Goal: Information Seeking & Learning: Learn about a topic

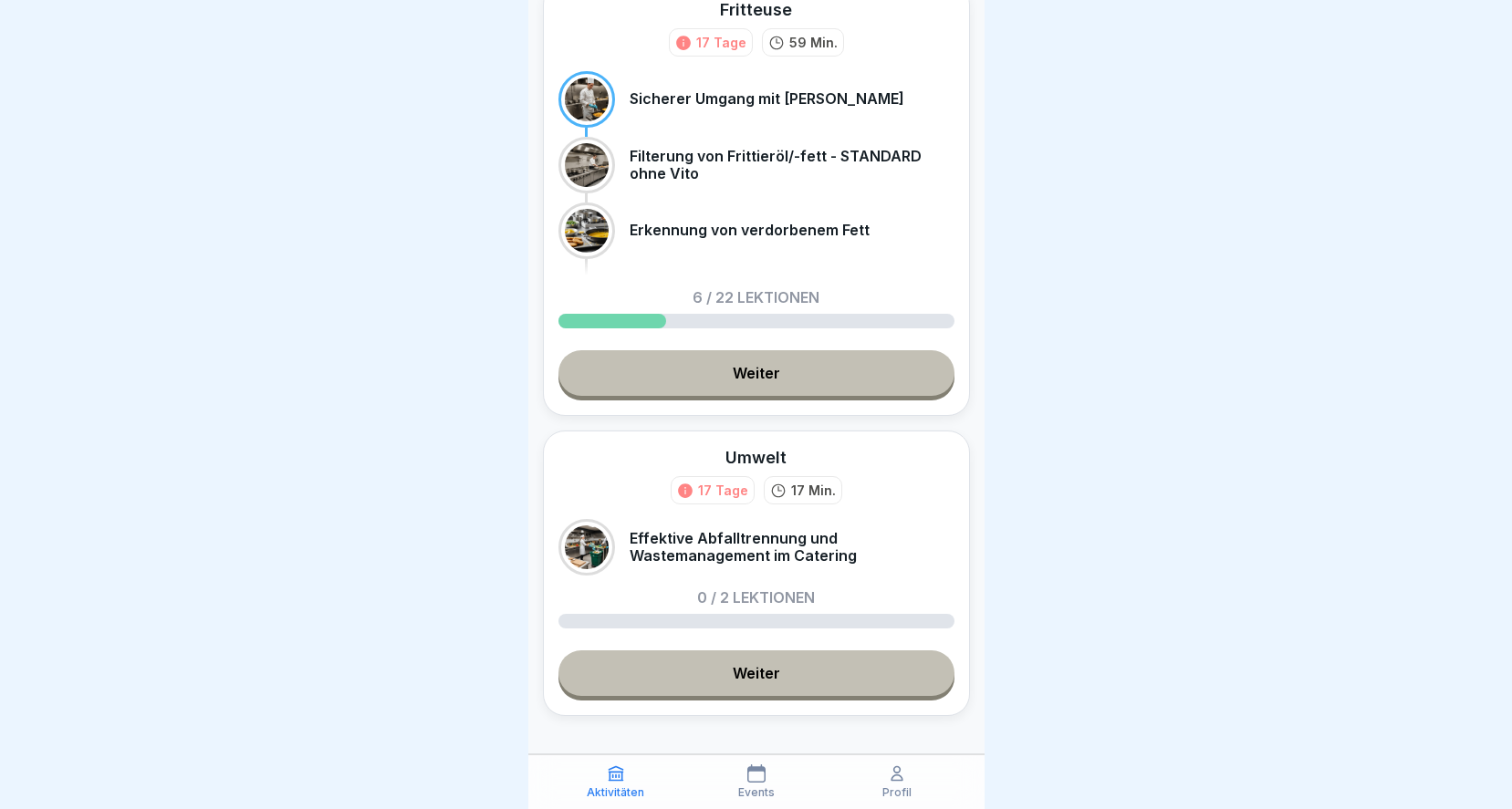
scroll to position [839, 0]
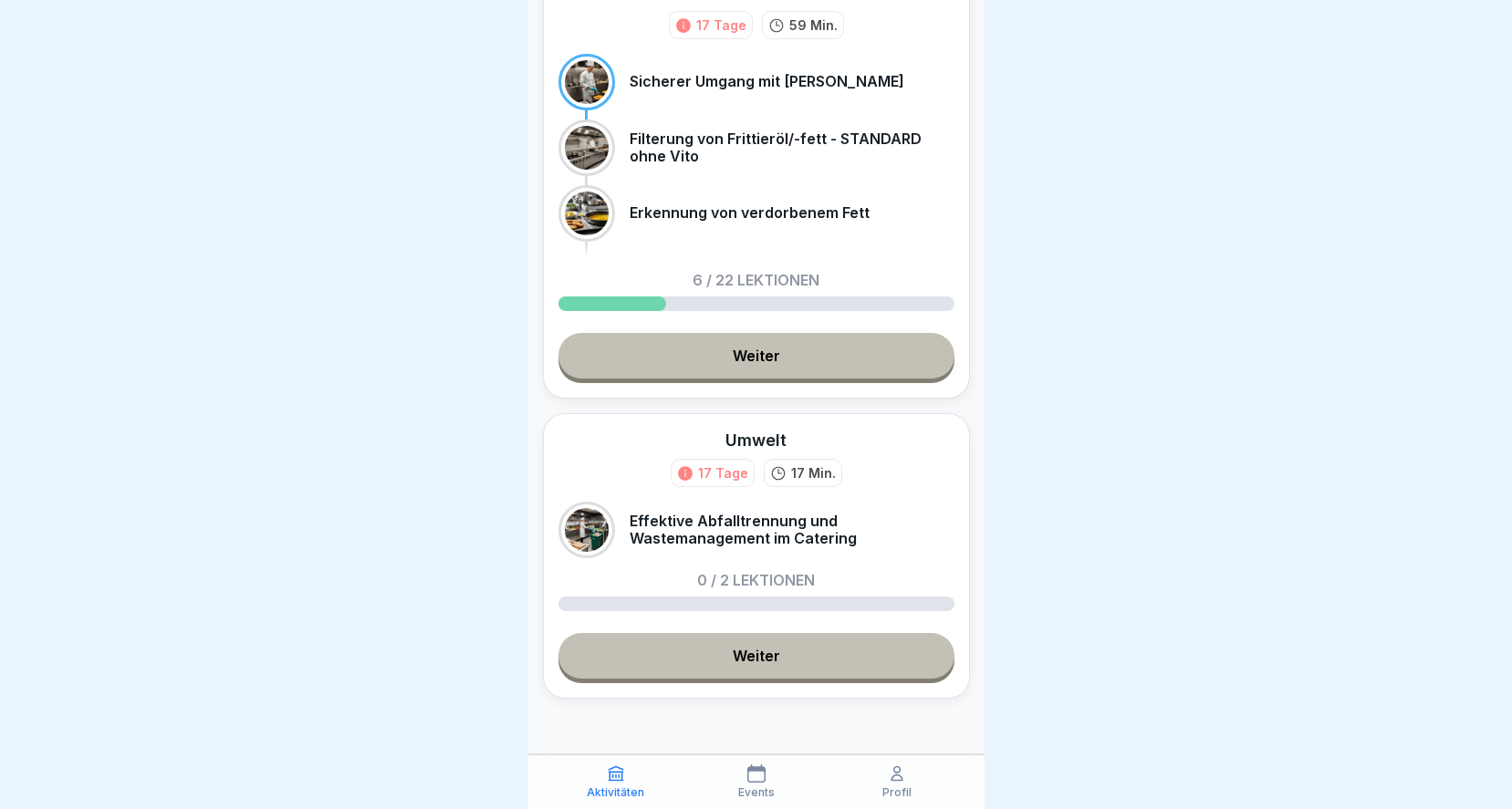
click at [1352, 206] on div at bounding box center [756, 404] width 1512 height 809
click at [253, 319] on div at bounding box center [756, 404] width 1512 height 809
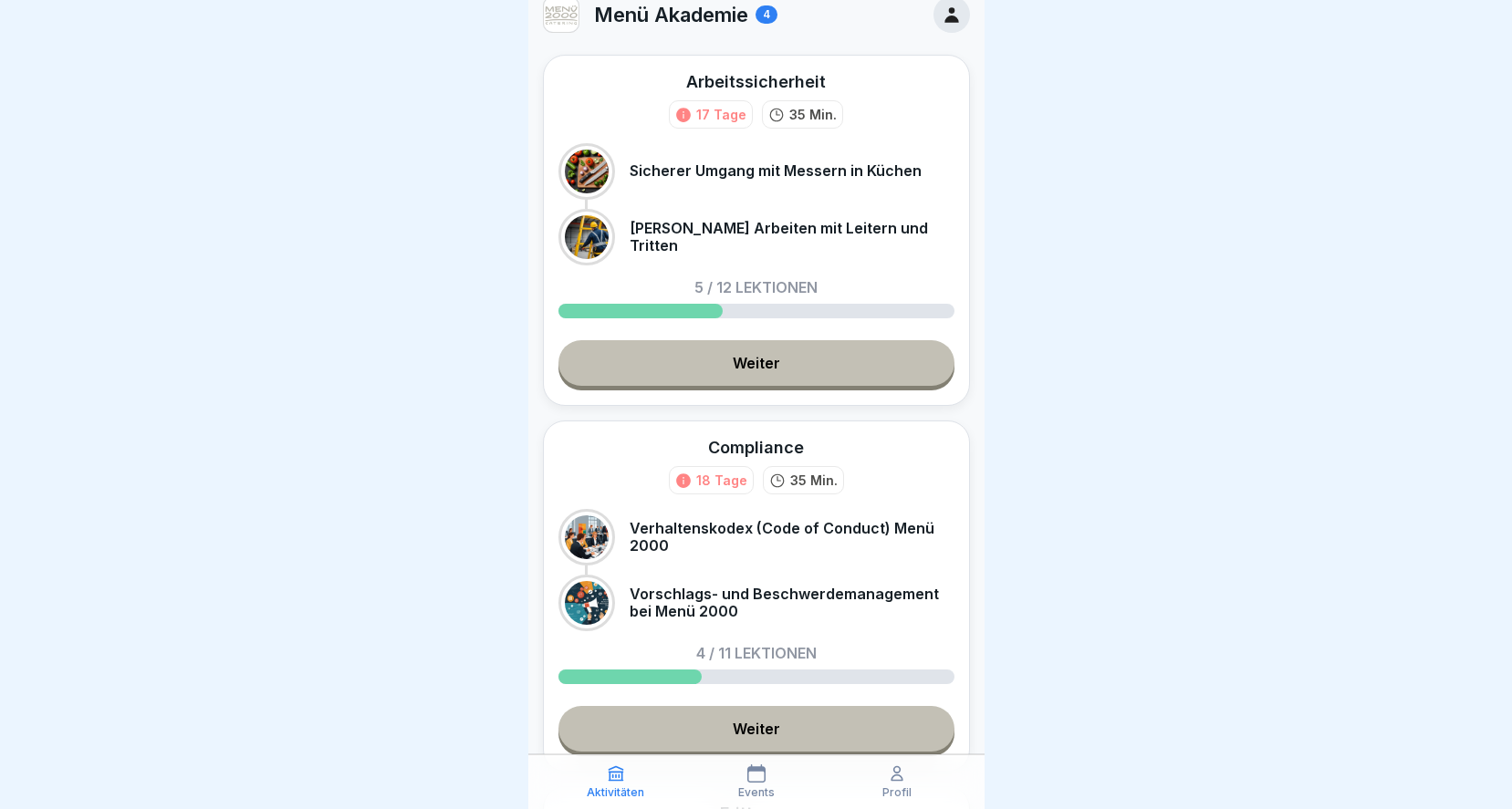
scroll to position [0, 0]
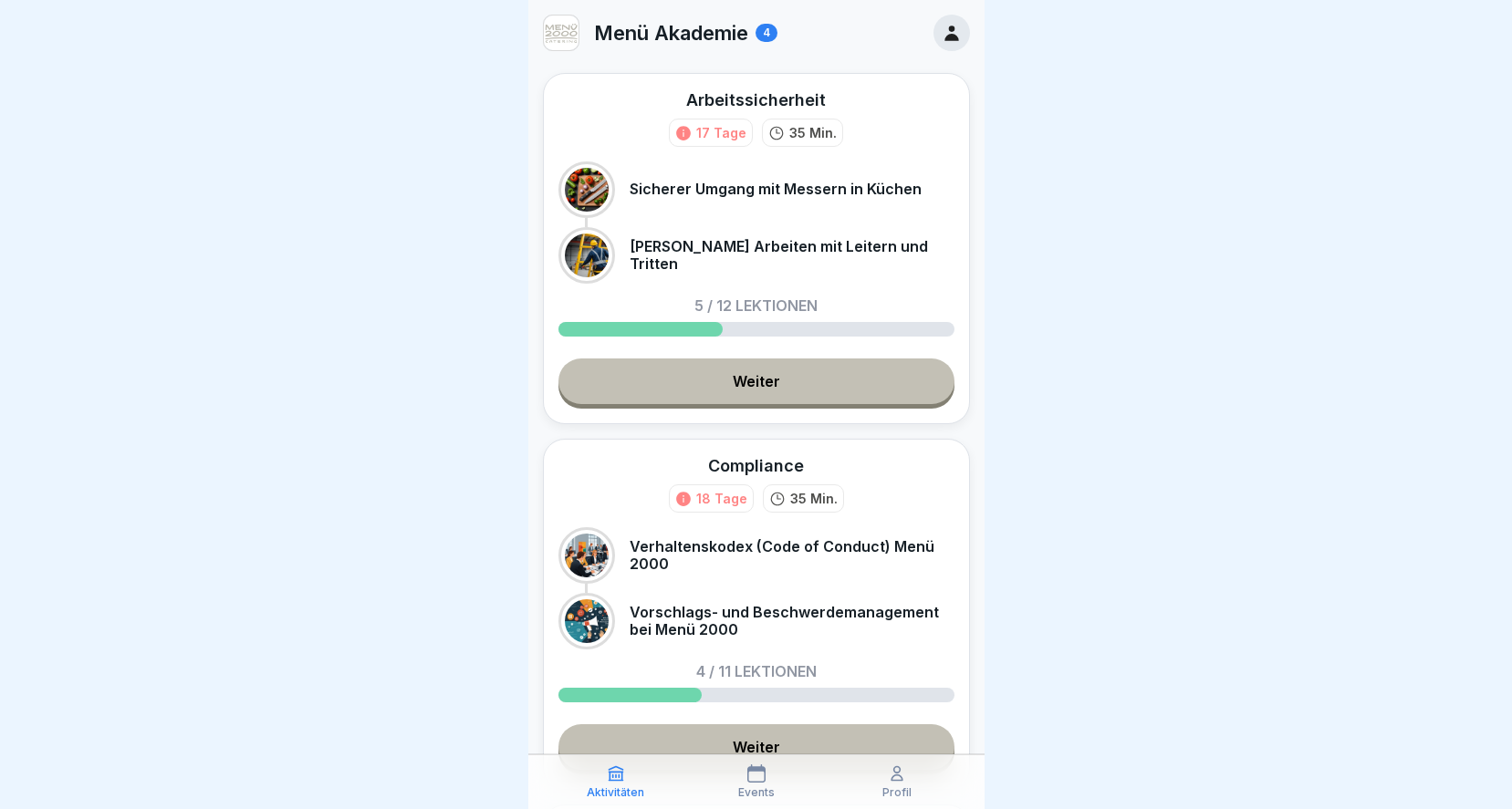
click at [732, 377] on link "Weiter" at bounding box center [756, 381] width 396 height 46
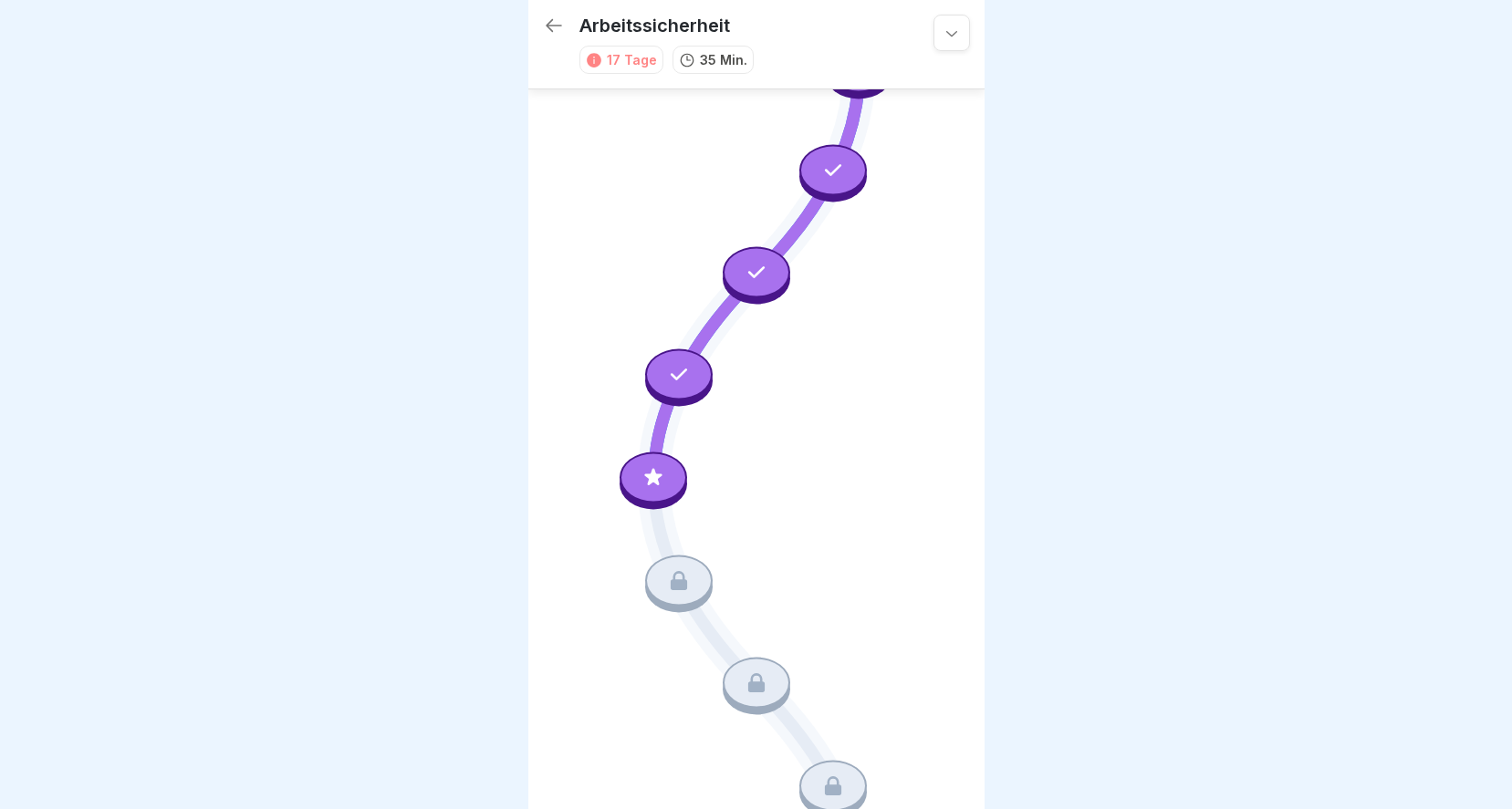
scroll to position [302, 0]
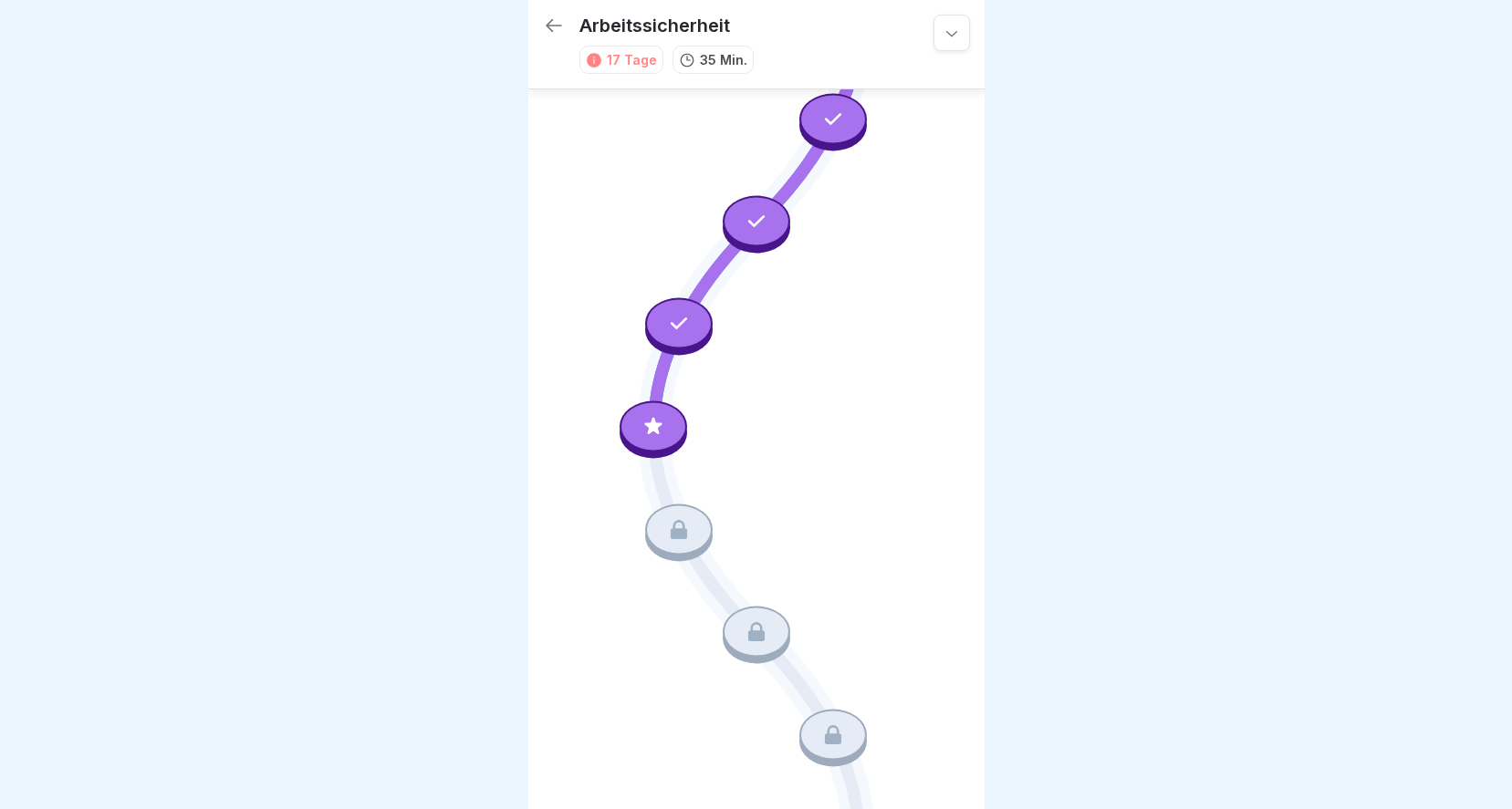
click at [660, 415] on icon at bounding box center [653, 426] width 23 height 23
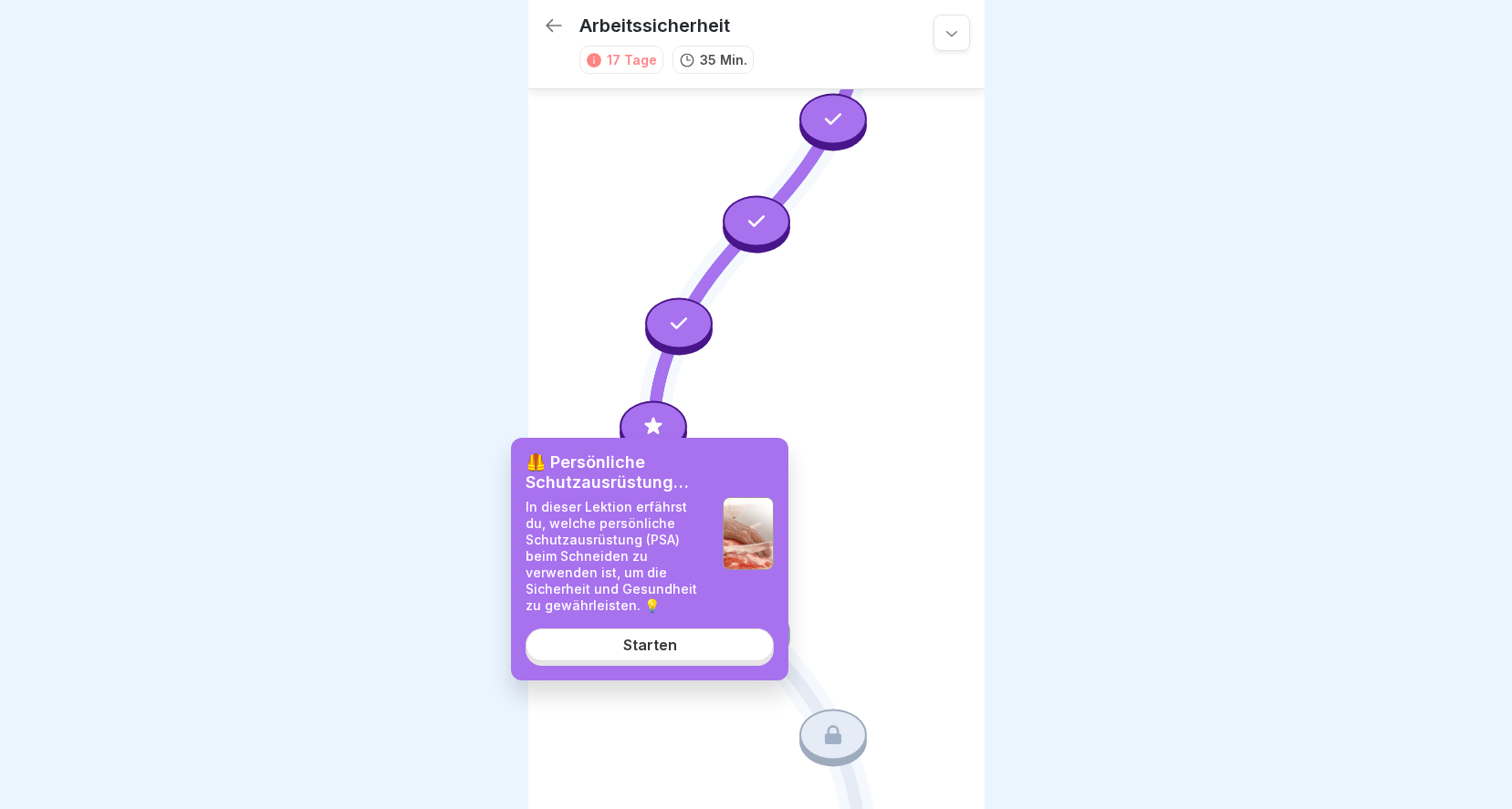
click at [632, 644] on div "Starten" at bounding box center [649, 645] width 53 height 17
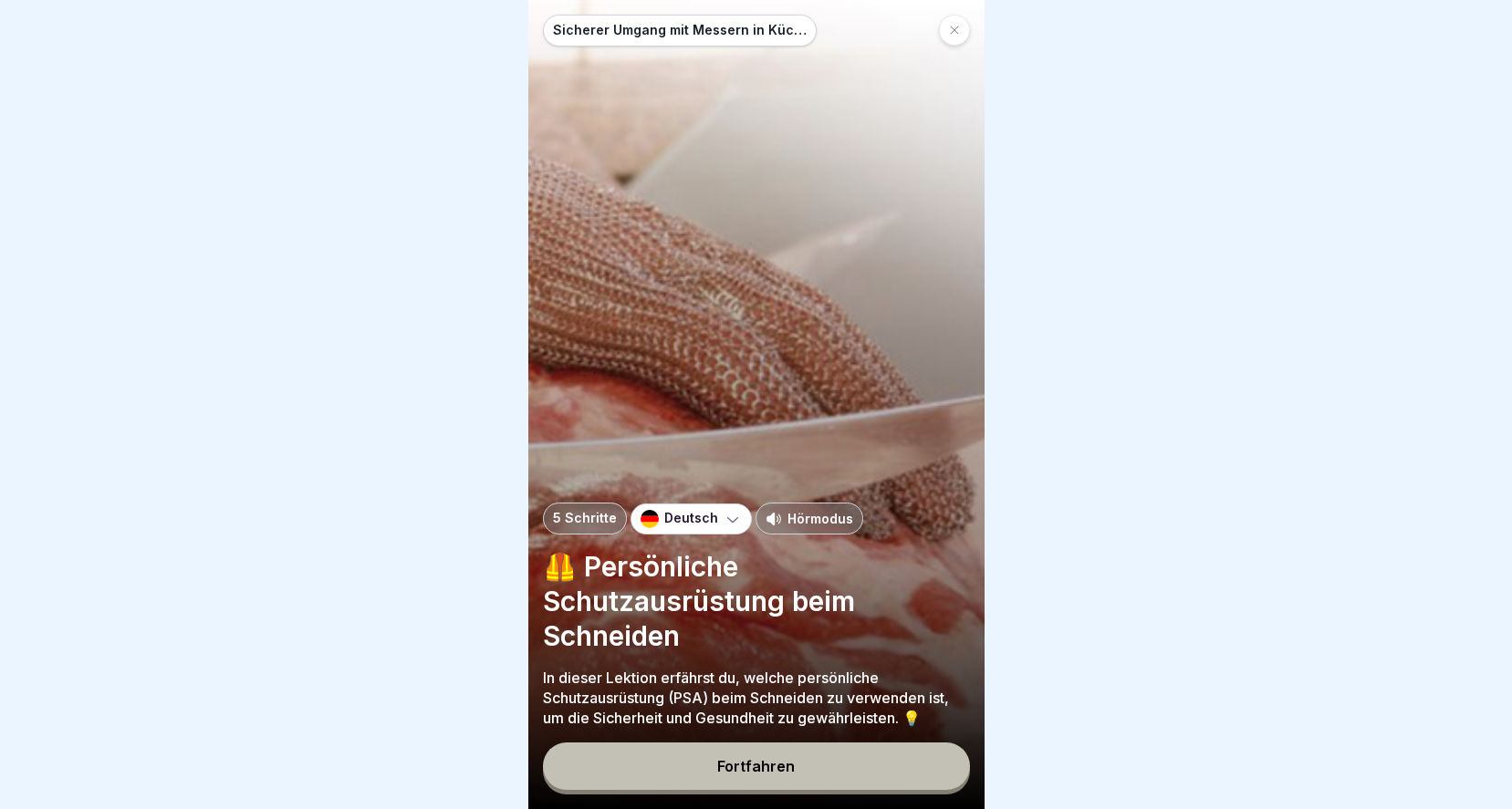
scroll to position [14, 0]
click at [762, 768] on div "Fortfahren" at bounding box center [755, 766] width 78 height 17
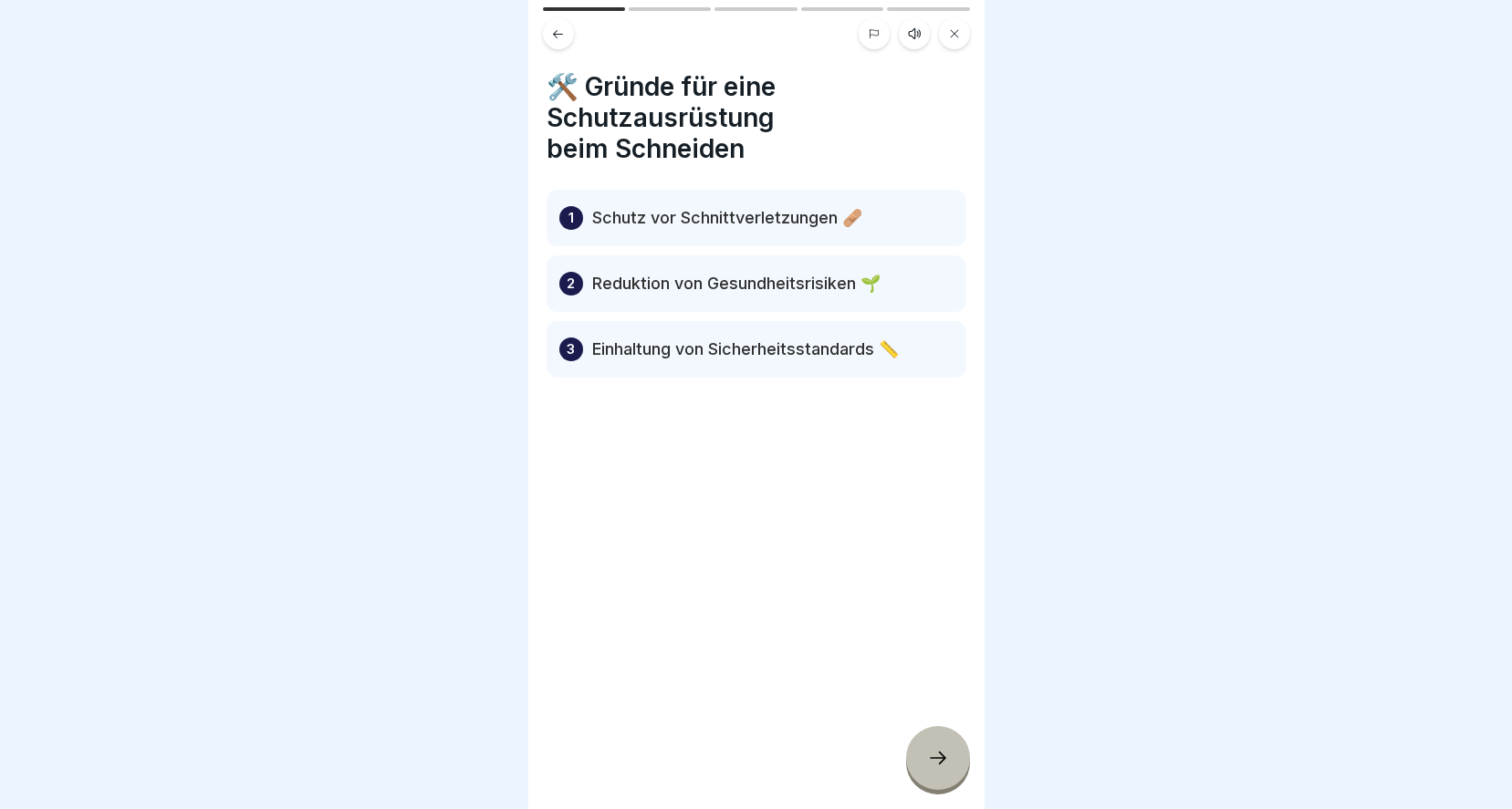
click at [926, 752] on icon at bounding box center [937, 758] width 22 height 22
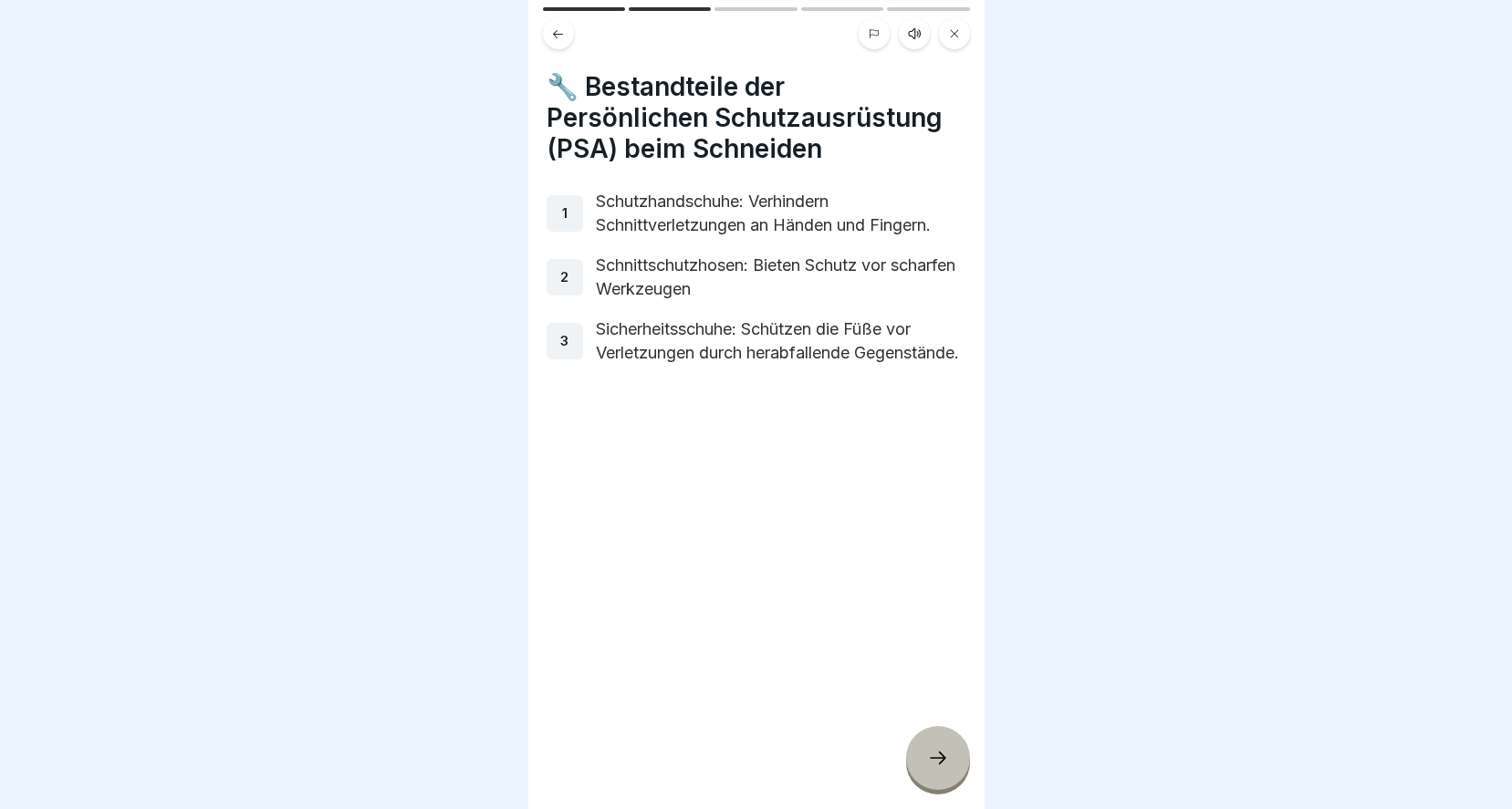
click at [936, 756] on icon at bounding box center [937, 758] width 22 height 22
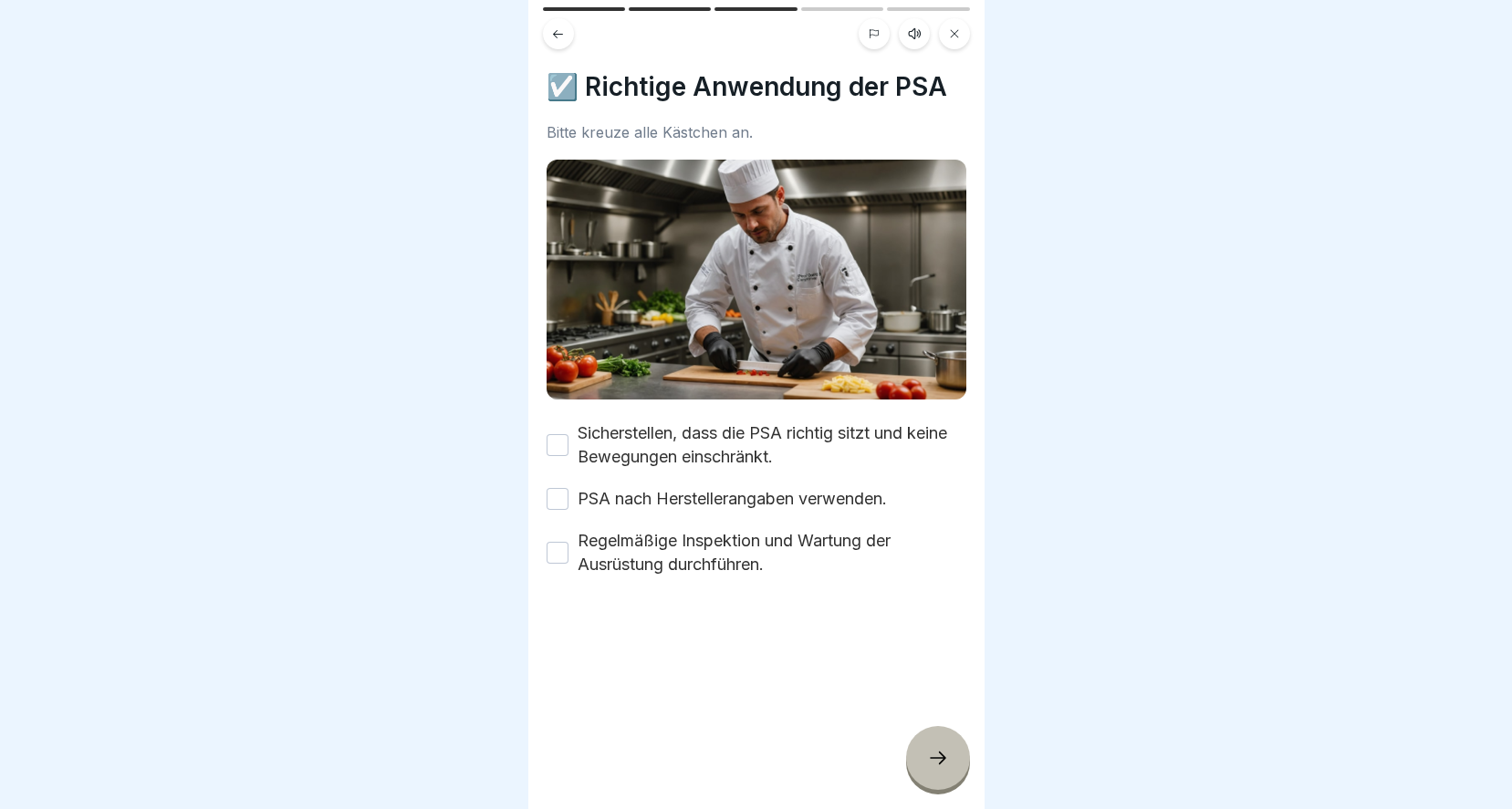
click at [558, 434] on button "Sicherstellen, dass die PSA richtig sitzt und keine Bewegungen einschränkt." at bounding box center [556, 445] width 22 height 22
click at [559, 488] on button "PSA nach Herstellerangaben verwenden." at bounding box center [556, 498] width 22 height 22
click at [556, 541] on button "Regelmäßige Inspektion und Wartung der Ausrüstung durchführen." at bounding box center [556, 552] width 22 height 22
click at [929, 750] on icon at bounding box center [937, 758] width 22 height 22
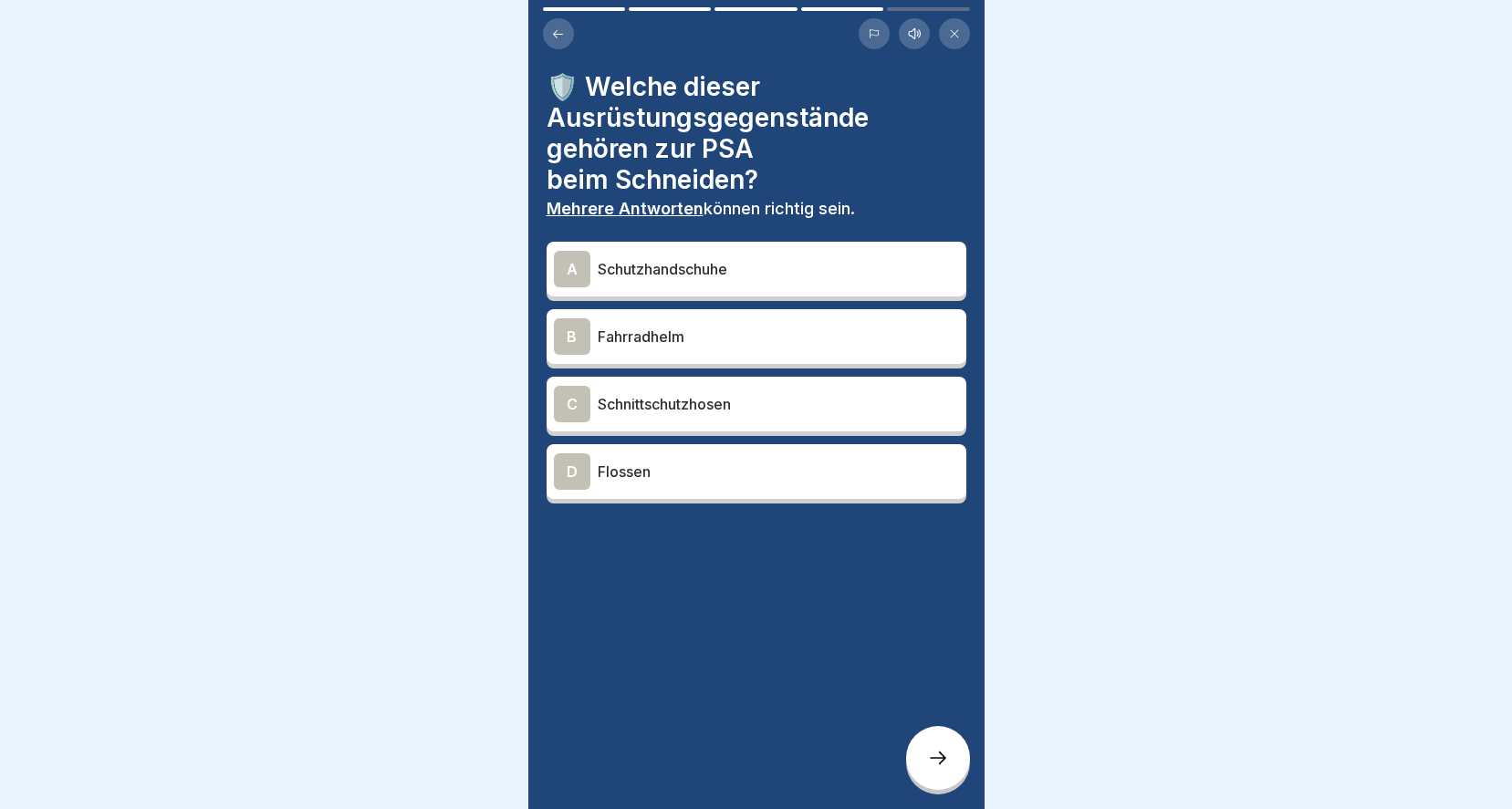
click at [717, 258] on p "Schutzhandschuhe" at bounding box center [778, 269] width 362 height 22
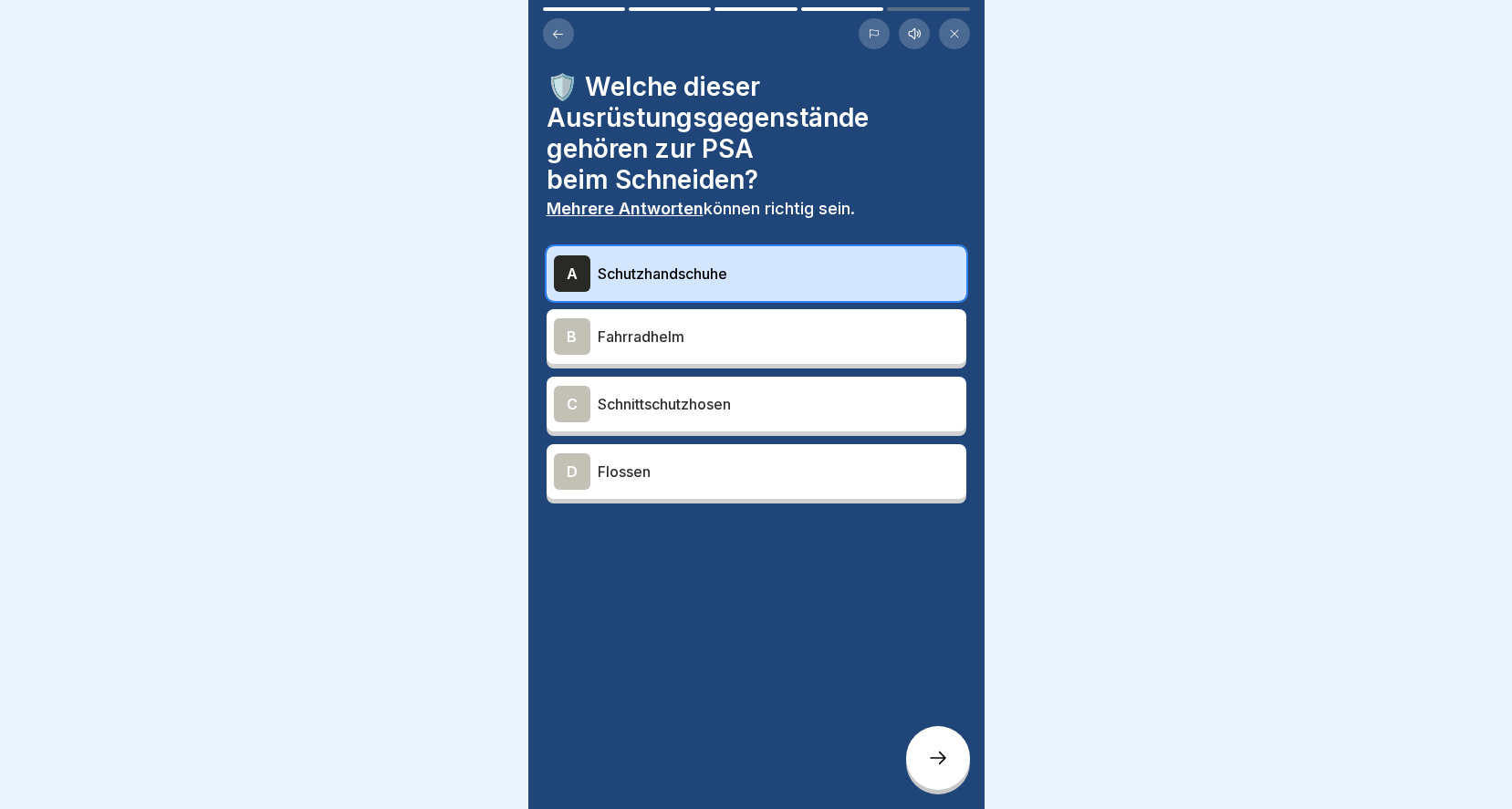
click at [703, 400] on p "Schnittschutzhosen" at bounding box center [778, 404] width 362 height 22
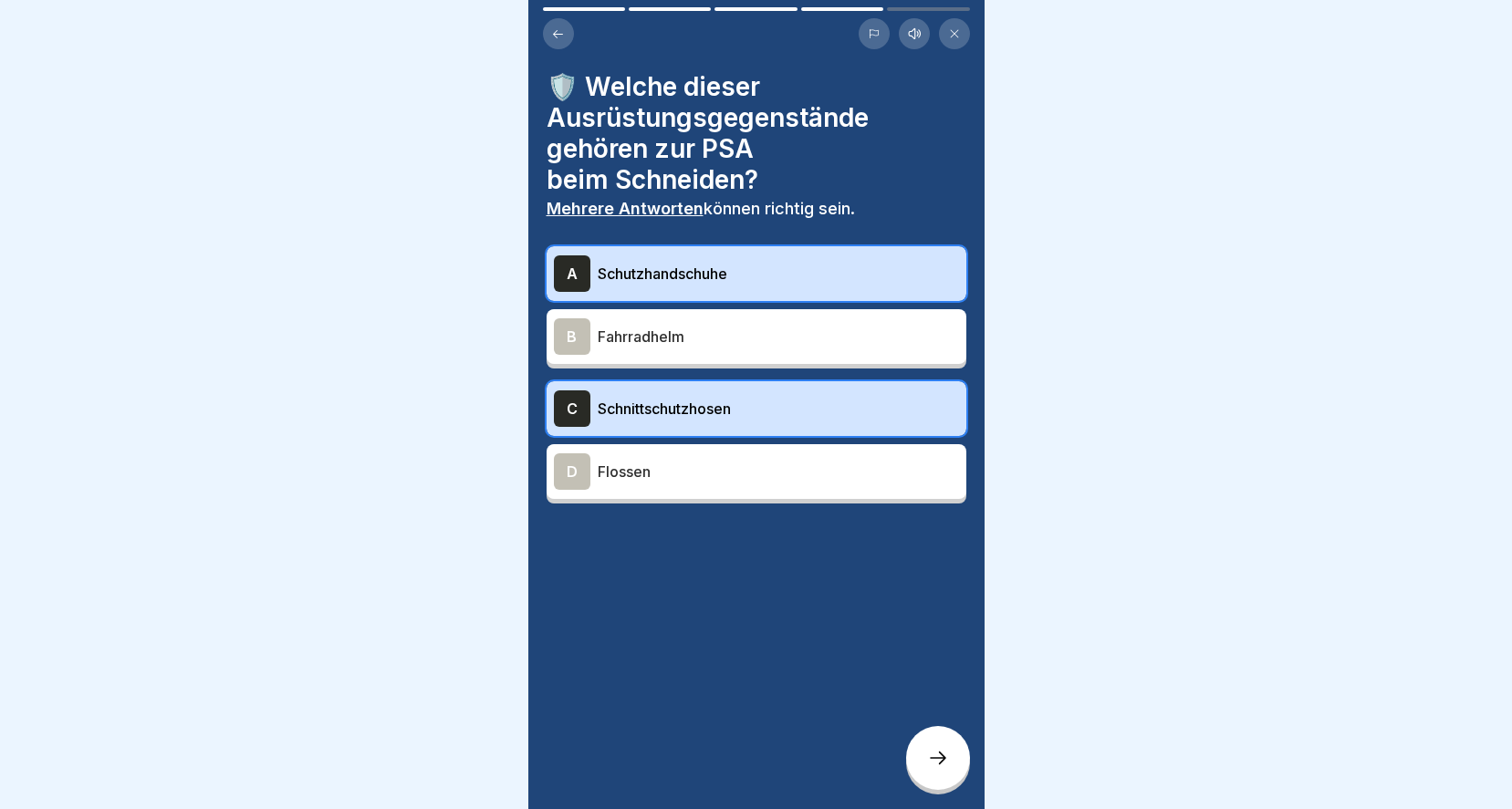
click at [934, 743] on div at bounding box center [938, 758] width 64 height 64
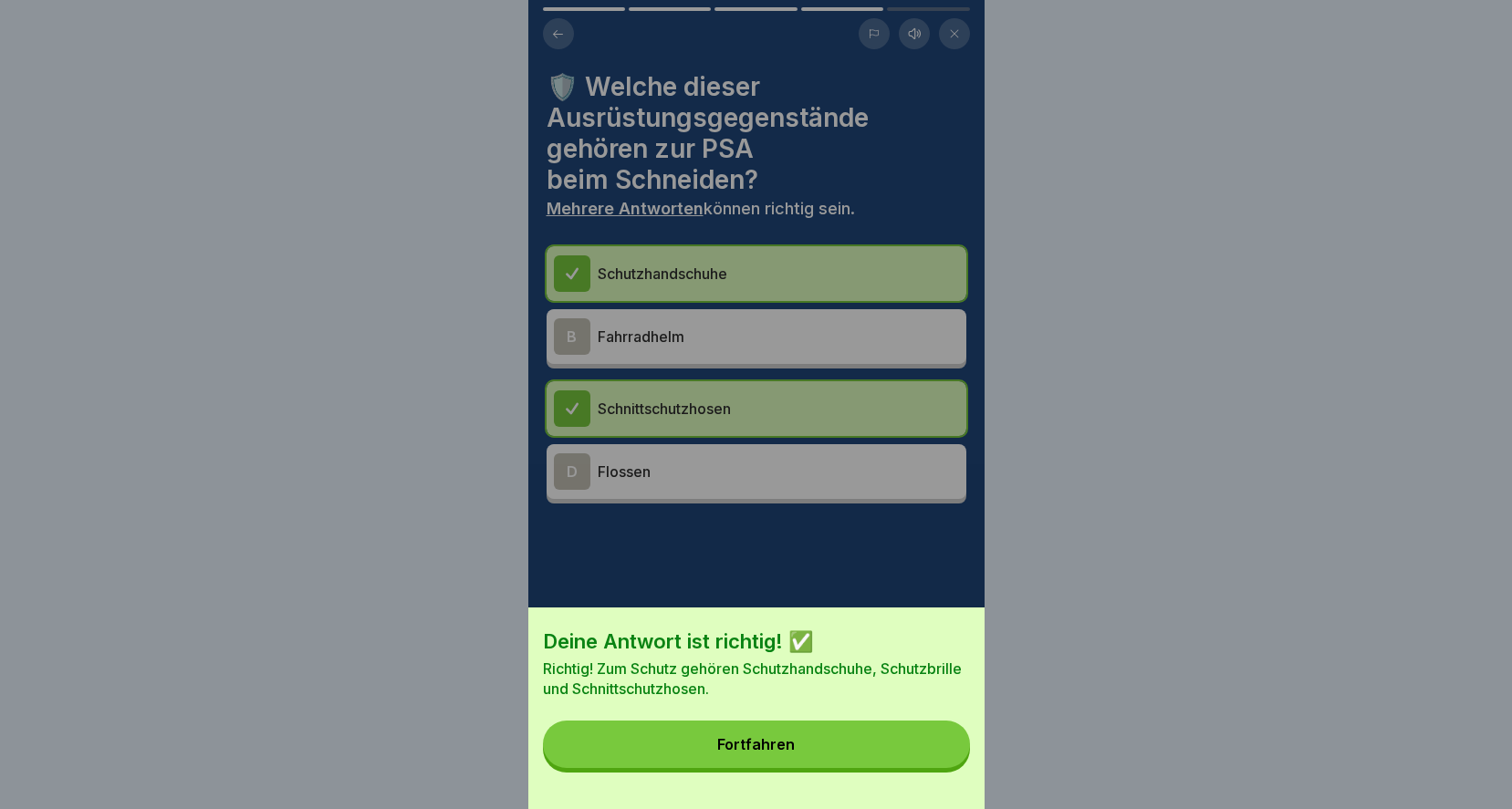
click at [757, 752] on div "Fortfahren" at bounding box center [755, 744] width 78 height 17
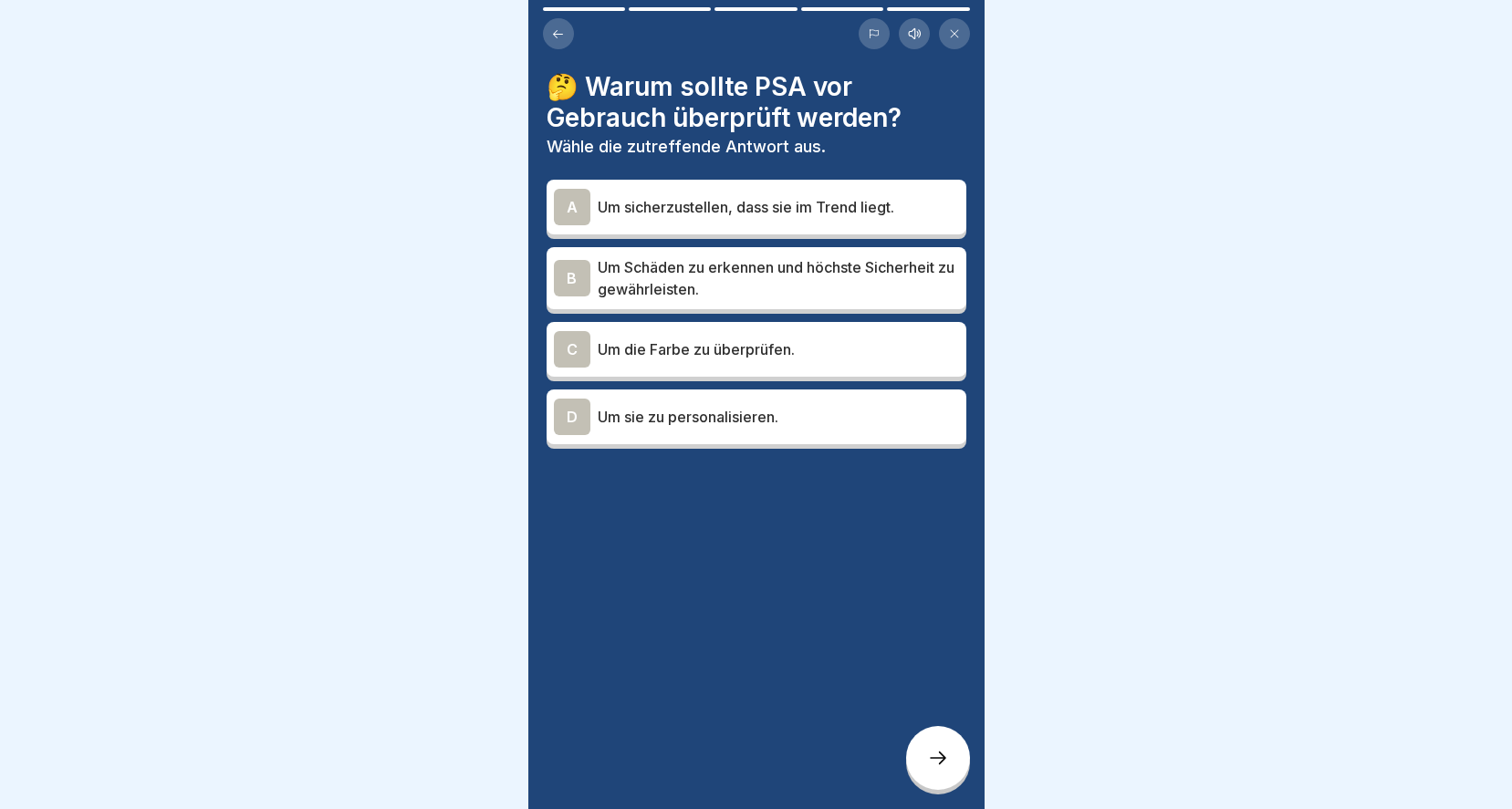
click at [755, 264] on p "Um Schäden zu erkennen und höchste Sicherheit zu gewährleisten." at bounding box center [778, 278] width 362 height 44
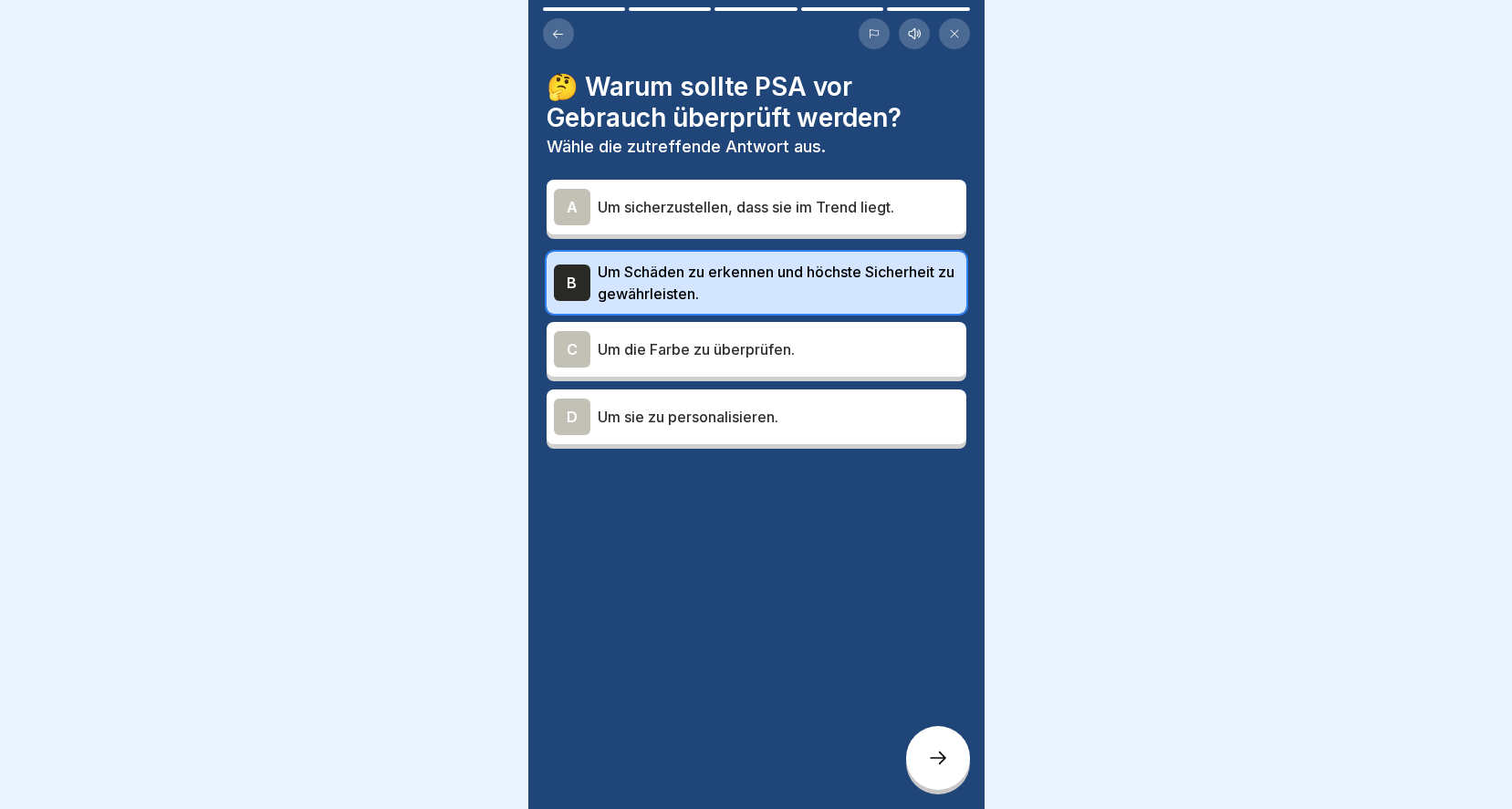
click at [934, 771] on div at bounding box center [938, 758] width 64 height 64
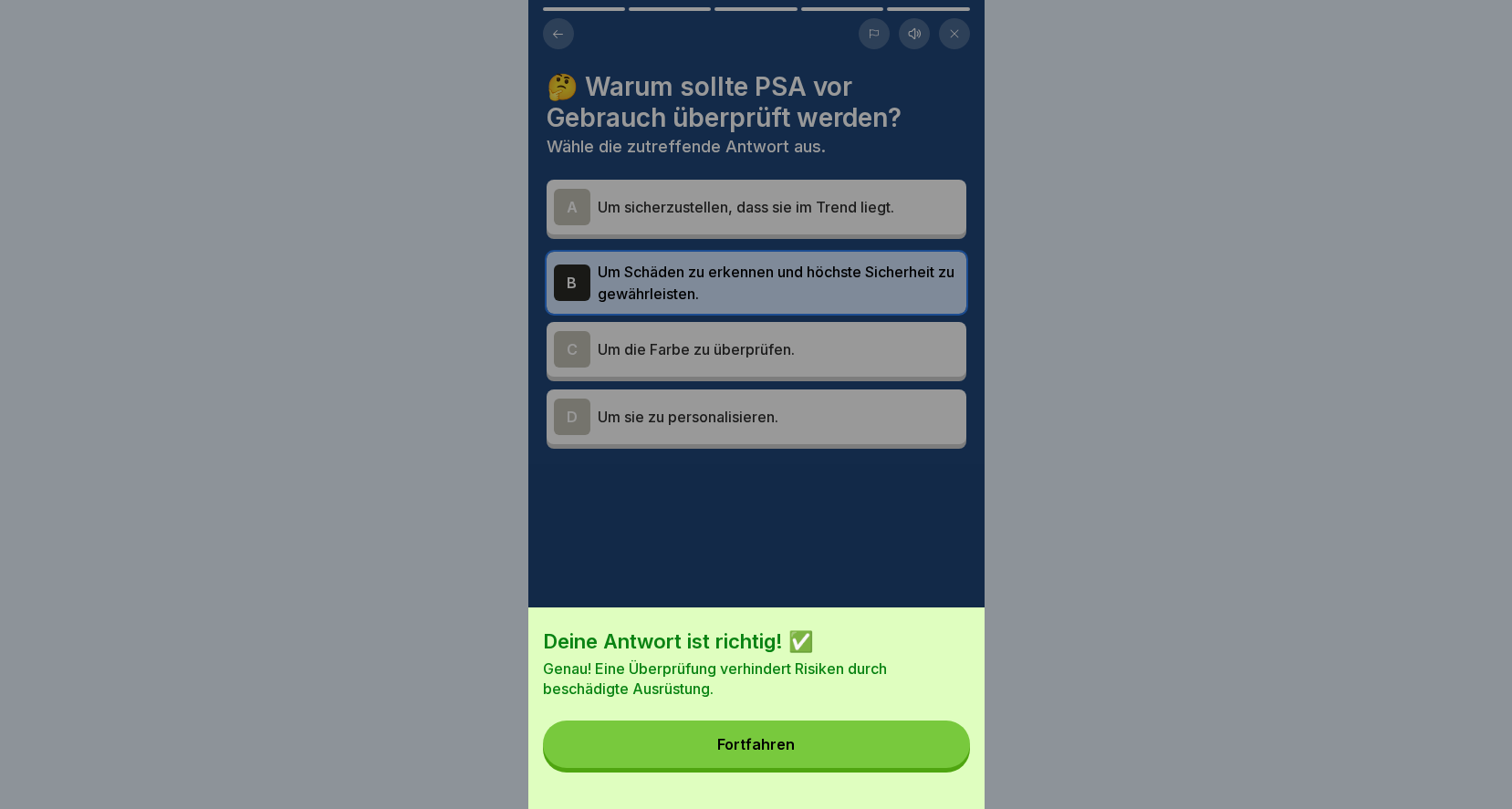
click at [784, 768] on button "Fortfahren" at bounding box center [756, 743] width 427 height 48
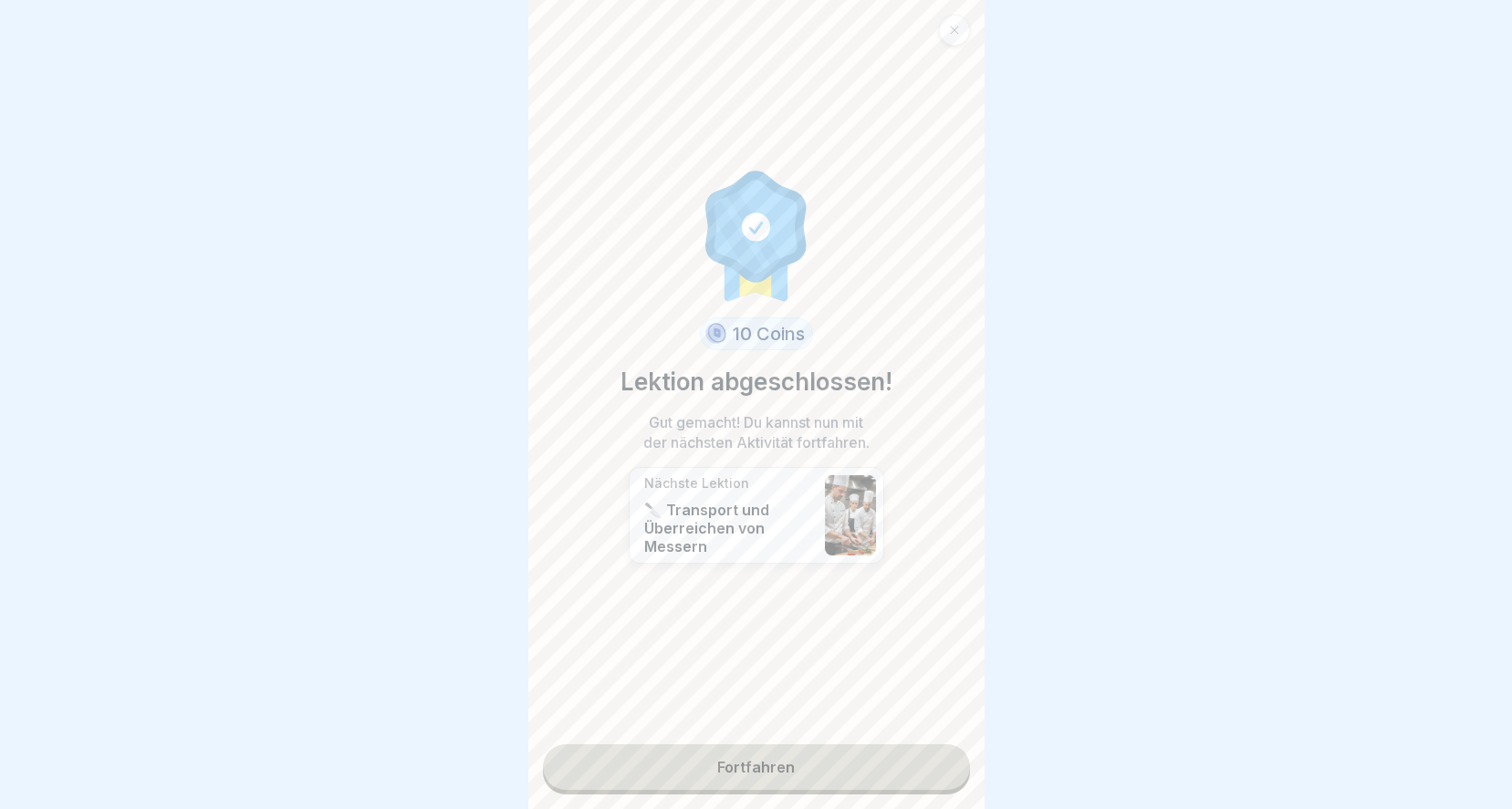
click at [749, 758] on link "Fortfahren" at bounding box center [756, 767] width 427 height 46
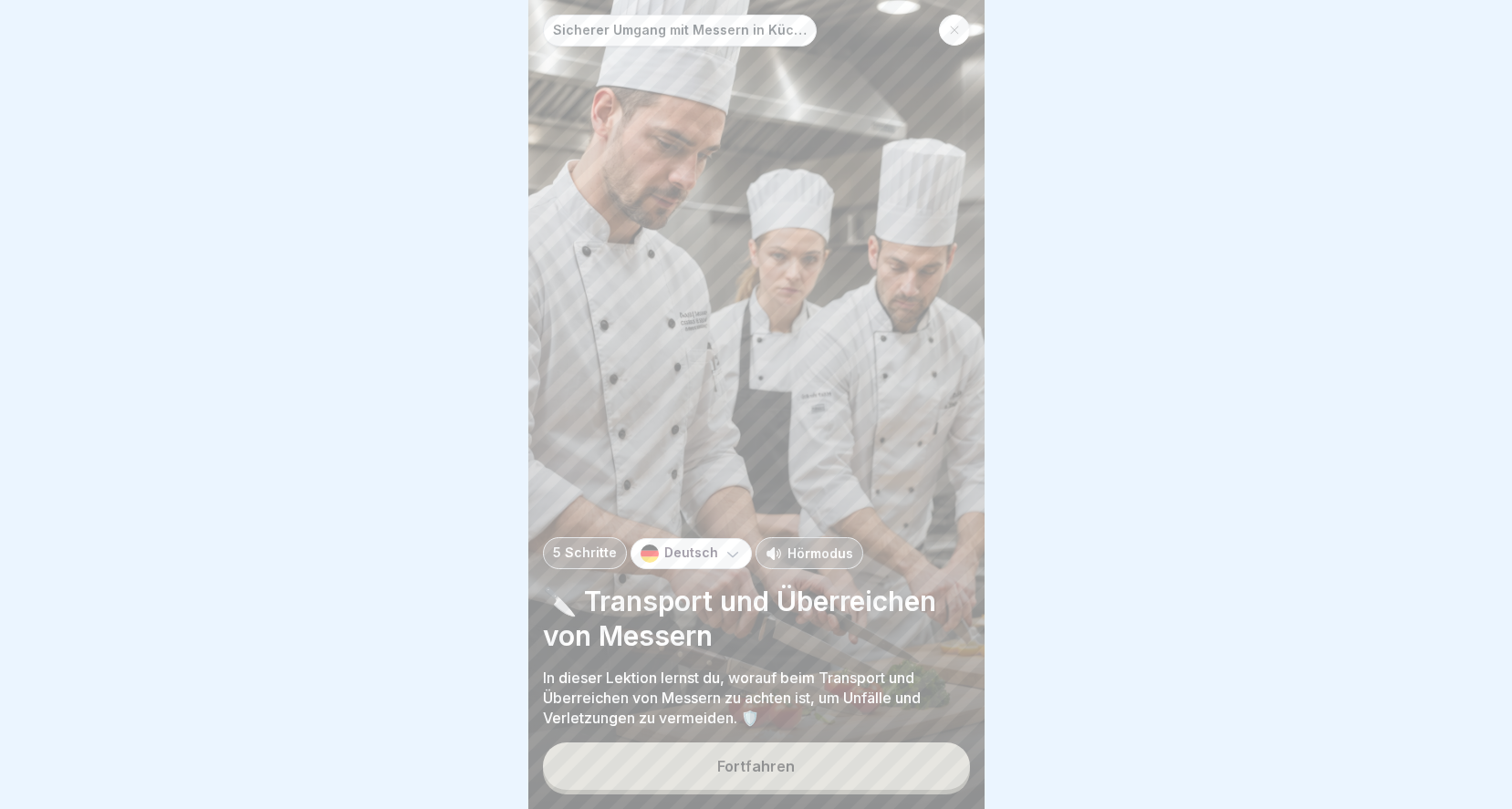
click at [751, 760] on div "Fortfahren" at bounding box center [755, 766] width 78 height 17
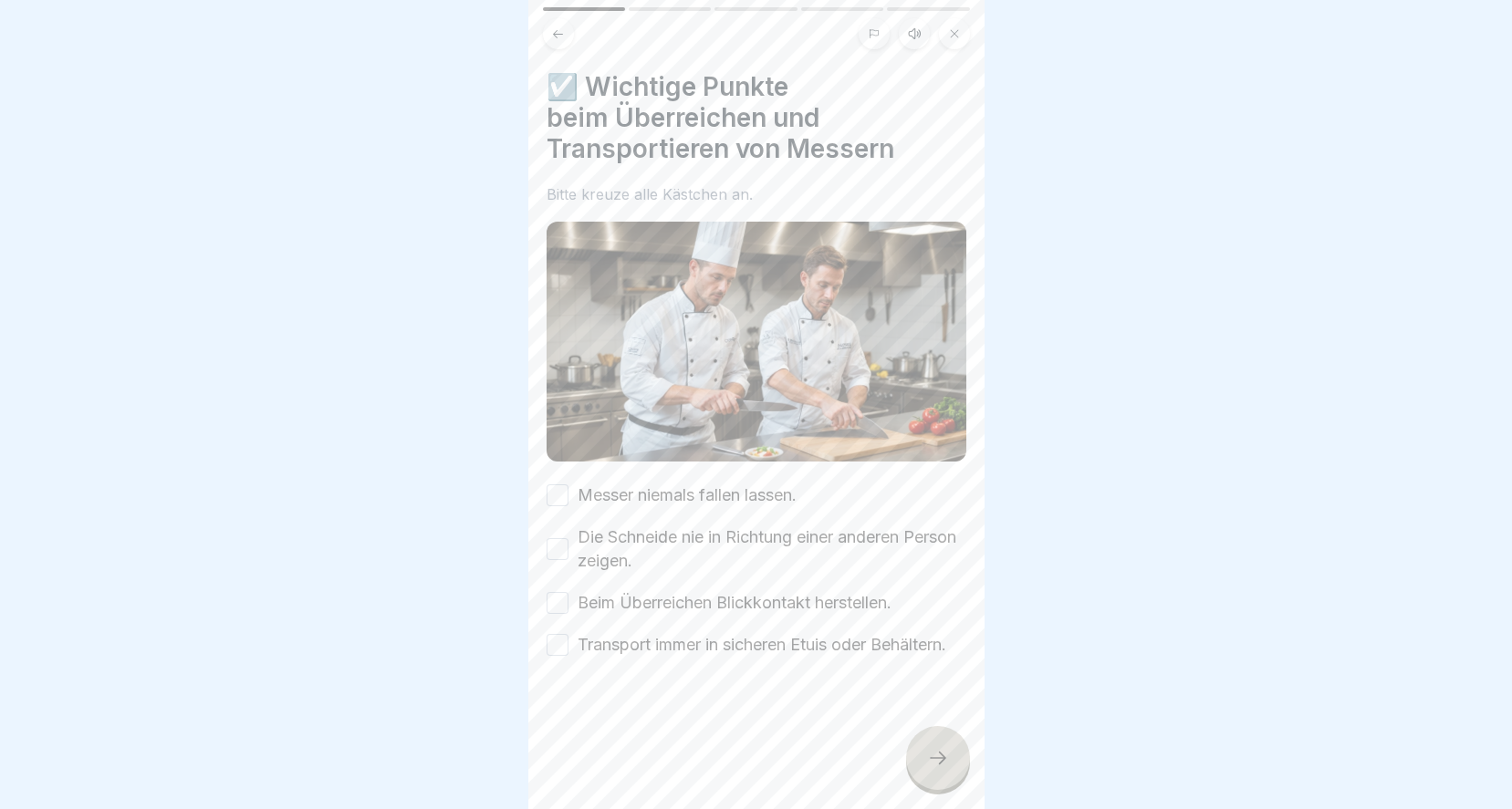
click at [558, 484] on button "Messer niemals fallen lassen." at bounding box center [556, 494] width 22 height 22
click at [560, 538] on button "Die Schneide nie in Richtung einer anderen Person zeigen." at bounding box center [556, 549] width 22 height 22
click at [564, 592] on button "Beim Überreichen Blickkontakt herstellen." at bounding box center [556, 602] width 22 height 22
click at [561, 642] on button "Transport immer in sicheren Etuis oder Behältern." at bounding box center [556, 644] width 22 height 22
click at [934, 763] on icon at bounding box center [937, 758] width 22 height 22
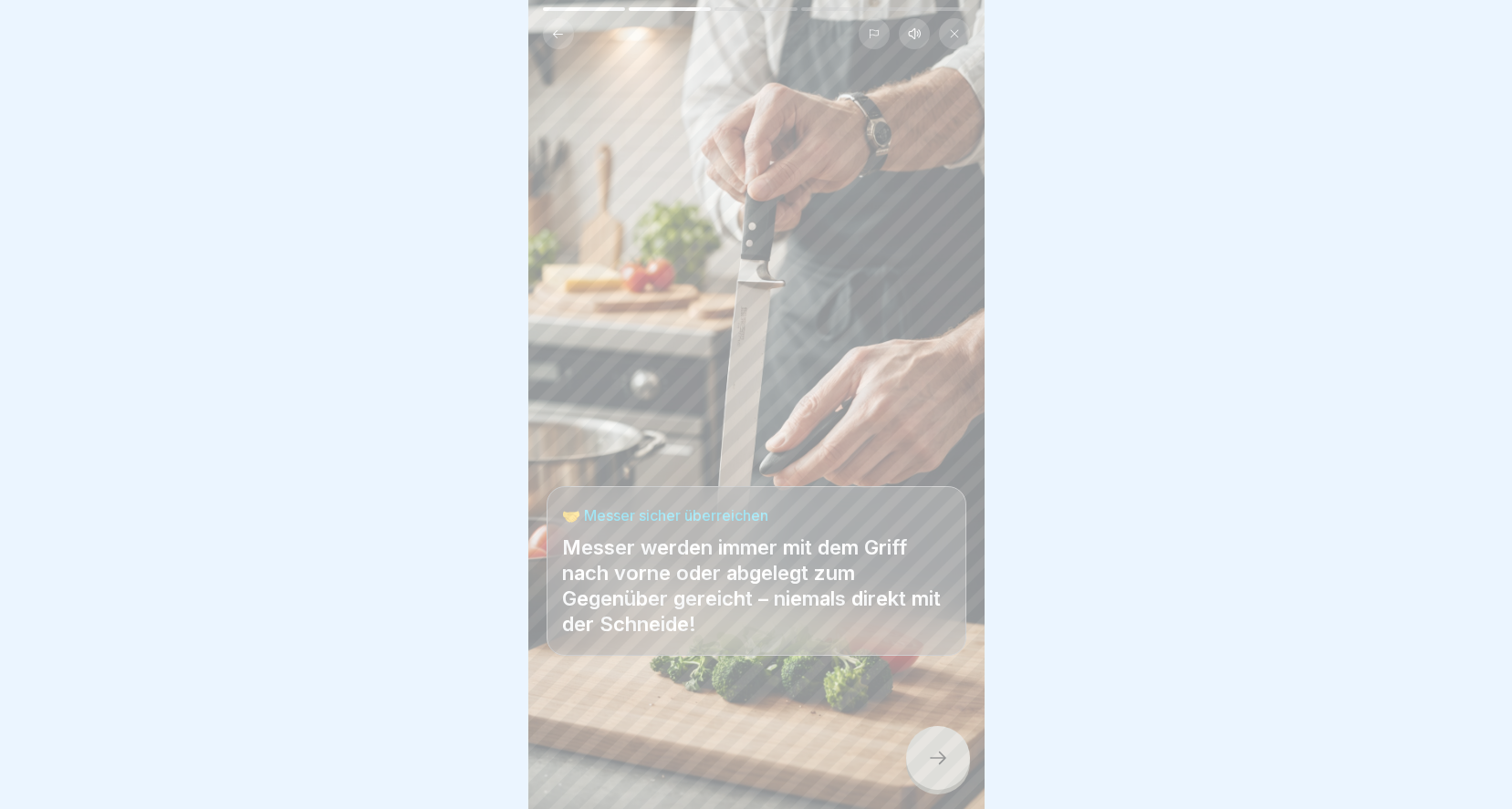
click at [942, 760] on icon at bounding box center [938, 758] width 17 height 13
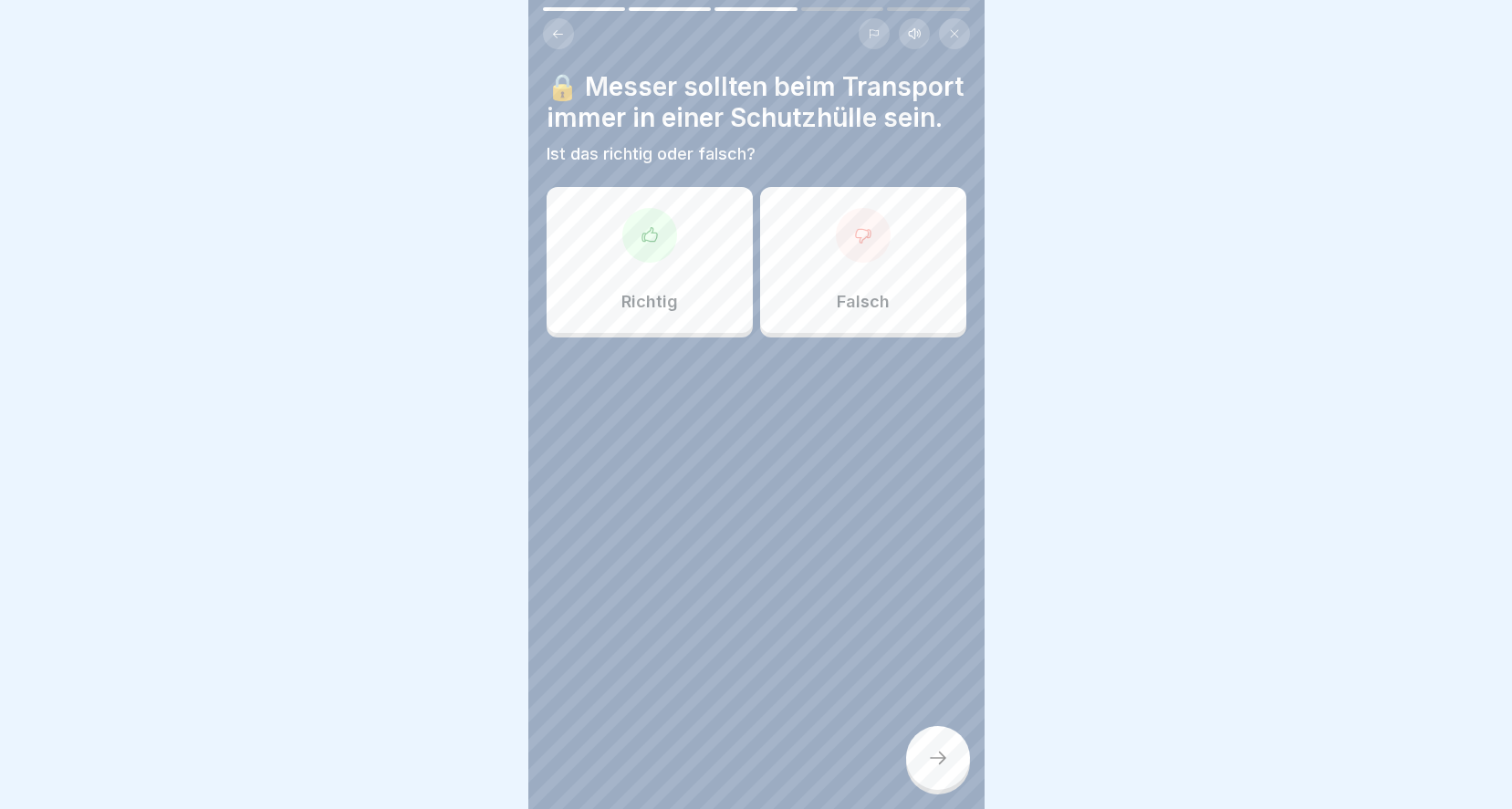
click at [644, 241] on icon at bounding box center [649, 233] width 15 height 14
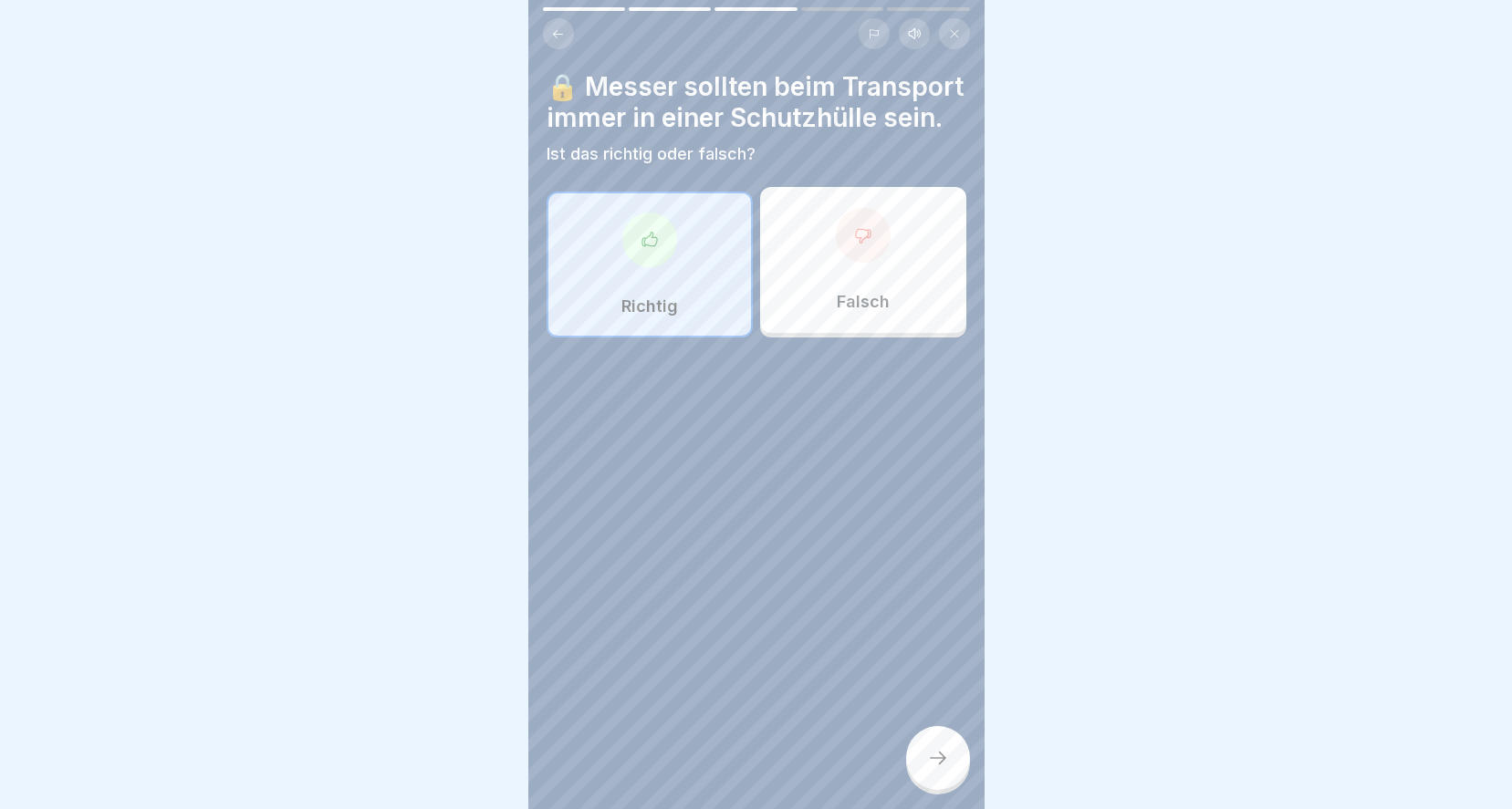
click at [938, 749] on icon at bounding box center [937, 758] width 22 height 22
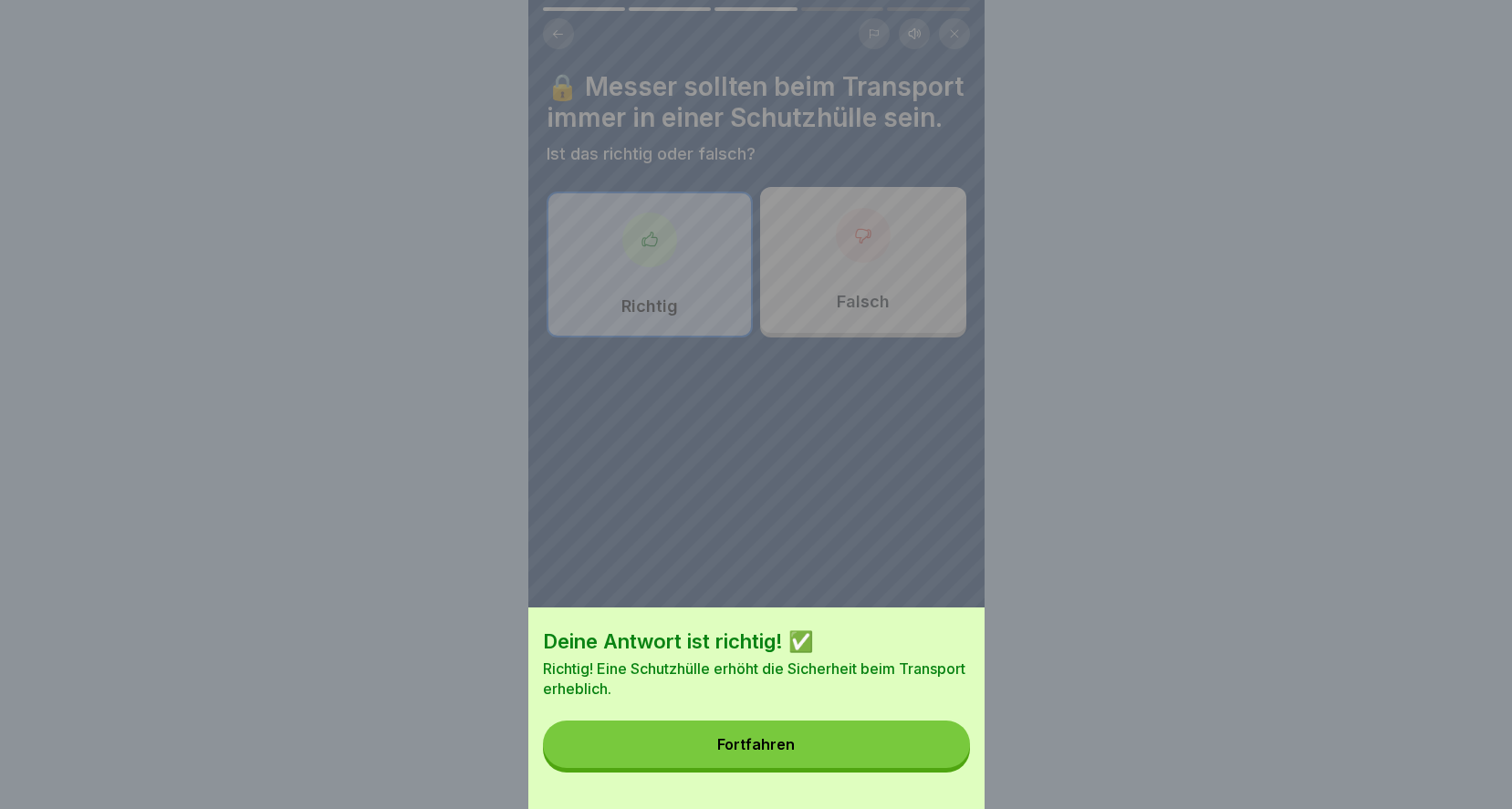
click at [748, 752] on div "Fortfahren" at bounding box center [755, 744] width 78 height 17
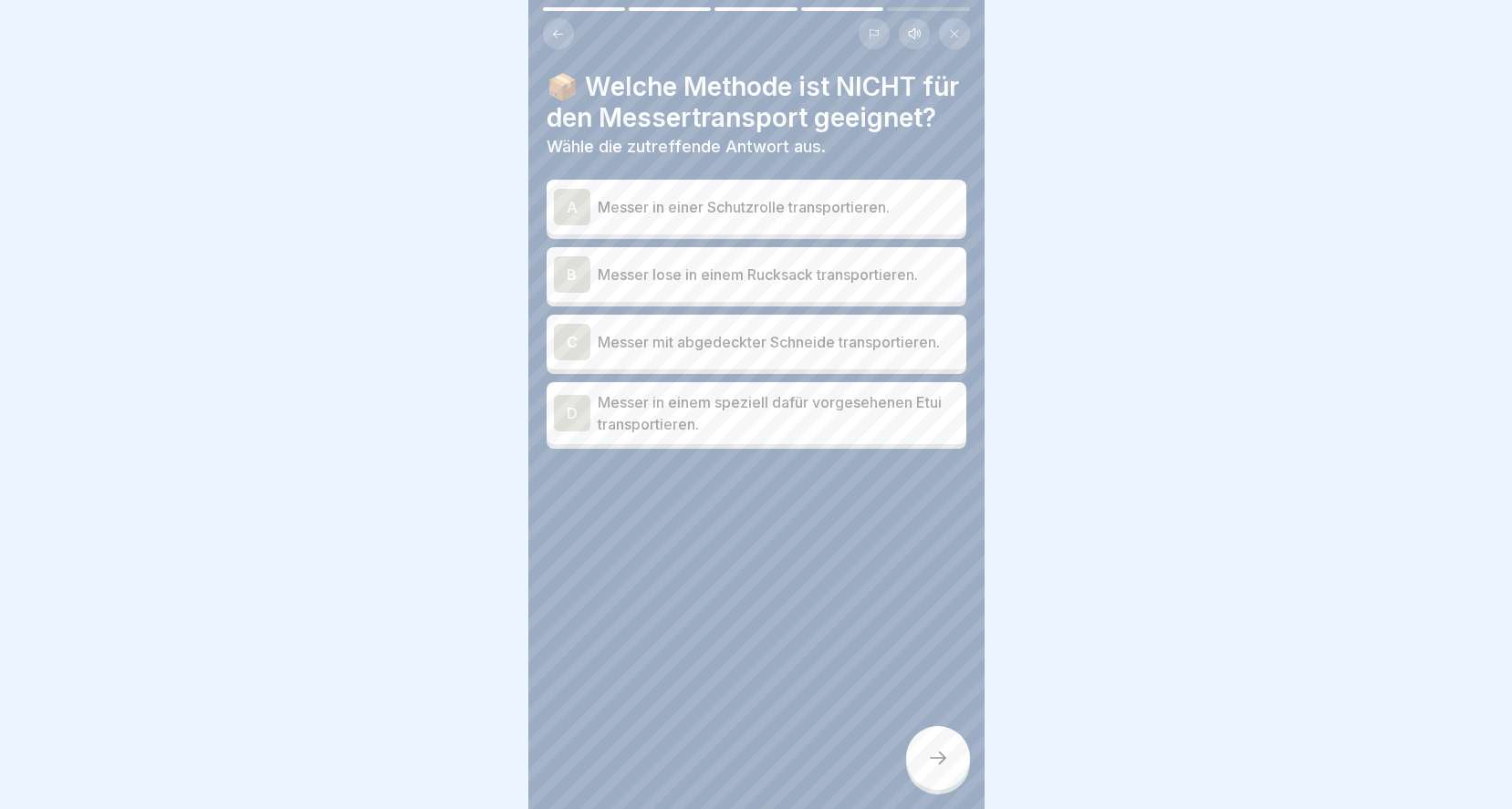
click at [824, 286] on p "Messer lose in einem Rucksack transportieren." at bounding box center [778, 273] width 362 height 22
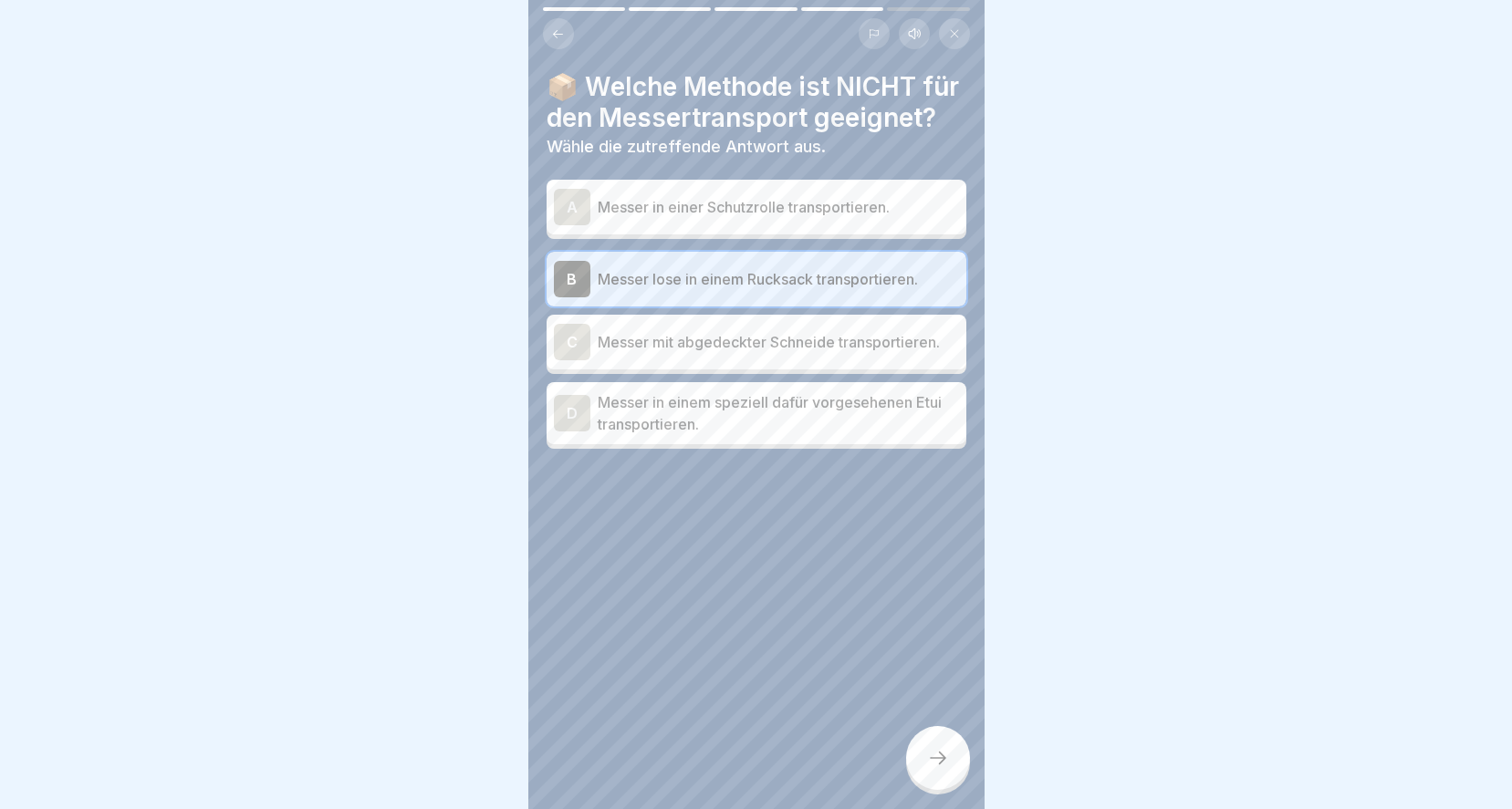
click at [941, 768] on icon at bounding box center [937, 758] width 22 height 22
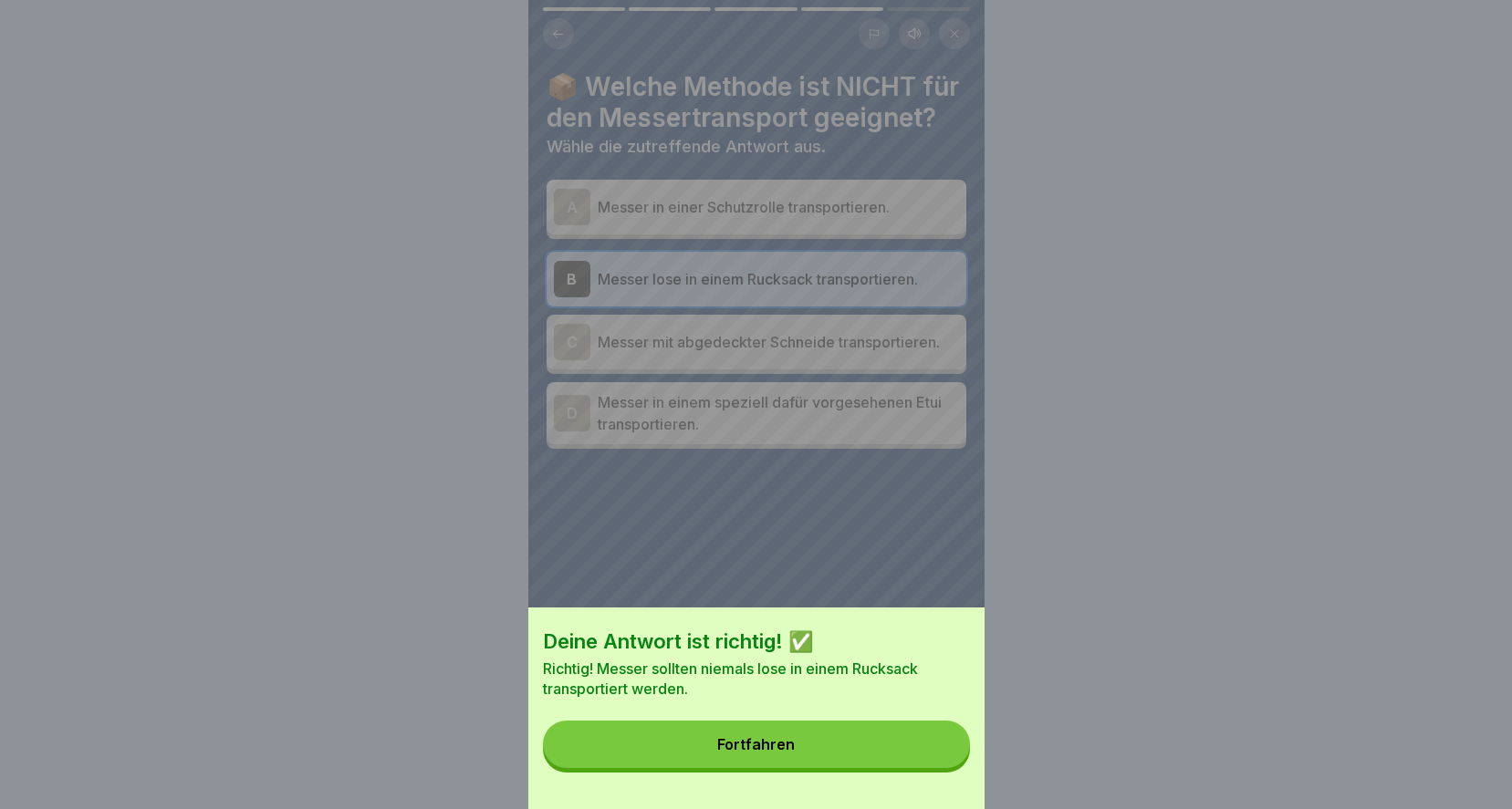
click at [854, 768] on button "Fortfahren" at bounding box center [756, 743] width 427 height 48
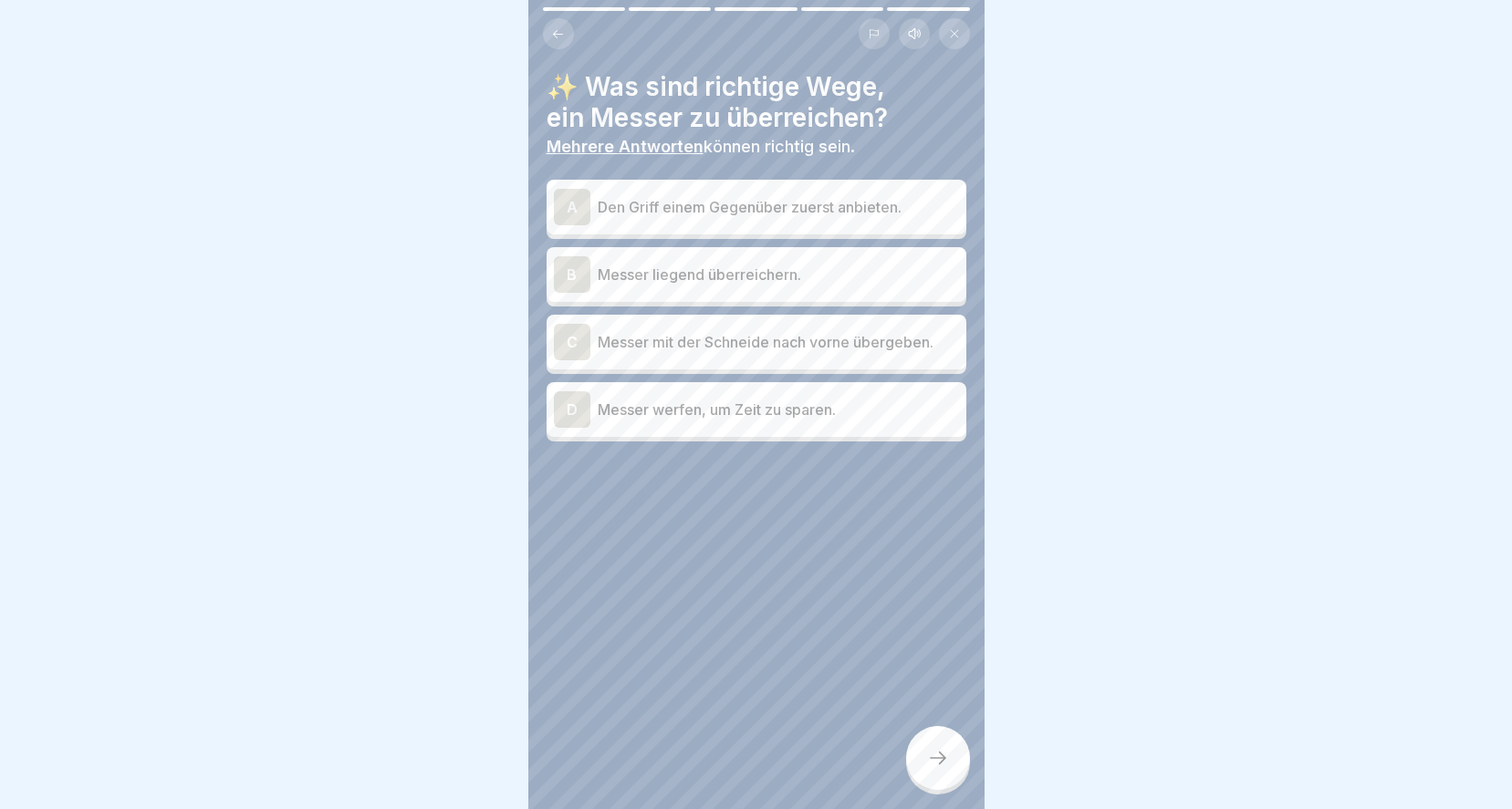
click at [763, 204] on div "A Den Griff einem Gegenüber zuerst anbieten." at bounding box center [756, 207] width 405 height 37
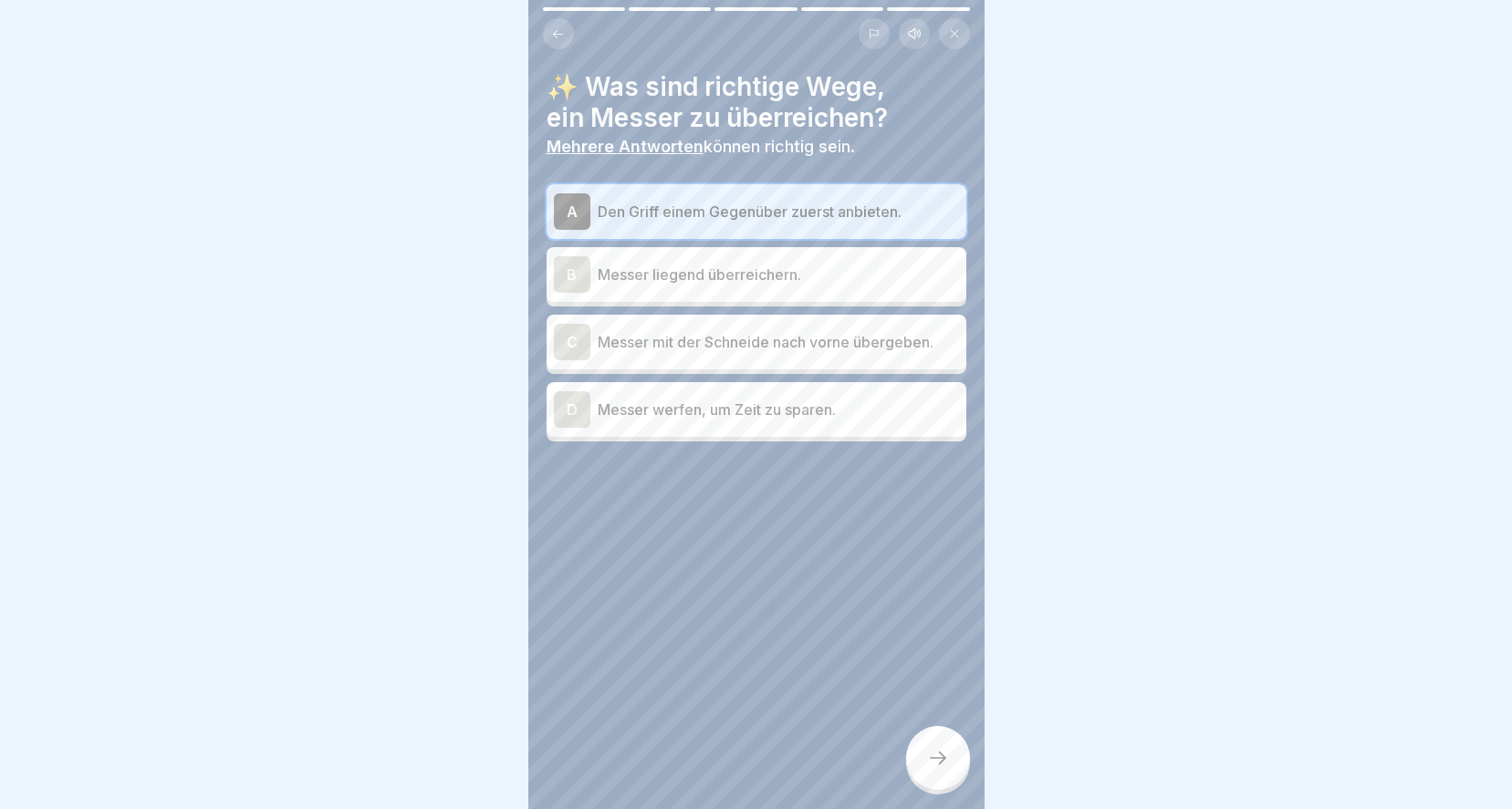
click at [770, 272] on div "B Messer liegend überreichern." at bounding box center [756, 274] width 405 height 37
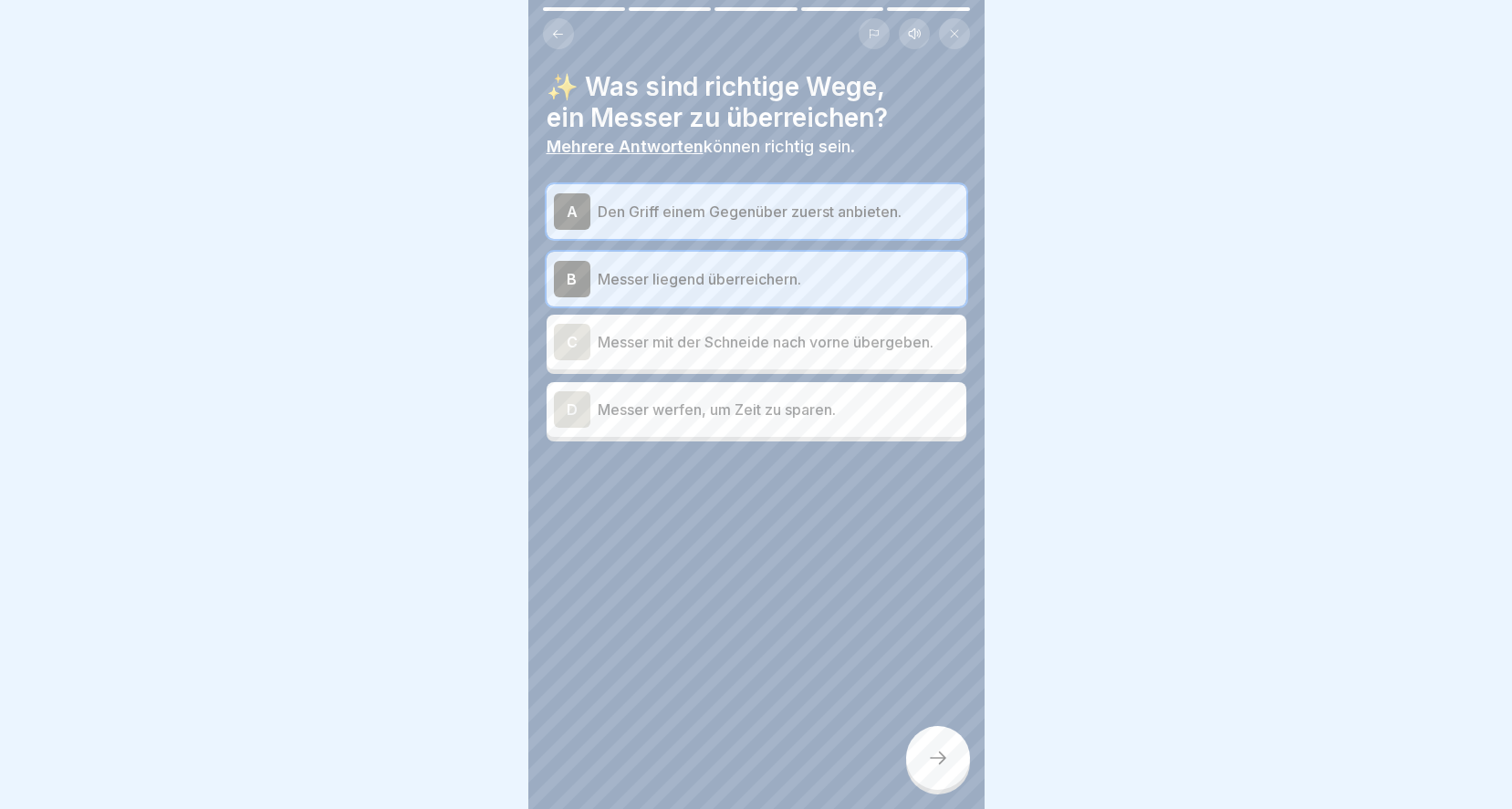
click at [935, 758] on icon at bounding box center [937, 758] width 22 height 22
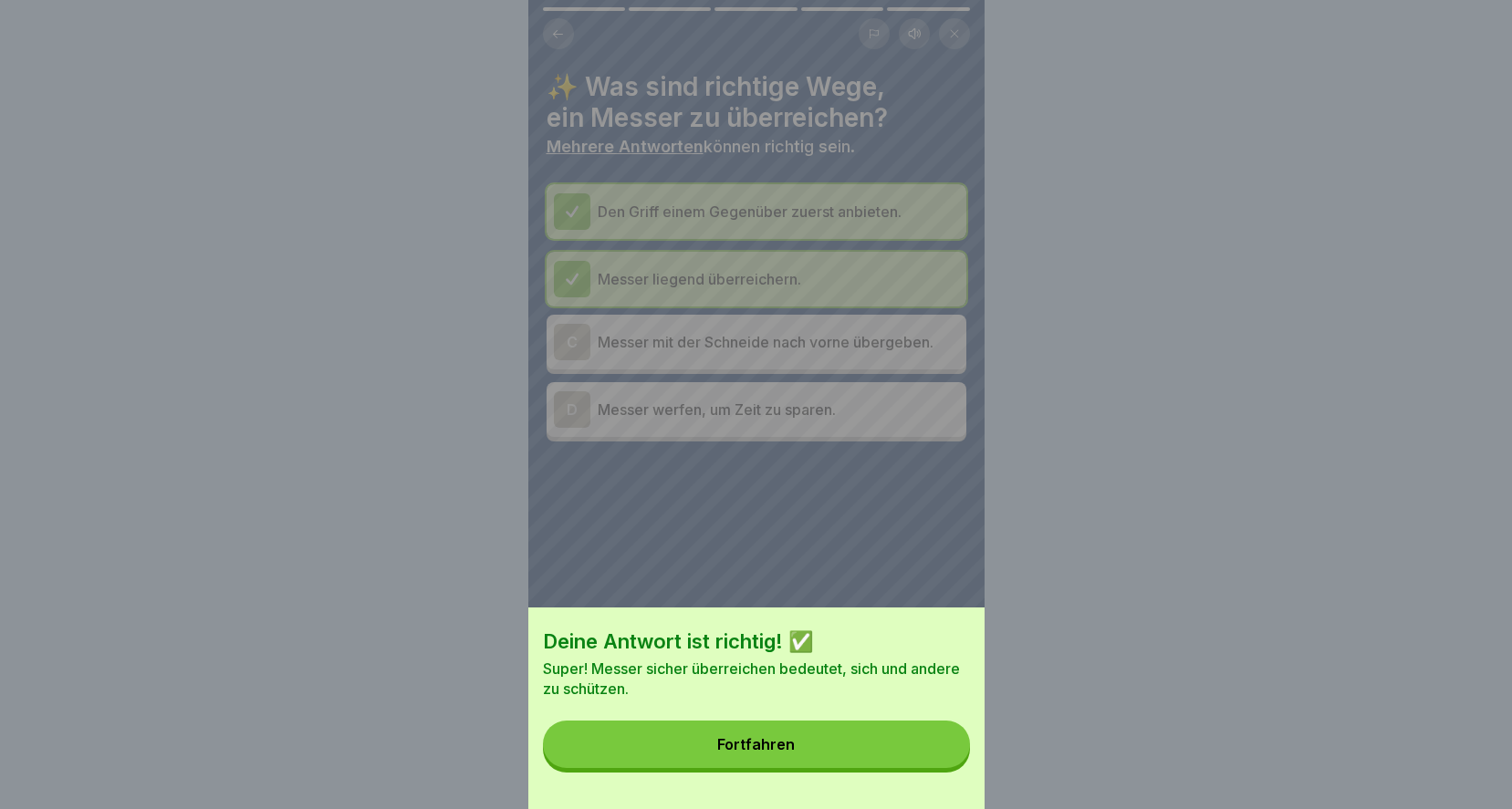
click at [886, 755] on button "Fortfahren" at bounding box center [756, 743] width 427 height 48
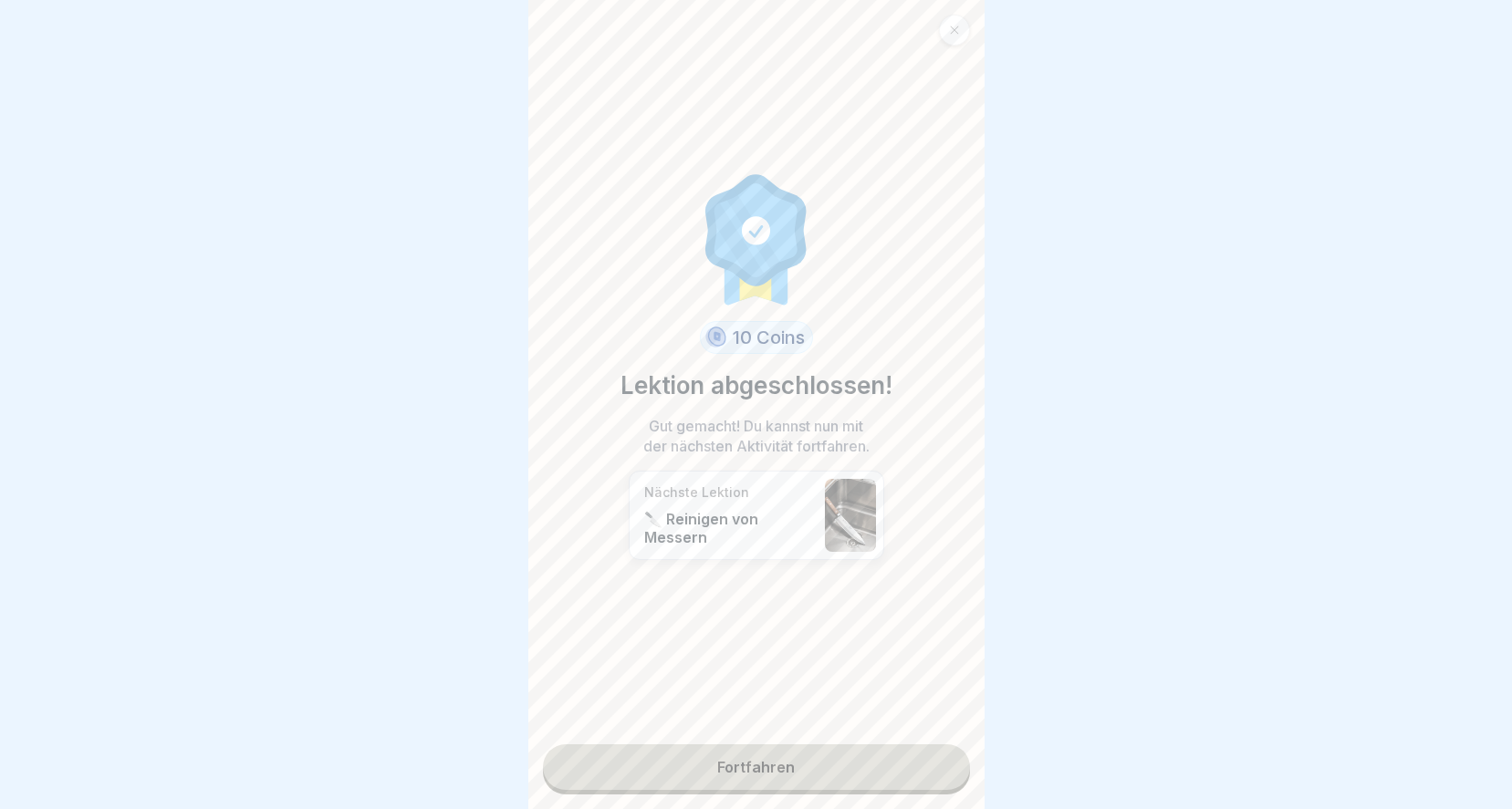
click at [811, 744] on link "Fortfahren" at bounding box center [756, 767] width 427 height 46
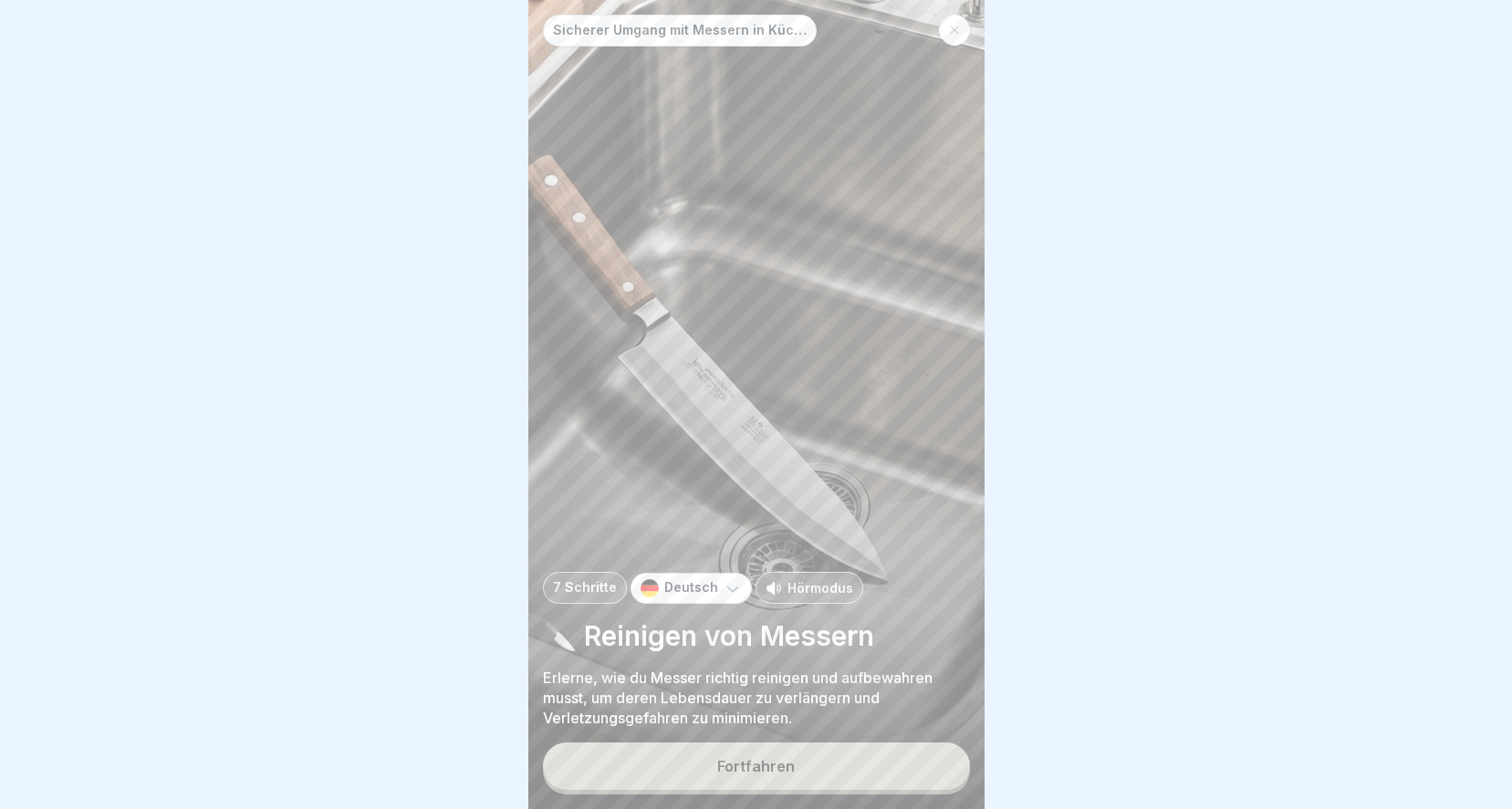
click at [763, 776] on button "Fortfahren" at bounding box center [756, 766] width 427 height 48
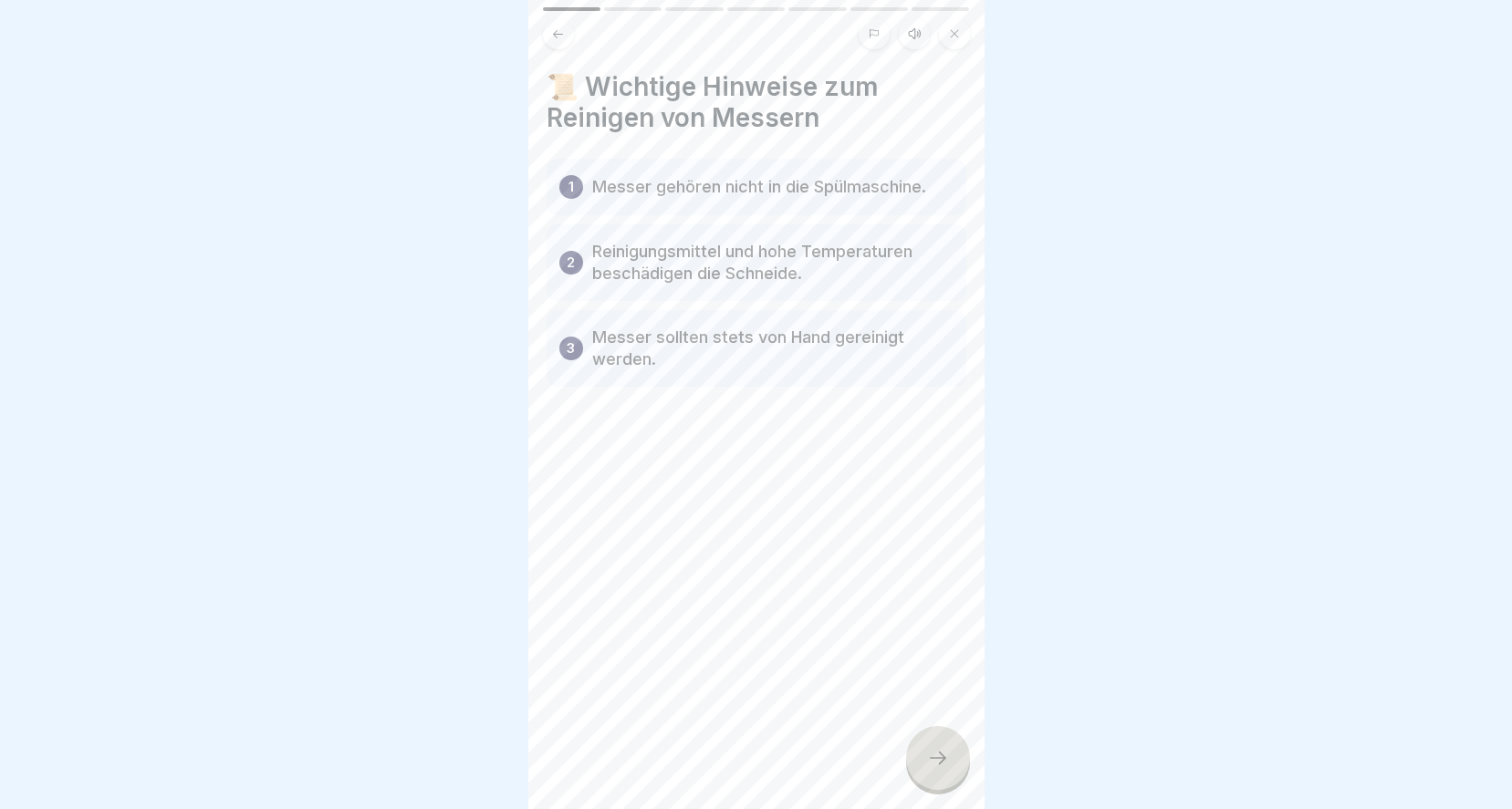
click at [918, 745] on div at bounding box center [938, 758] width 64 height 64
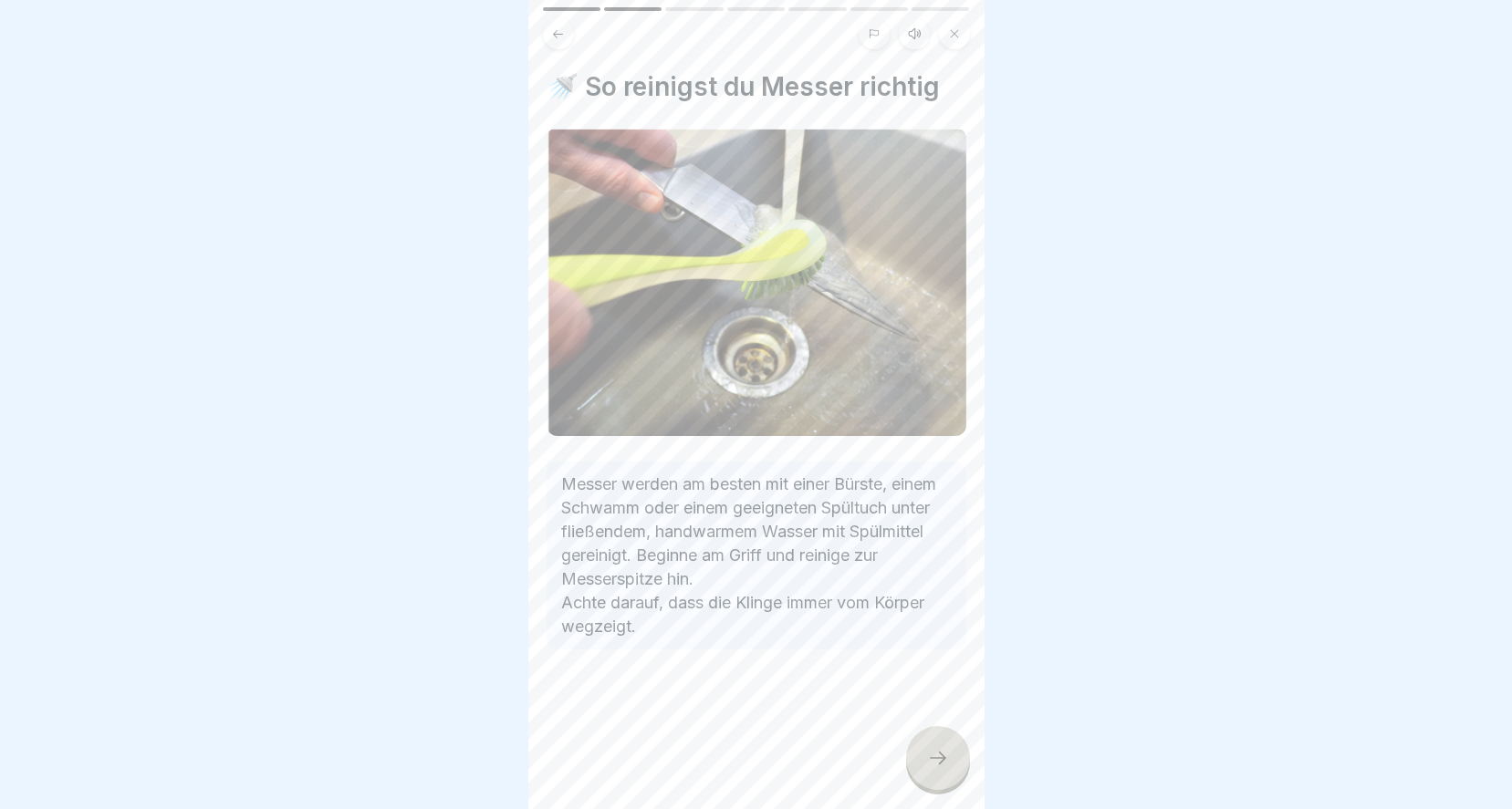
click at [954, 754] on div at bounding box center [938, 758] width 64 height 64
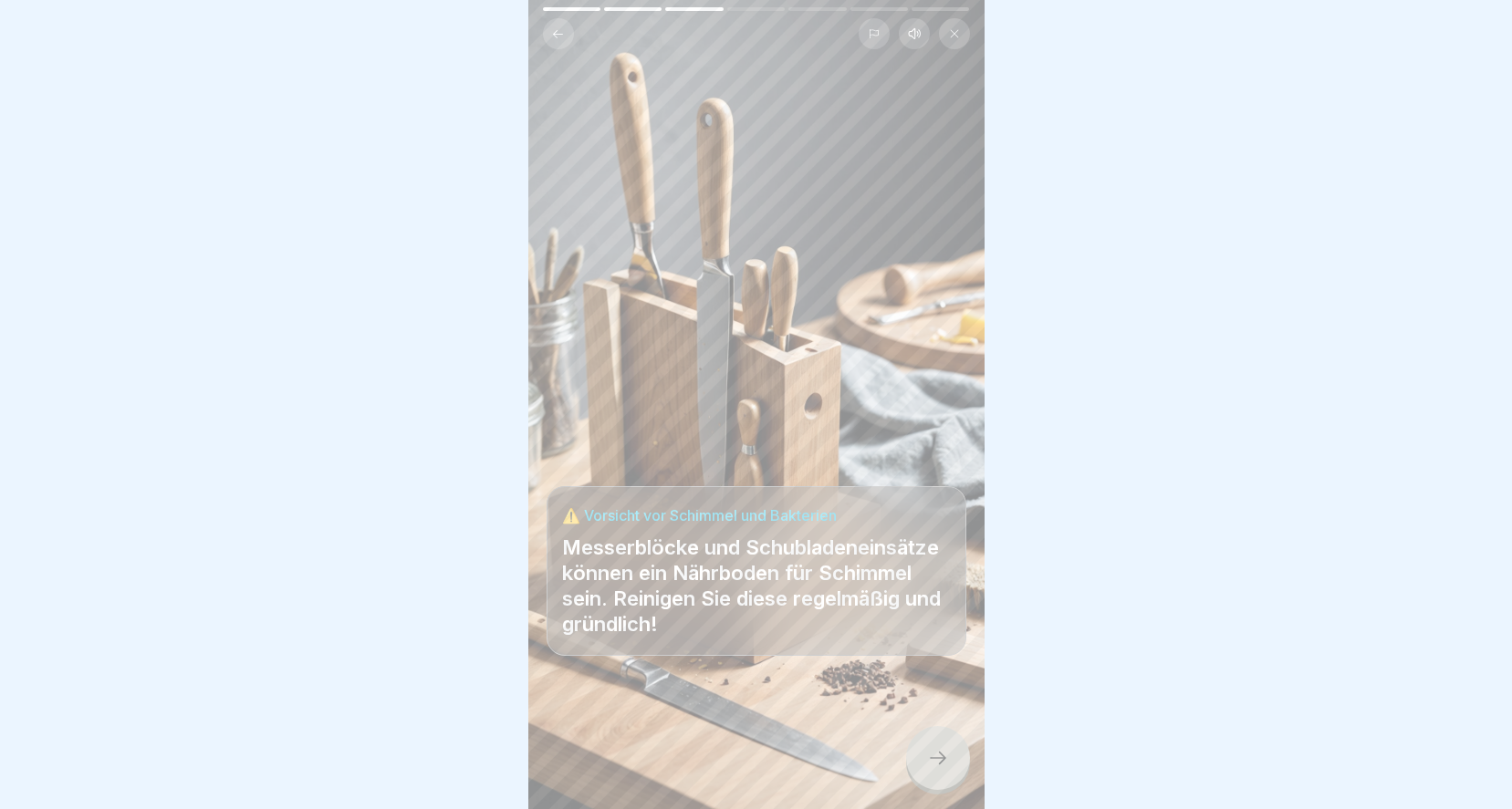
click at [931, 768] on icon at bounding box center [937, 758] width 22 height 22
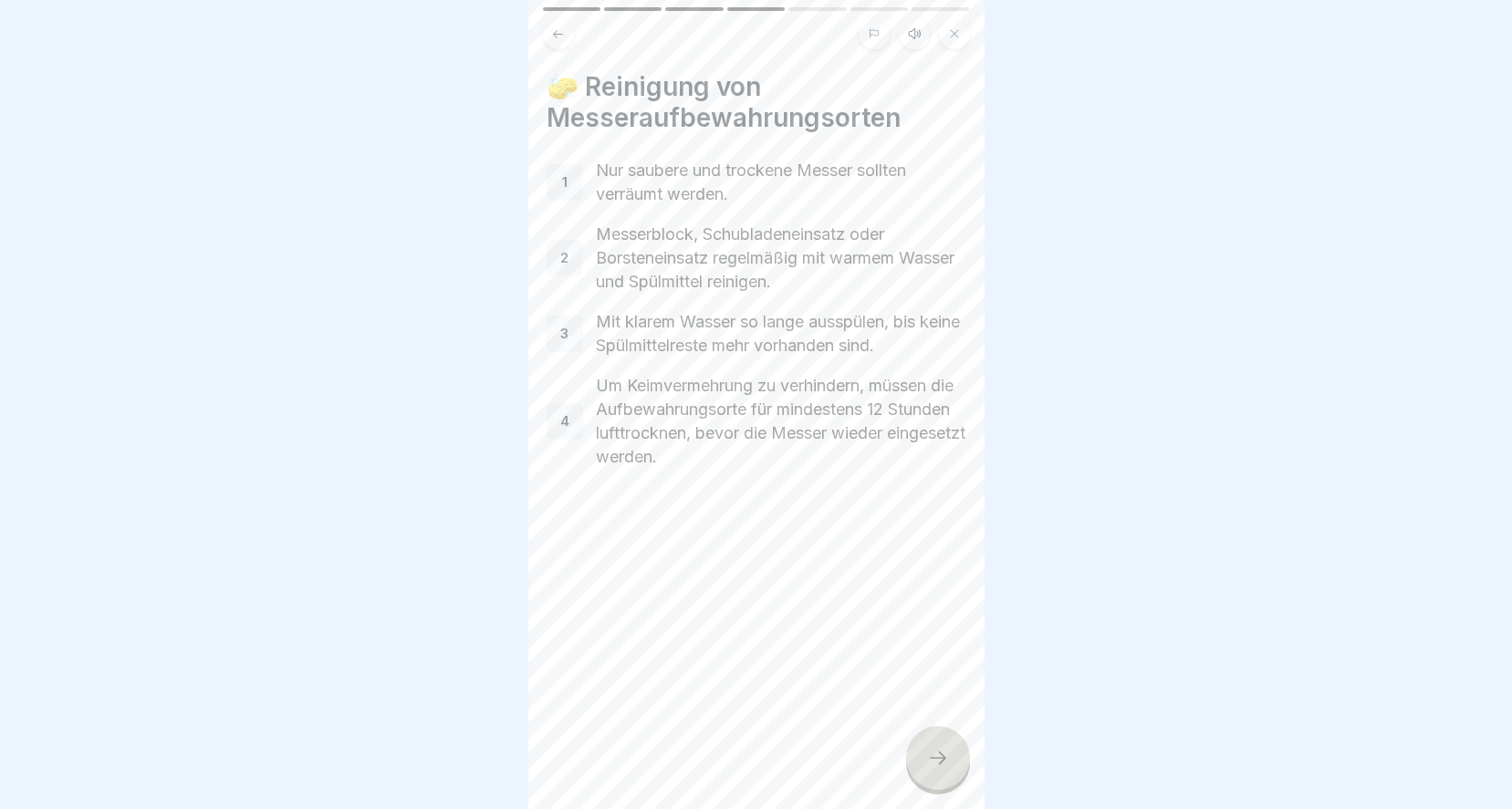
click at [947, 754] on icon at bounding box center [937, 758] width 22 height 22
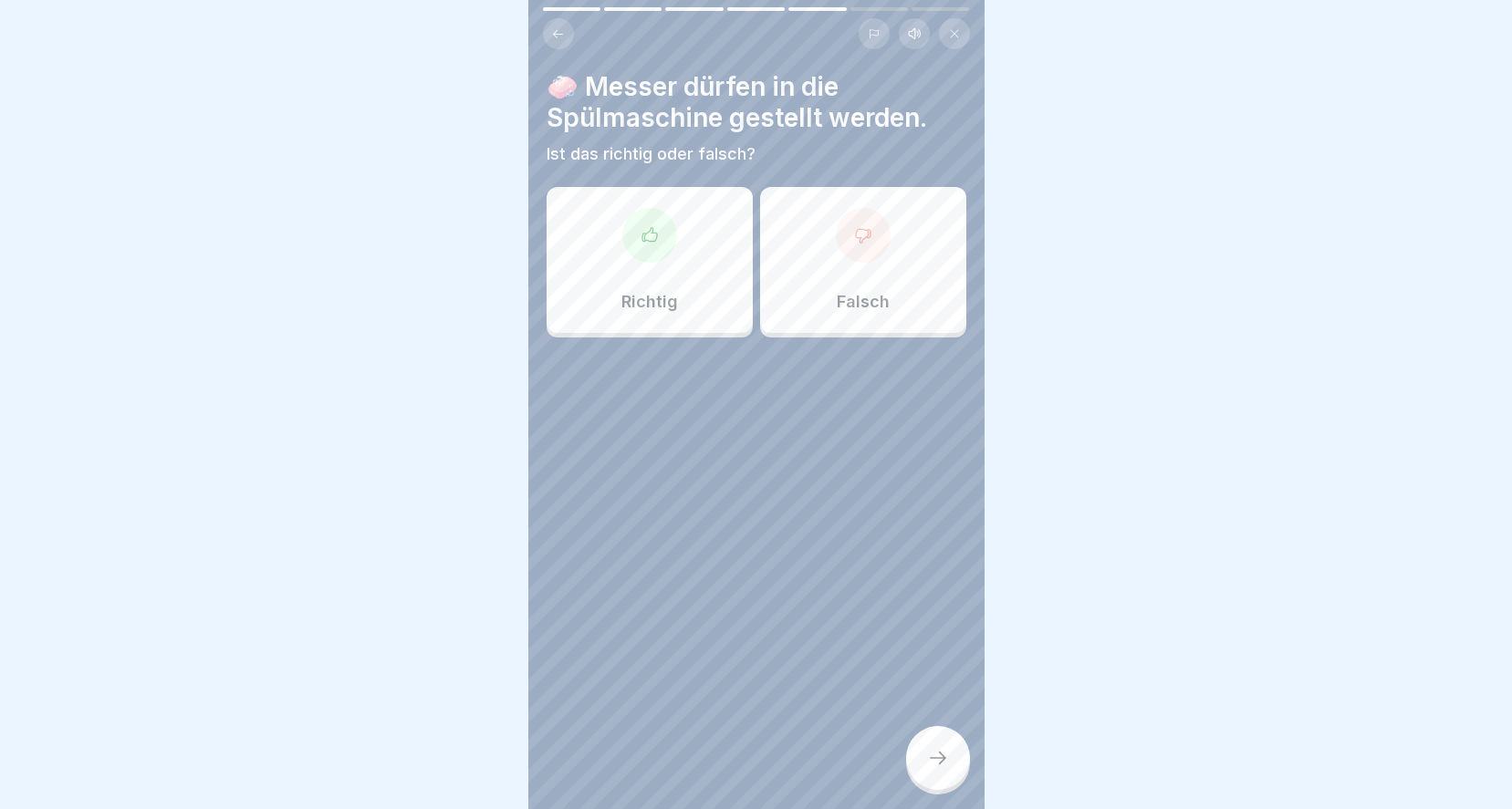
click at [839, 217] on div at bounding box center [863, 235] width 54 height 54
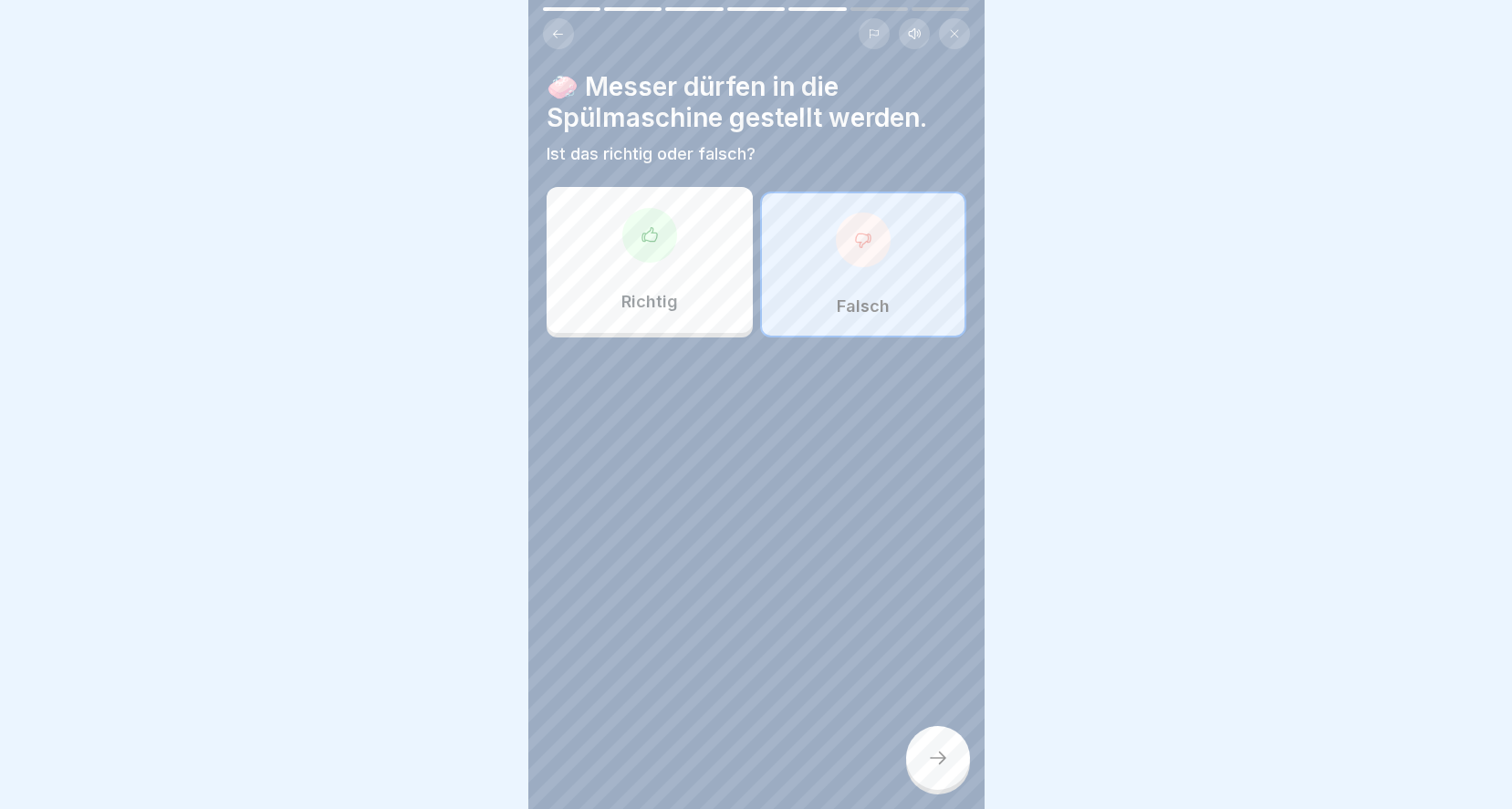
click at [945, 764] on icon at bounding box center [937, 758] width 22 height 22
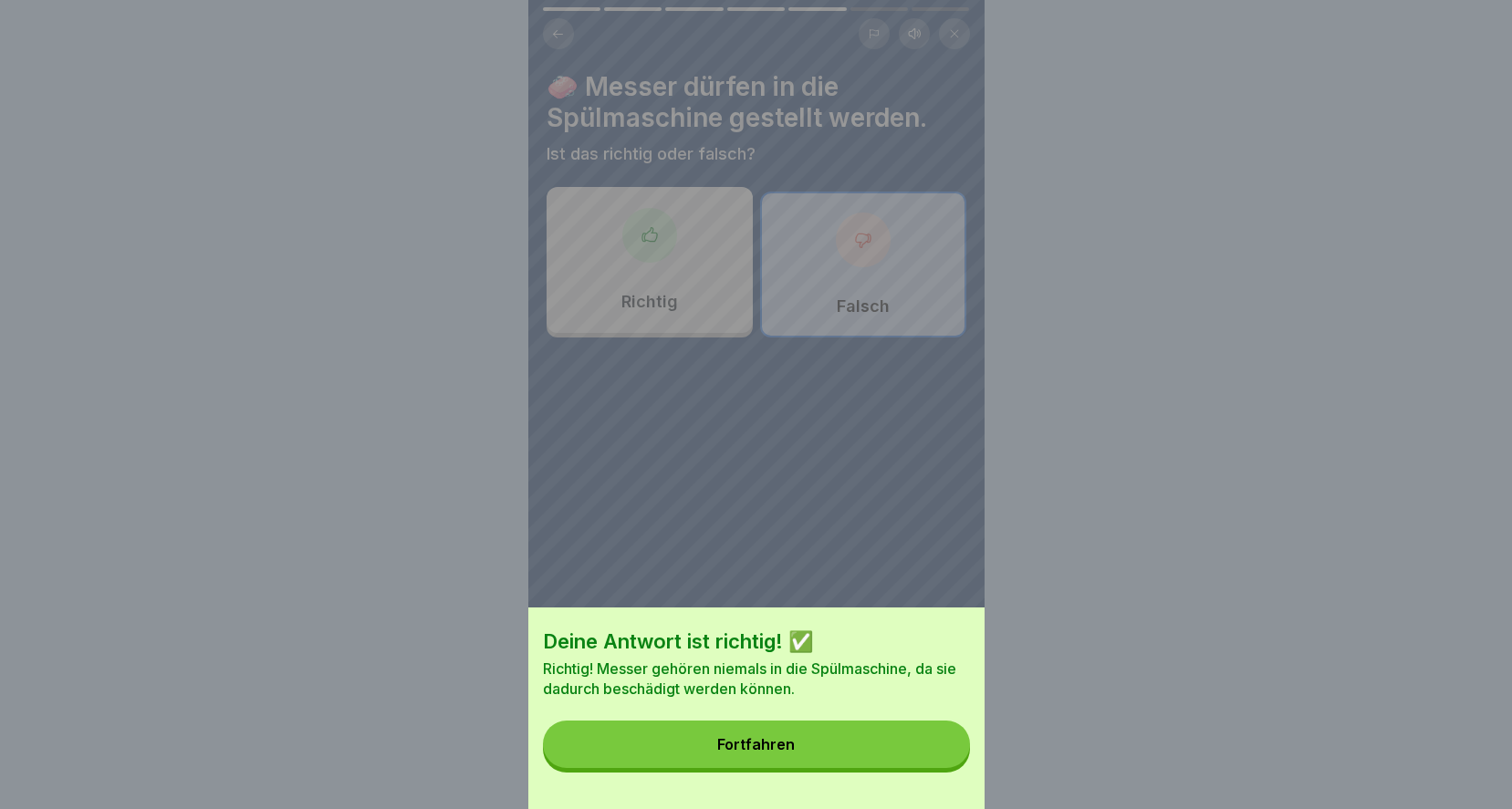
click at [823, 768] on button "Fortfahren" at bounding box center [756, 743] width 427 height 48
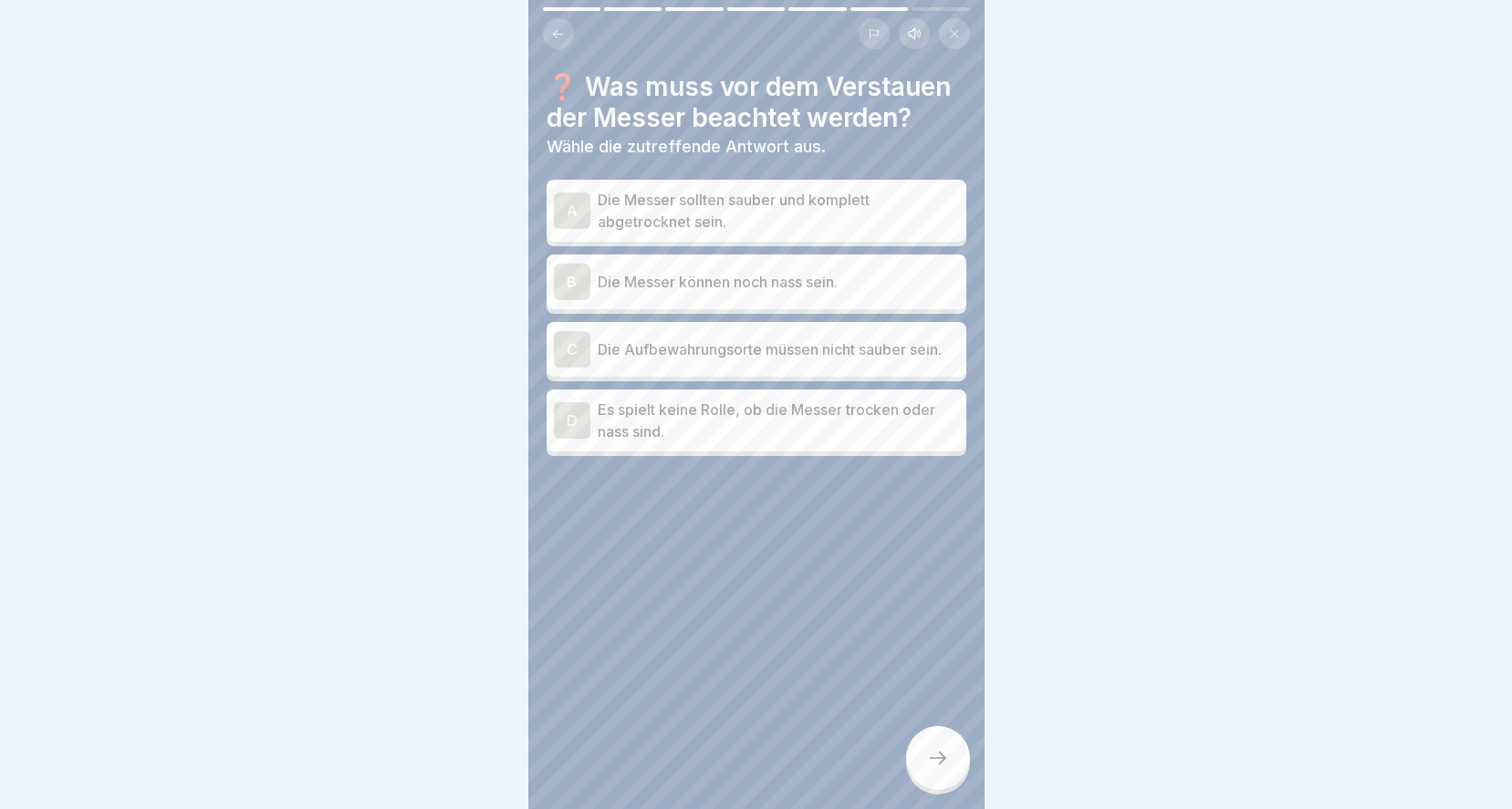
click at [704, 204] on p "Die Messer sollten sauber und komplett abgetrocknet sein." at bounding box center [778, 211] width 362 height 44
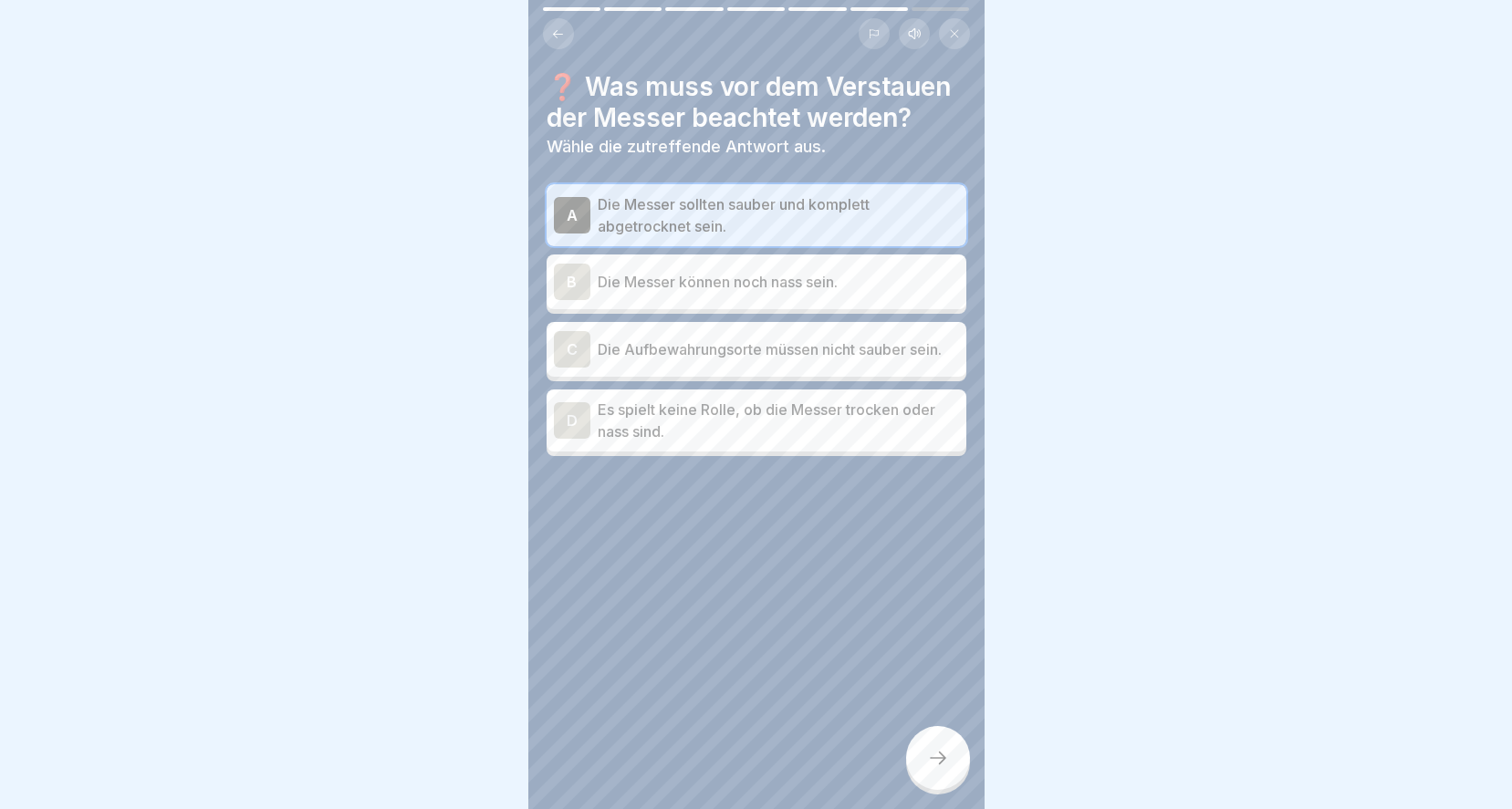
click at [685, 271] on p "Die Messer können noch nass sein." at bounding box center [778, 281] width 362 height 22
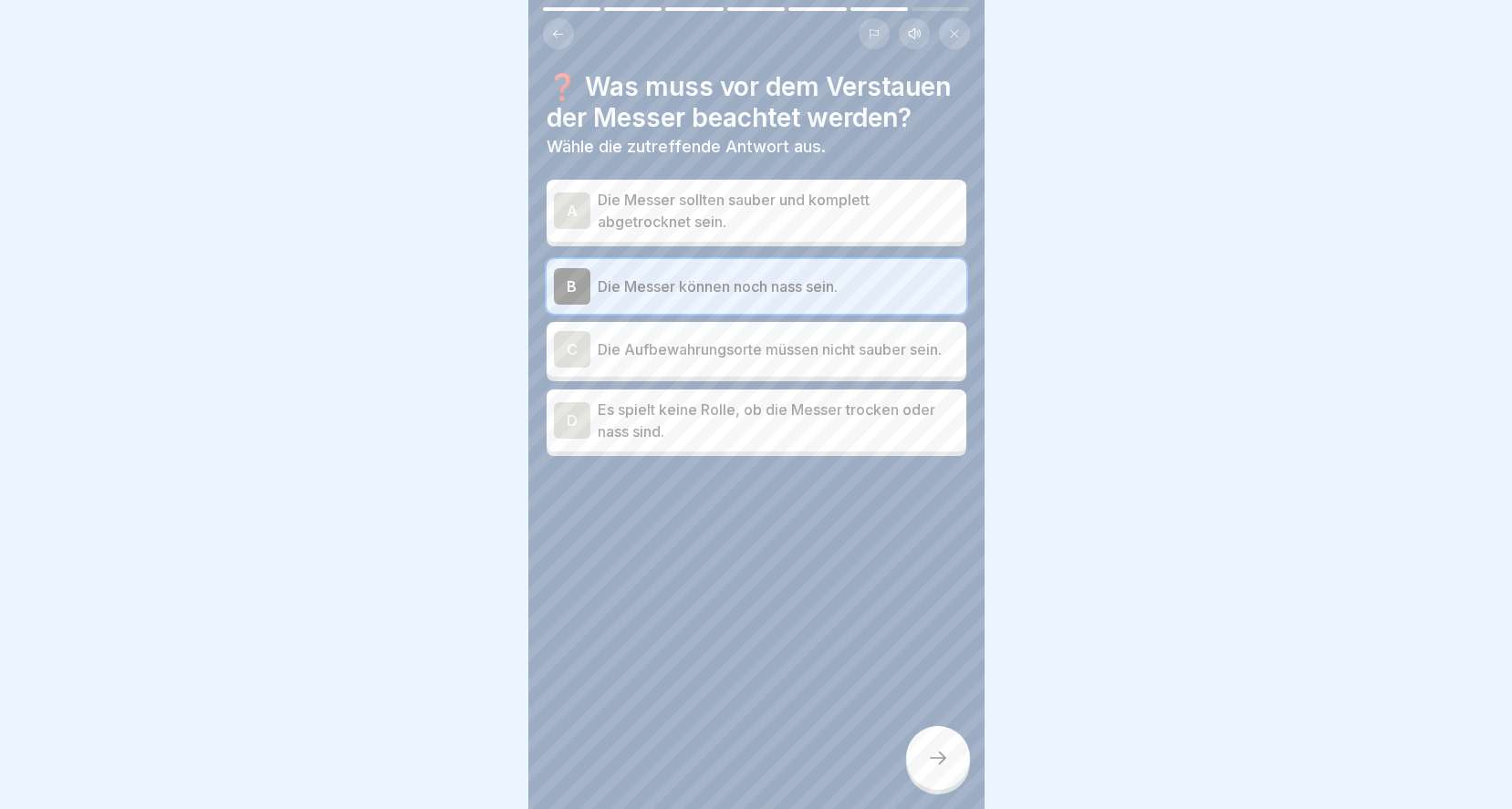
click at [676, 189] on p "Die Messer sollten sauber und komplett abgetrocknet sein." at bounding box center [778, 211] width 362 height 44
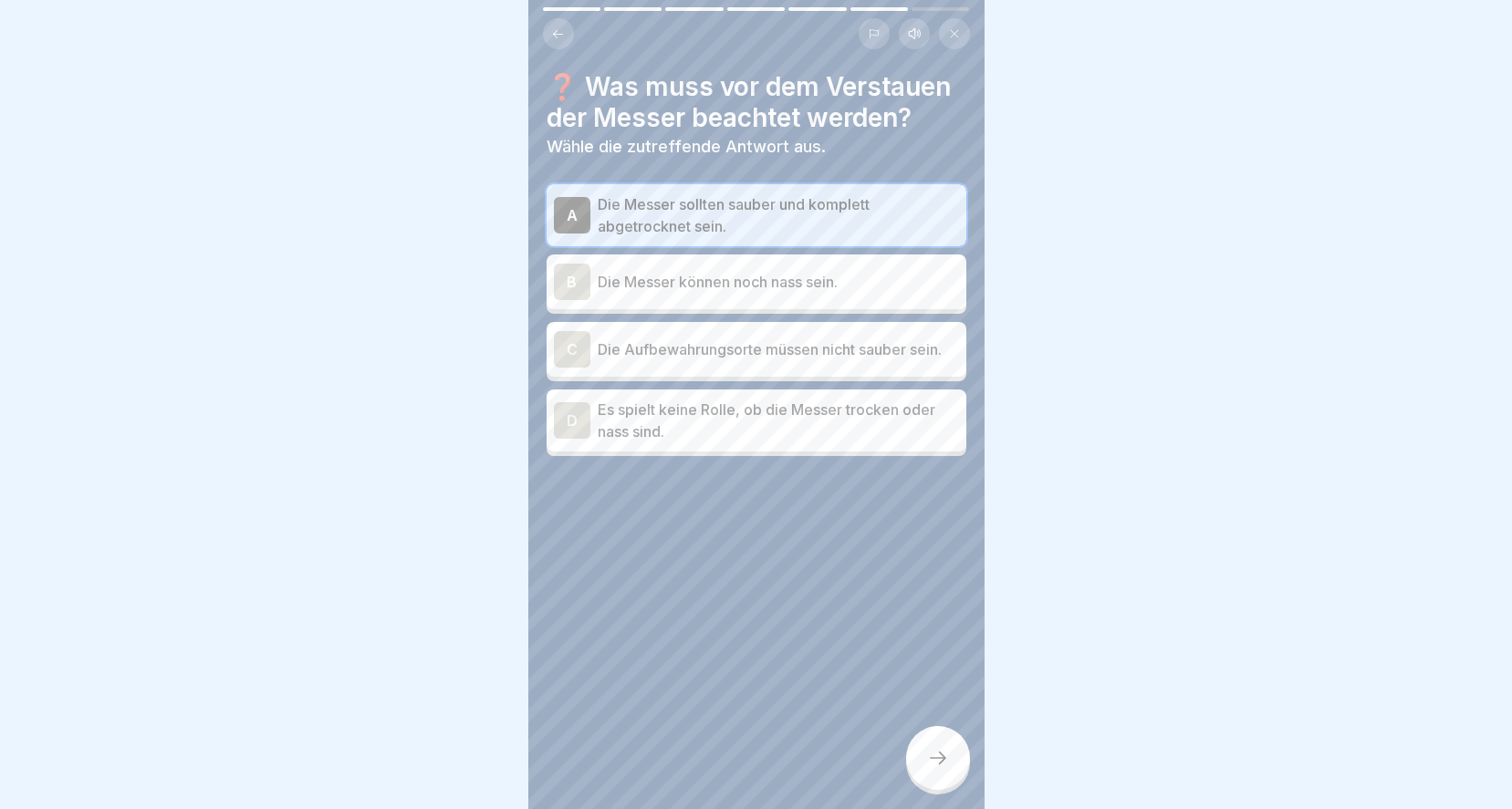
click at [938, 770] on div at bounding box center [938, 758] width 64 height 64
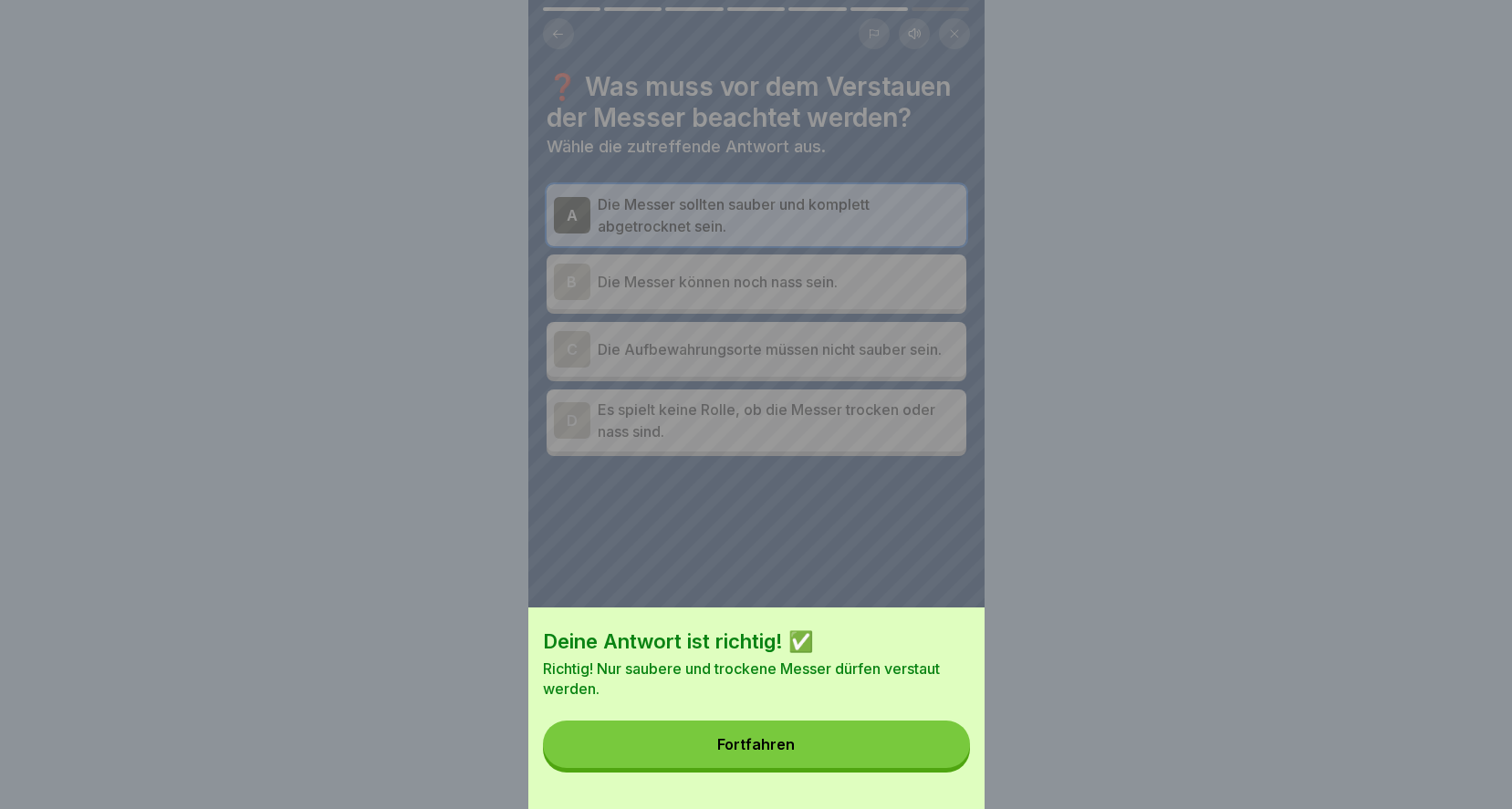
click at [854, 758] on button "Fortfahren" at bounding box center [756, 743] width 427 height 48
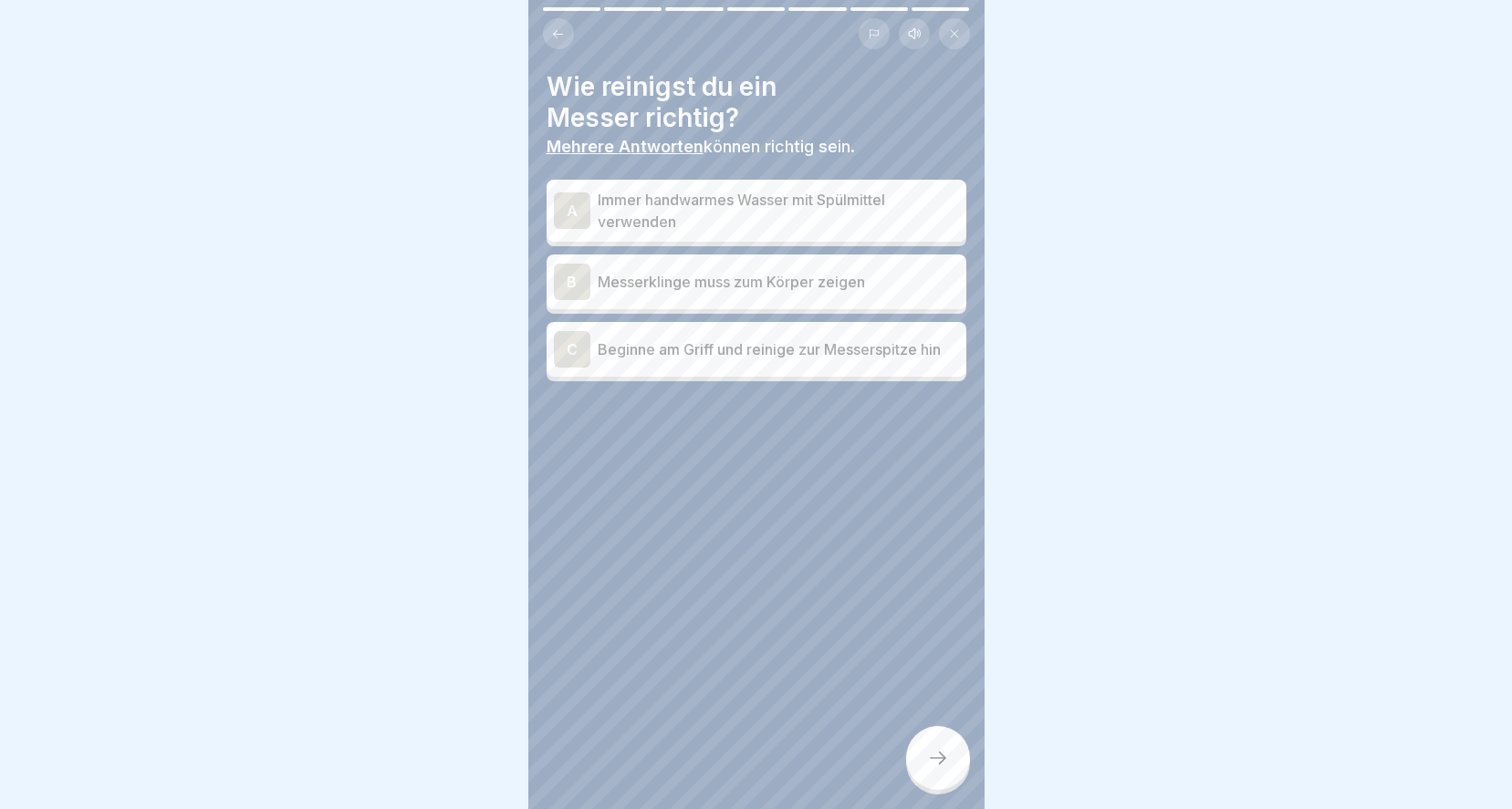
click at [684, 202] on p "Immer handwarmes Wasser mit Spülmittel verwenden" at bounding box center [778, 211] width 362 height 44
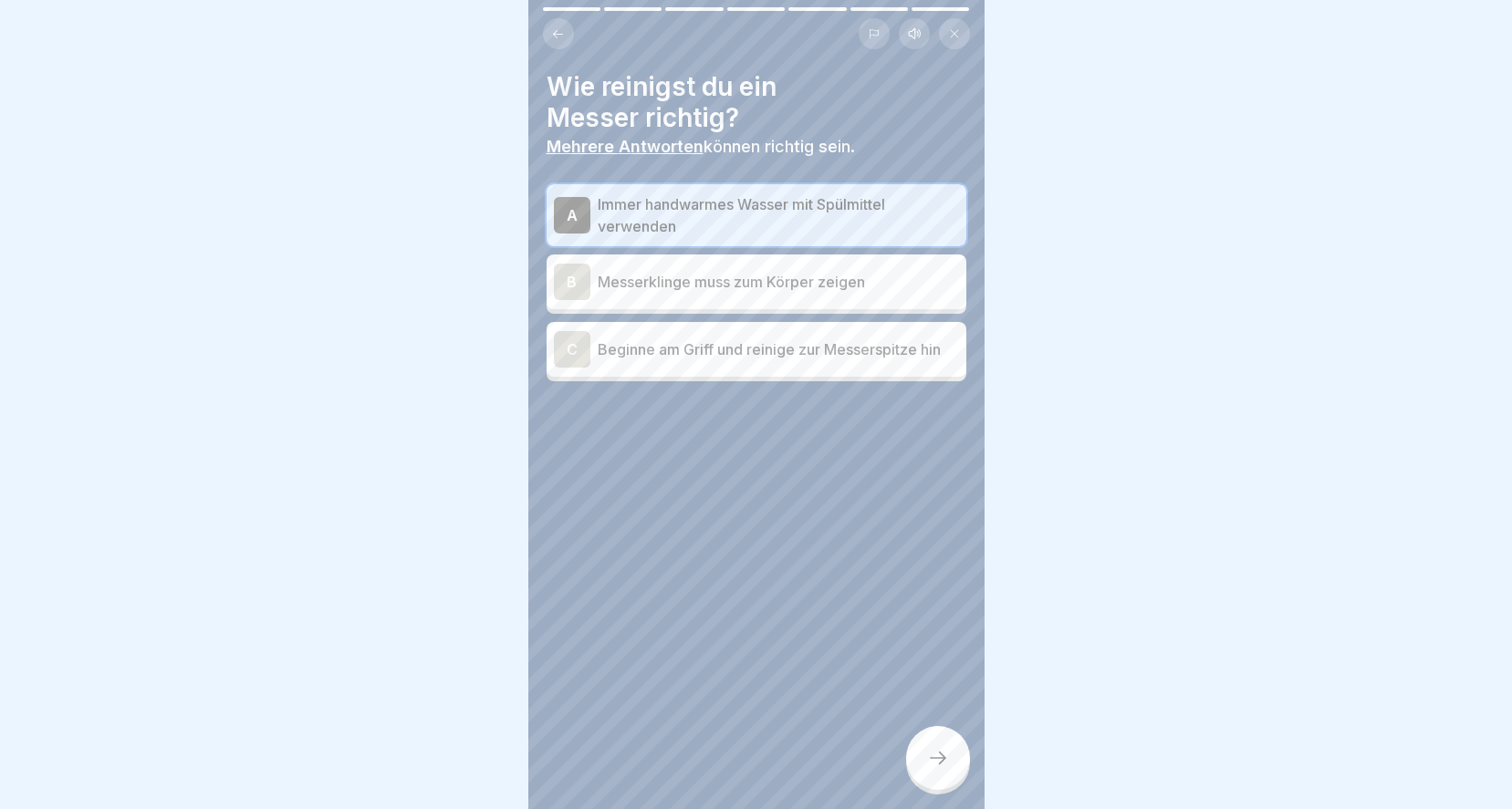
click at [753, 350] on p "Beginne am Griff und reinige zur Messerspitze hin" at bounding box center [778, 348] width 362 height 22
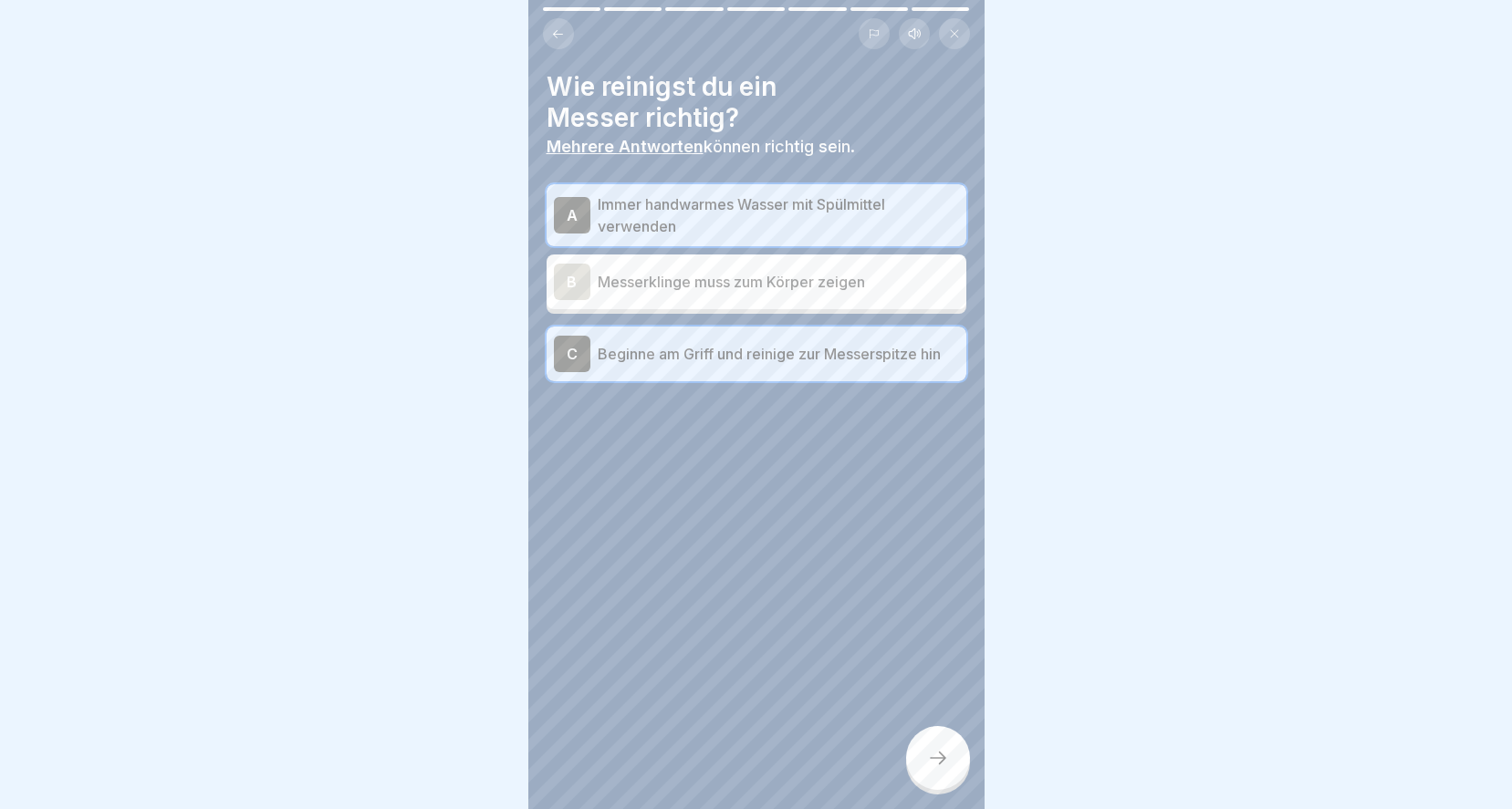
click at [941, 767] on icon at bounding box center [937, 758] width 22 height 22
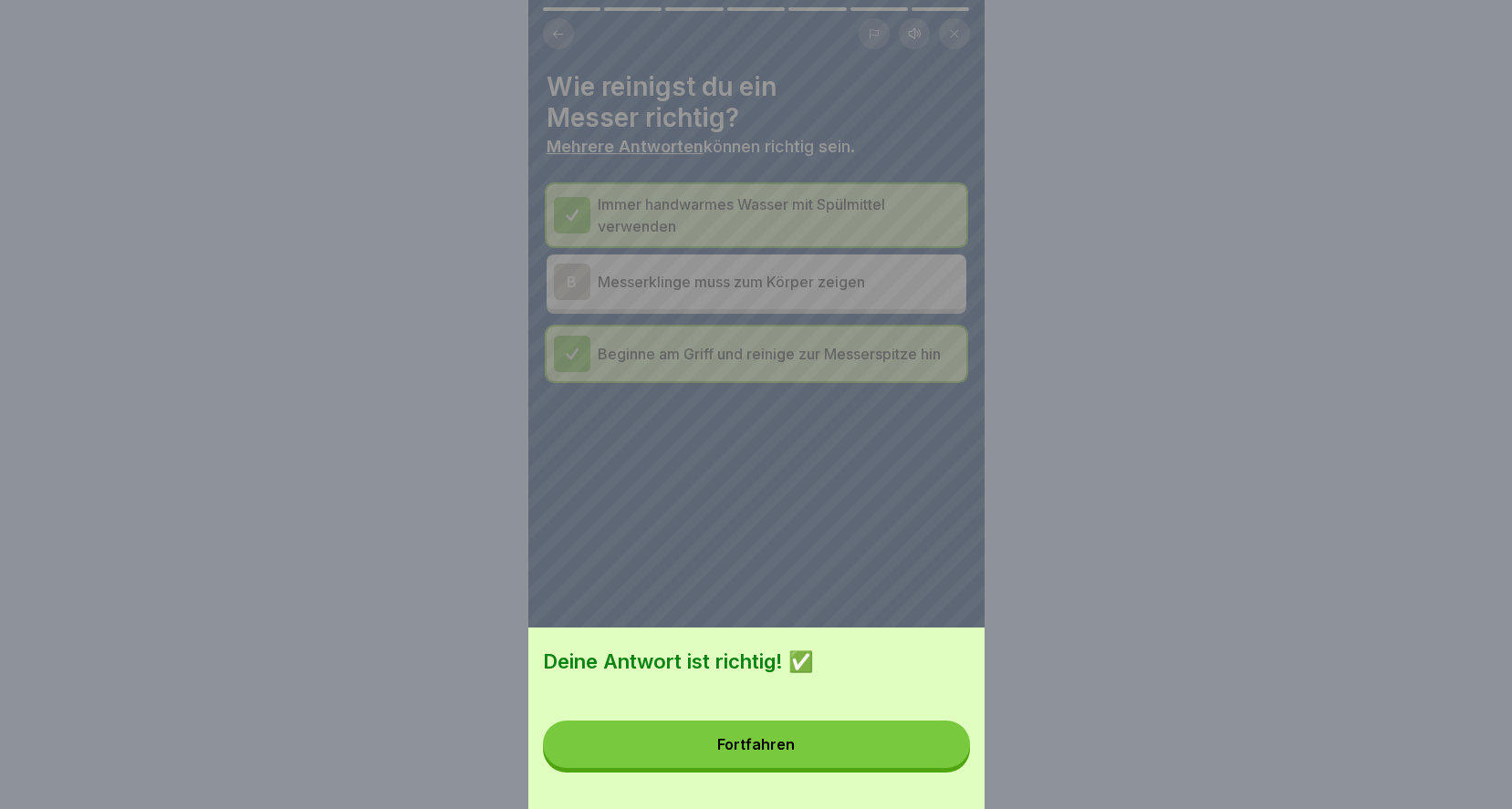
click at [853, 756] on button "Fortfahren" at bounding box center [756, 743] width 427 height 48
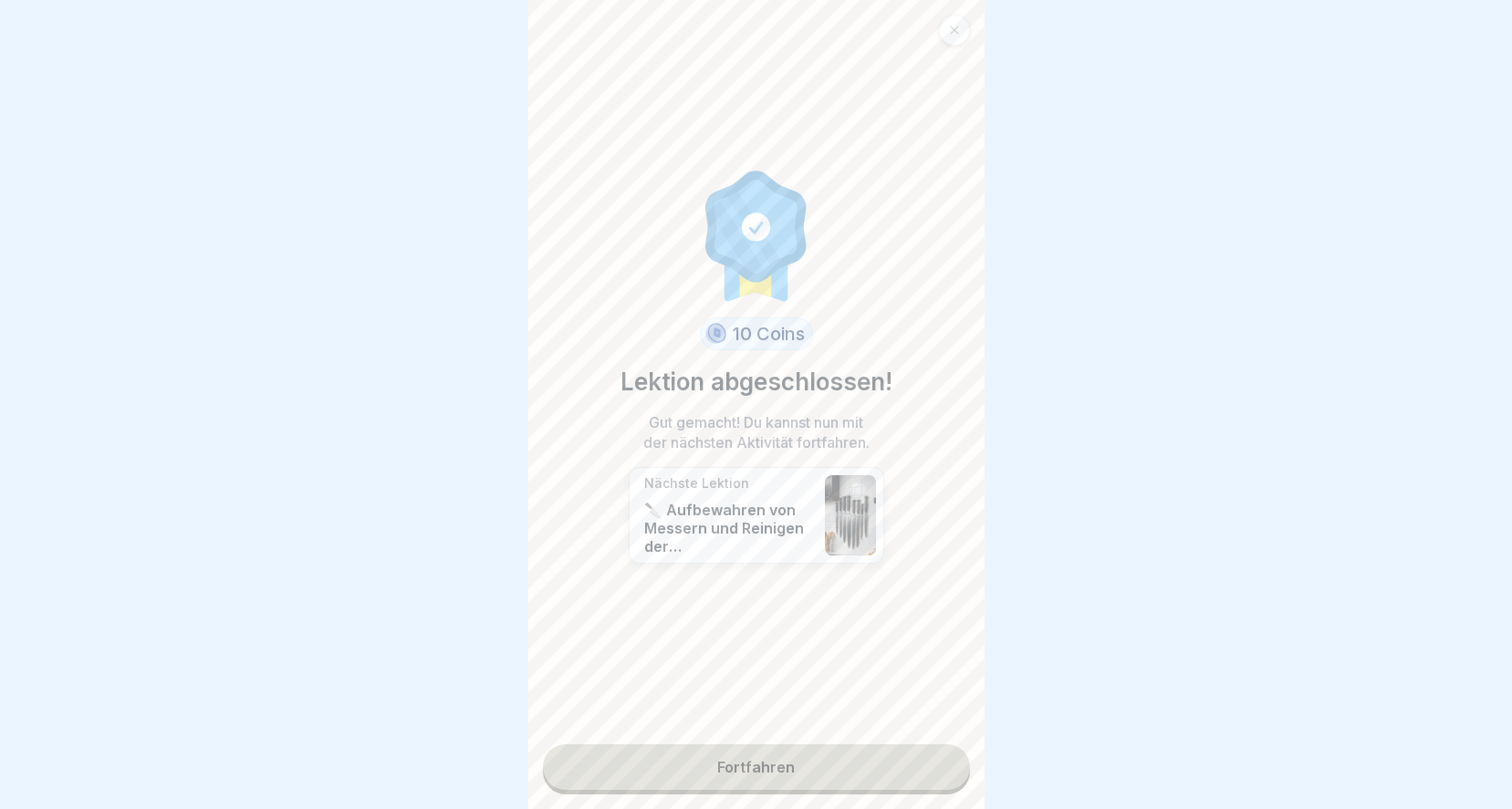
click at [746, 750] on link "Fortfahren" at bounding box center [756, 767] width 427 height 46
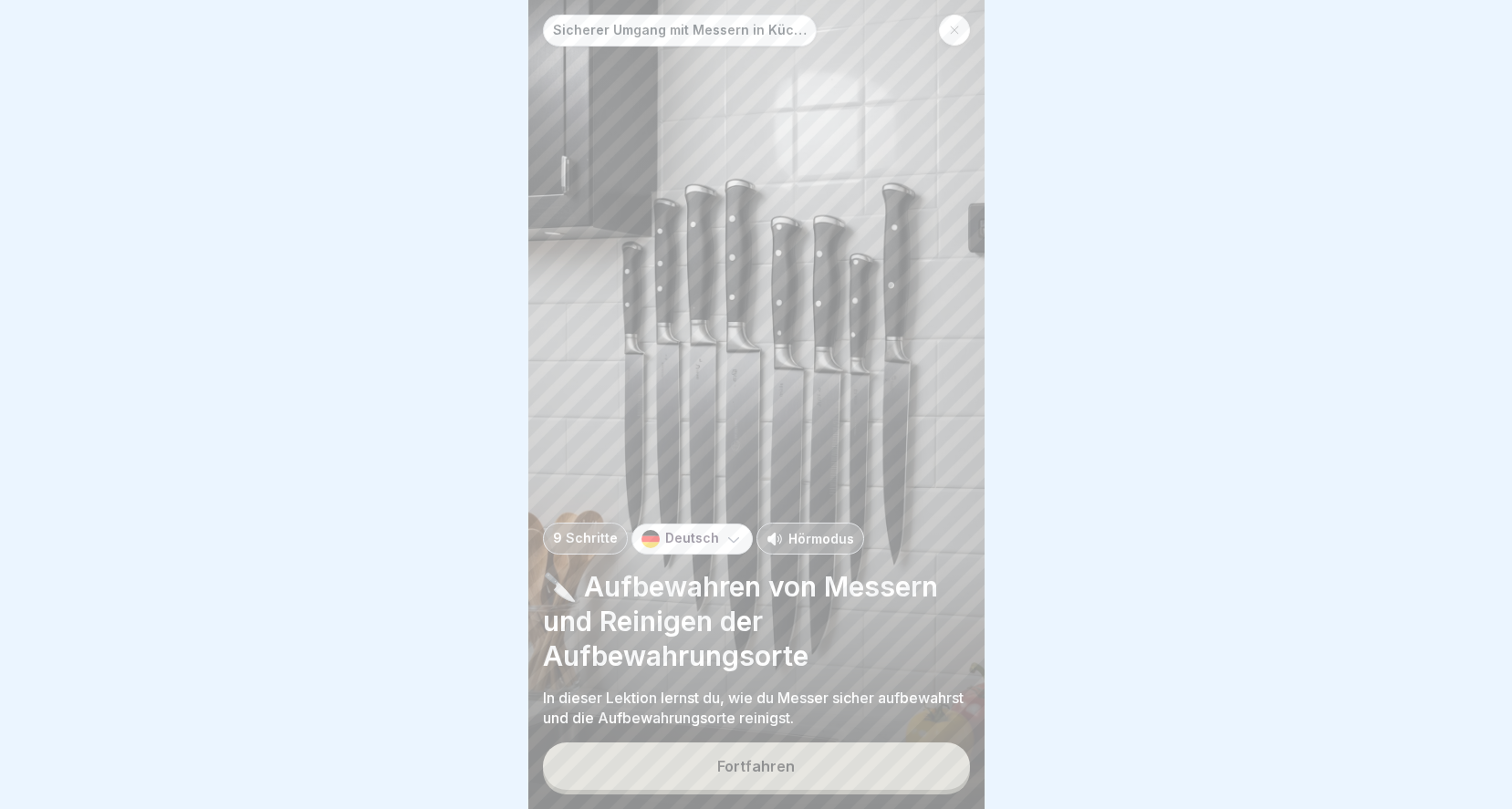
click at [734, 779] on button "Fortfahren" at bounding box center [756, 766] width 427 height 48
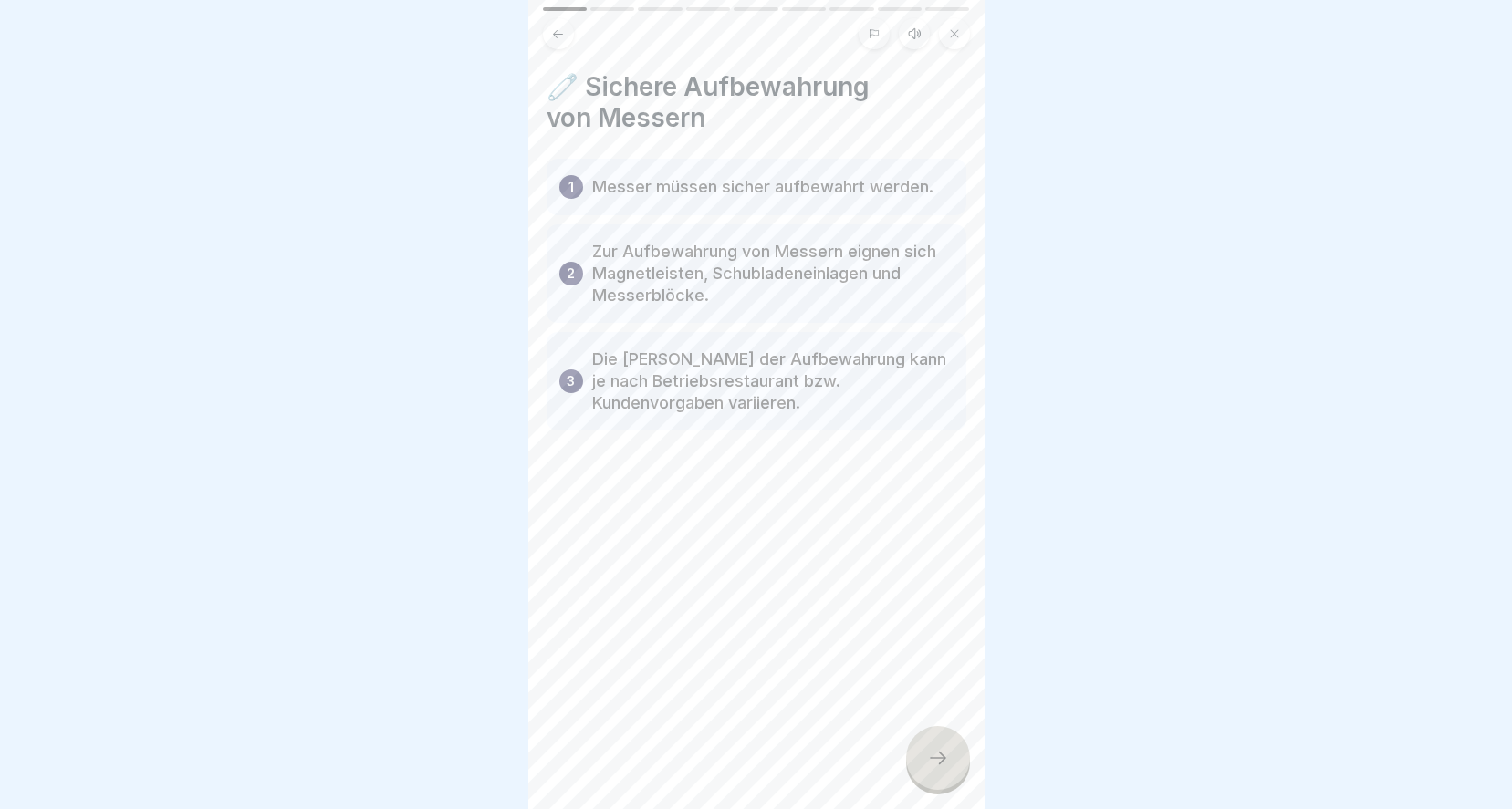
click at [945, 760] on icon at bounding box center [937, 758] width 22 height 22
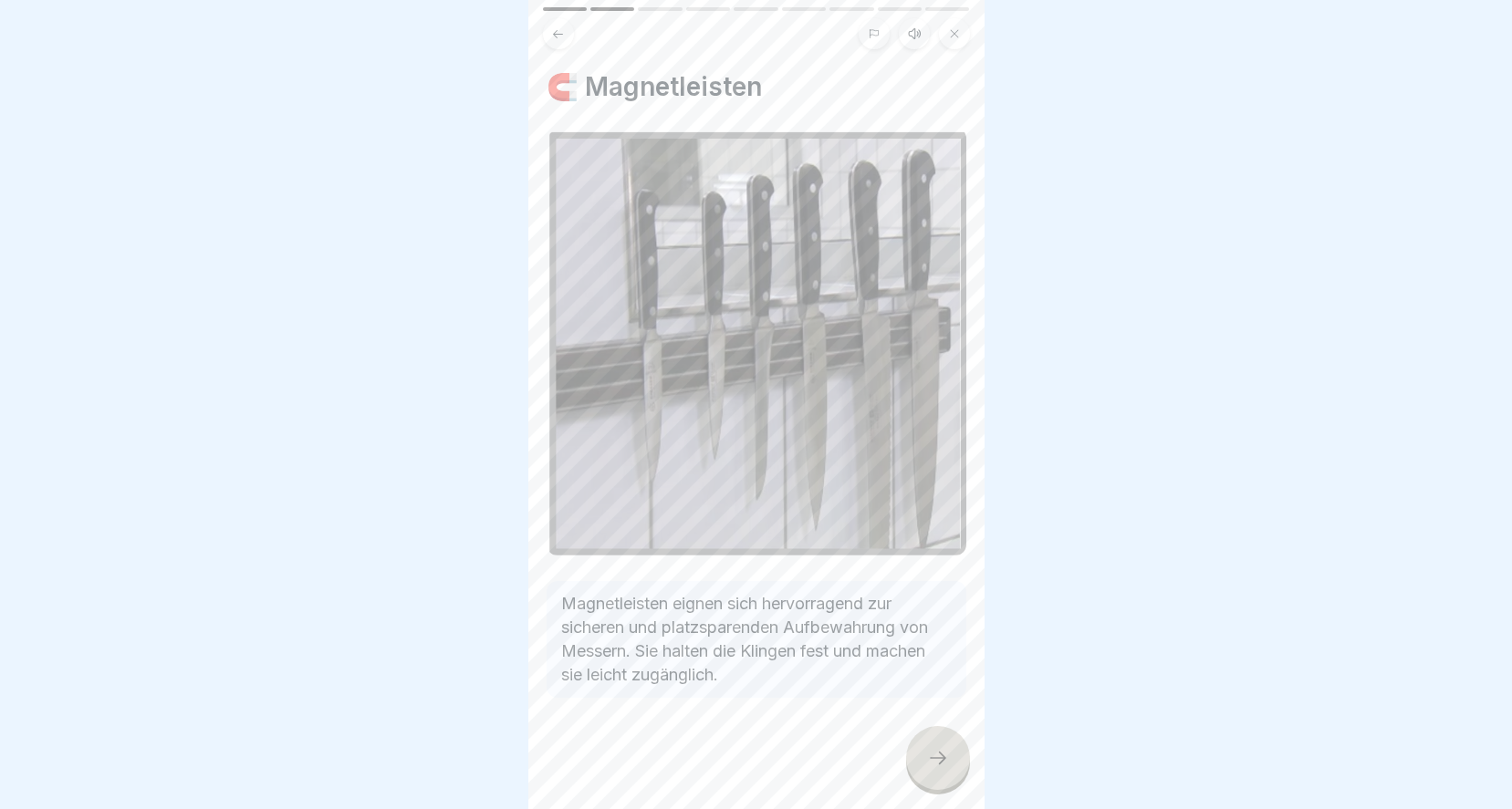
click at [958, 754] on div at bounding box center [938, 758] width 64 height 64
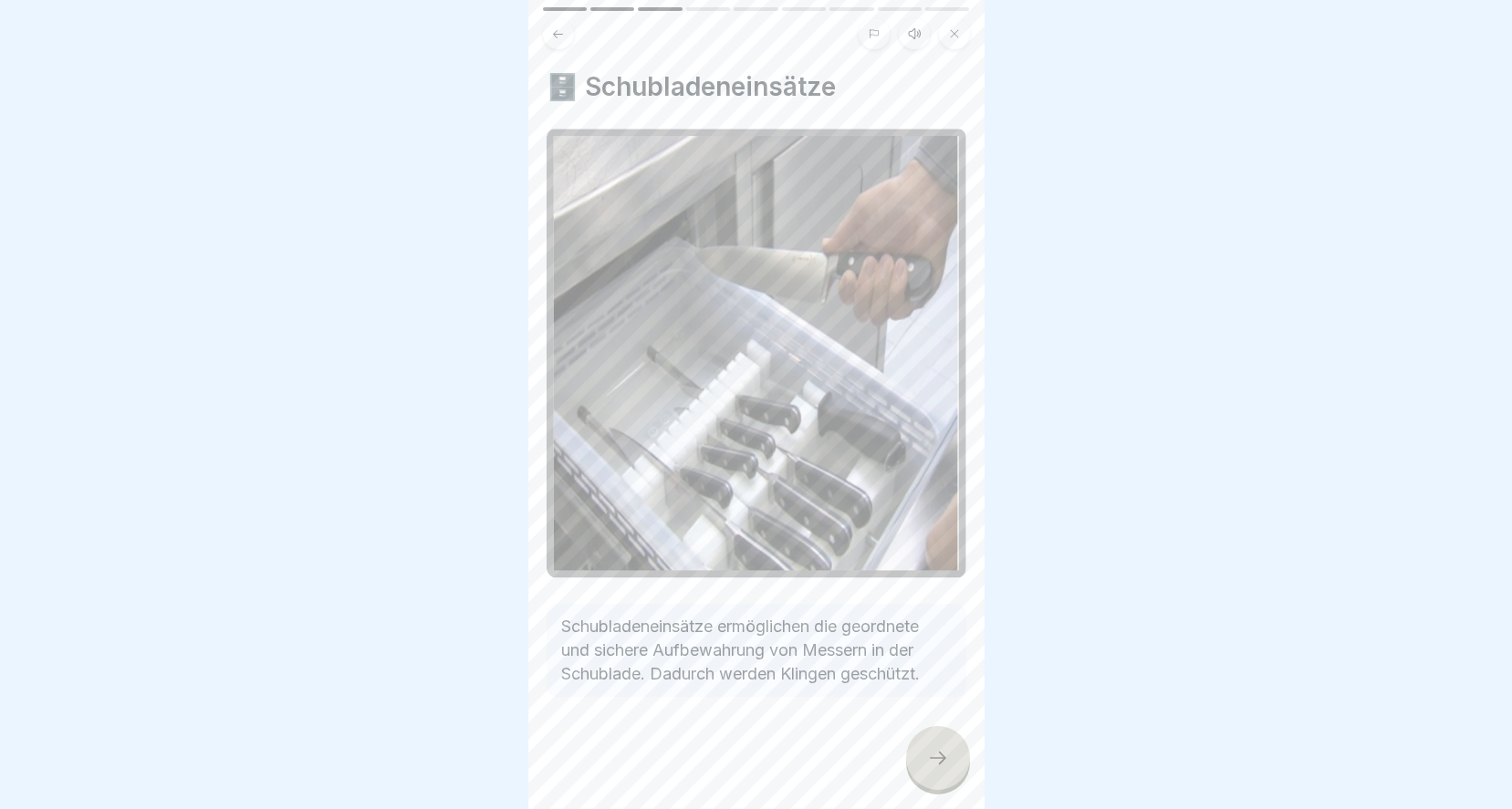
click at [943, 757] on icon at bounding box center [937, 758] width 22 height 22
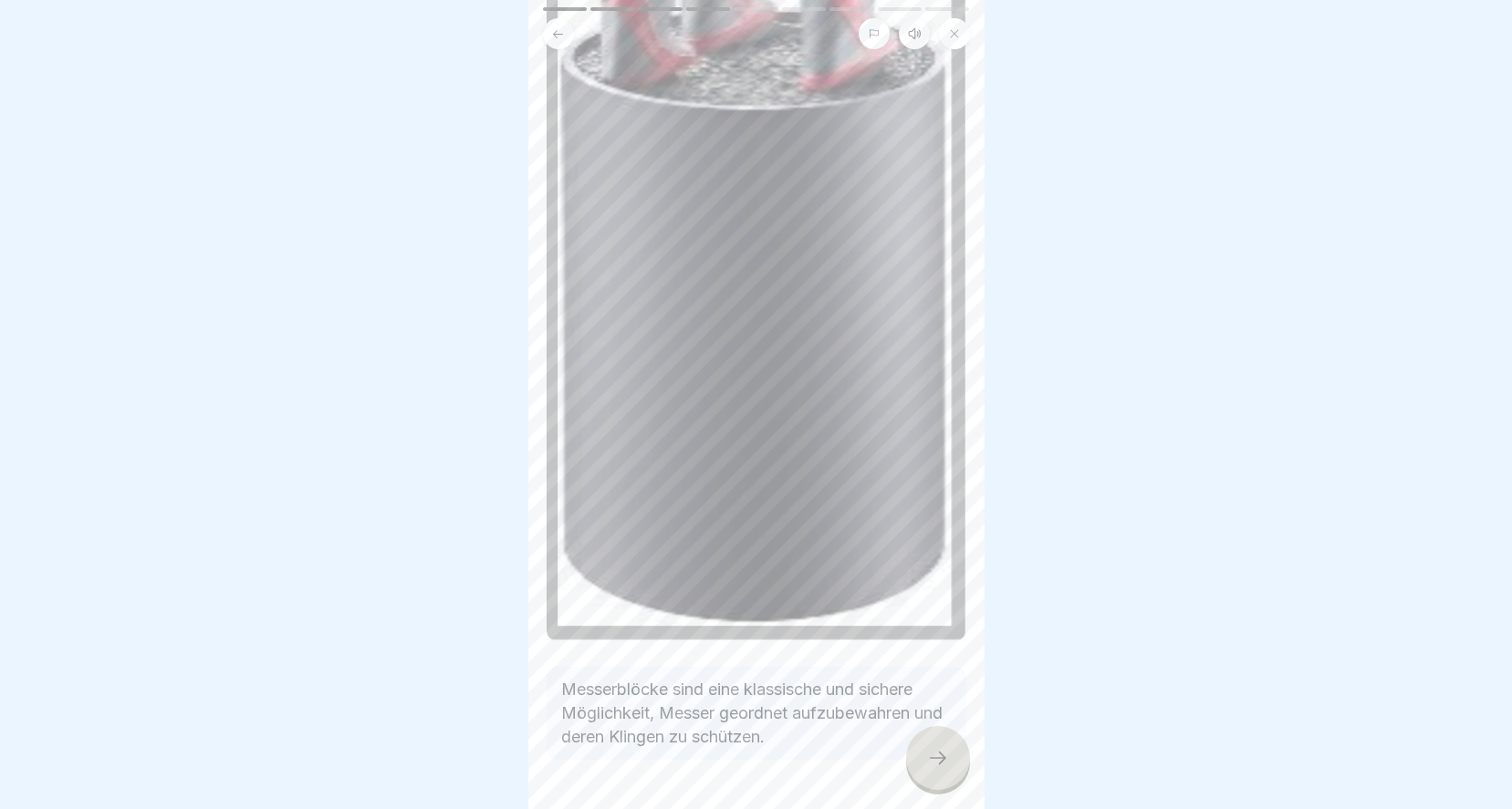
scroll to position [401, 0]
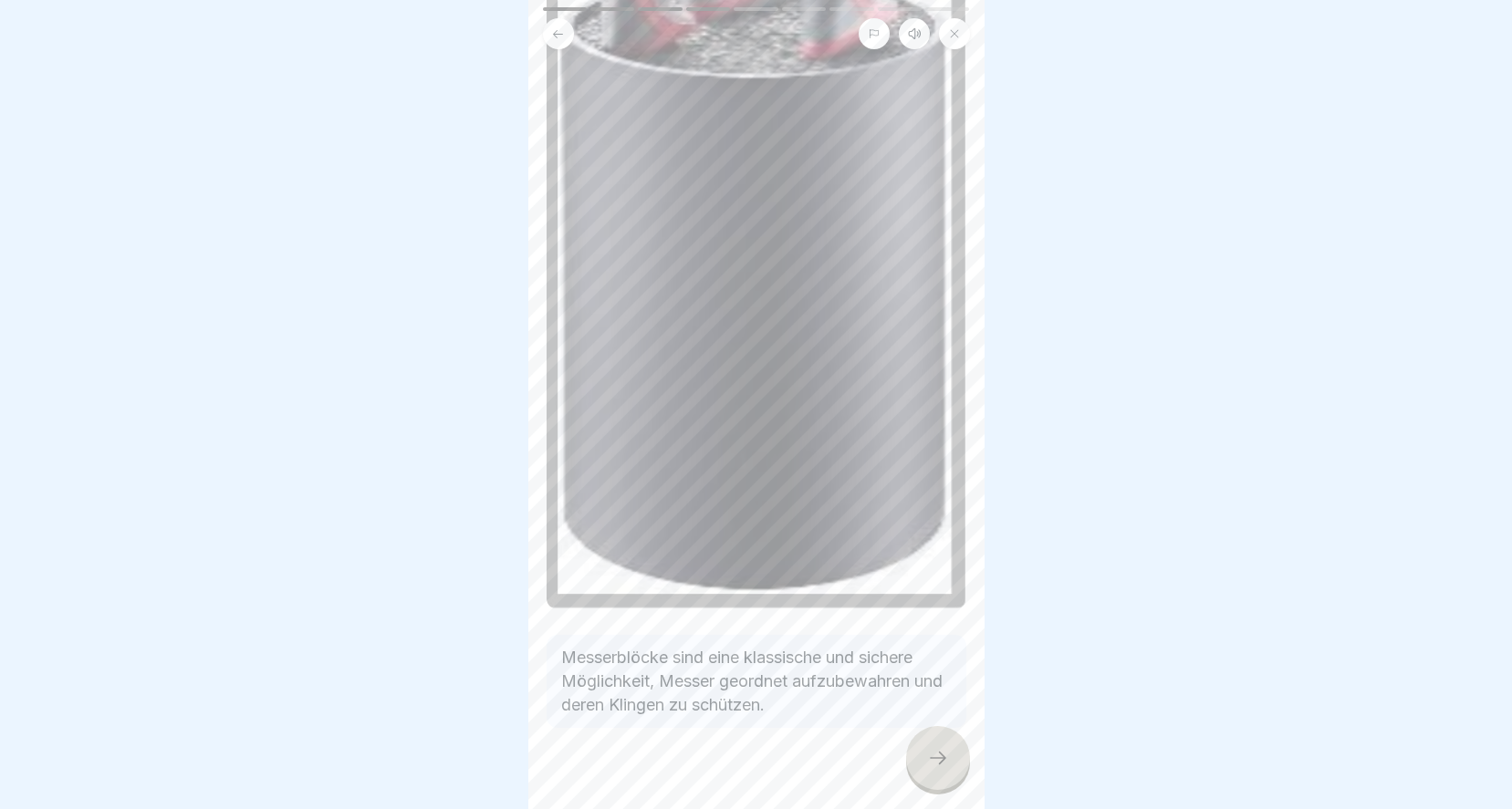
click at [937, 751] on icon at bounding box center [937, 758] width 22 height 22
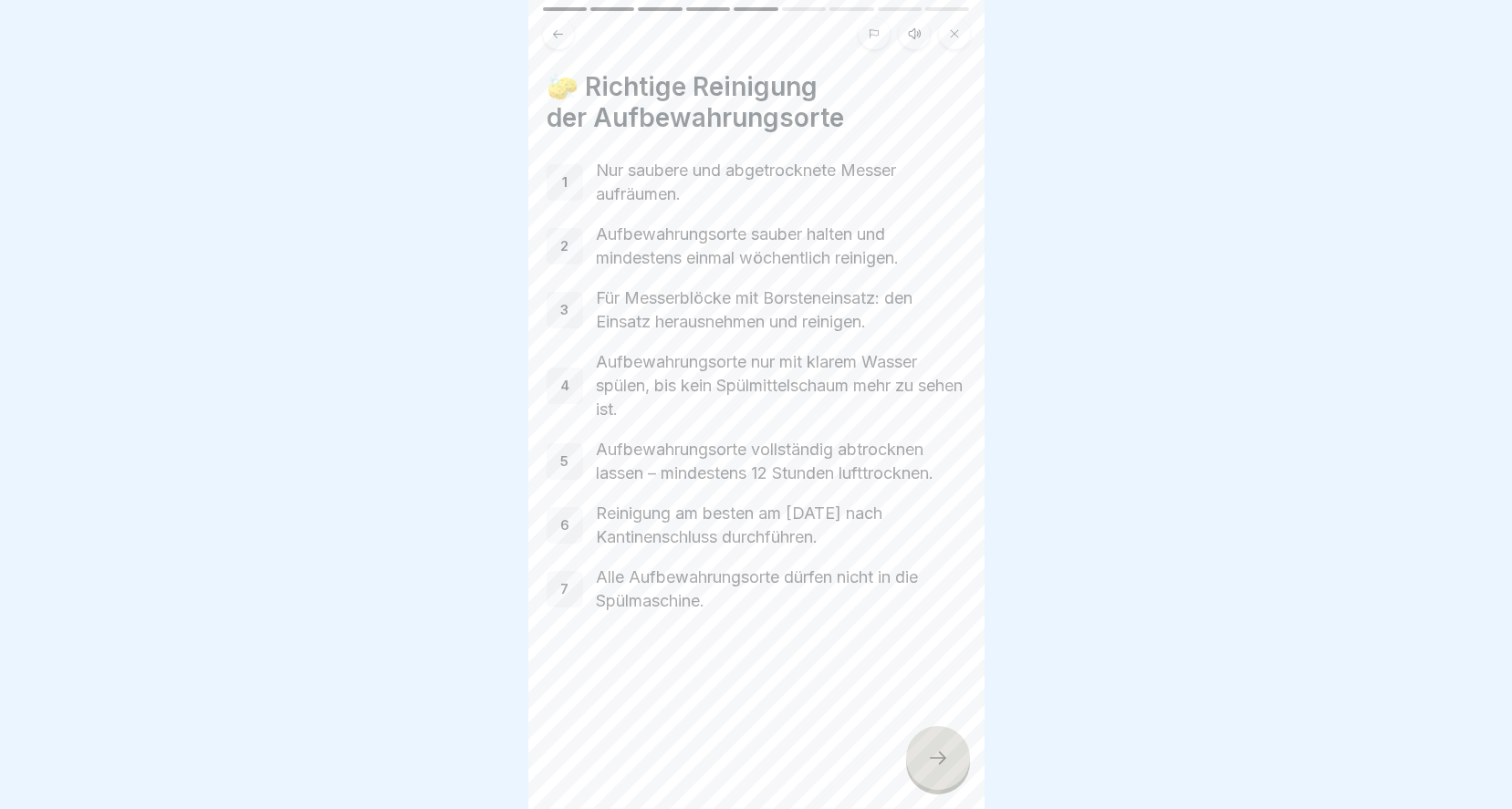
click at [924, 749] on div at bounding box center [938, 758] width 64 height 64
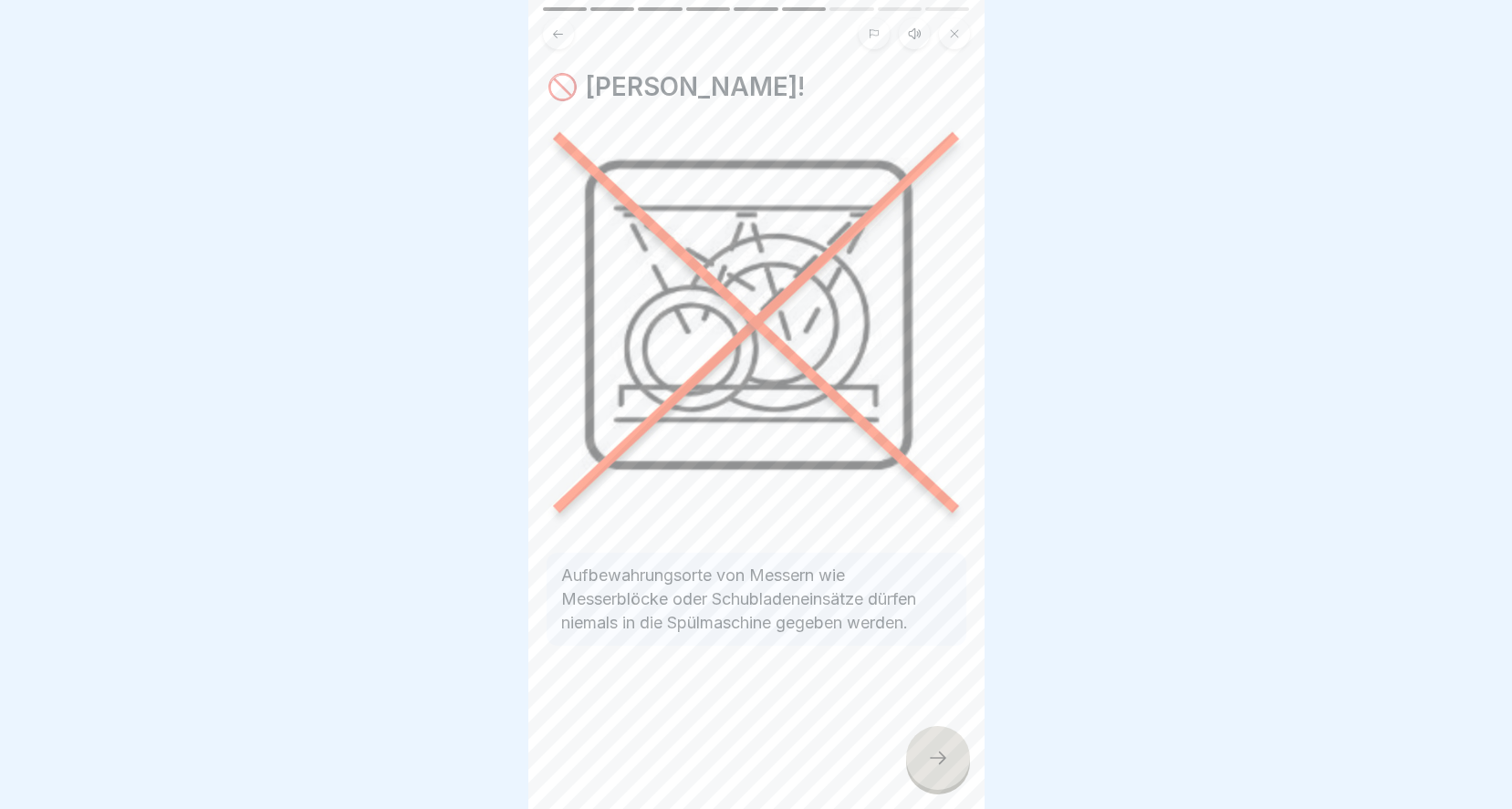
click at [923, 753] on div at bounding box center [938, 758] width 64 height 64
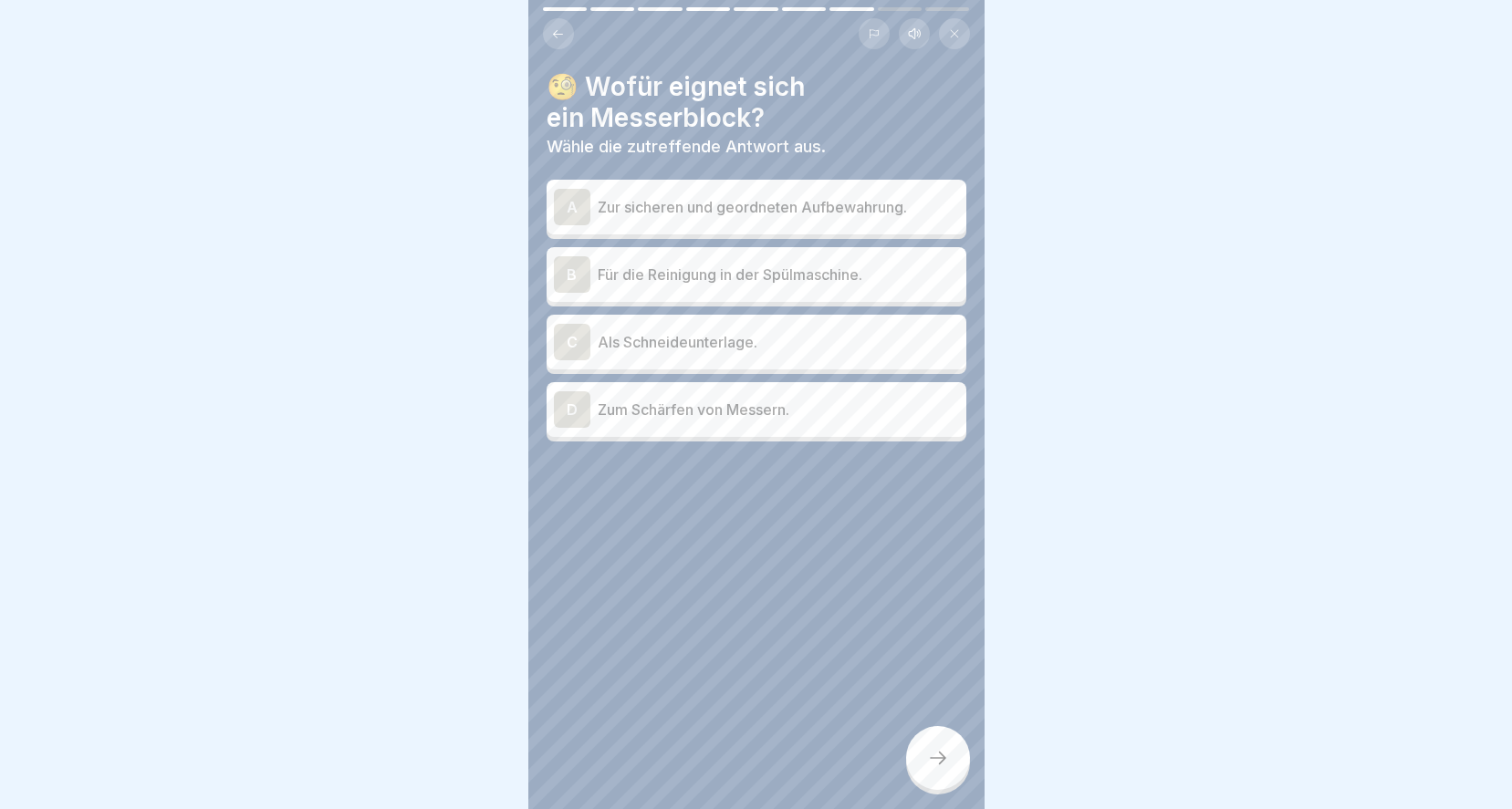
click at [848, 196] on p "Zur sicheren und geordneten Aufbewahrung." at bounding box center [778, 206] width 362 height 22
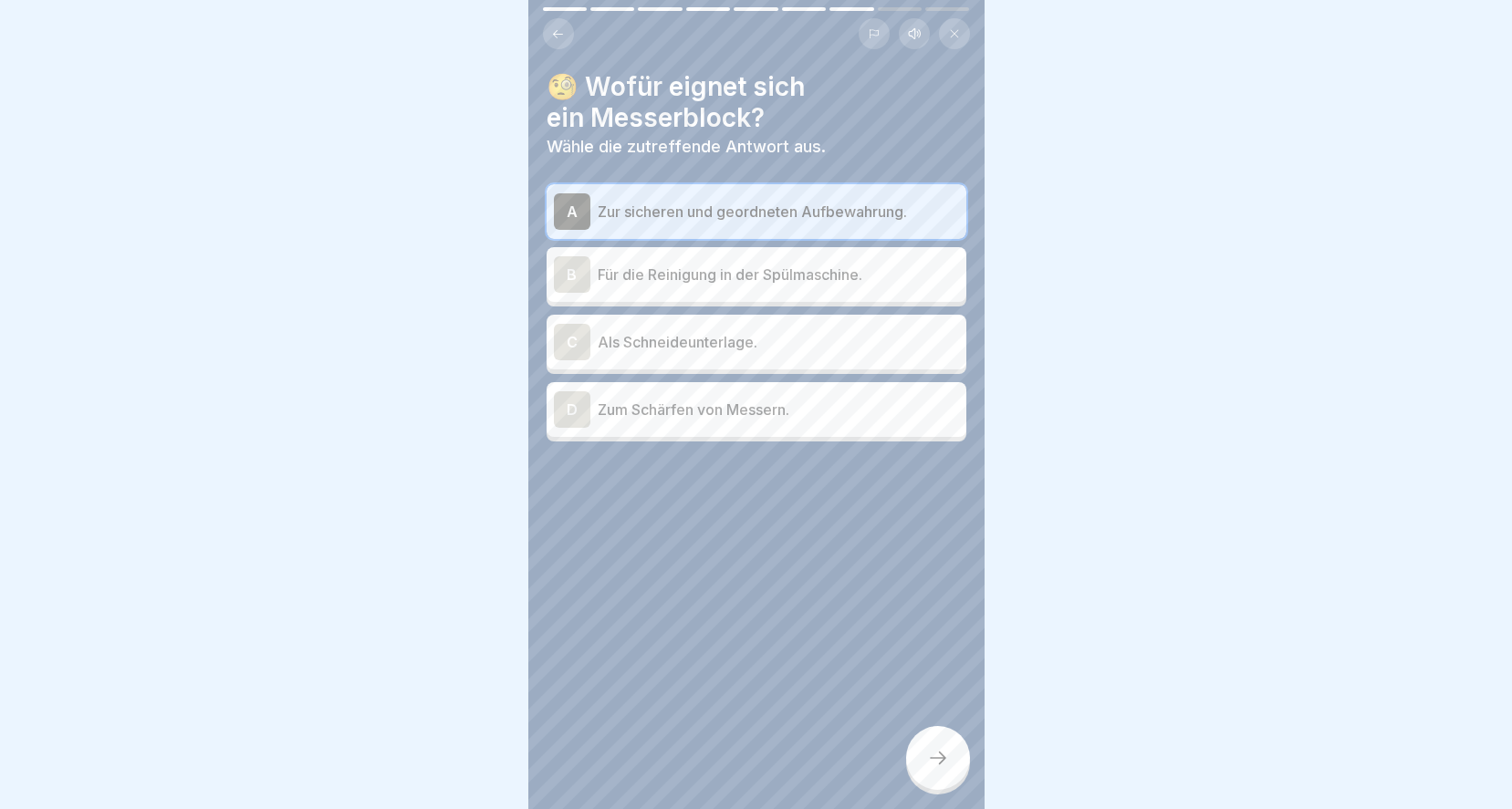
click at [926, 766] on icon at bounding box center [937, 758] width 22 height 22
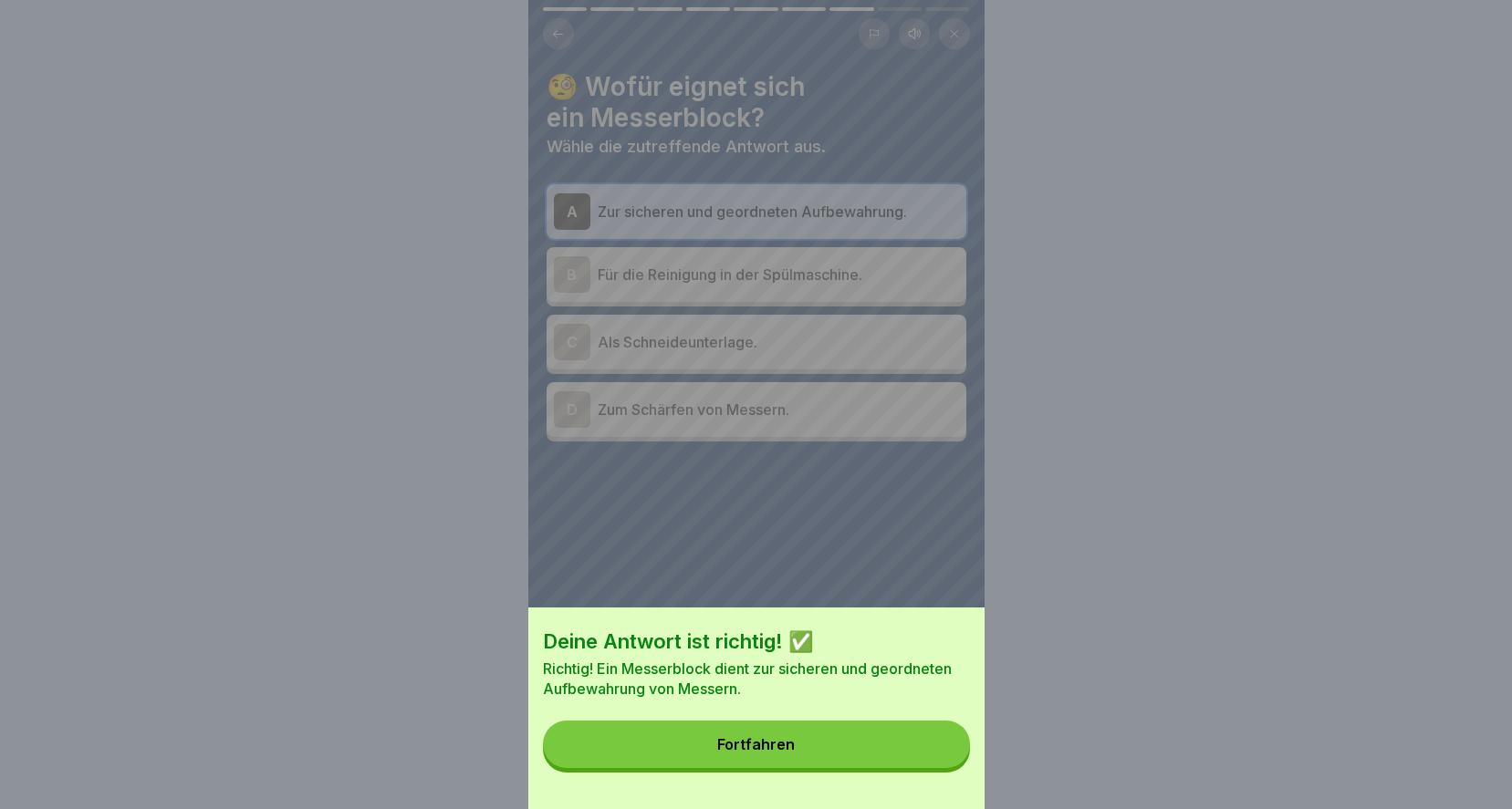
click at [915, 765] on button "Fortfahren" at bounding box center [756, 743] width 427 height 48
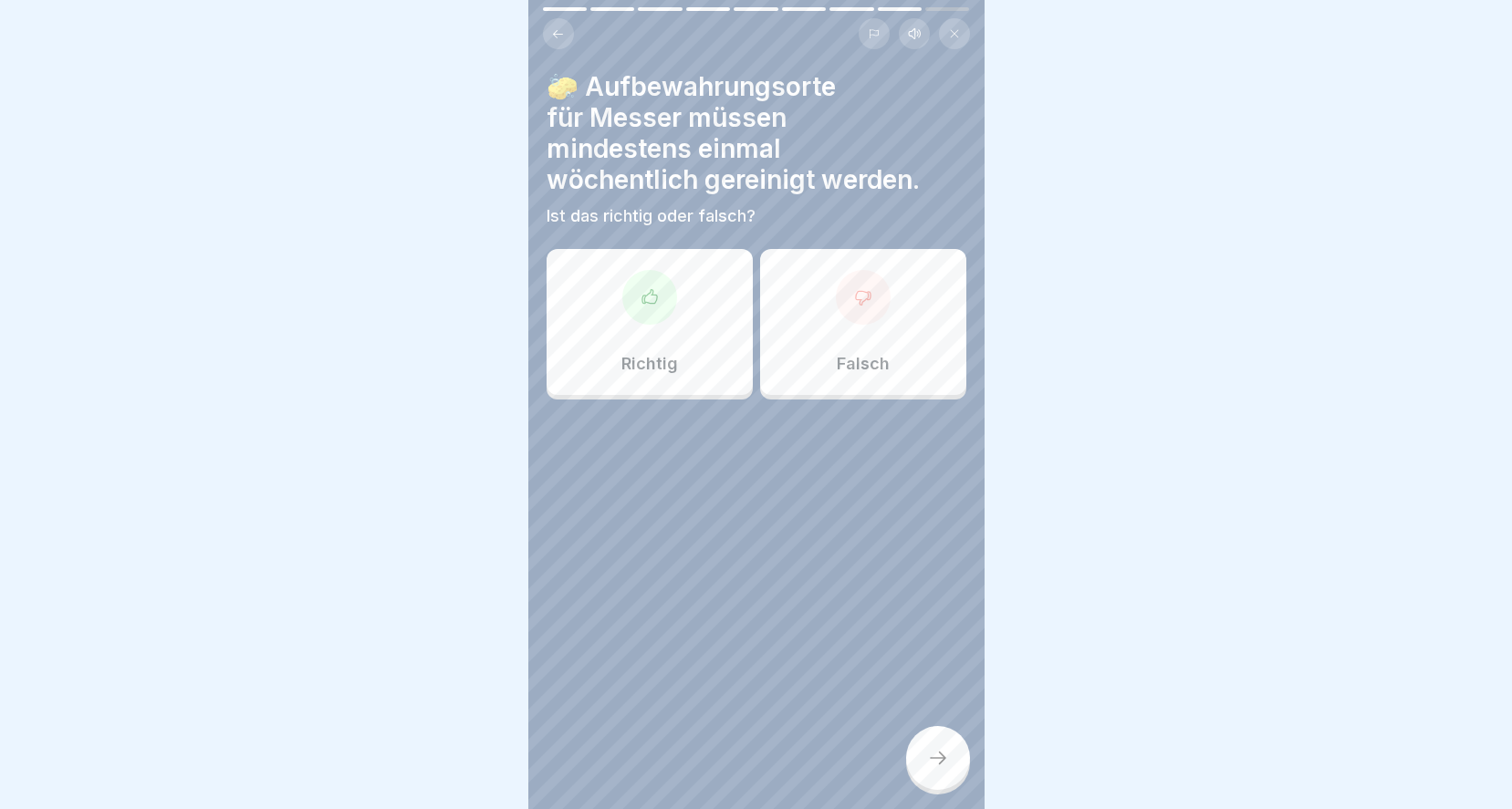
click at [669, 306] on div "Richtig" at bounding box center [649, 322] width 206 height 146
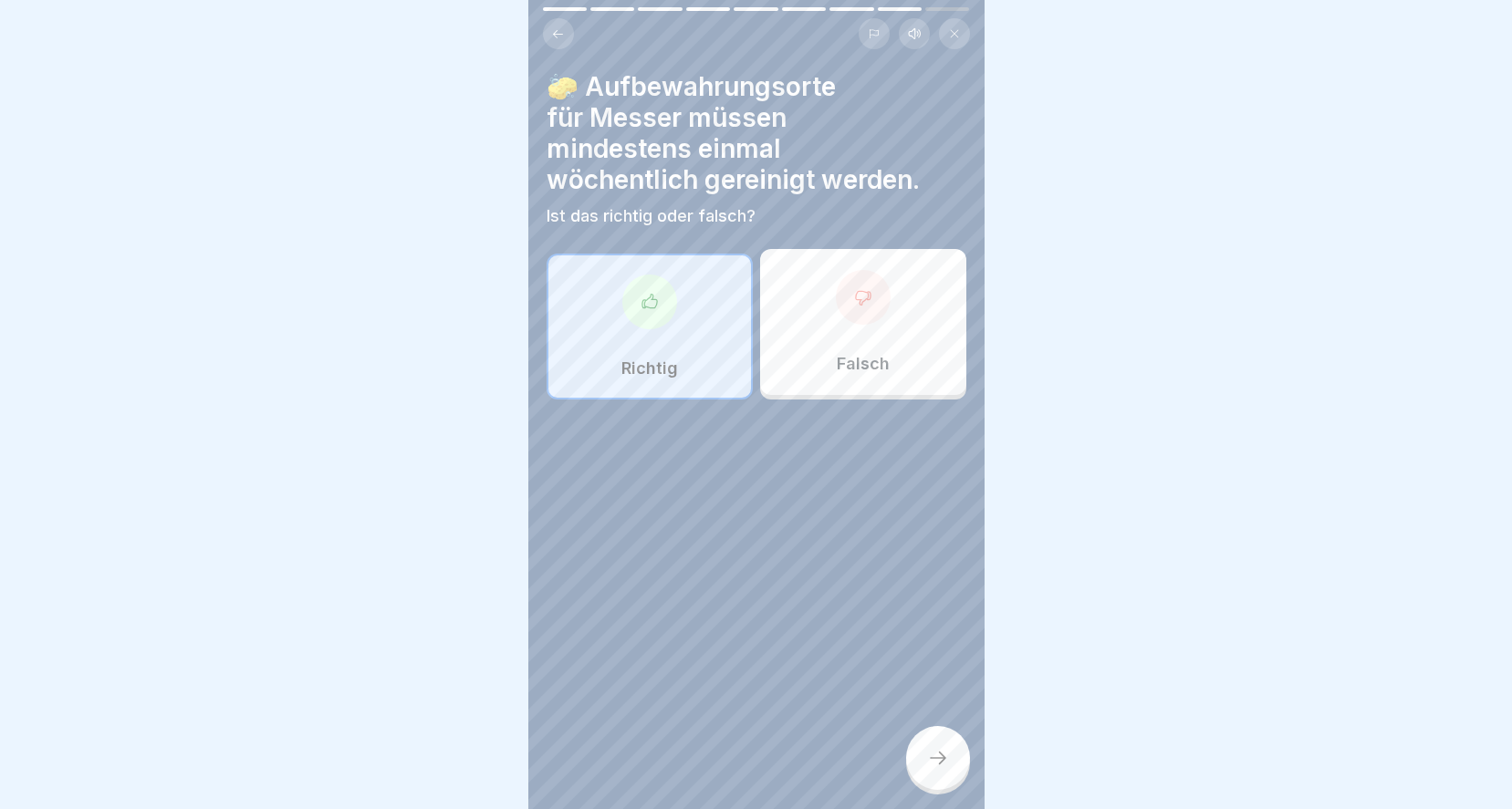
click at [921, 746] on div at bounding box center [938, 758] width 64 height 64
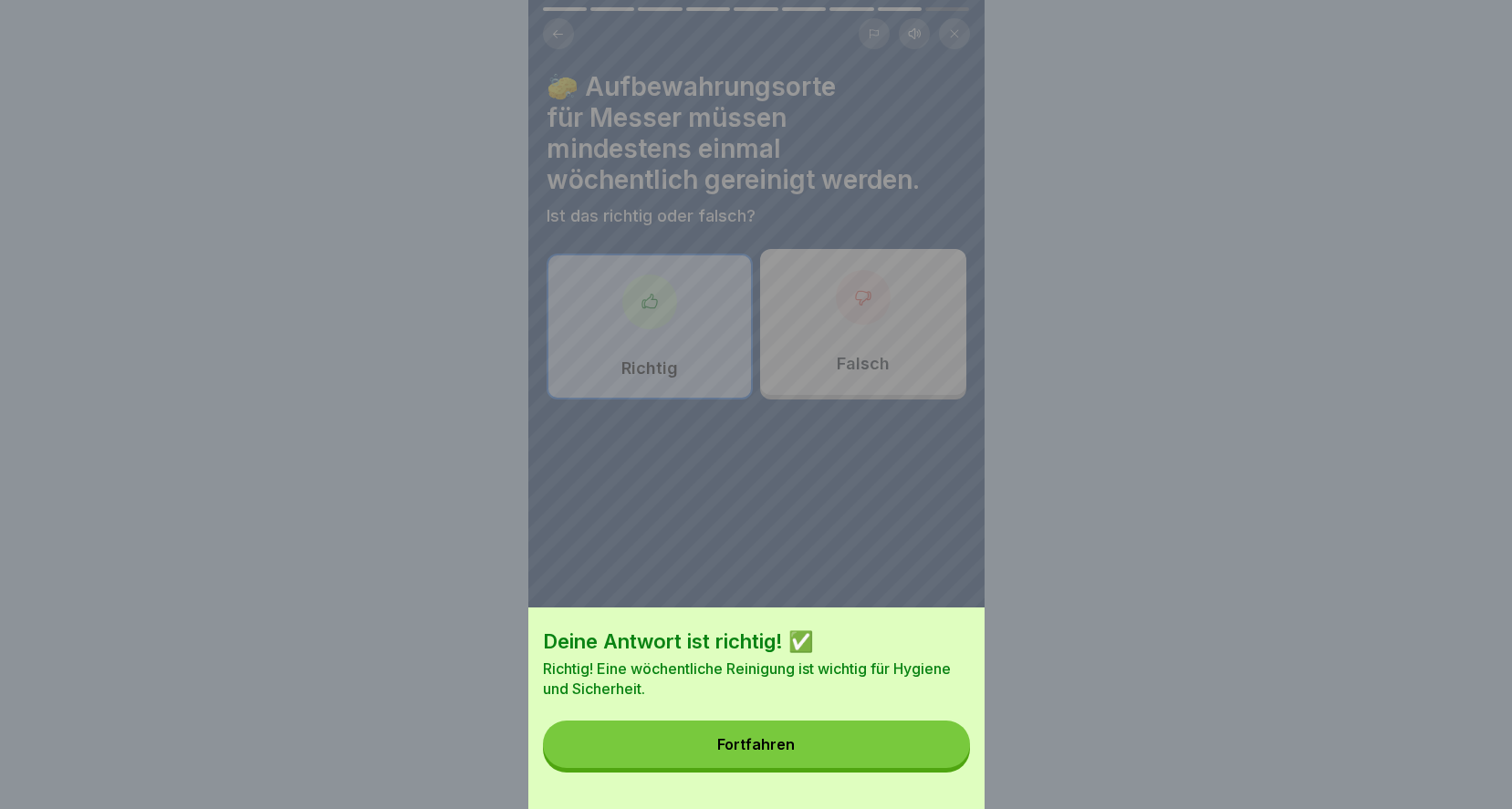
click at [879, 768] on button "Fortfahren" at bounding box center [756, 743] width 427 height 48
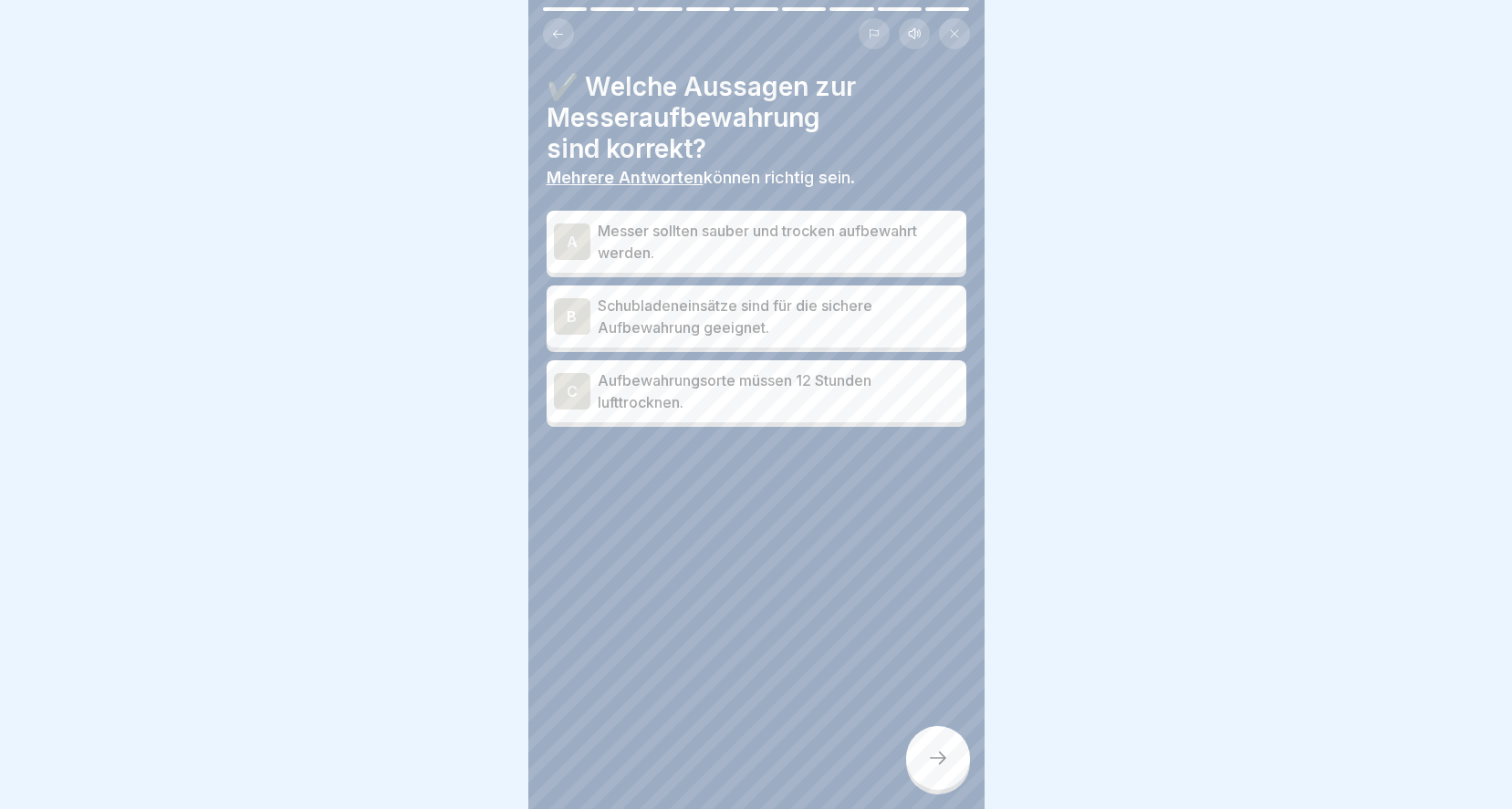
click at [776, 223] on p "Messer sollten sauber und trocken aufbewahrt werden." at bounding box center [778, 242] width 362 height 44
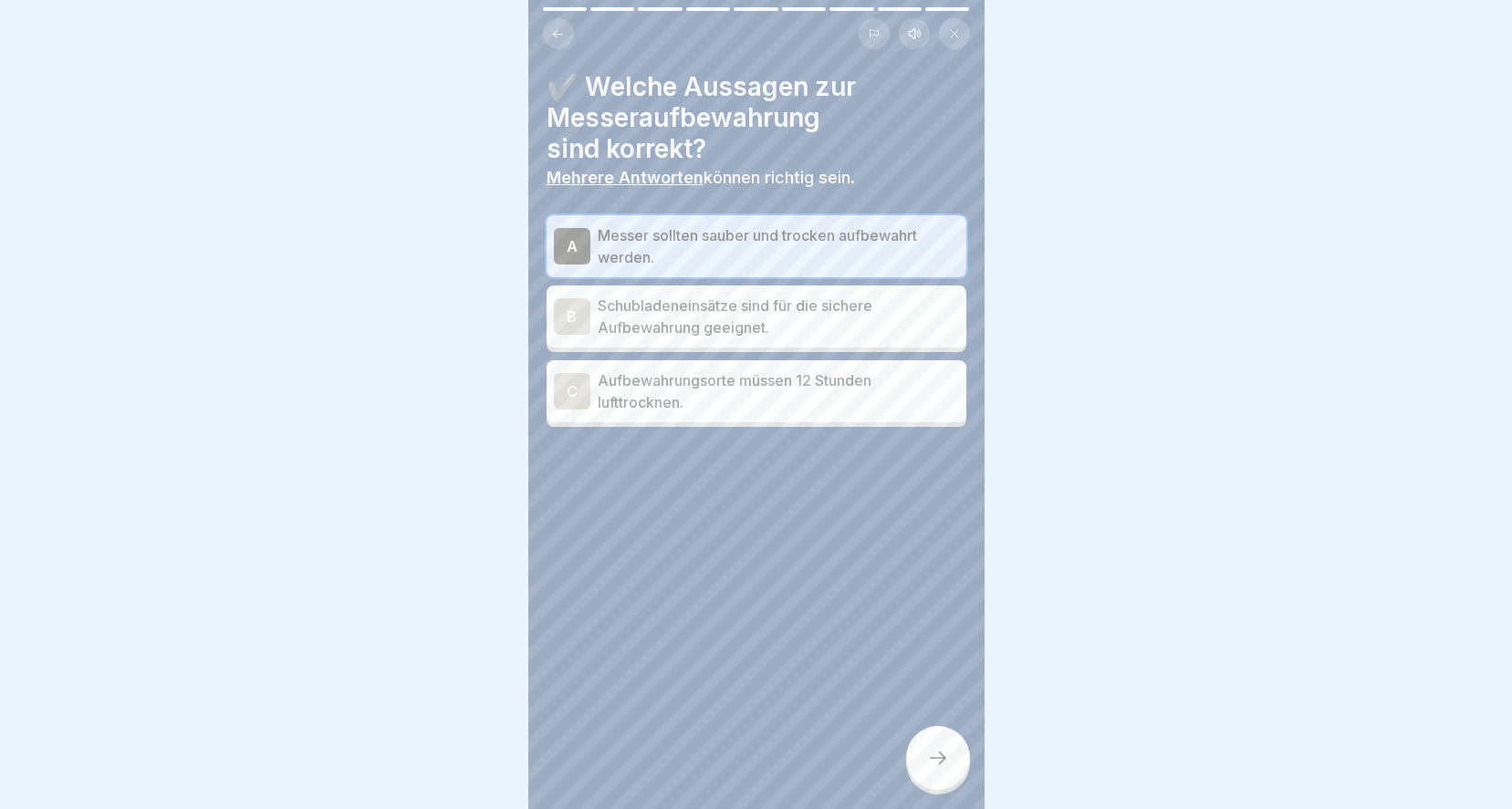
click at [753, 295] on p "Schubladeneinsätze sind für die sichere Aufbewahrung geeignet." at bounding box center [778, 316] width 362 height 44
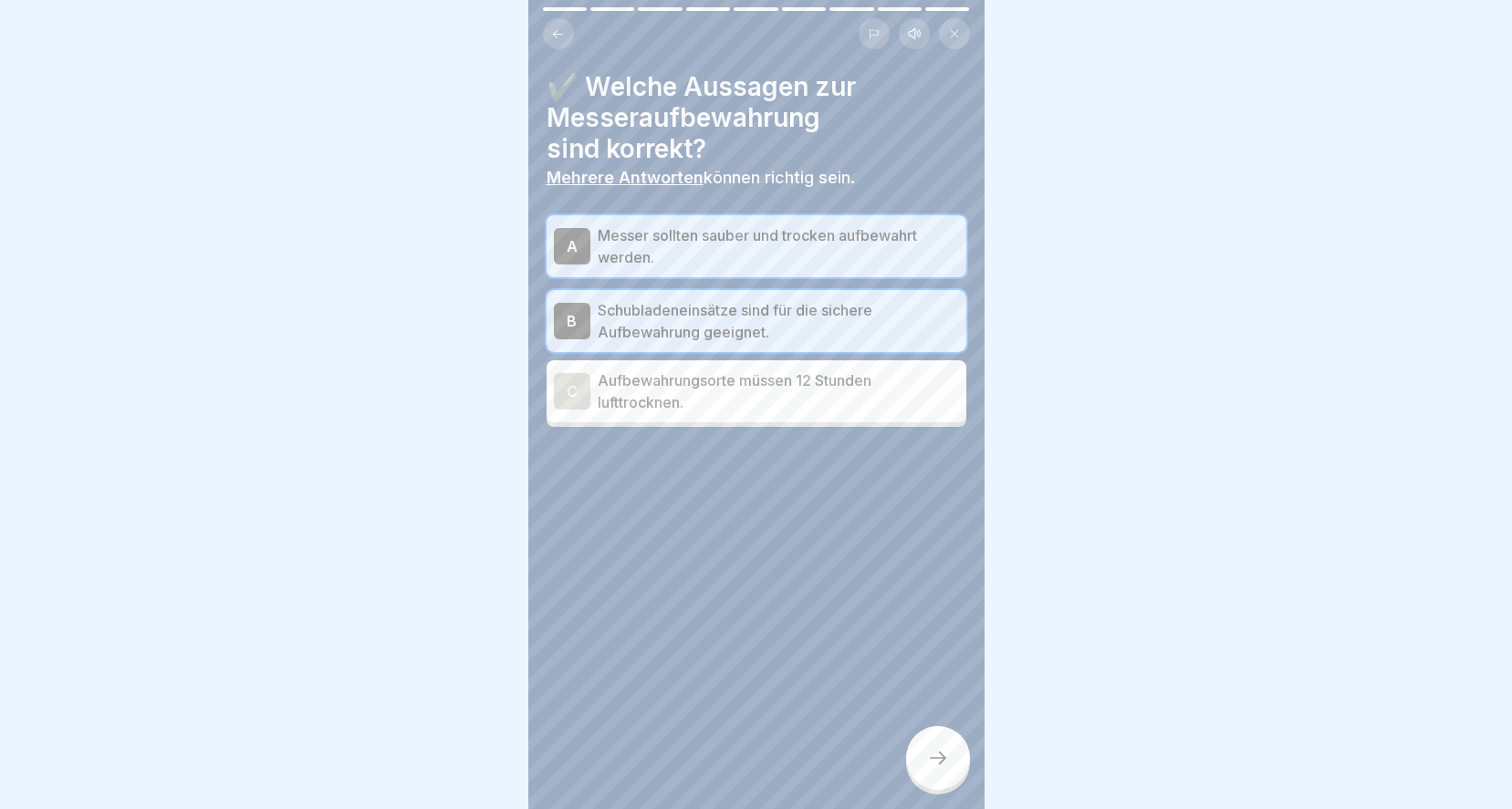
click at [733, 370] on p "Aufbewahrungsorte müssen 12 Stunden lufttrocknen." at bounding box center [778, 390] width 362 height 44
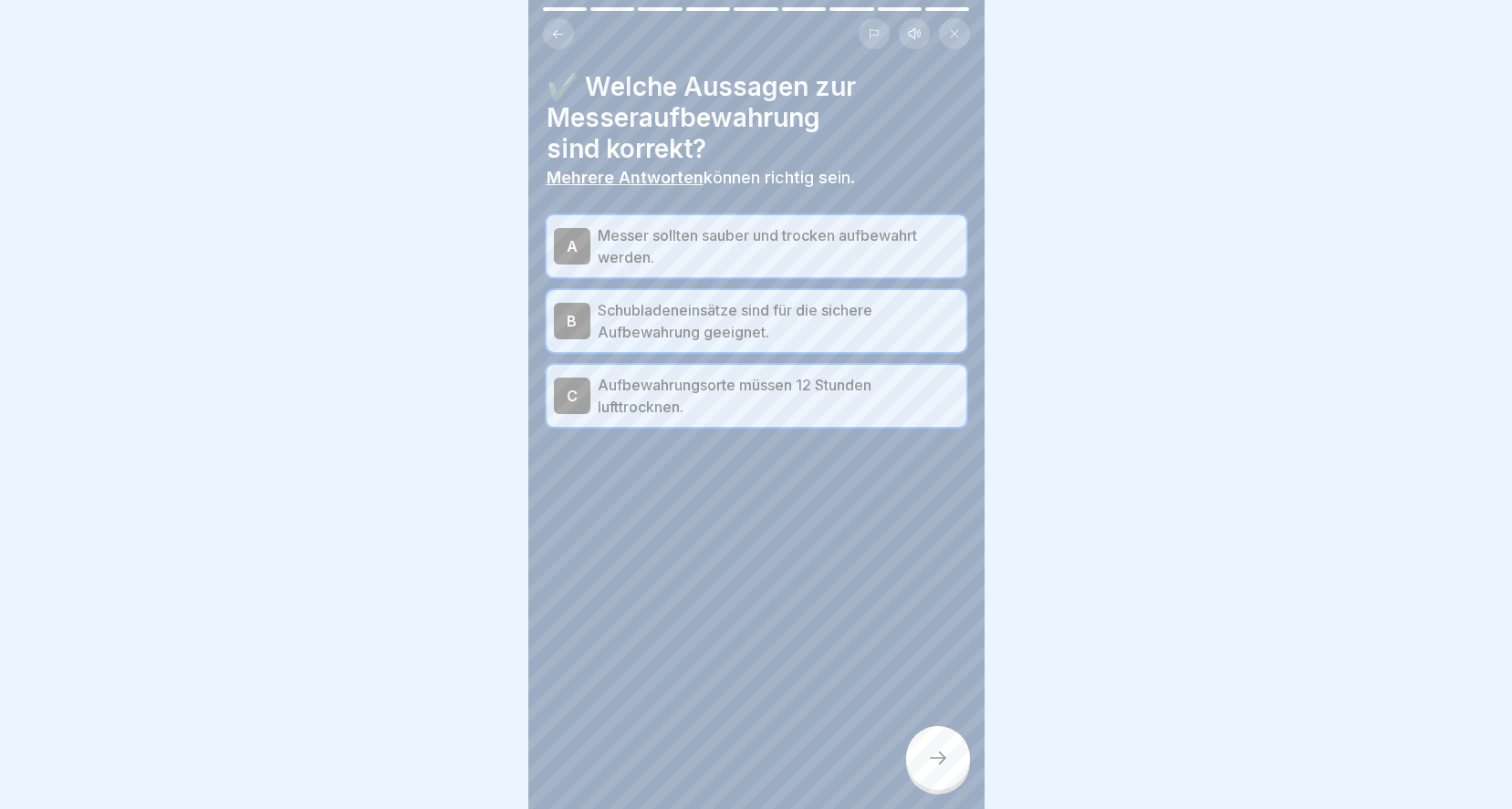
click at [939, 759] on icon at bounding box center [937, 758] width 22 height 22
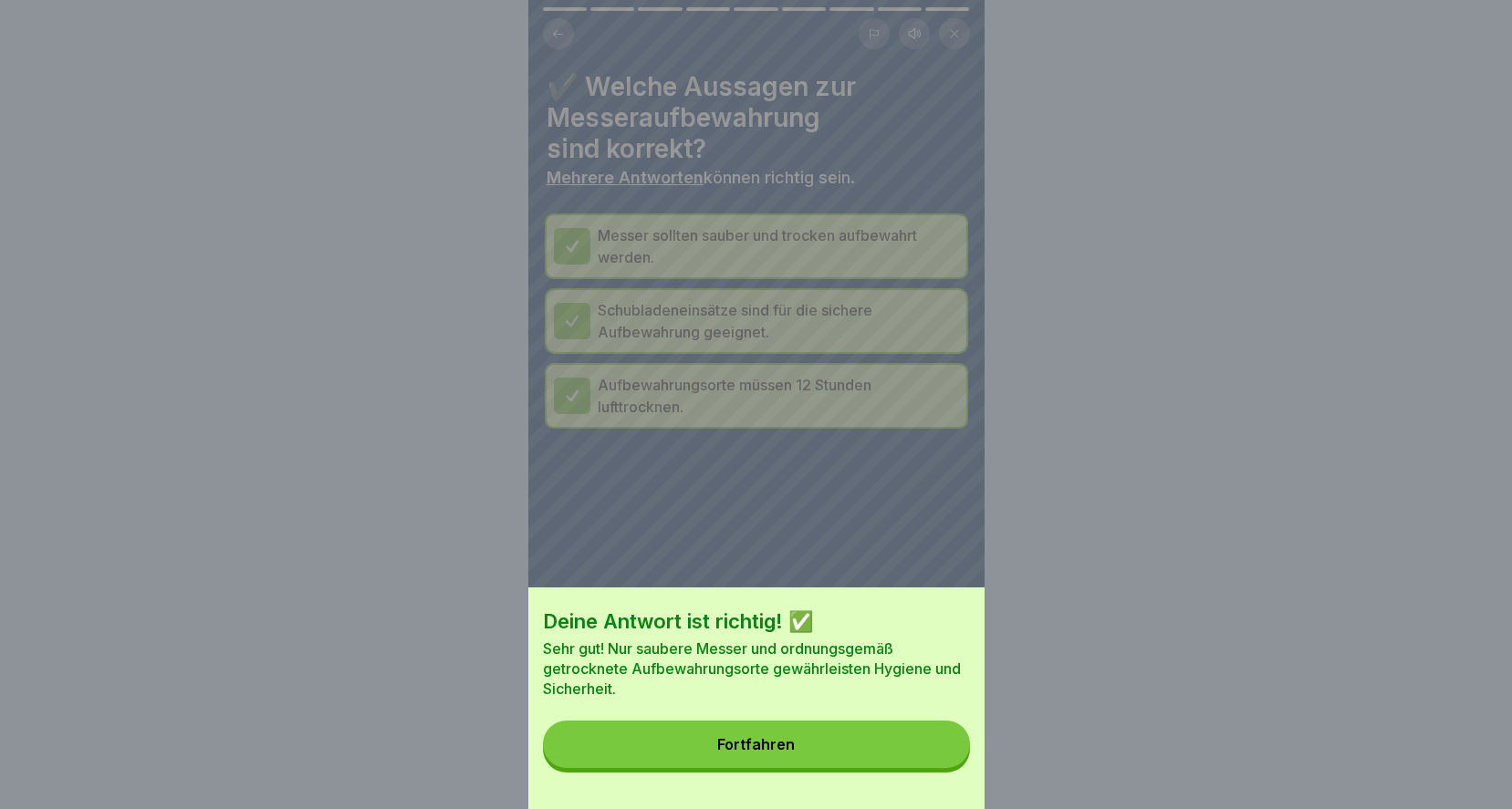
click at [915, 755] on button "Fortfahren" at bounding box center [756, 743] width 427 height 48
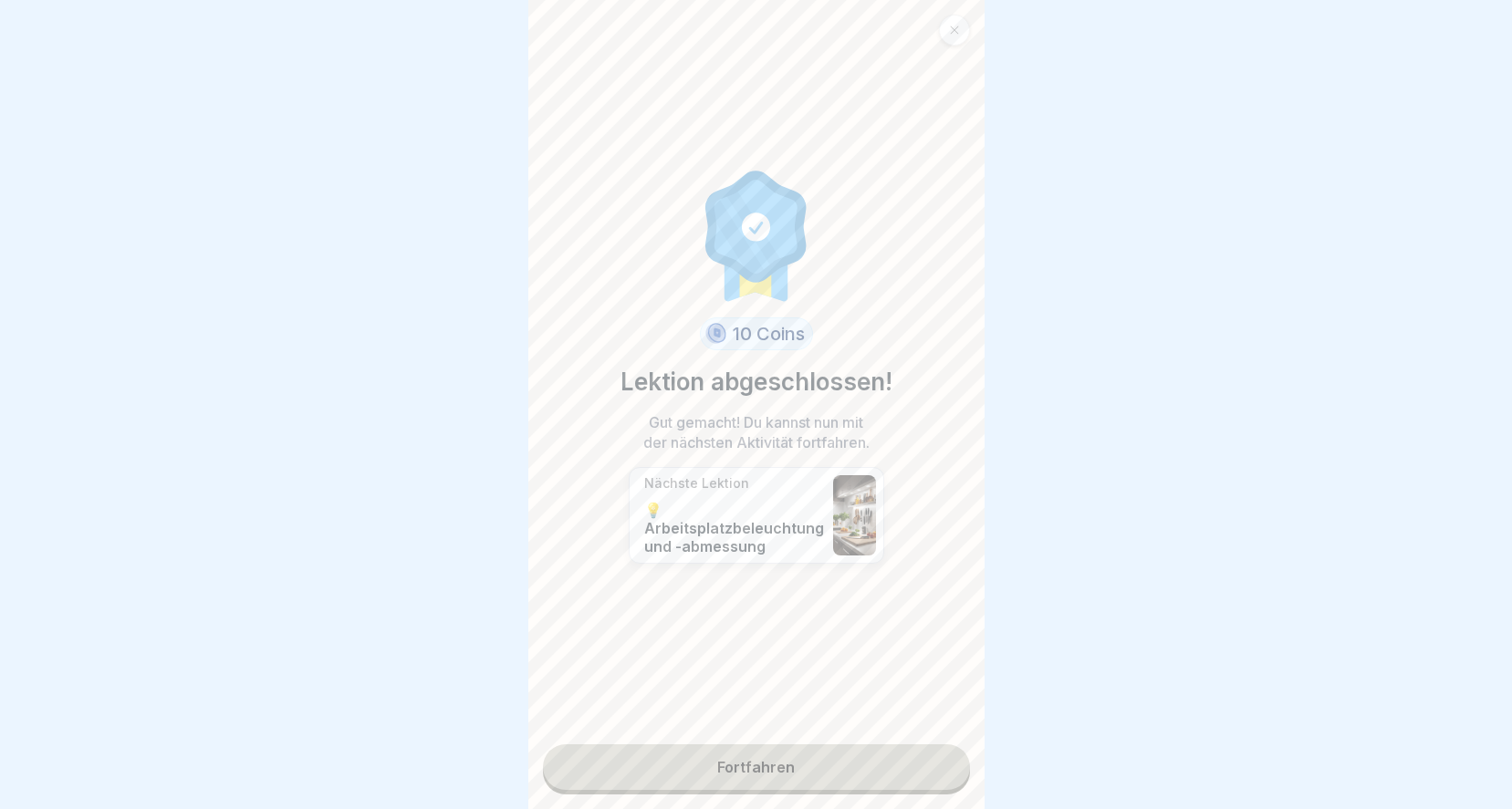
click at [839, 756] on link "Fortfahren" at bounding box center [756, 767] width 427 height 46
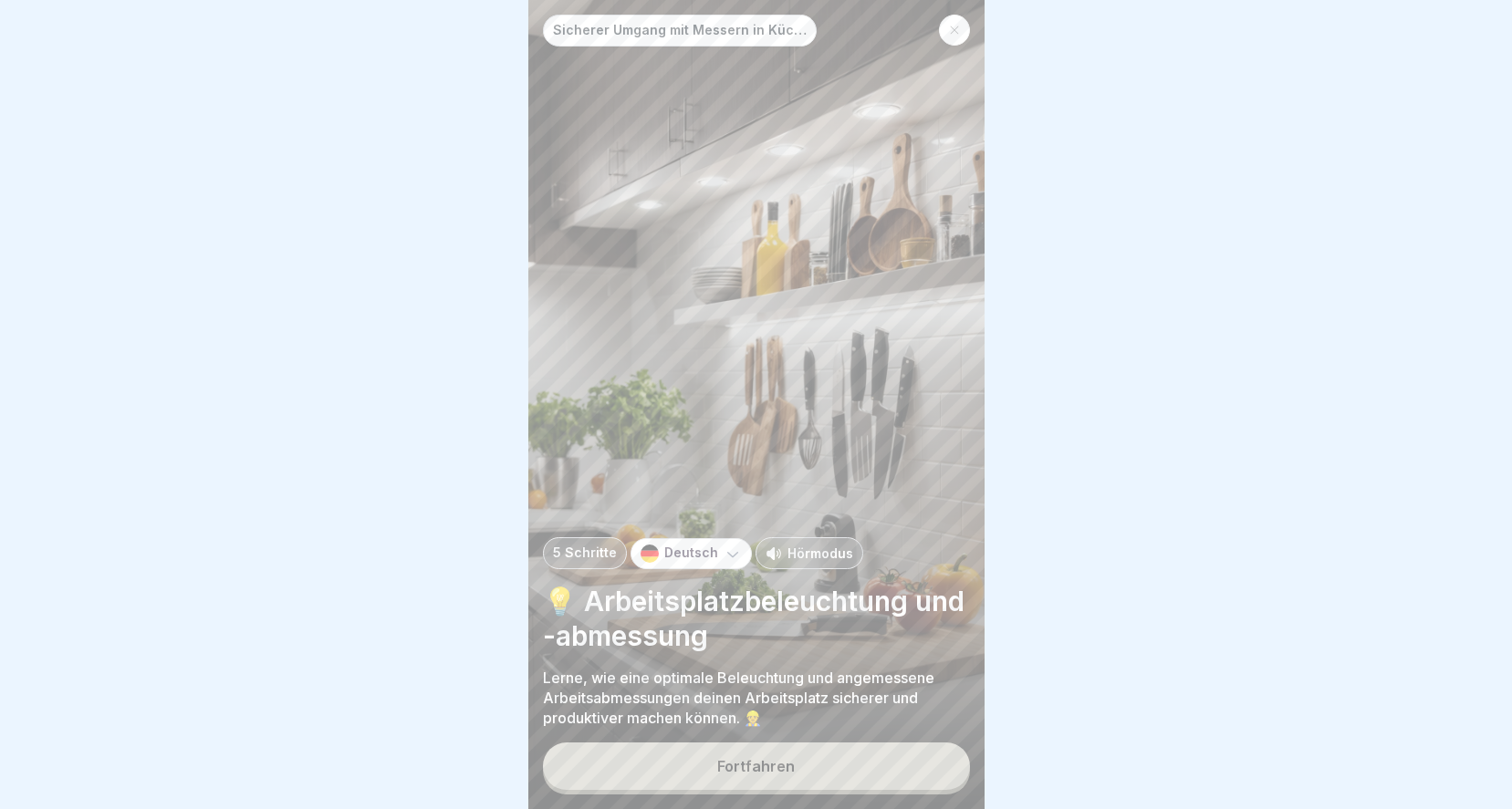
click at [780, 770] on div "Fortfahren" at bounding box center [755, 766] width 78 height 17
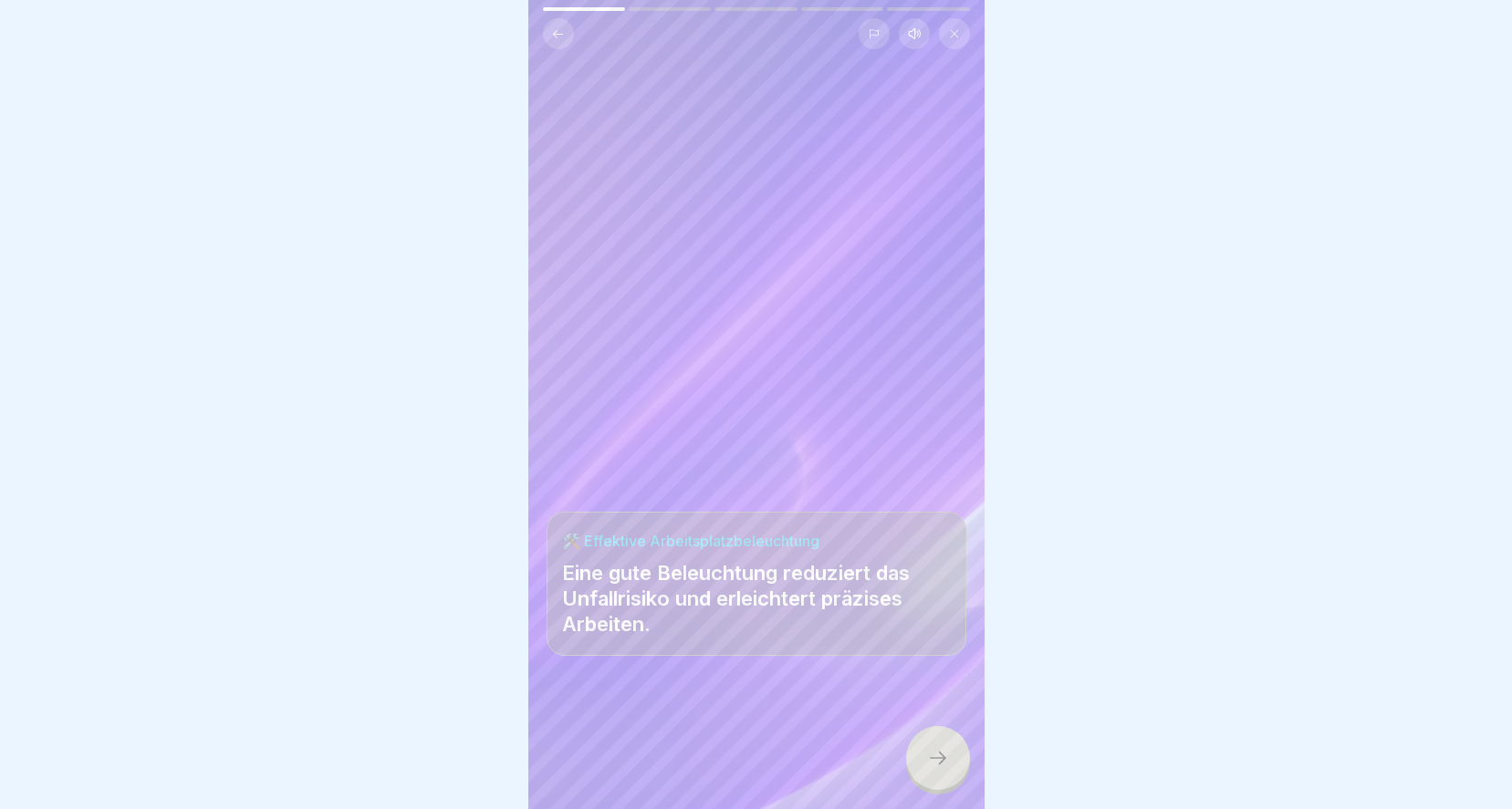
click at [926, 767] on icon at bounding box center [937, 758] width 22 height 22
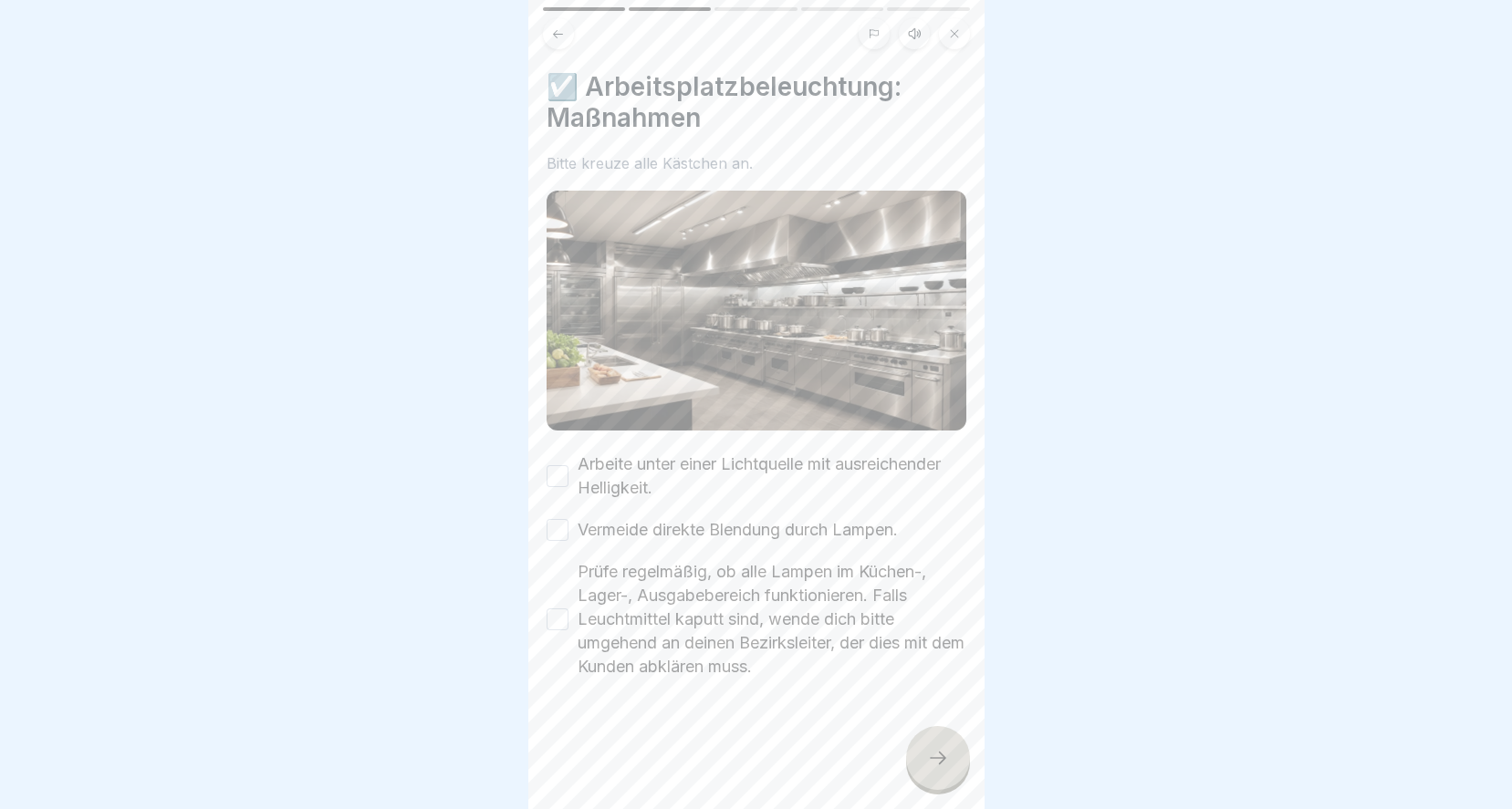
click at [561, 465] on button "Arbeite unter einer Lichtquelle mit ausreichender Helligkeit." at bounding box center [556, 476] width 22 height 22
click at [548, 519] on button "Vermeide direkte Blendung durch Lampen." at bounding box center [556, 529] width 22 height 22
click at [554, 609] on button "Prüfe regelmäßig, ob alle Lampen im Küchen-, Lager-, Ausgabebereich funktionier…" at bounding box center [556, 619] width 22 height 22
click at [939, 760] on icon at bounding box center [937, 758] width 22 height 22
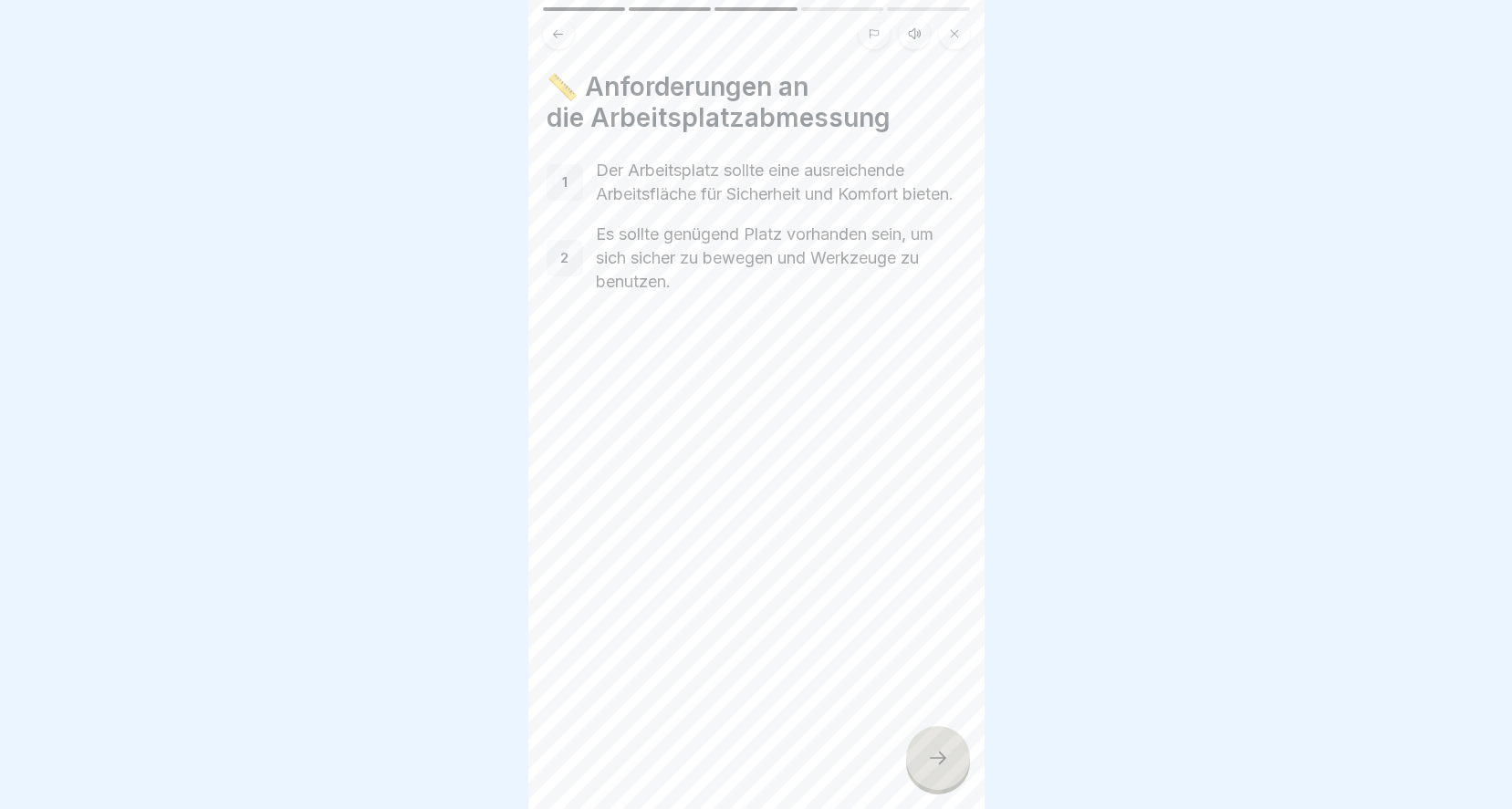
click at [932, 751] on icon at bounding box center [937, 758] width 22 height 22
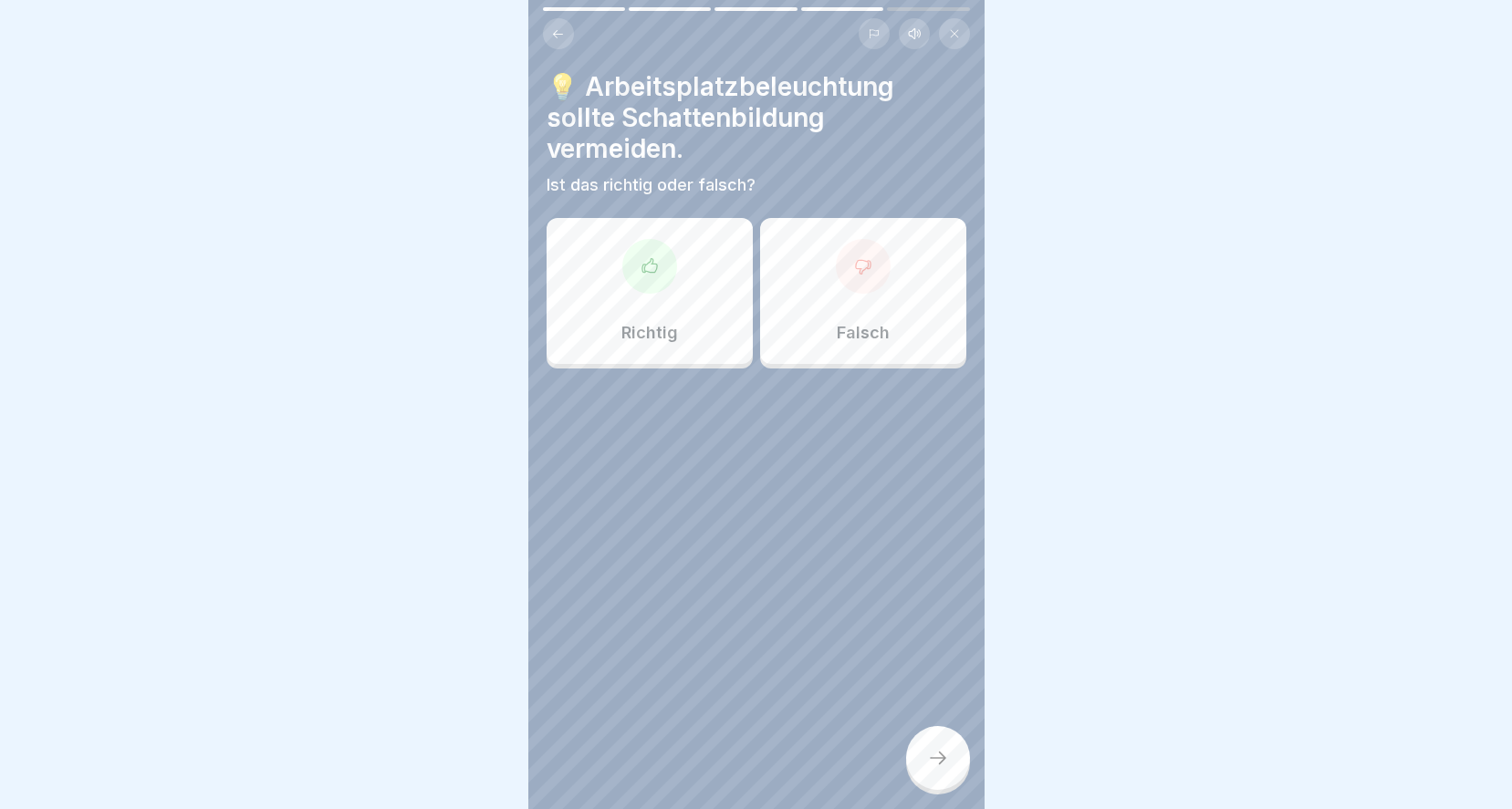
click at [606, 289] on div "Richtig" at bounding box center [649, 291] width 206 height 146
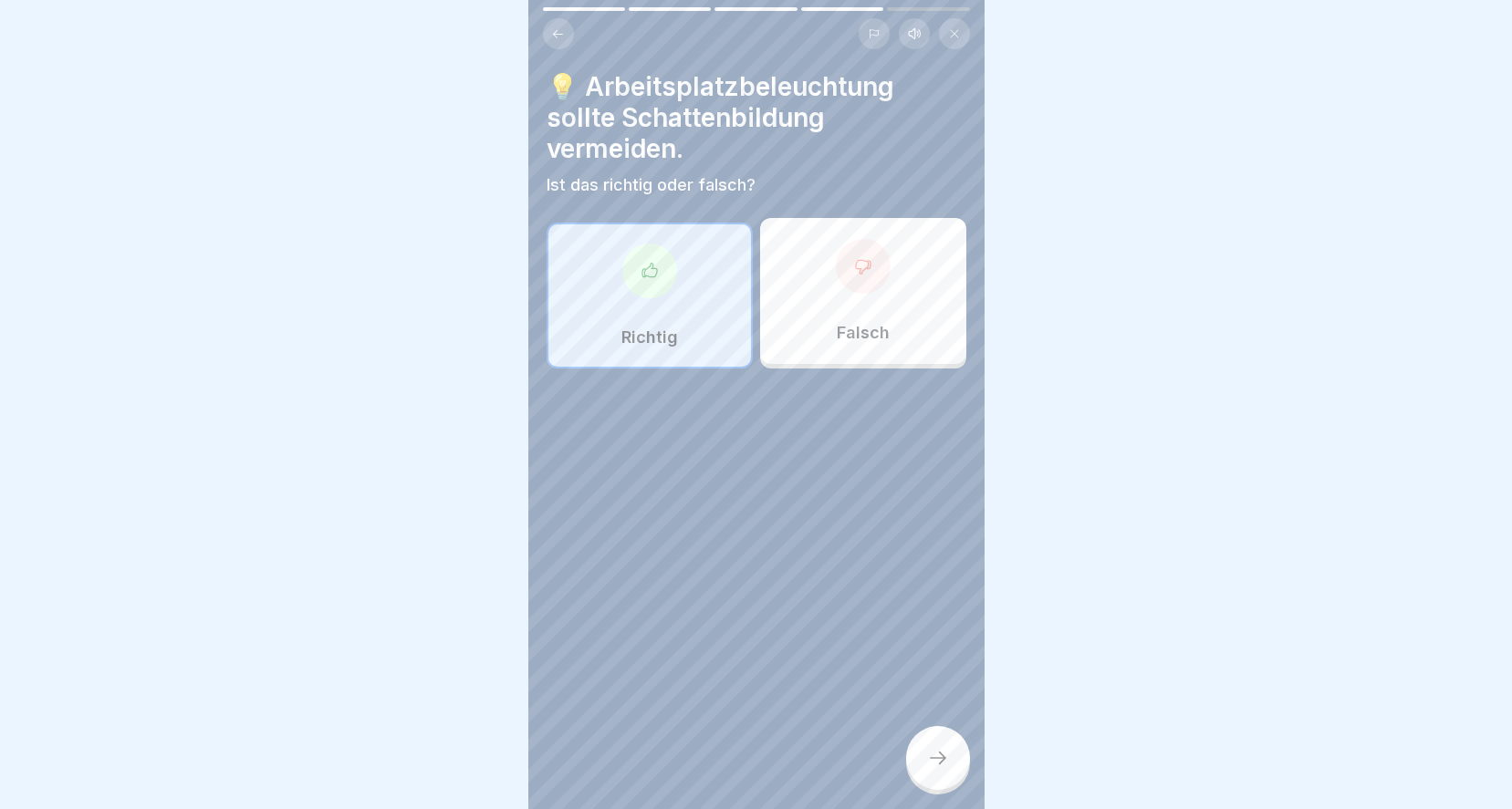
click at [926, 754] on icon at bounding box center [937, 758] width 22 height 22
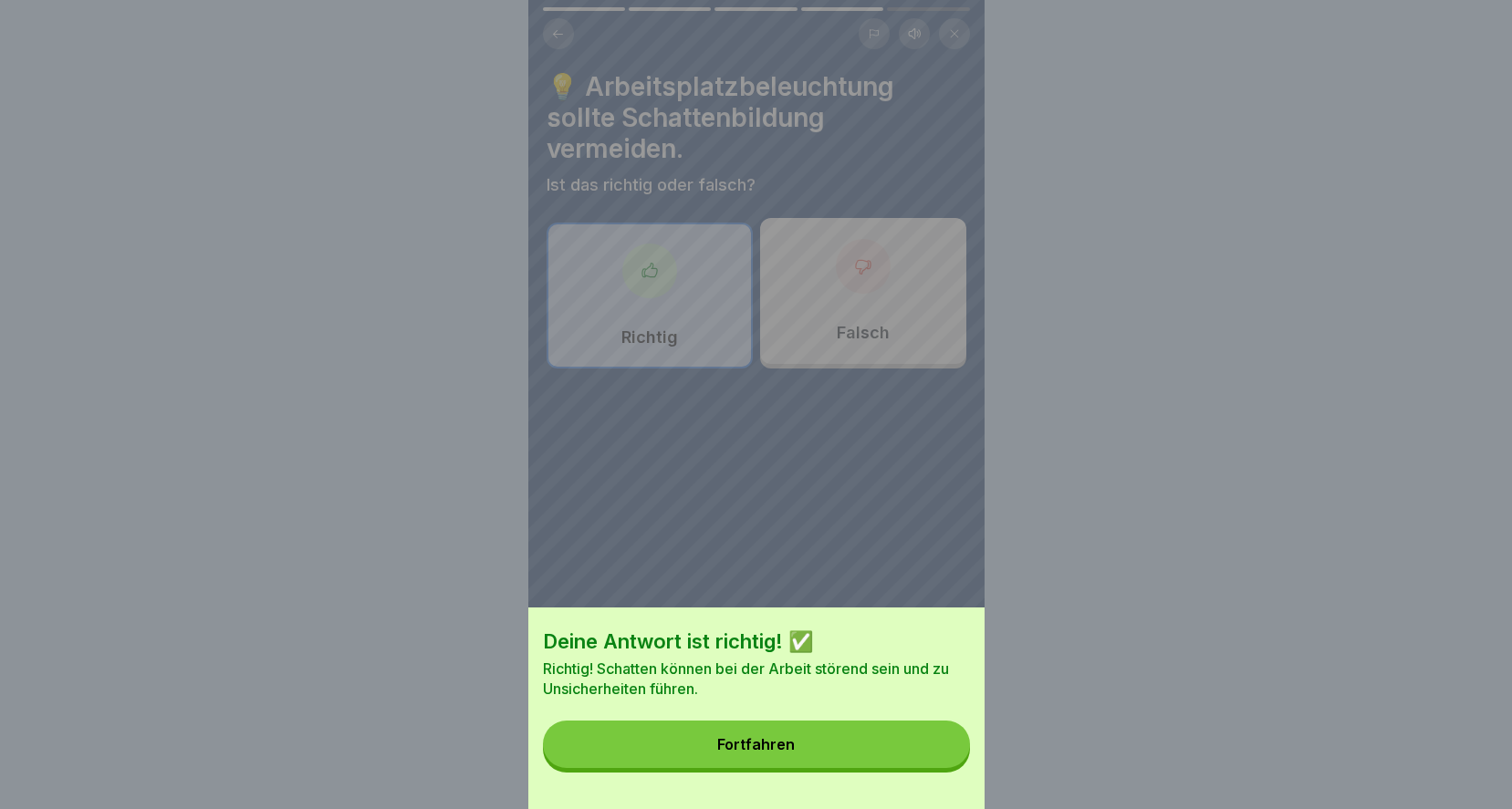
click at [884, 763] on button "Fortfahren" at bounding box center [756, 743] width 427 height 48
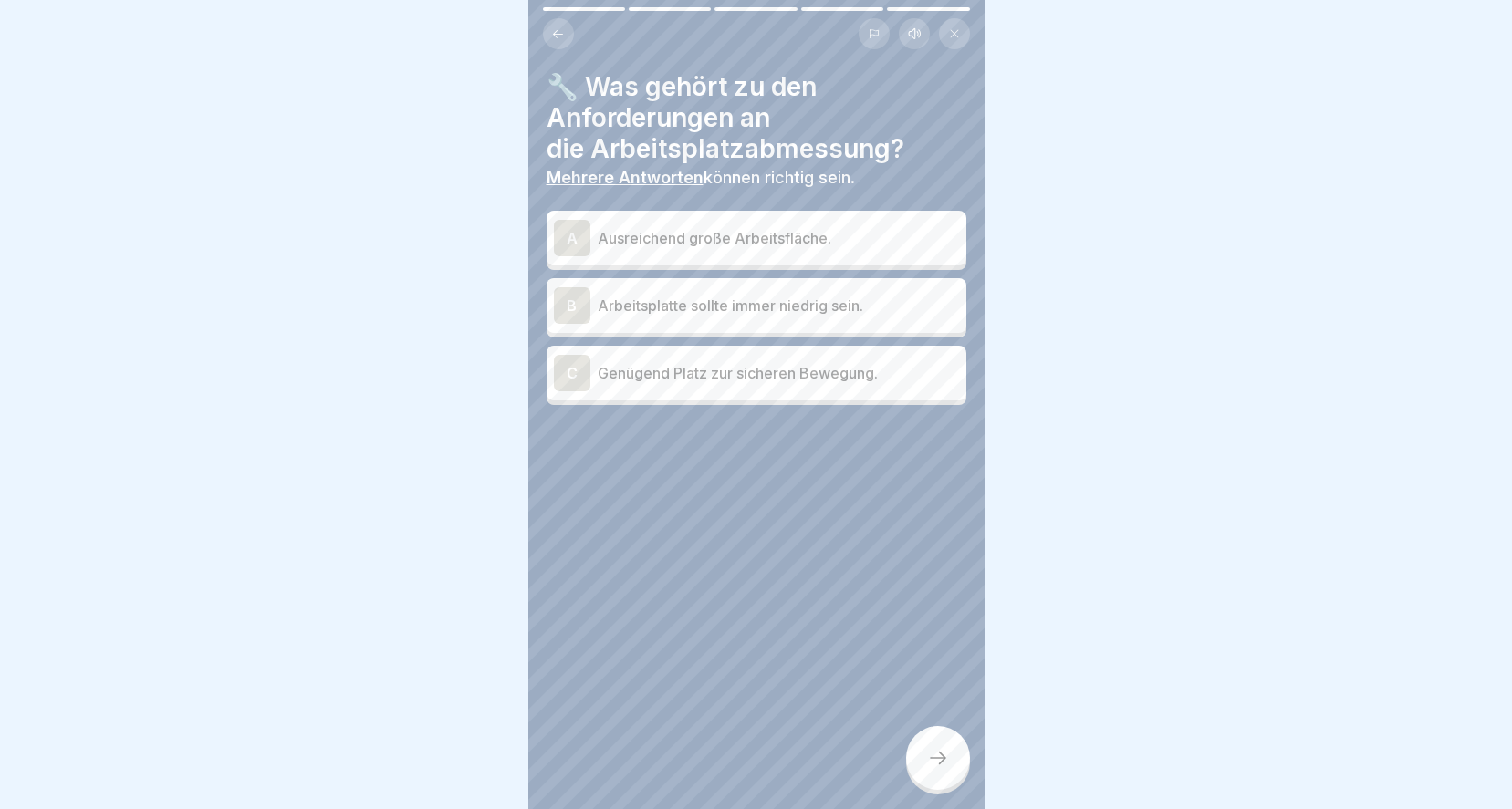
click at [857, 364] on p "Genügend Platz zur sicheren Bewegung." at bounding box center [778, 373] width 362 height 22
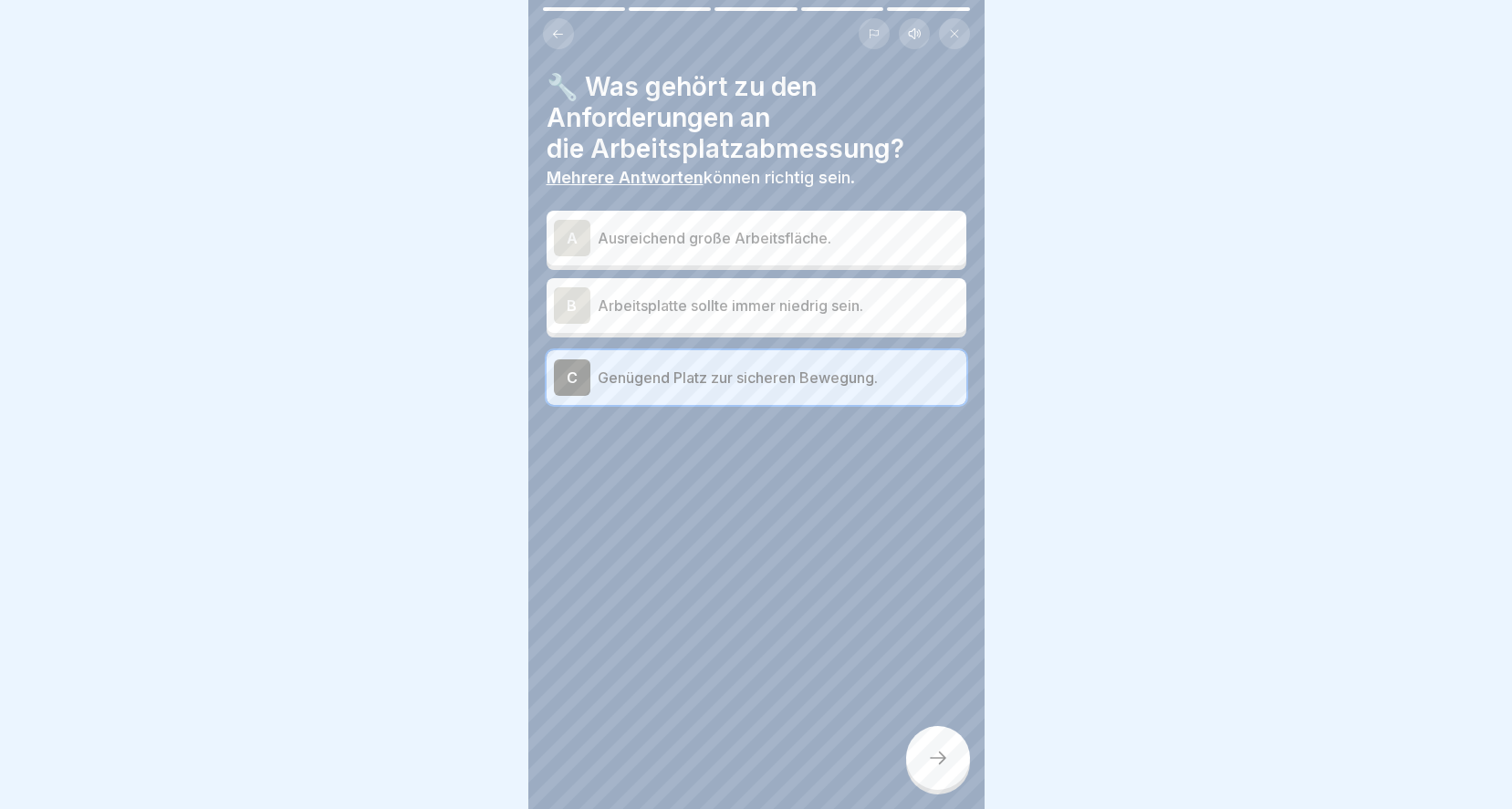
click at [948, 752] on icon at bounding box center [937, 758] width 22 height 22
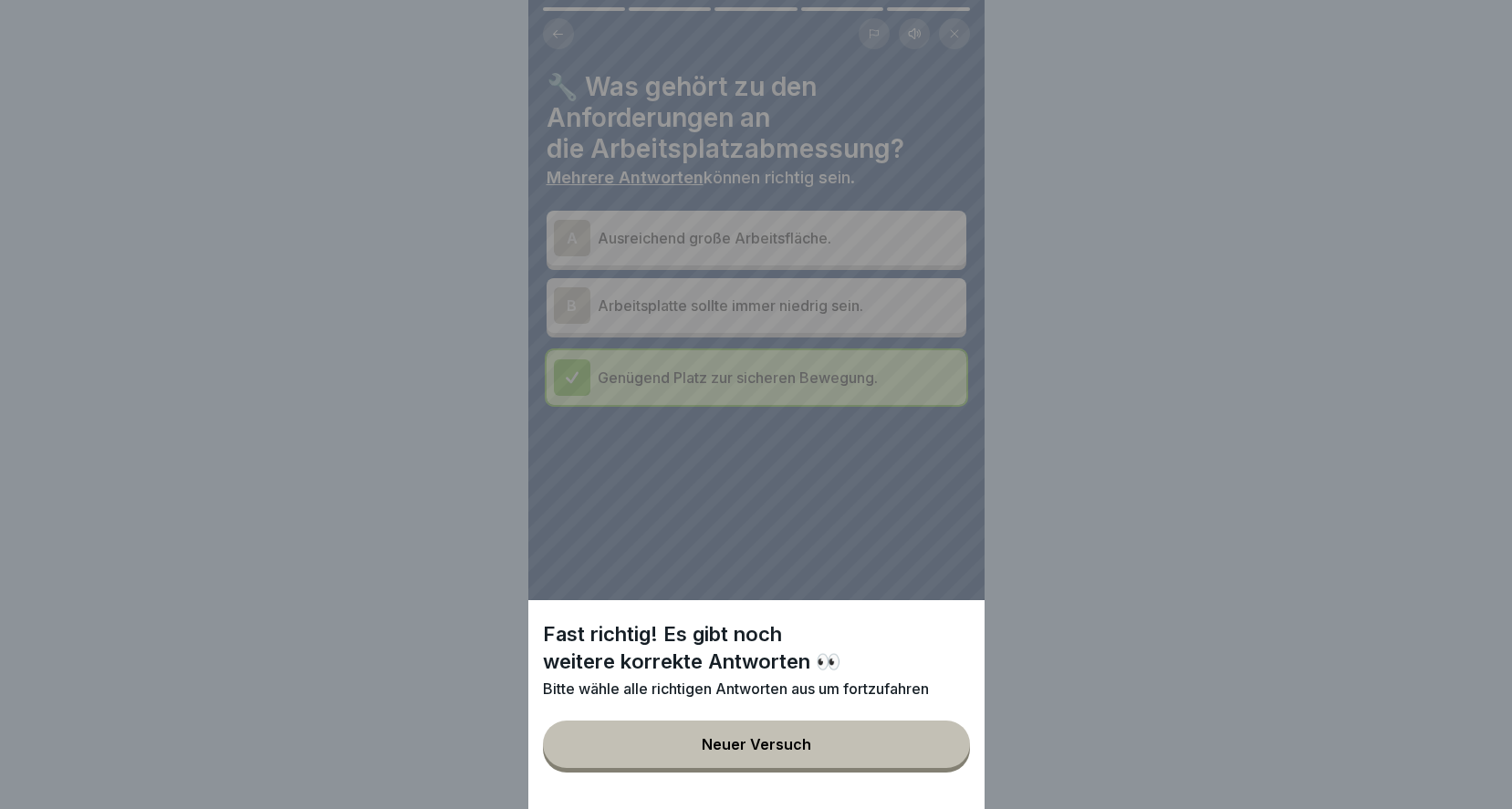
click at [797, 744] on button "Neuer Versuch" at bounding box center [756, 743] width 427 height 48
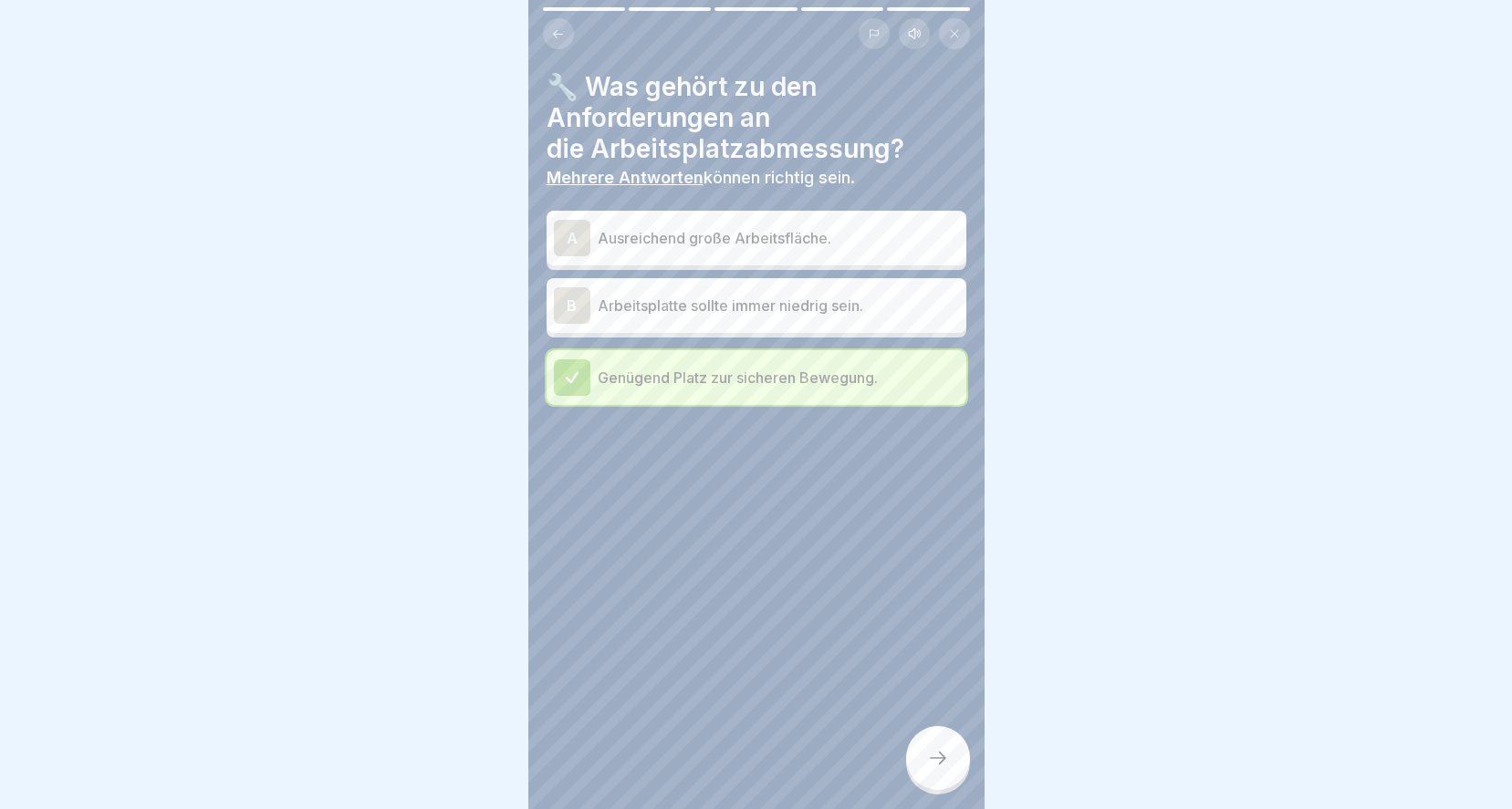
click at [650, 239] on div "A Ausreichend große Arbeitsfläche." at bounding box center [756, 238] width 405 height 37
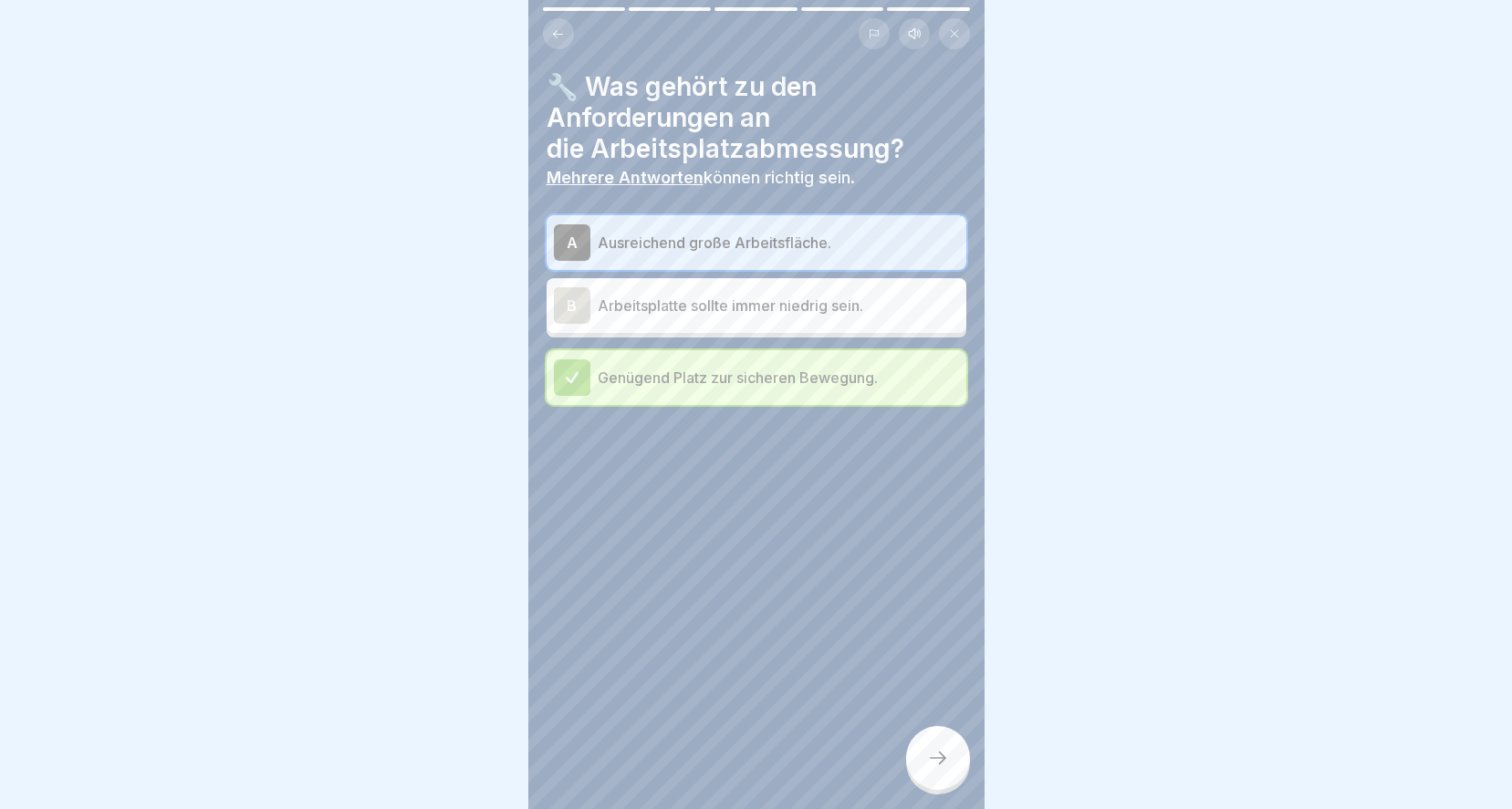
click at [931, 754] on icon at bounding box center [937, 758] width 22 height 22
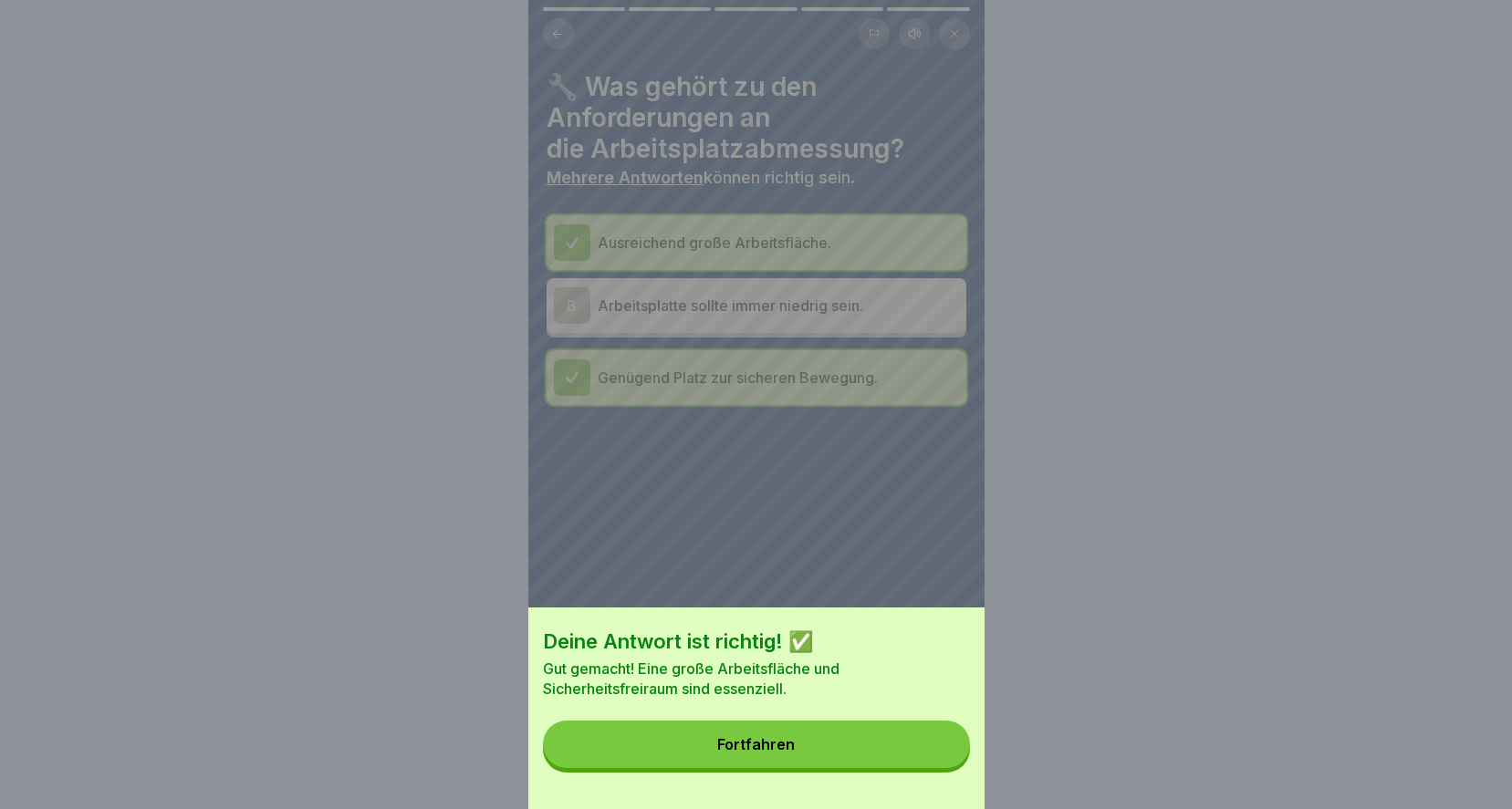
click at [879, 737] on button "Fortfahren" at bounding box center [756, 743] width 427 height 48
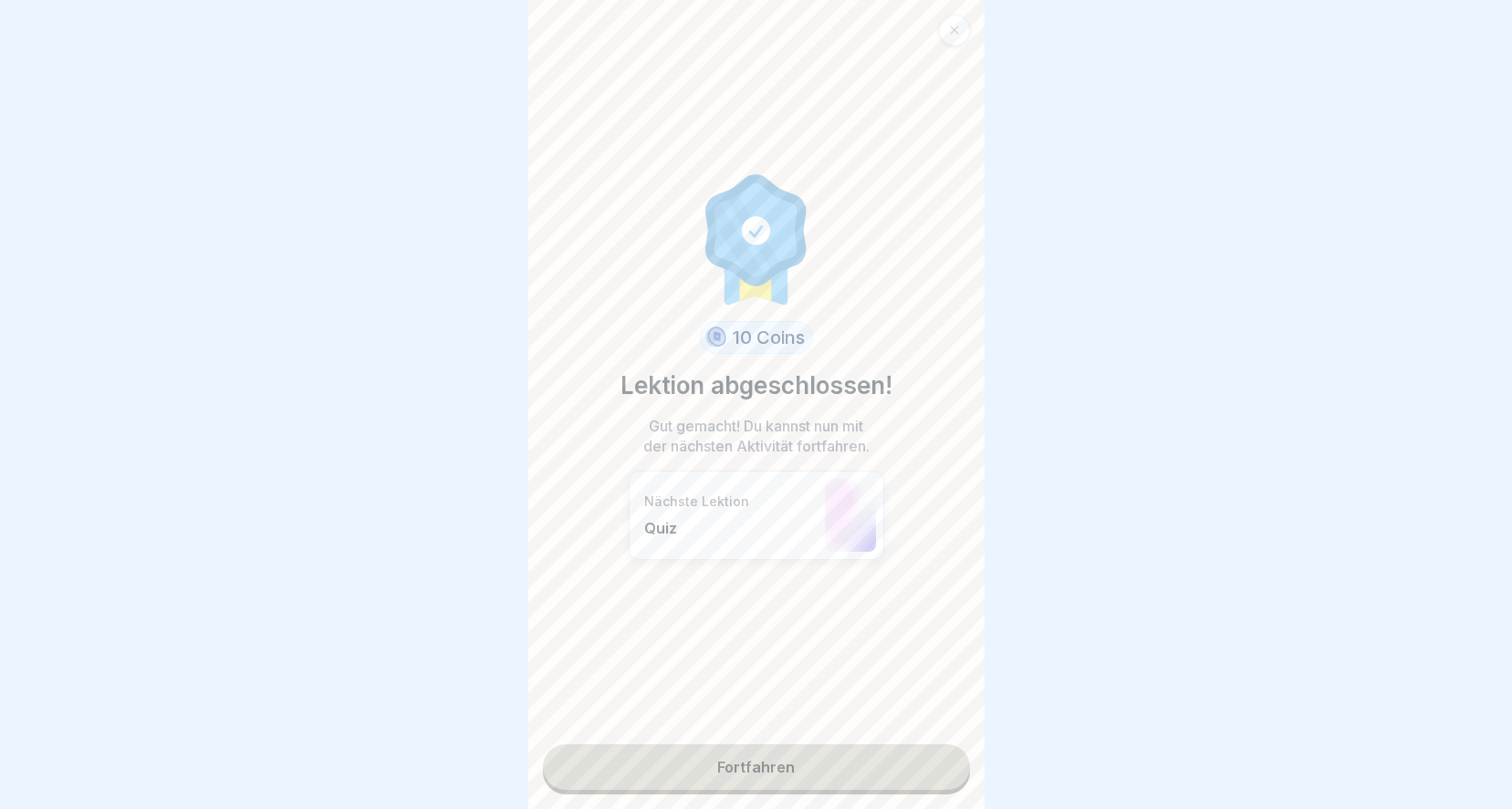
click at [831, 745] on link "Fortfahren" at bounding box center [756, 767] width 427 height 46
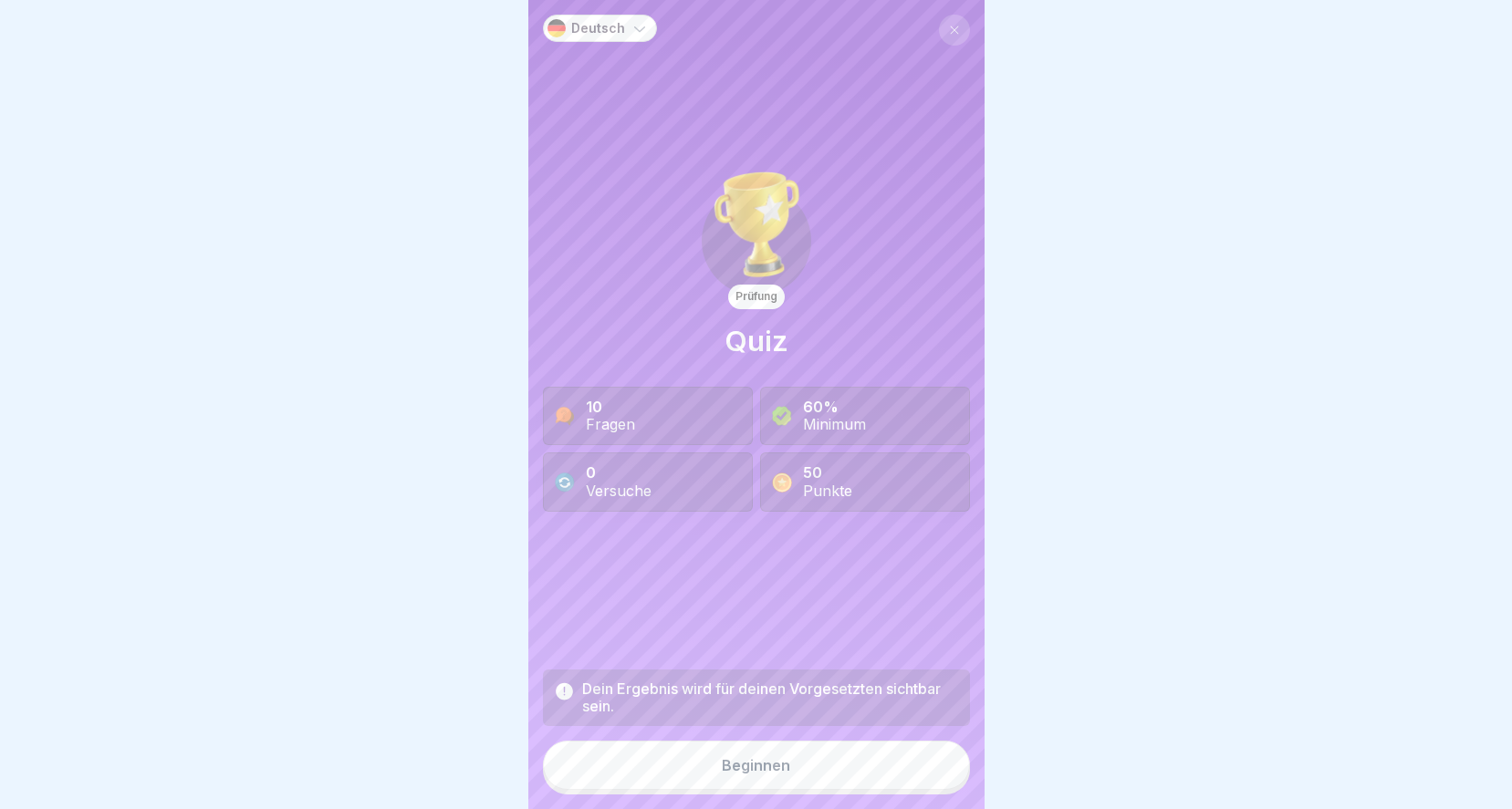
click at [751, 760] on div "Beginnen" at bounding box center [755, 765] width 68 height 17
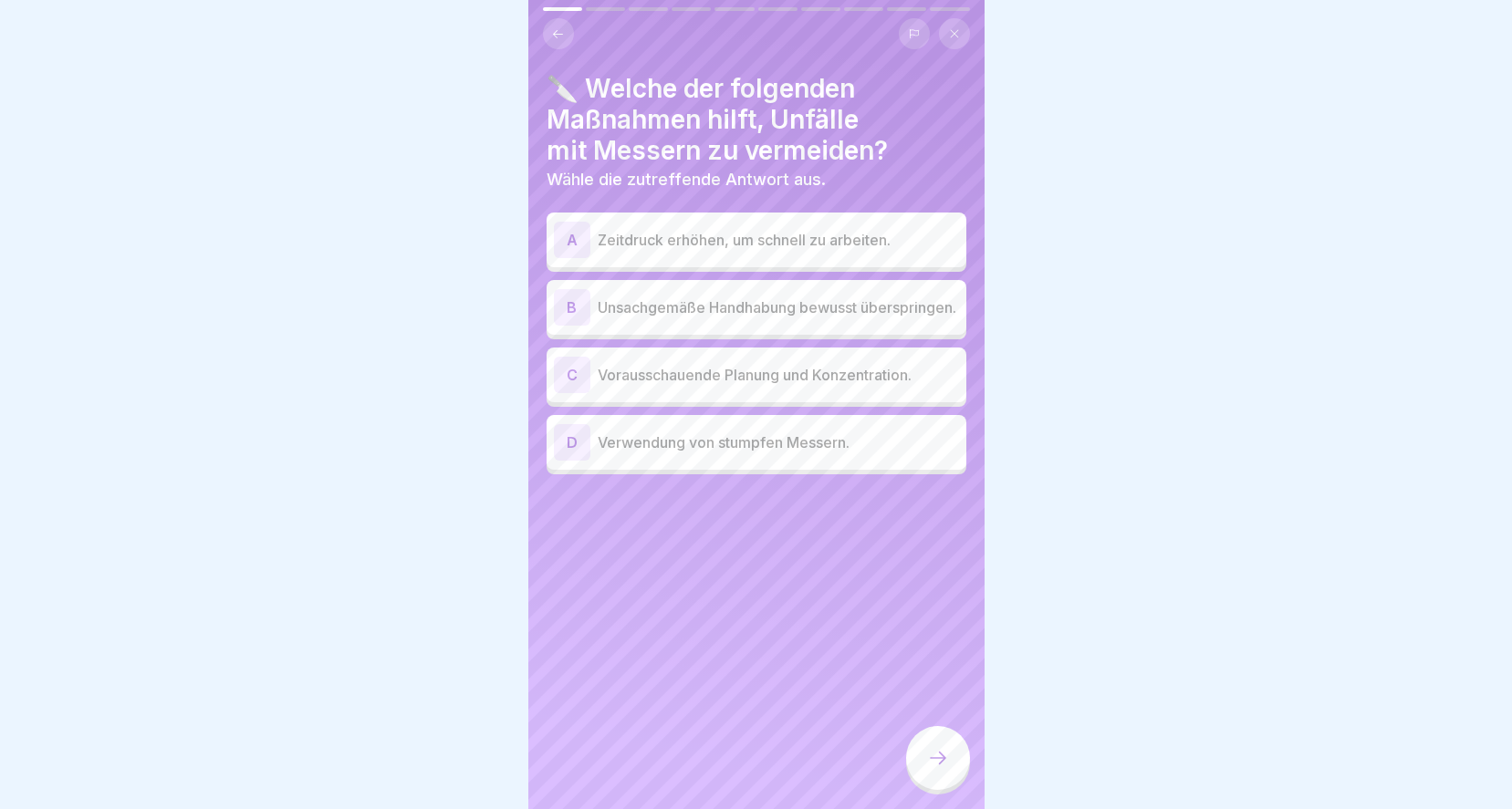
click at [856, 367] on p "Vorausschauende Planung und Konzentration." at bounding box center [778, 375] width 362 height 22
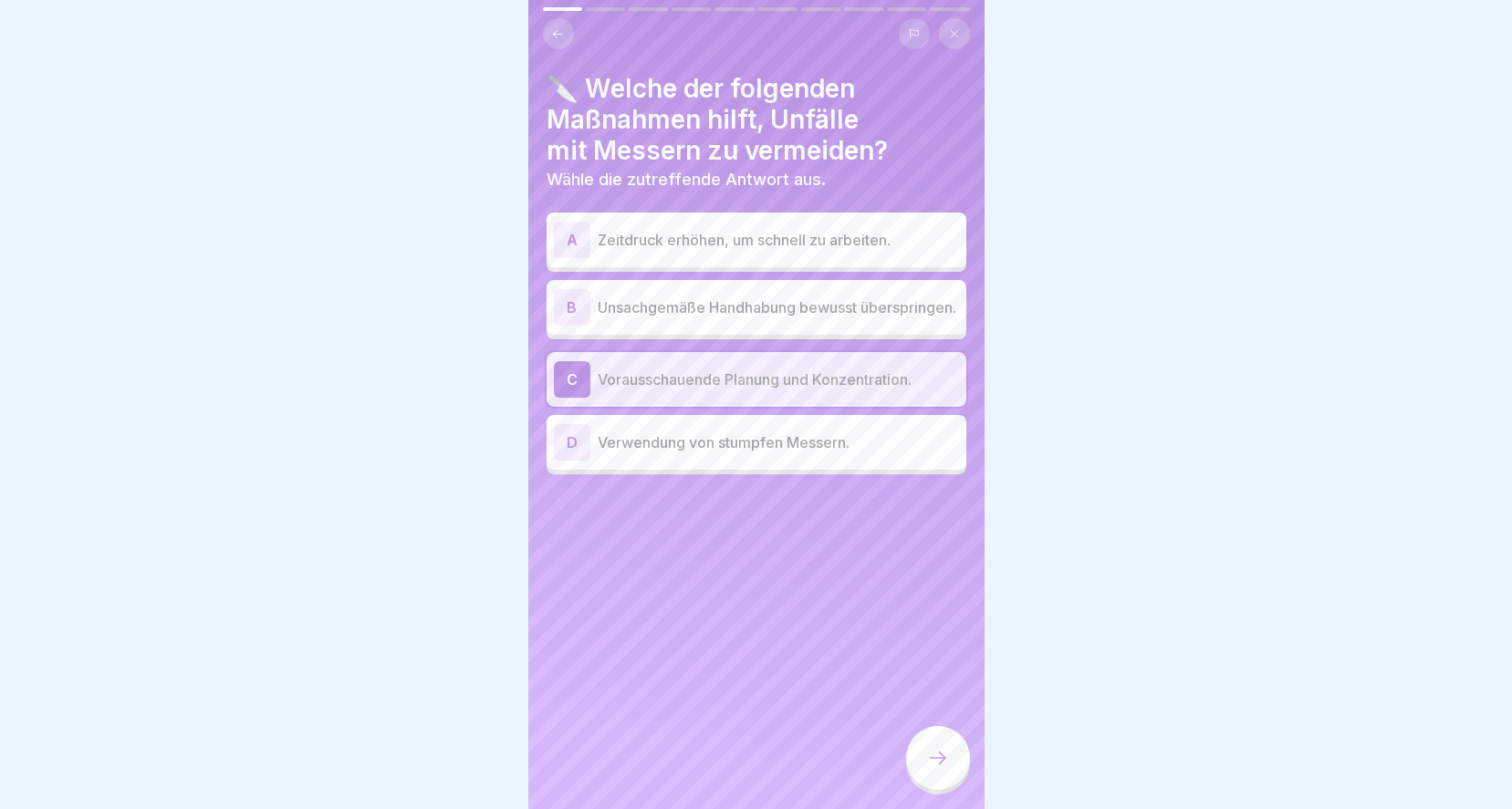
click at [953, 772] on div at bounding box center [938, 758] width 64 height 64
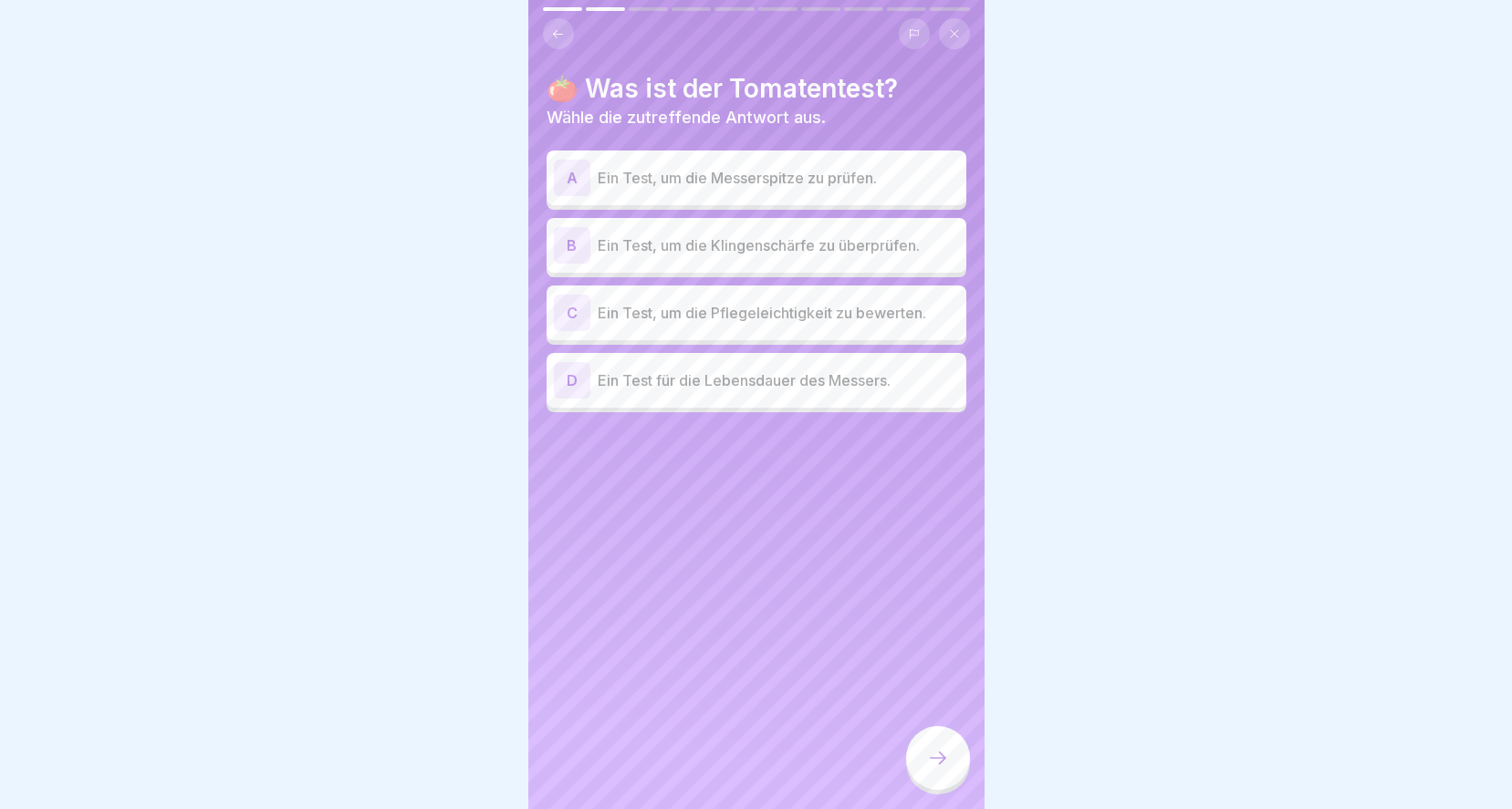
click at [858, 234] on p "Ein Test, um die Klingenschärfe zu überprüfen." at bounding box center [778, 244] width 362 height 22
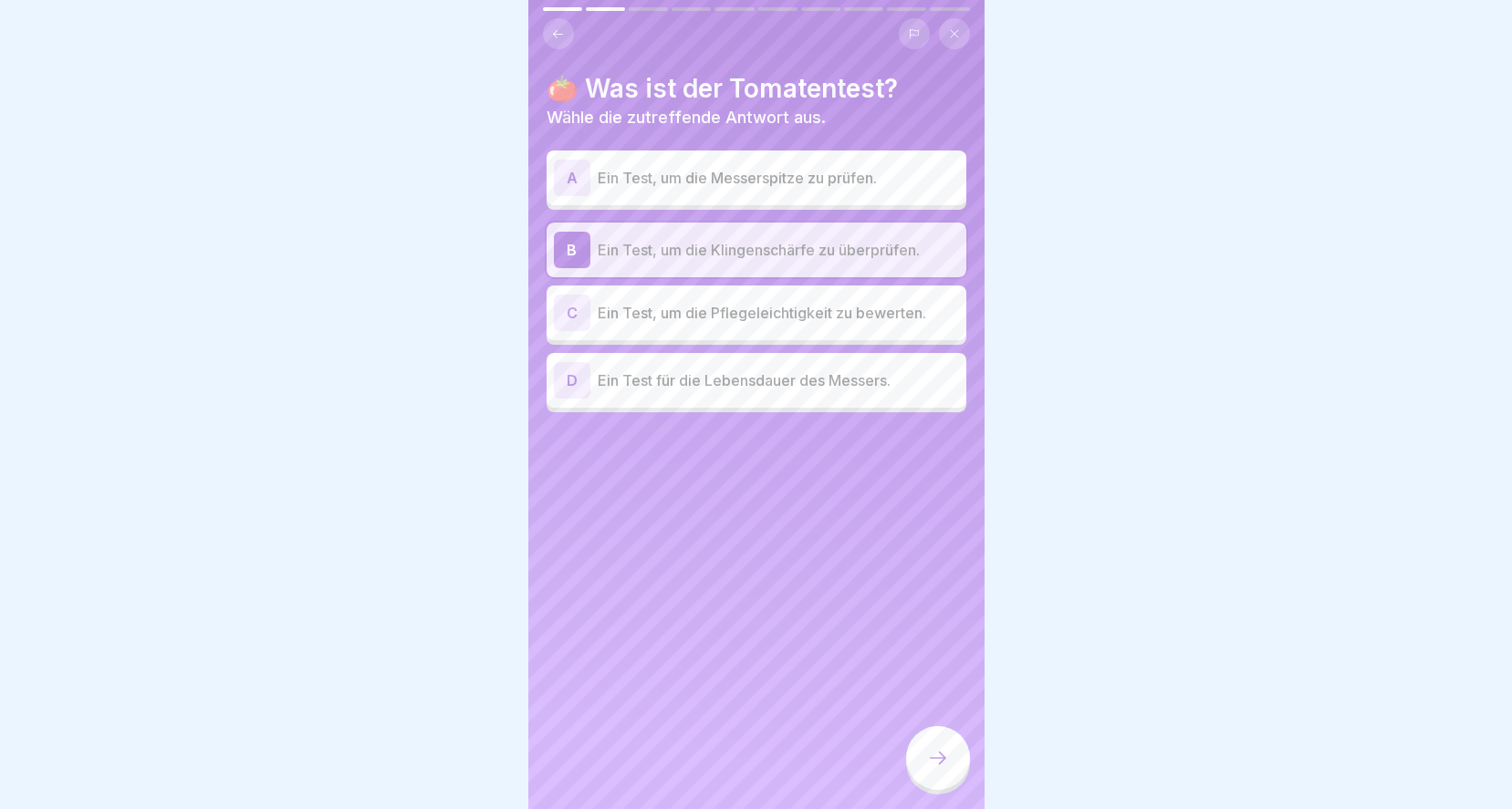
click at [935, 782] on div at bounding box center [938, 758] width 64 height 64
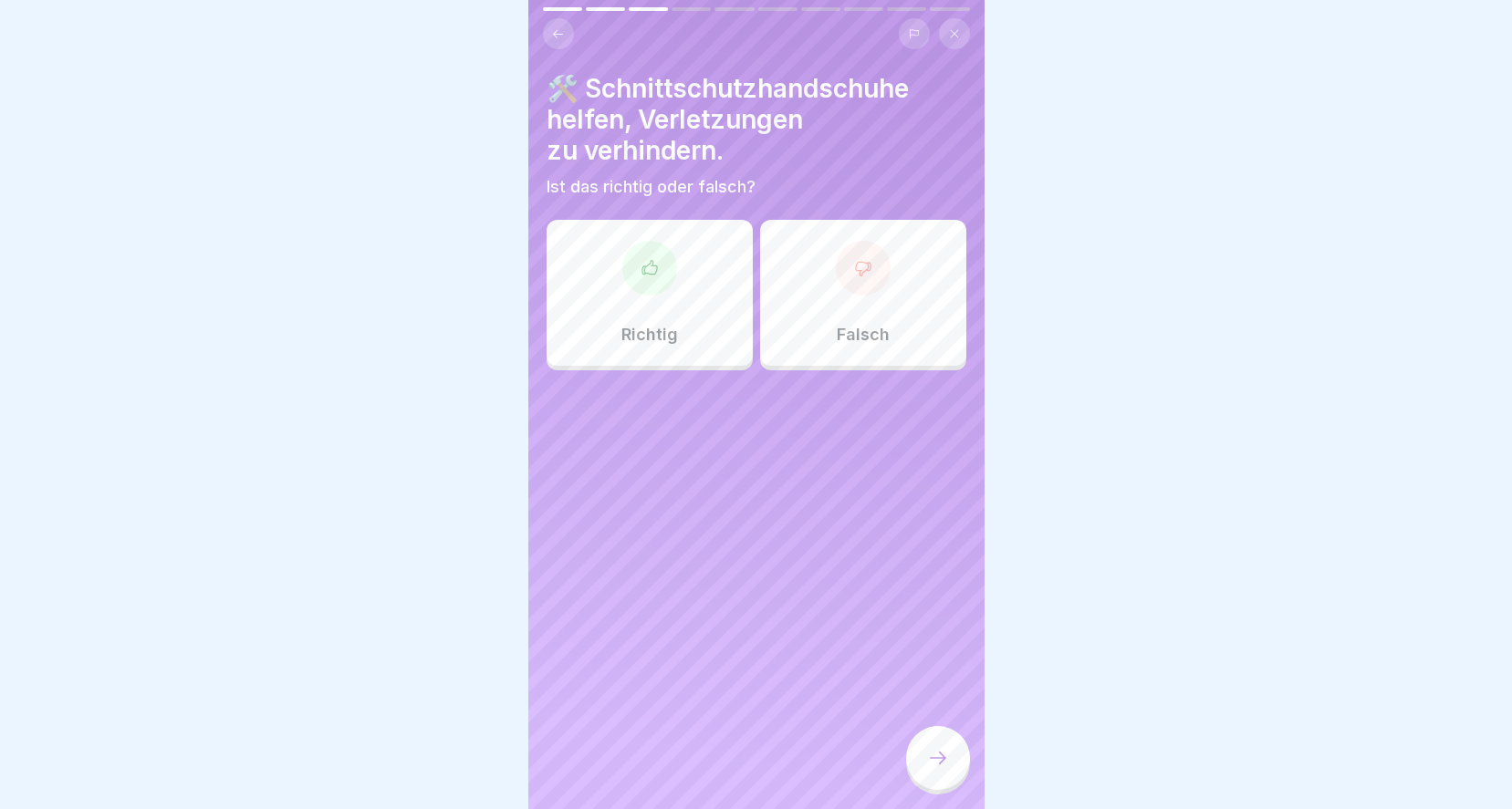
click at [639, 290] on div "Richtig" at bounding box center [649, 293] width 206 height 146
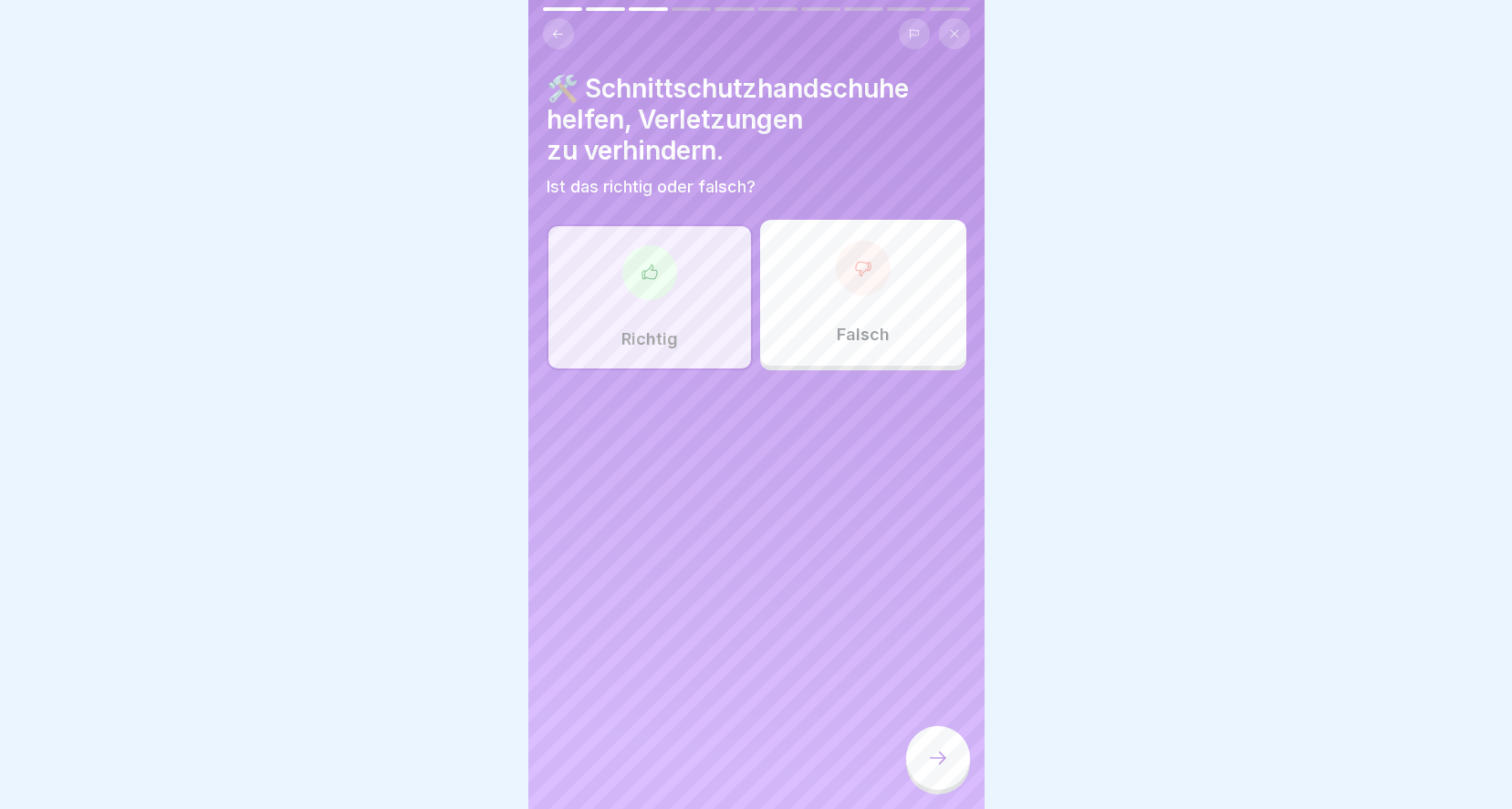
click at [926, 771] on div at bounding box center [938, 758] width 64 height 64
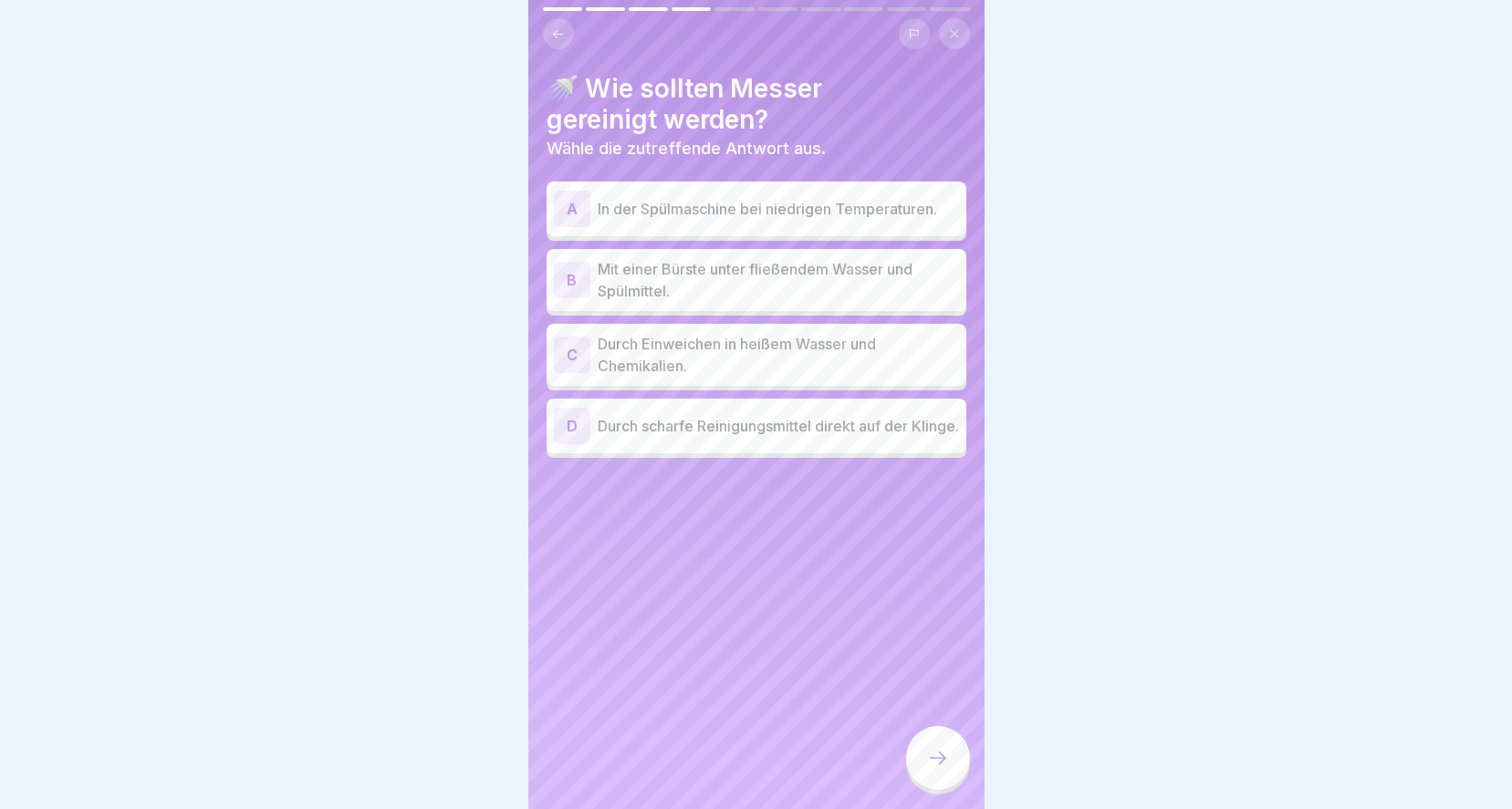
click at [784, 264] on p "Mit einer Bürste unter fließendem Wasser und Spülmittel." at bounding box center [778, 280] width 362 height 44
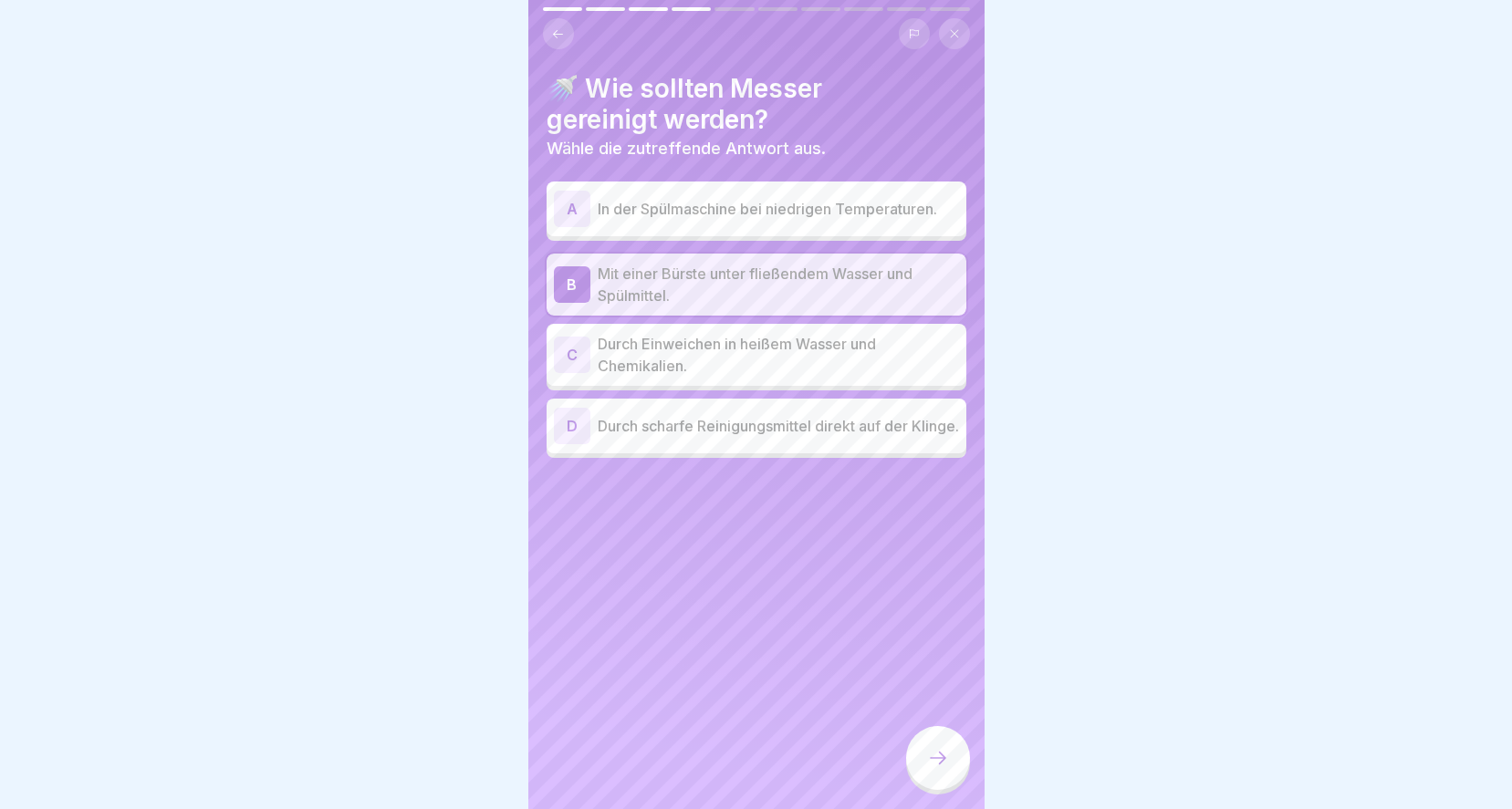
click at [926, 773] on div at bounding box center [938, 758] width 64 height 64
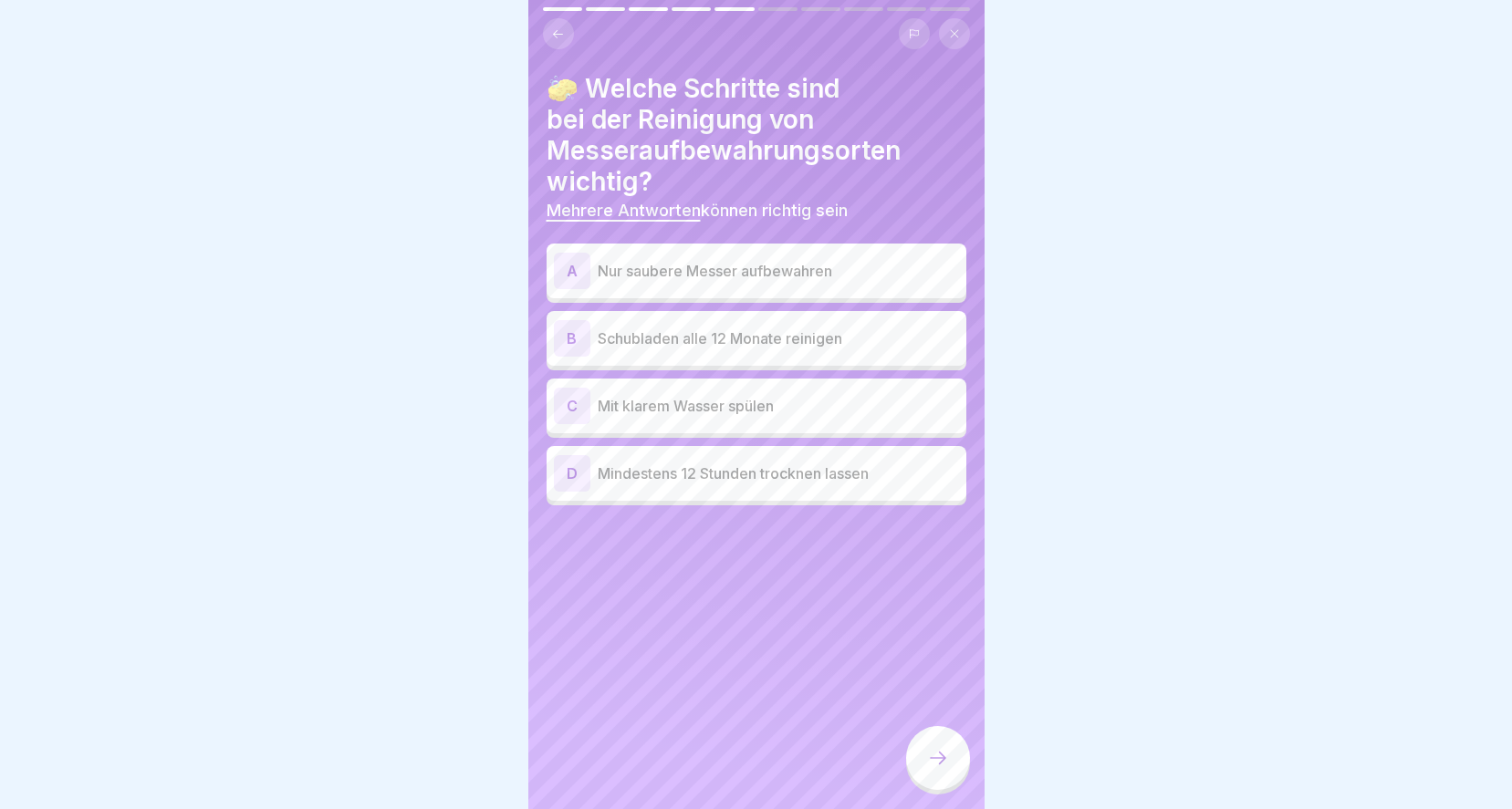
click at [724, 260] on p "Nur saubere Messer aufbewahren" at bounding box center [778, 271] width 362 height 22
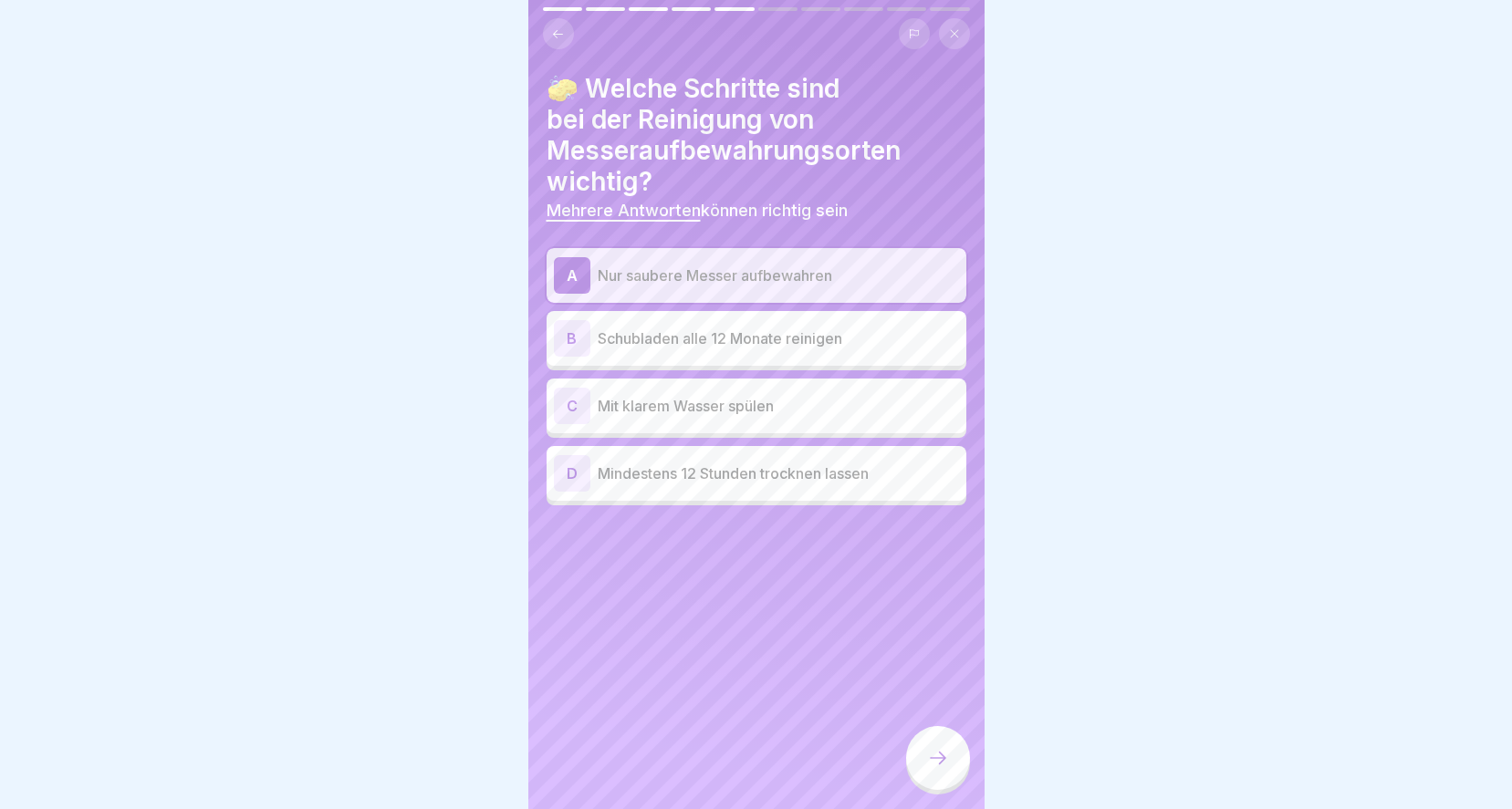
click at [717, 404] on div "C Mit klarem Wasser spülen" at bounding box center [756, 405] width 405 height 37
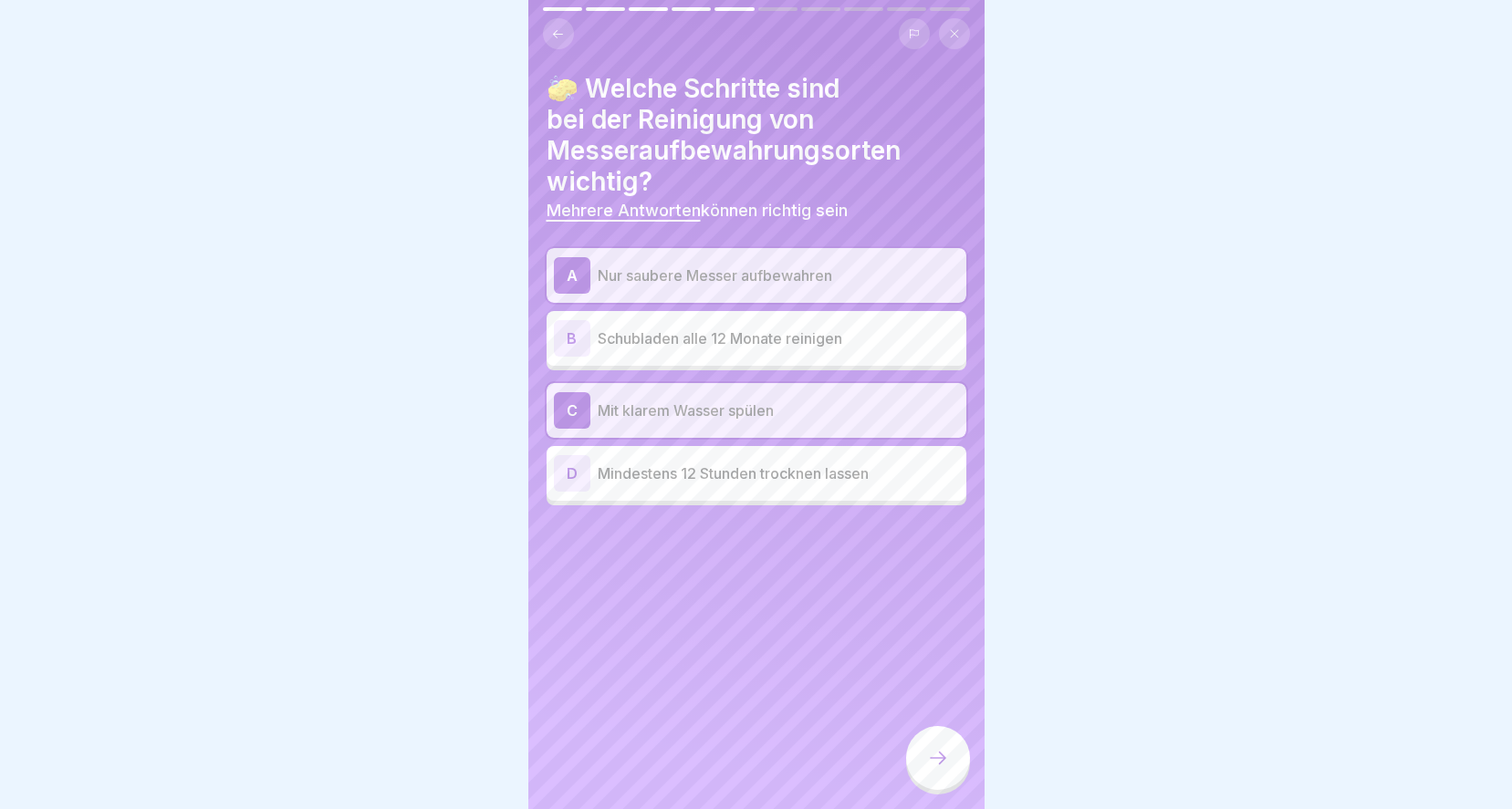
click at [738, 466] on p "Mindestens 12 Stunden trocknen lassen" at bounding box center [778, 473] width 362 height 22
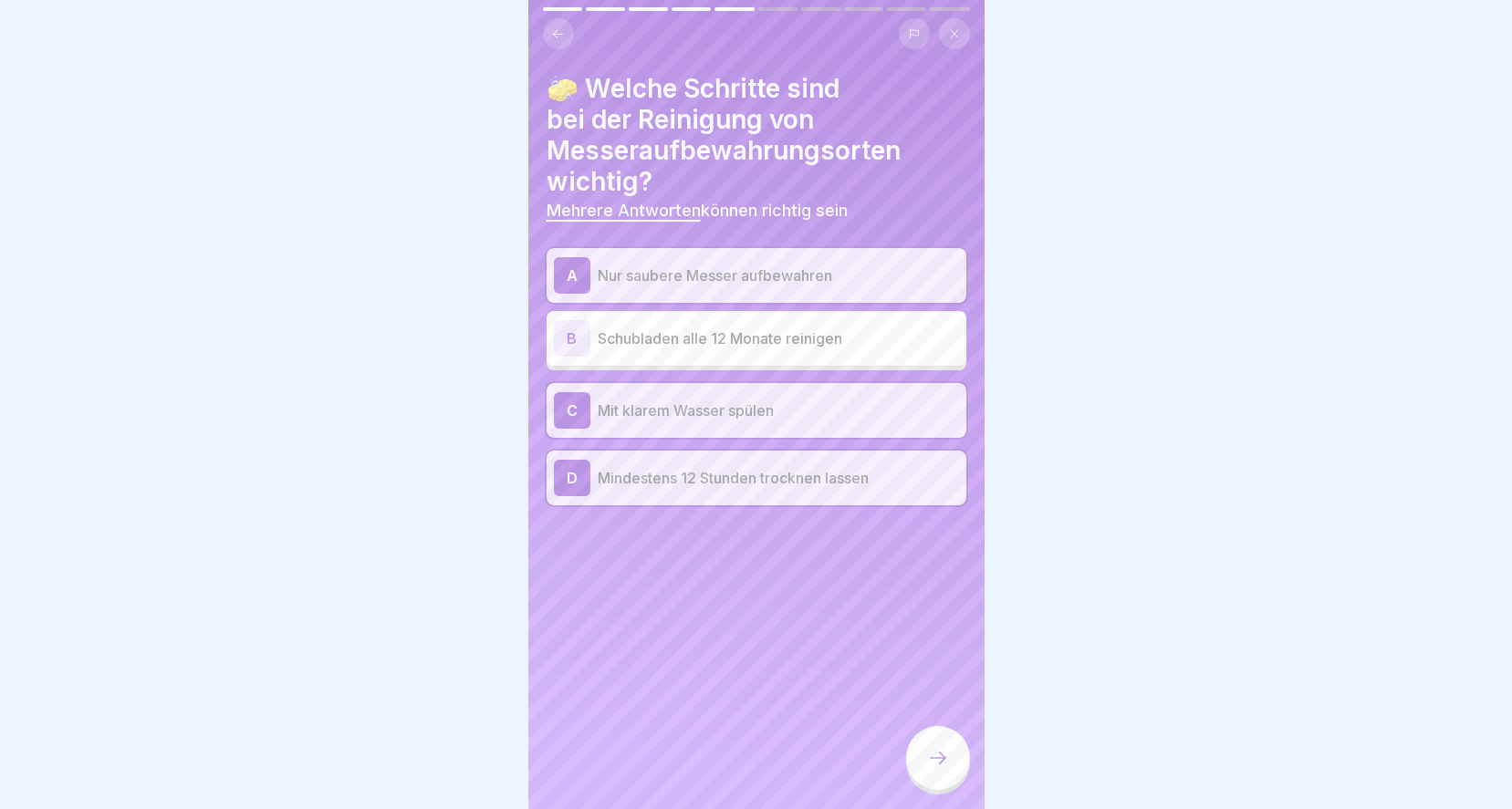
click at [941, 772] on div at bounding box center [938, 758] width 64 height 64
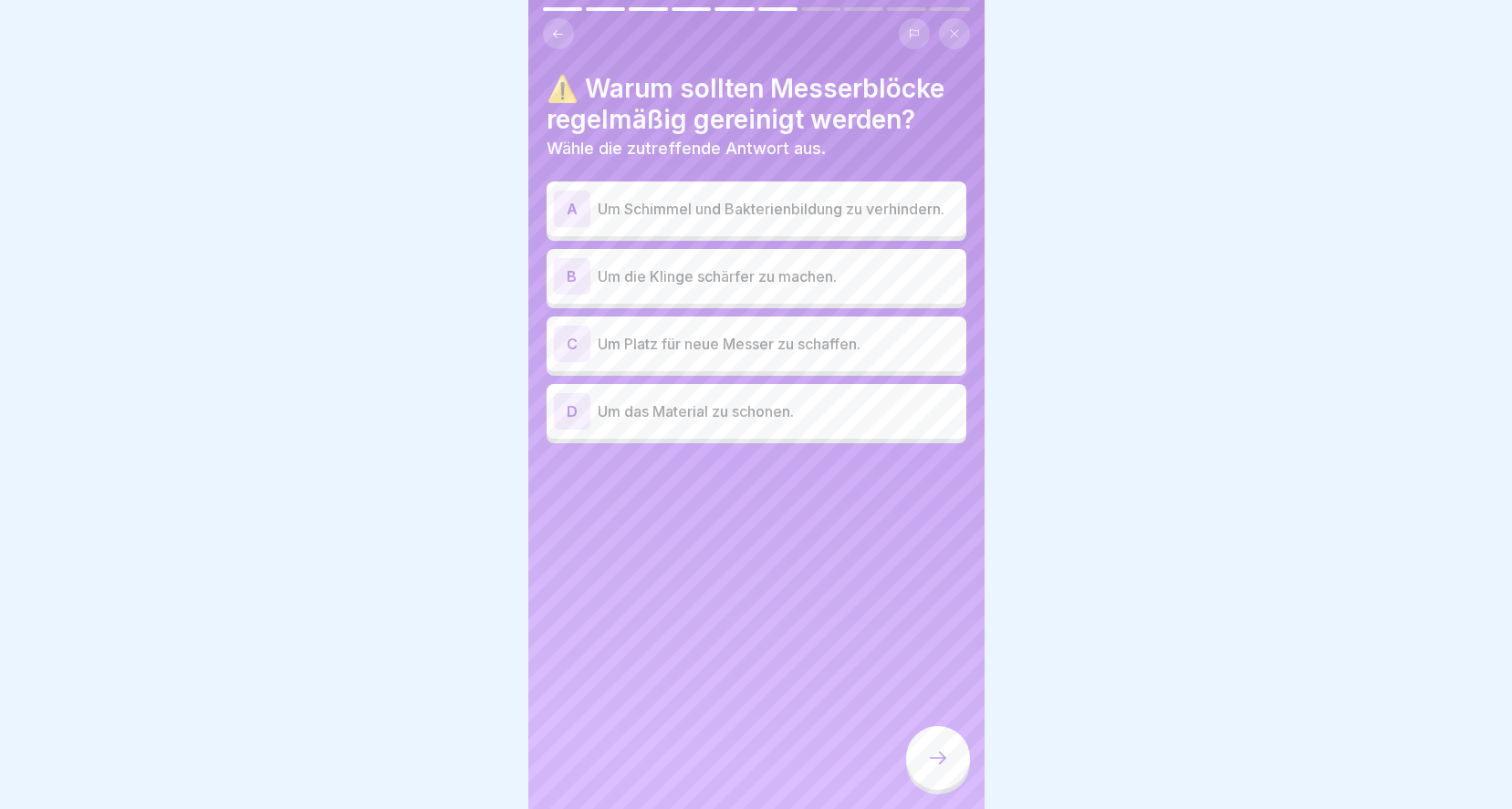
click at [789, 199] on p "Um Schimmel und Bakterienbildung zu verhindern." at bounding box center [778, 208] width 362 height 22
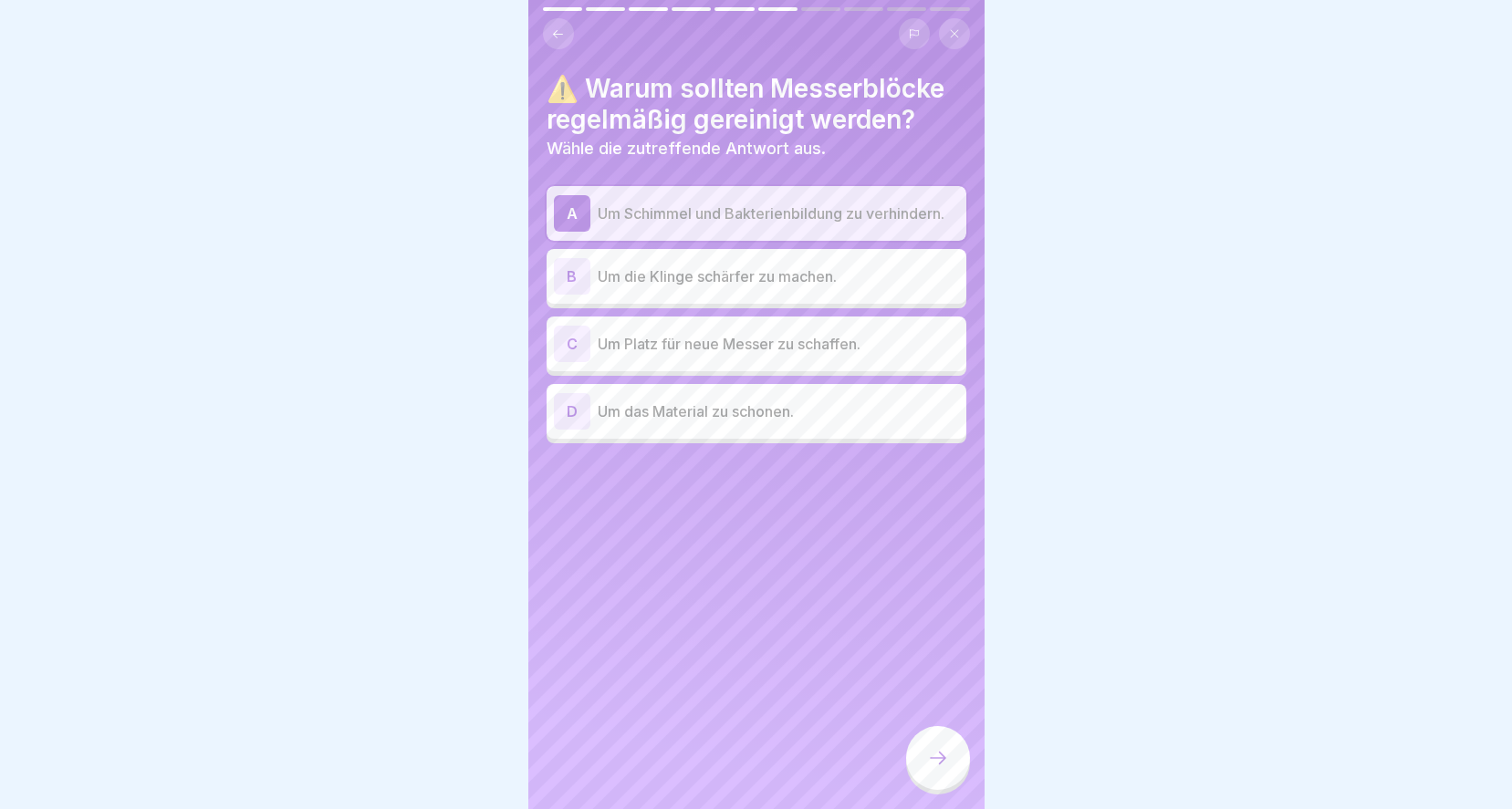
click at [949, 777] on div at bounding box center [938, 758] width 64 height 64
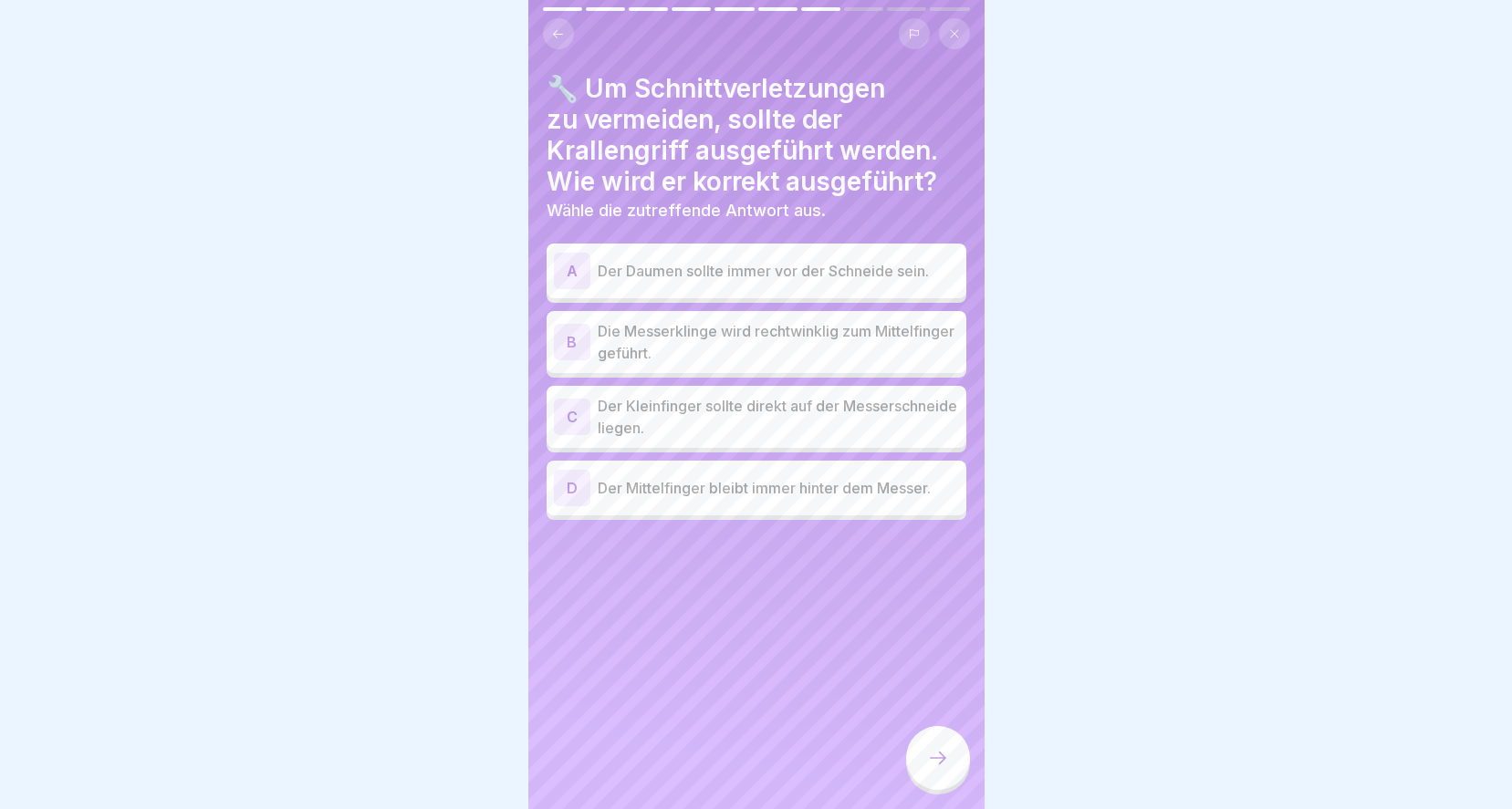
click at [816, 482] on p "Der Mittelfinger bleibt immer hinter dem Messer." at bounding box center [778, 487] width 362 height 22
click at [694, 357] on p "Die Messerklinge wird rechtwinklig zum Mittelfinger geführt." at bounding box center [778, 342] width 362 height 44
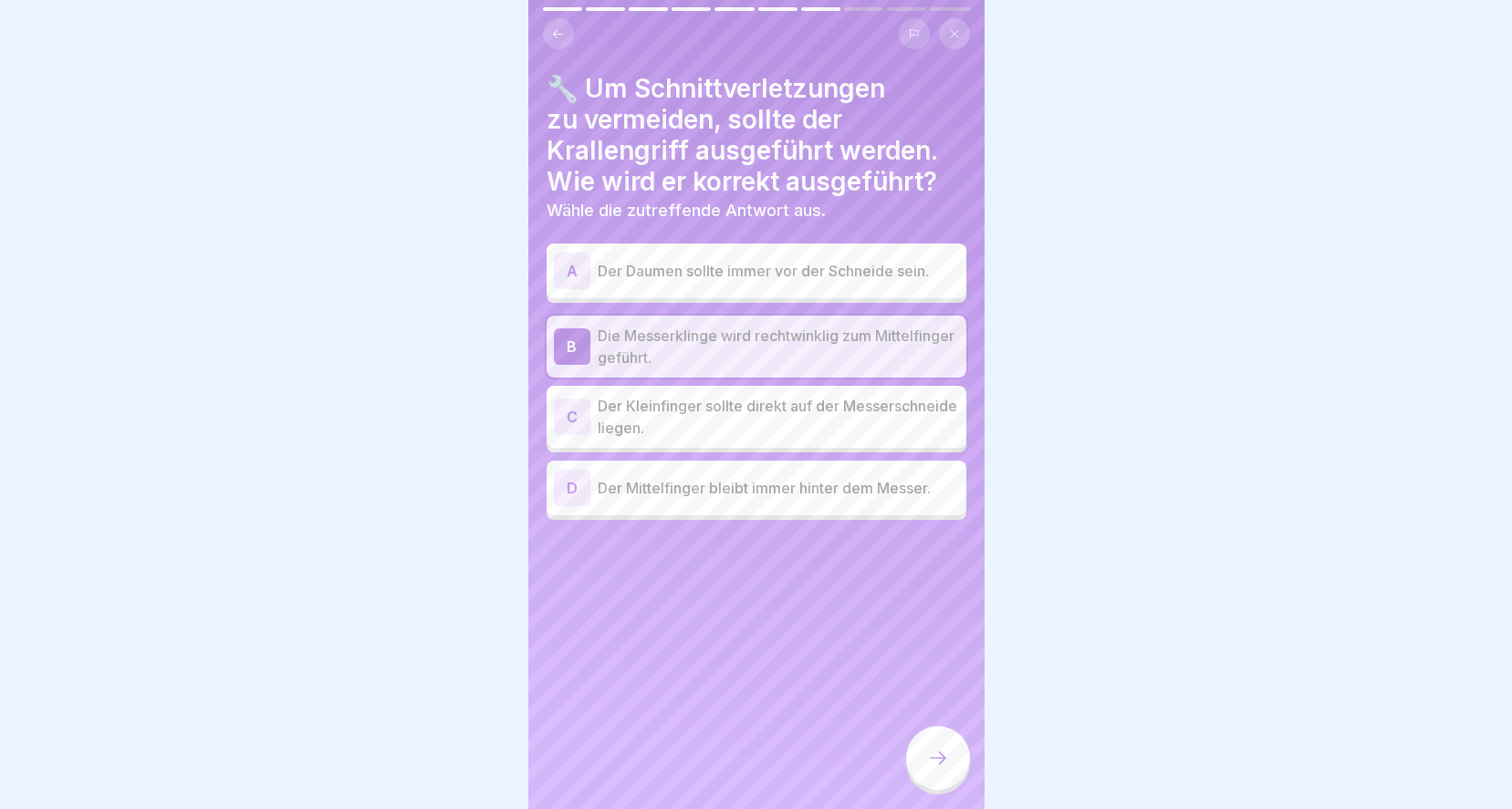
click at [665, 484] on p "Der Mittelfinger bleibt immer hinter dem Messer." at bounding box center [778, 487] width 362 height 22
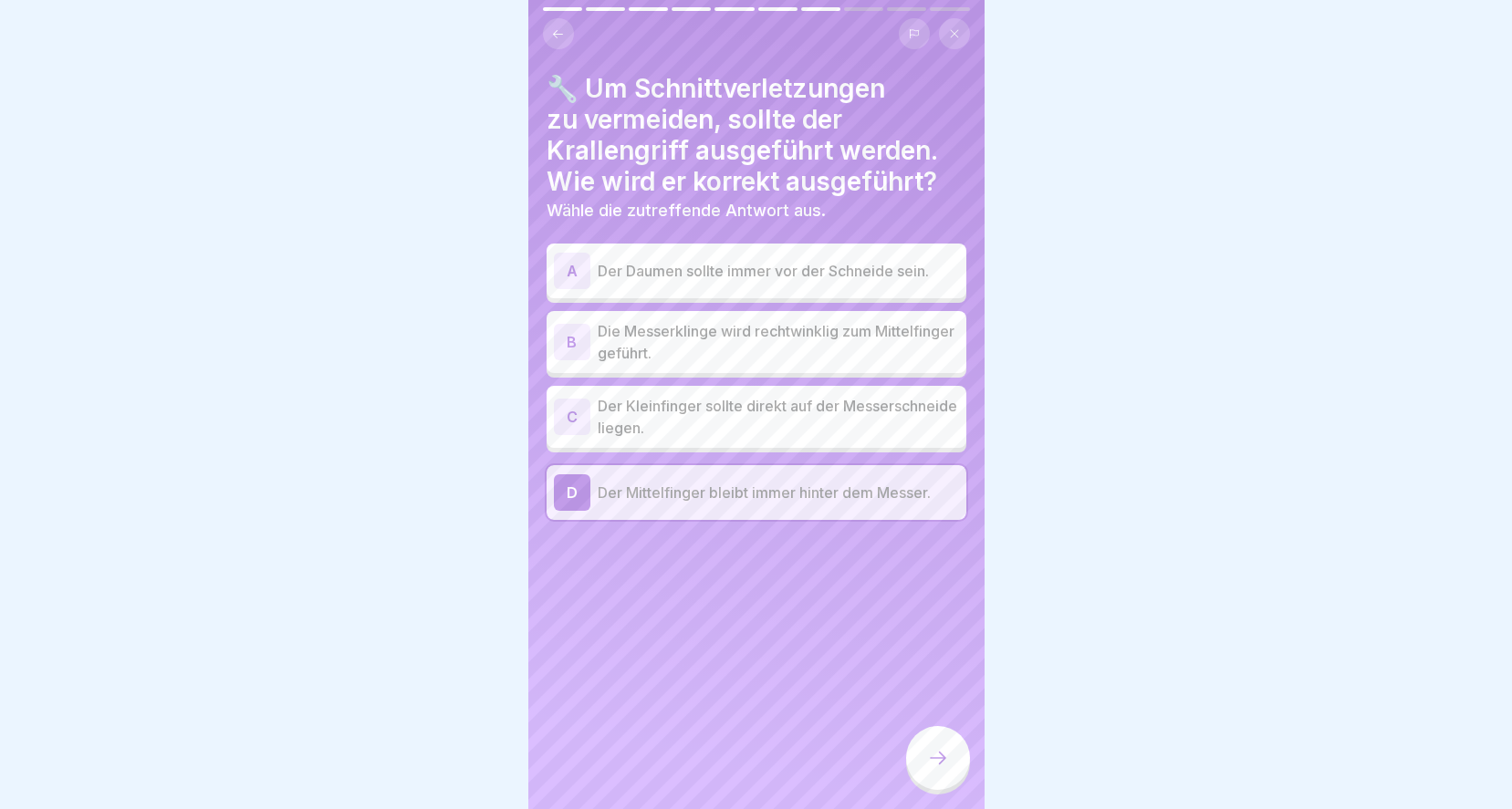
click at [933, 769] on icon at bounding box center [937, 758] width 22 height 22
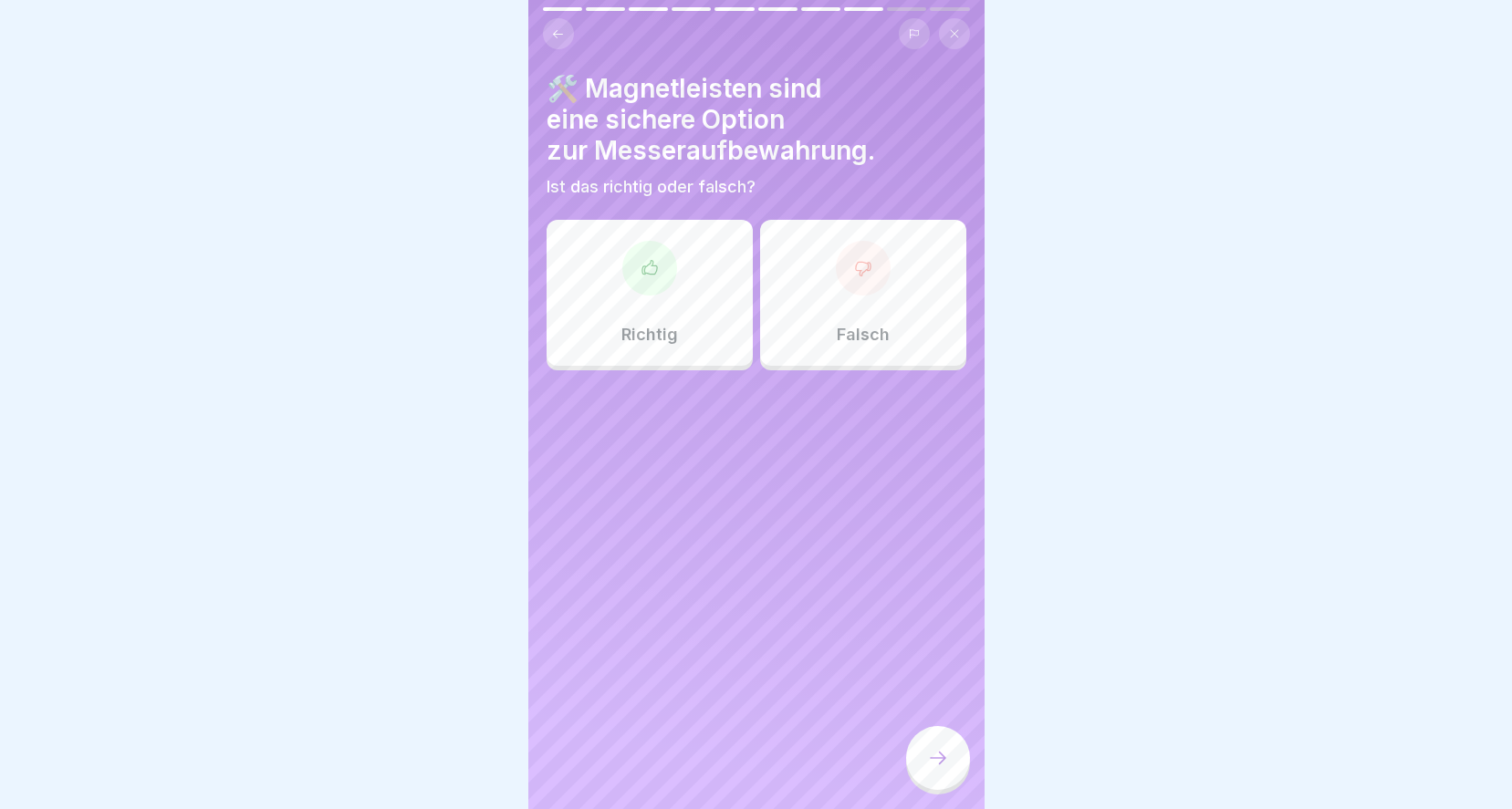
click at [640, 304] on div "Richtig" at bounding box center [649, 293] width 206 height 146
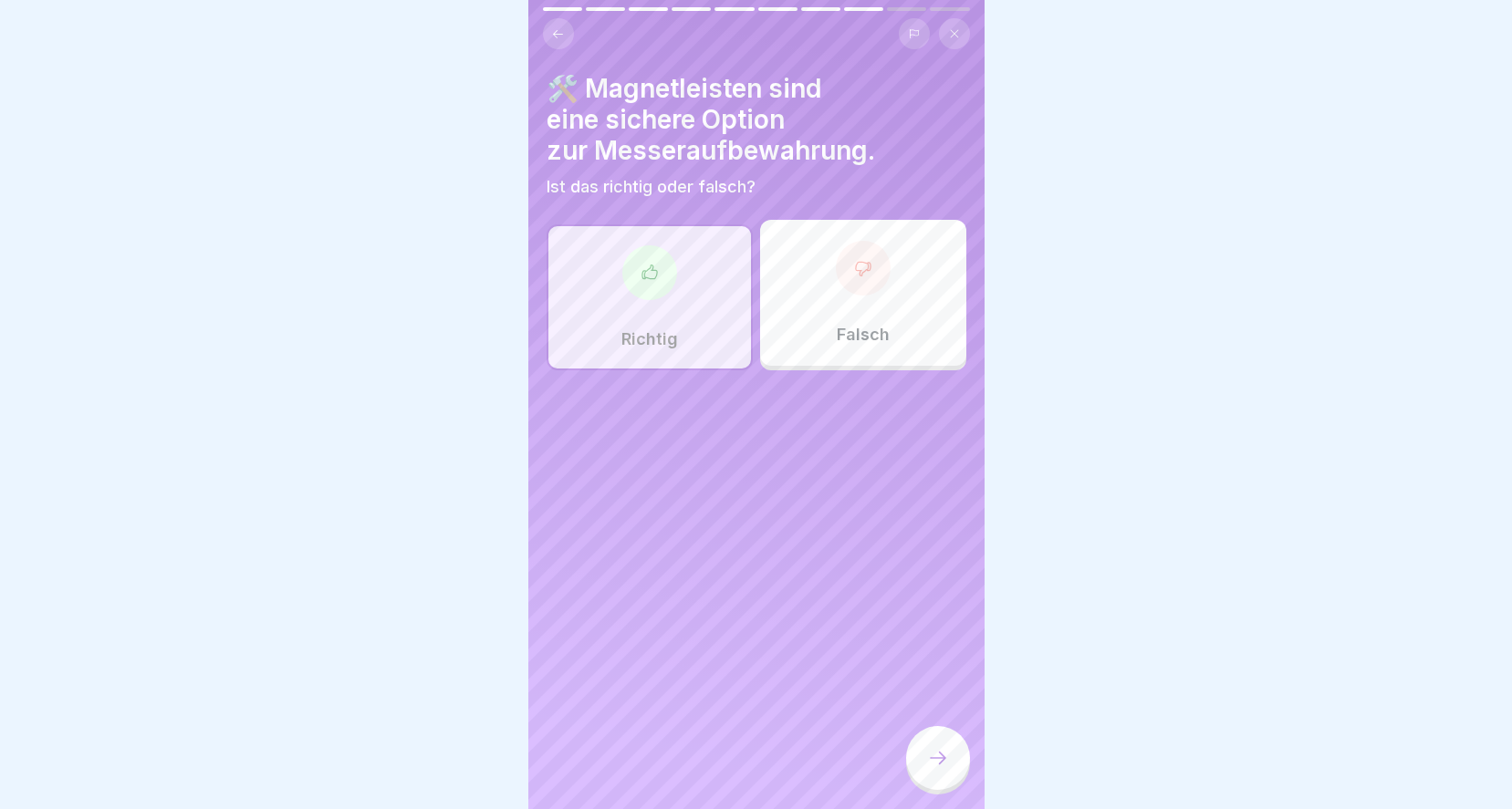
click at [933, 769] on icon at bounding box center [937, 758] width 22 height 22
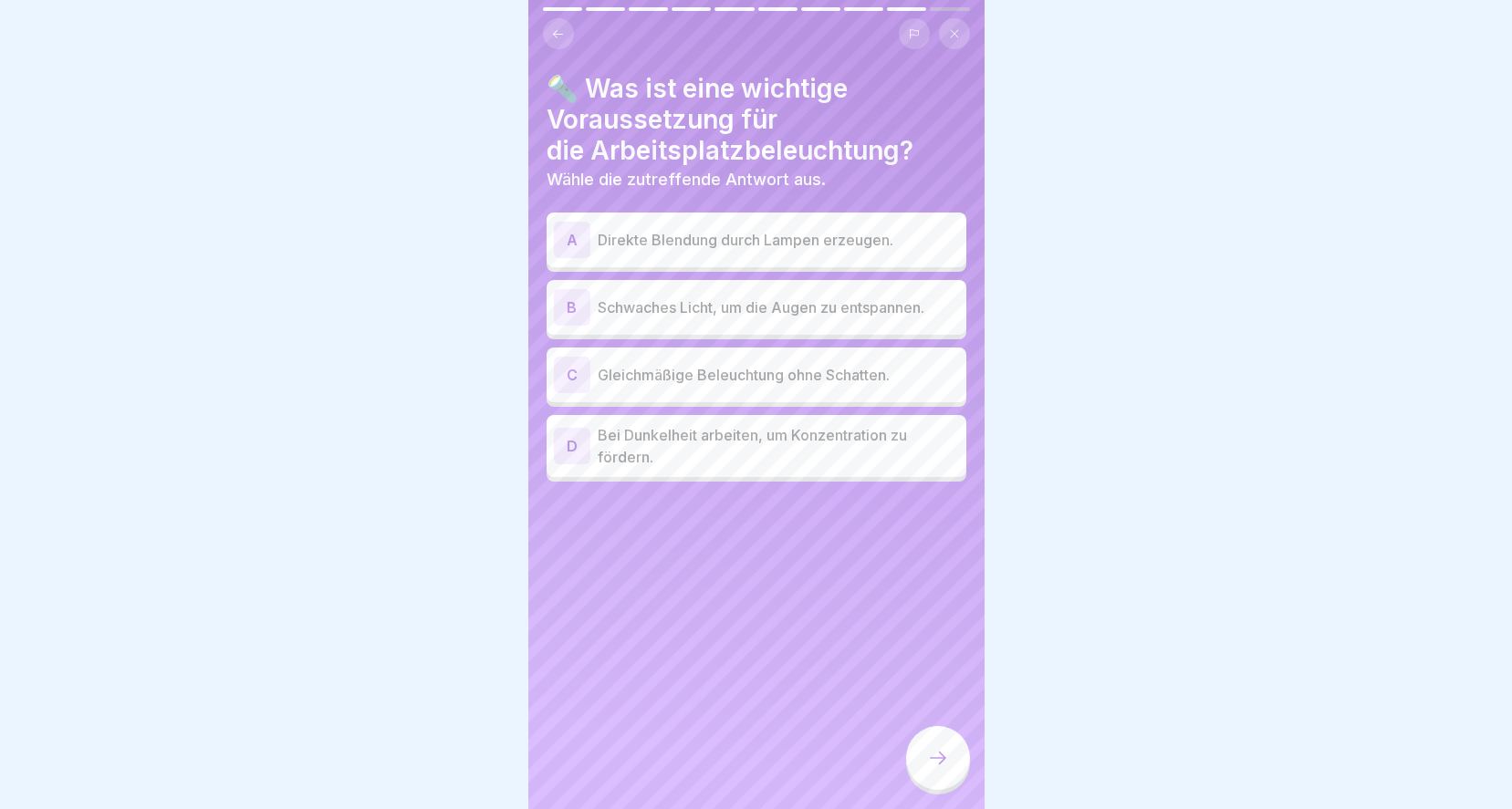
click at [814, 383] on p "Gleichmäßige Beleuchtung ohne Schatten." at bounding box center [778, 375] width 362 height 22
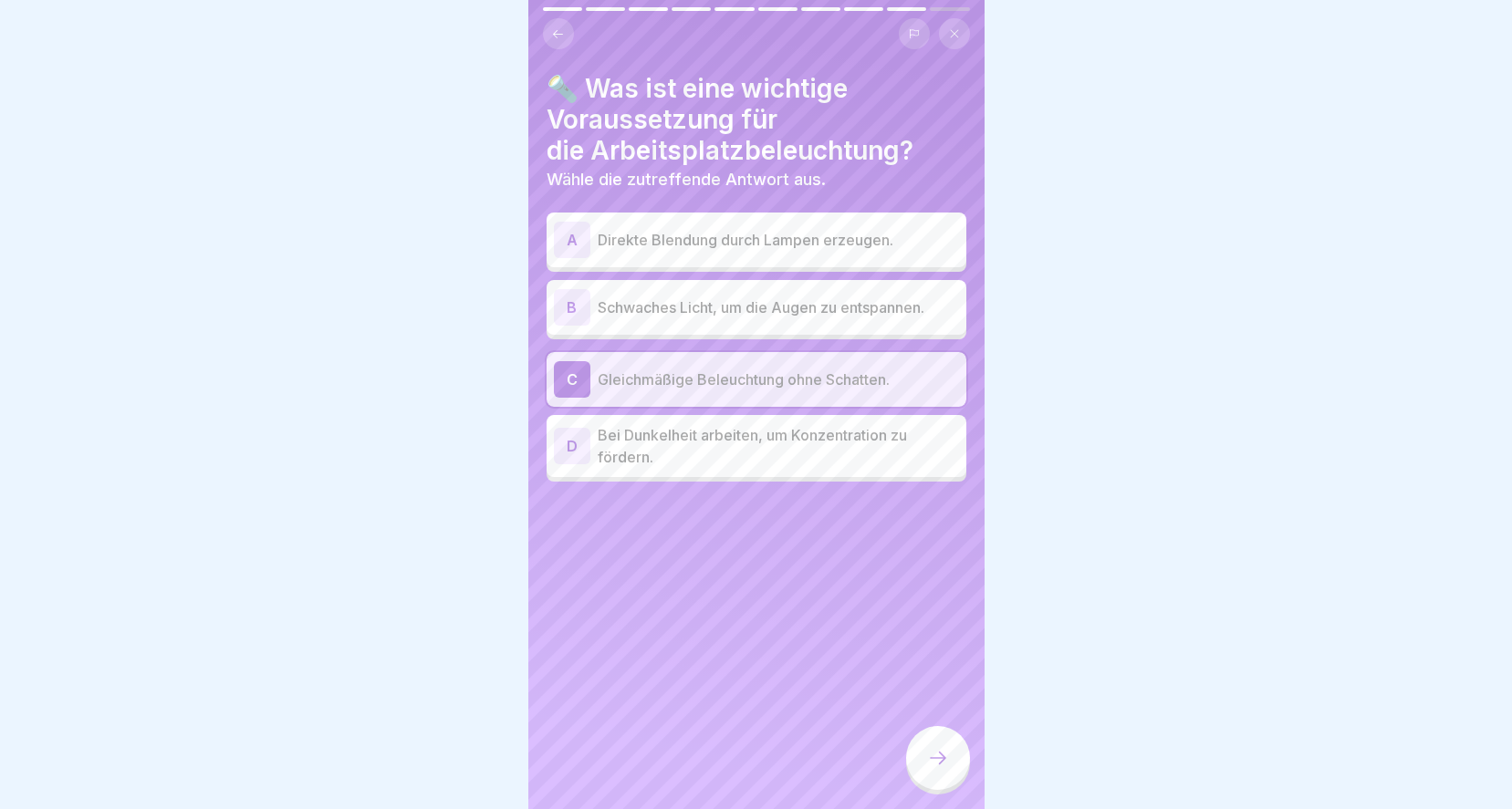
click at [946, 769] on icon at bounding box center [937, 758] width 22 height 22
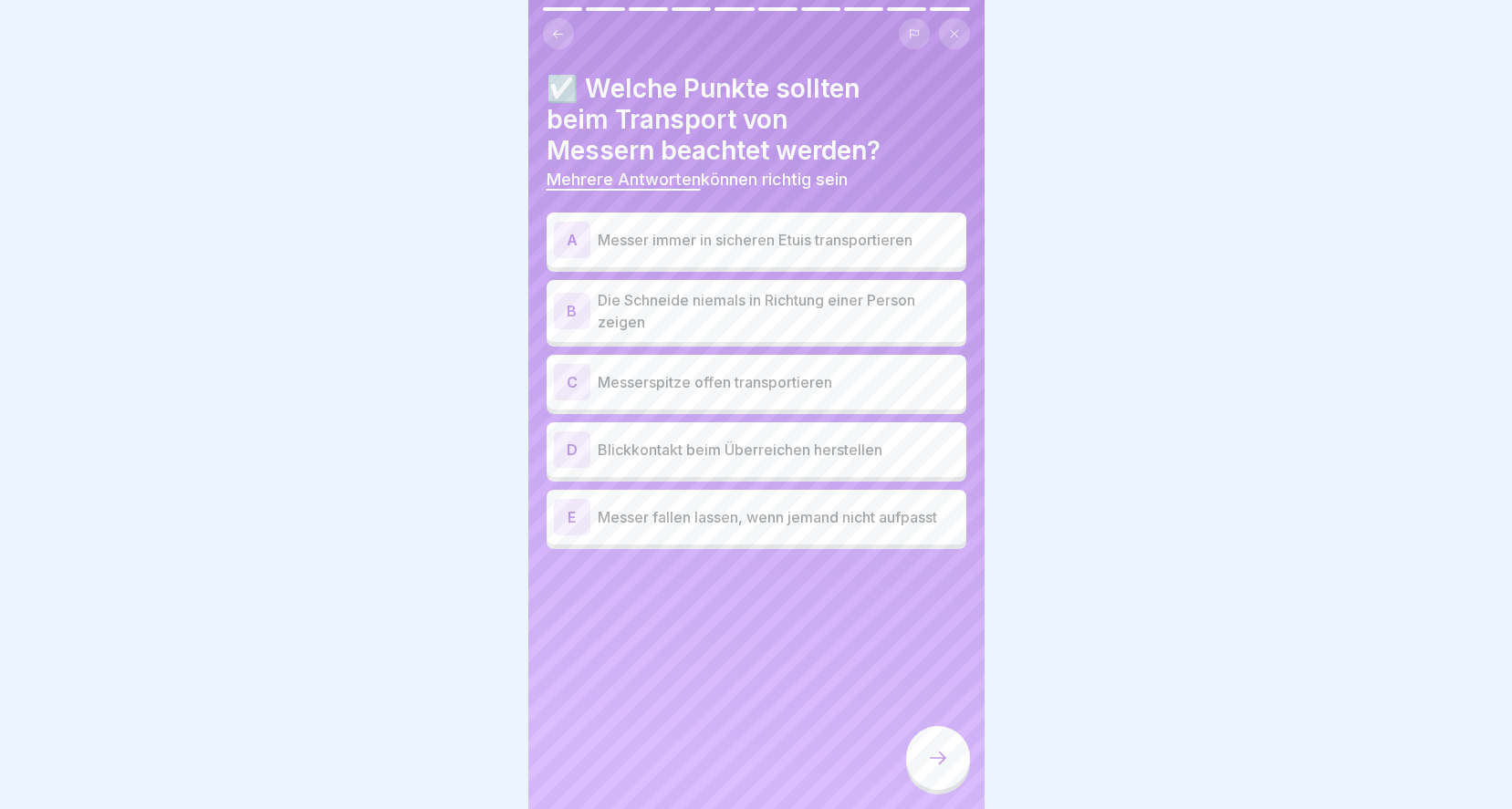
click at [839, 244] on p "Messer immer in sicheren Etuis transportieren" at bounding box center [778, 239] width 362 height 22
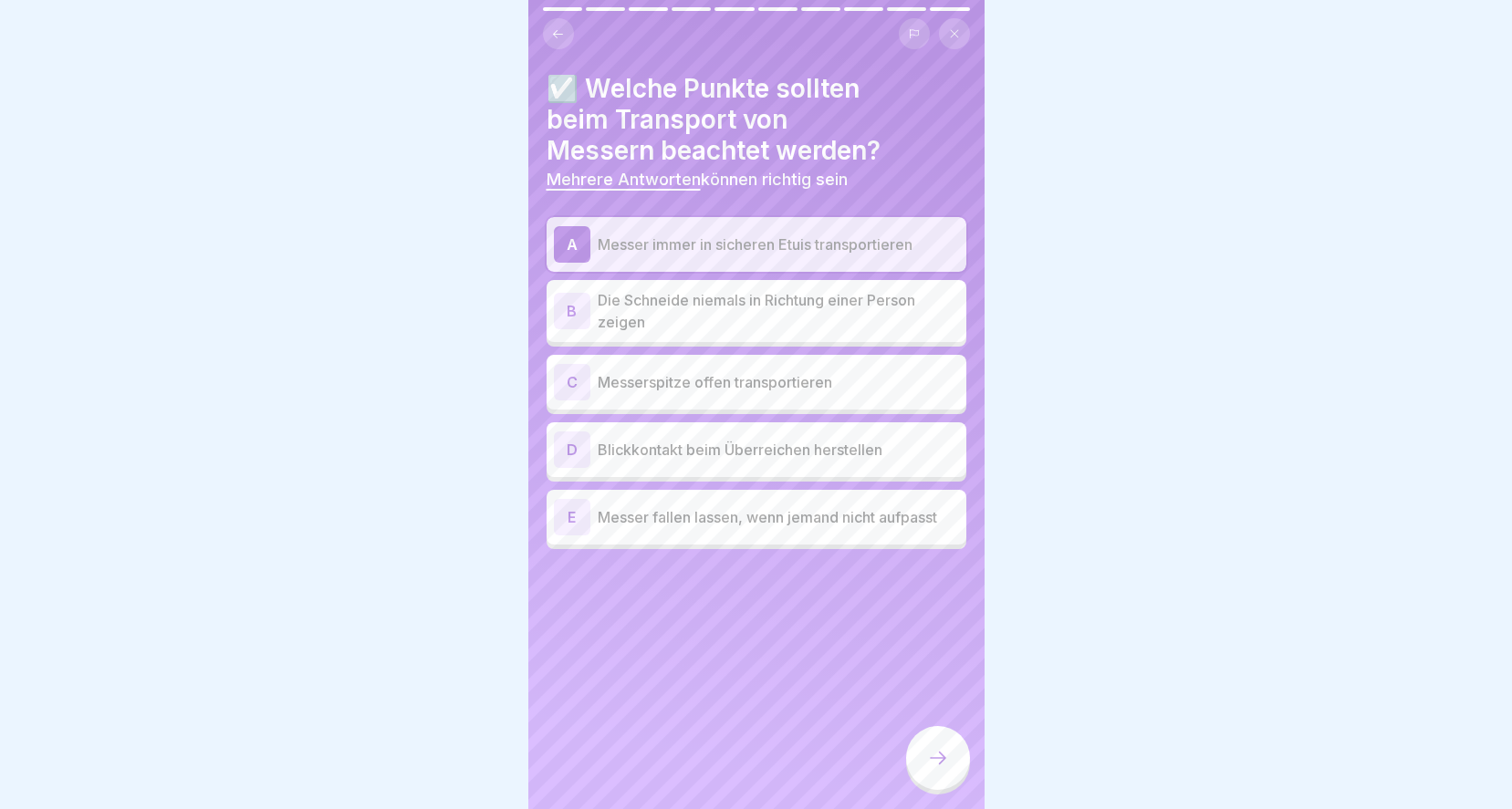
click at [773, 312] on p "Die Schneide niemals in Richtung einer Person zeigen" at bounding box center [778, 311] width 362 height 44
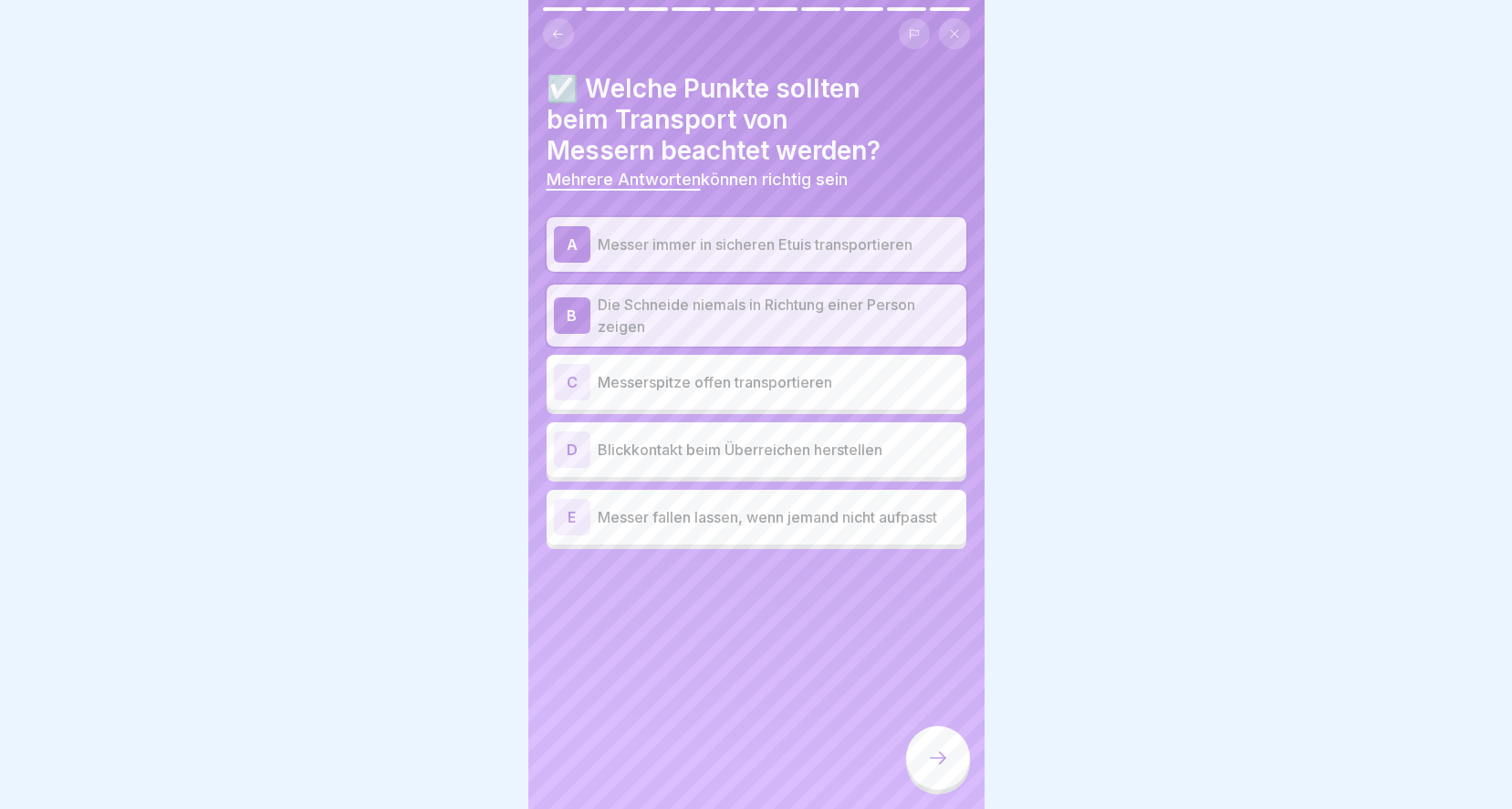
click at [690, 459] on p "Blickkontakt beim Überreichen herstellen" at bounding box center [778, 449] width 362 height 22
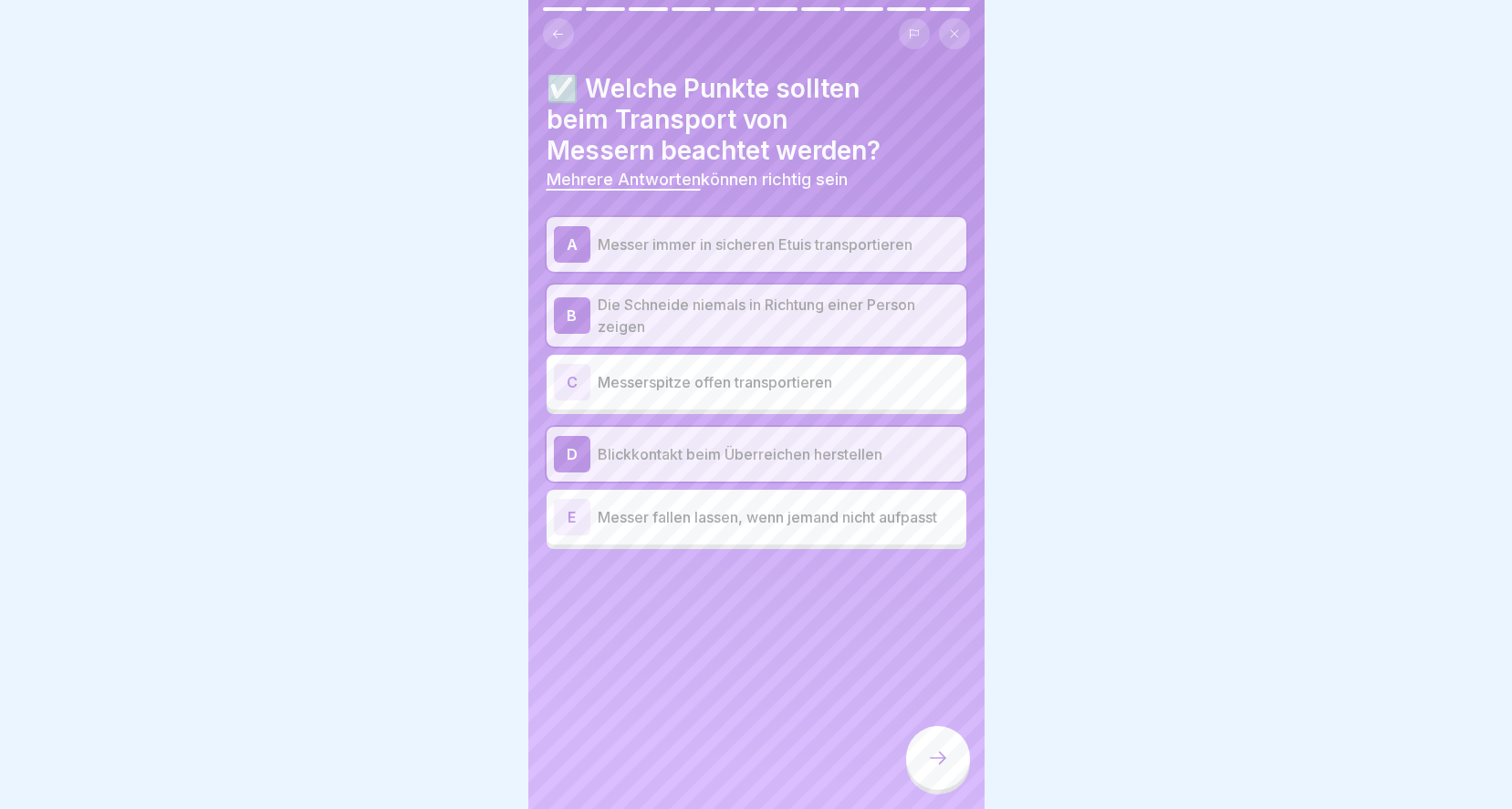
click at [924, 755] on div at bounding box center [938, 758] width 64 height 64
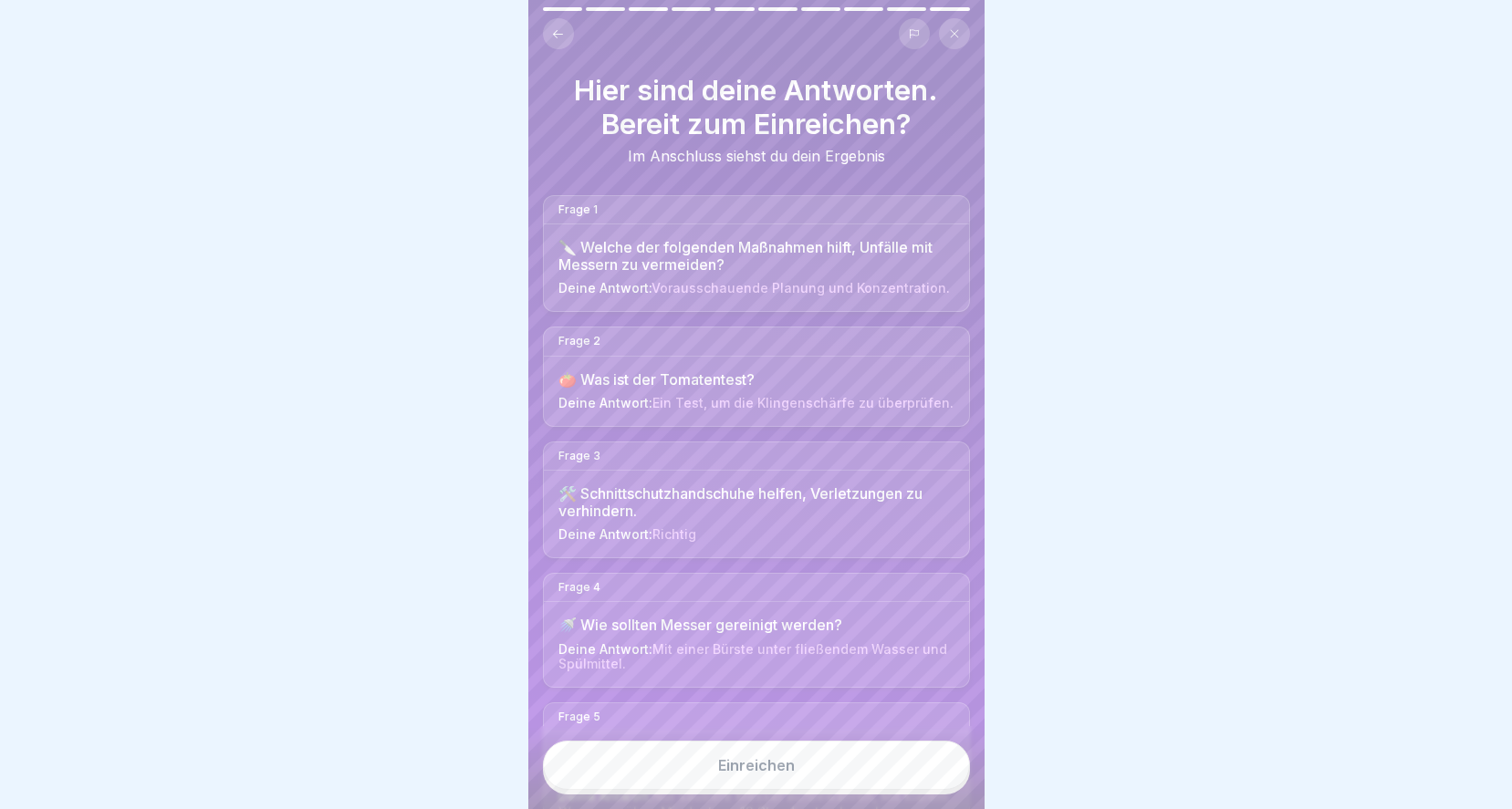
click at [789, 773] on div "Einreichen" at bounding box center [756, 765] width 77 height 17
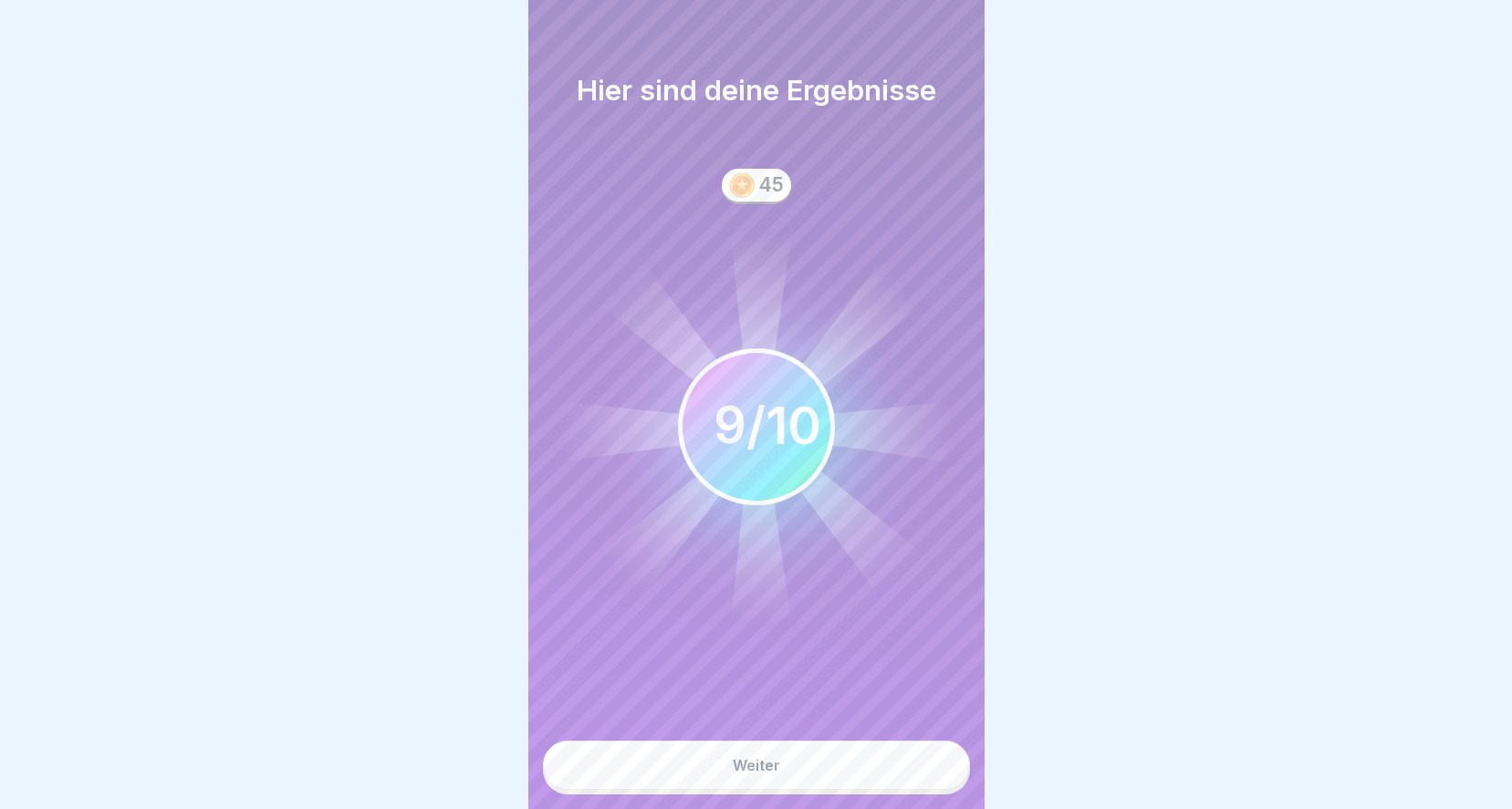
click at [767, 789] on button "Weiter" at bounding box center [756, 765] width 427 height 50
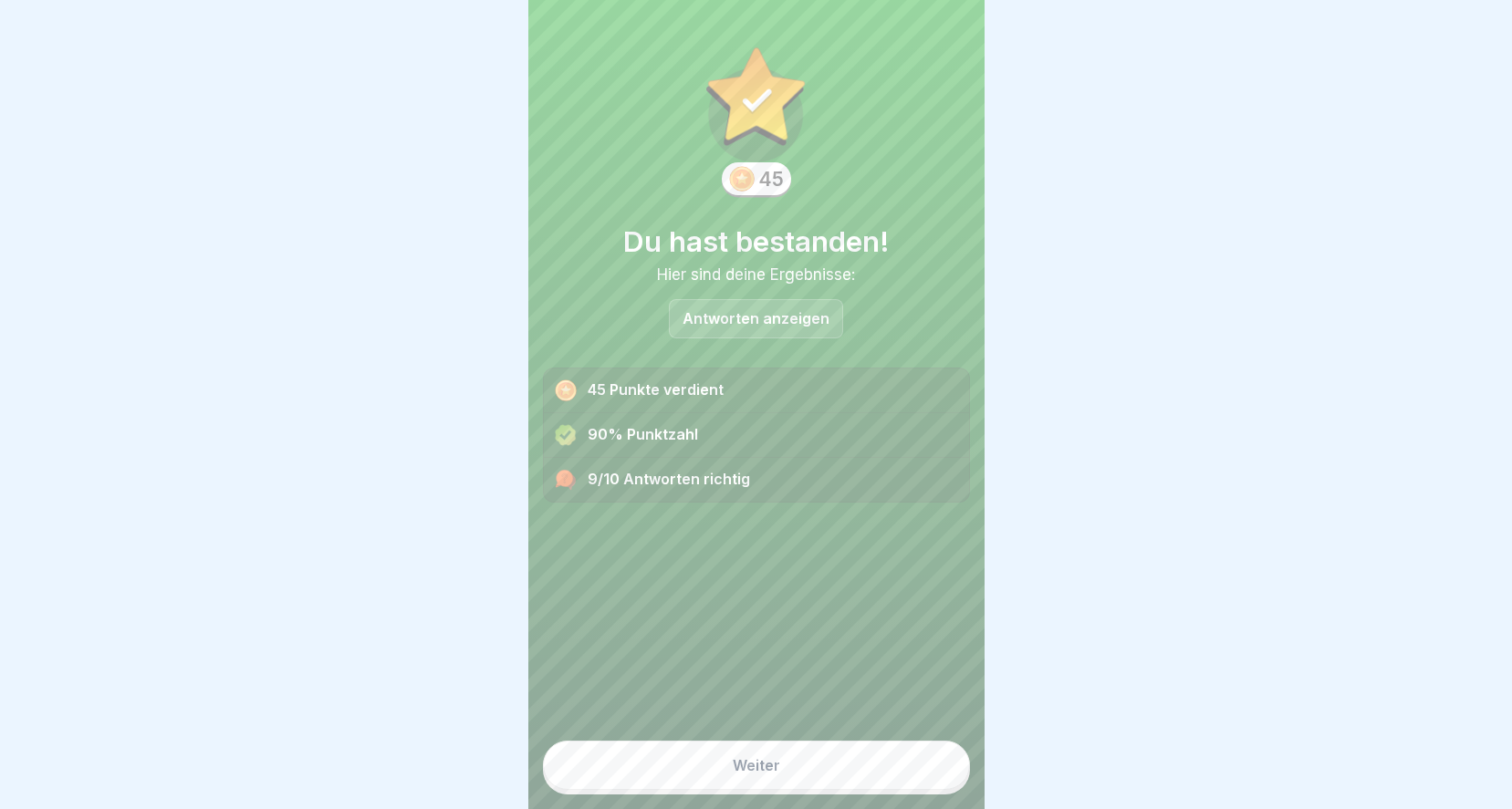
click at [733, 306] on div "Antworten anzeigen" at bounding box center [756, 318] width 174 height 39
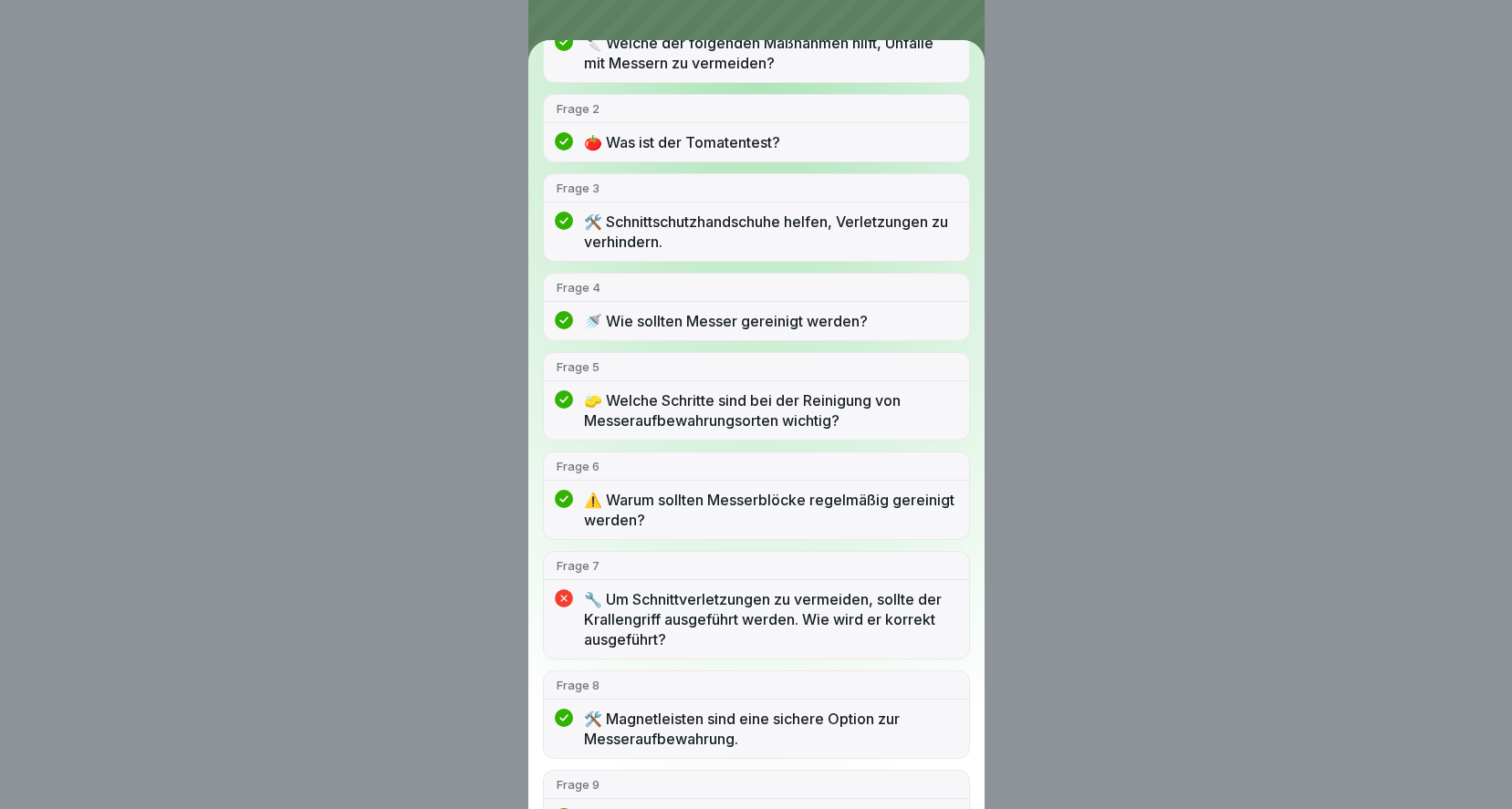
scroll to position [400, 0]
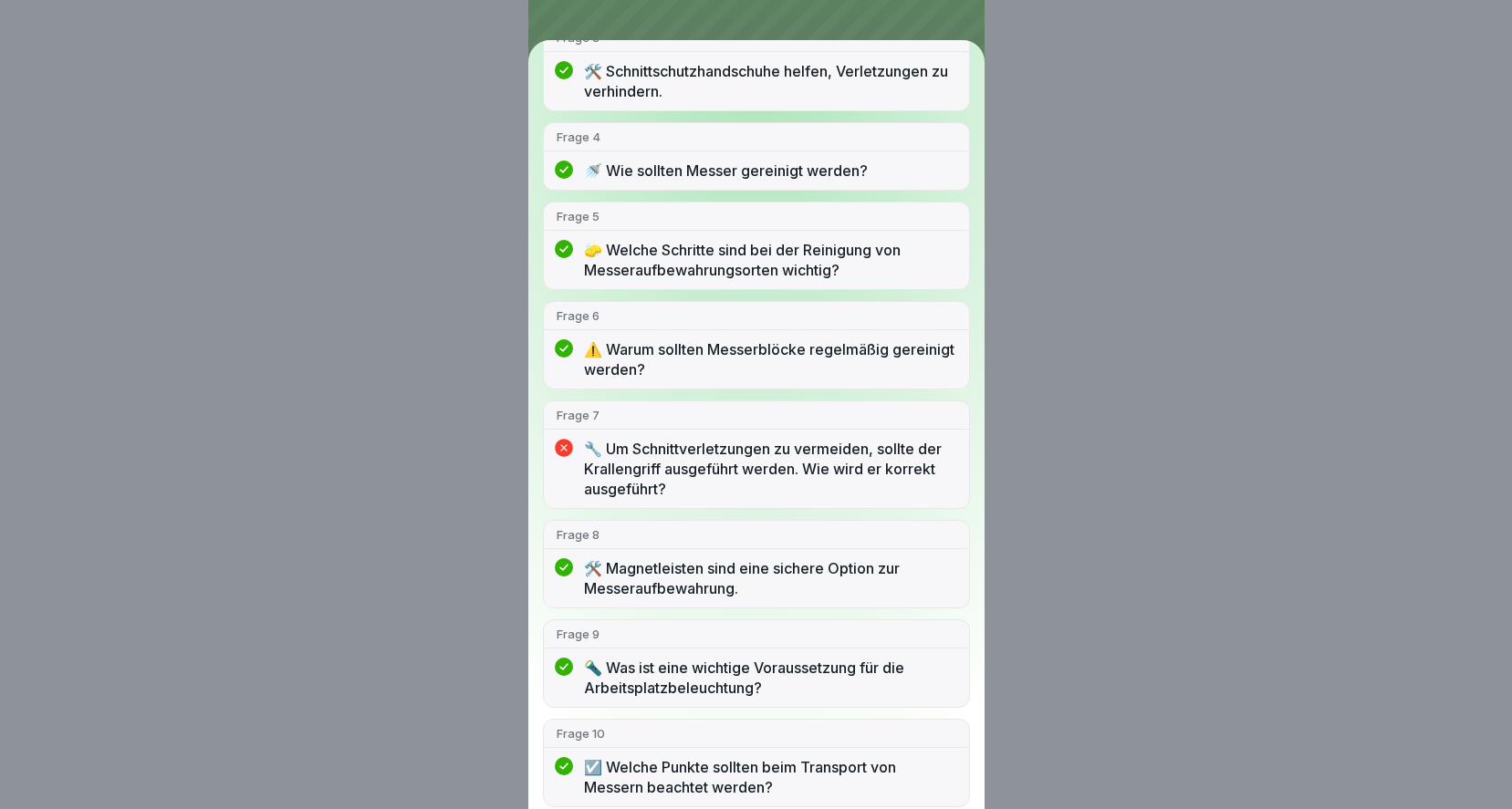
click at [660, 470] on p "🔧 Um Schnittverletzungen zu vermeiden, sollte der Krallengriff ausgeführt werde…" at bounding box center [769, 468] width 372 height 60
click at [599, 451] on p "🔧 Um Schnittverletzungen zu vermeiden, sollte der Krallengriff ausgeführt werde…" at bounding box center [769, 468] width 372 height 60
click at [707, 506] on div "🔧 Um Schnittverletzungen zu vermeiden, sollte der Krallengriff ausgeführt werde…" at bounding box center [756, 473] width 425 height 69
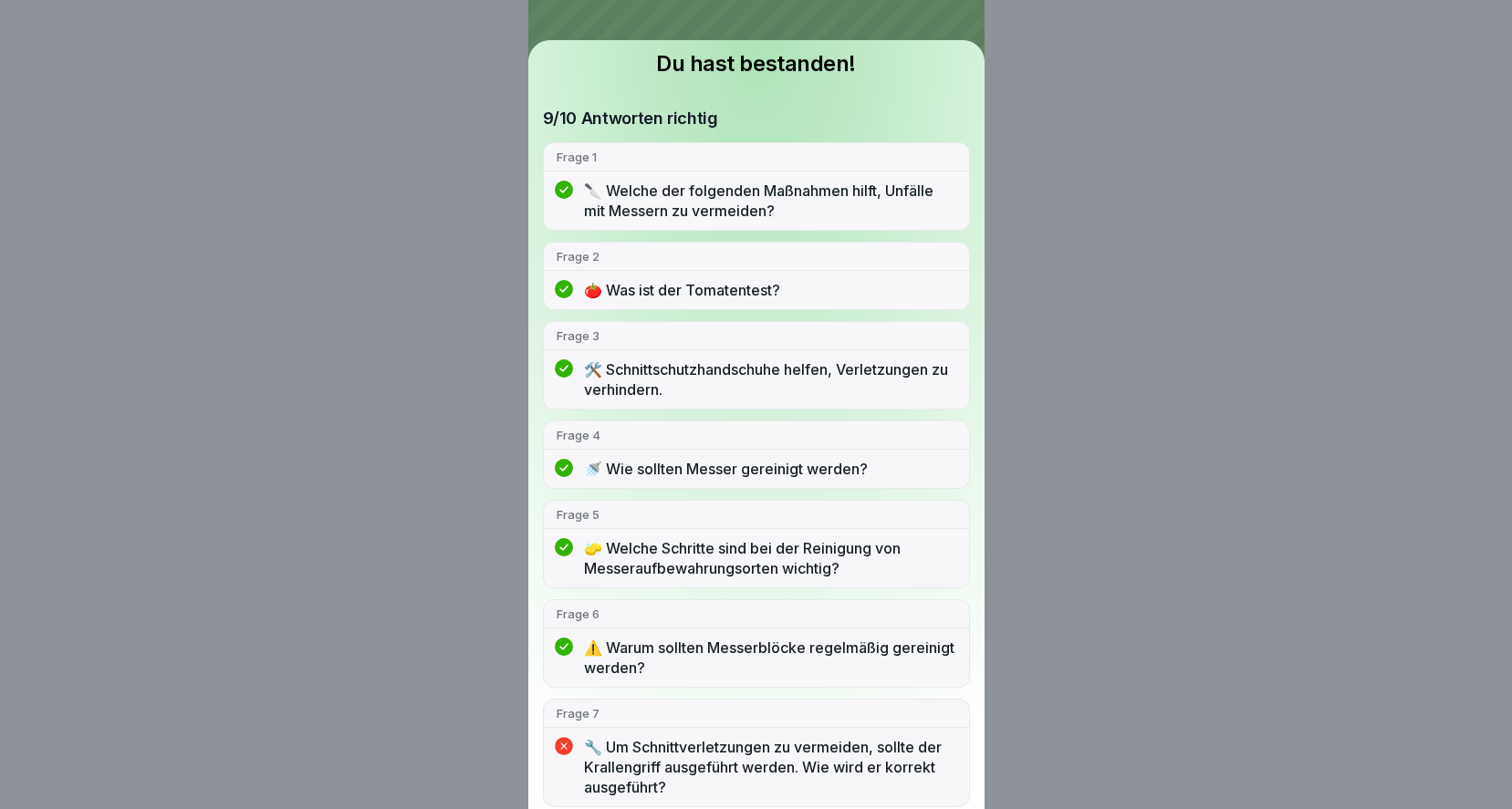
scroll to position [0, 0]
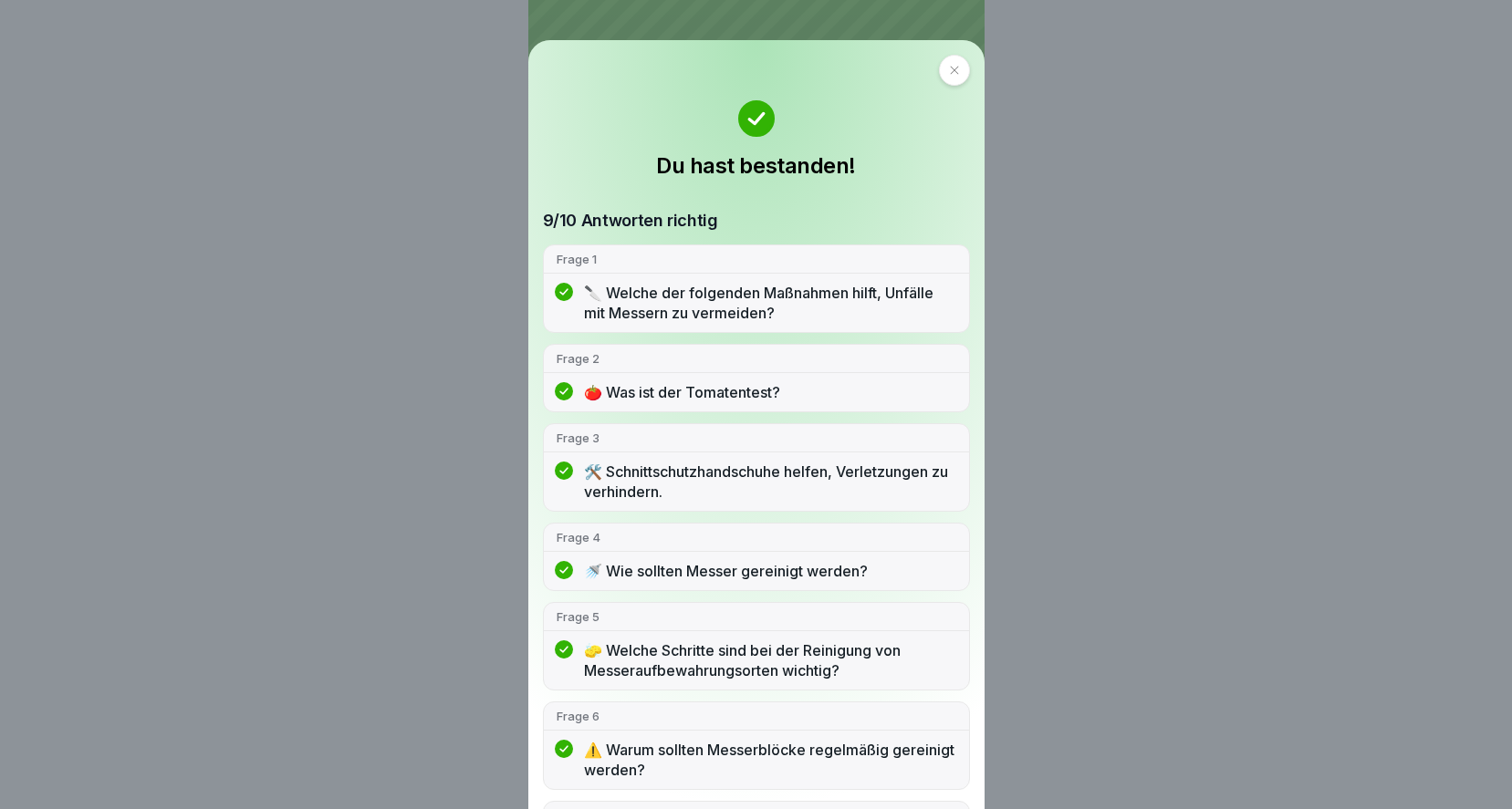
click at [944, 63] on div at bounding box center [954, 69] width 31 height 31
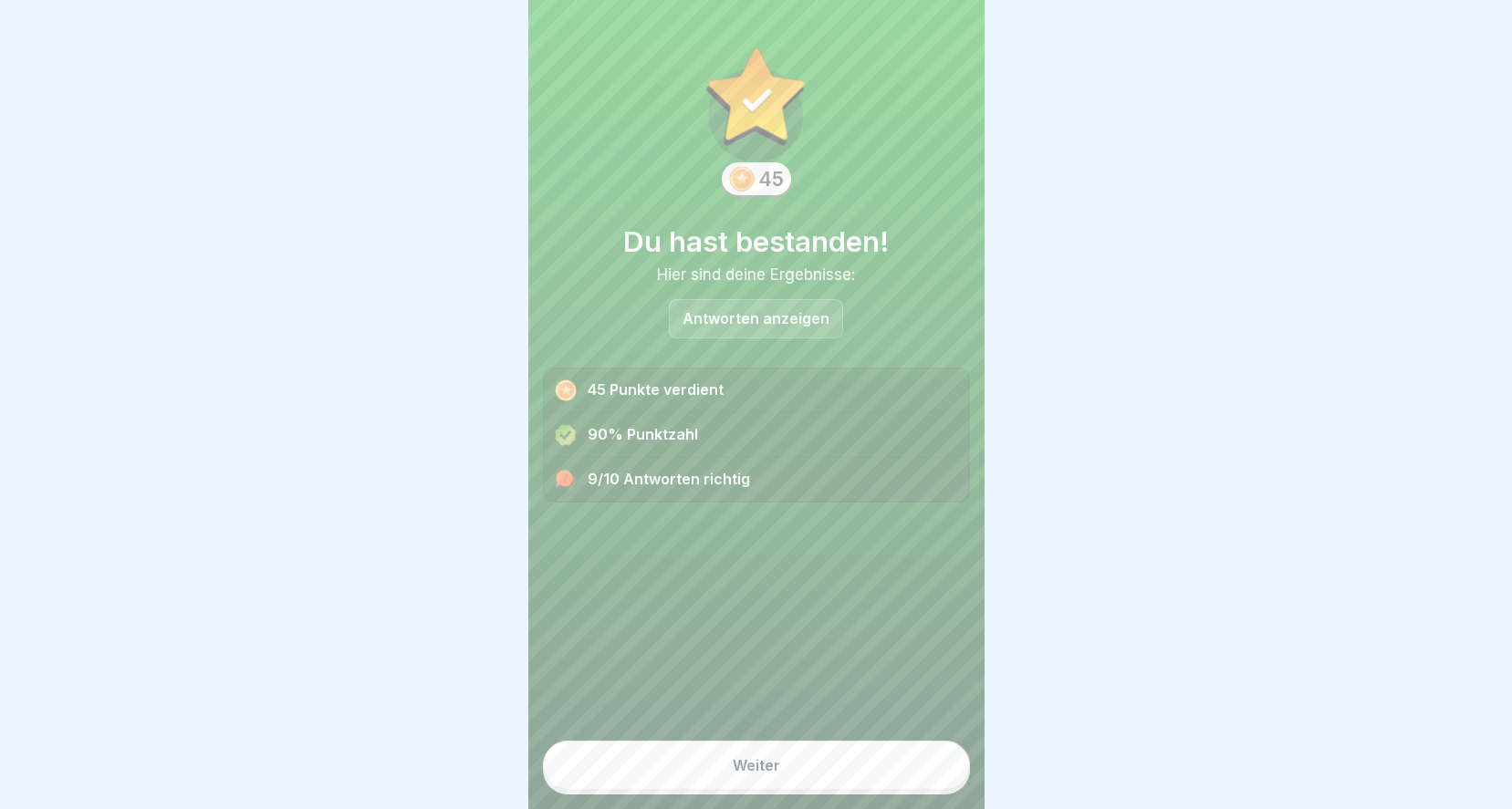
click at [752, 772] on div "Weiter" at bounding box center [756, 765] width 48 height 17
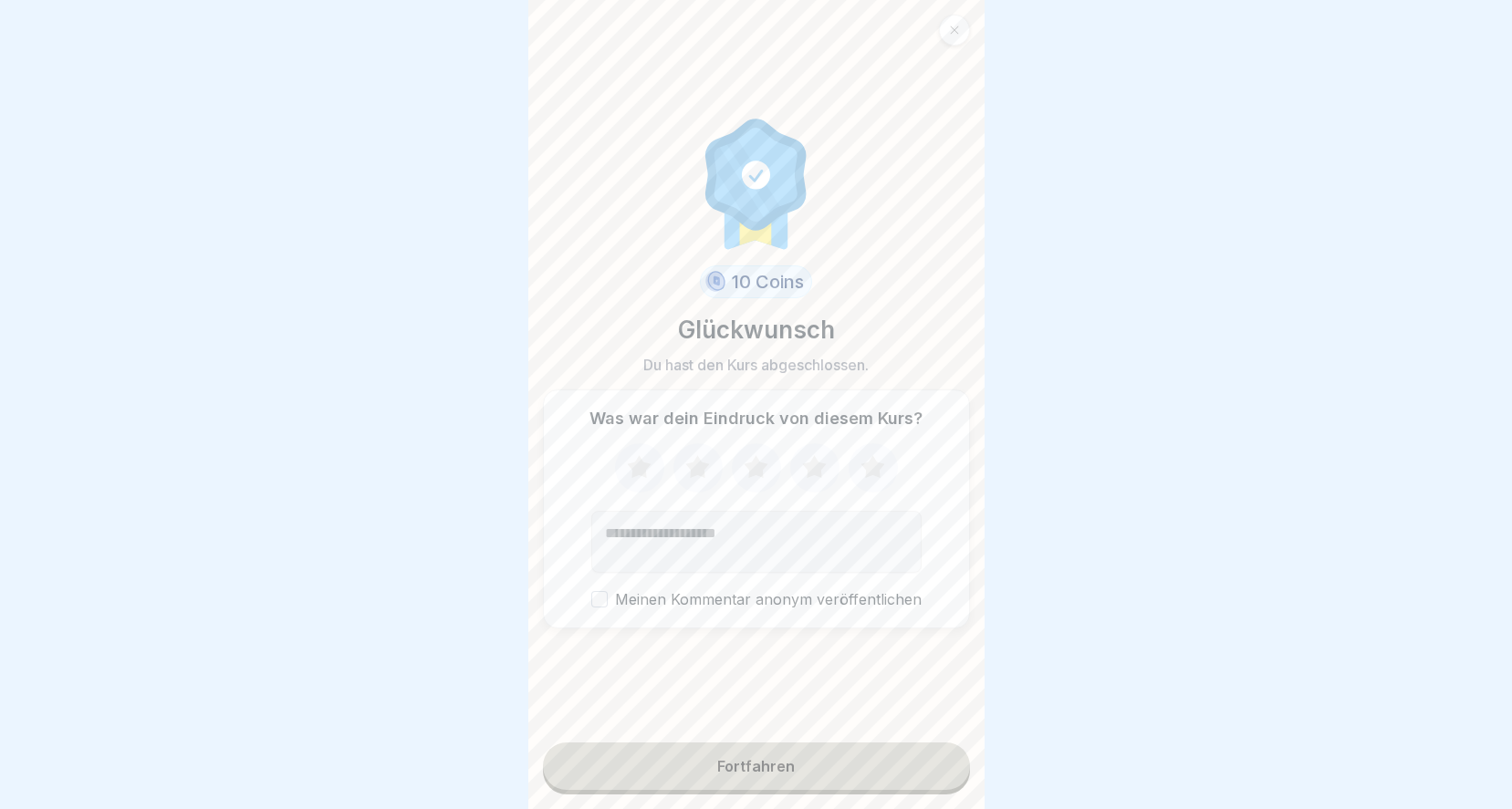
click at [866, 468] on icon at bounding box center [871, 466] width 23 height 22
click at [825, 789] on button "Fortfahren" at bounding box center [756, 766] width 427 height 48
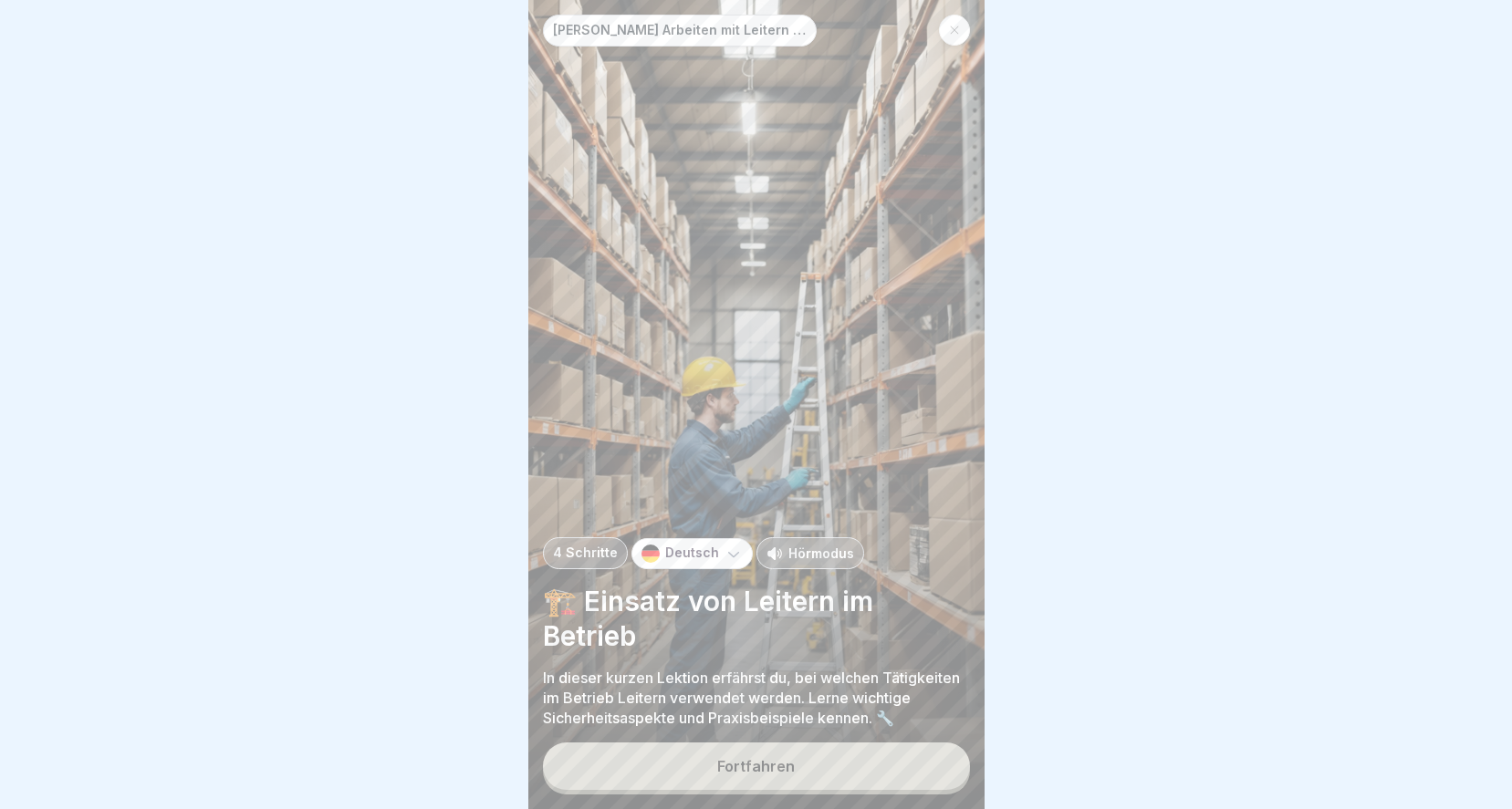
click at [959, 35] on div at bounding box center [954, 30] width 31 height 31
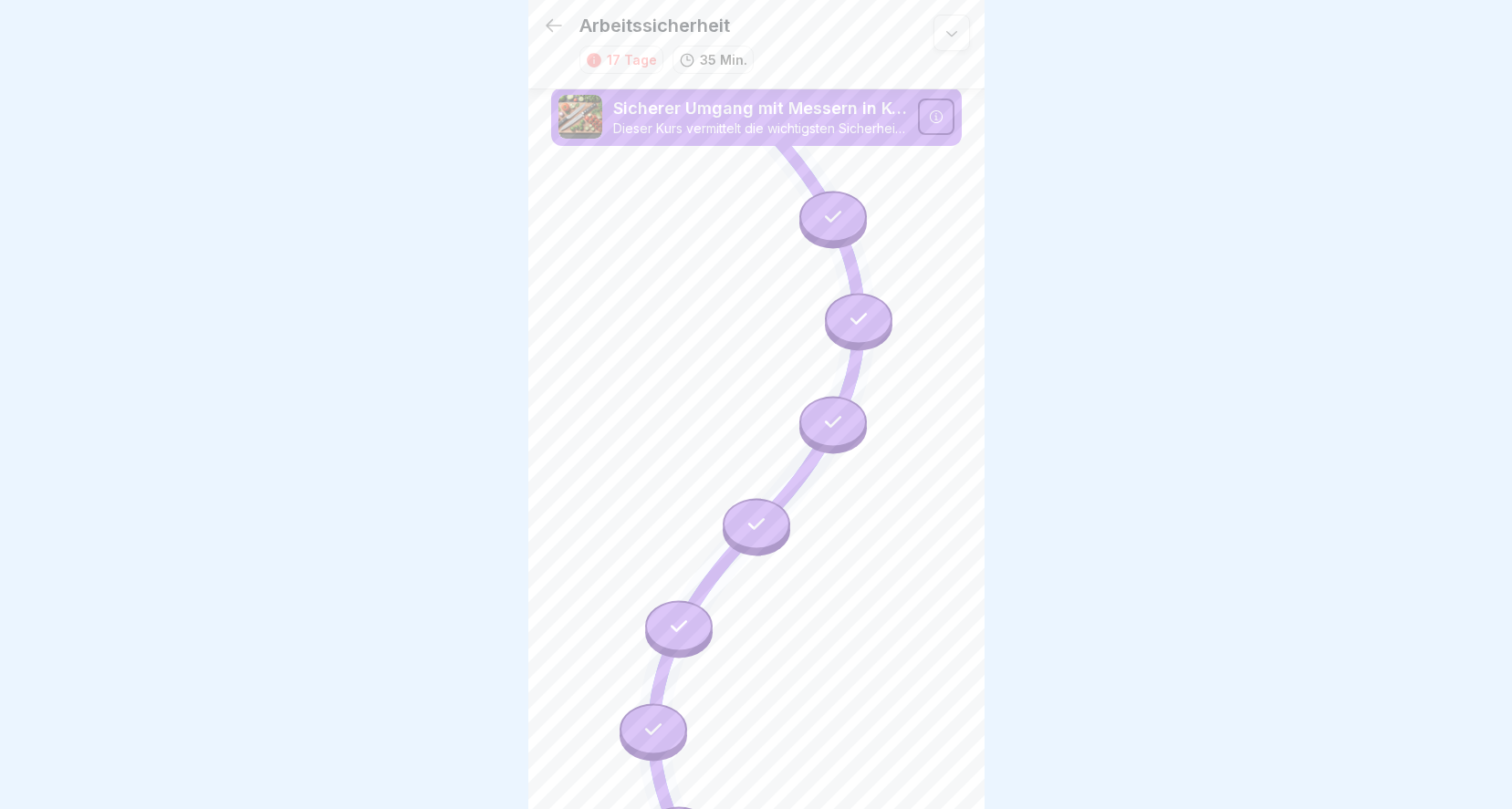
click at [547, 21] on icon at bounding box center [553, 25] width 22 height 22
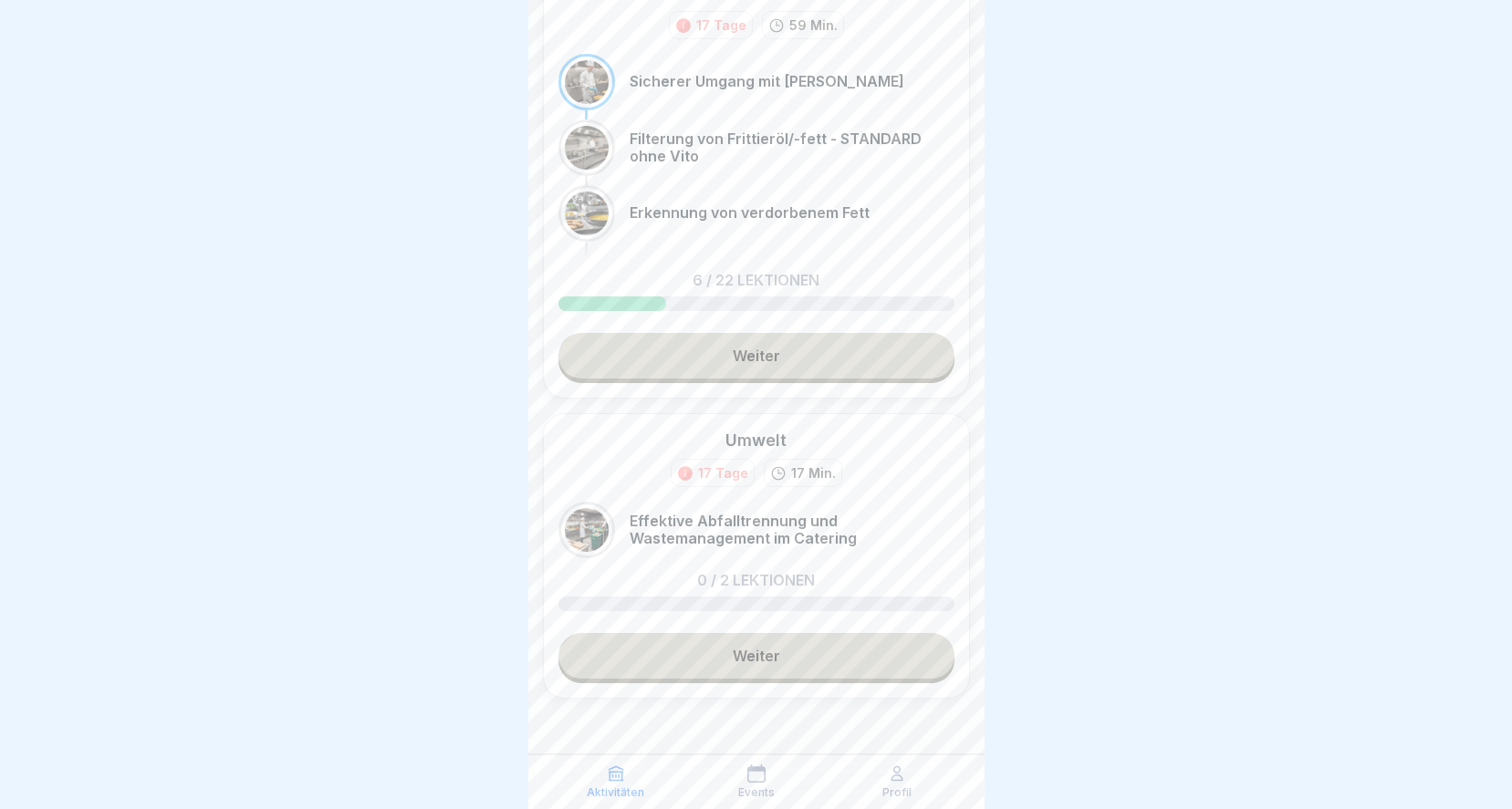
scroll to position [14, 0]
click at [732, 638] on link "Weiter" at bounding box center [756, 655] width 396 height 46
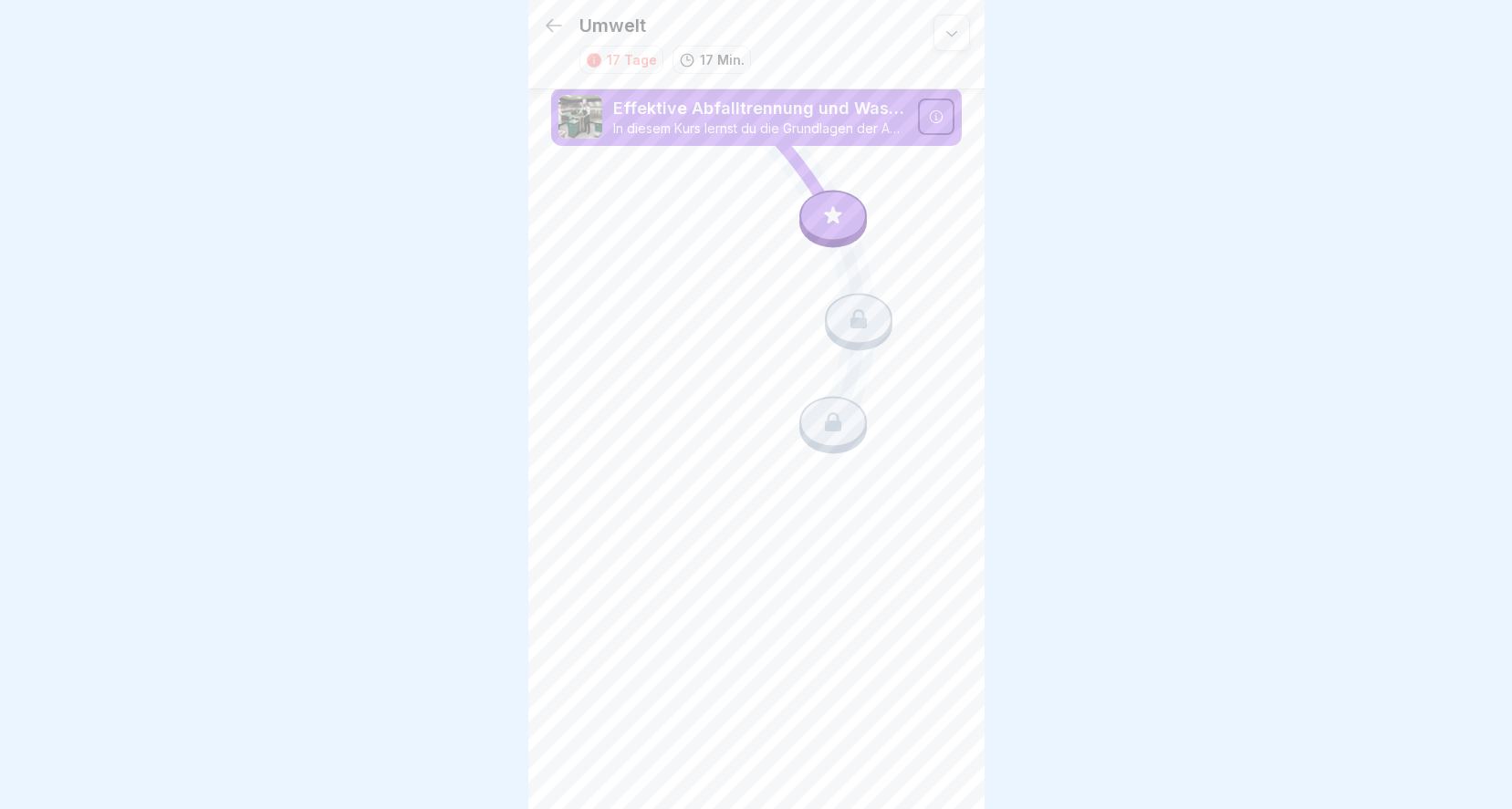
click at [837, 219] on icon at bounding box center [832, 215] width 18 height 18
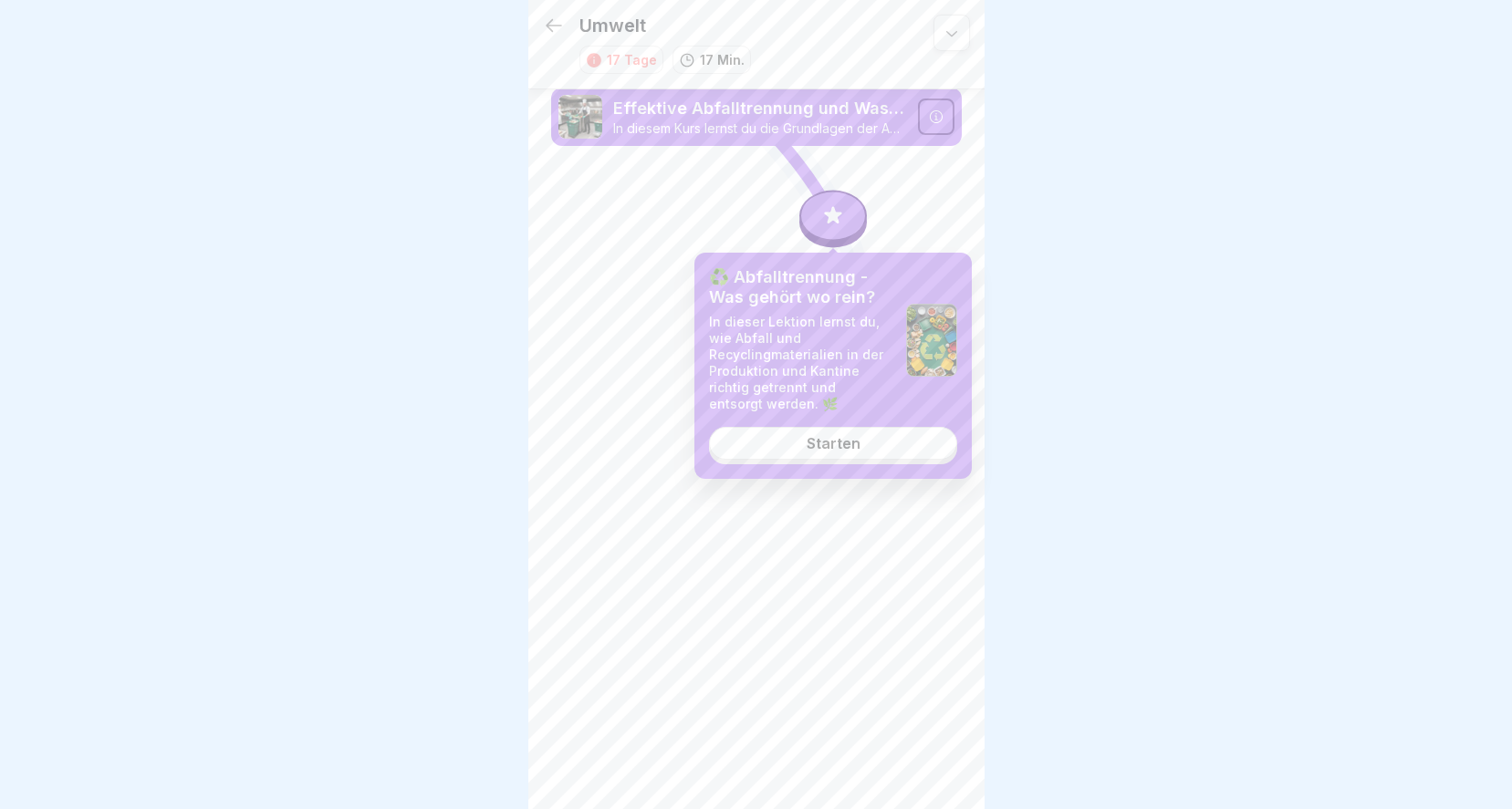
click at [849, 452] on link "Starten" at bounding box center [833, 443] width 248 height 33
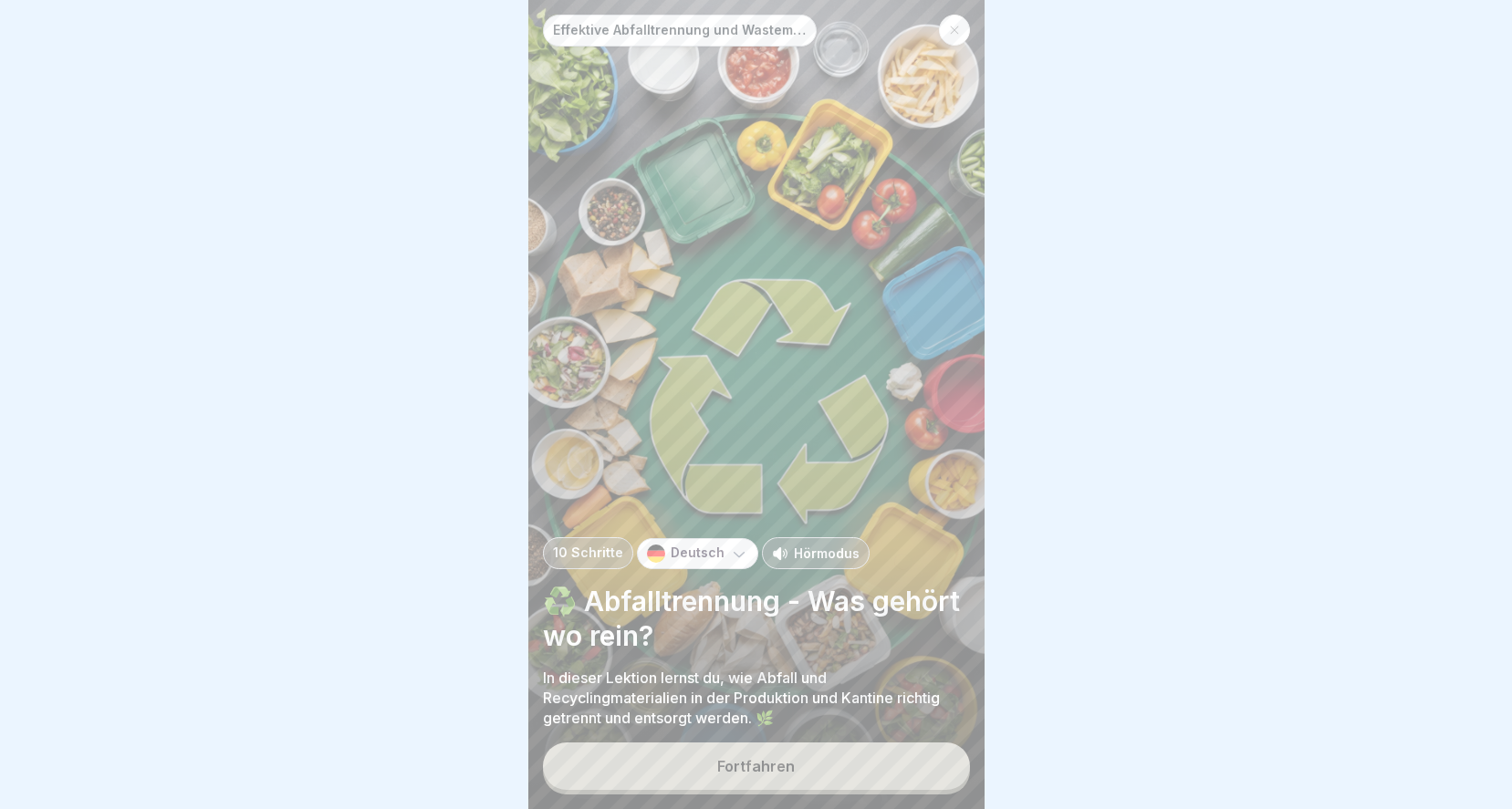
click at [719, 774] on div "Fortfahren" at bounding box center [755, 766] width 78 height 17
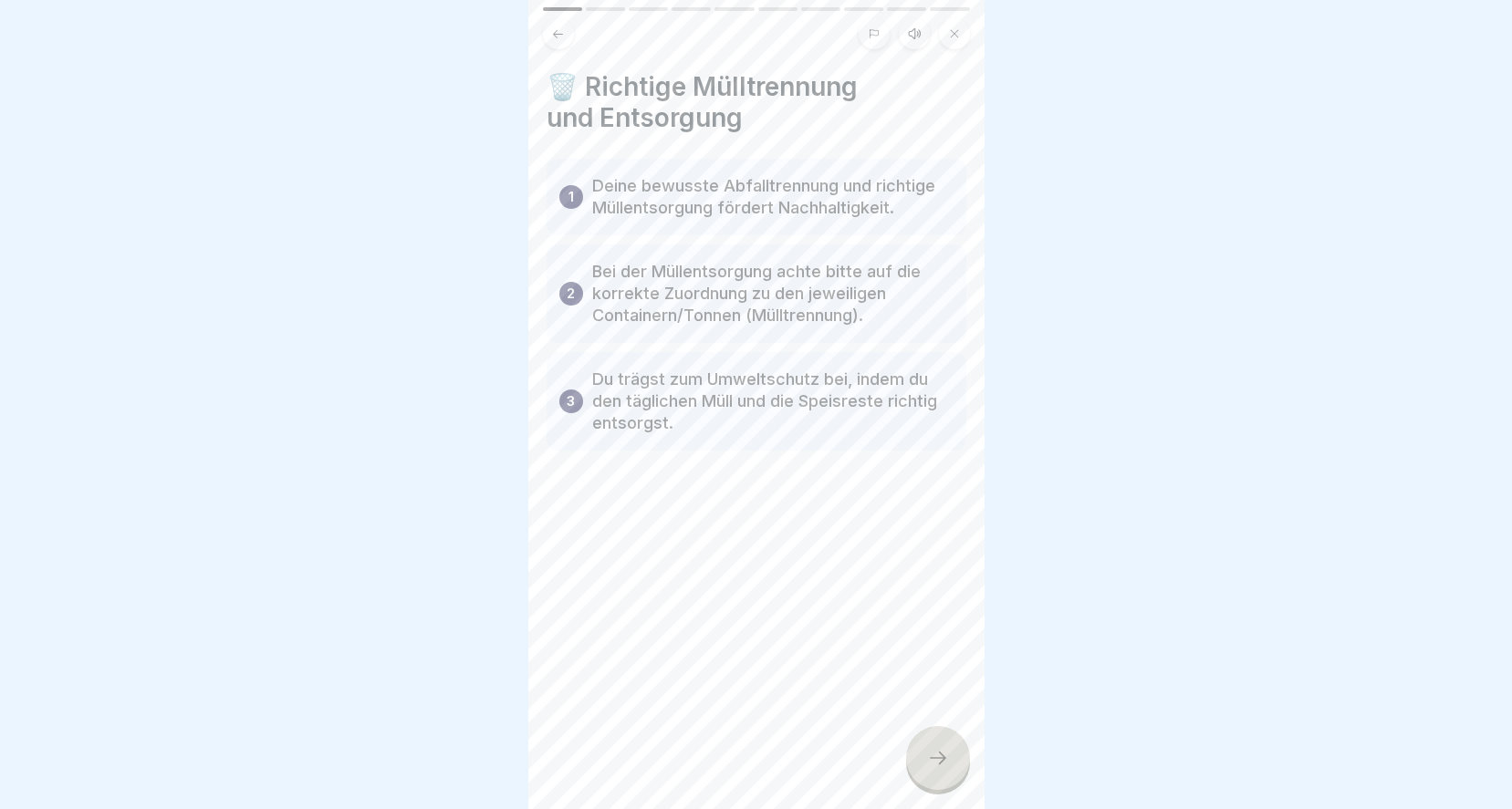
click at [951, 768] on div at bounding box center [938, 758] width 64 height 64
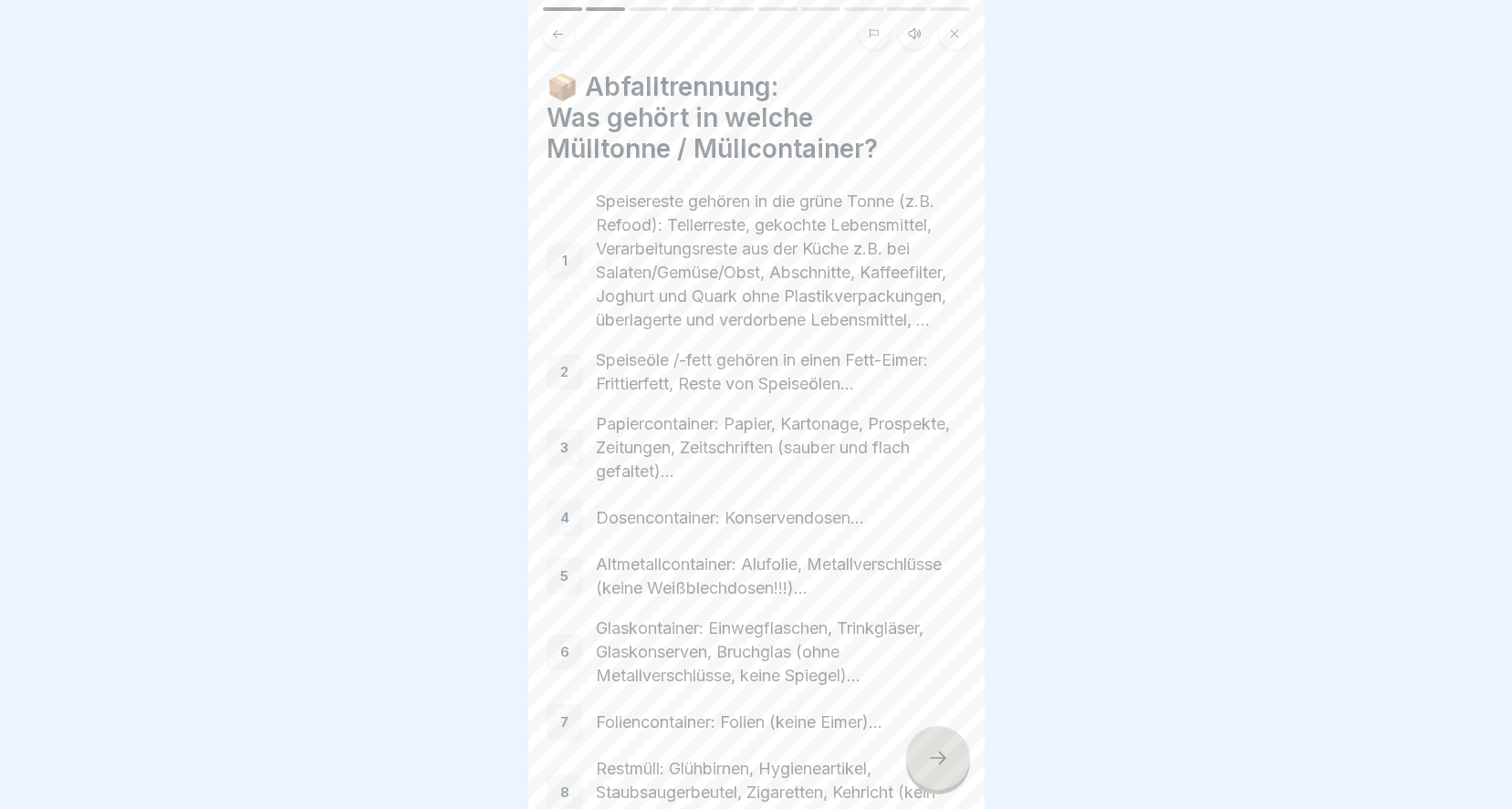
click at [930, 764] on icon at bounding box center [938, 758] width 17 height 13
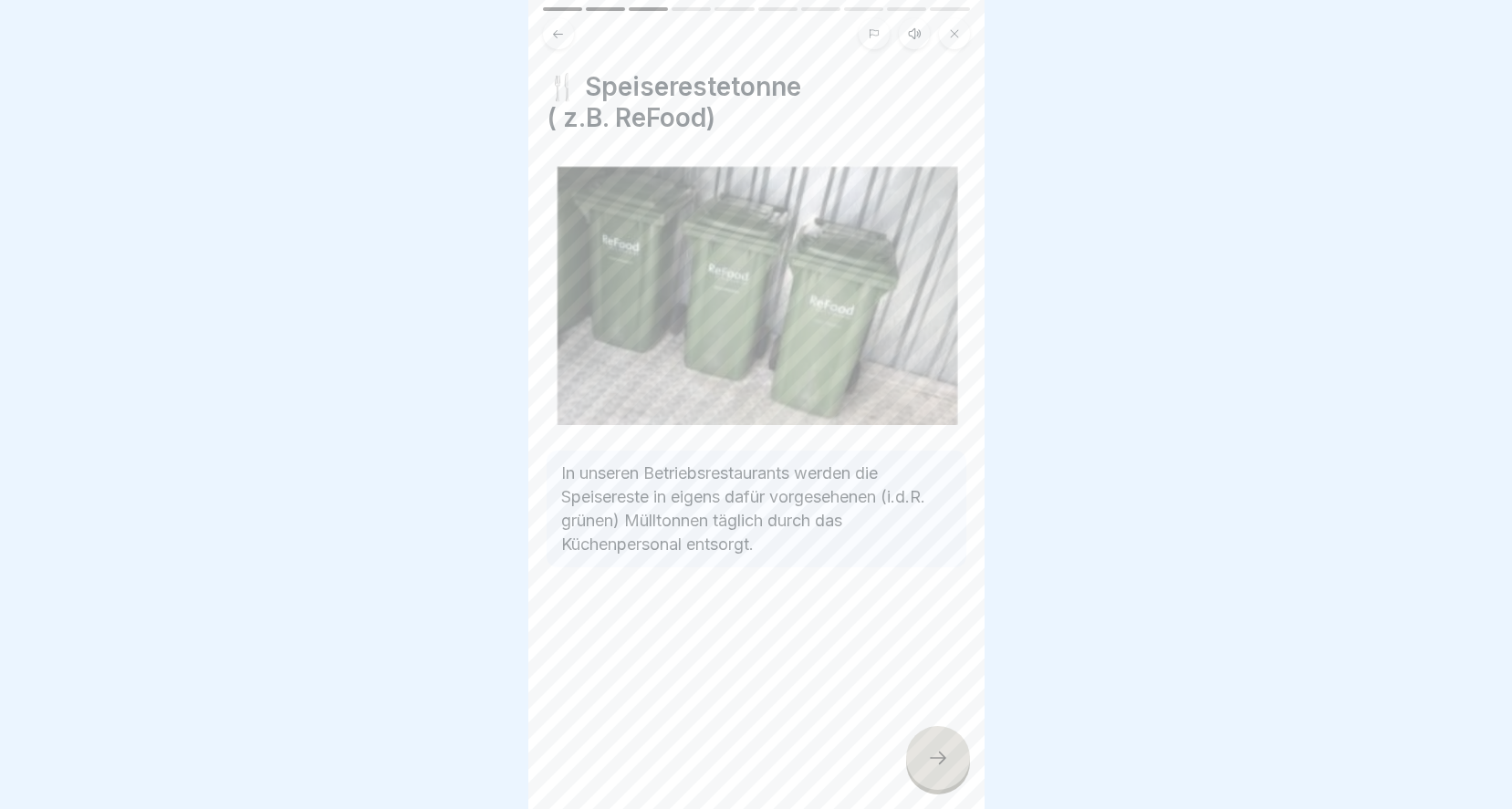
click at [904, 762] on div "🍴 Speiserestetonne ( z.B. ReFood) In unseren Betriebsrestaurants werden die Spe…" at bounding box center [756, 404] width 456 height 809
click at [926, 769] on icon at bounding box center [937, 758] width 22 height 22
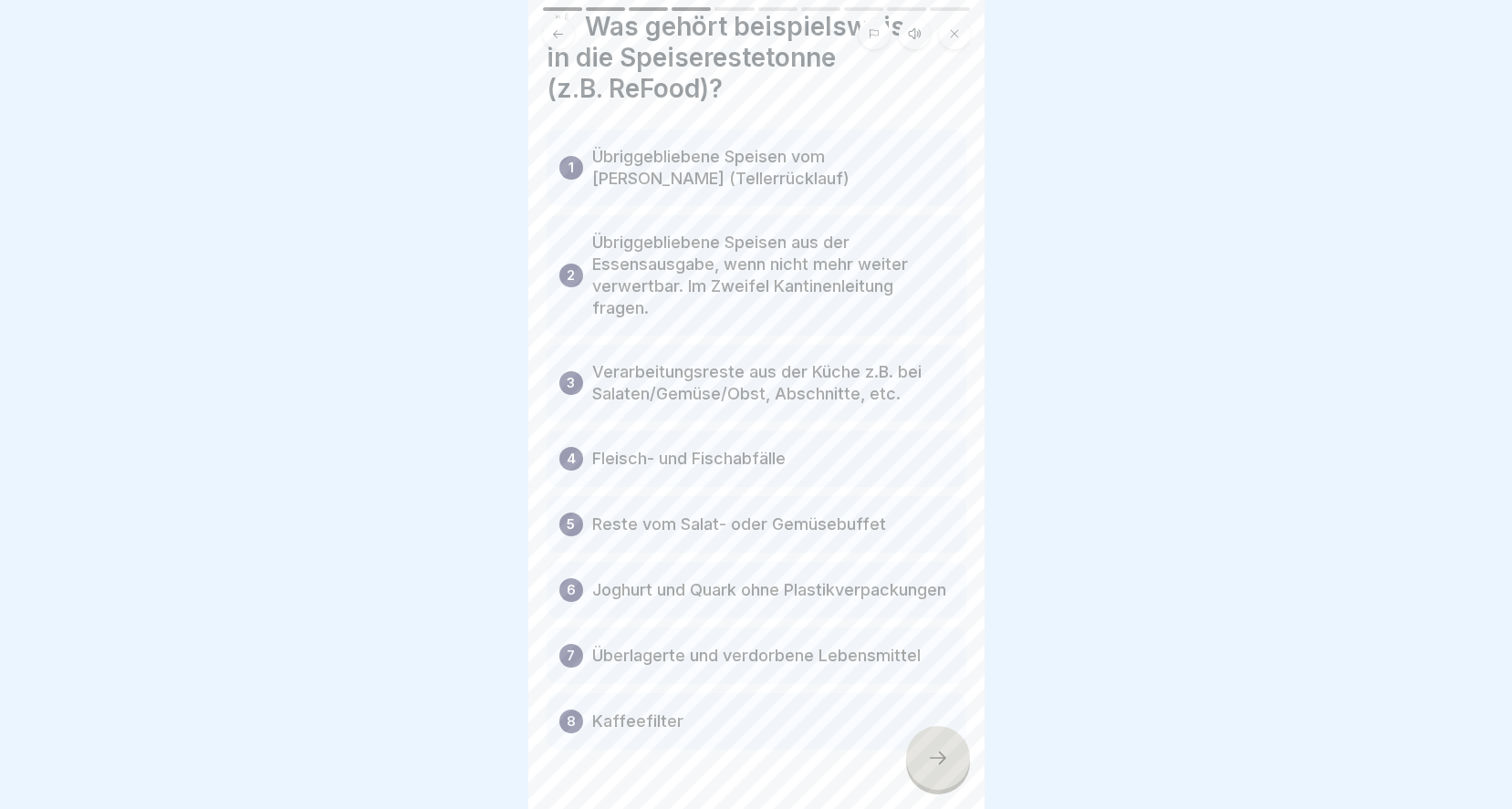
scroll to position [130, 0]
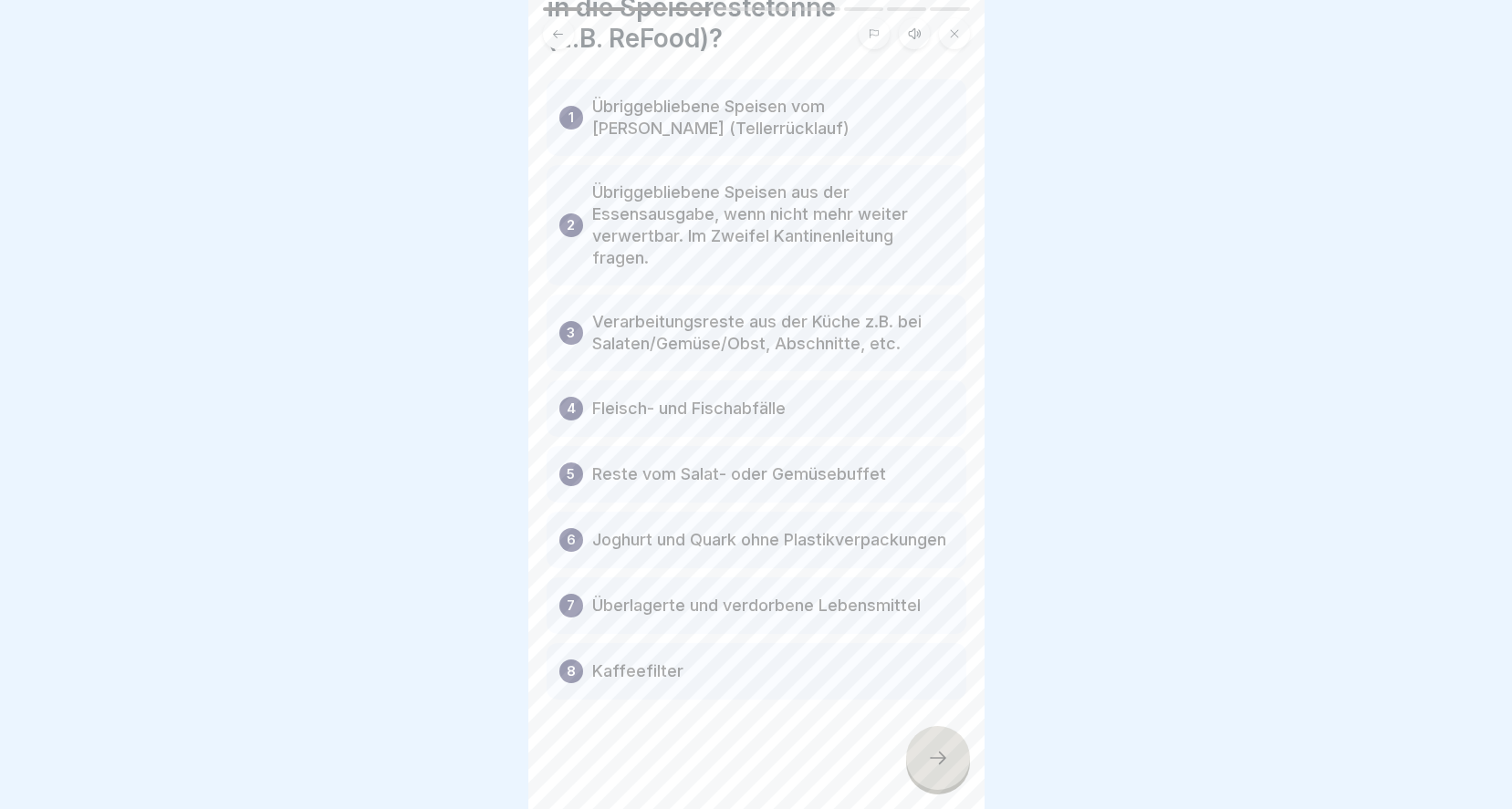
click at [937, 763] on icon at bounding box center [937, 758] width 22 height 22
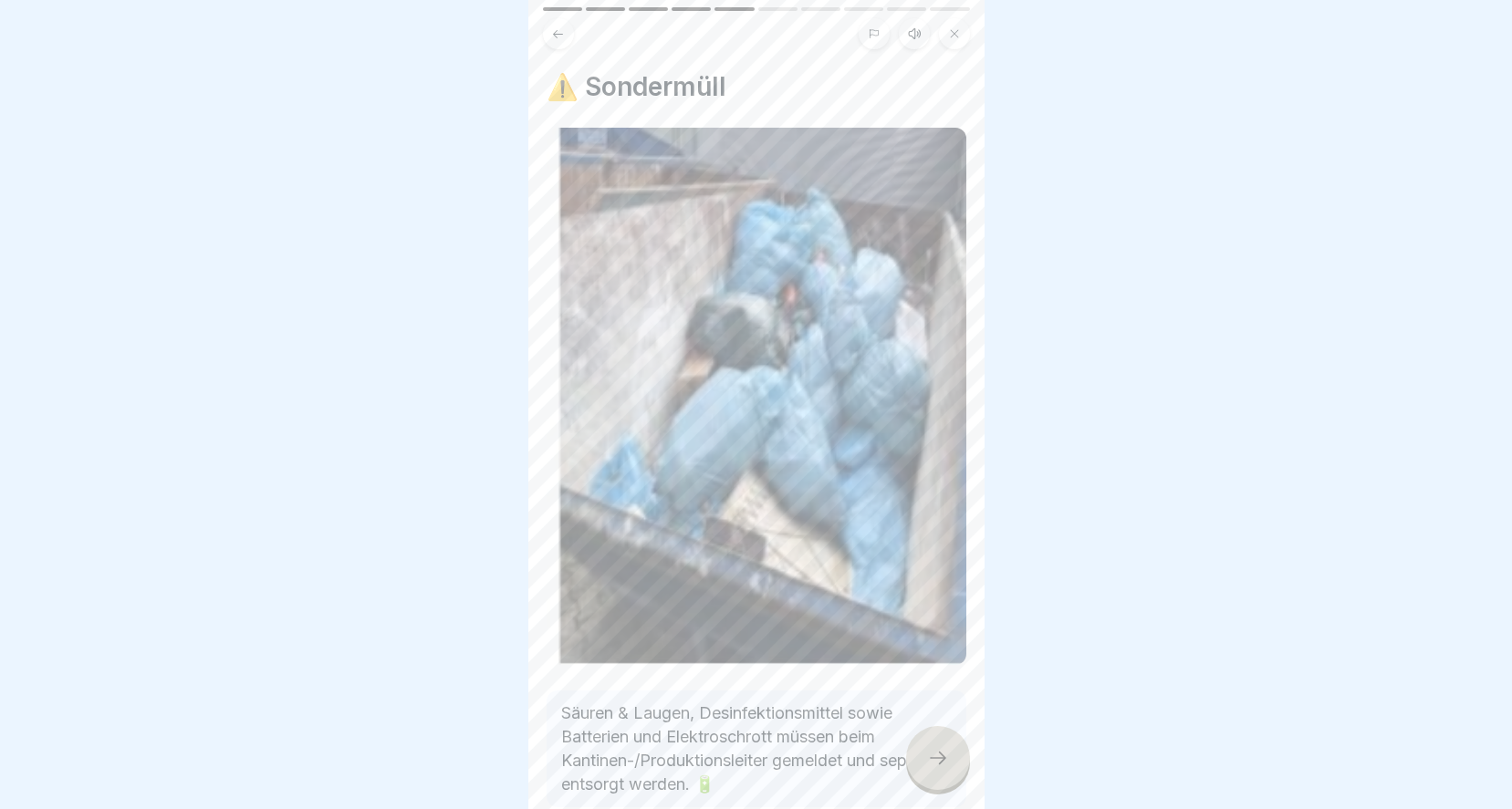
click at [910, 757] on div at bounding box center [938, 758] width 64 height 64
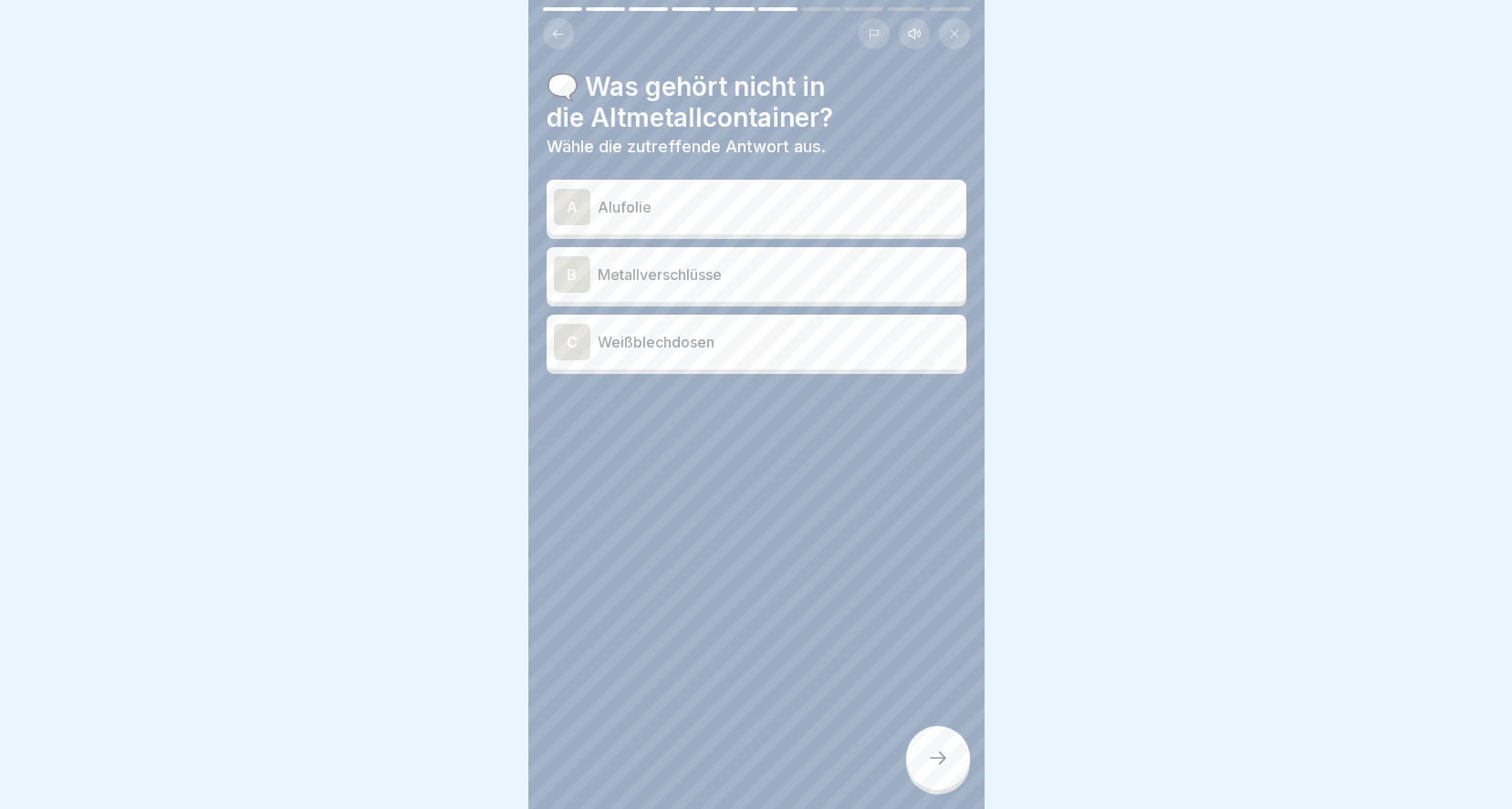
click at [633, 197] on p "Alufolie" at bounding box center [778, 206] width 362 height 22
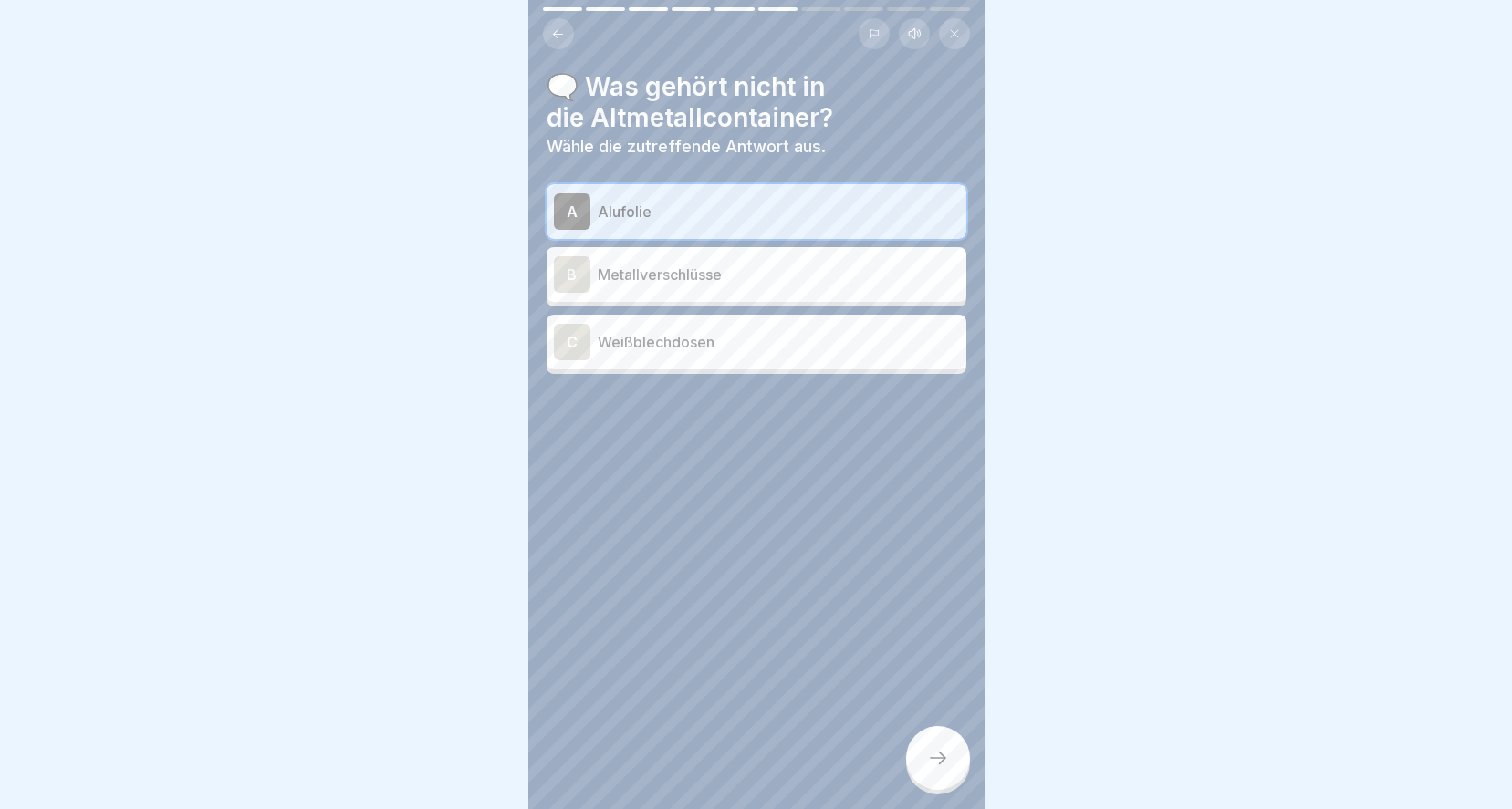
click at [920, 757] on div at bounding box center [938, 758] width 64 height 64
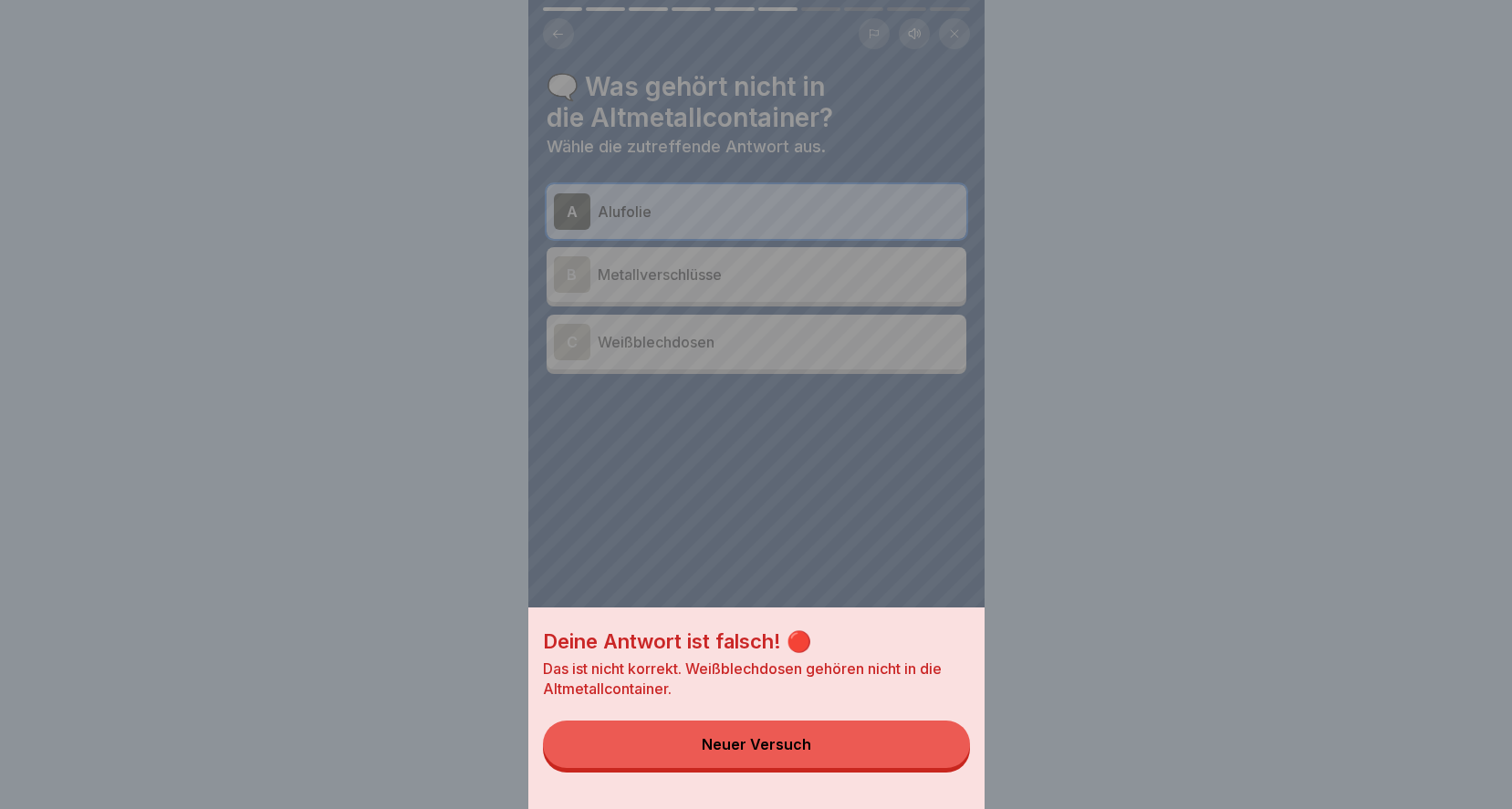
click at [746, 752] on div "Neuer Versuch" at bounding box center [756, 744] width 110 height 17
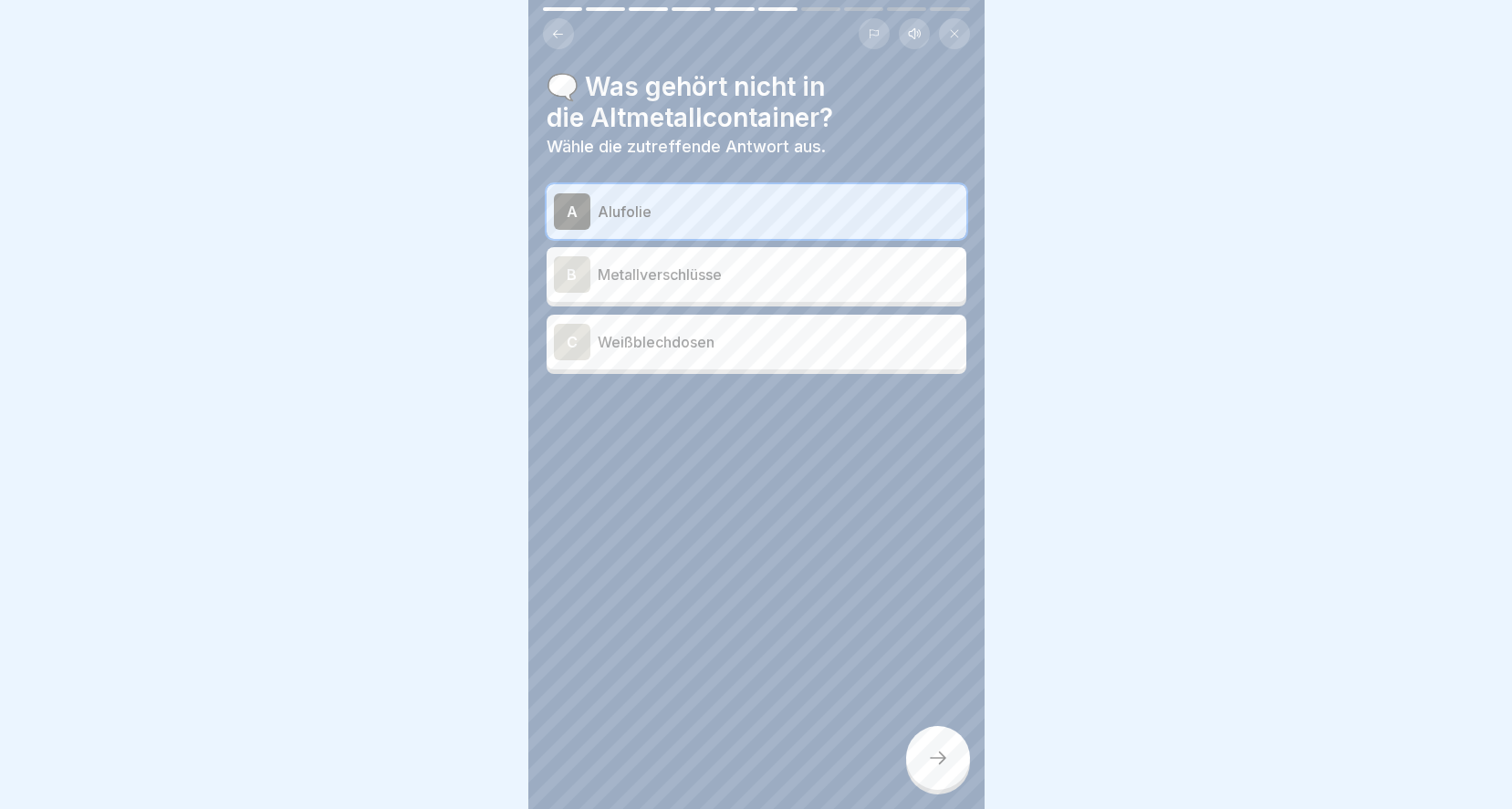
click at [553, 27] on icon at bounding box center [557, 34] width 14 height 14
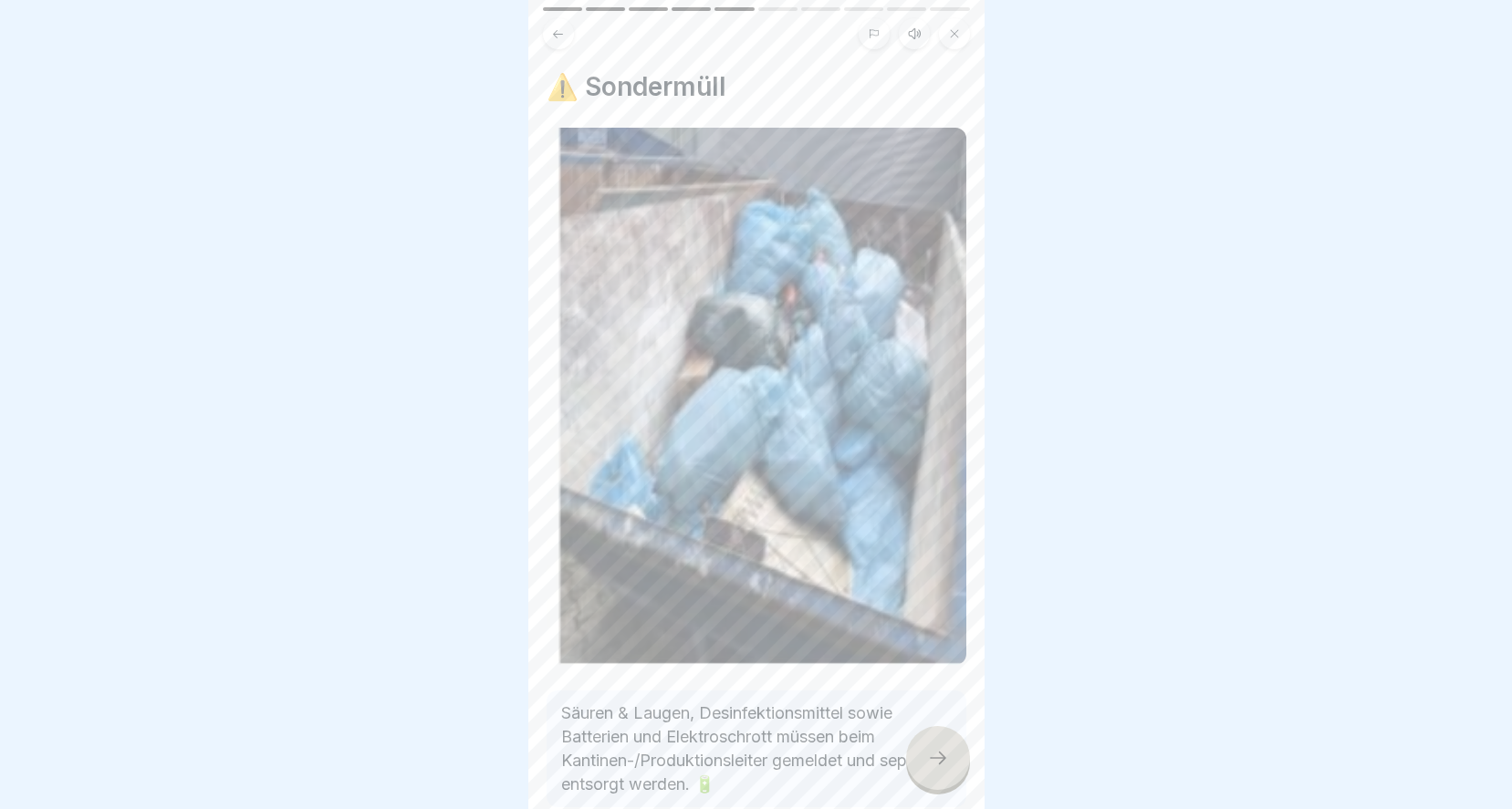
click at [552, 27] on icon at bounding box center [557, 34] width 14 height 14
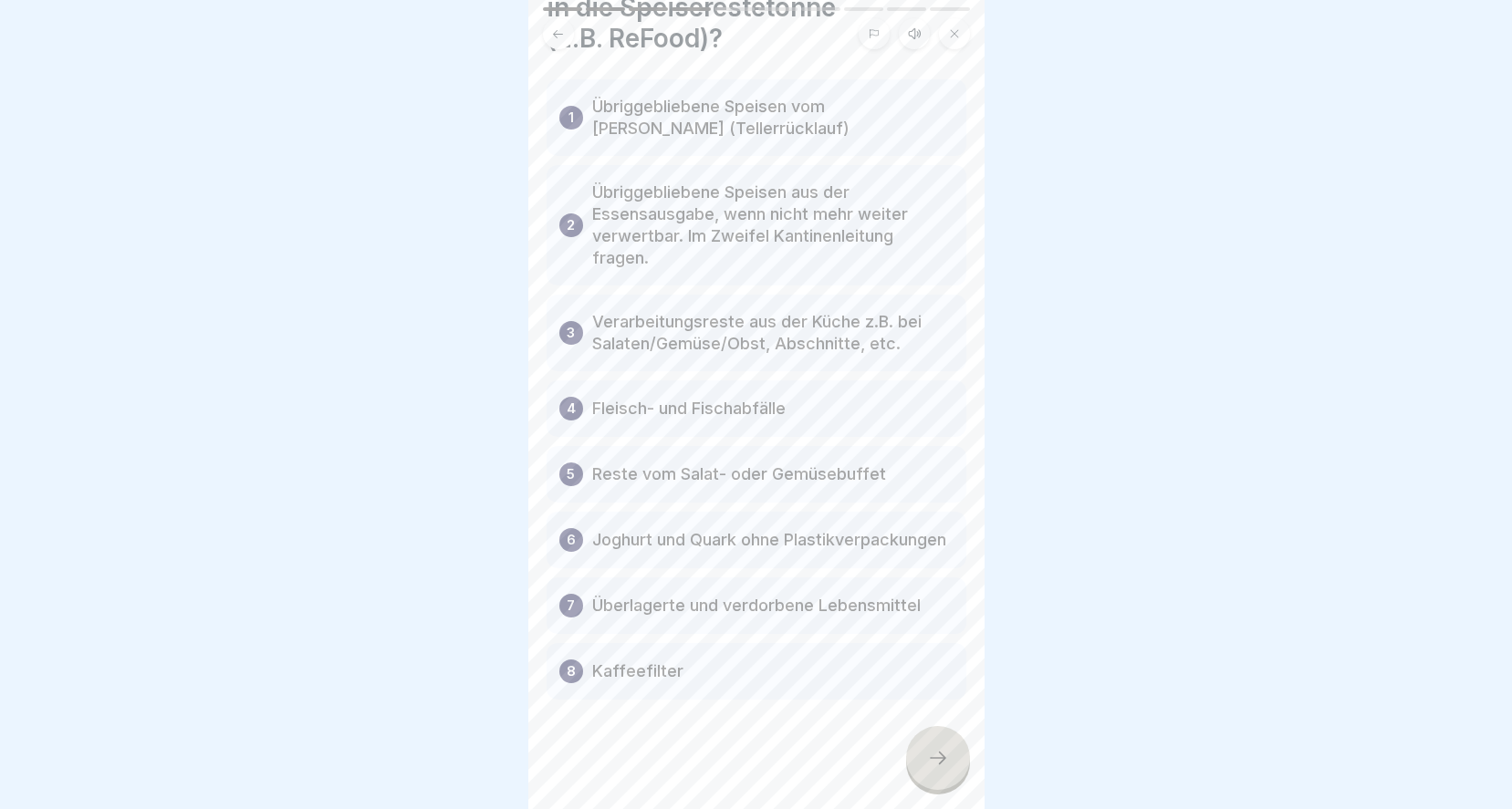
click at [563, 27] on button at bounding box center [557, 33] width 31 height 31
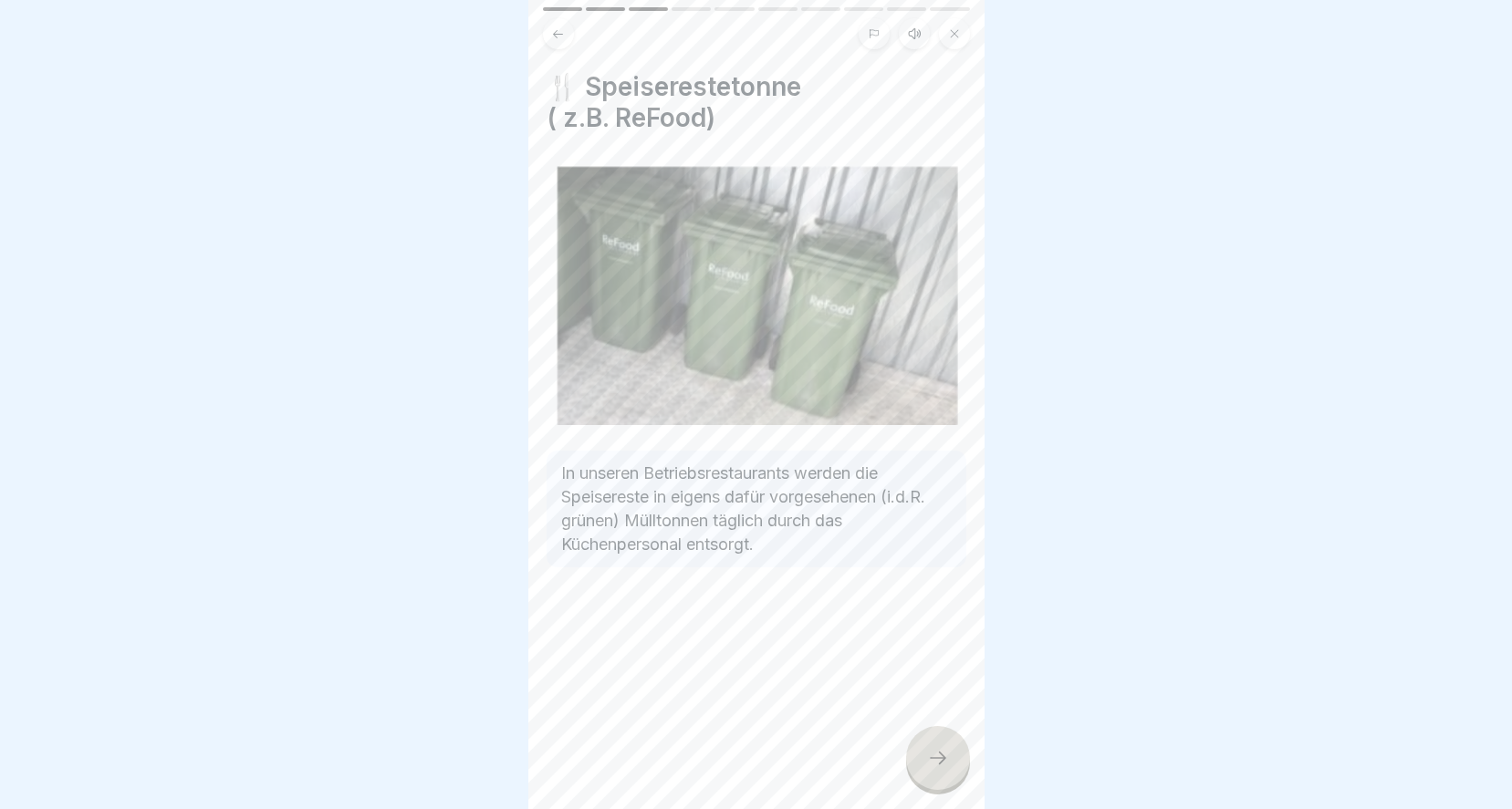
click at [558, 27] on button at bounding box center [557, 33] width 31 height 31
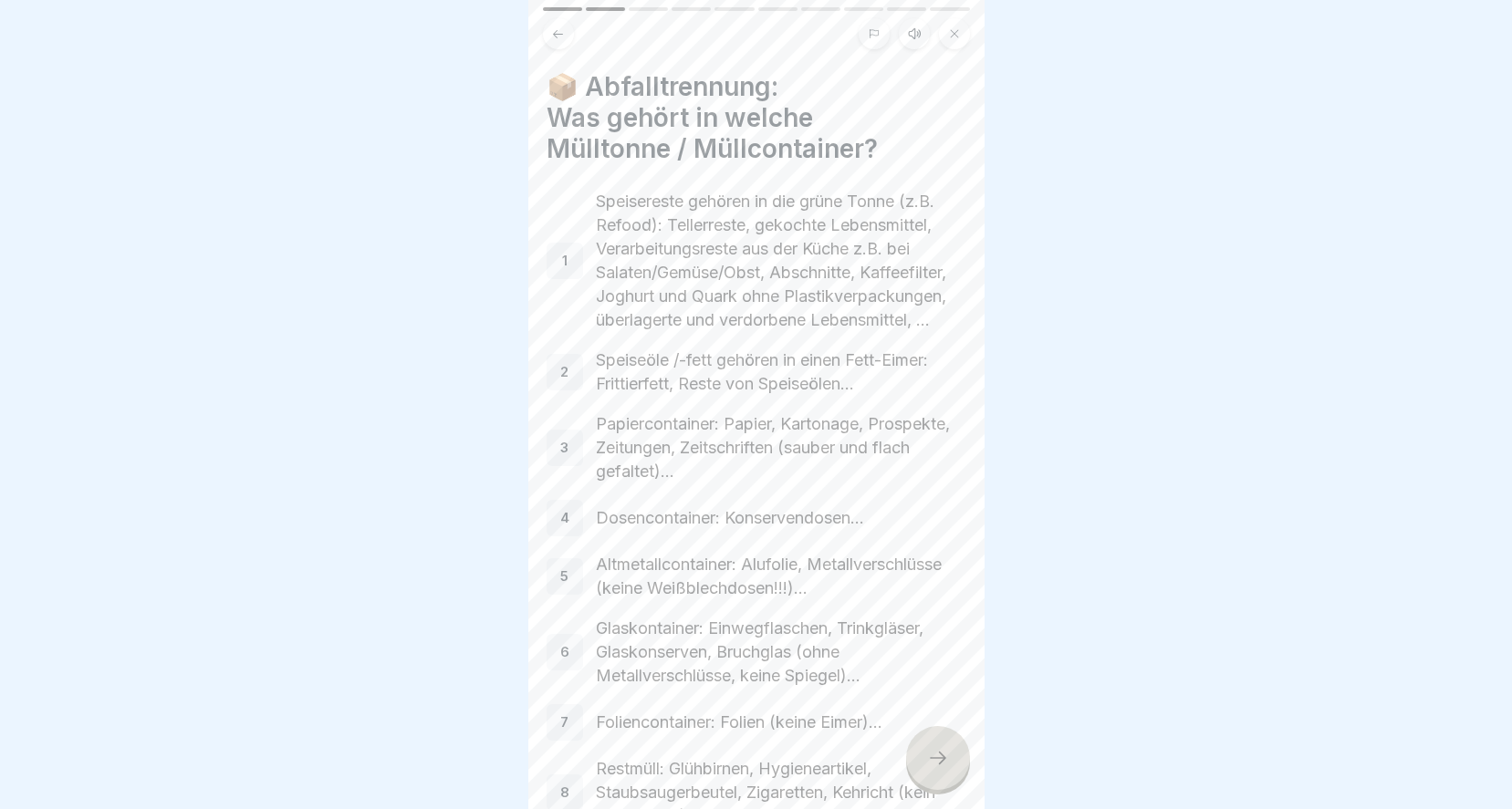
click at [941, 783] on div at bounding box center [938, 758] width 64 height 64
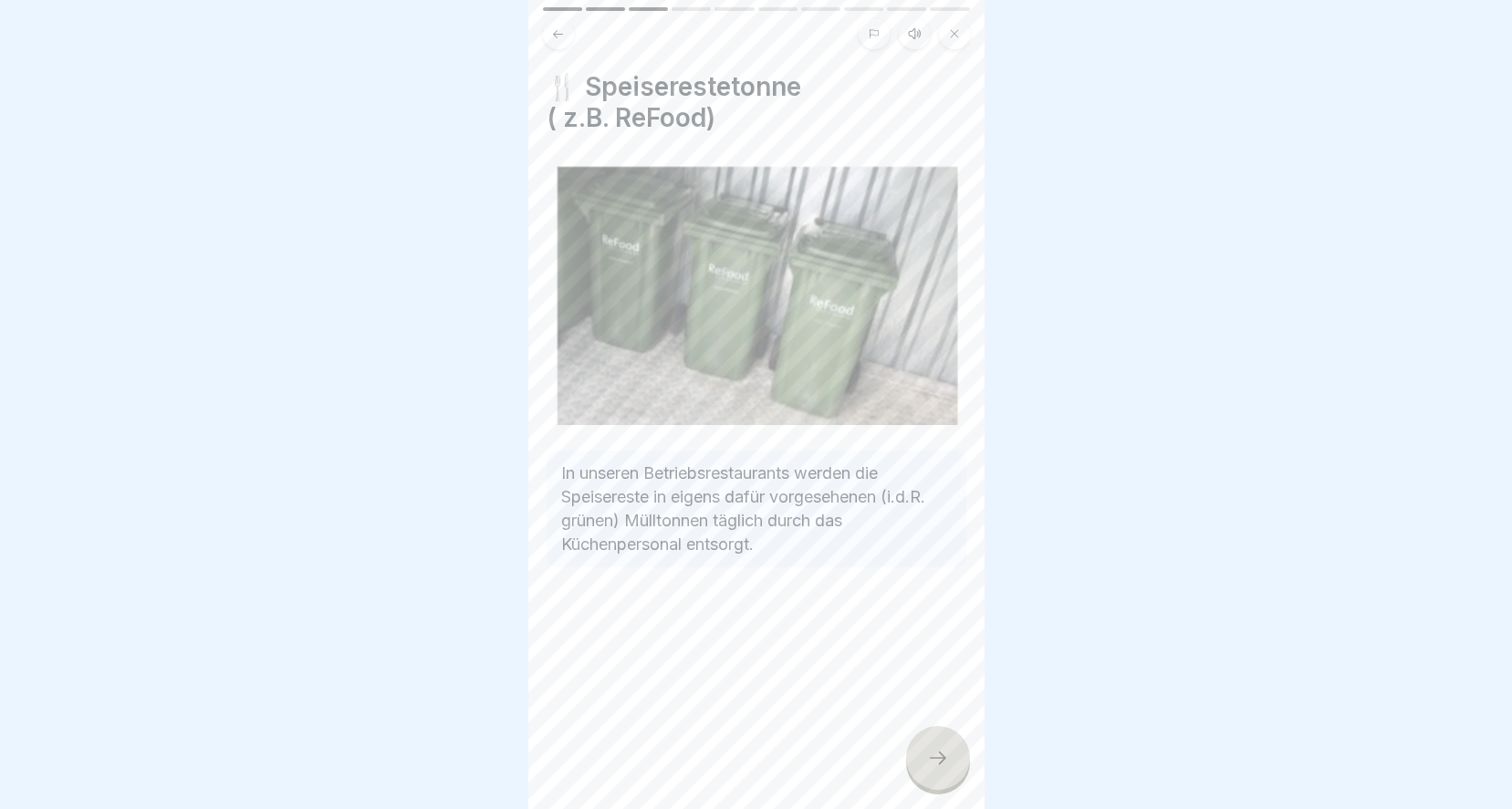
click at [935, 771] on div at bounding box center [938, 758] width 64 height 64
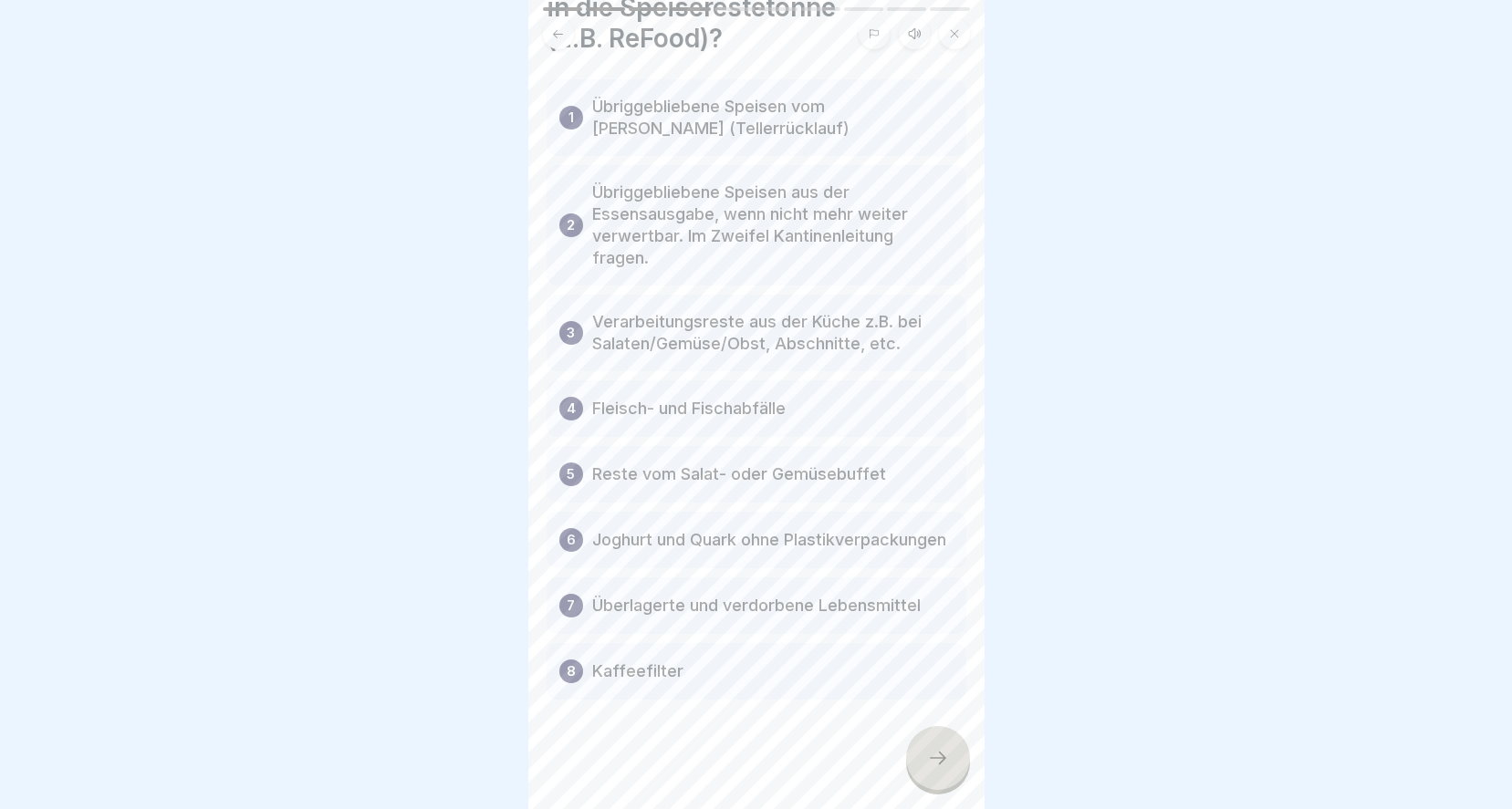
click at [938, 769] on div at bounding box center [938, 758] width 64 height 64
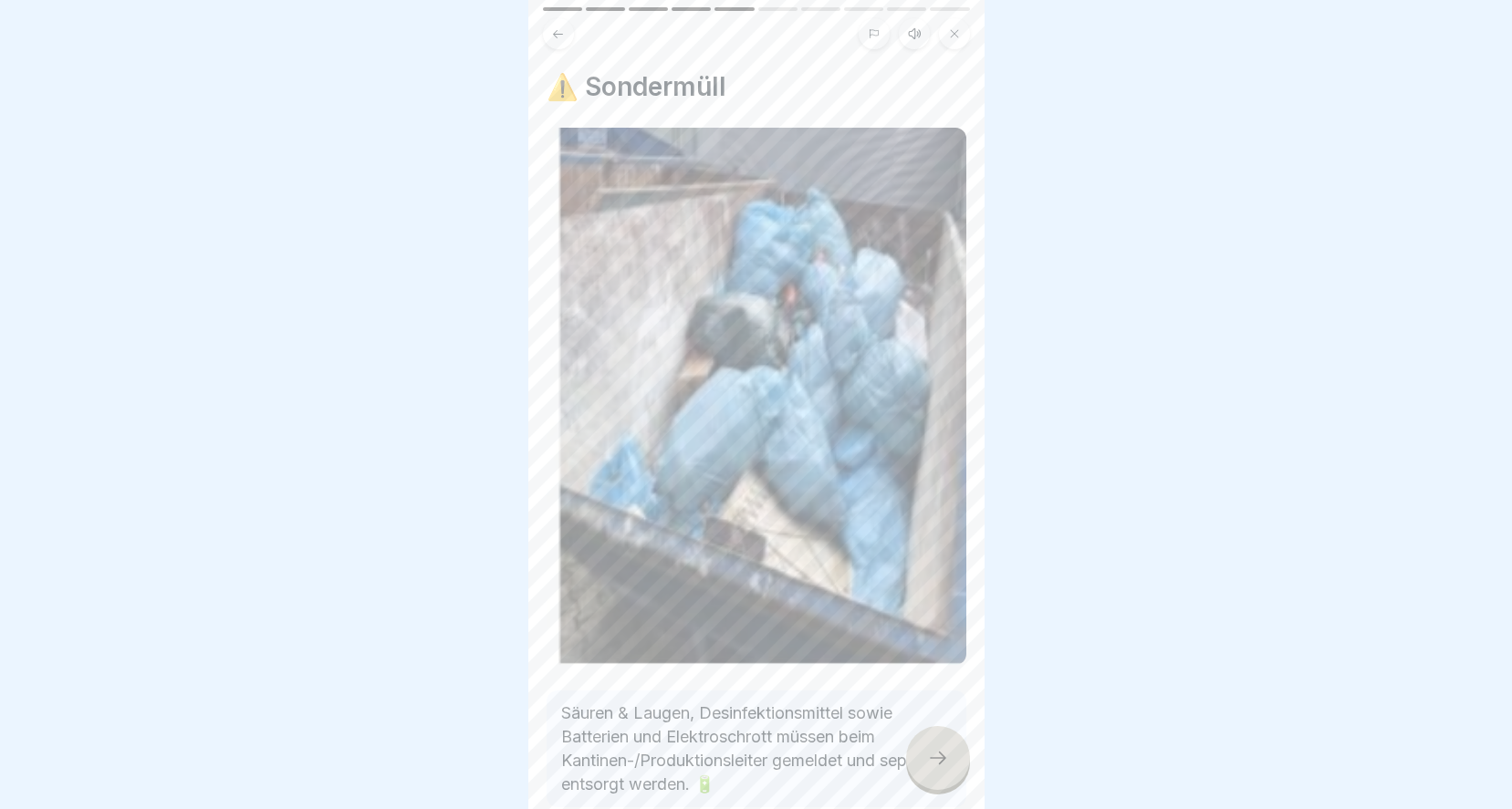
click at [938, 769] on div at bounding box center [938, 758] width 64 height 64
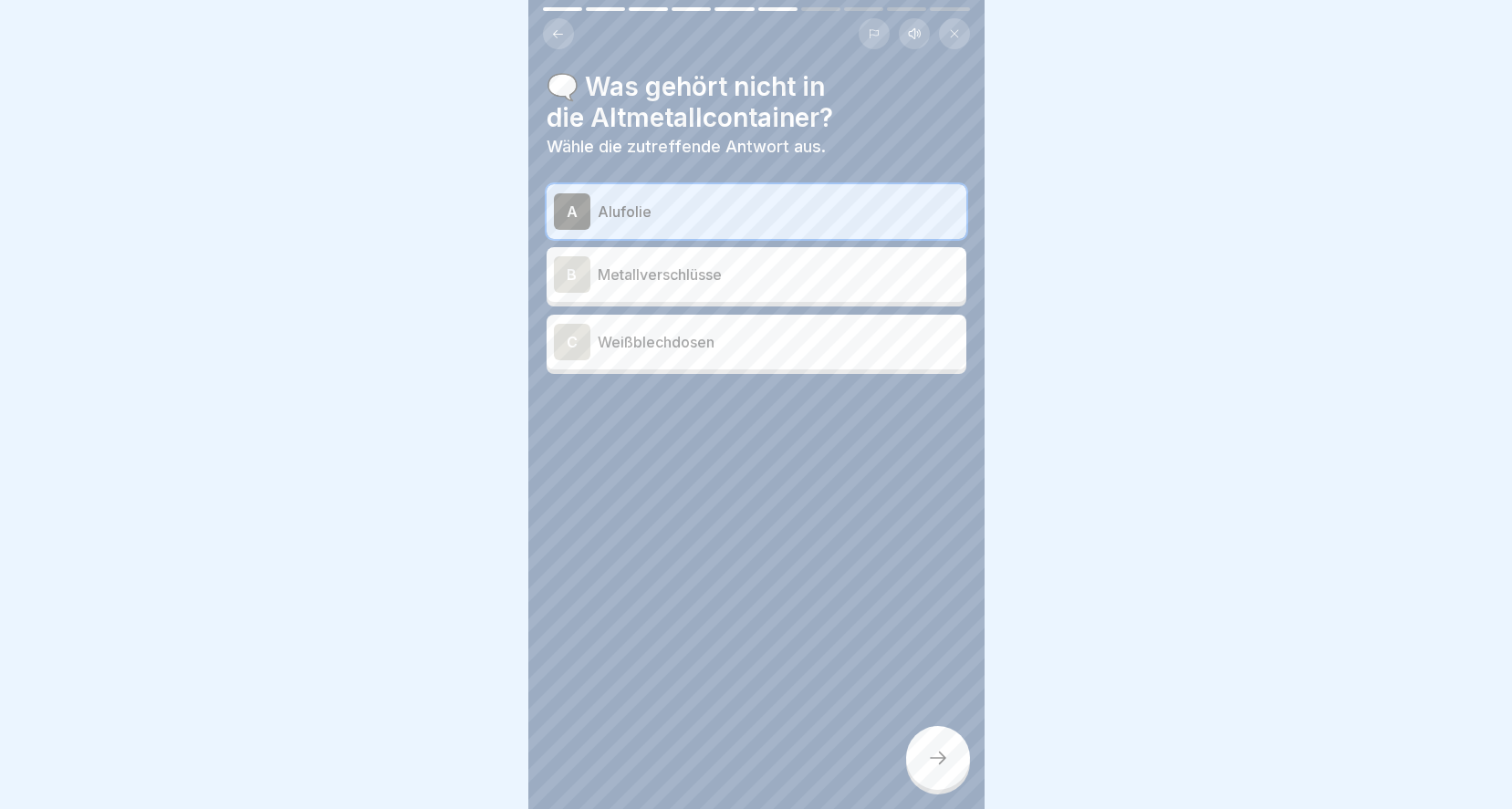
click at [660, 338] on p "Weißblechdosen" at bounding box center [778, 341] width 362 height 22
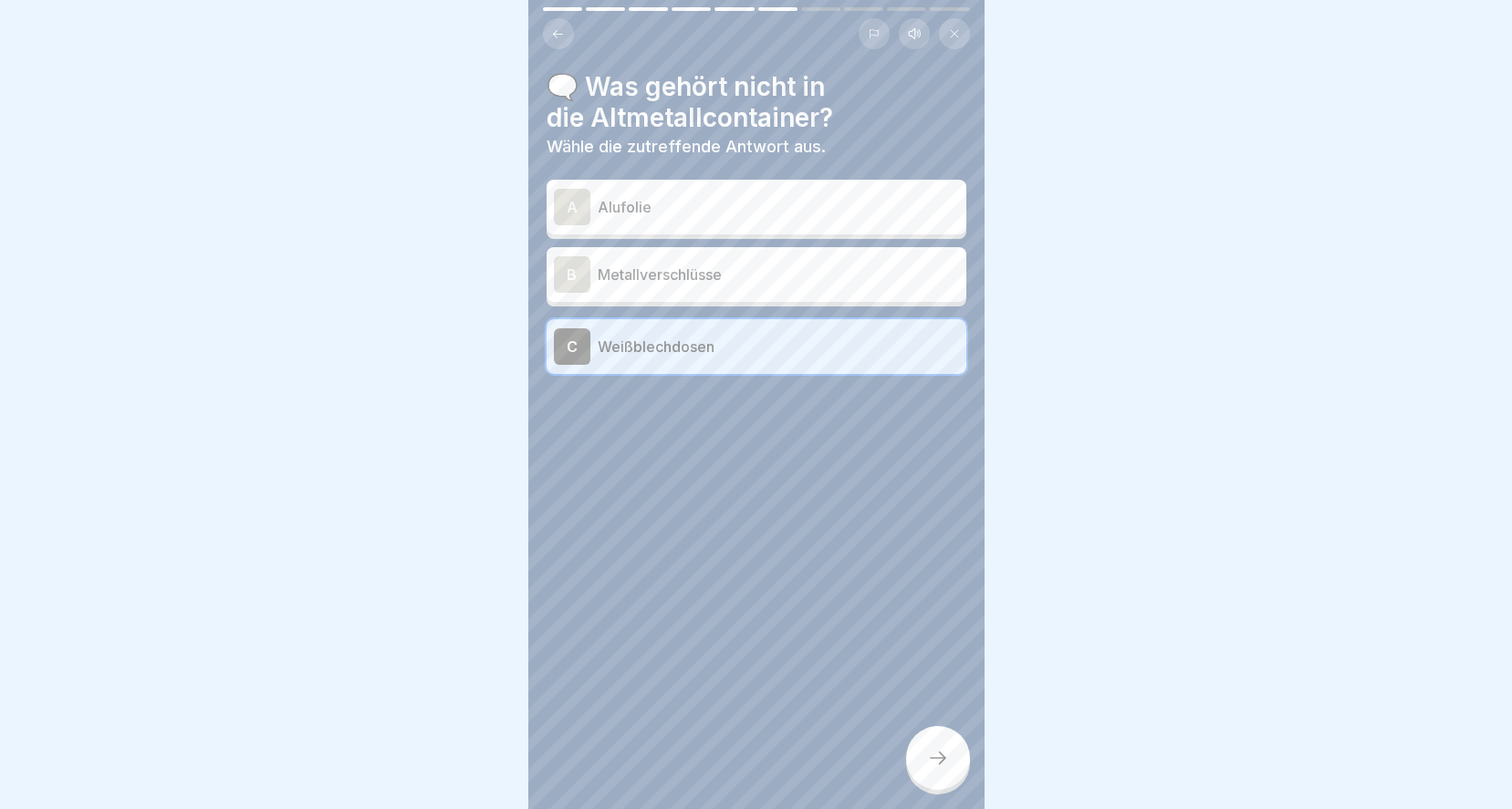
click at [931, 747] on div at bounding box center [938, 758] width 64 height 64
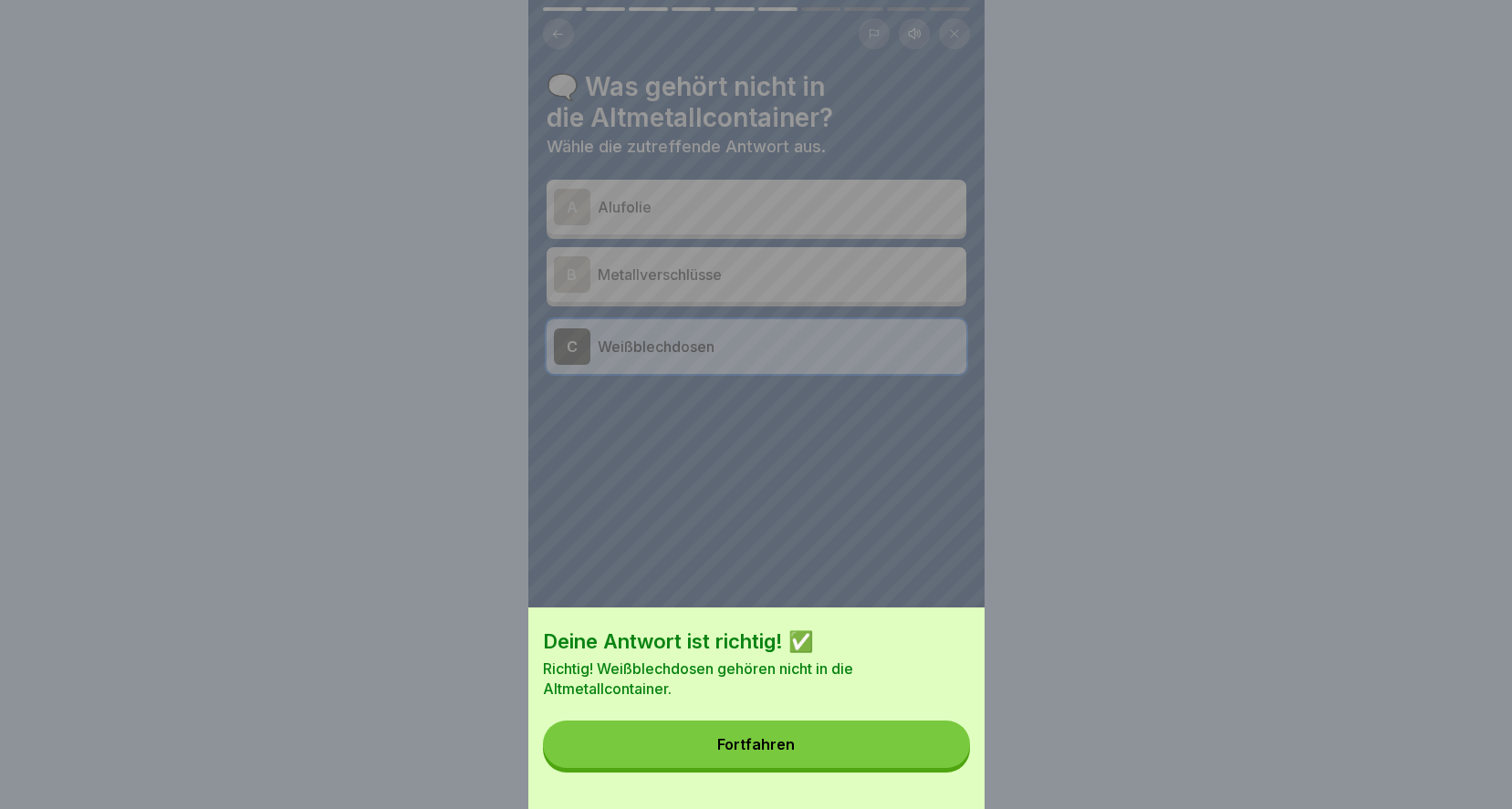
click at [788, 752] on div "Fortfahren" at bounding box center [755, 744] width 78 height 17
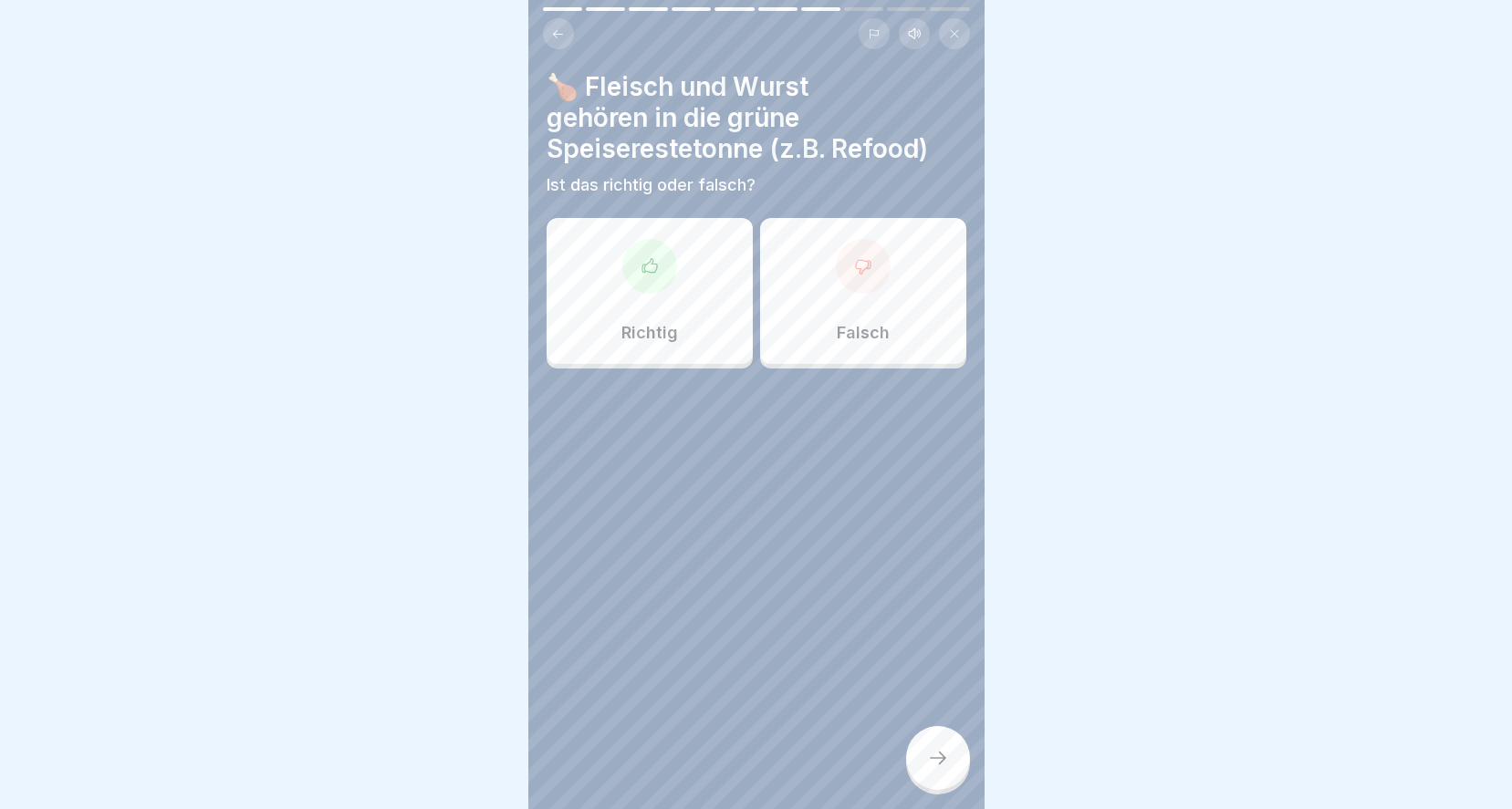
click at [645, 257] on icon at bounding box center [649, 266] width 18 height 18
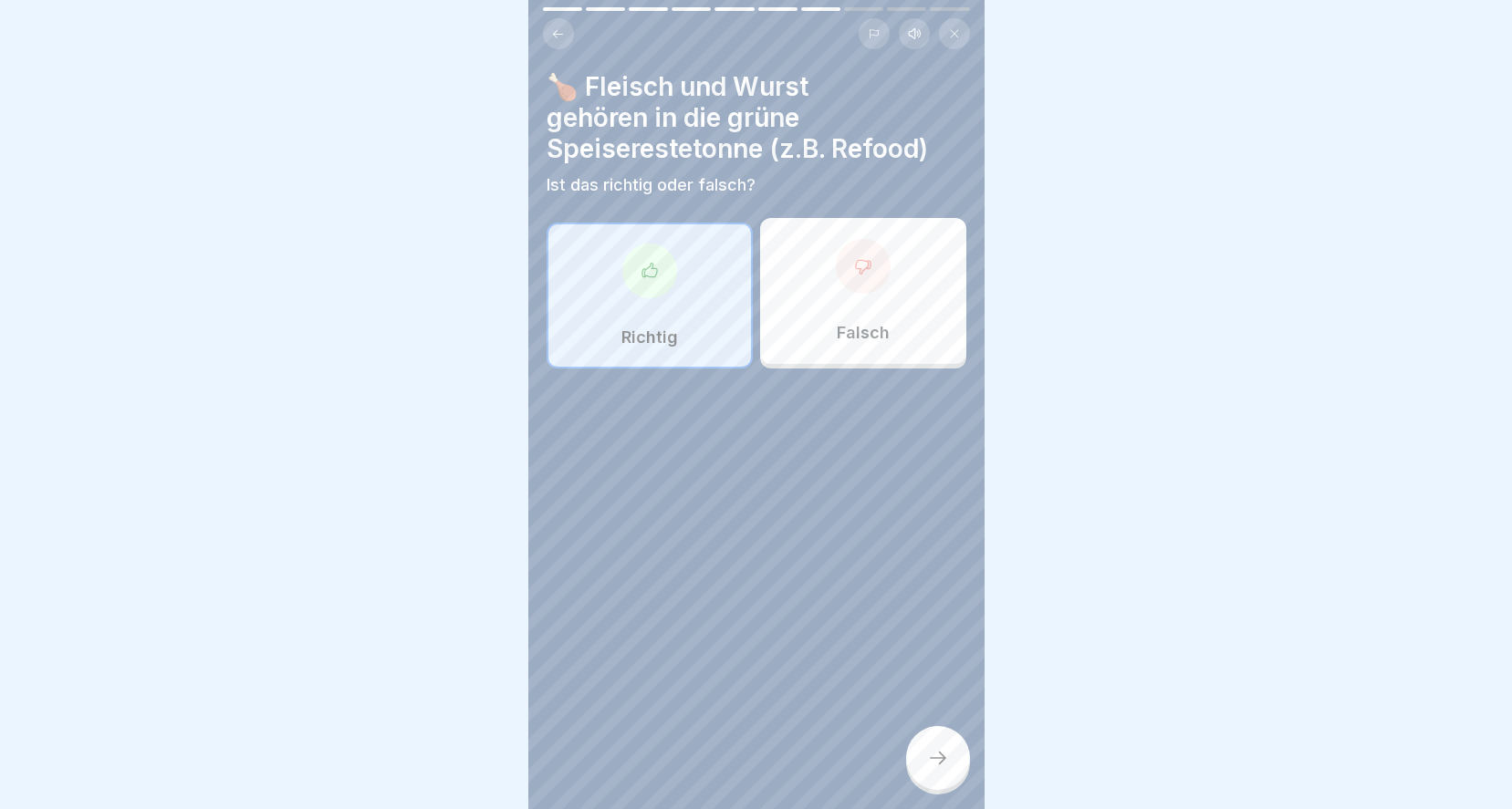
click at [939, 750] on icon at bounding box center [937, 758] width 22 height 22
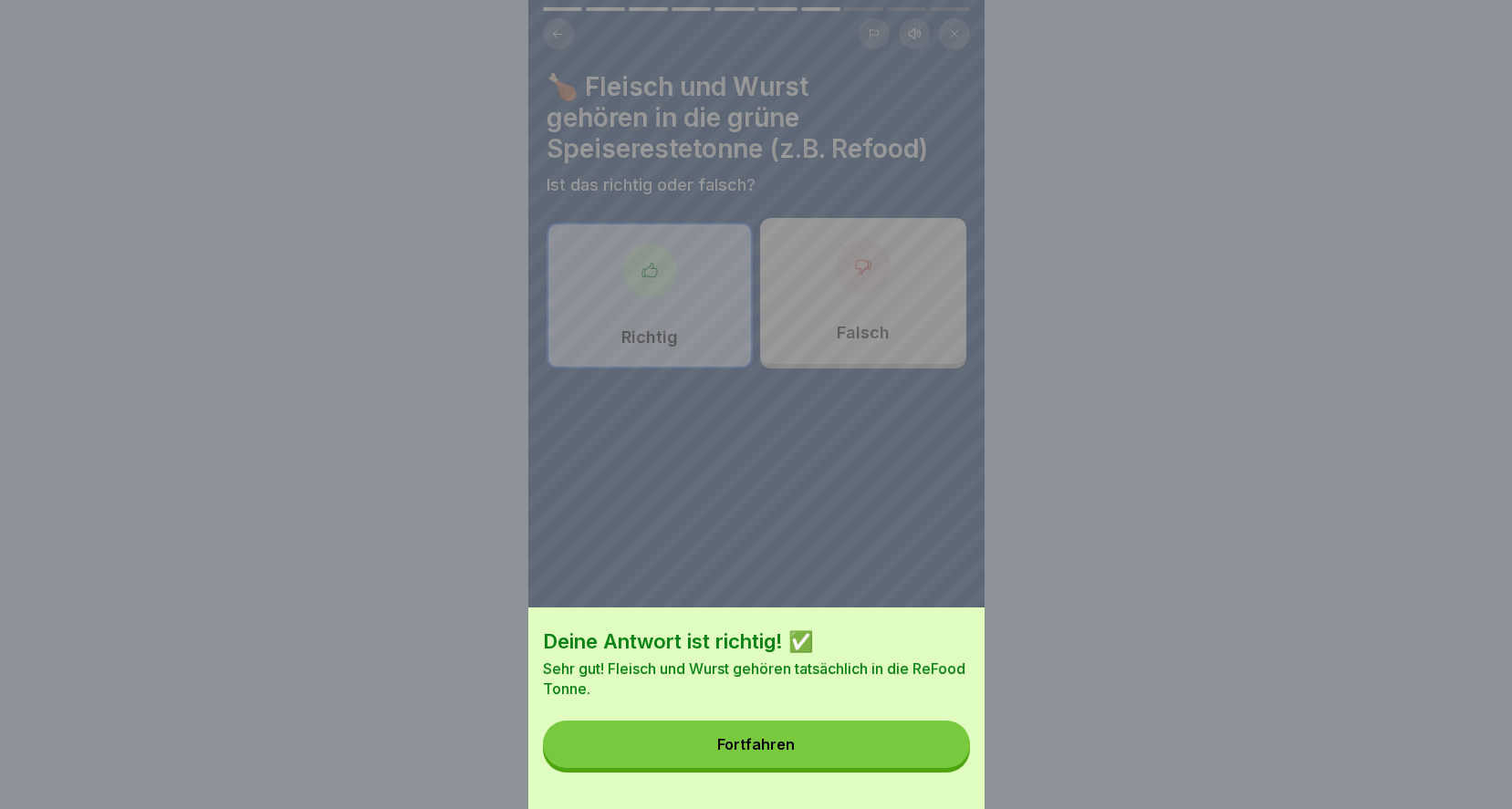
click at [865, 768] on button "Fortfahren" at bounding box center [756, 743] width 427 height 48
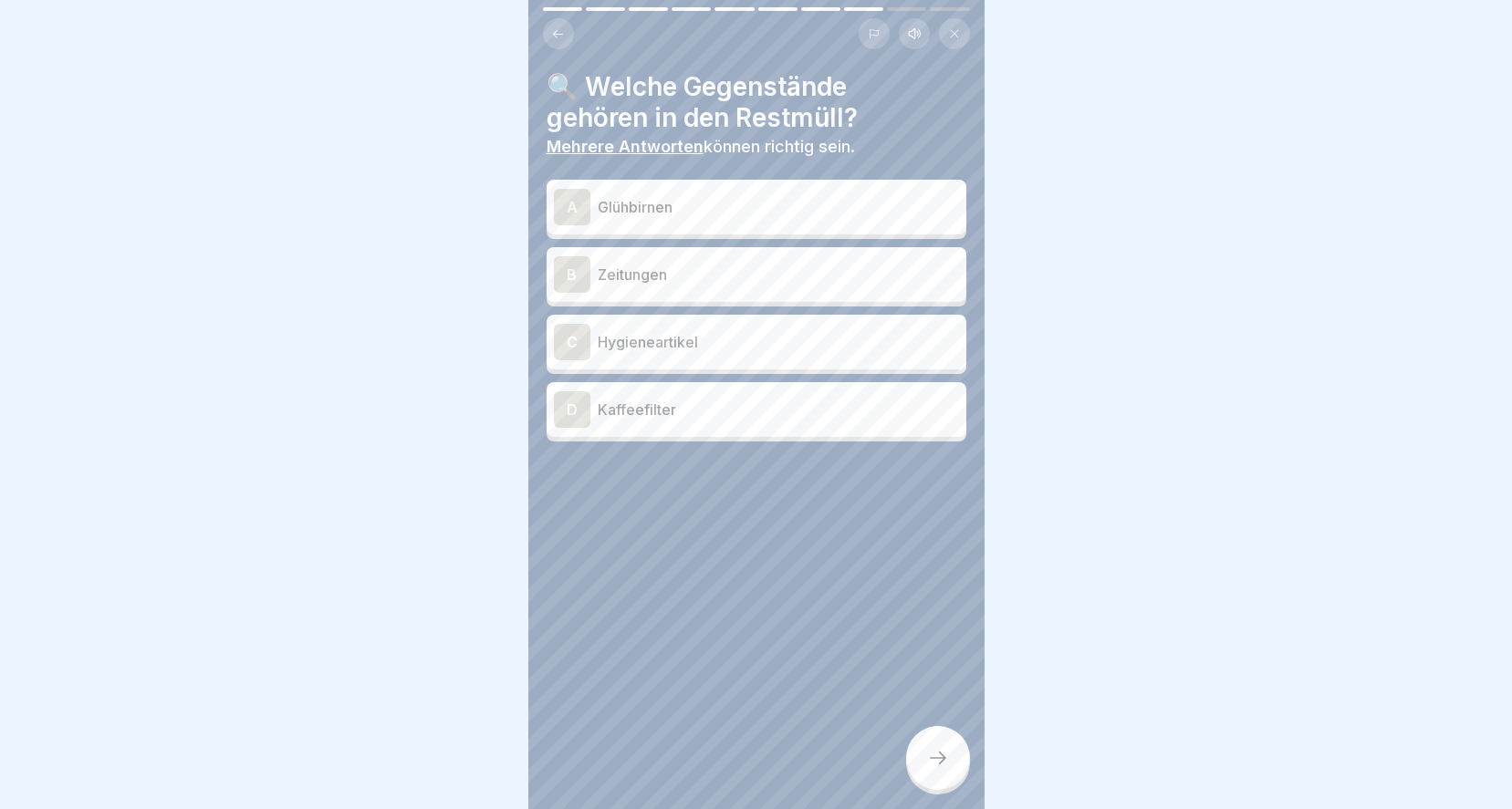
click at [679, 196] on p "Glühbirnen" at bounding box center [778, 206] width 362 height 22
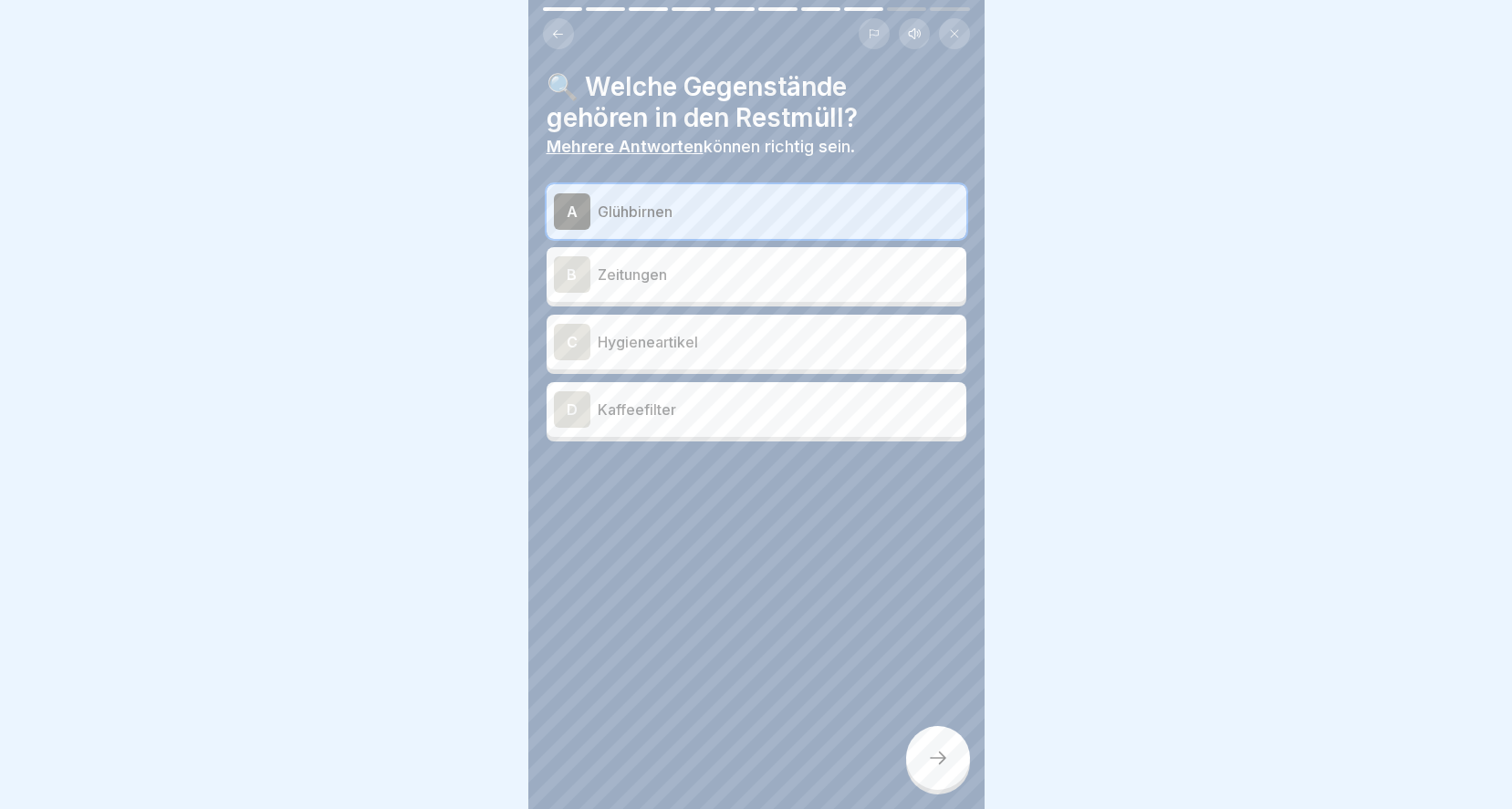
click at [660, 331] on p "Hygieneartikel" at bounding box center [778, 341] width 362 height 22
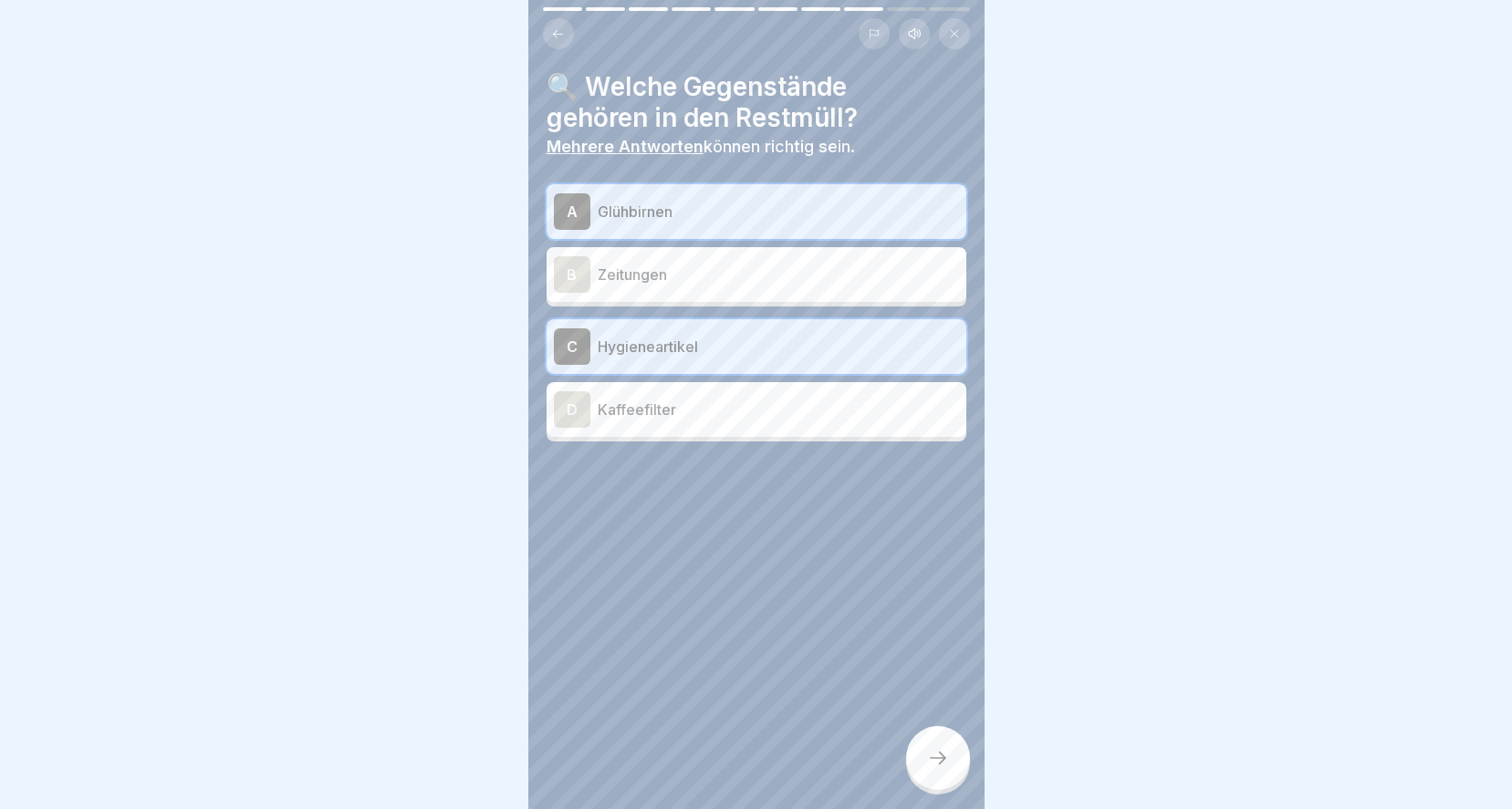
click at [931, 765] on icon at bounding box center [937, 758] width 22 height 22
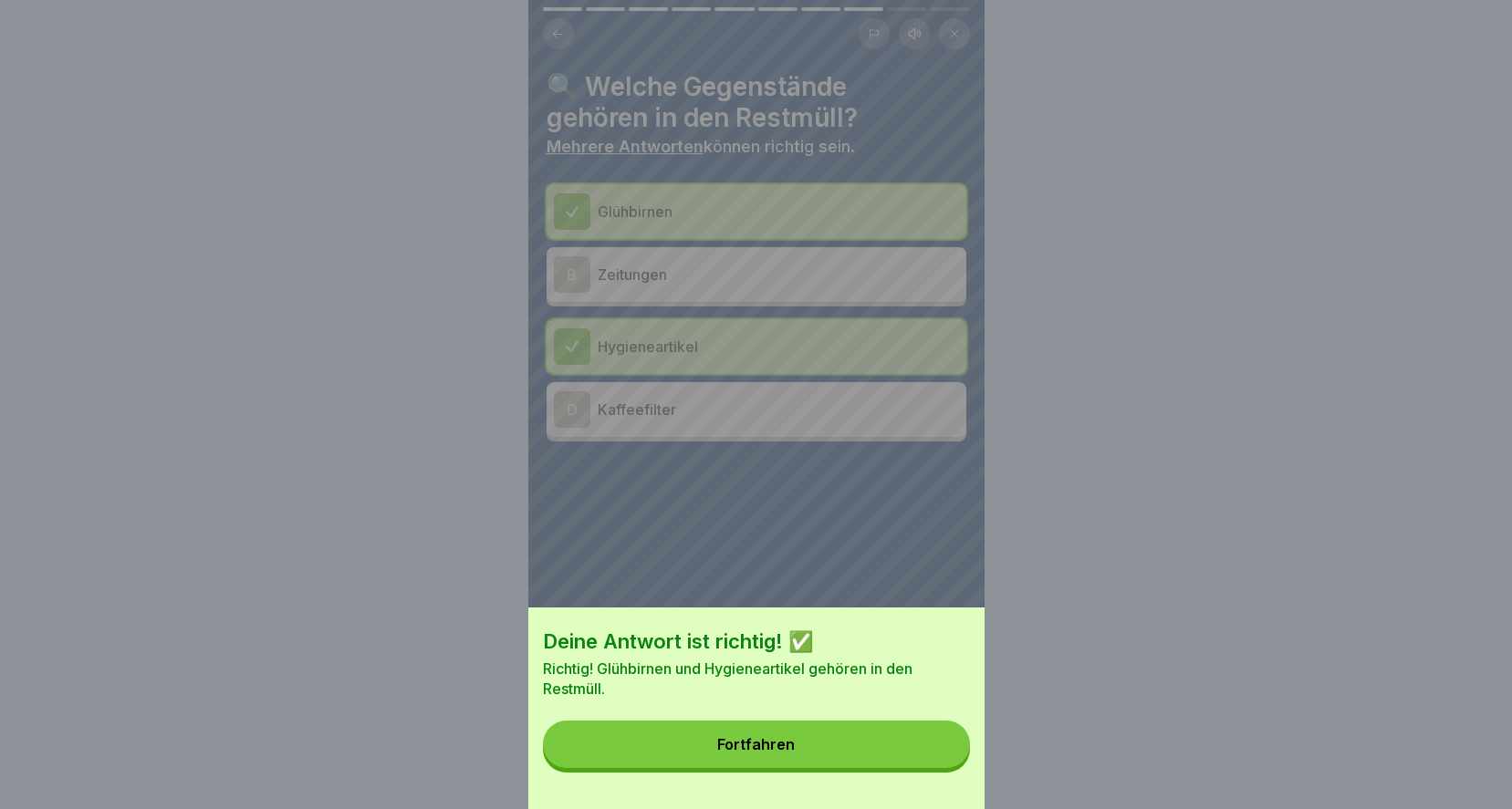
click at [782, 768] on button "Fortfahren" at bounding box center [756, 743] width 427 height 48
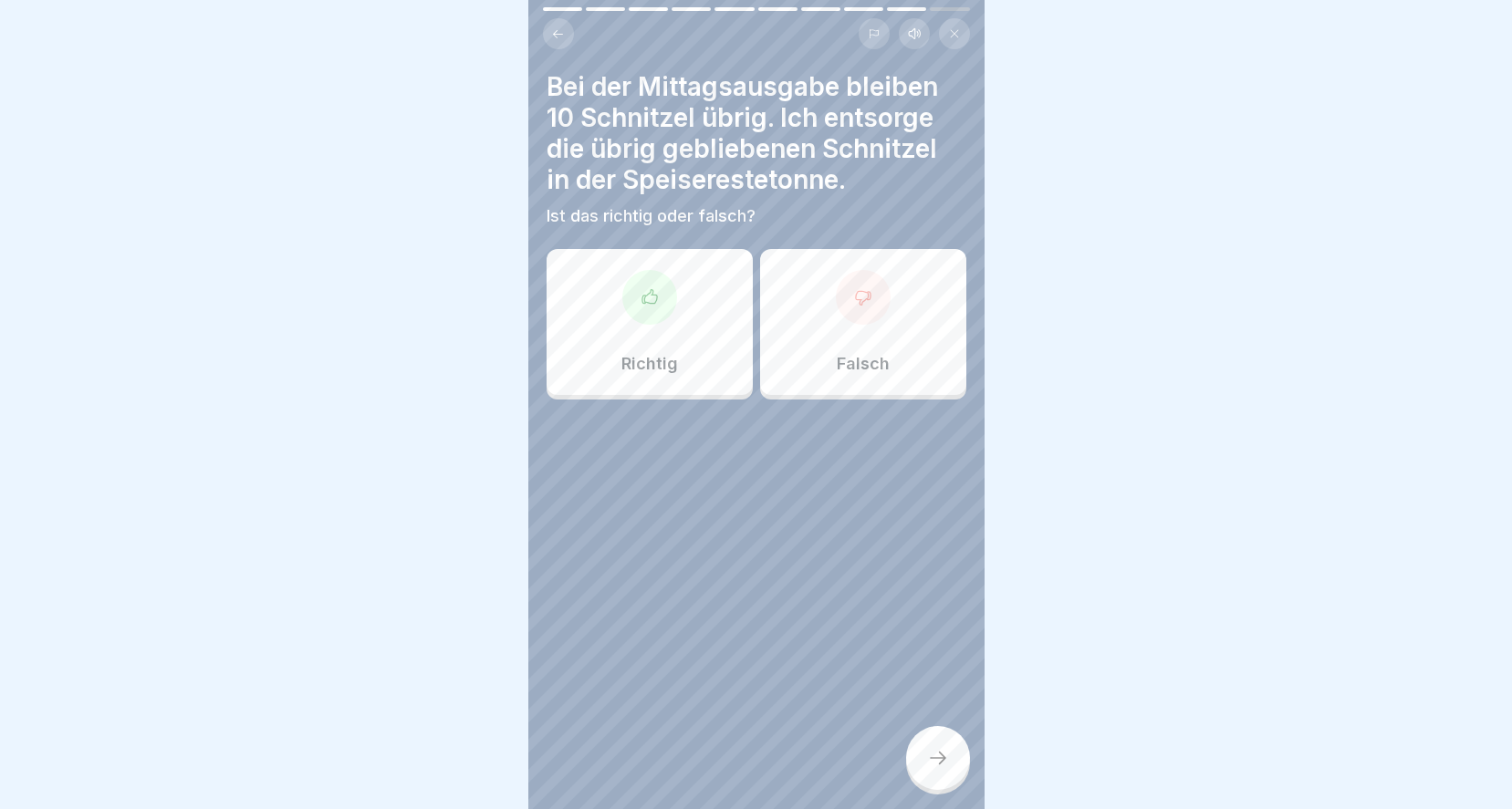
click at [649, 288] on icon at bounding box center [649, 297] width 18 height 18
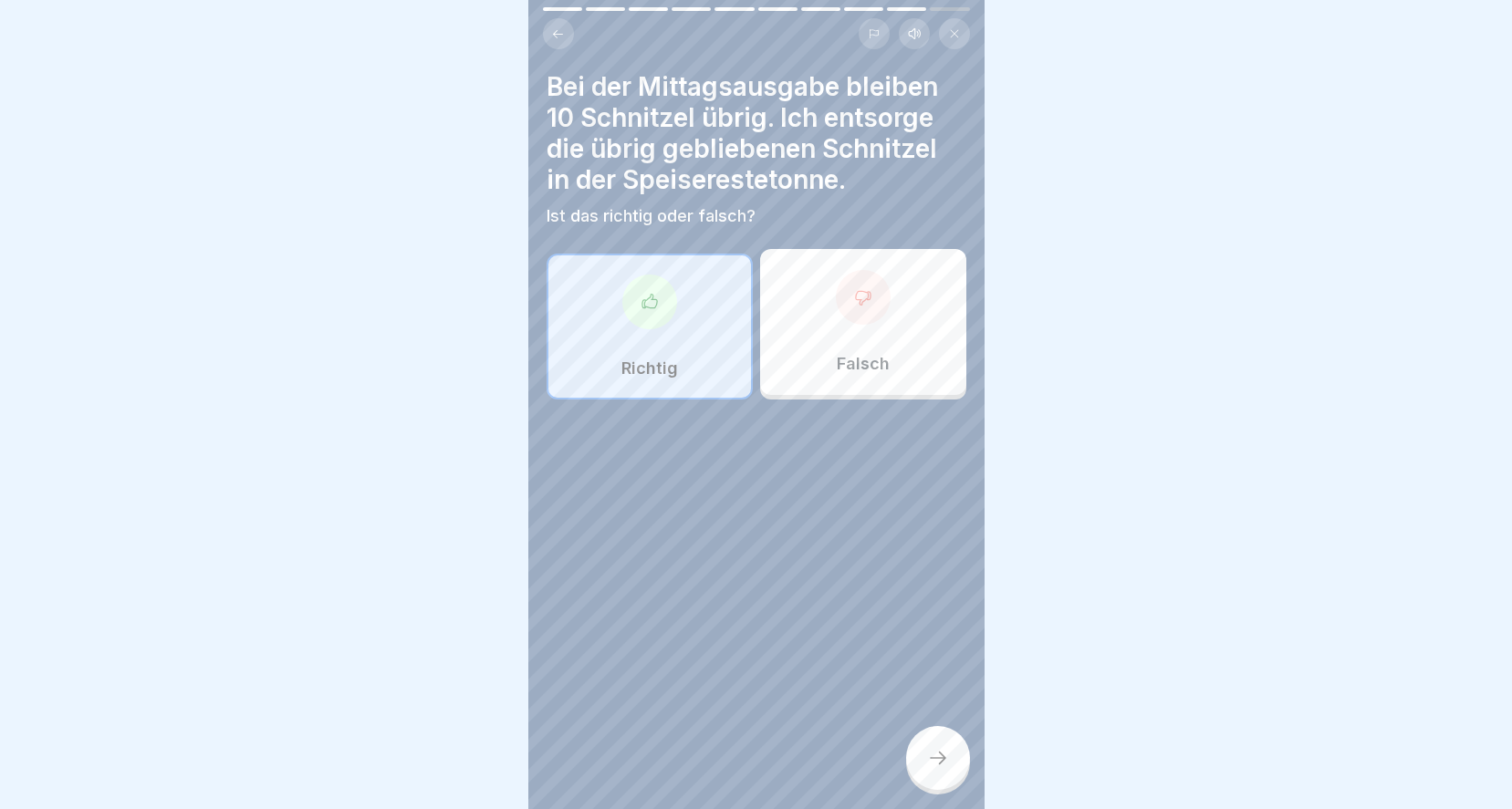
click at [938, 774] on div at bounding box center [938, 758] width 64 height 64
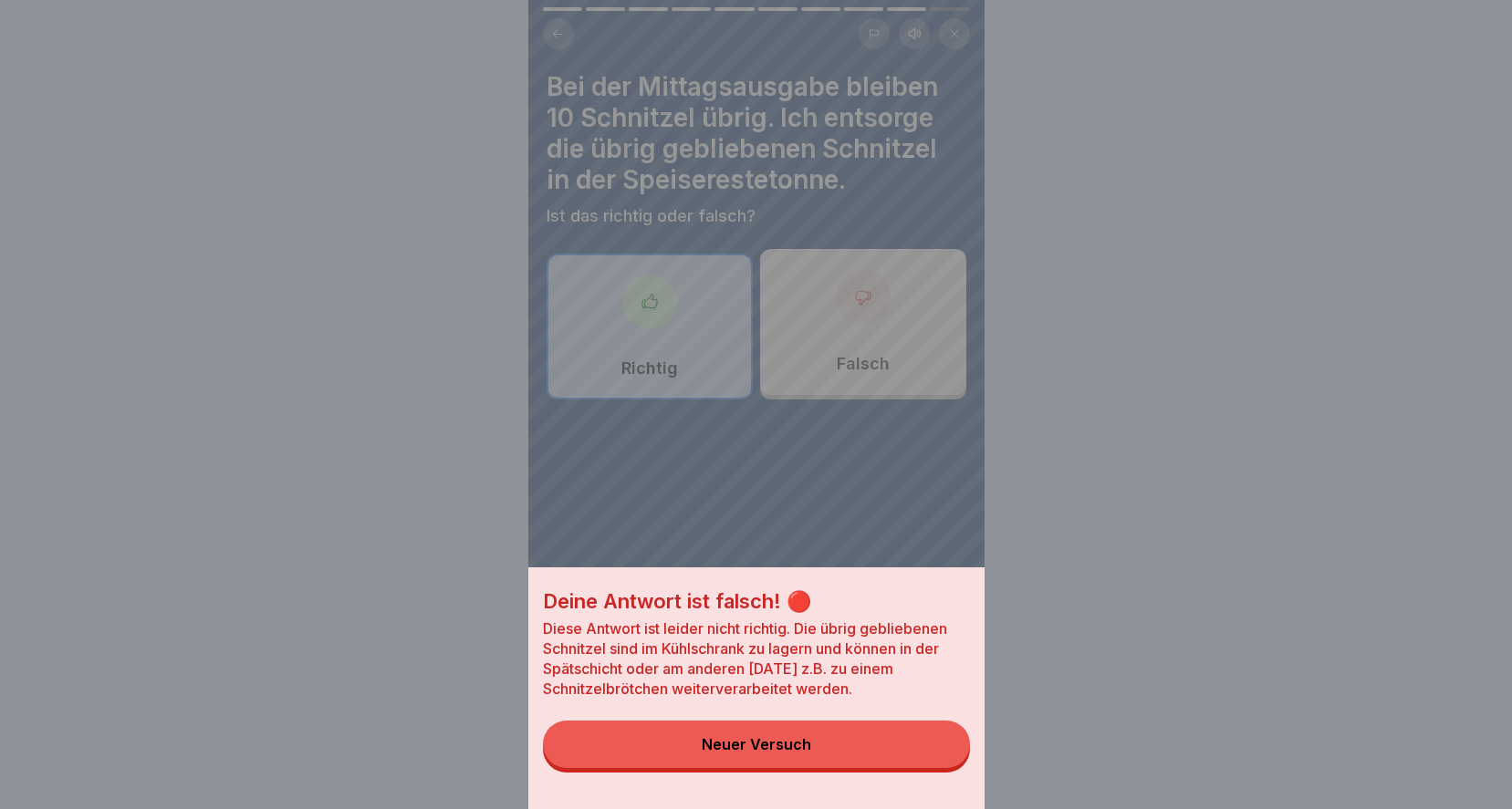
click at [800, 752] on div "Neuer Versuch" at bounding box center [756, 744] width 110 height 17
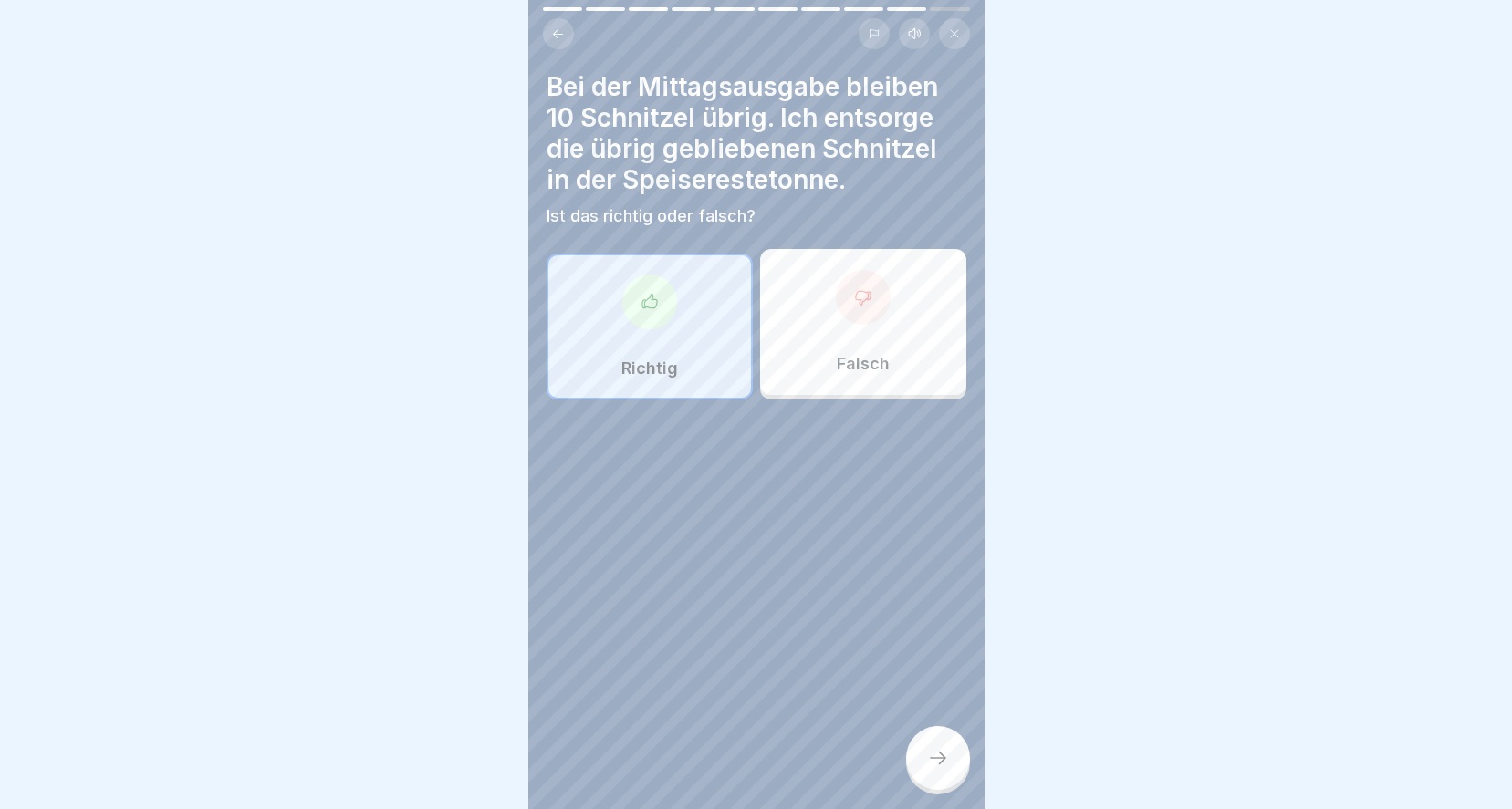
click at [865, 309] on div "Falsch" at bounding box center [863, 322] width 206 height 146
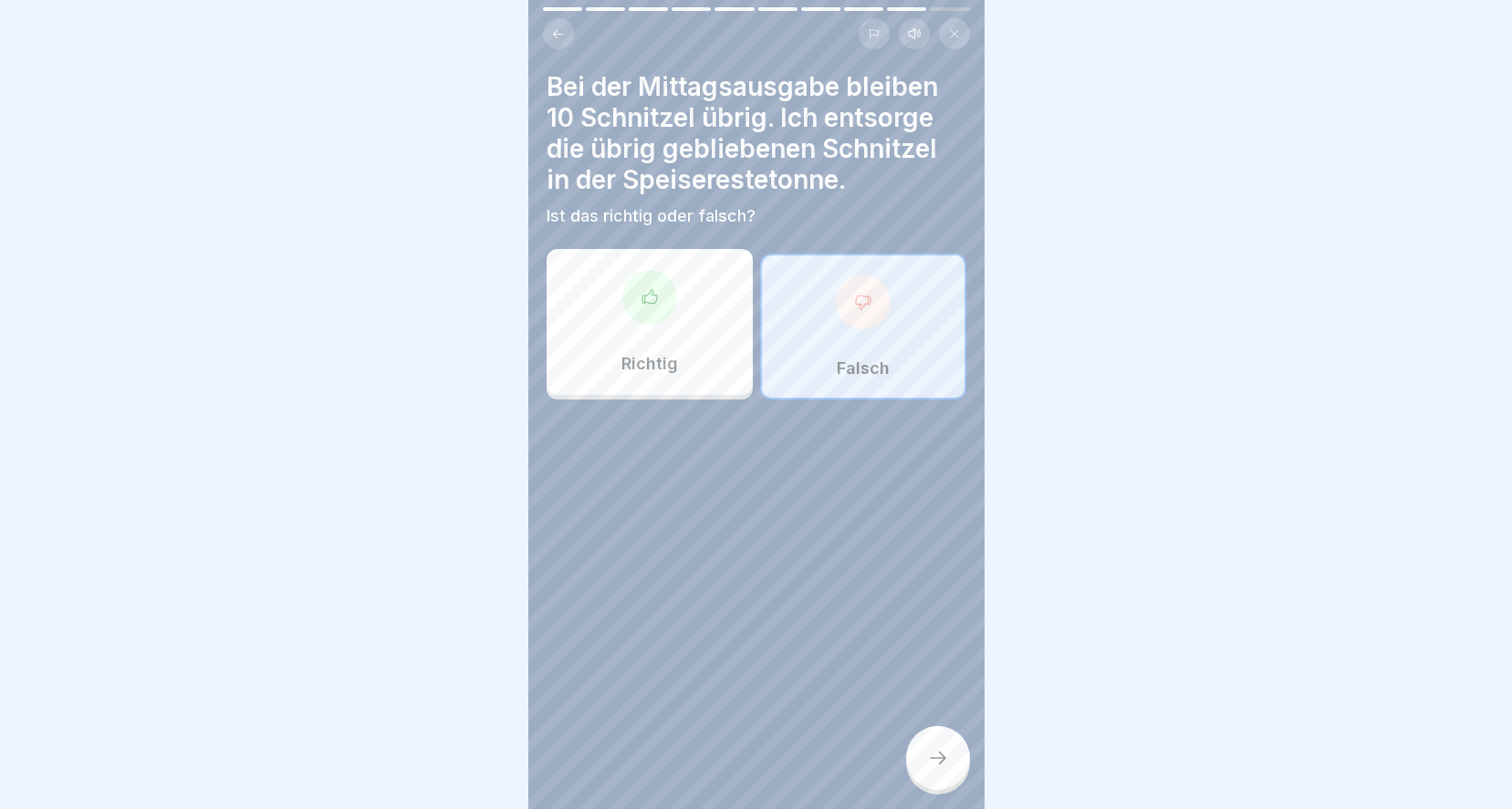
click at [933, 751] on icon at bounding box center [937, 758] width 22 height 22
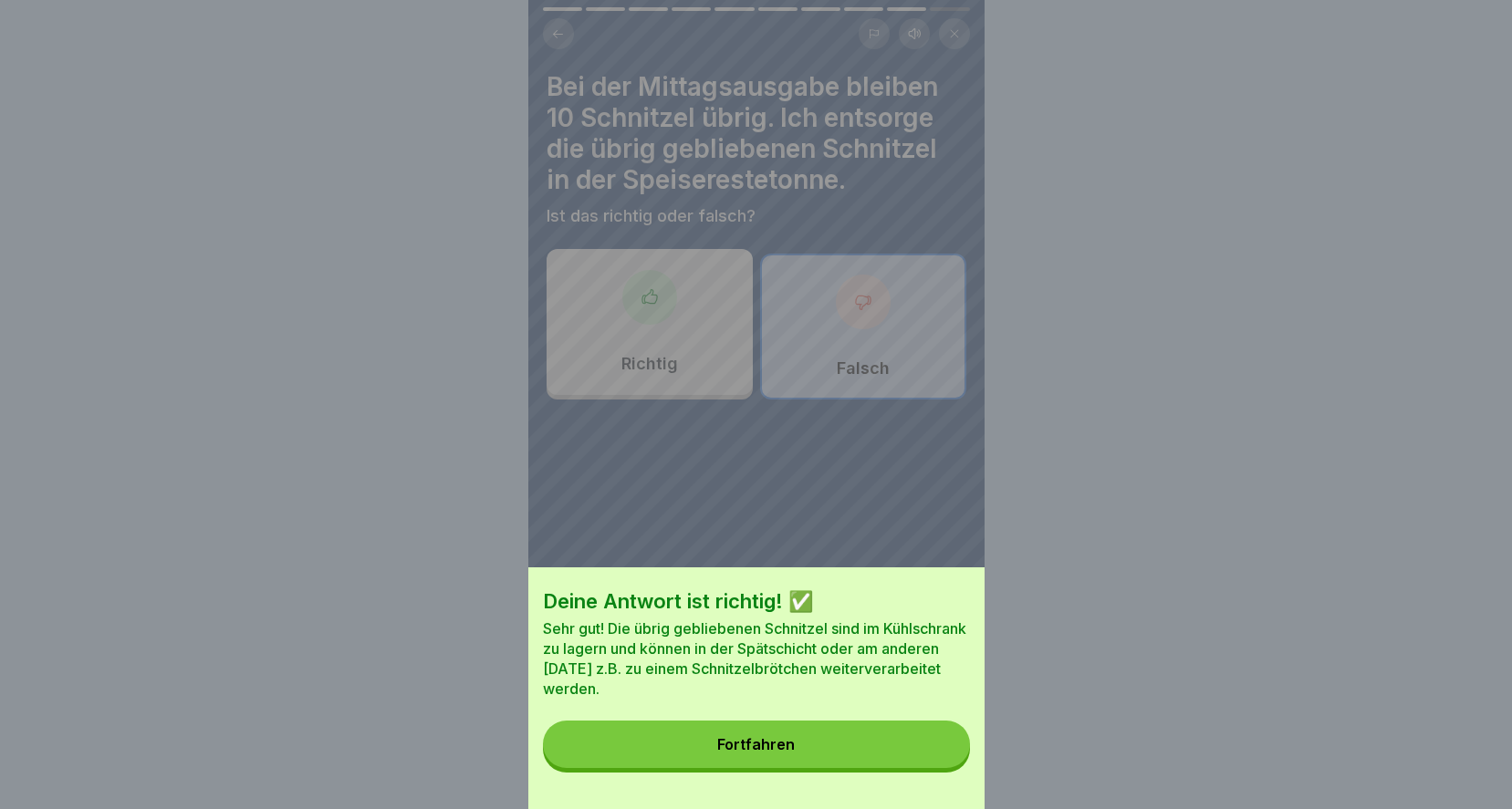
click at [700, 764] on button "Fortfahren" at bounding box center [756, 743] width 427 height 48
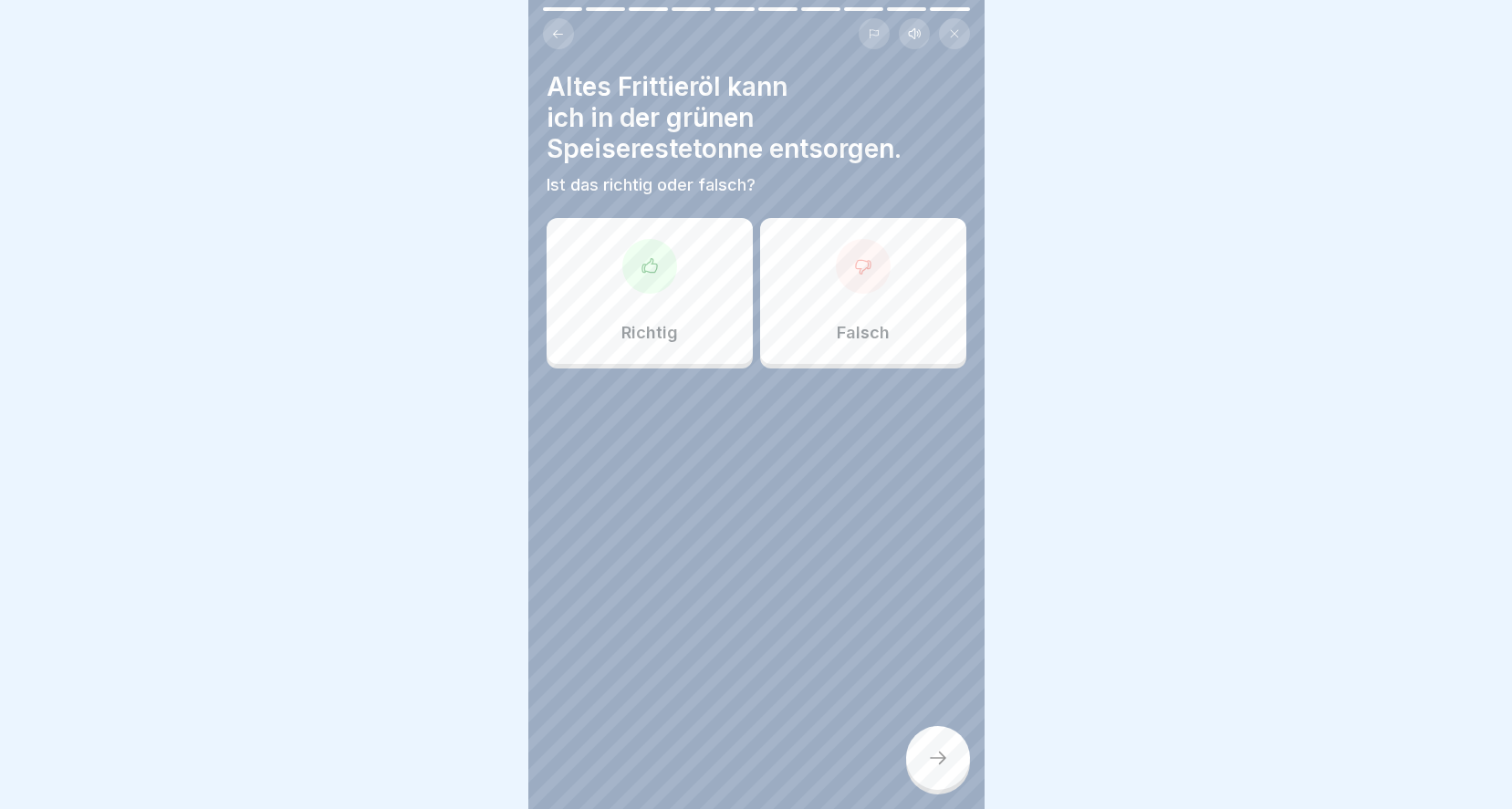
click at [860, 257] on icon at bounding box center [862, 266] width 18 height 18
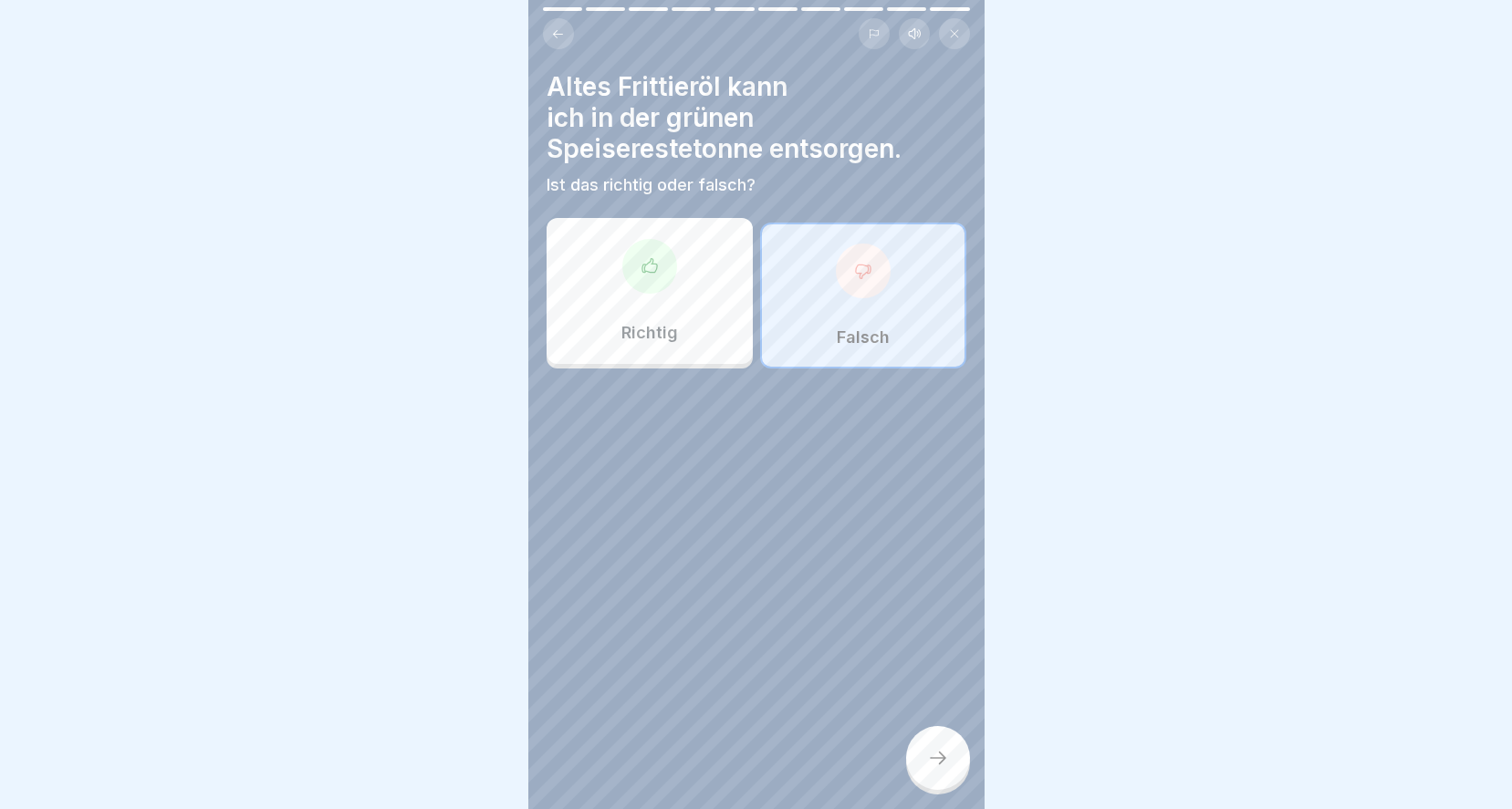
click at [935, 748] on div at bounding box center [938, 758] width 64 height 64
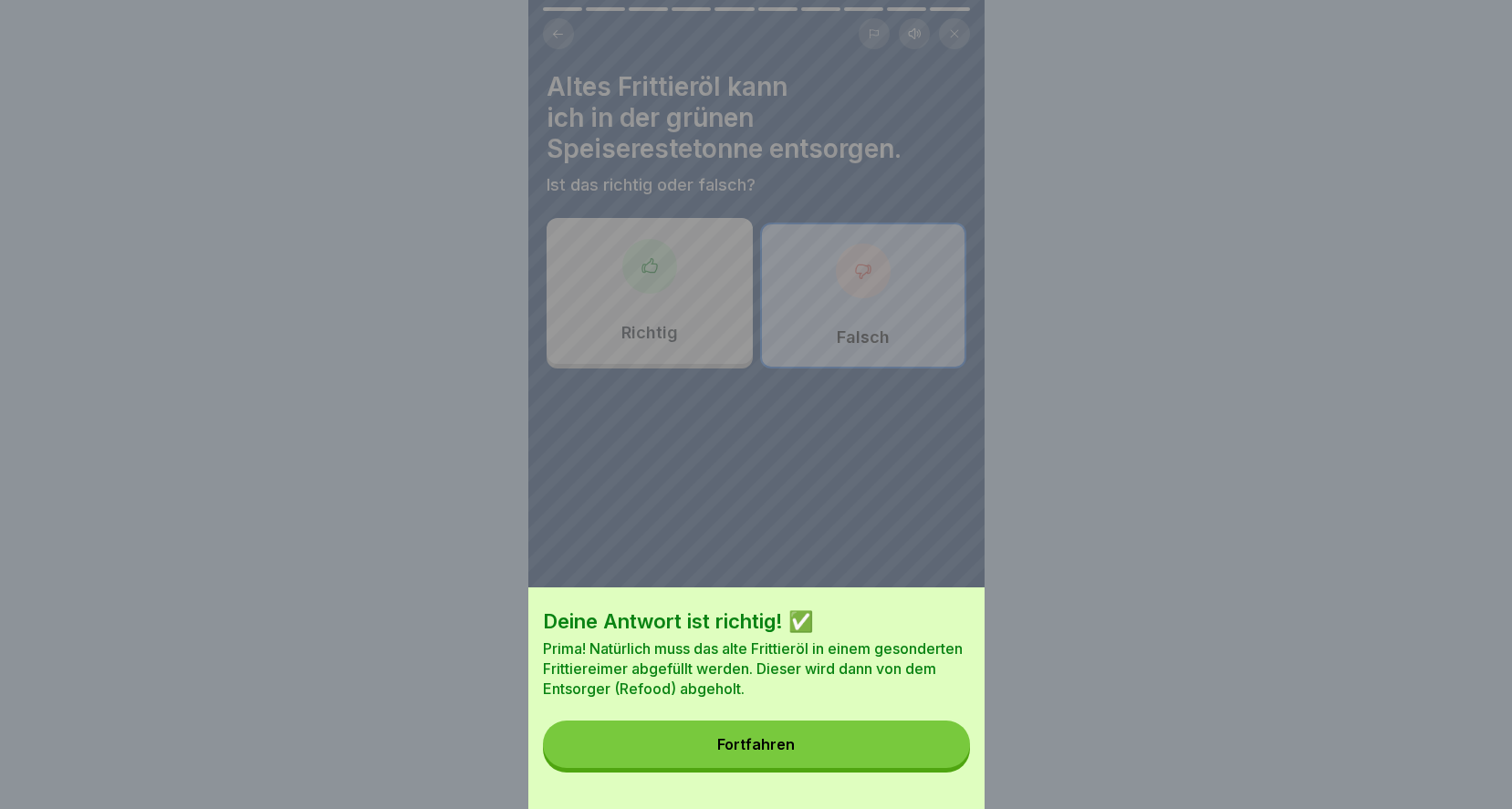
click at [806, 759] on button "Fortfahren" at bounding box center [756, 743] width 427 height 48
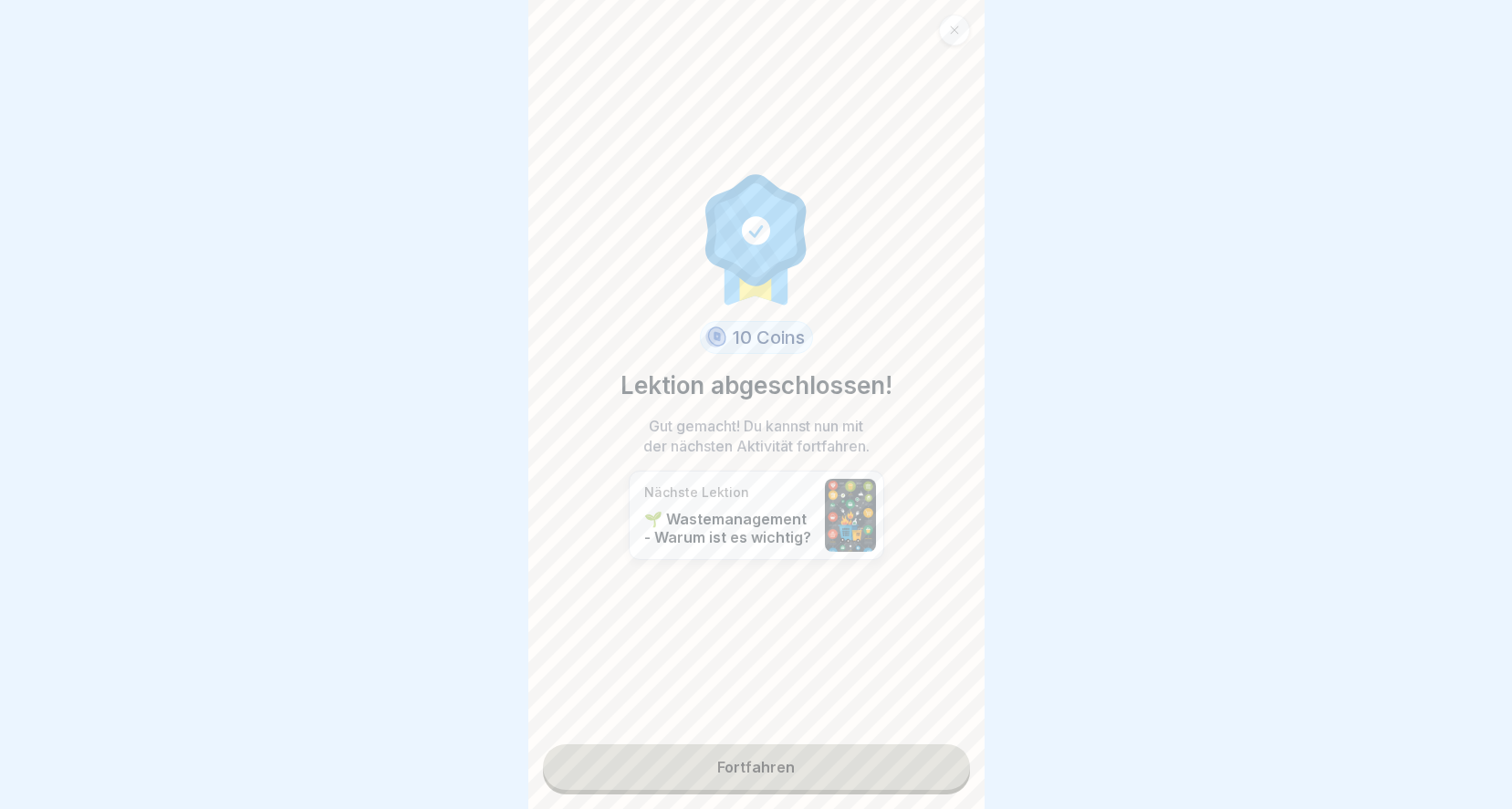
click at [792, 751] on link "Fortfahren" at bounding box center [756, 767] width 427 height 46
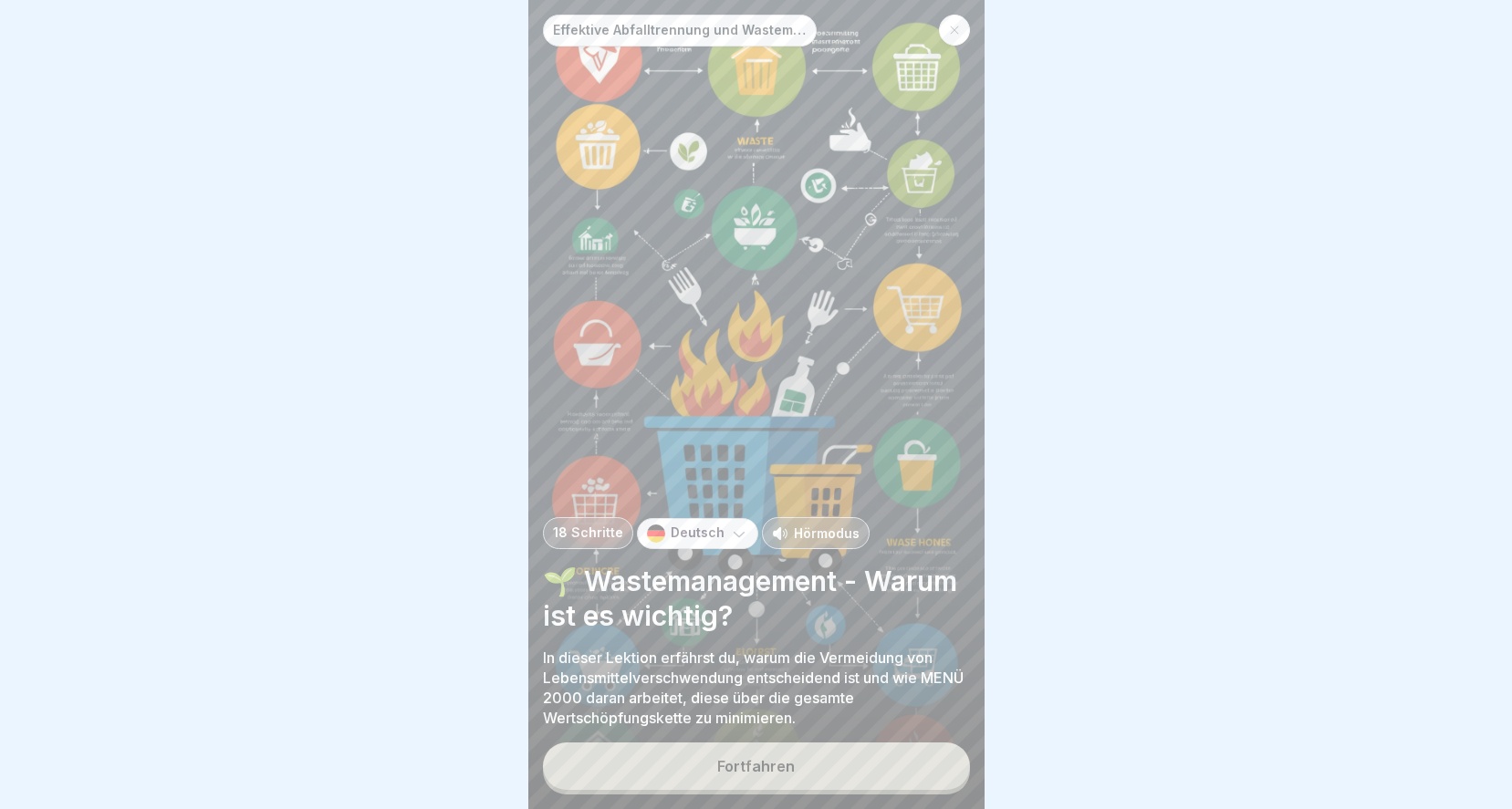
click at [721, 766] on div "Fortfahren" at bounding box center [755, 766] width 78 height 17
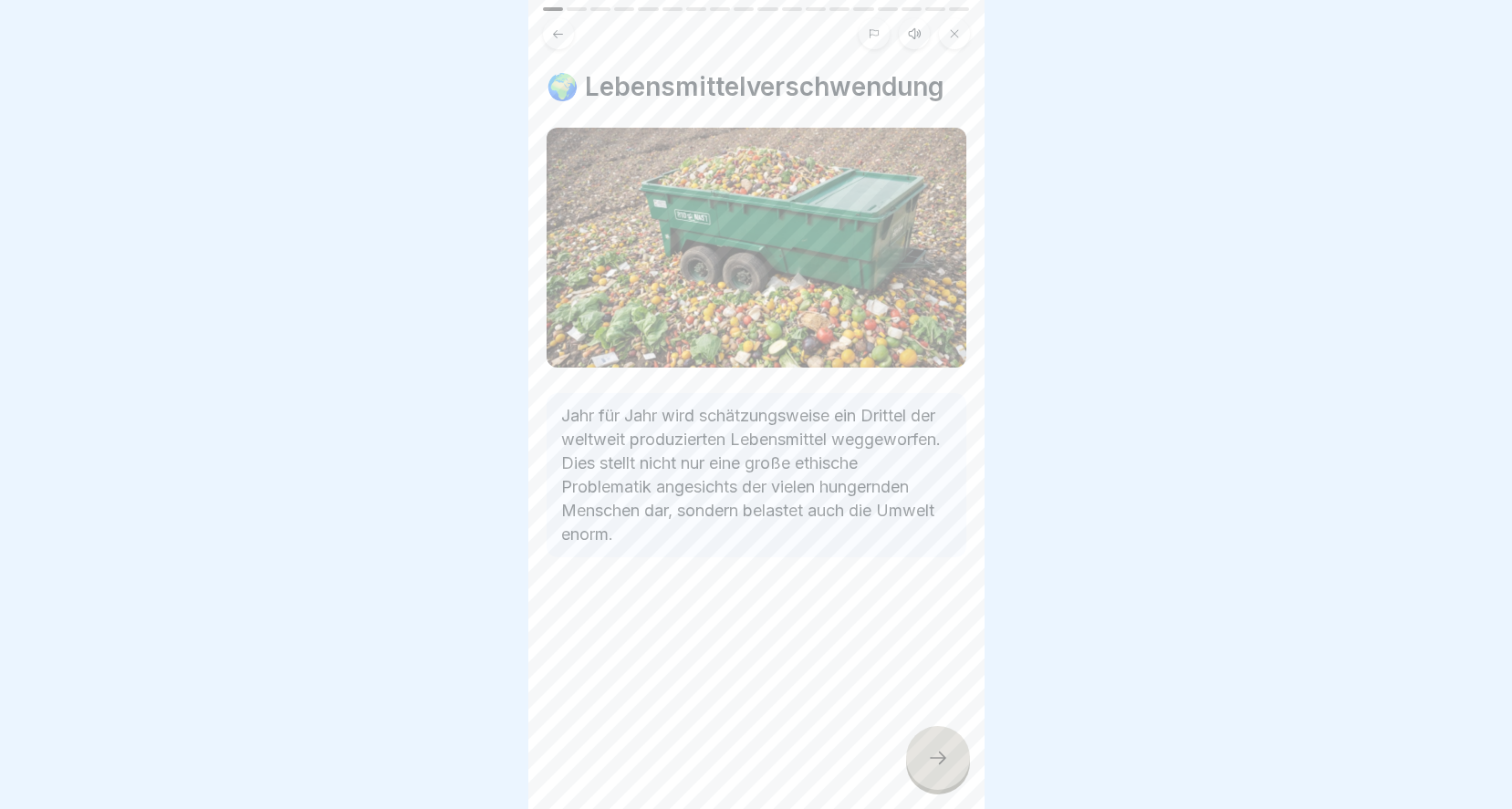
click at [924, 767] on div at bounding box center [938, 758] width 64 height 64
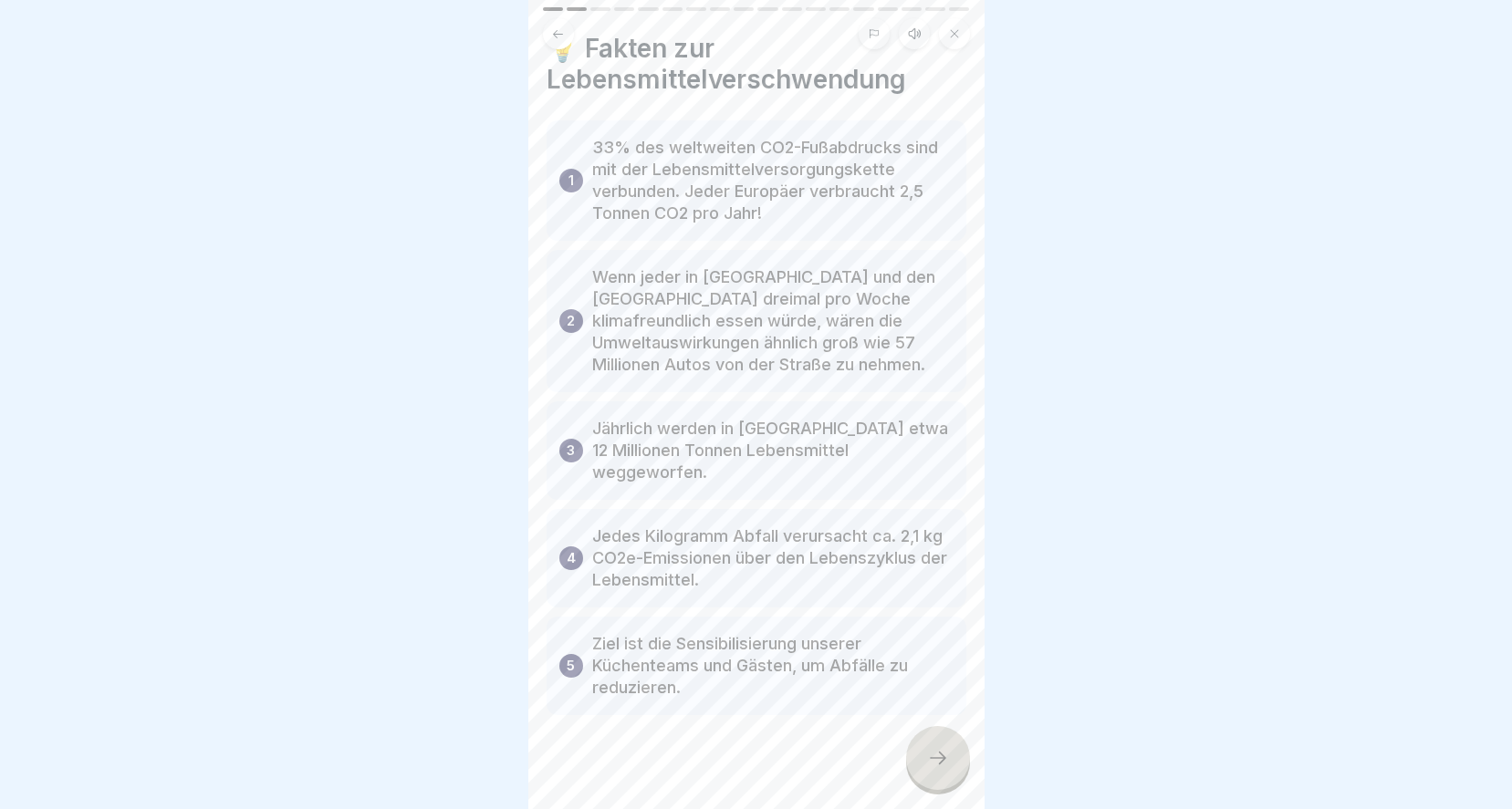
scroll to position [53, 0]
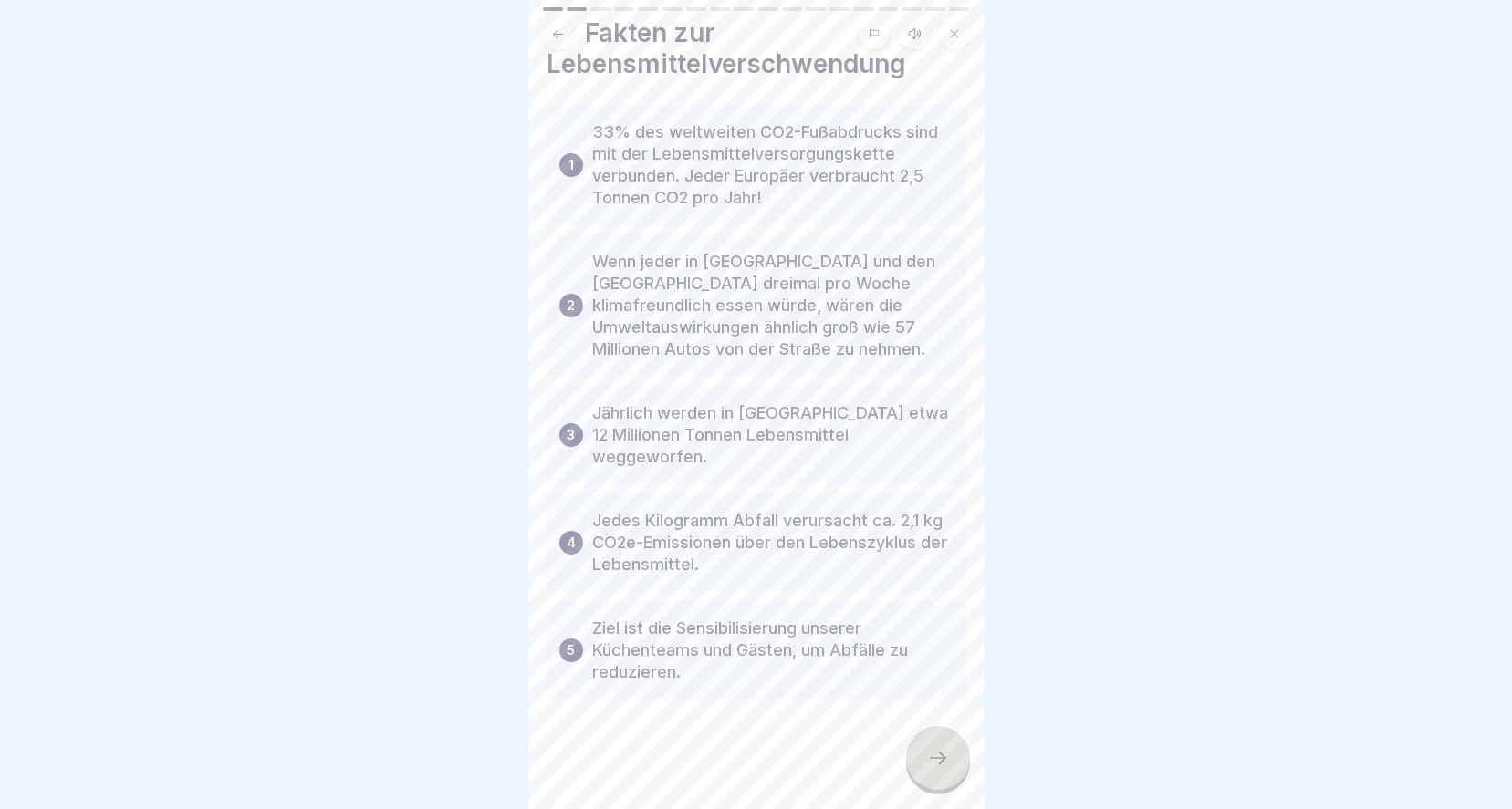
click at [943, 755] on icon at bounding box center [937, 758] width 22 height 22
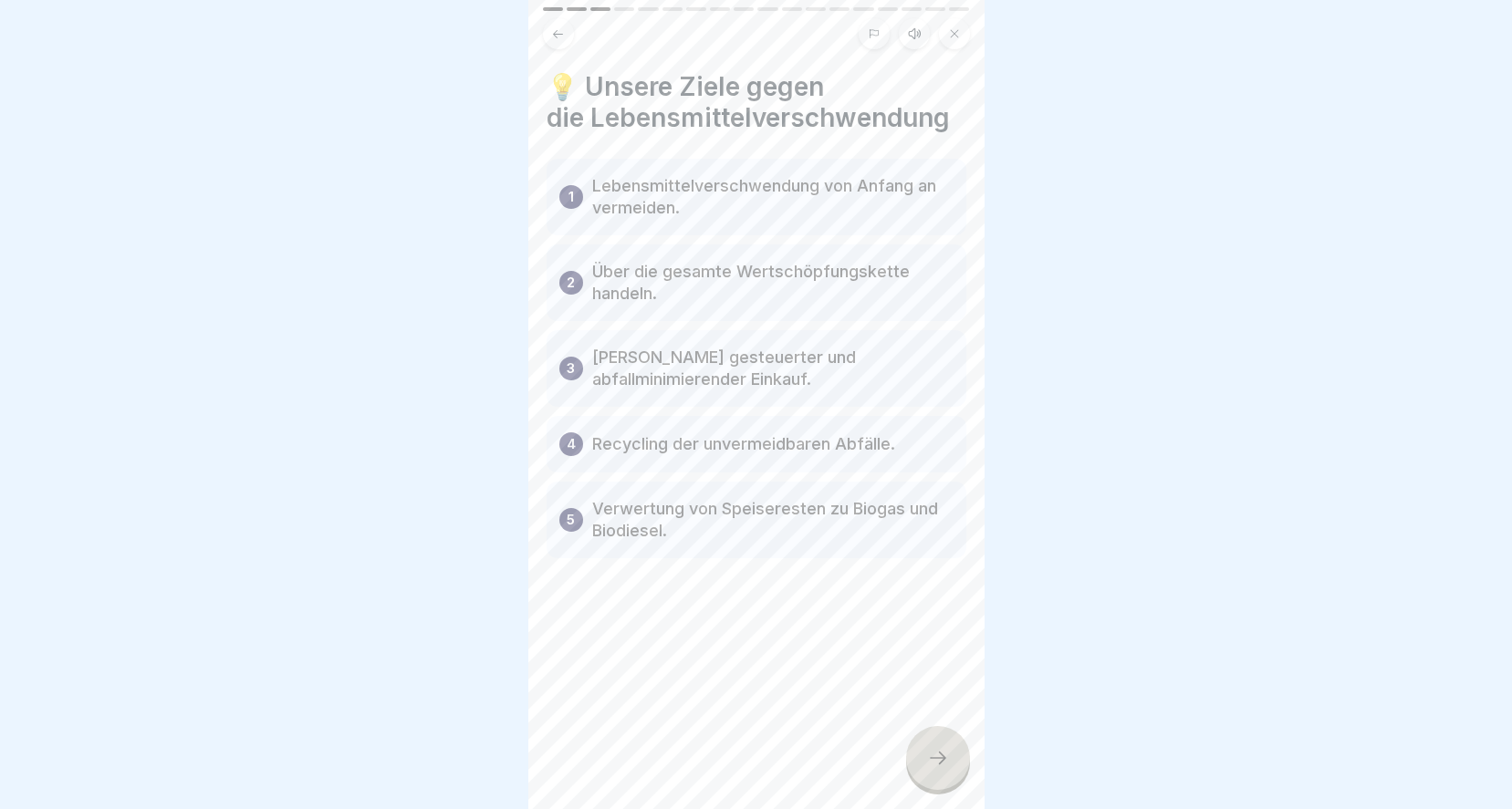
click at [924, 775] on div at bounding box center [938, 758] width 64 height 64
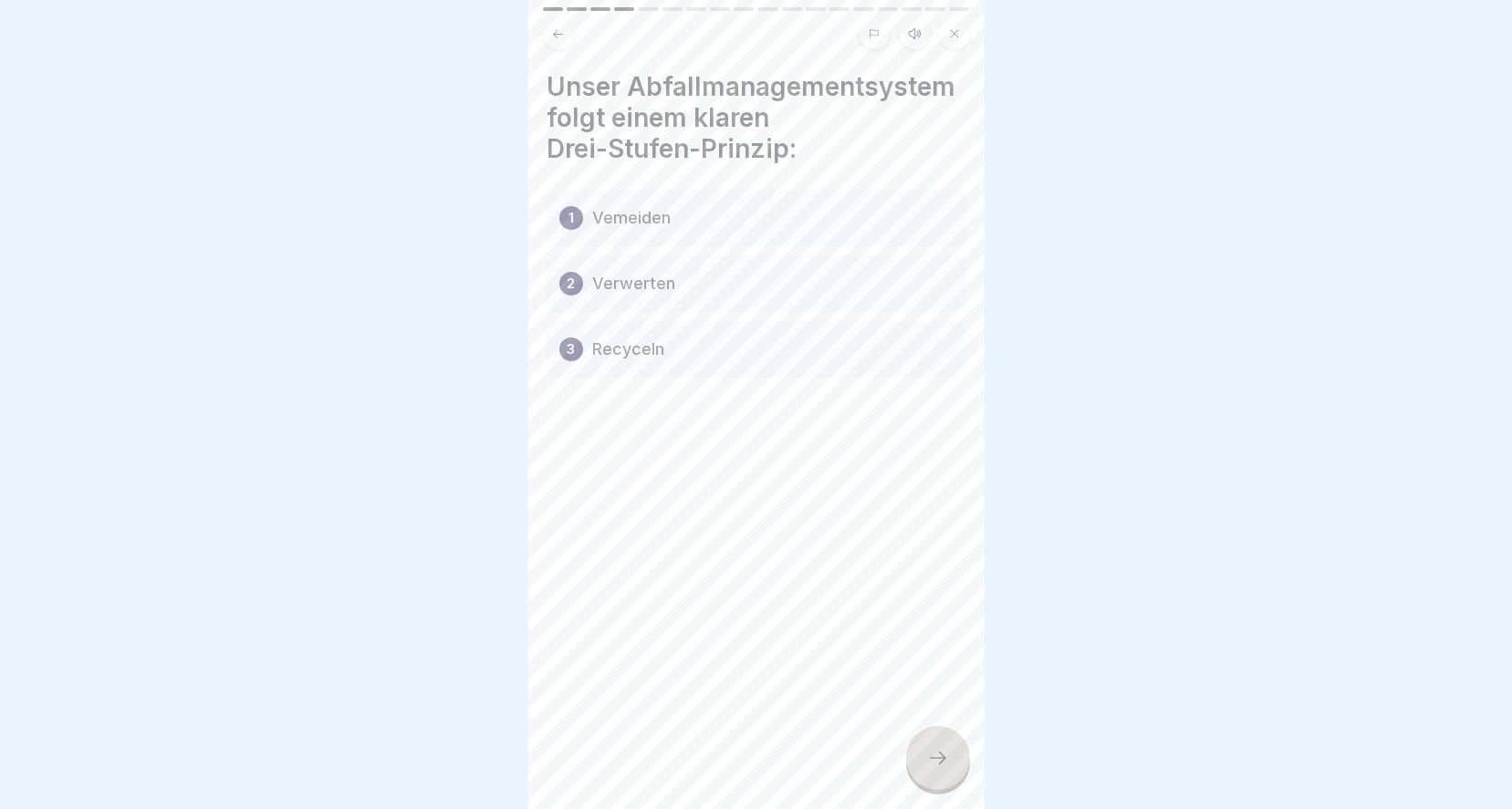
click at [942, 754] on icon at bounding box center [937, 758] width 22 height 22
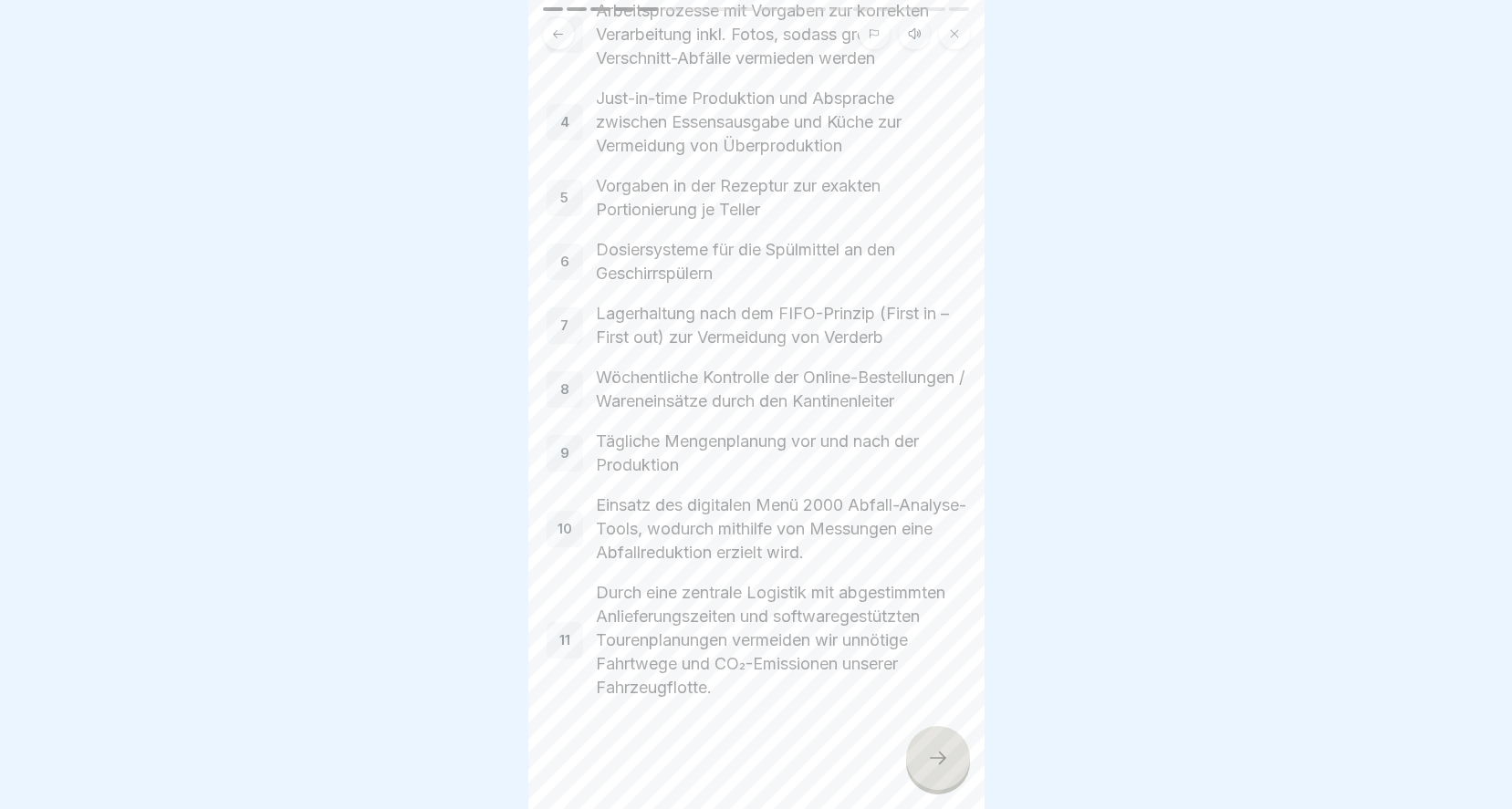
scroll to position [393, 0]
click at [942, 752] on icon at bounding box center [937, 758] width 22 height 22
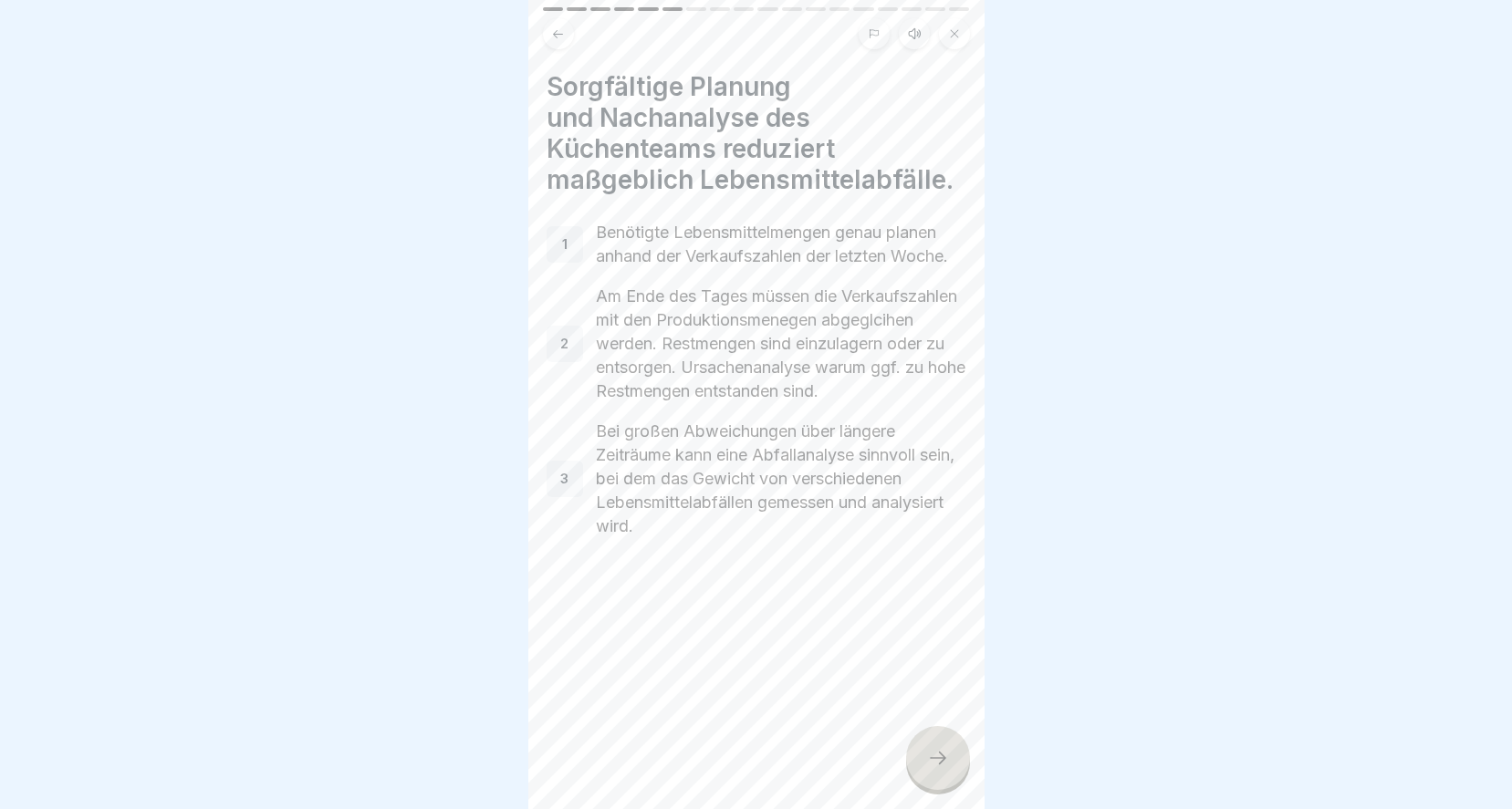
click at [933, 759] on icon at bounding box center [937, 758] width 22 height 22
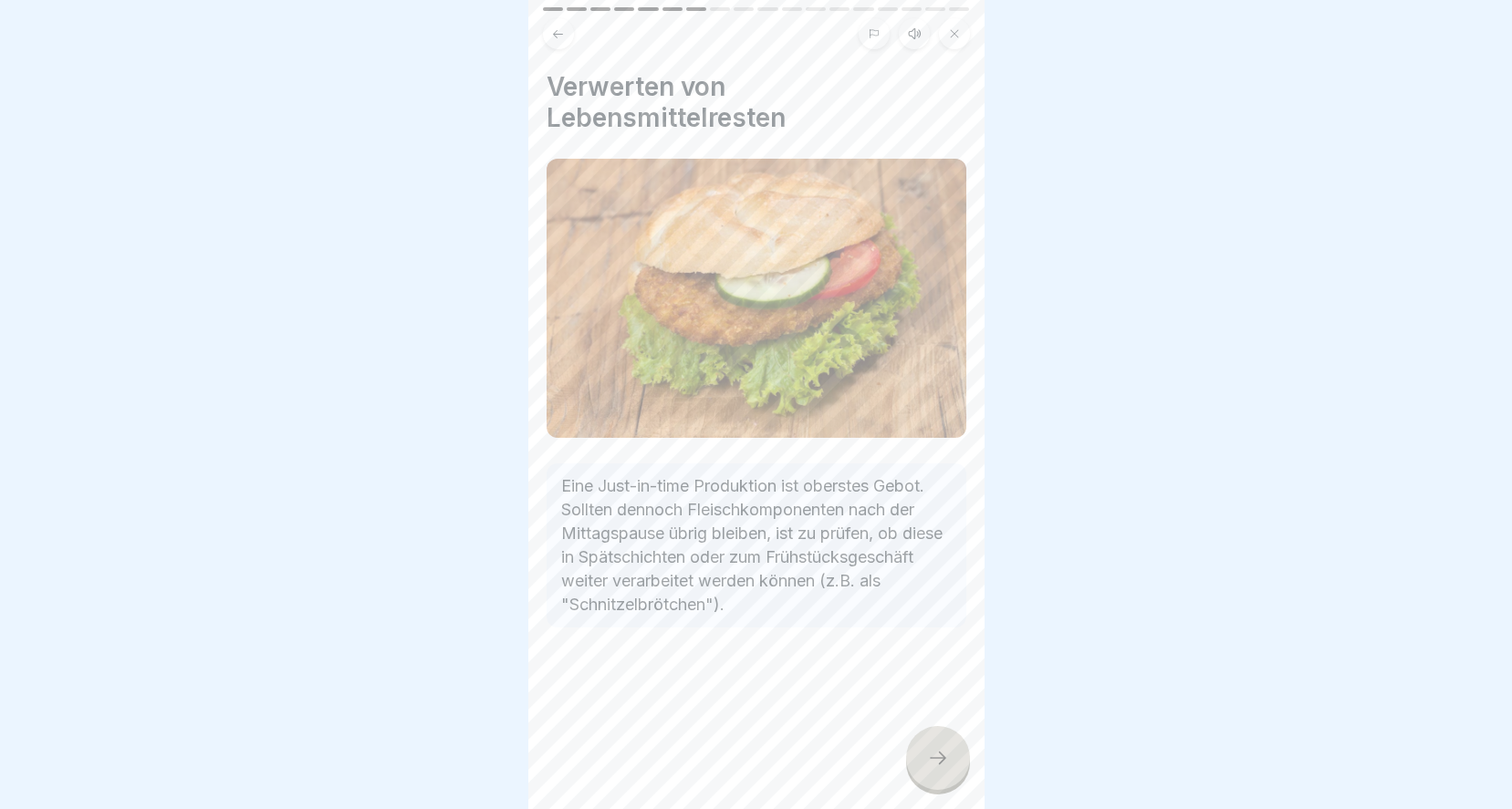
click at [939, 763] on icon at bounding box center [937, 758] width 22 height 22
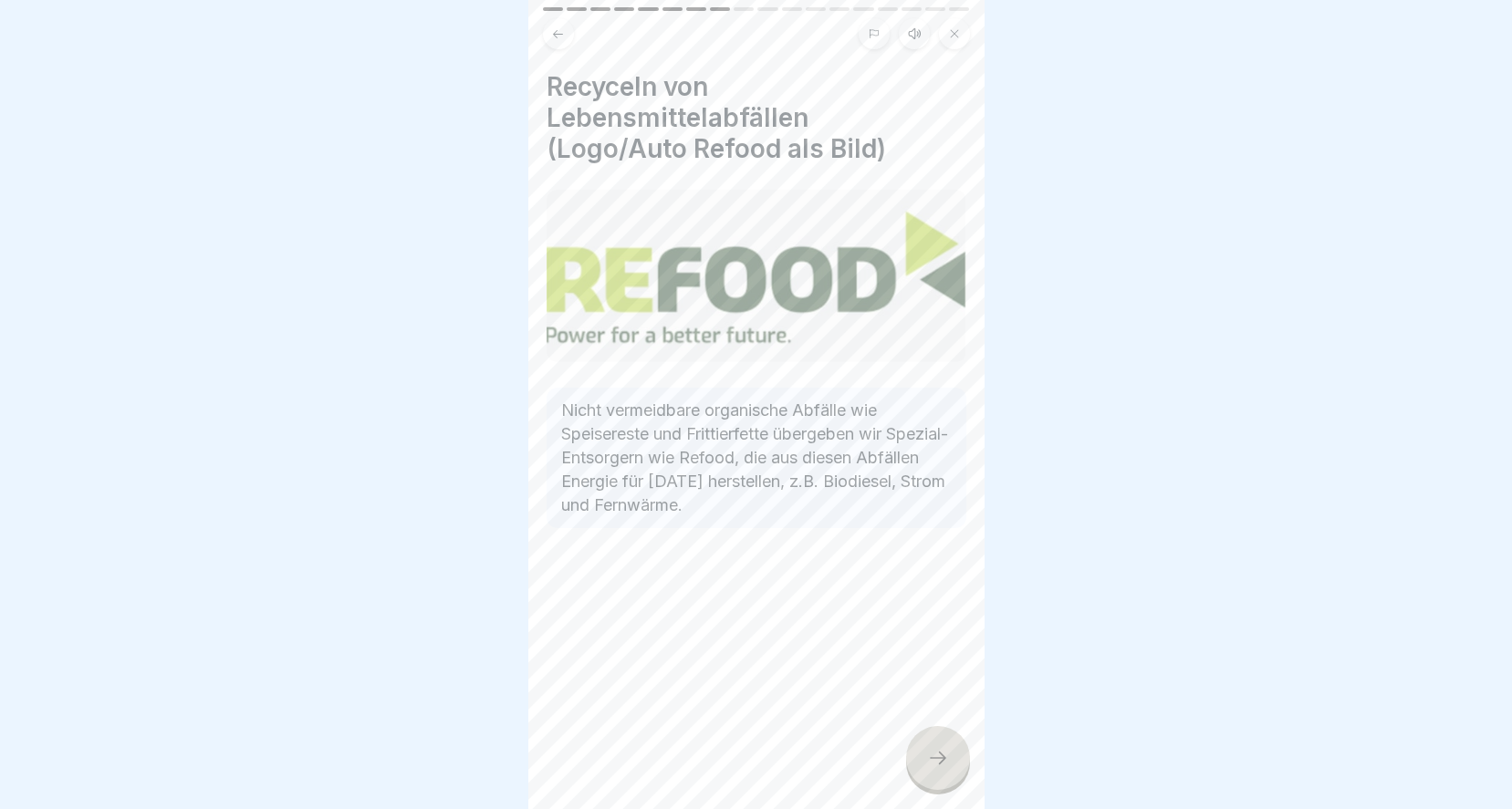
click at [938, 744] on div at bounding box center [938, 758] width 64 height 64
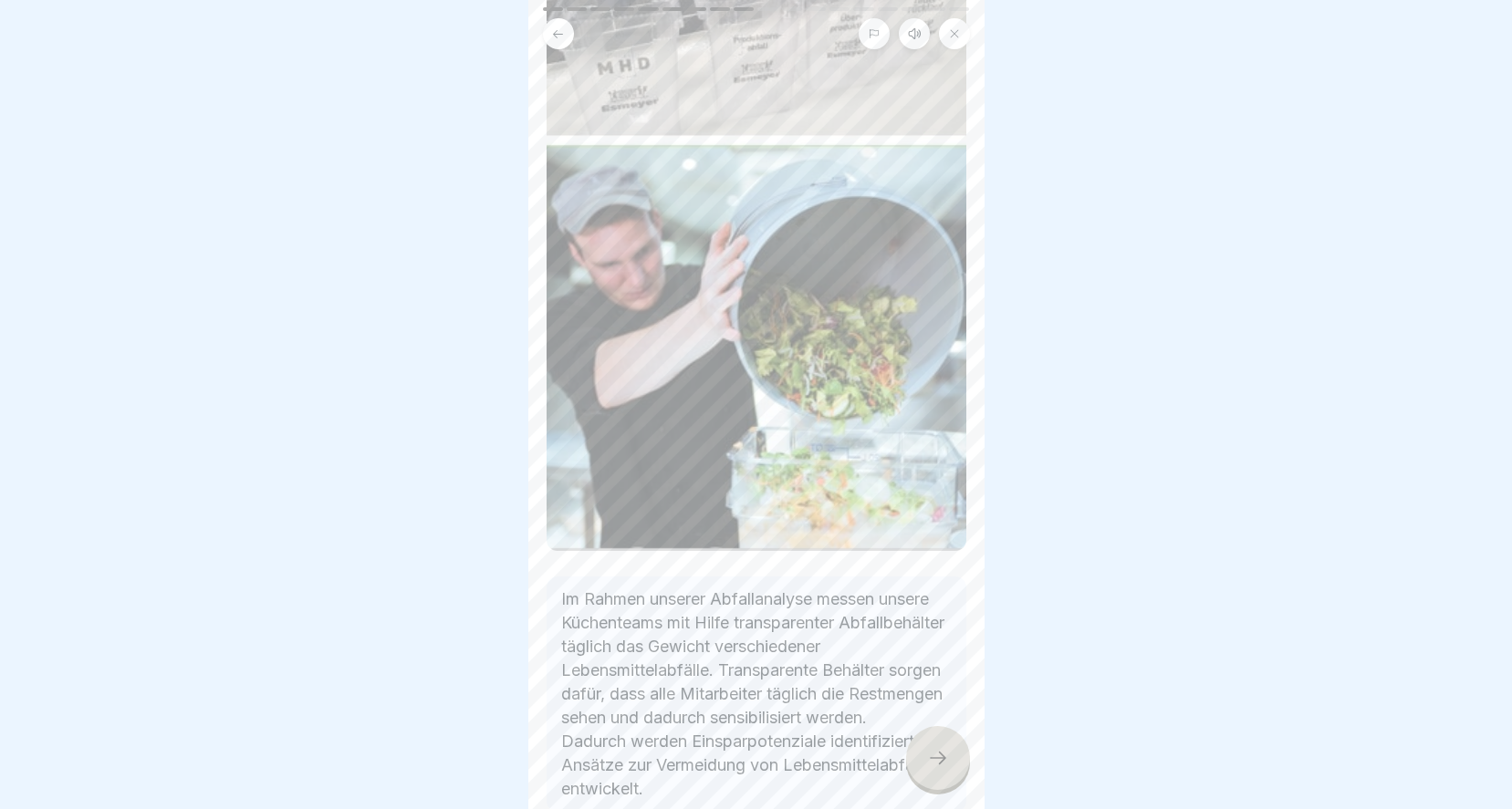
scroll to position [368, 0]
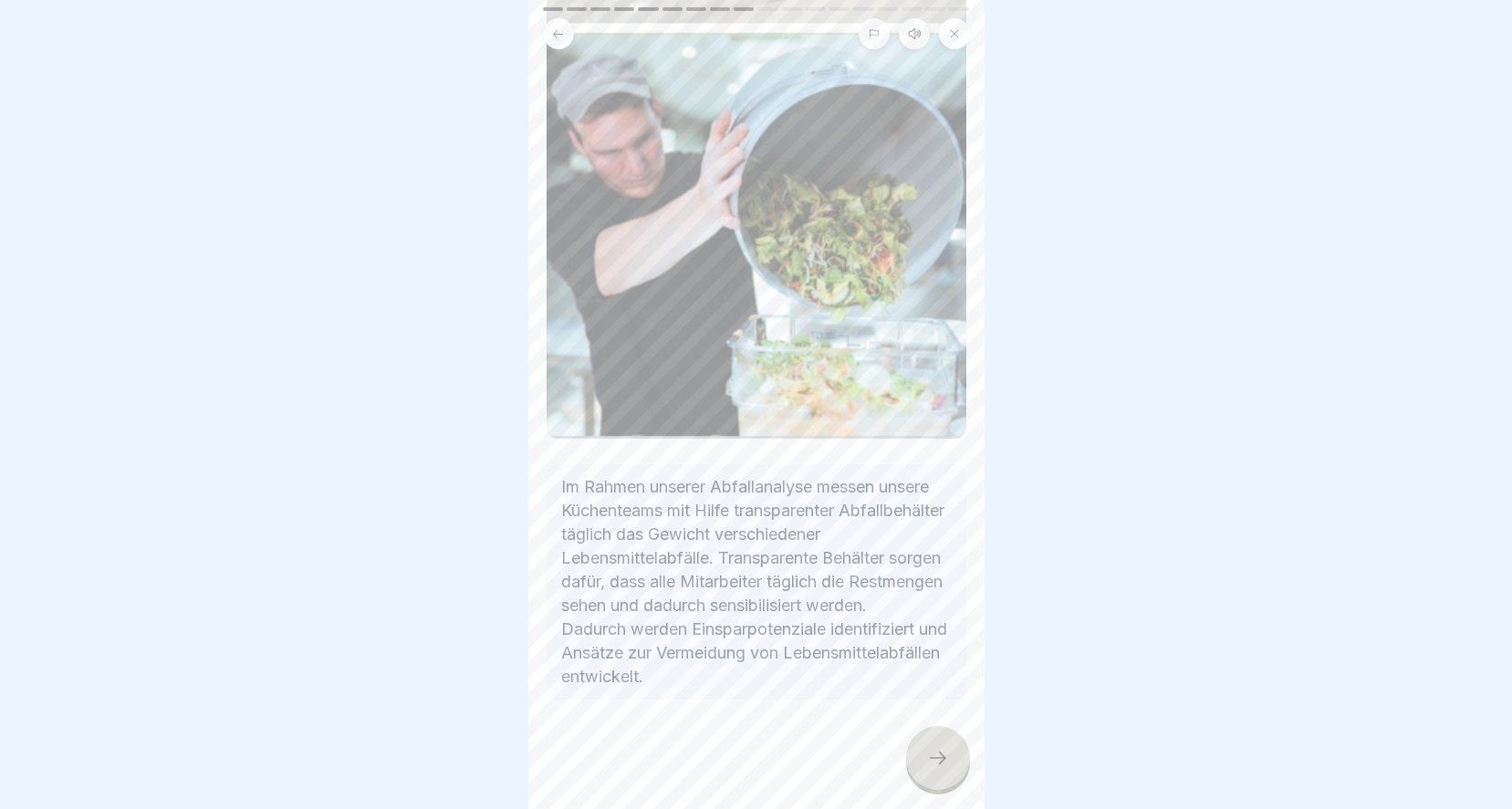
click at [926, 770] on div at bounding box center [938, 758] width 64 height 64
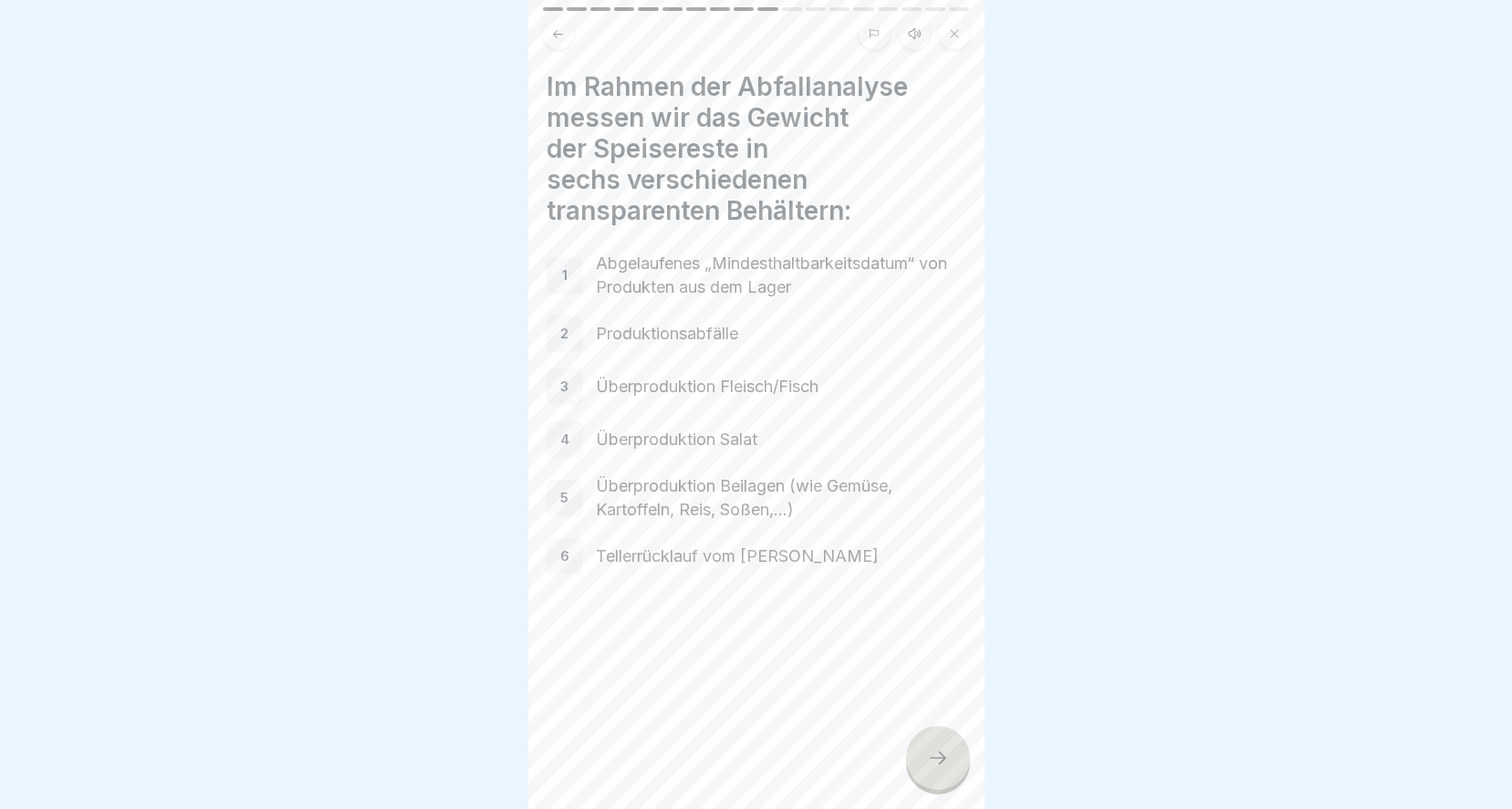
click at [934, 757] on icon at bounding box center [937, 758] width 22 height 22
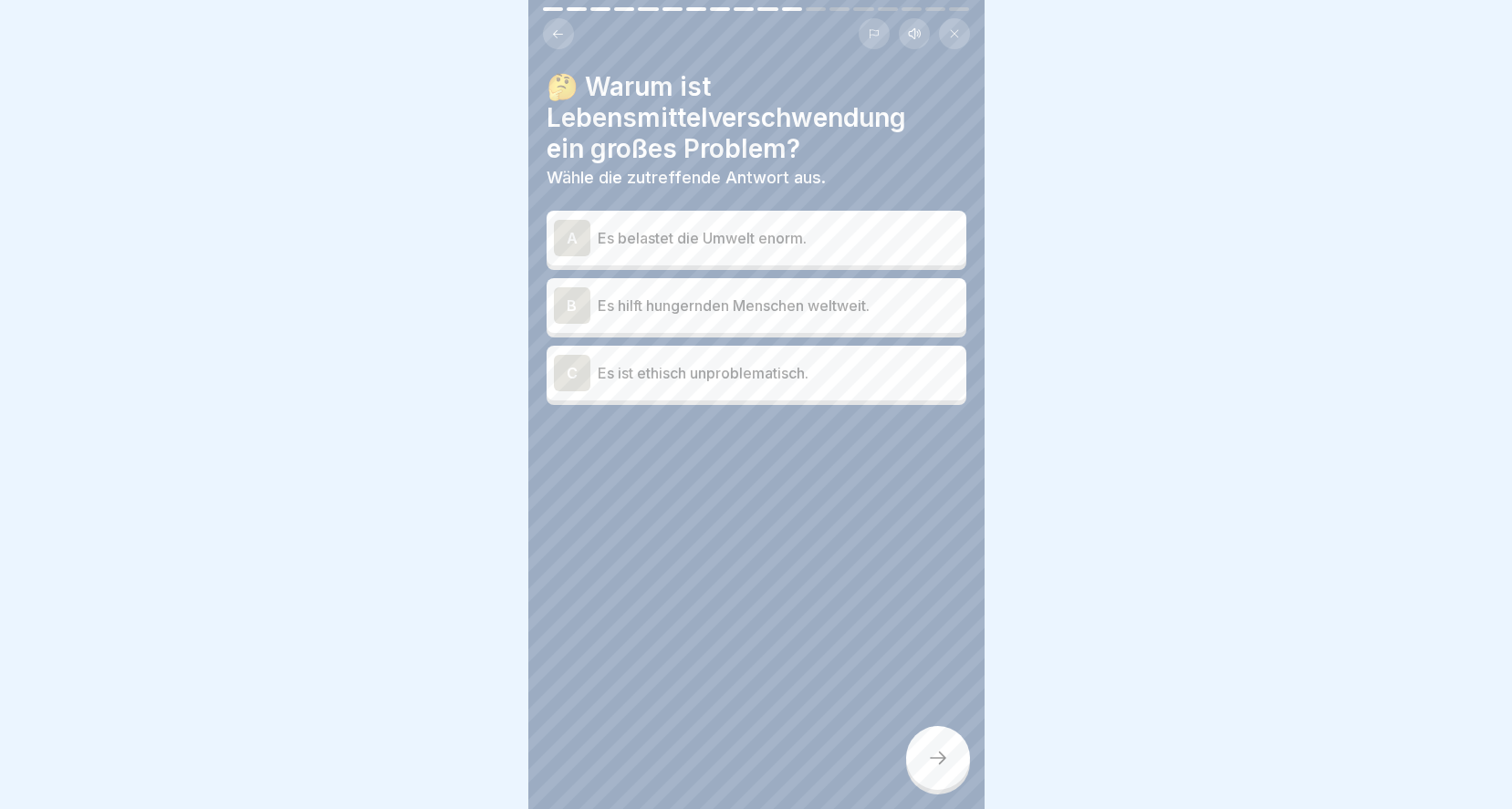
click at [701, 235] on div "A Es belastet die Umwelt enorm." at bounding box center [756, 238] width 405 height 37
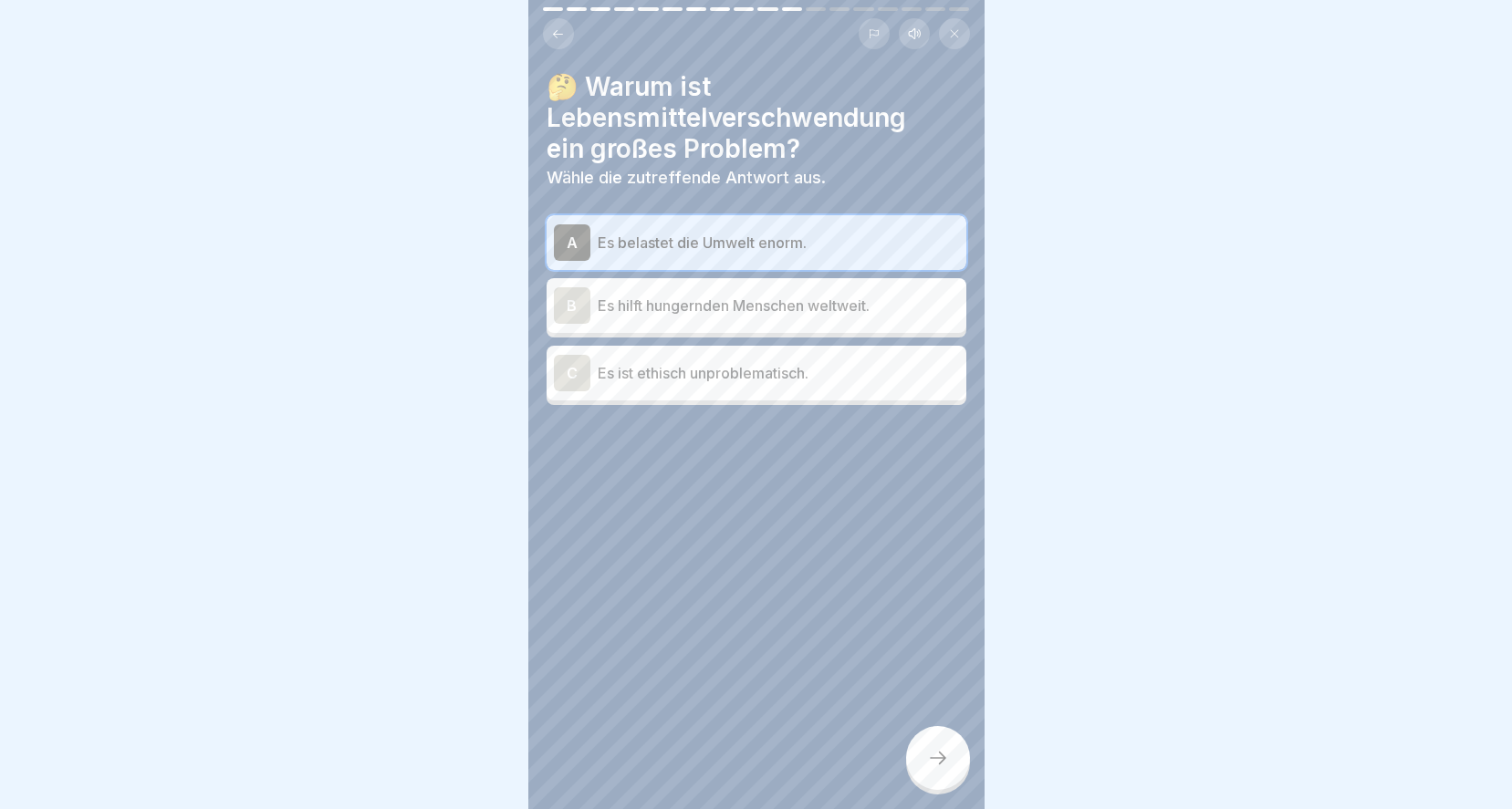
click at [933, 771] on div at bounding box center [938, 758] width 64 height 64
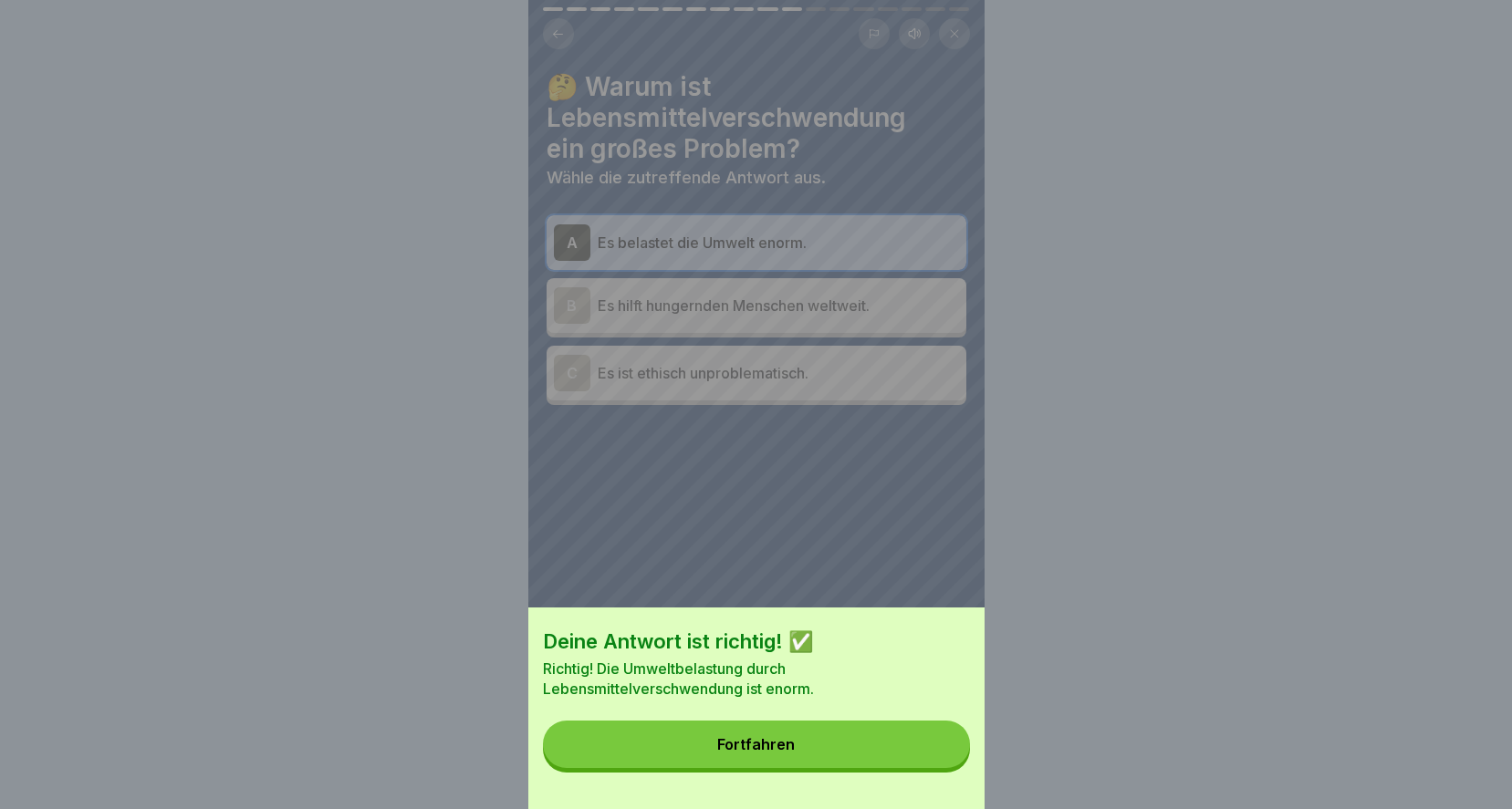
click at [826, 754] on button "Fortfahren" at bounding box center [756, 743] width 427 height 48
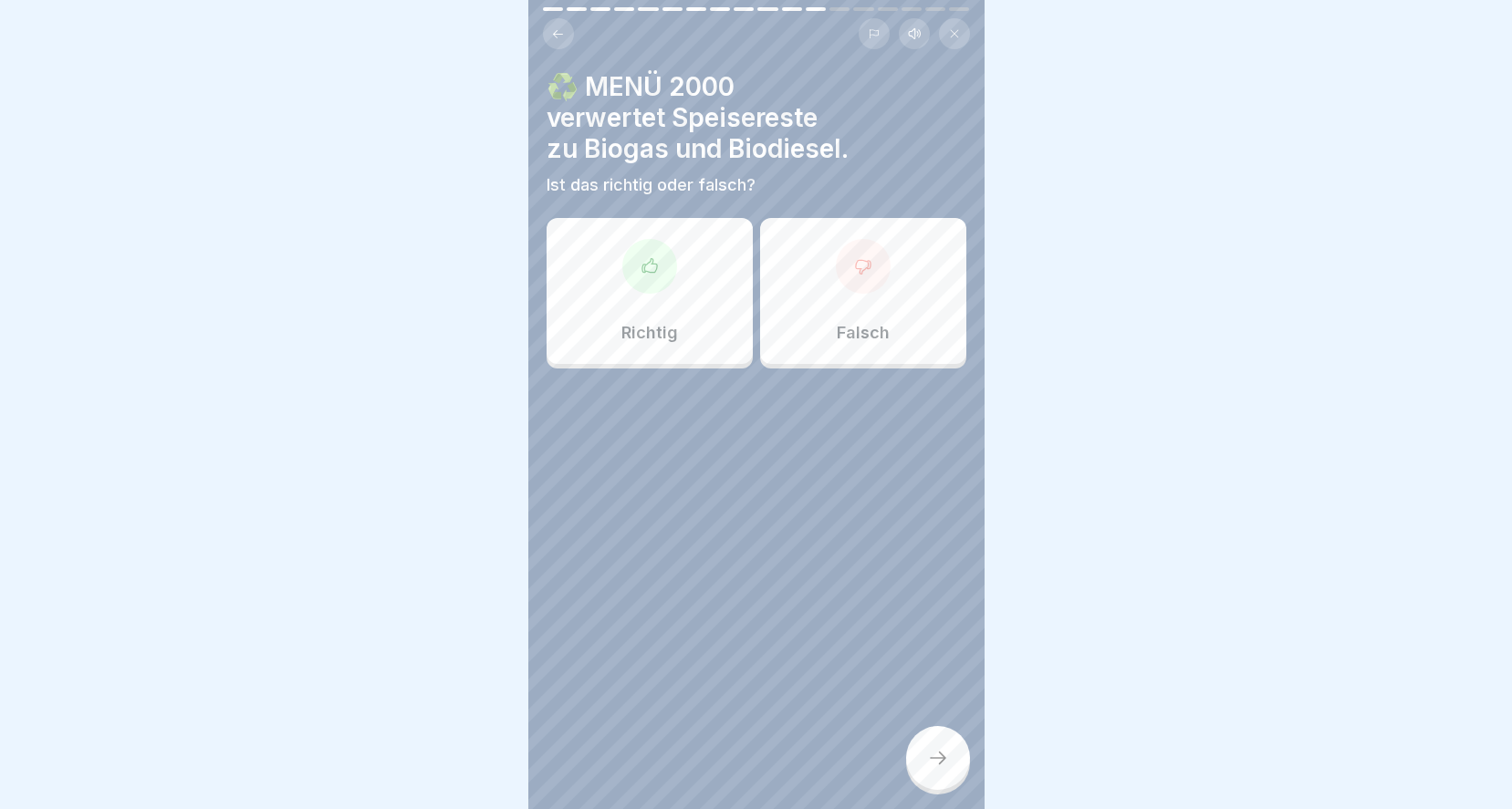
click at [645, 257] on icon at bounding box center [649, 266] width 18 height 18
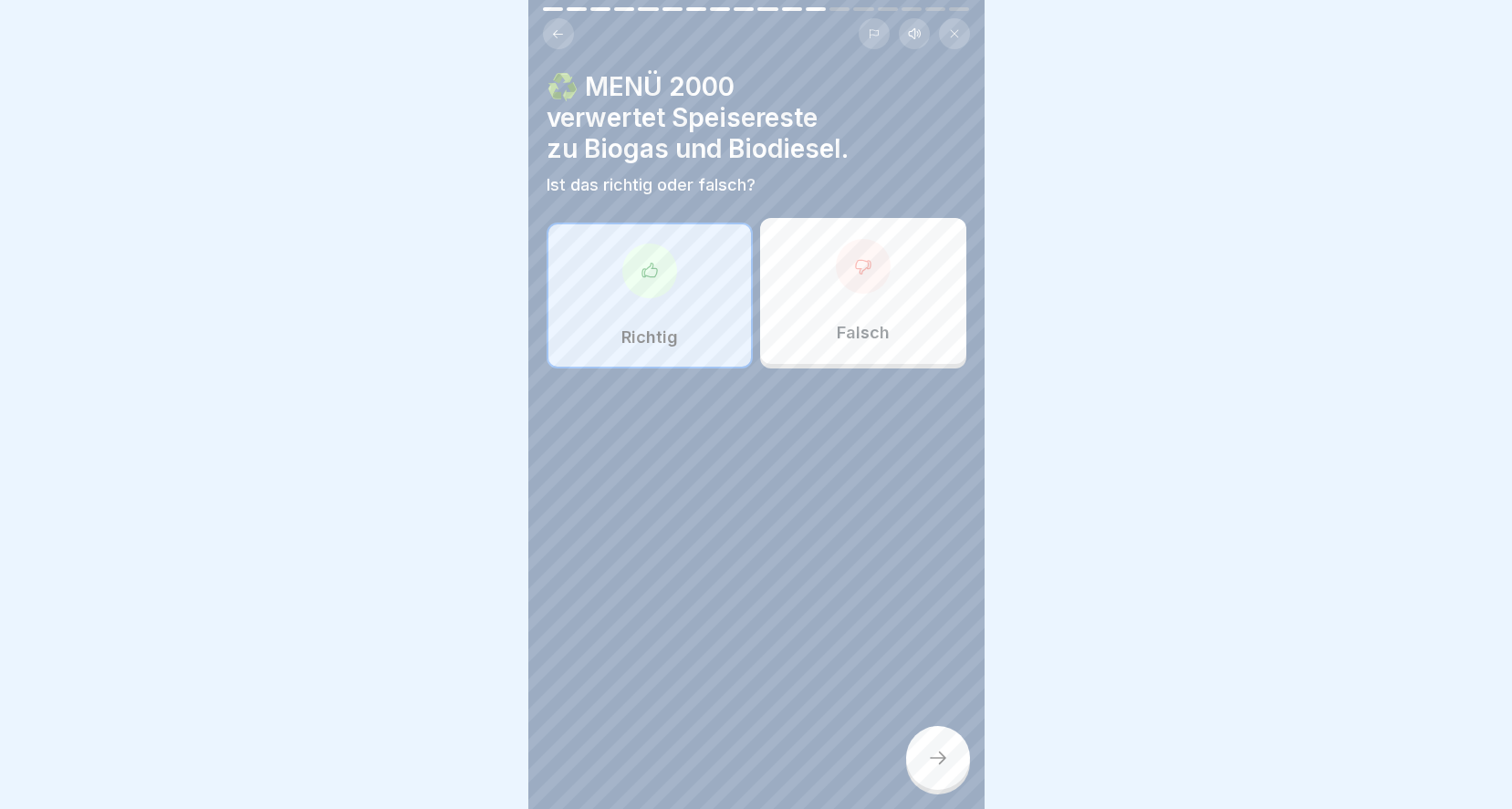
click at [940, 755] on icon at bounding box center [937, 758] width 22 height 22
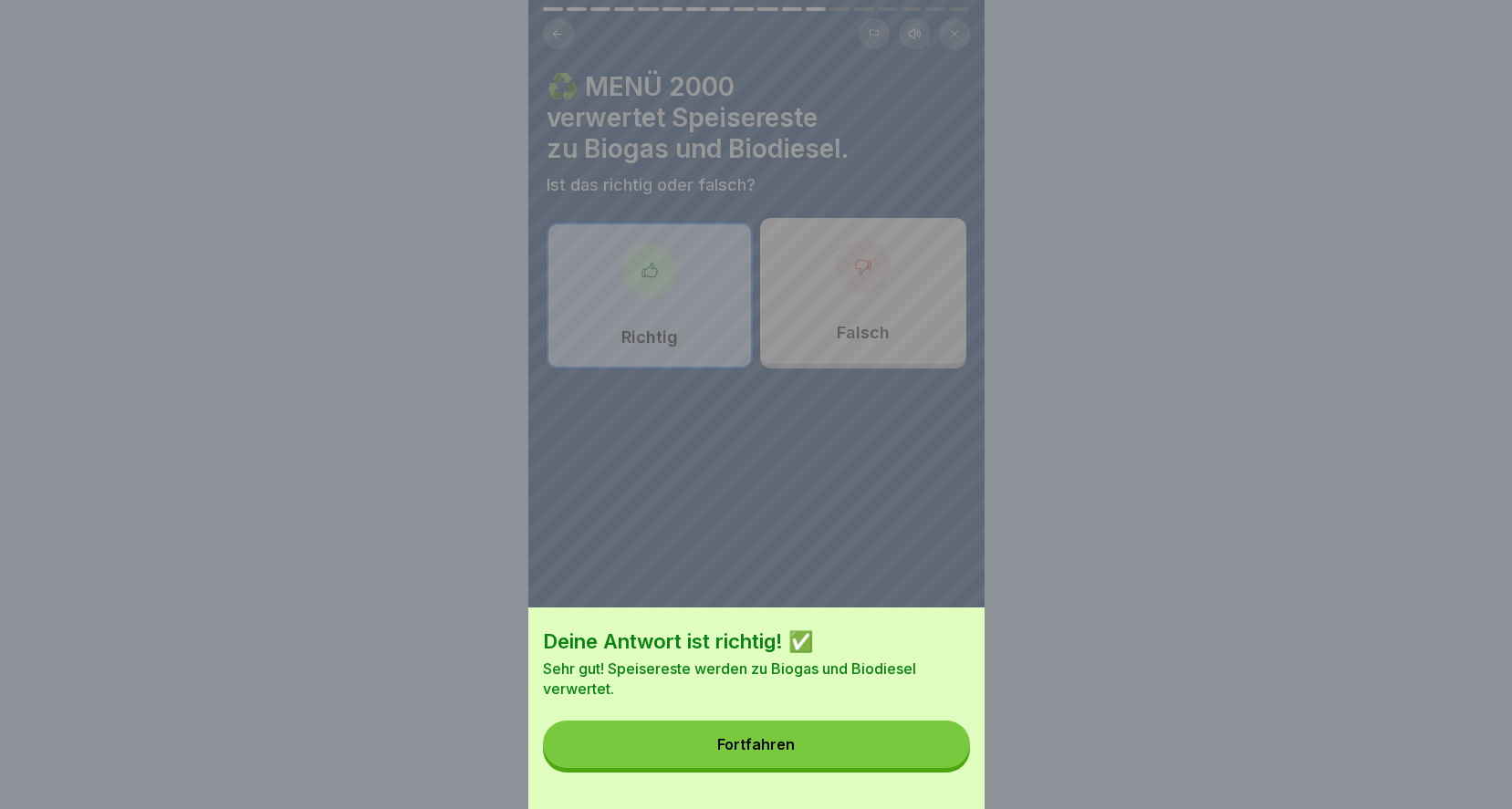
click at [882, 762] on button "Fortfahren" at bounding box center [756, 743] width 427 height 48
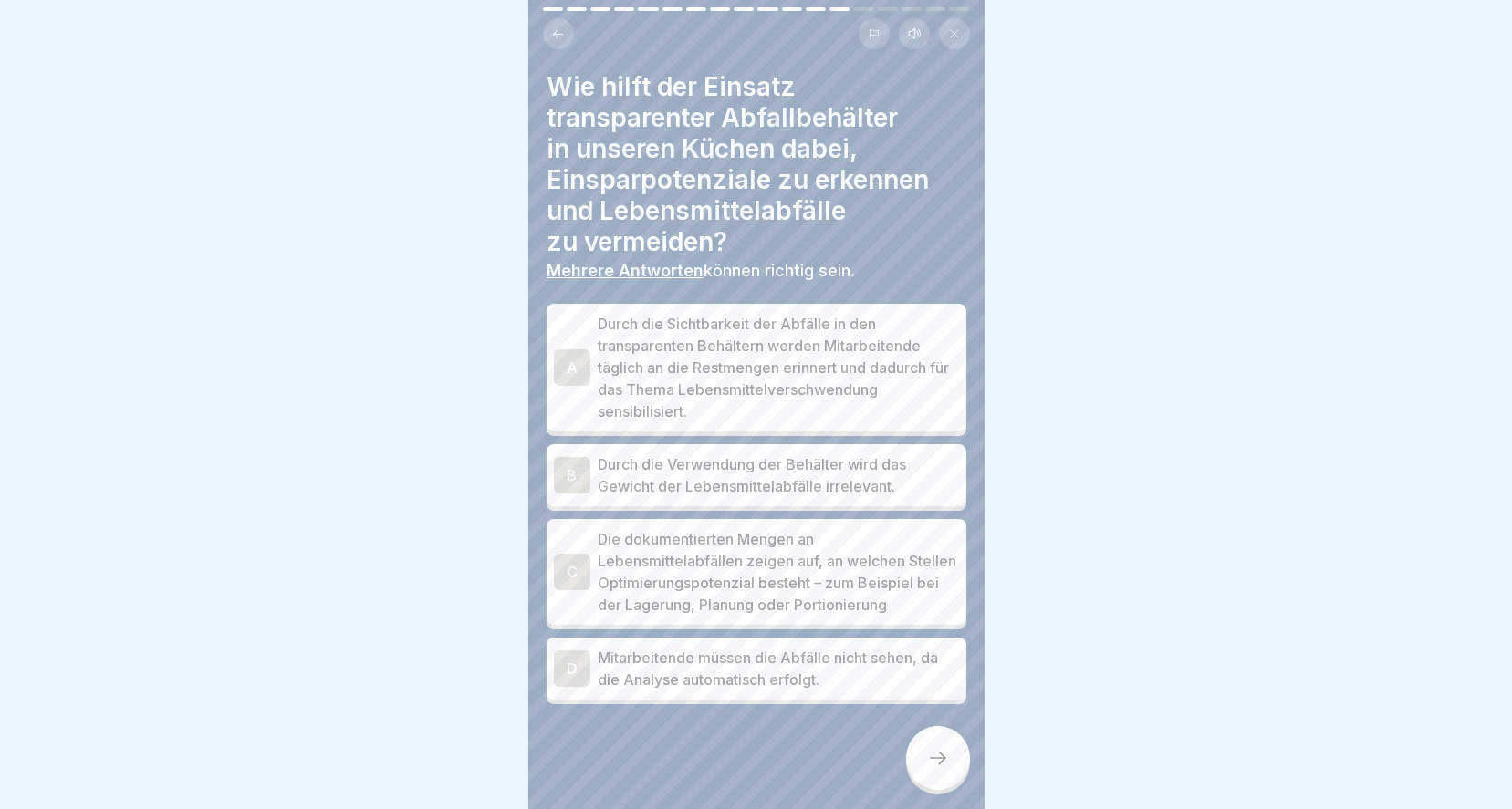
click at [767, 337] on p "Durch die Sichtbarkeit der Abfälle in den transparenten Behältern werden Mitarb…" at bounding box center [778, 367] width 362 height 110
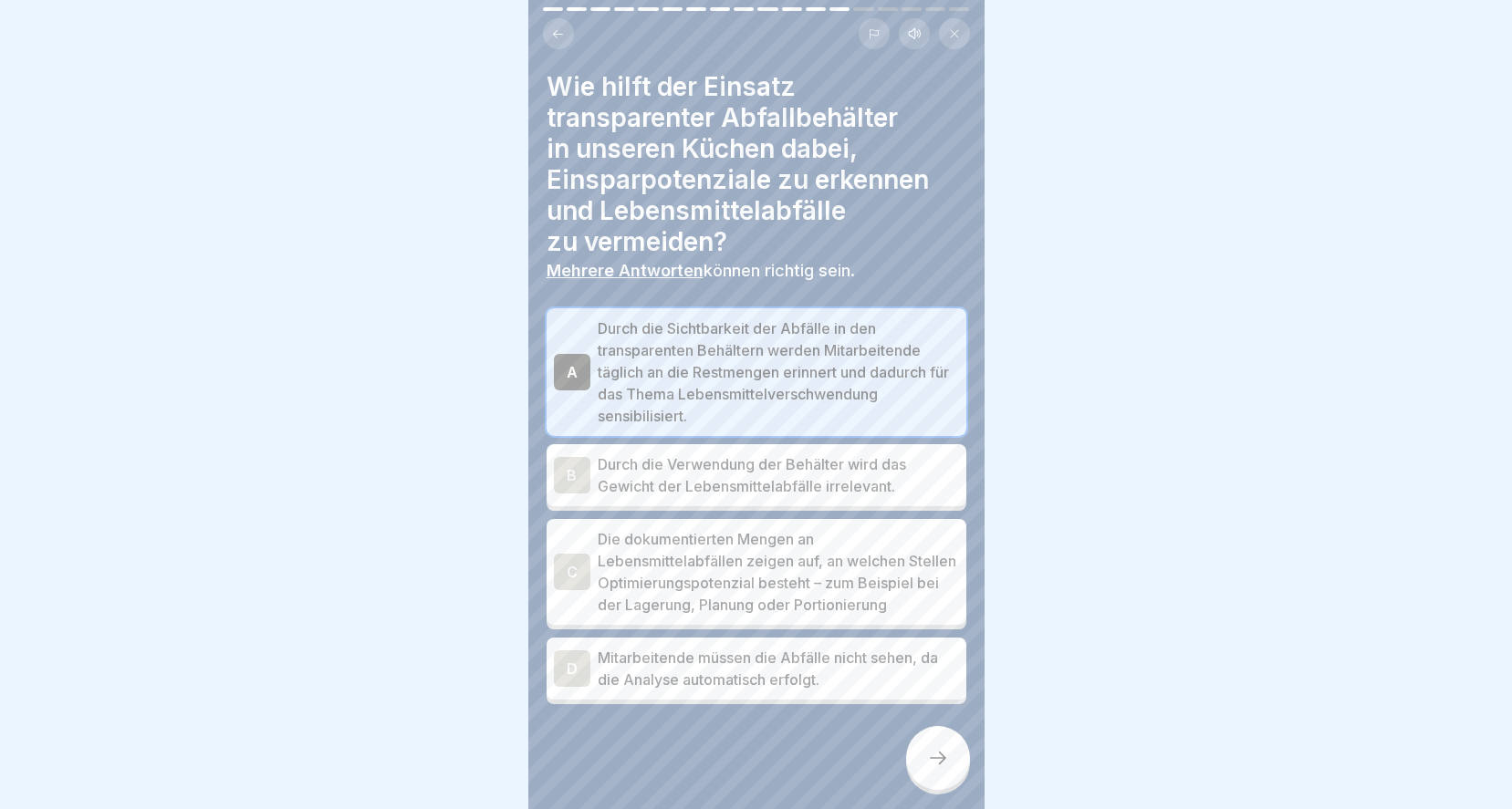
click at [692, 559] on p "Die dokumentierten Mengen an Lebensmittelabfällen zeigen auf, an welchen Stelle…" at bounding box center [778, 571] width 362 height 87
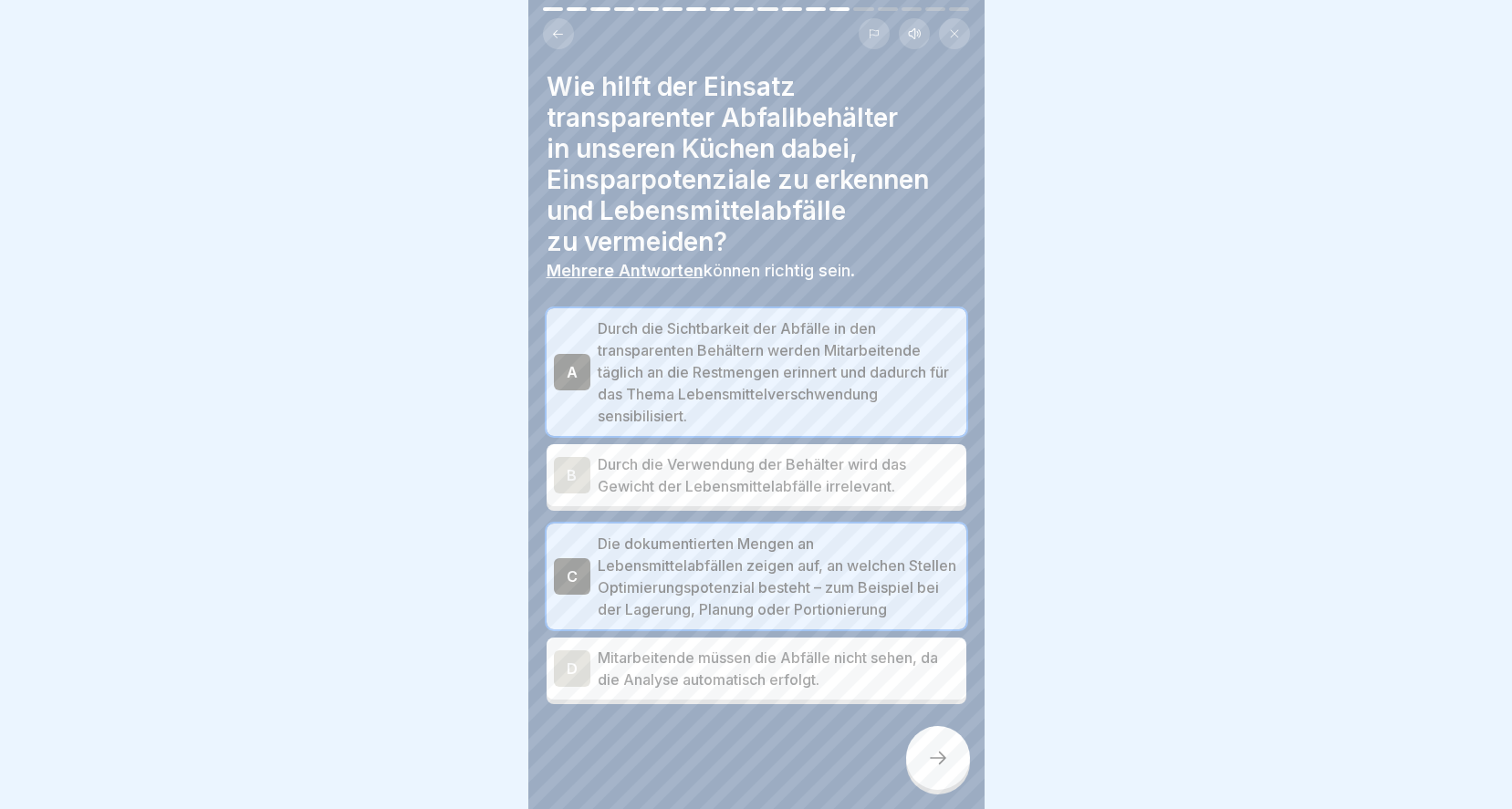
click at [927, 769] on div at bounding box center [938, 758] width 64 height 64
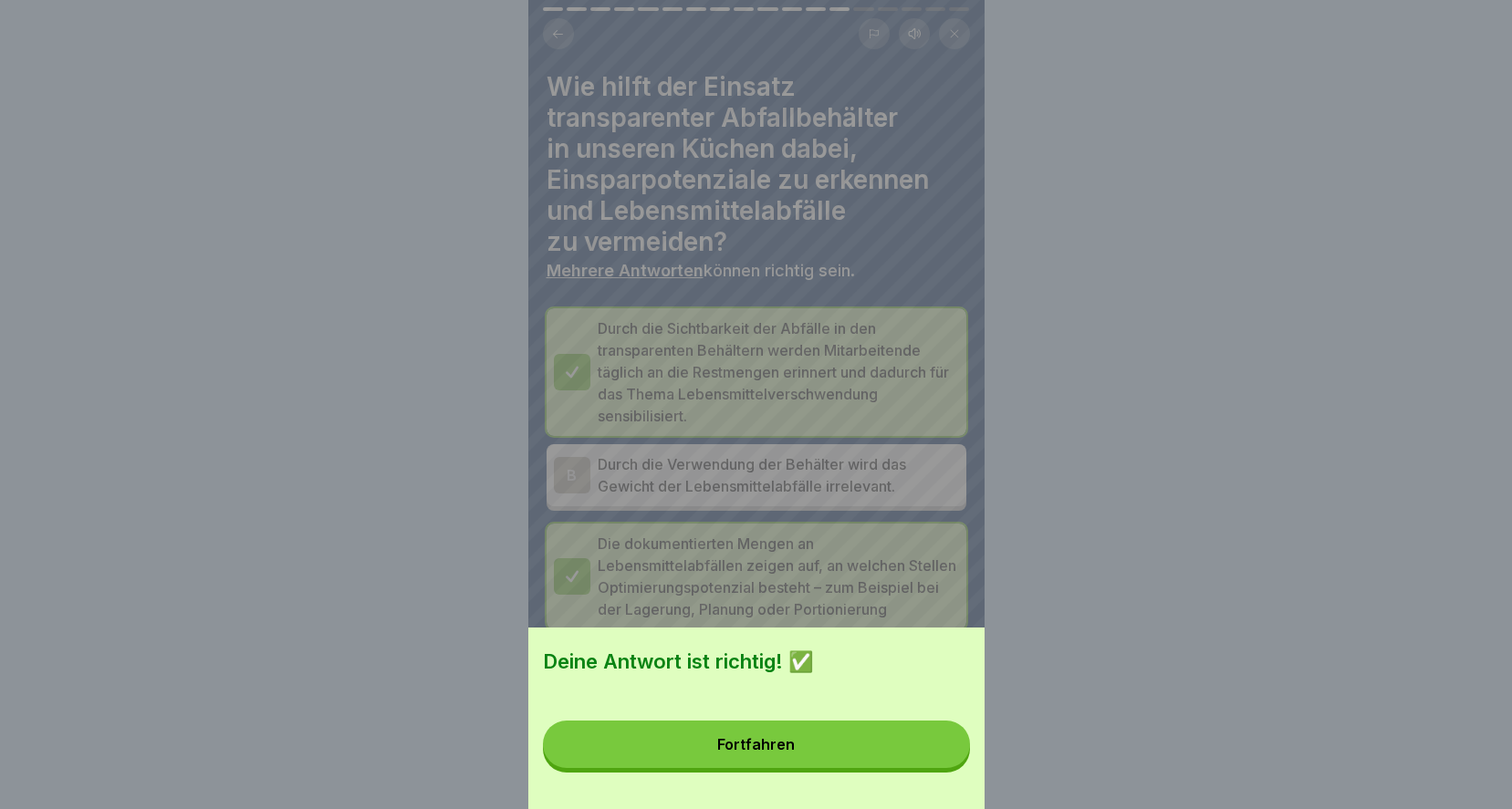
click at [900, 768] on button "Fortfahren" at bounding box center [756, 743] width 427 height 48
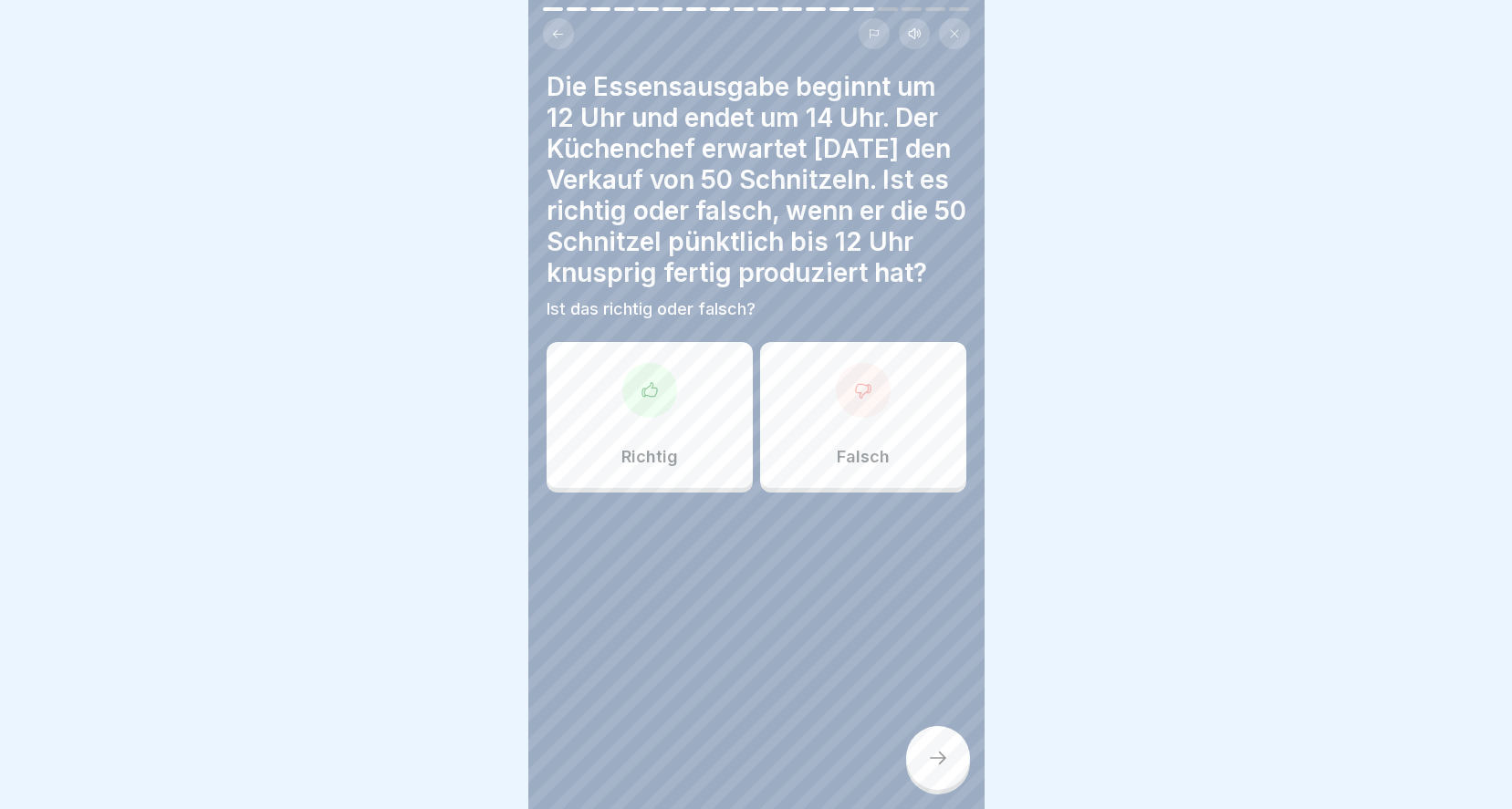
click at [832, 402] on div "Falsch" at bounding box center [863, 415] width 206 height 146
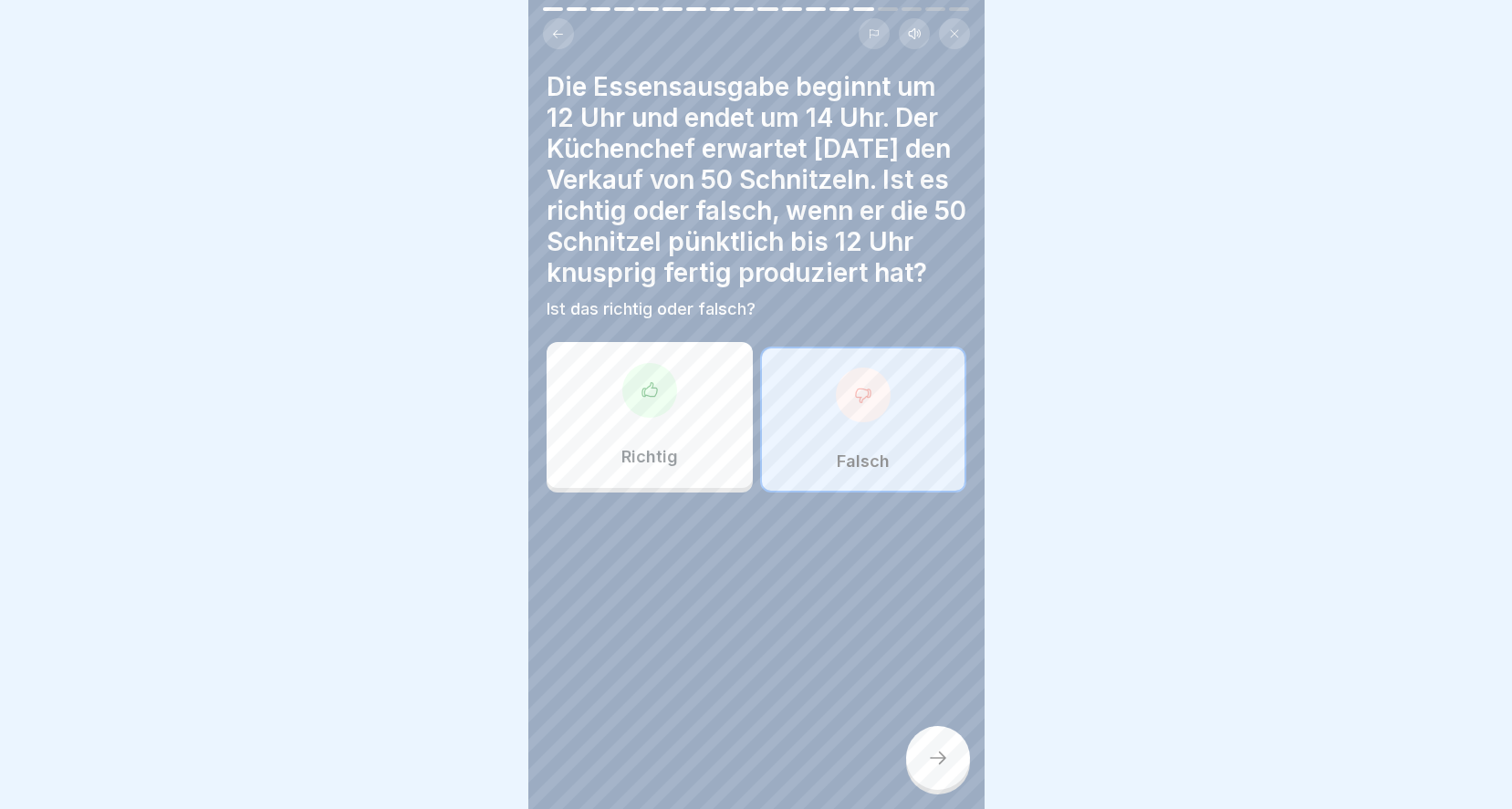
click at [948, 765] on icon at bounding box center [937, 758] width 22 height 22
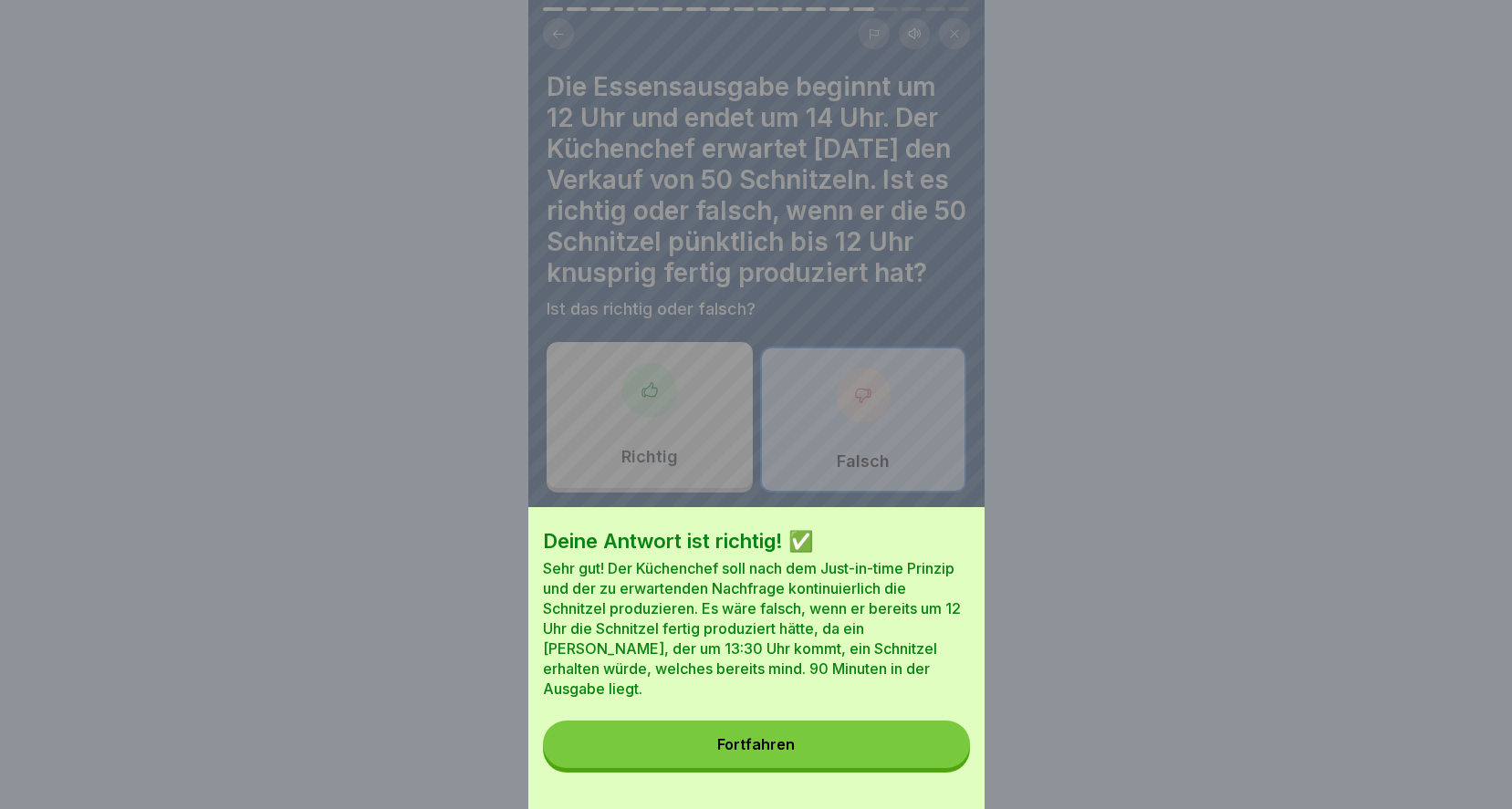
click at [786, 752] on div "Fortfahren" at bounding box center [755, 744] width 78 height 17
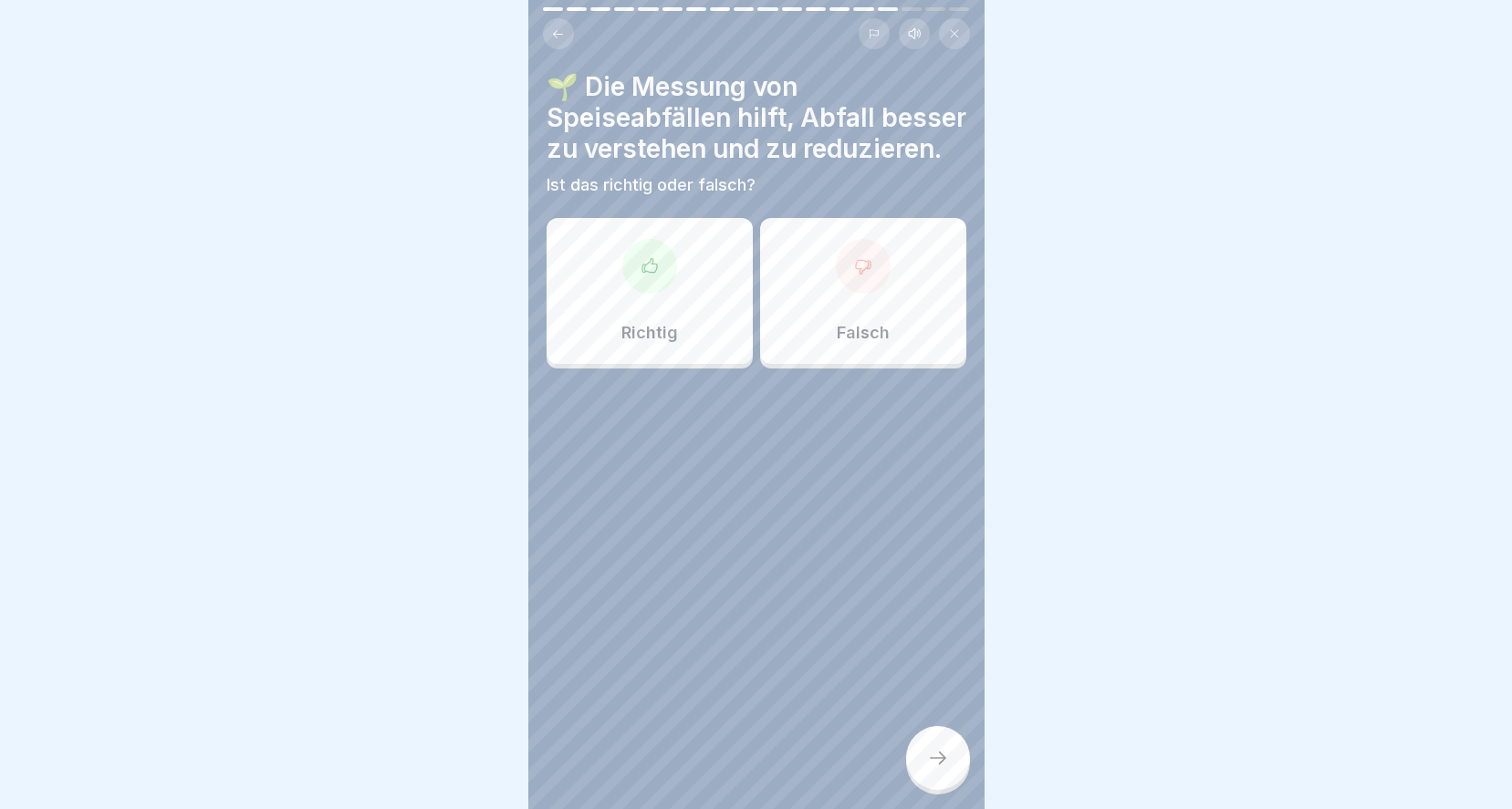
click at [670, 277] on div at bounding box center [649, 266] width 54 height 54
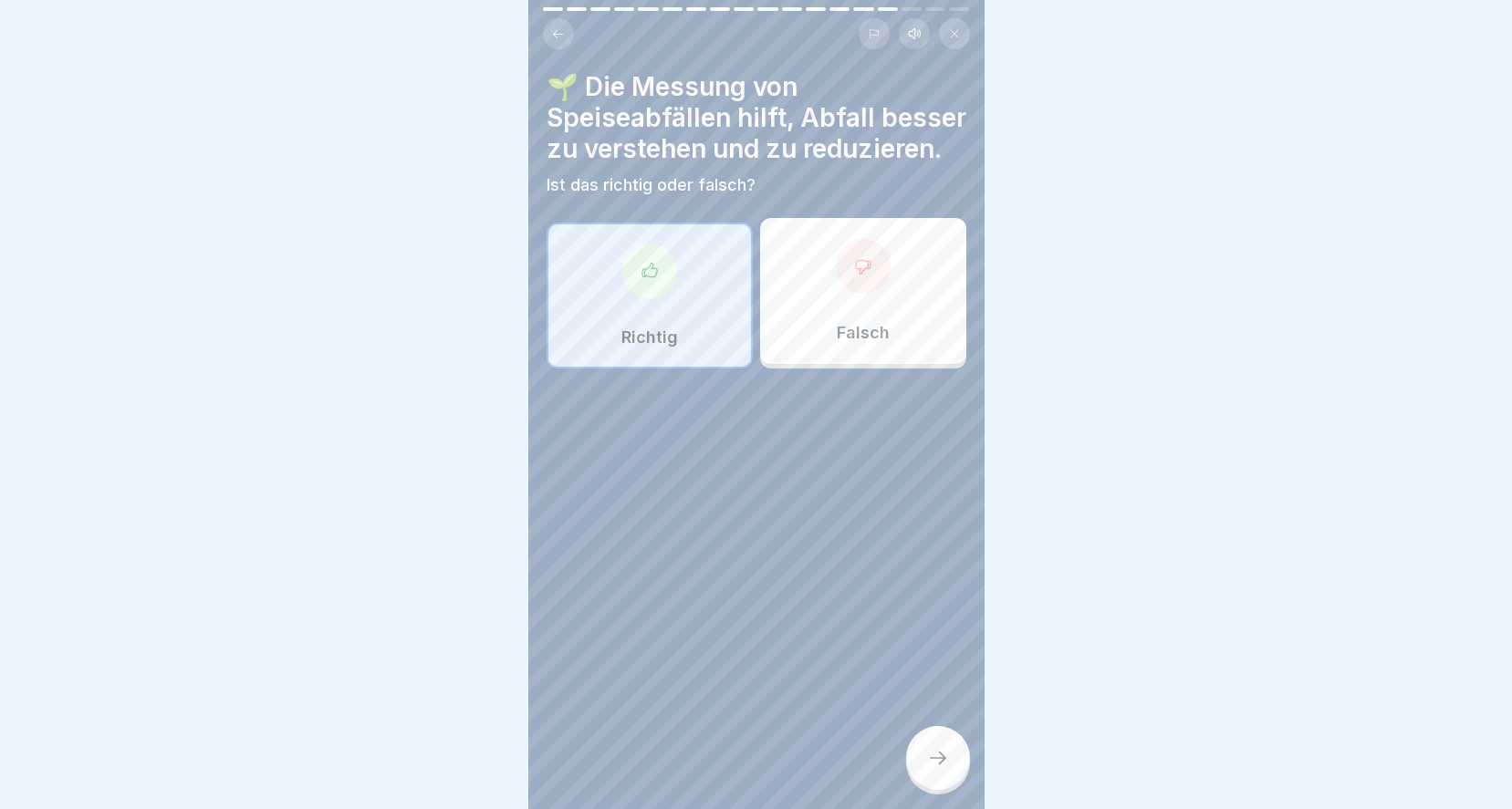
click at [913, 724] on div "🌱 Die Messung von Speiseabfällen hilft, Abfall besser zu verstehen und zu reduz…" at bounding box center [756, 404] width 456 height 809
click at [927, 743] on div at bounding box center [938, 758] width 64 height 64
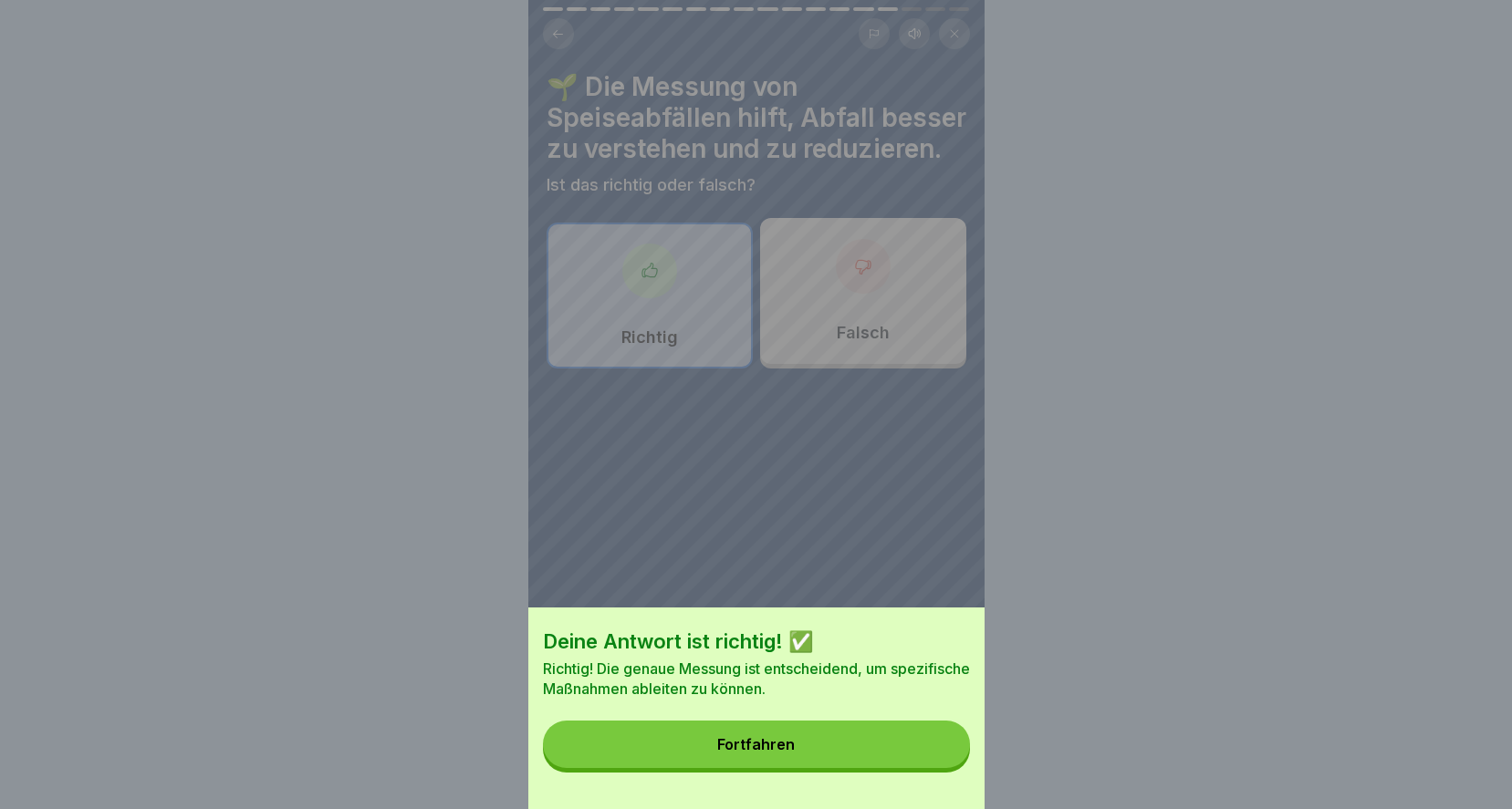
click at [839, 751] on button "Fortfahren" at bounding box center [756, 743] width 427 height 48
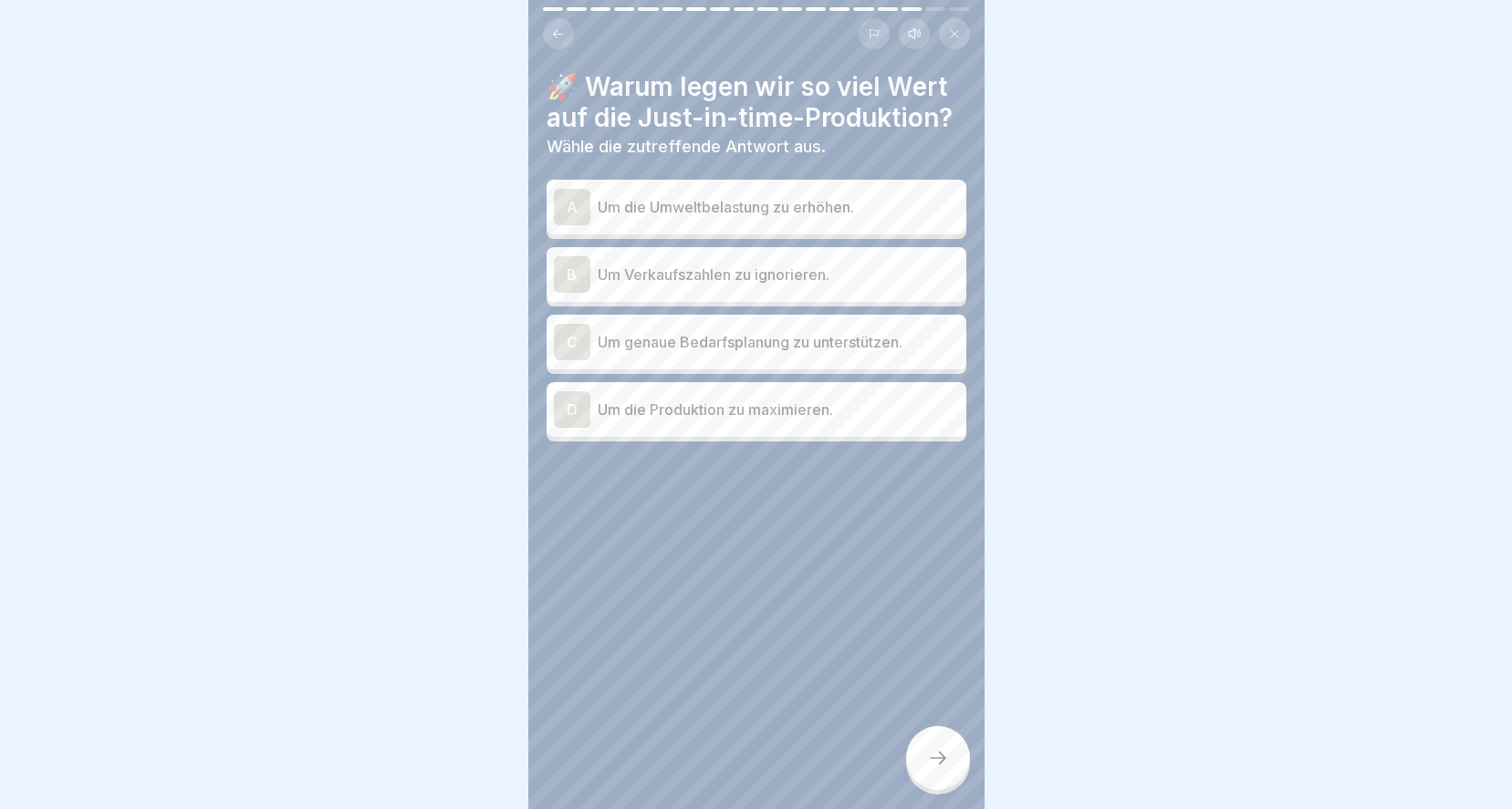
click at [755, 335] on p "Um genaue Bedarfsplanung zu unterstützen." at bounding box center [778, 341] width 362 height 22
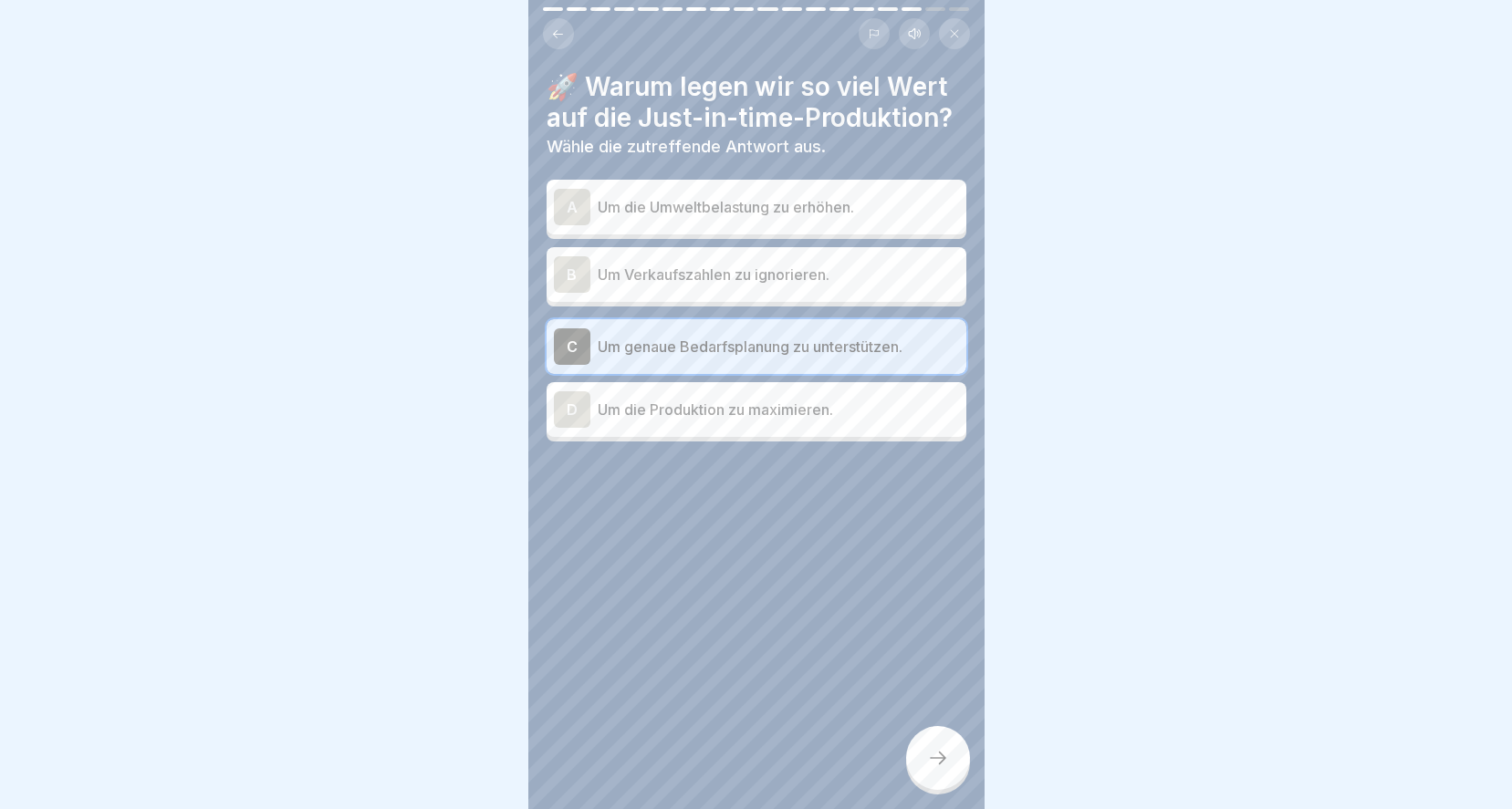
click at [940, 767] on icon at bounding box center [937, 758] width 22 height 22
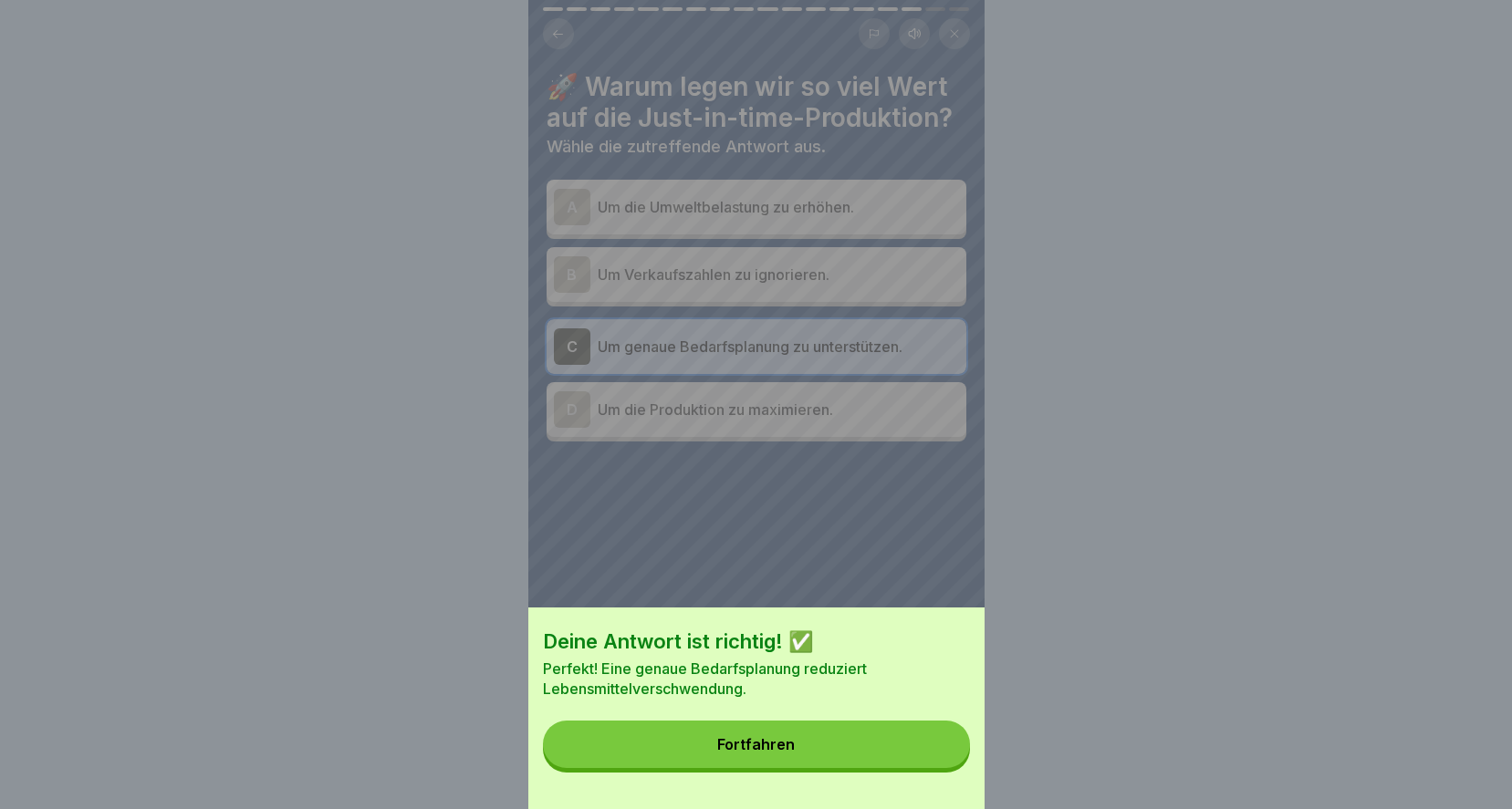
click at [902, 755] on button "Fortfahren" at bounding box center [756, 743] width 427 height 48
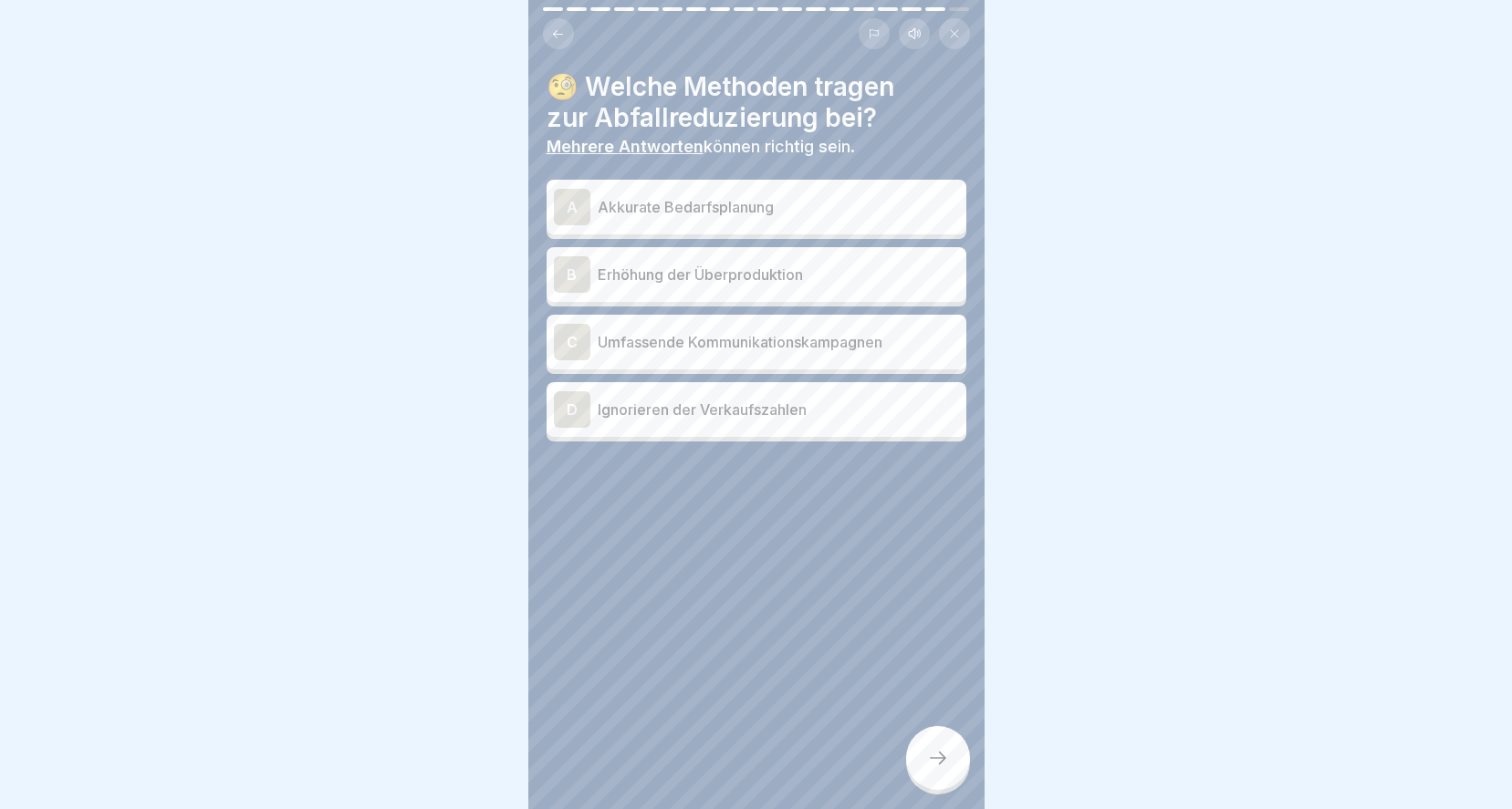
click at [783, 197] on p "Akkurate Bedarfsplanung" at bounding box center [778, 206] width 362 height 22
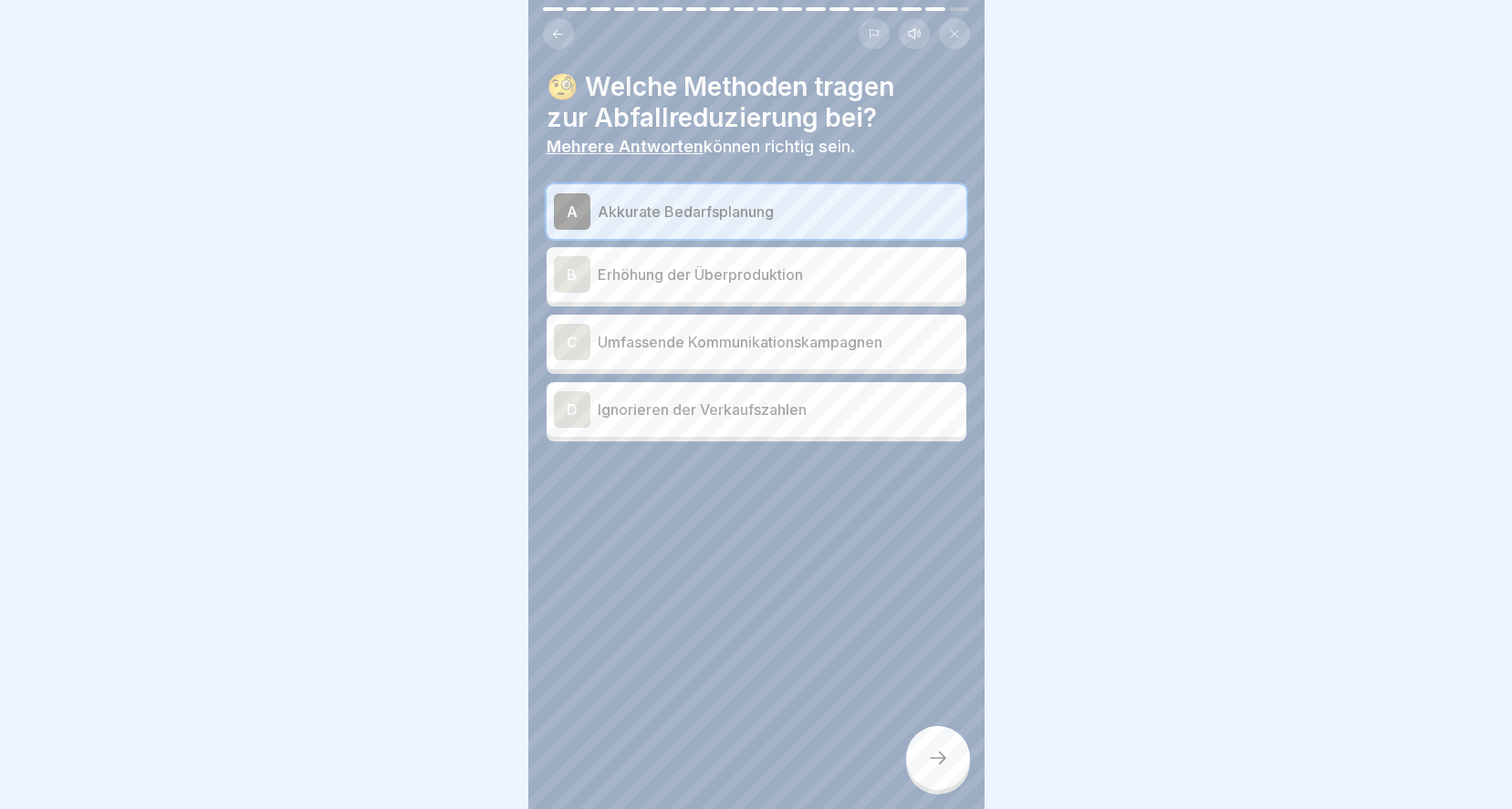
click at [783, 334] on p "Umfassende Kommunikationskampagnen" at bounding box center [778, 341] width 362 height 22
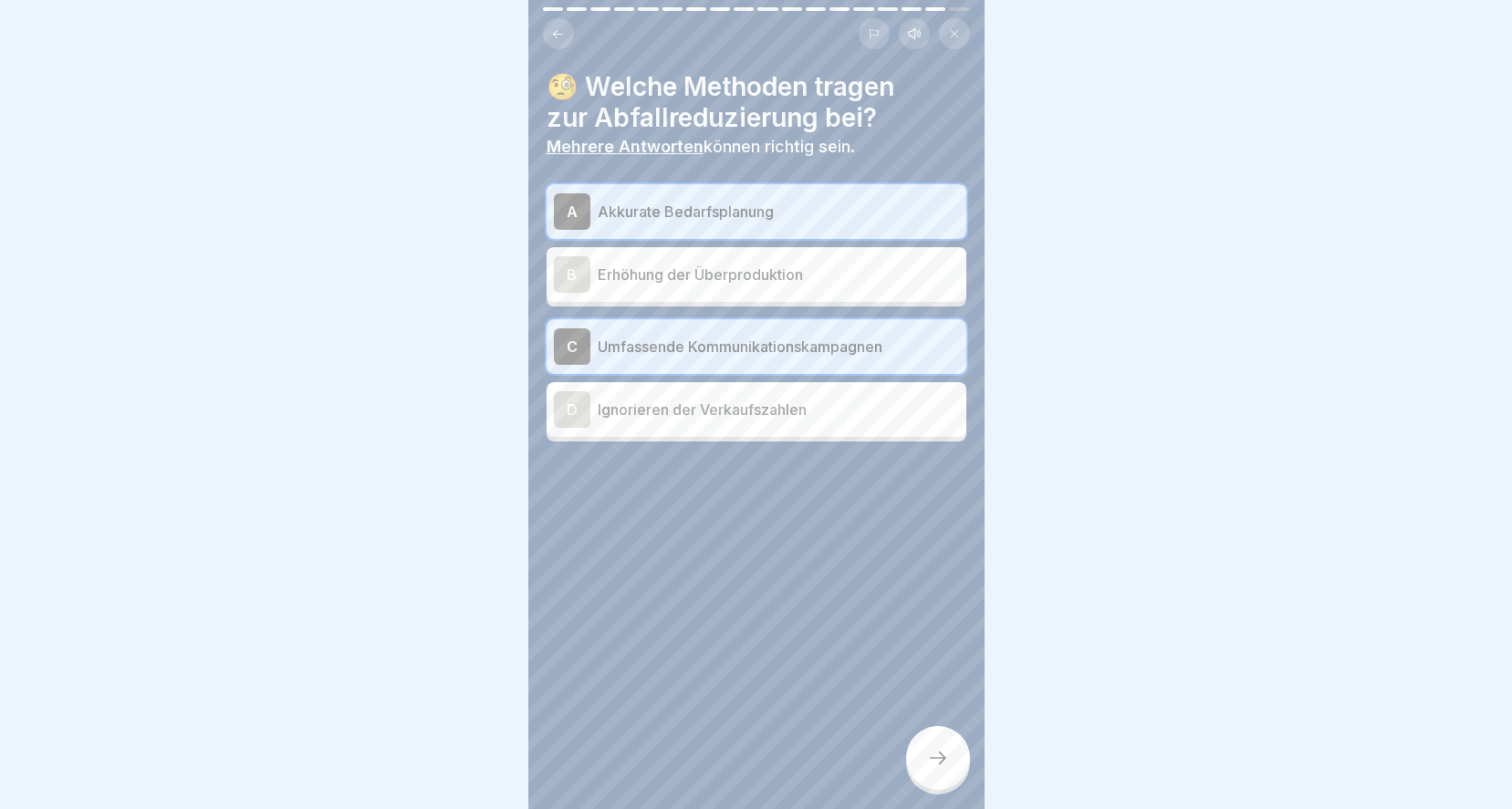
click at [922, 754] on div at bounding box center [938, 758] width 64 height 64
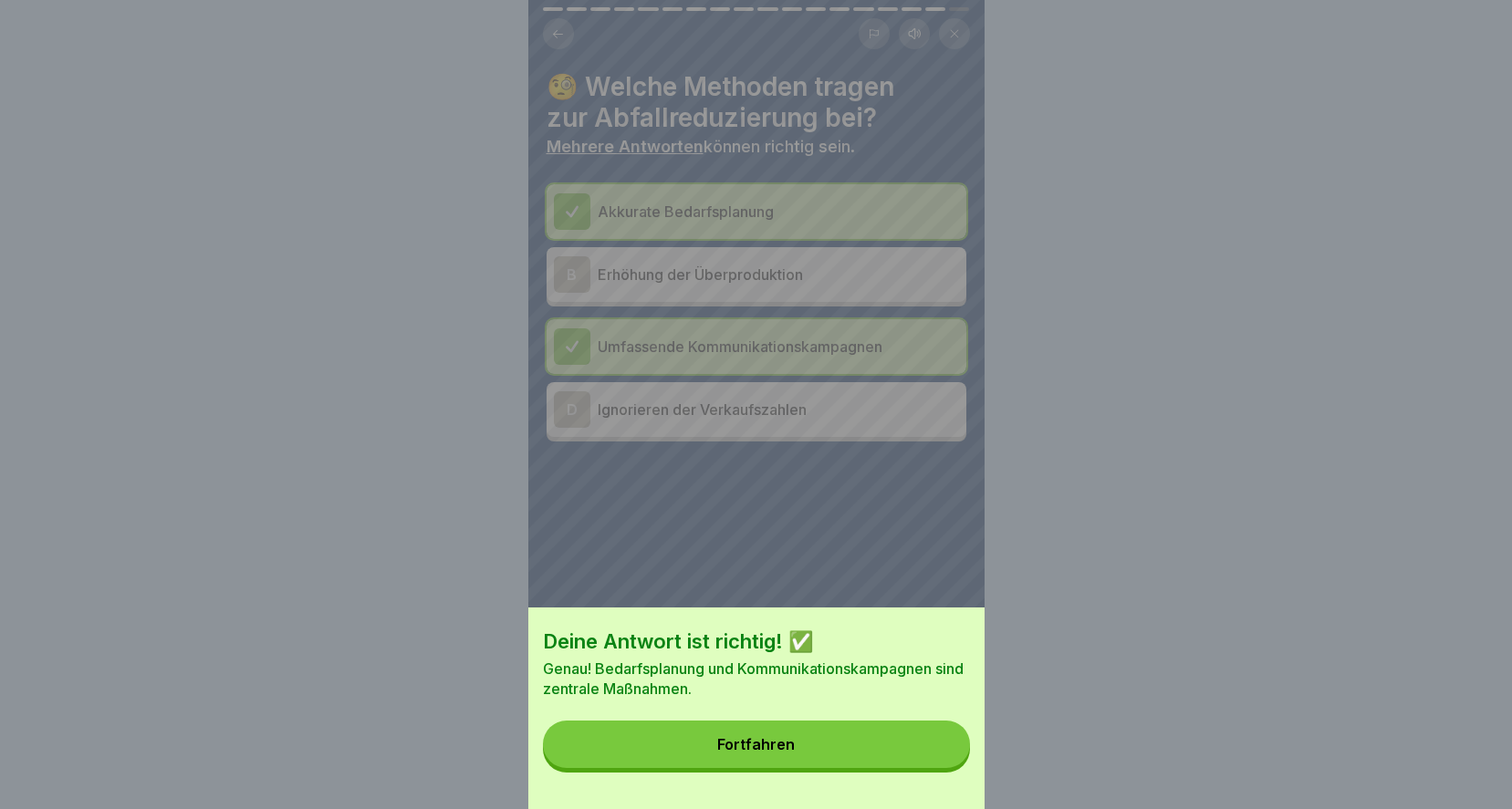
click at [912, 753] on button "Fortfahren" at bounding box center [756, 743] width 427 height 48
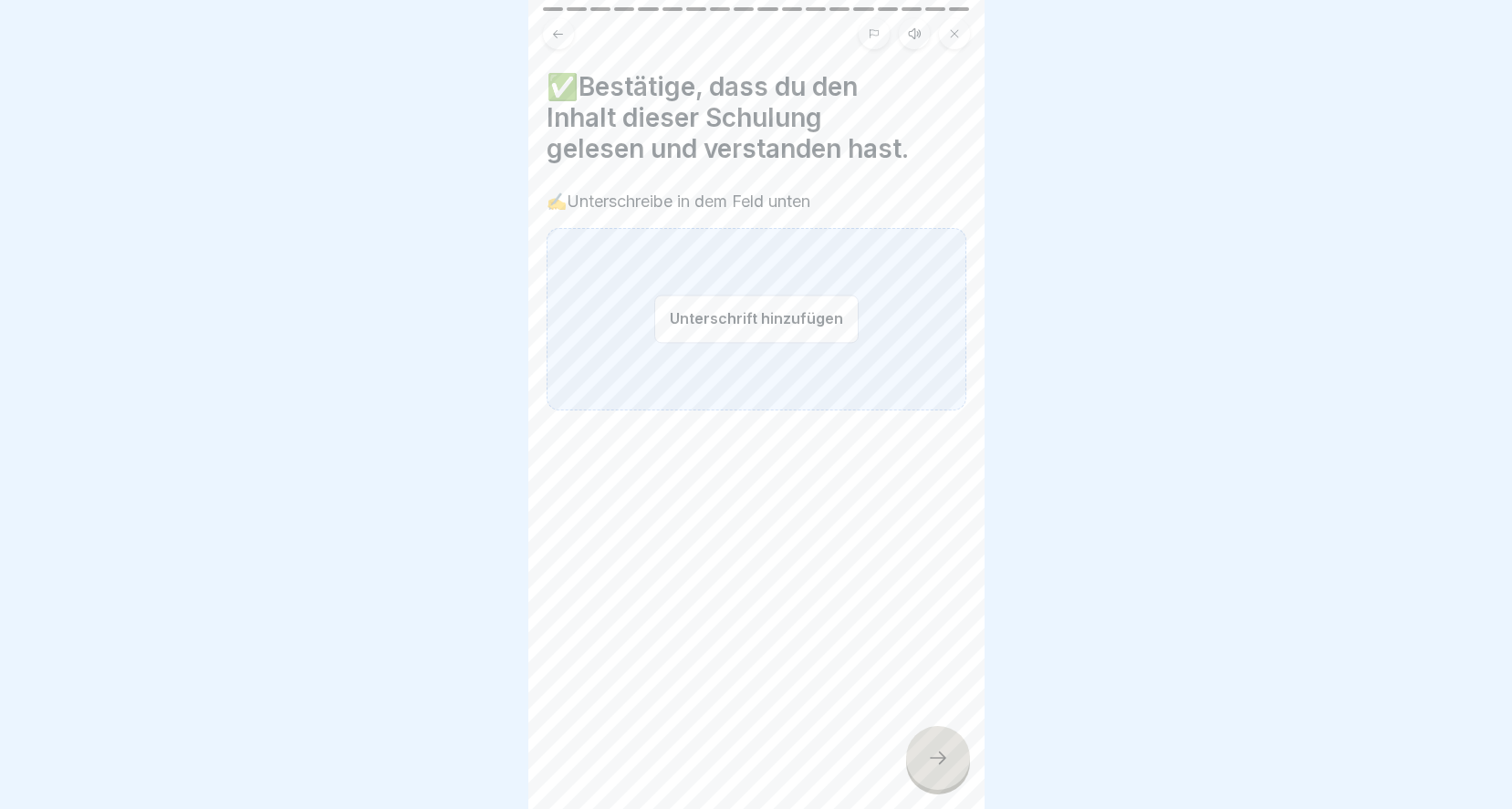
click at [624, 315] on div "Unterschrift hinzufügen" at bounding box center [756, 318] width 420 height 183
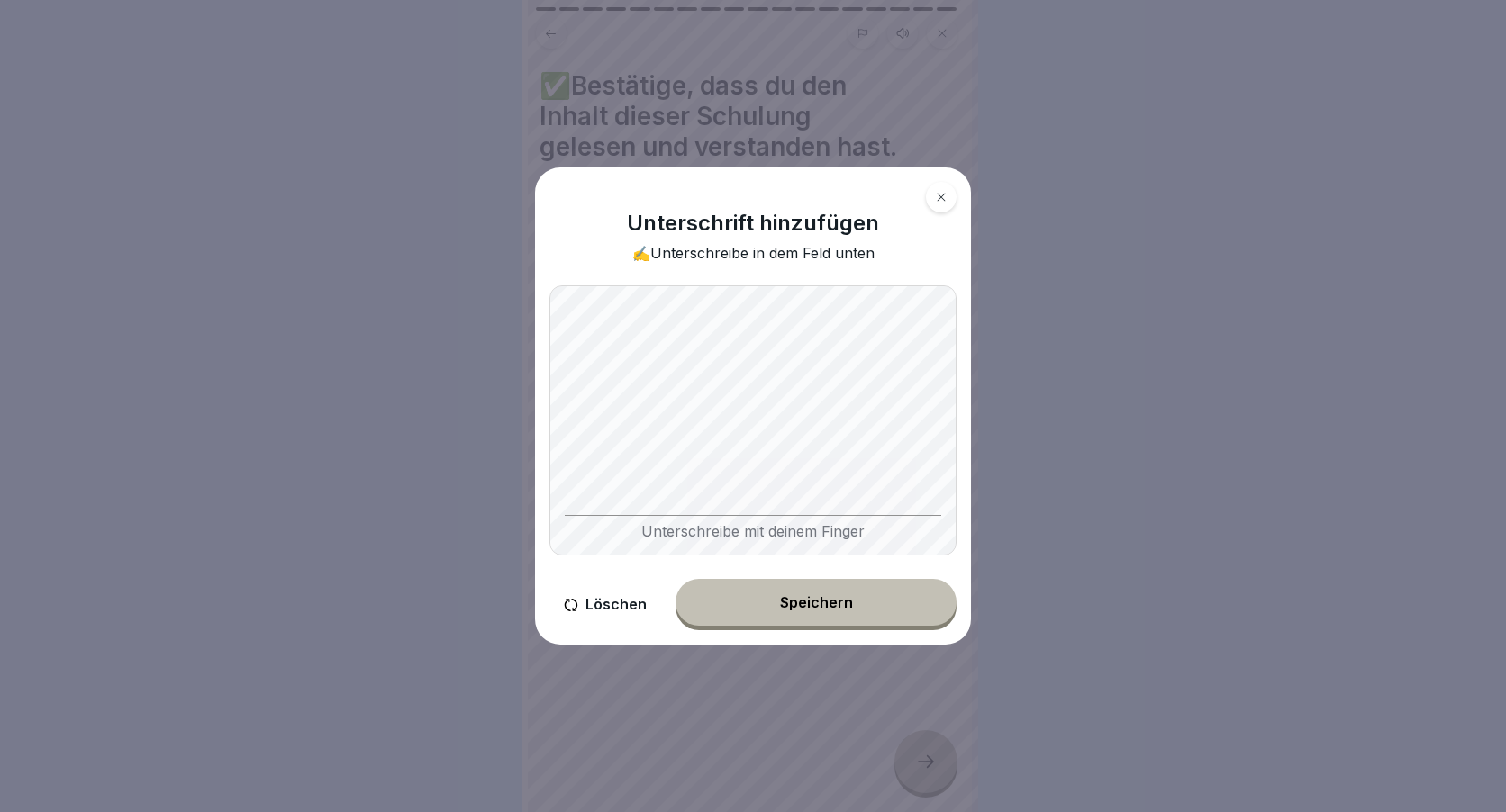
click at [827, 601] on div "Speichern" at bounding box center [816, 603] width 73 height 17
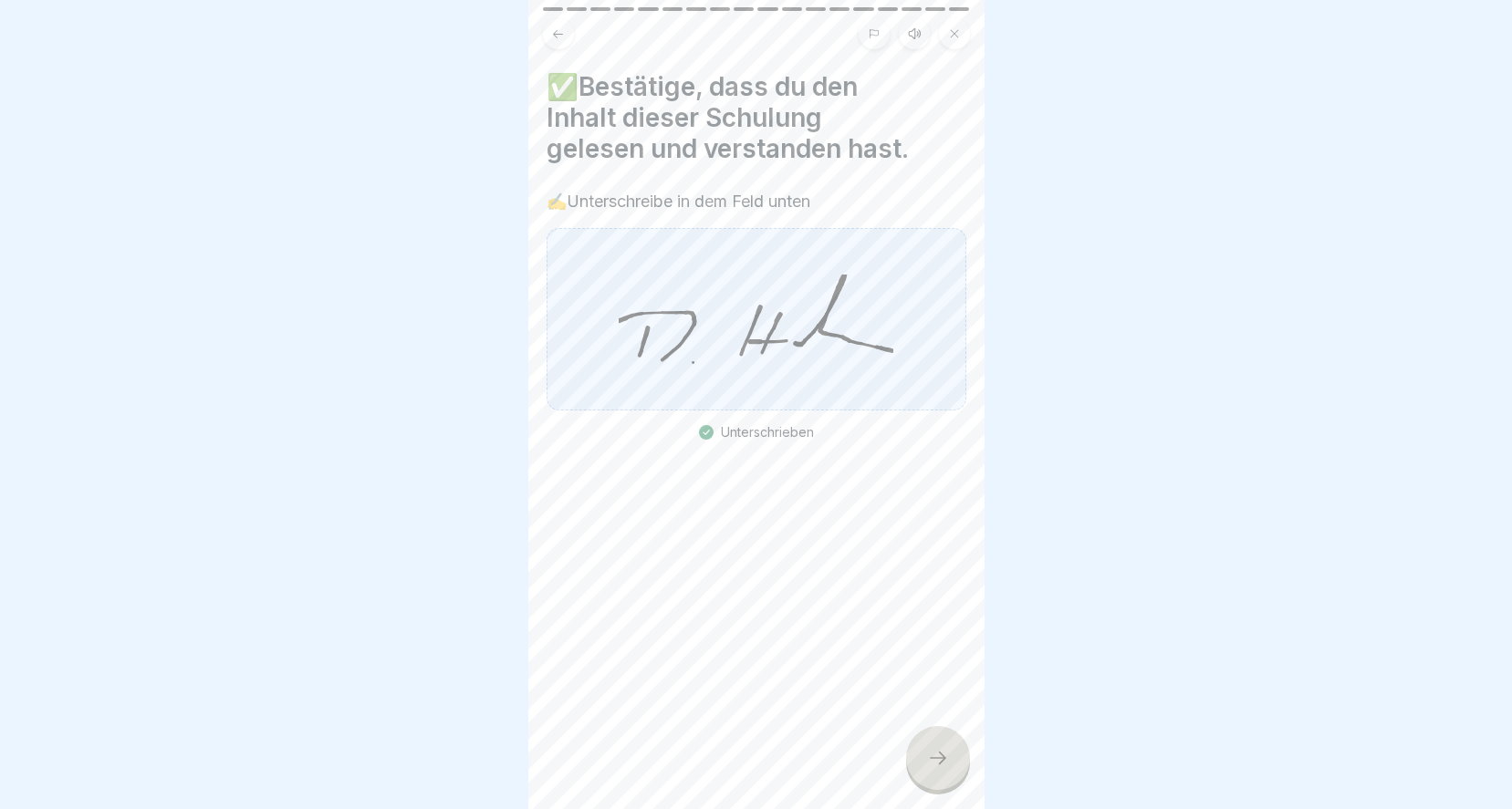
click at [929, 752] on div at bounding box center [938, 758] width 64 height 64
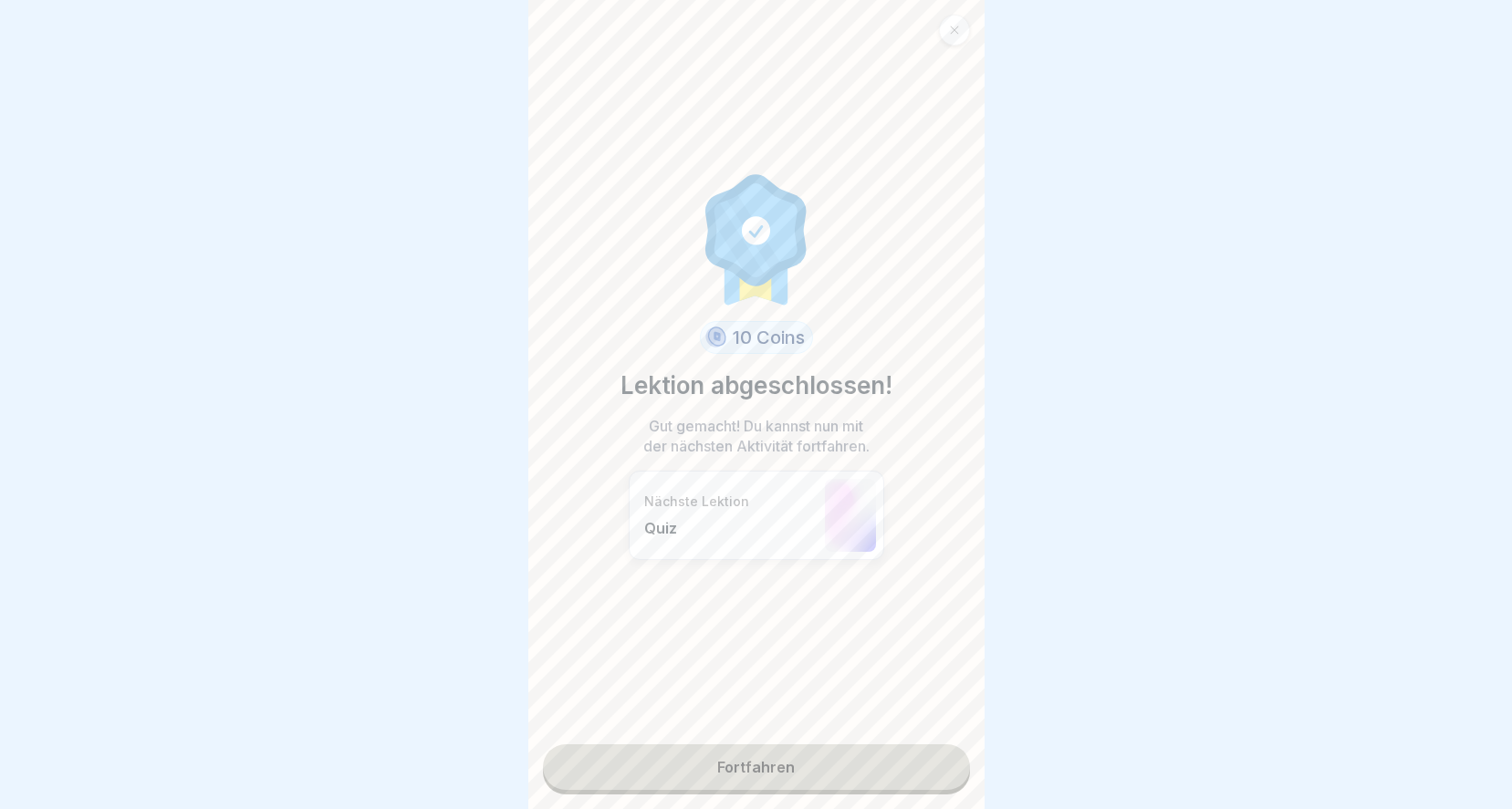
click at [728, 769] on link "Fortfahren" at bounding box center [756, 767] width 427 height 46
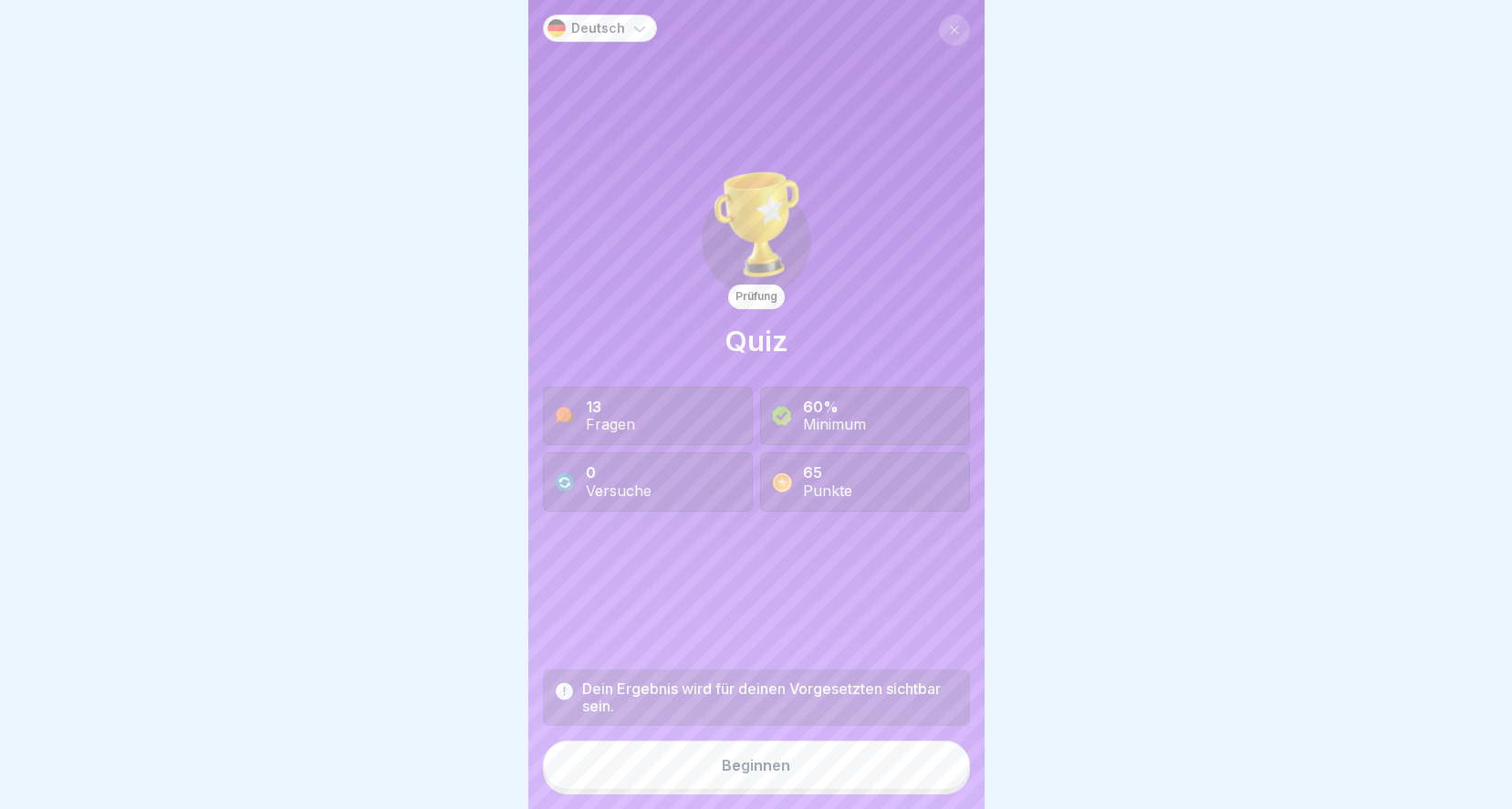
scroll to position [14, 0]
click at [721, 768] on div "Beginnen" at bounding box center [755, 765] width 68 height 17
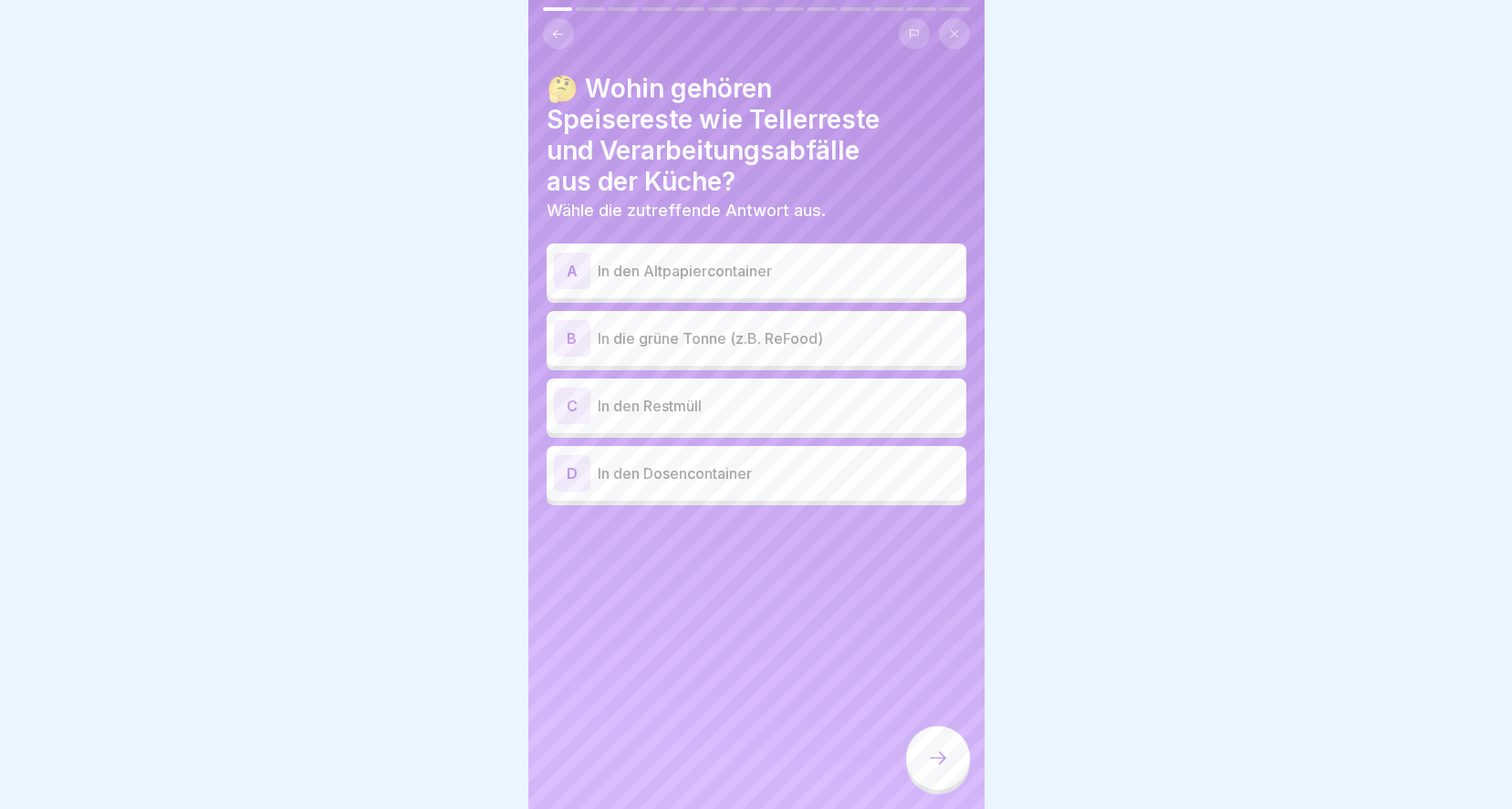
click at [710, 336] on div "B In die grüne Tonne (z.B. ReFood)" at bounding box center [756, 338] width 405 height 37
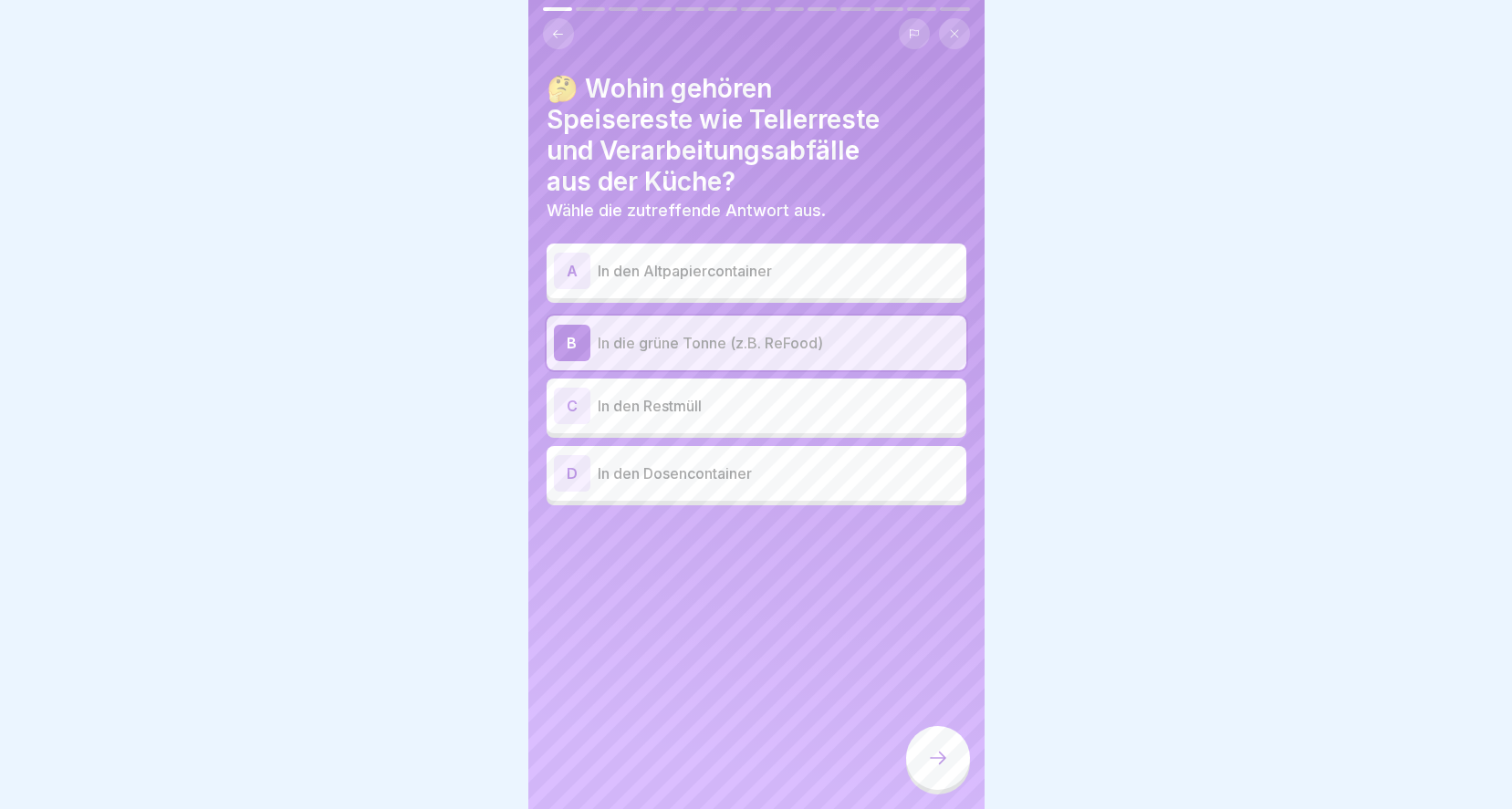
click at [924, 763] on div at bounding box center [938, 758] width 64 height 64
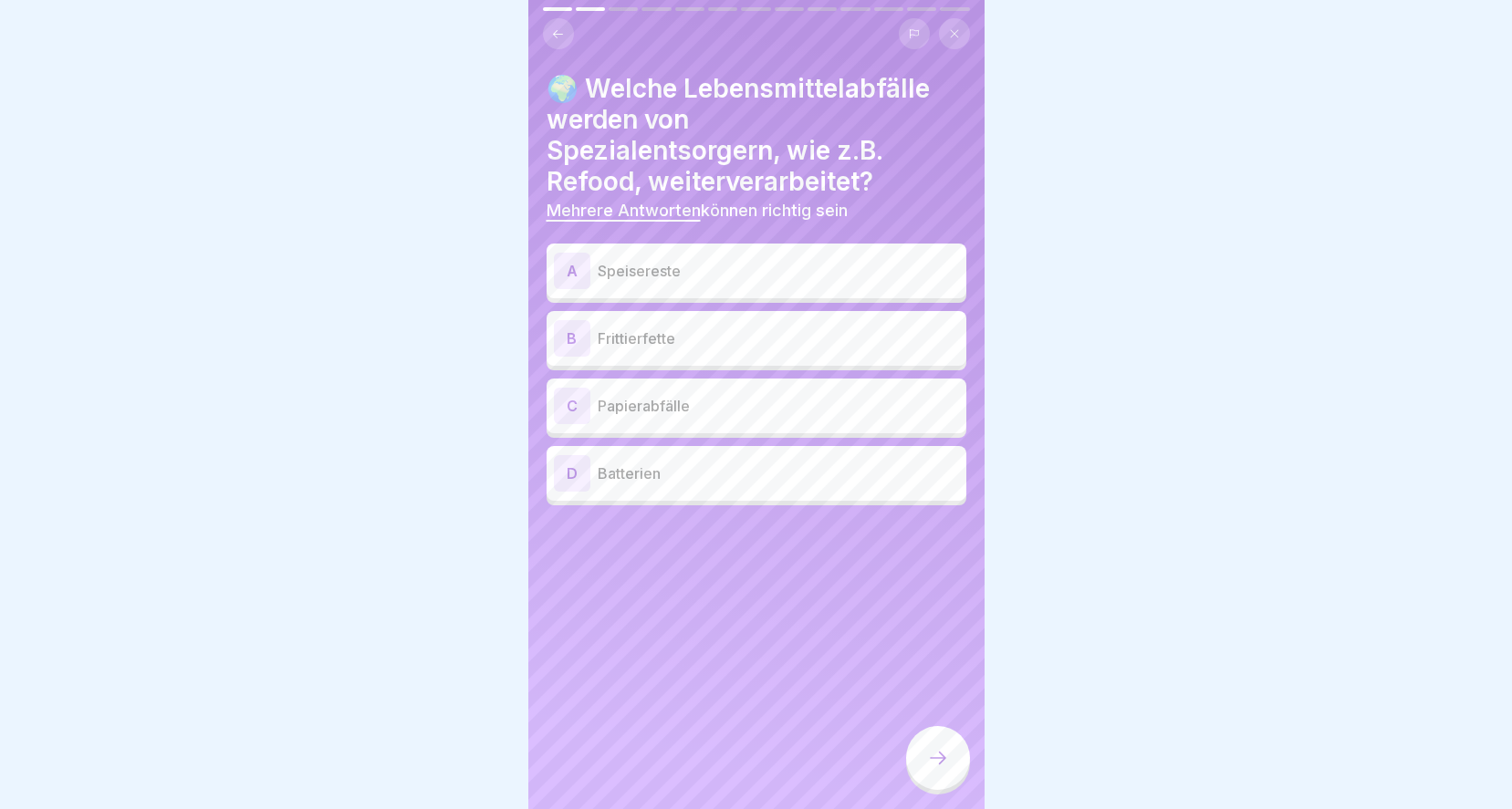
click at [661, 271] on div "A Speisereste" at bounding box center [756, 271] width 405 height 37
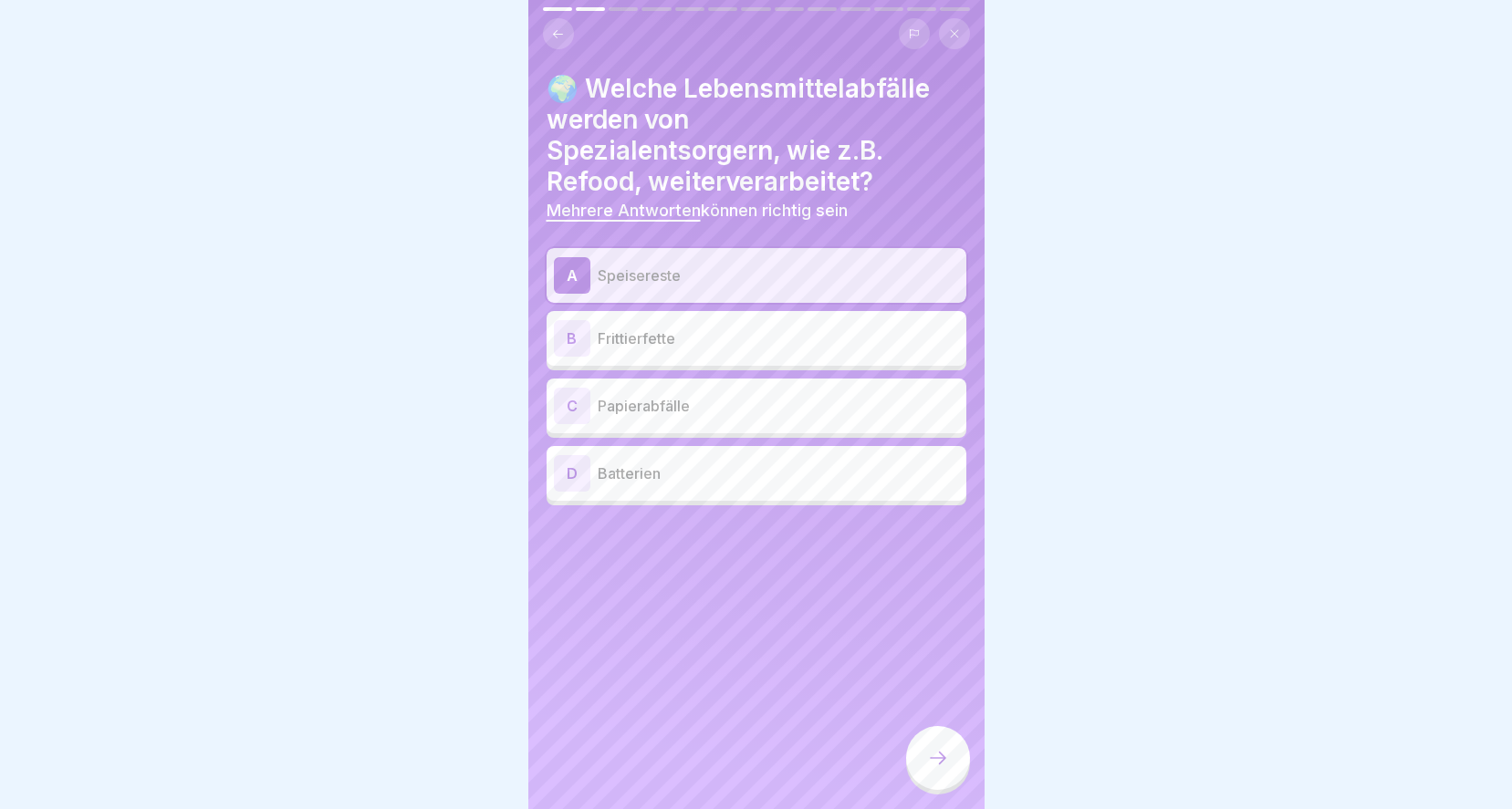
click at [660, 328] on p "Frittierfette" at bounding box center [778, 338] width 362 height 22
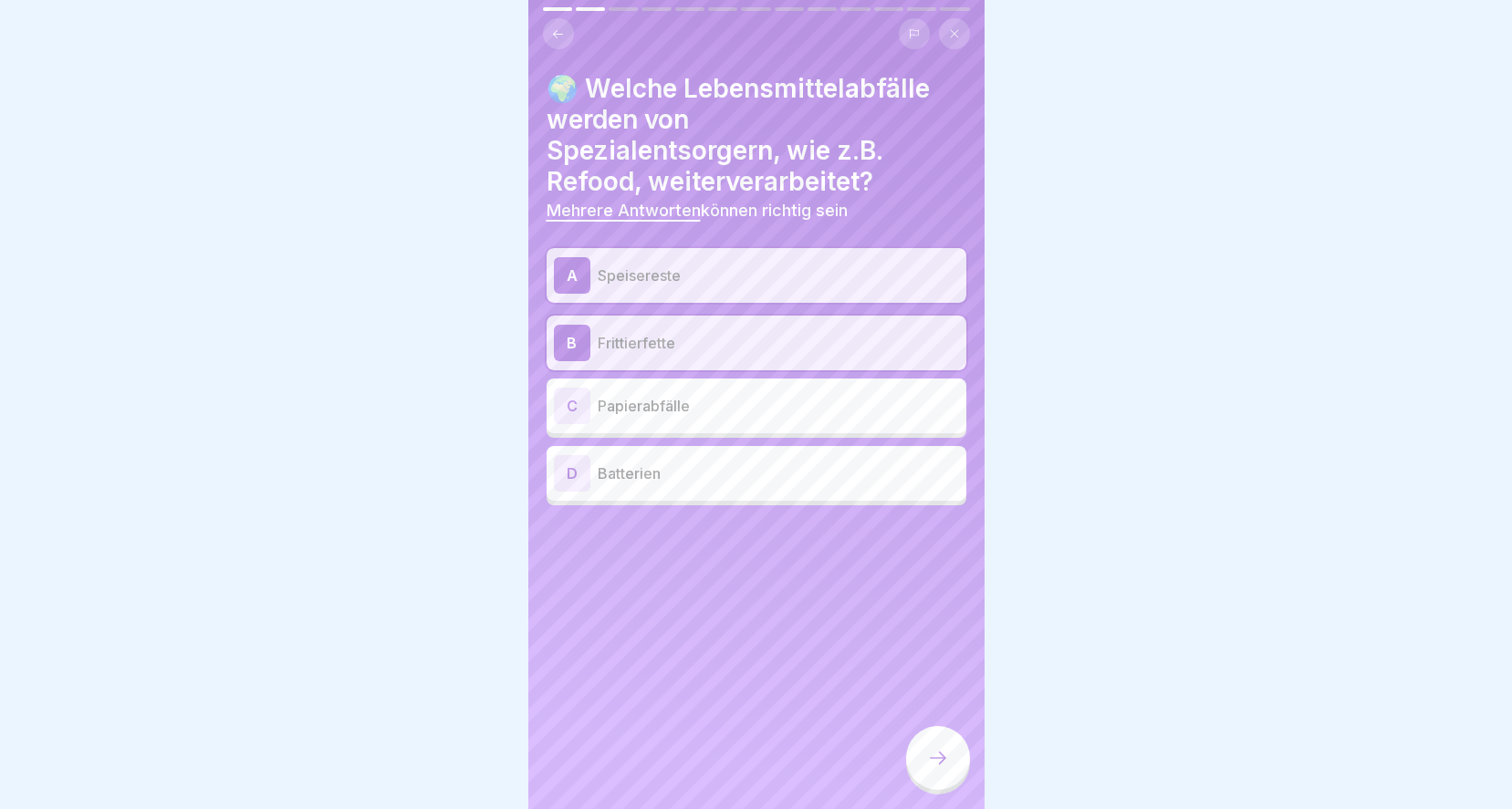
click at [941, 772] on div at bounding box center [938, 758] width 64 height 64
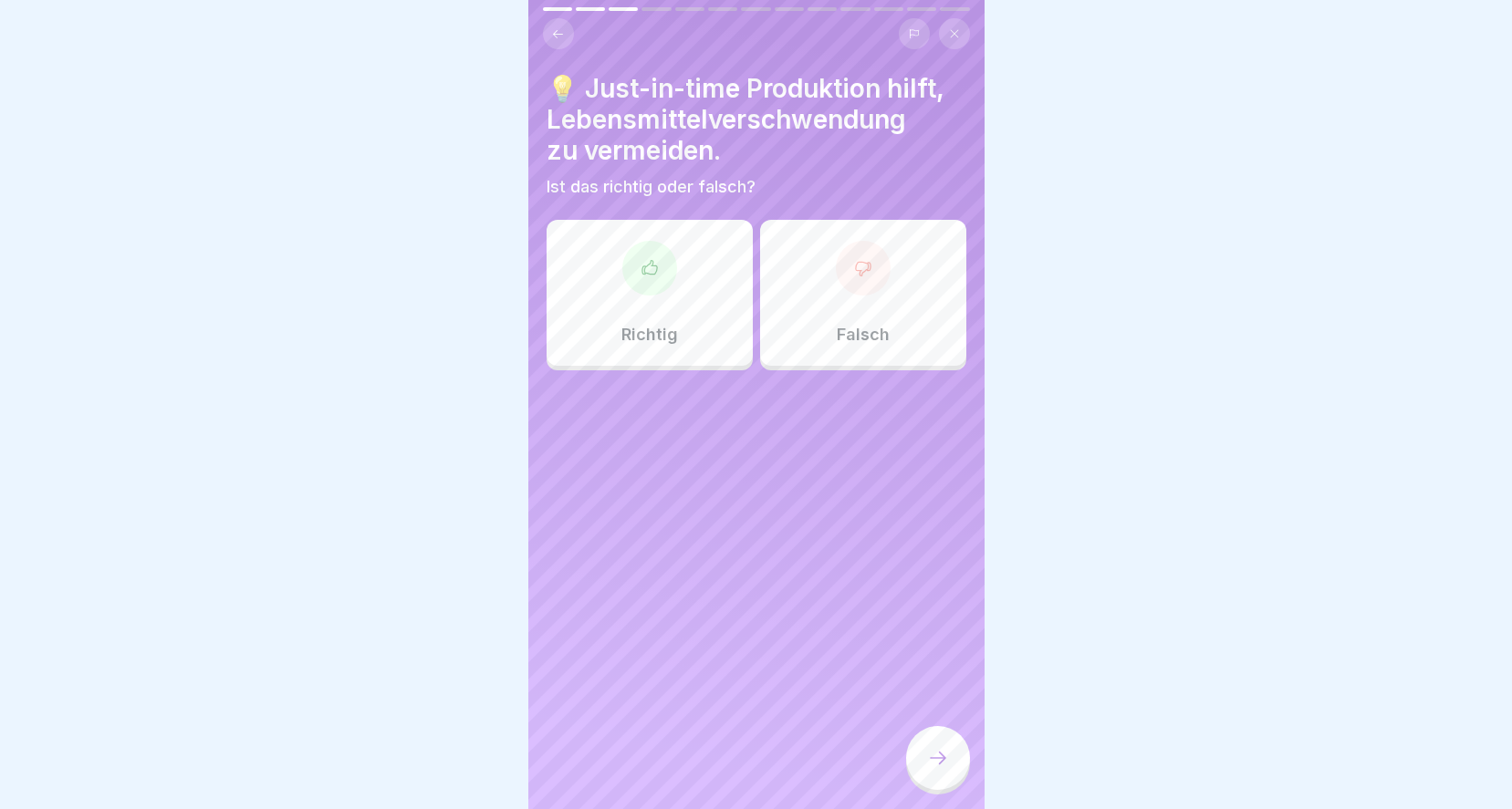
click at [617, 270] on div "Richtig" at bounding box center [649, 293] width 206 height 146
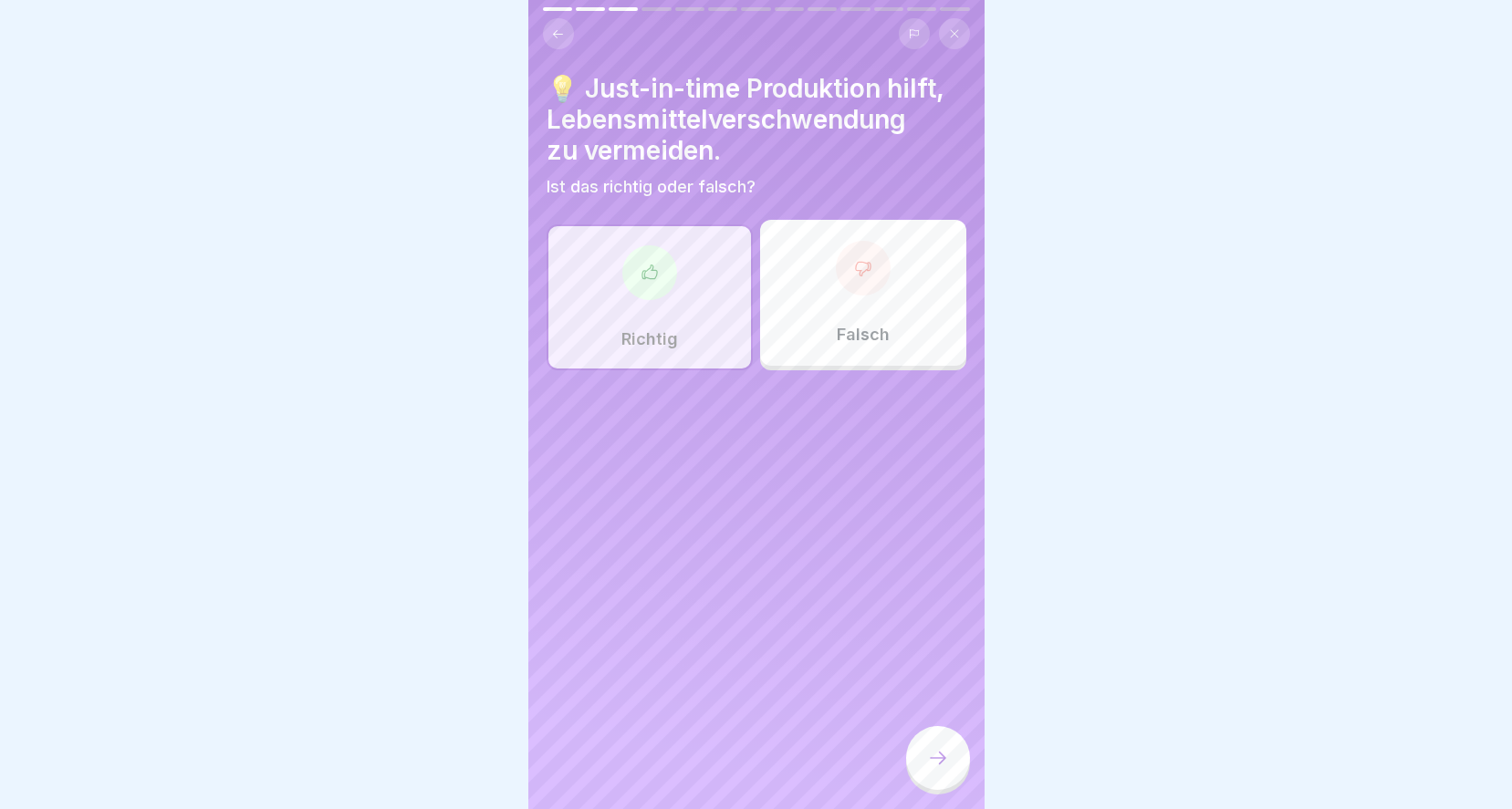
click at [926, 746] on div at bounding box center [938, 758] width 64 height 64
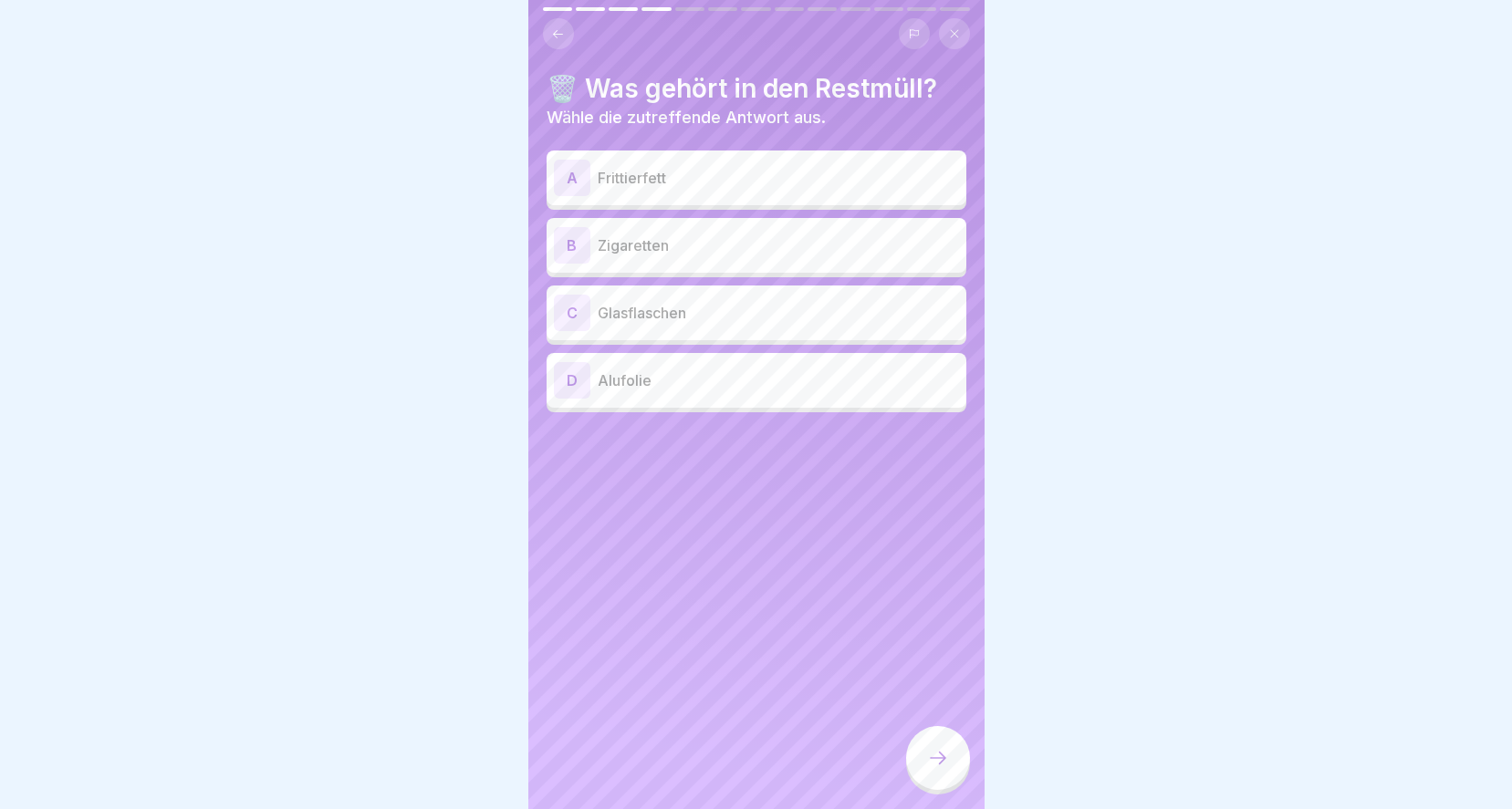
click at [646, 238] on p "Zigaretten" at bounding box center [778, 244] width 362 height 22
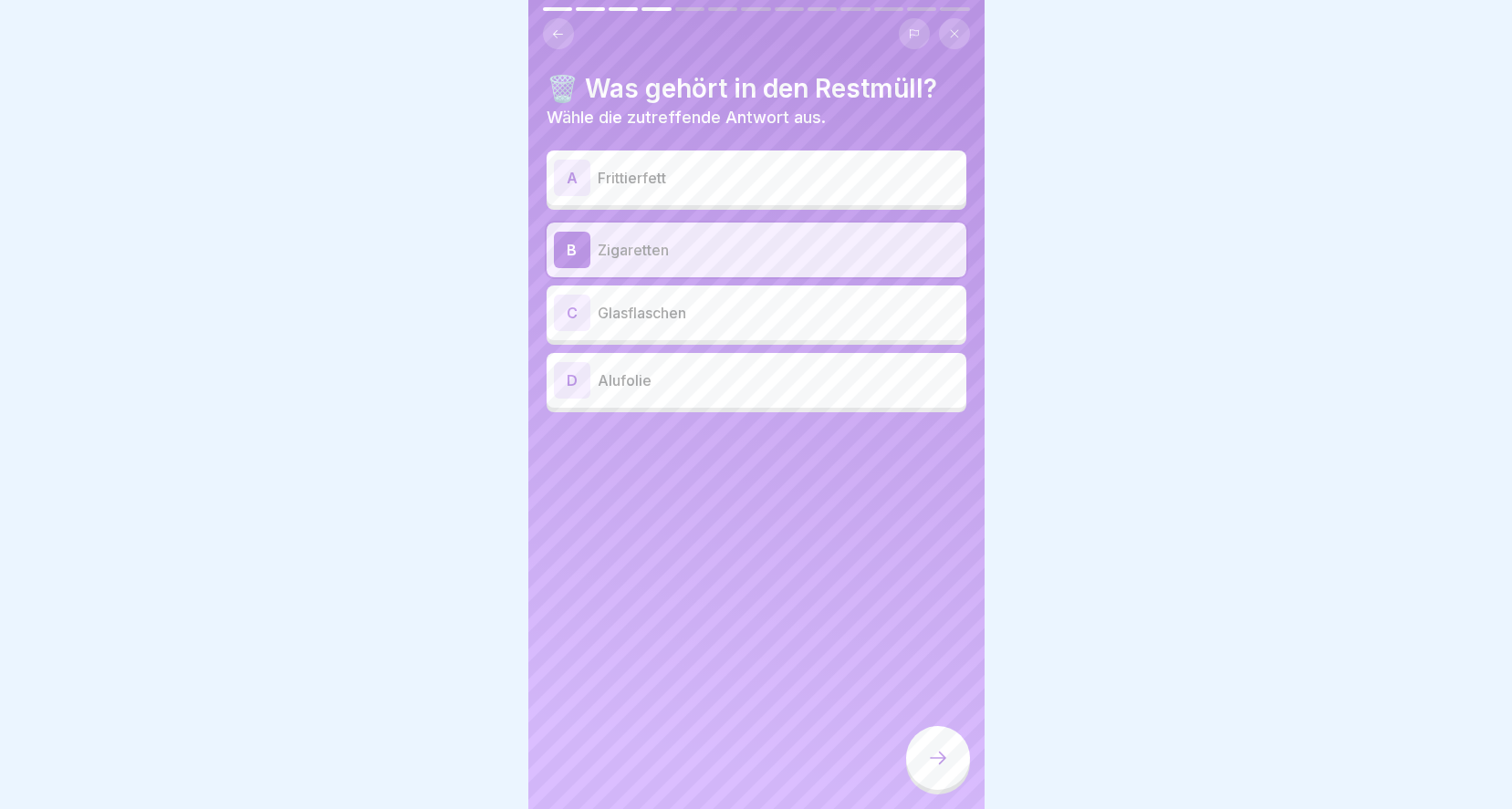
click at [952, 761] on div at bounding box center [938, 758] width 64 height 64
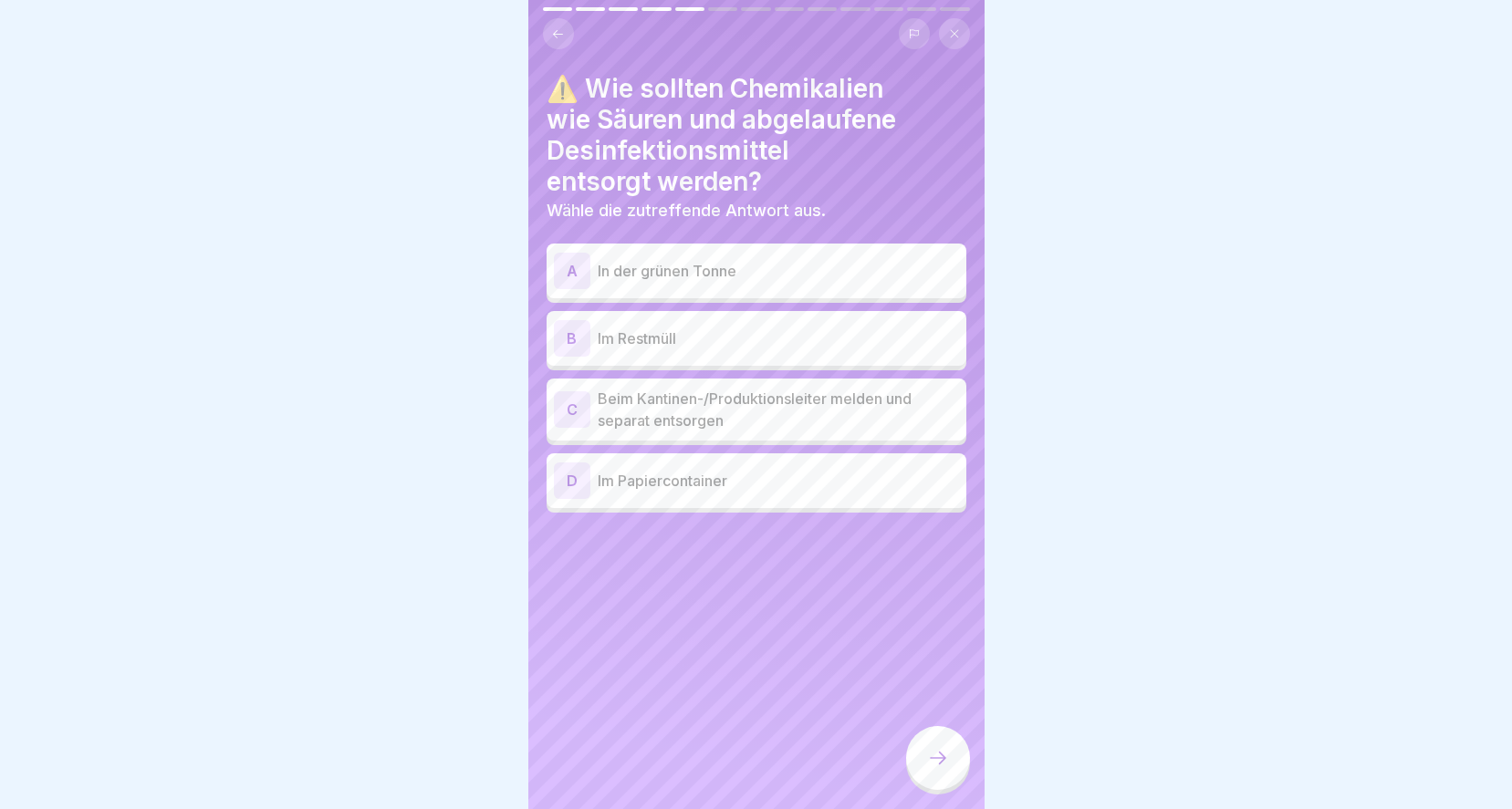
click at [674, 393] on p "Beim Kantinen-/Produktionsleiter melden und separat entsorgen" at bounding box center [778, 409] width 362 height 44
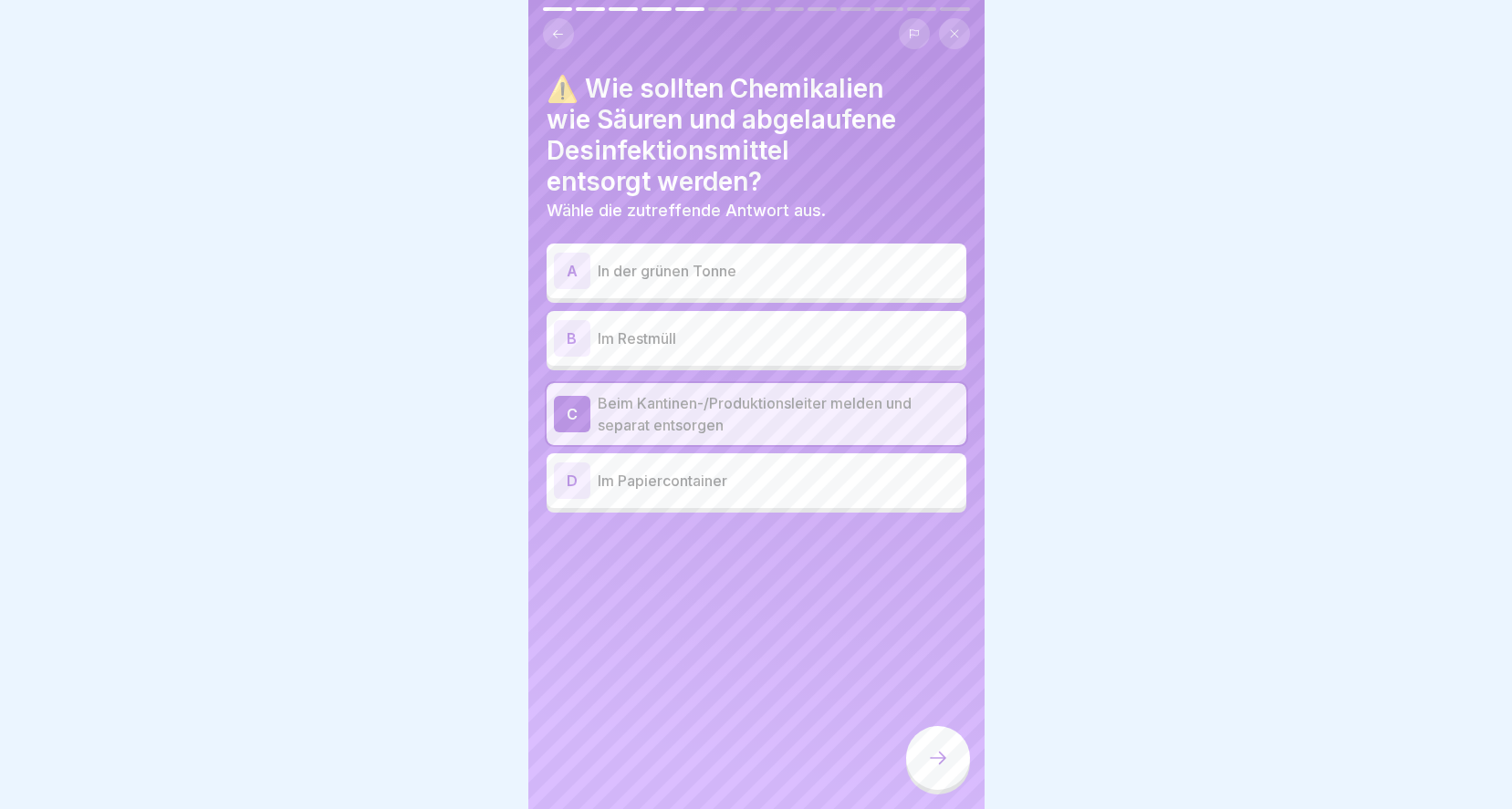
click at [941, 750] on icon at bounding box center [937, 758] width 22 height 22
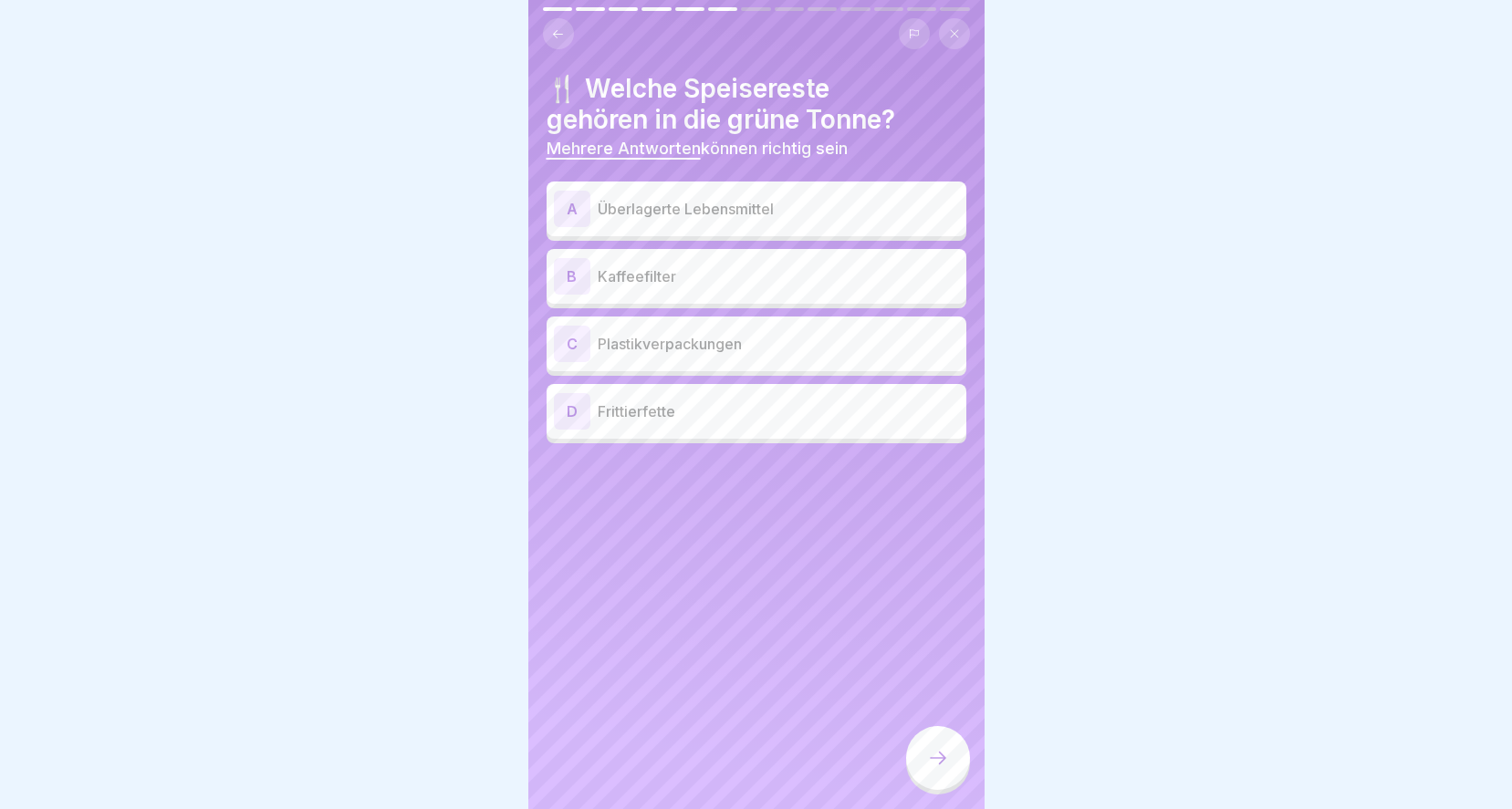
click at [769, 198] on p "Überlagerte Lebensmittel" at bounding box center [778, 208] width 362 height 22
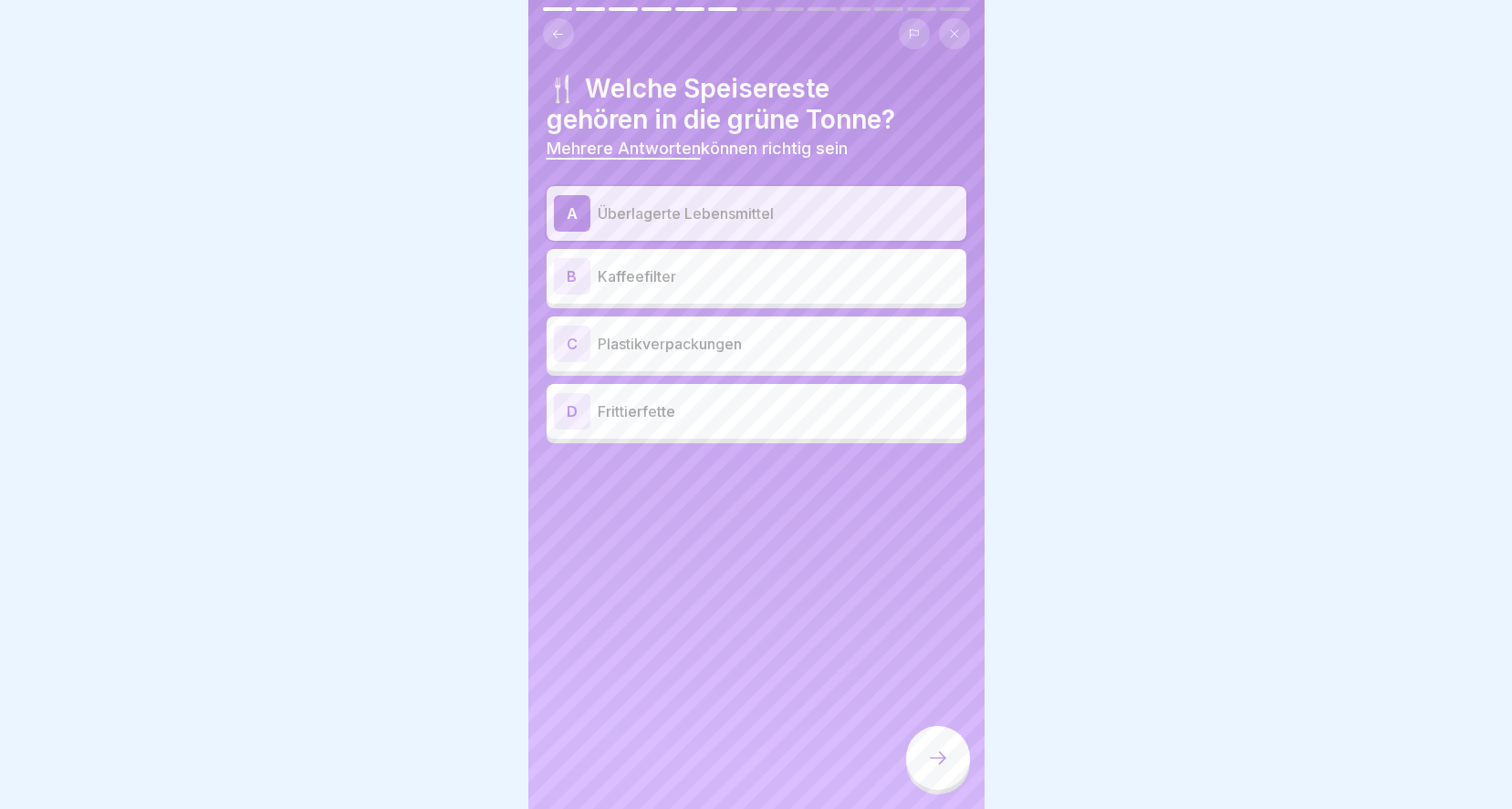
click at [693, 265] on p "Kaffeefilter" at bounding box center [778, 275] width 362 height 22
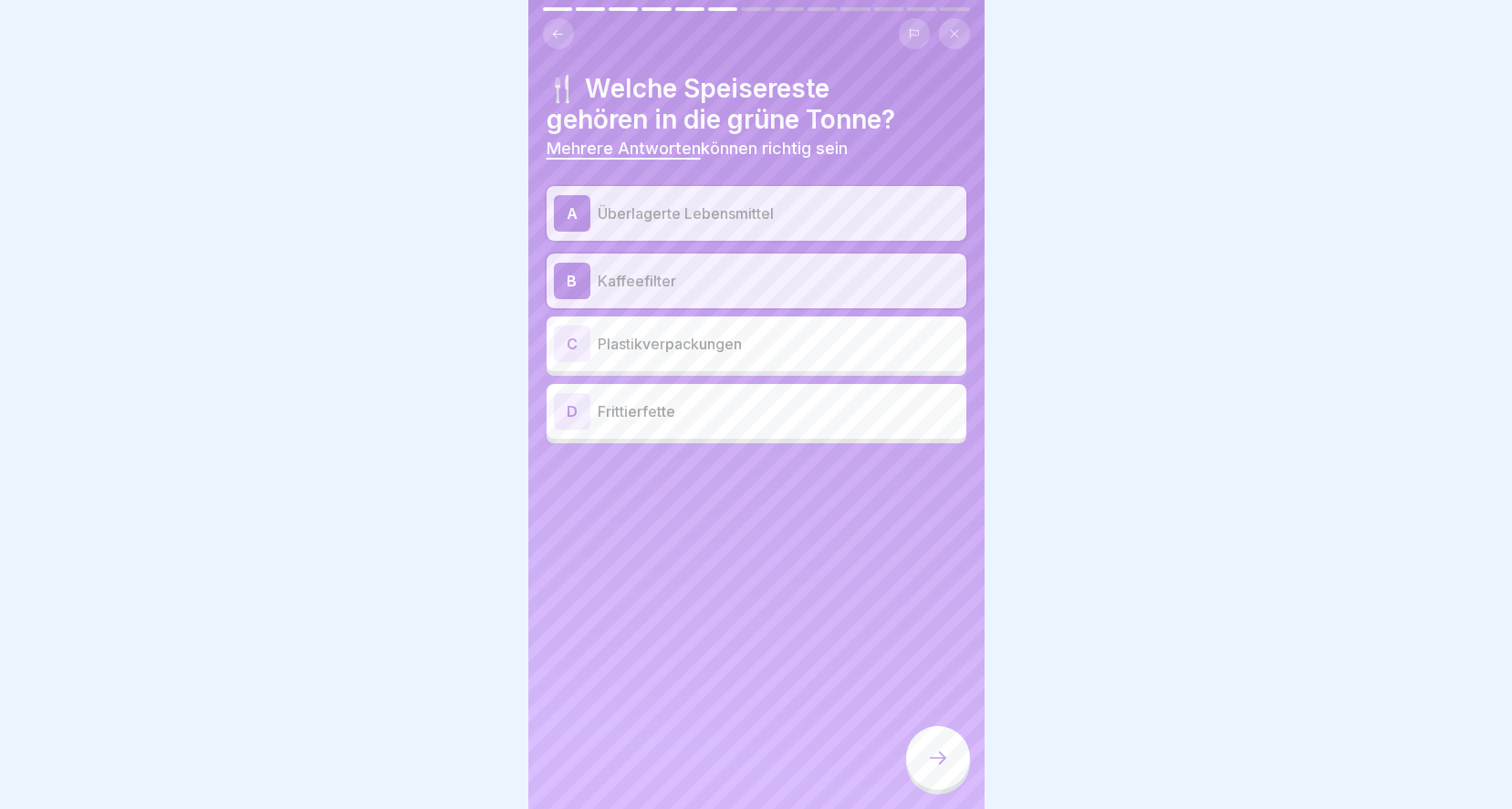
click at [945, 761] on icon at bounding box center [937, 758] width 22 height 22
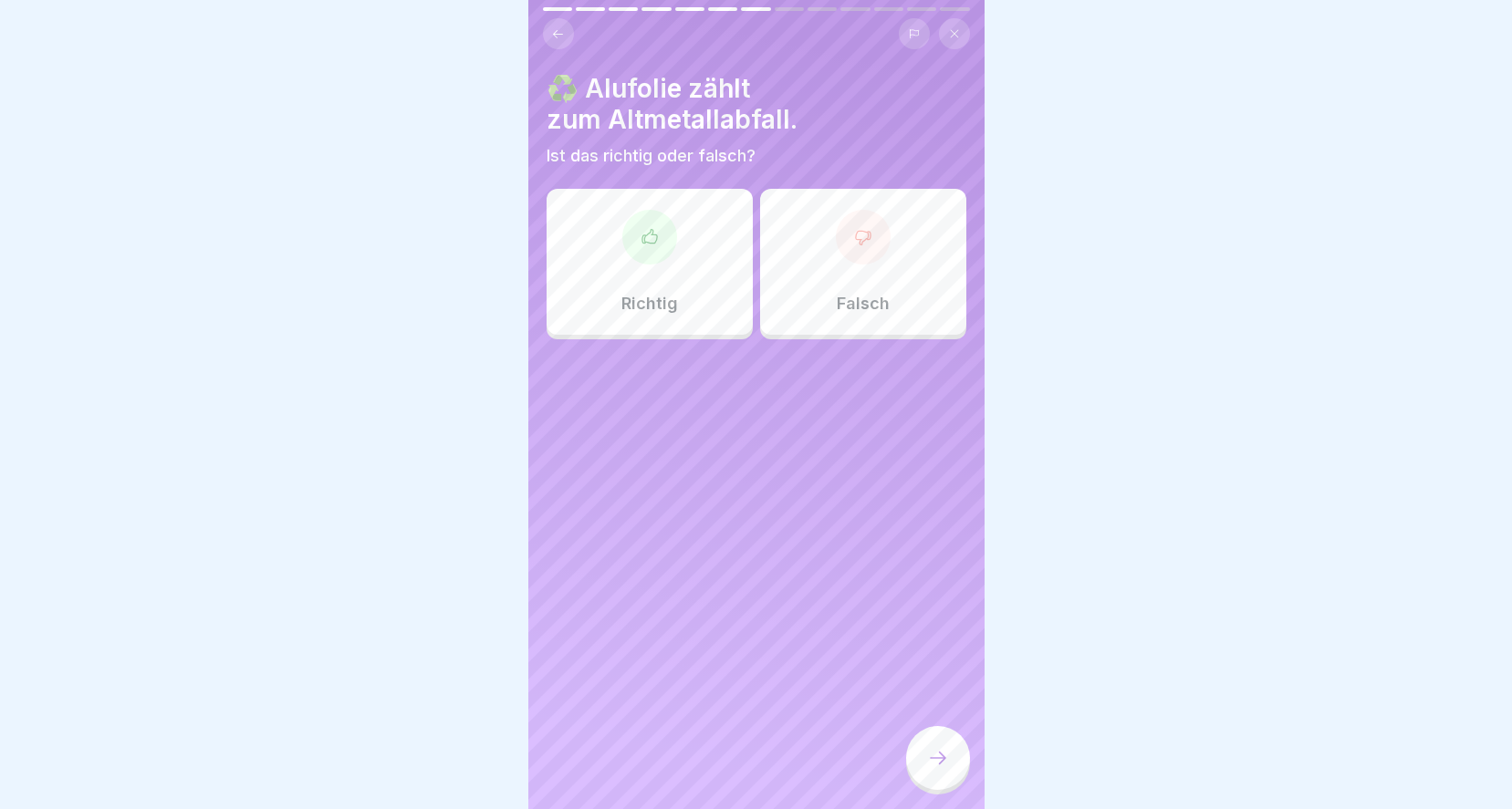
click at [645, 228] on icon at bounding box center [649, 235] width 15 height 14
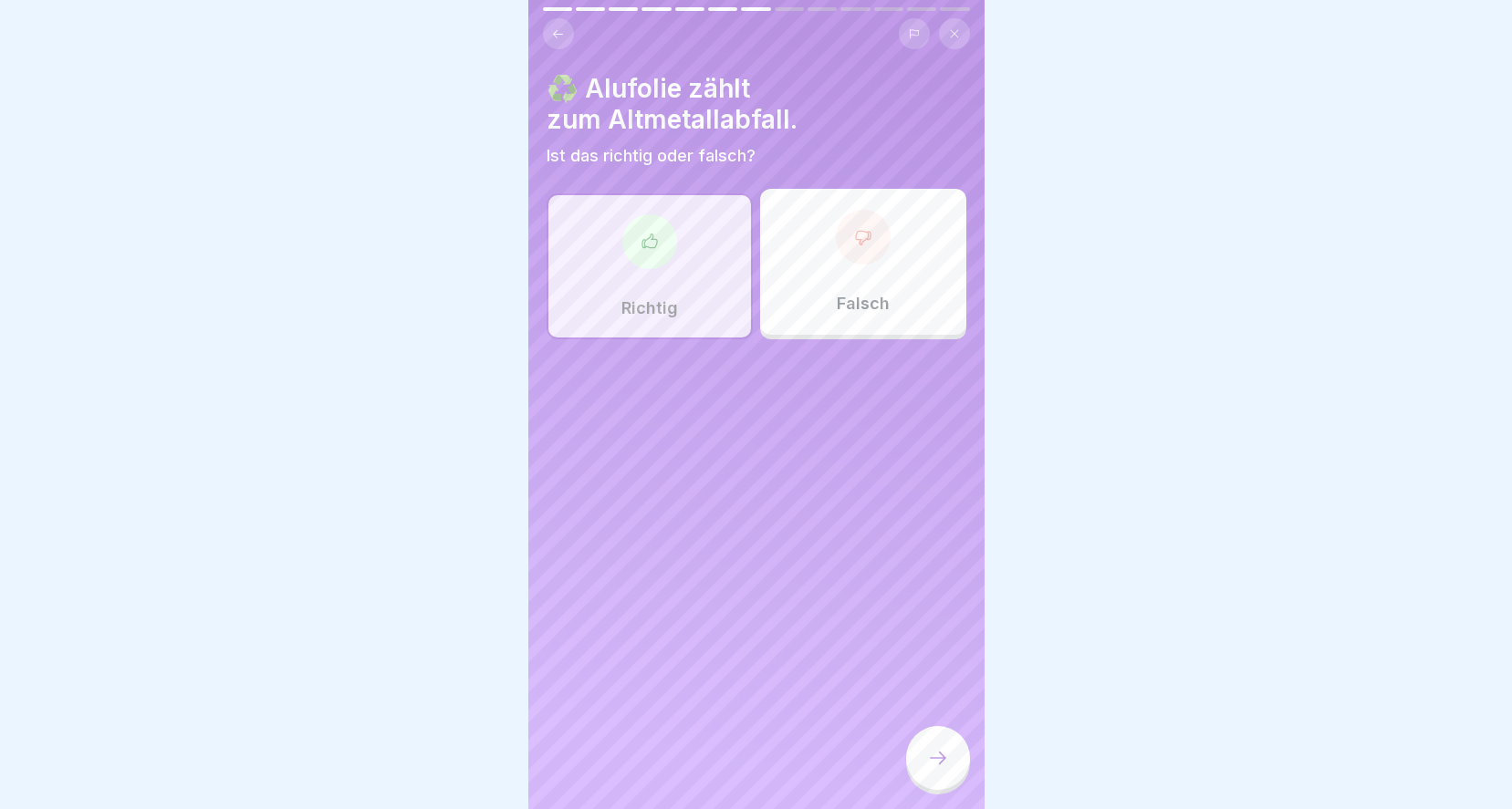
click at [931, 758] on icon at bounding box center [937, 758] width 22 height 22
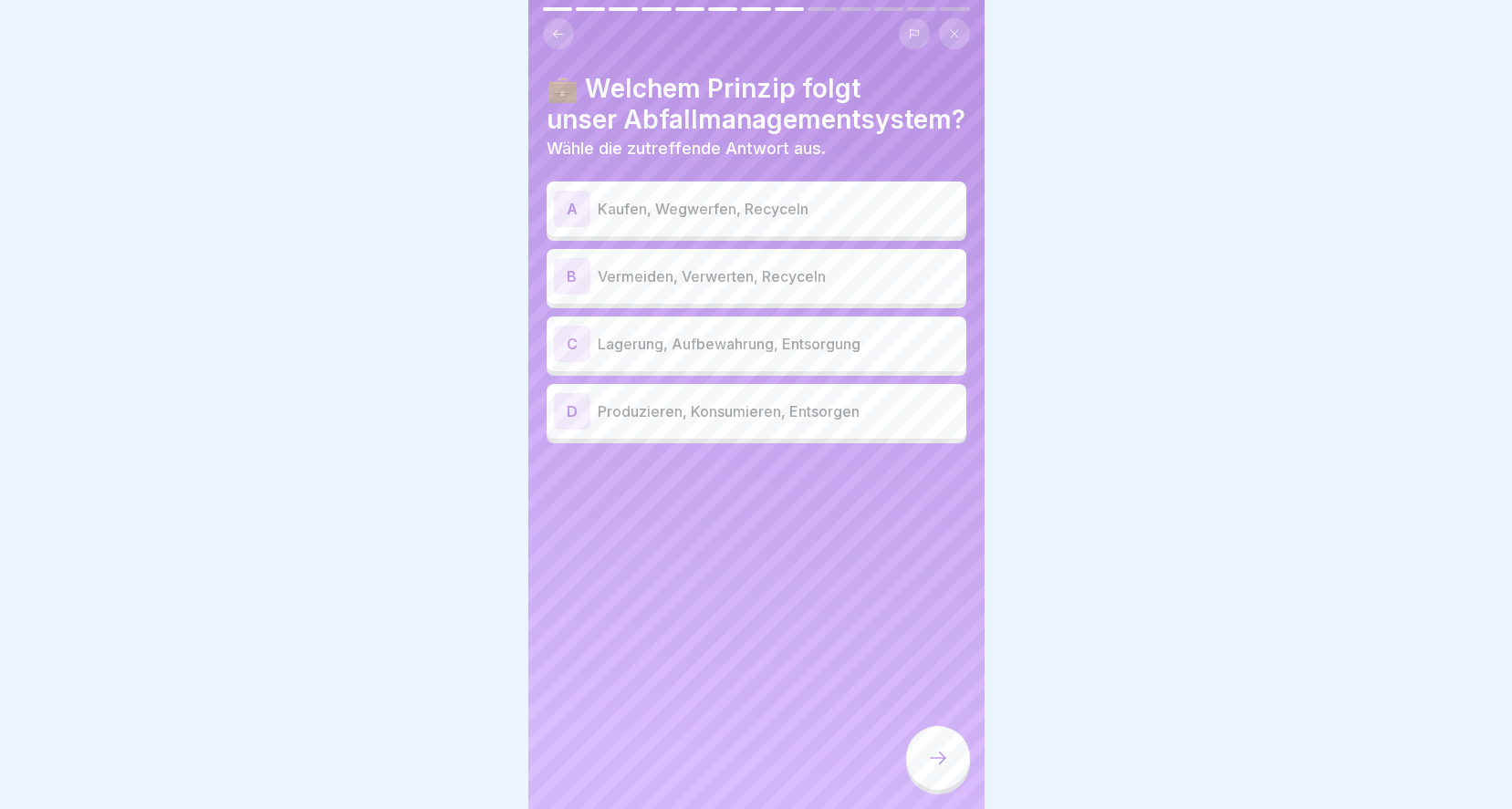
click at [741, 265] on p "Vermeiden, Verwerten, Recyceln" at bounding box center [778, 275] width 362 height 22
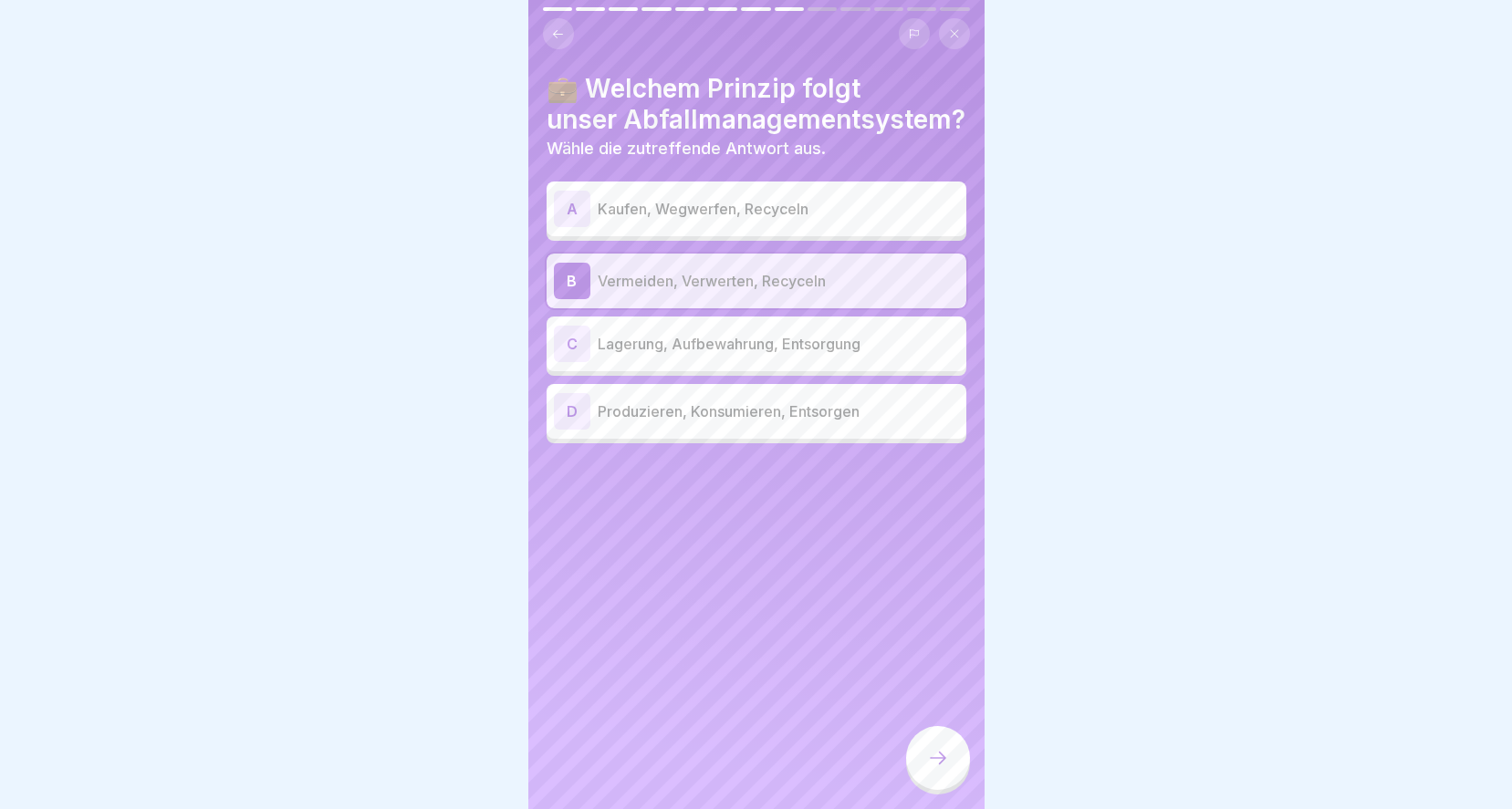
click at [944, 770] on div at bounding box center [938, 758] width 64 height 64
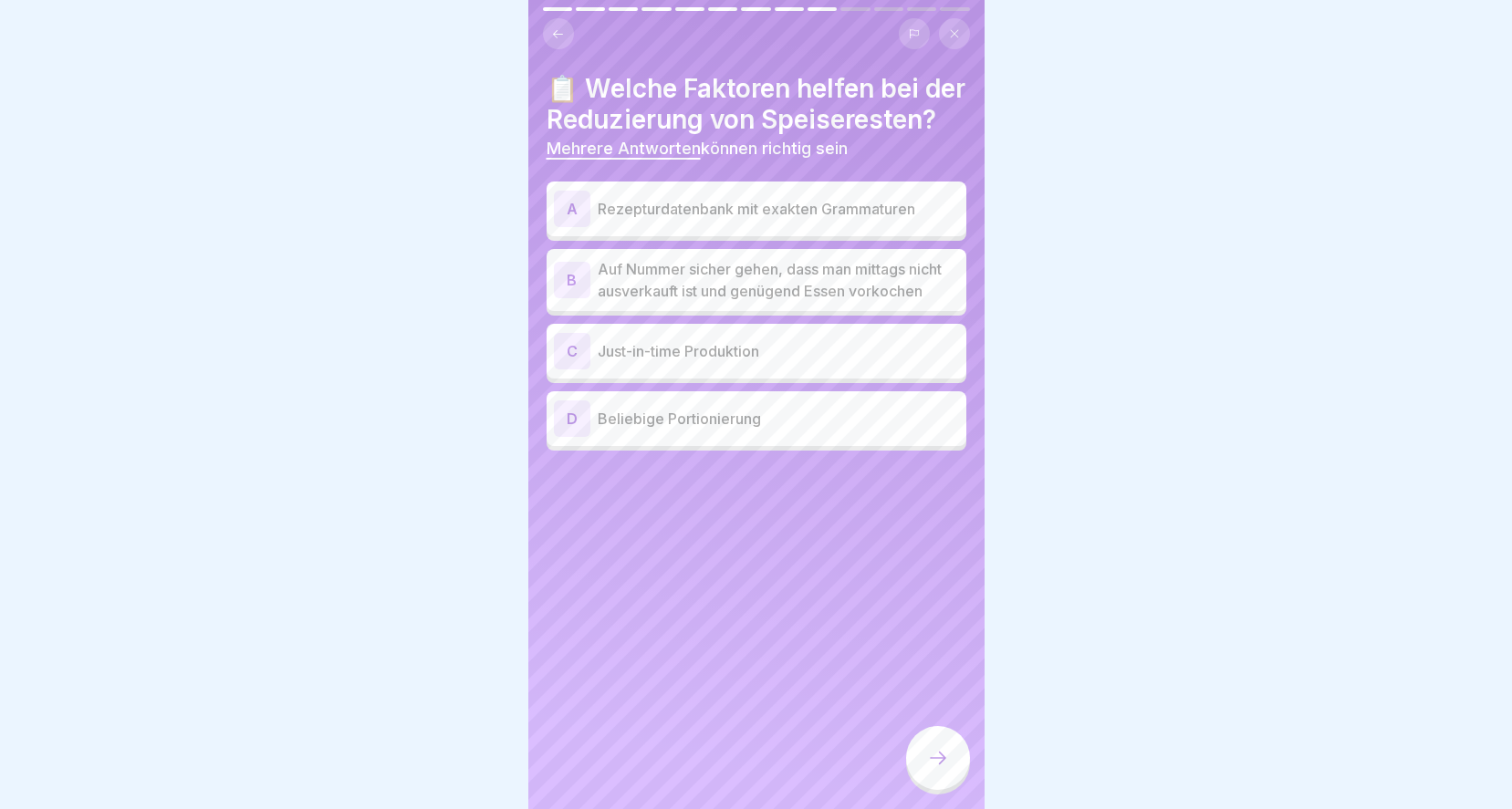
click at [887, 220] on p "Rezepturdatenbank mit exakten Grammaturen" at bounding box center [778, 208] width 362 height 22
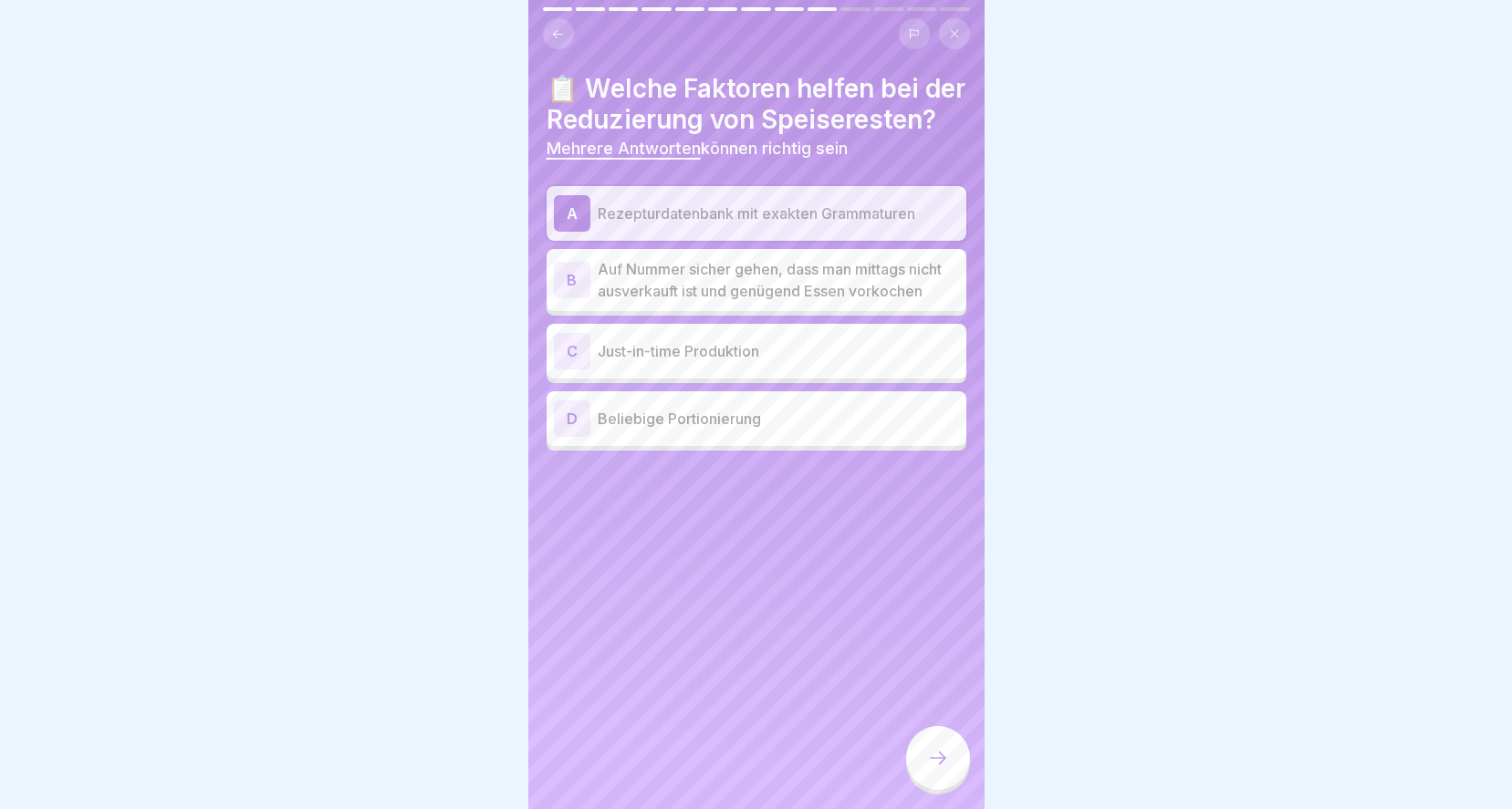
click at [705, 362] on p "Just-in-time Produktion" at bounding box center [778, 350] width 362 height 22
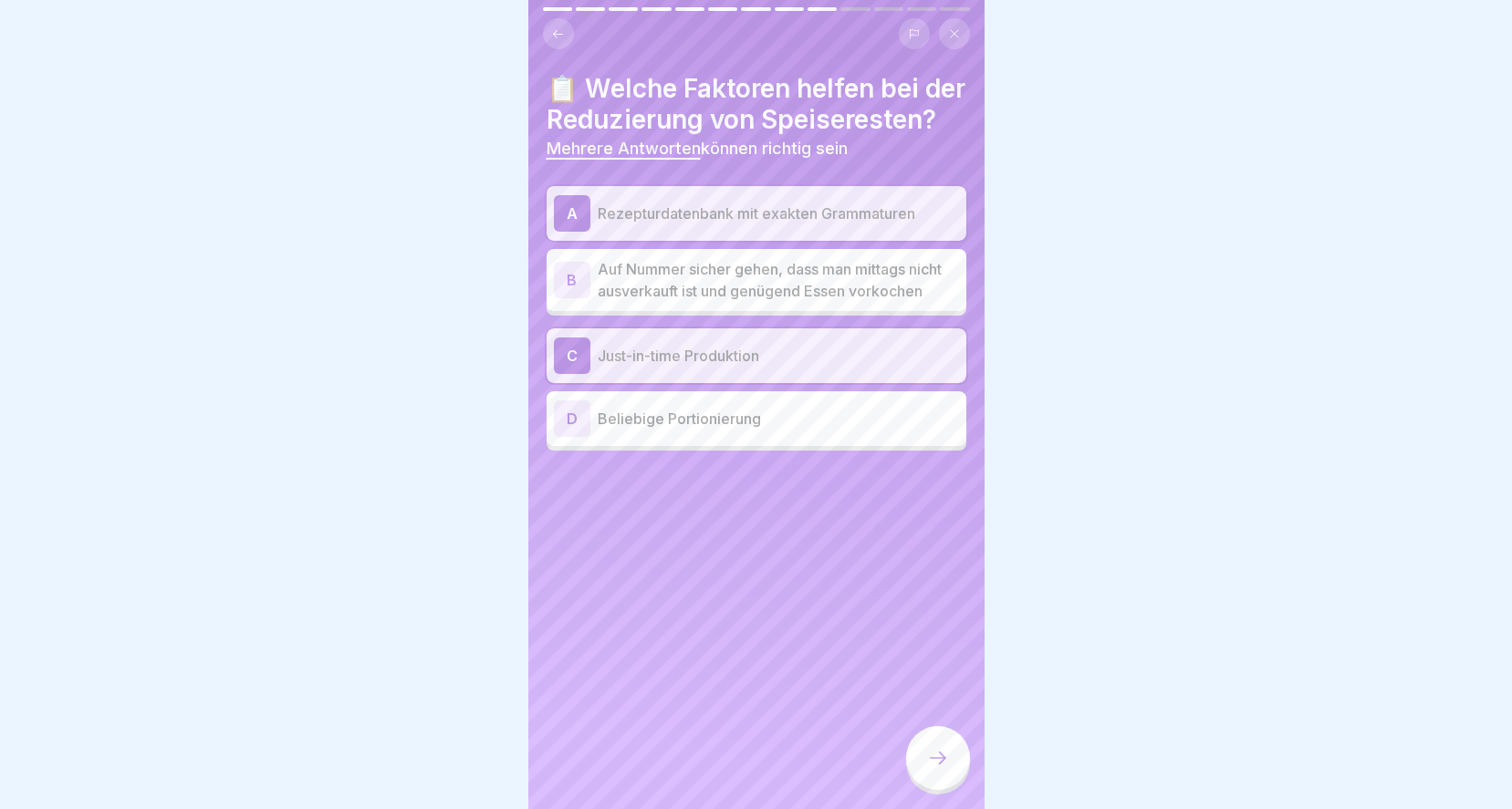
click at [941, 755] on icon at bounding box center [937, 758] width 22 height 22
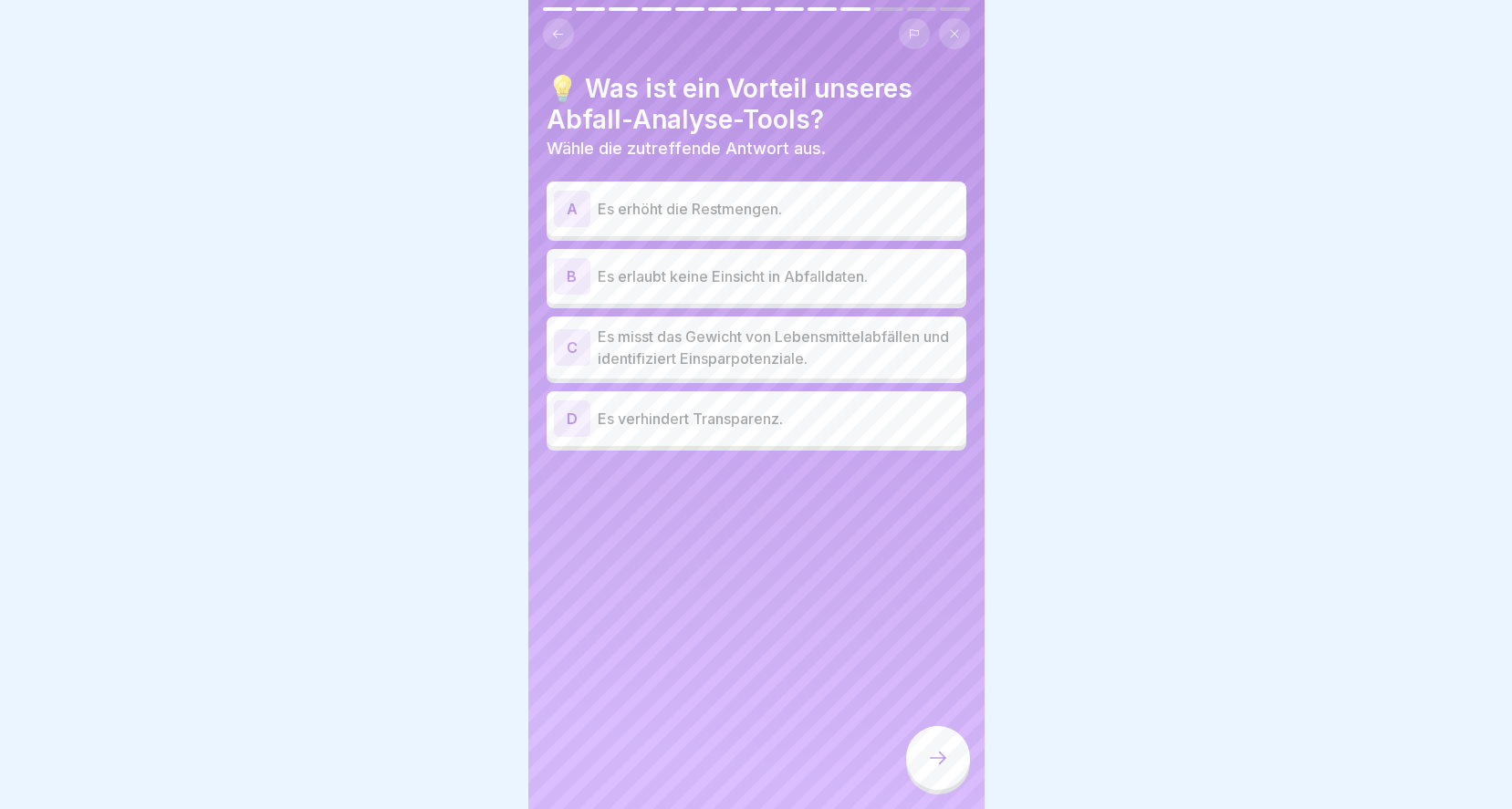
click at [795, 332] on p "Es misst das Gewicht von Lebensmittelabfällen und identifiziert Einsparpotenzia…" at bounding box center [778, 347] width 362 height 44
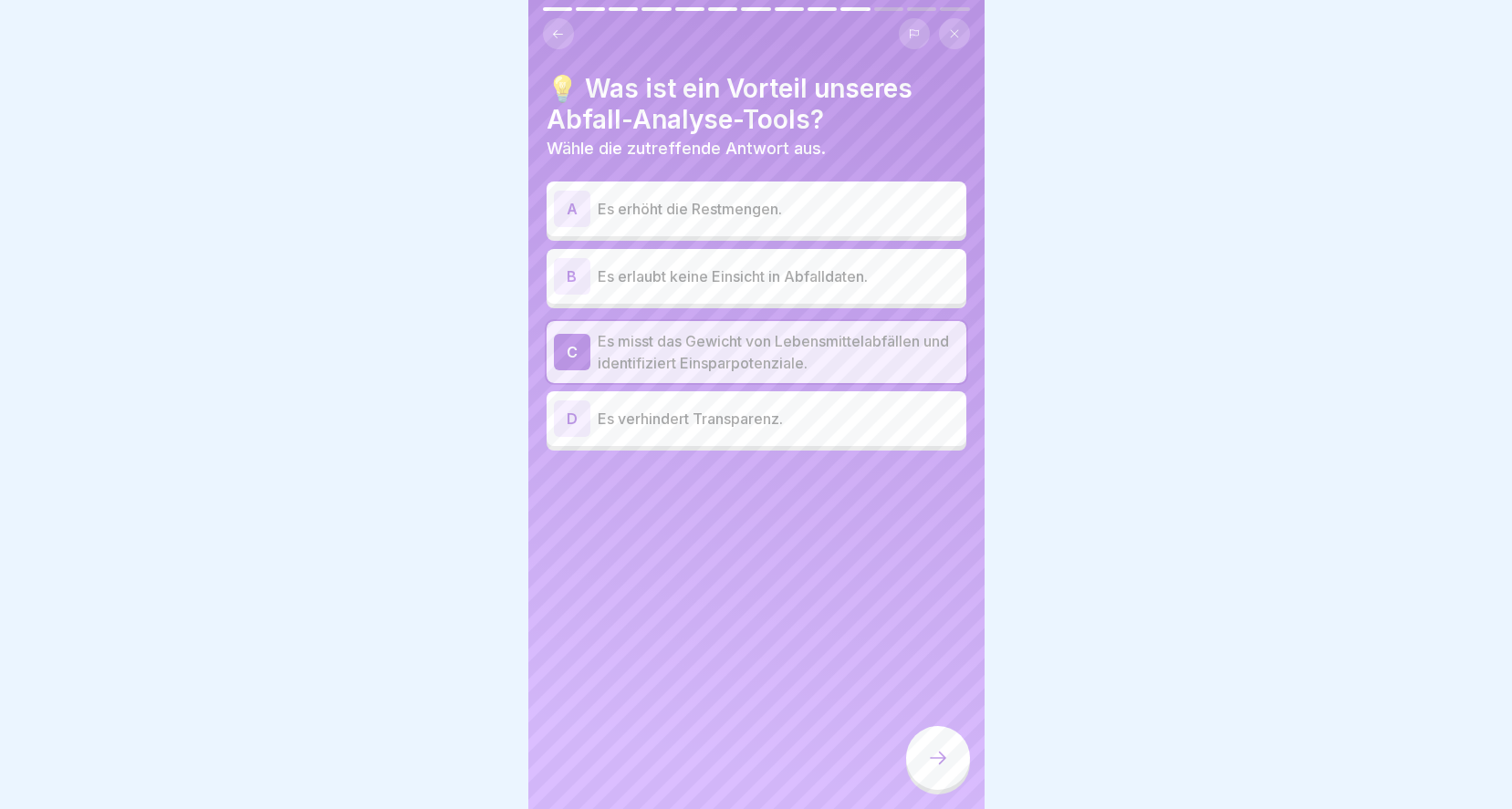
click at [941, 749] on icon at bounding box center [937, 758] width 22 height 22
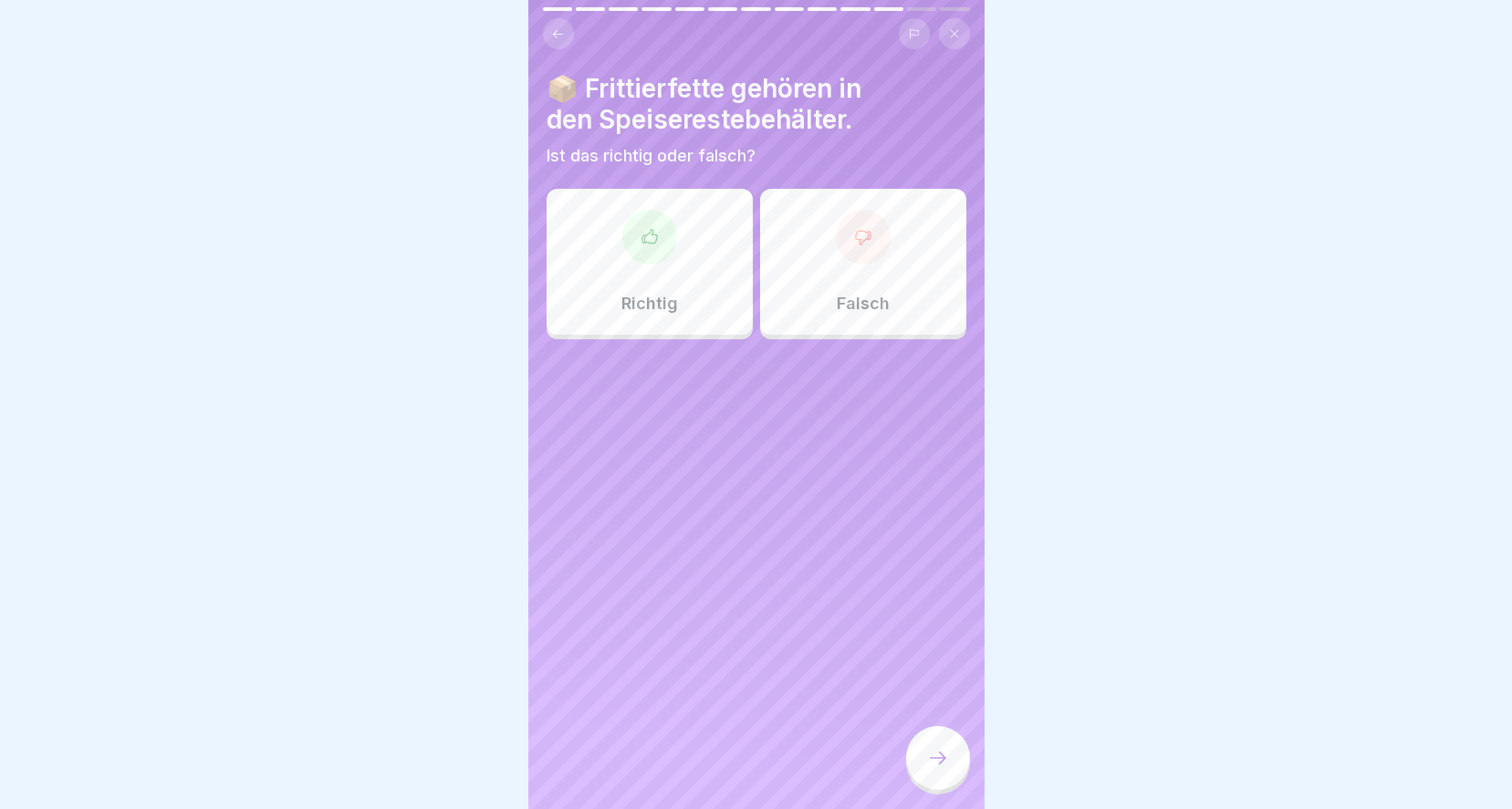
click at [854, 230] on icon at bounding box center [862, 237] width 15 height 14
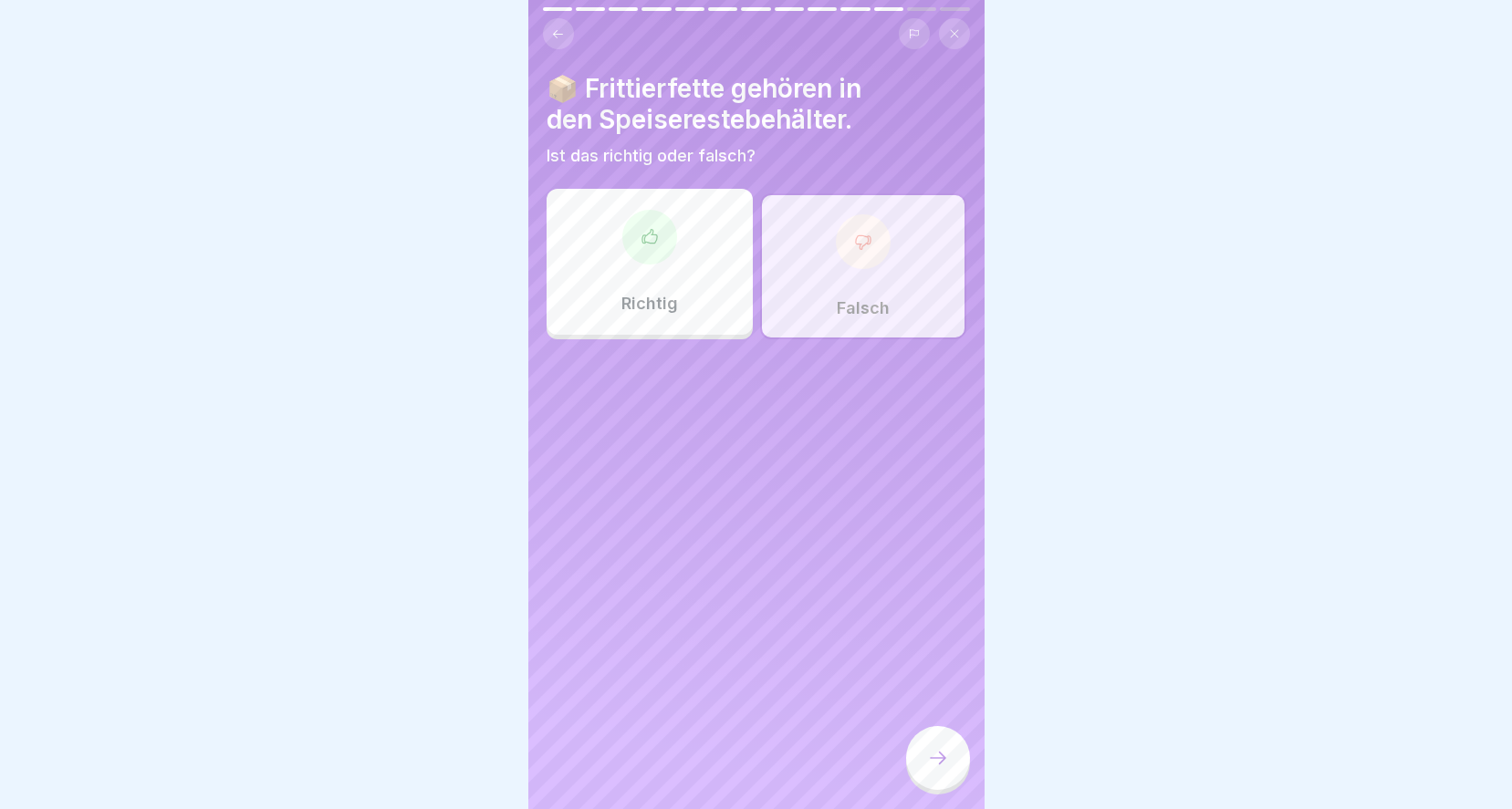
click at [941, 753] on icon at bounding box center [937, 758] width 22 height 22
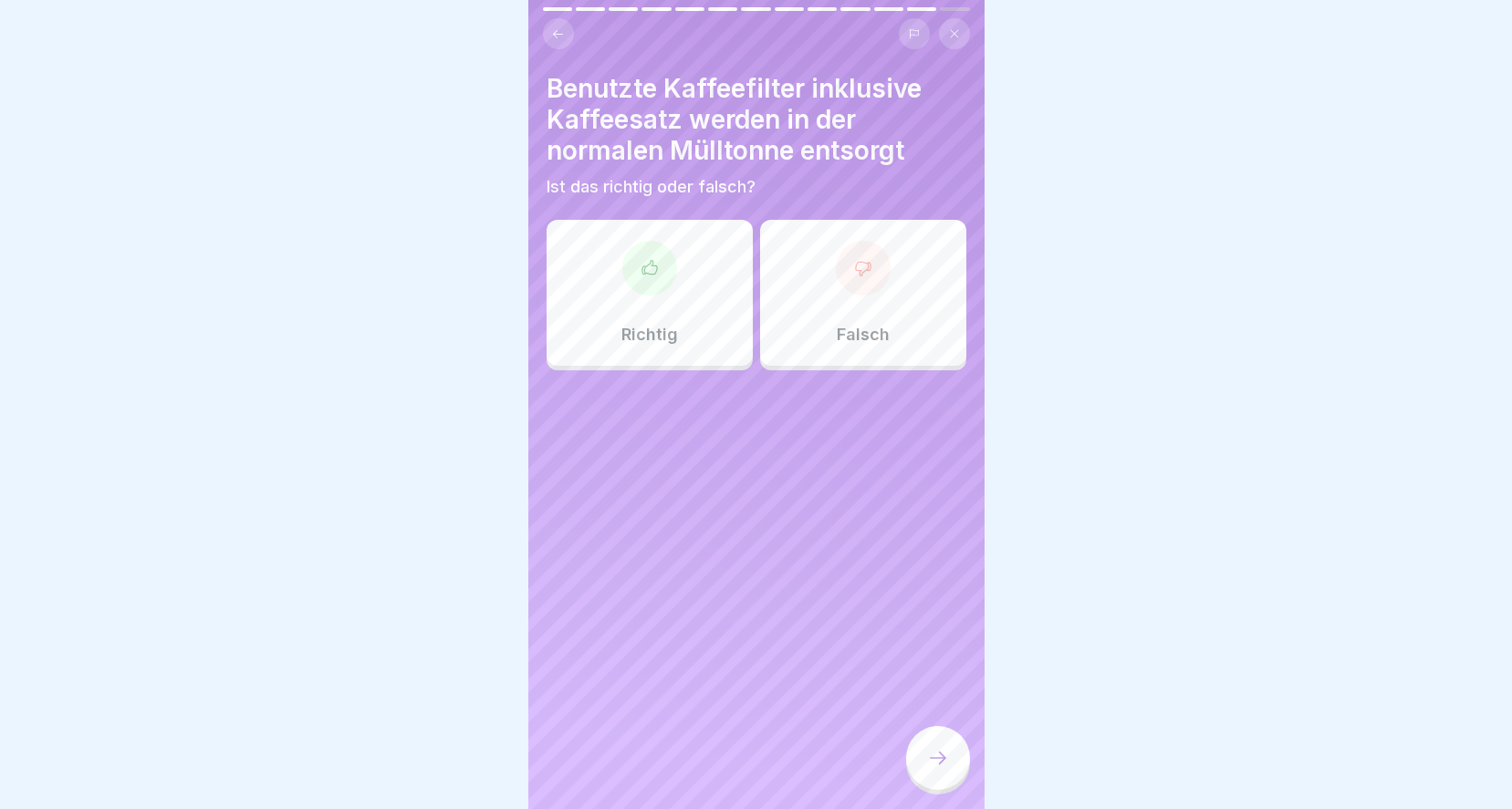
click at [849, 264] on div at bounding box center [863, 268] width 54 height 54
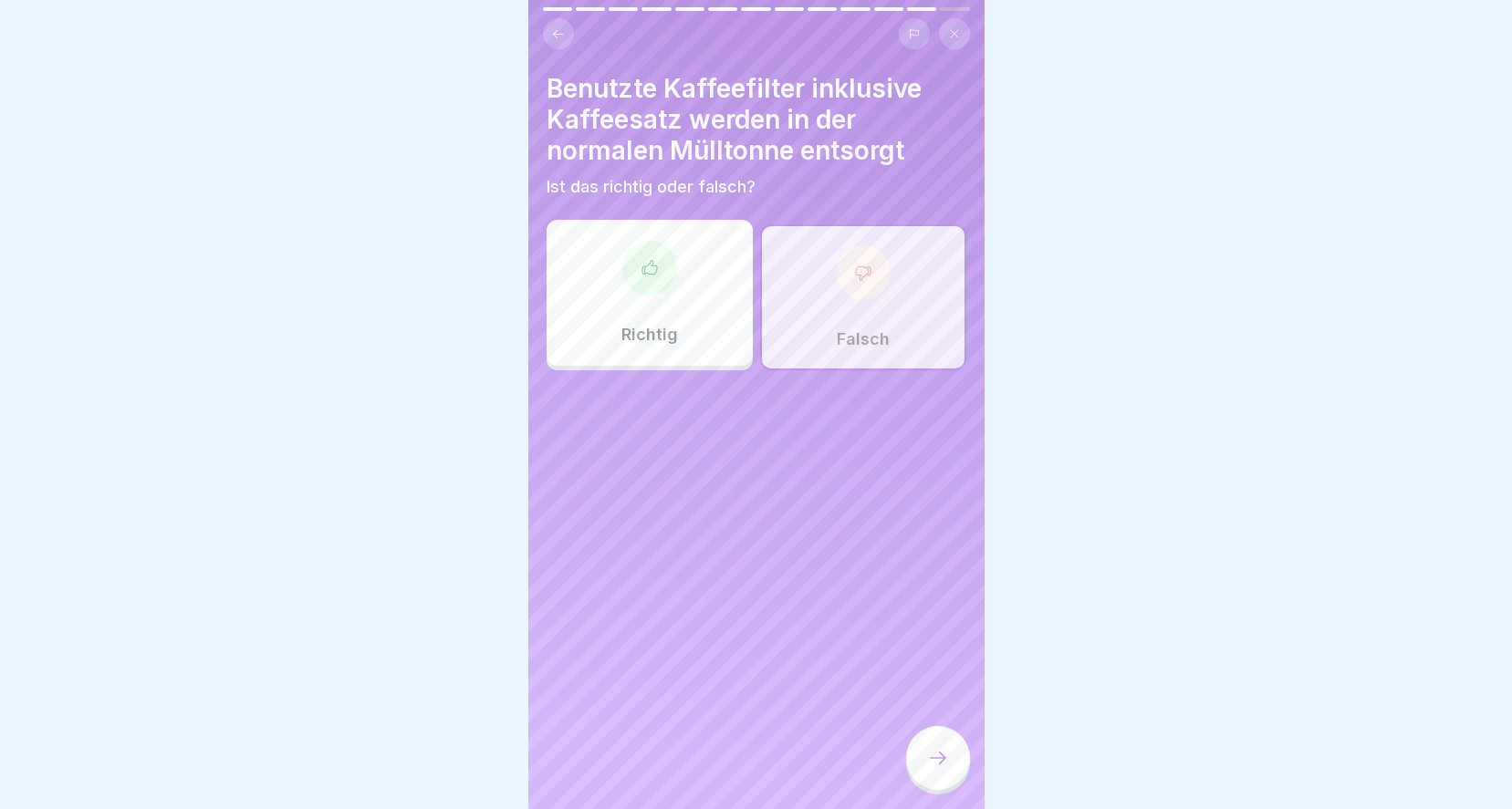
click at [927, 750] on icon at bounding box center [937, 758] width 22 height 22
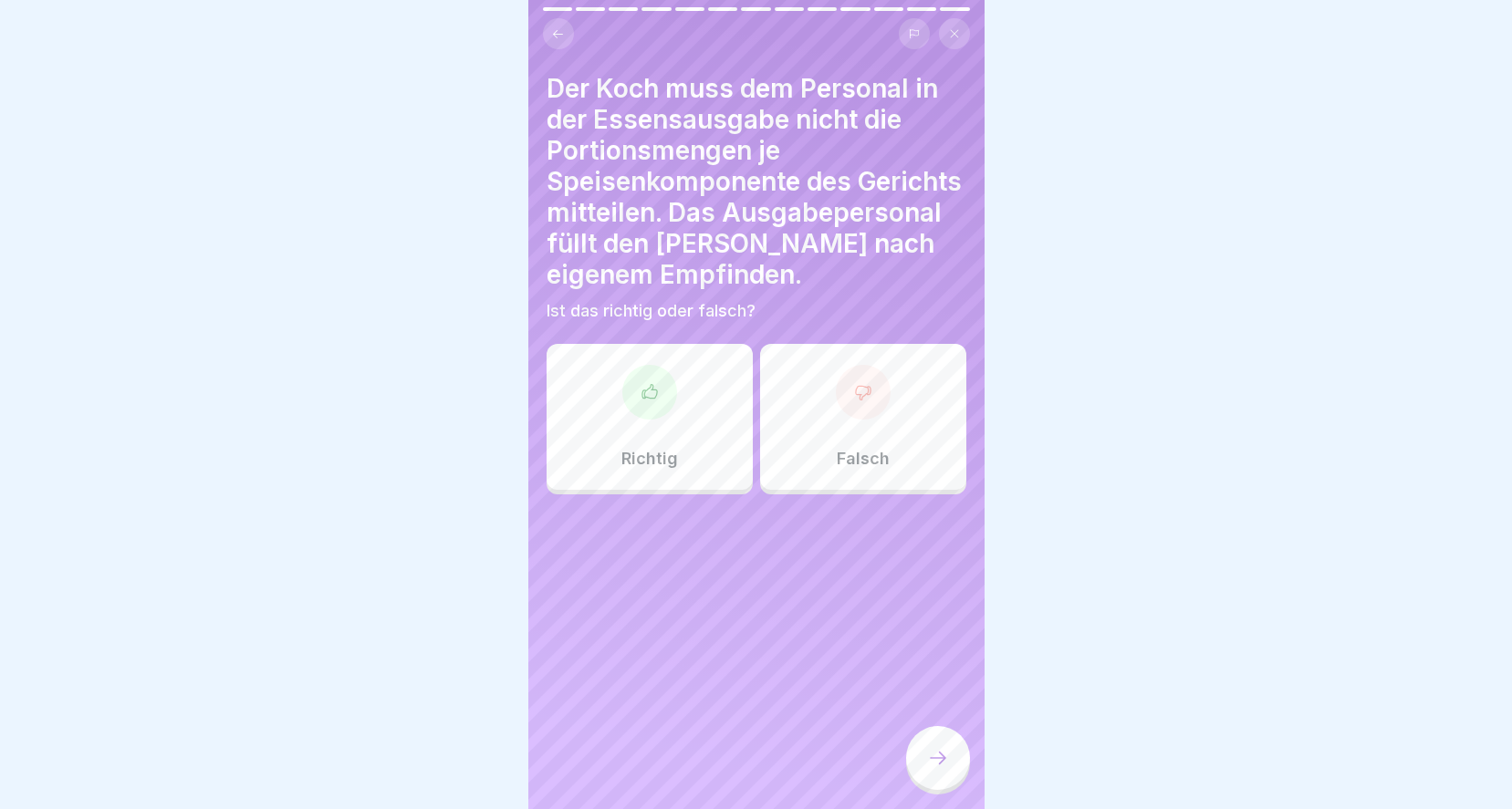
click at [853, 383] on icon at bounding box center [862, 391] width 18 height 18
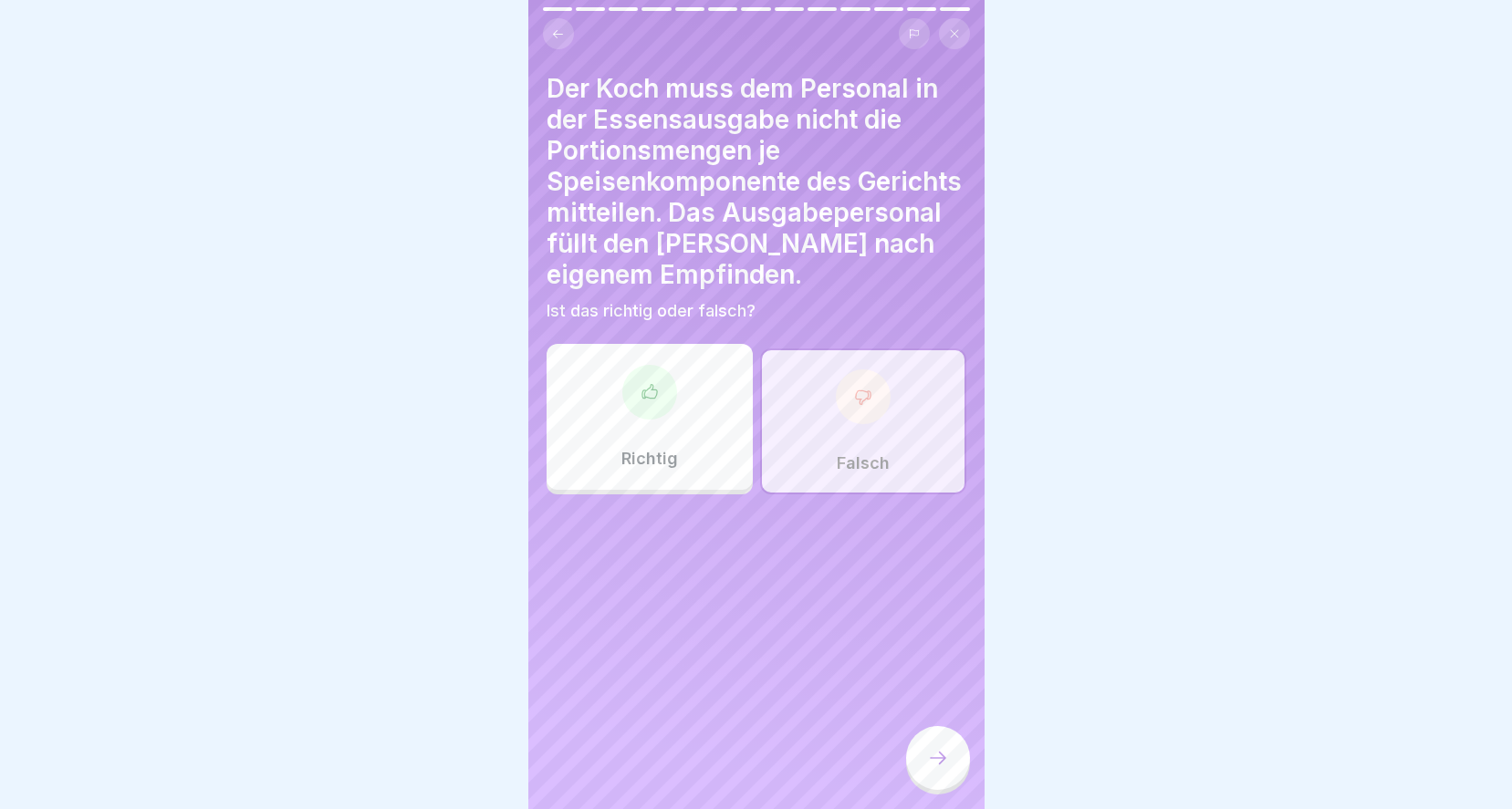
click at [938, 780] on div at bounding box center [938, 758] width 64 height 64
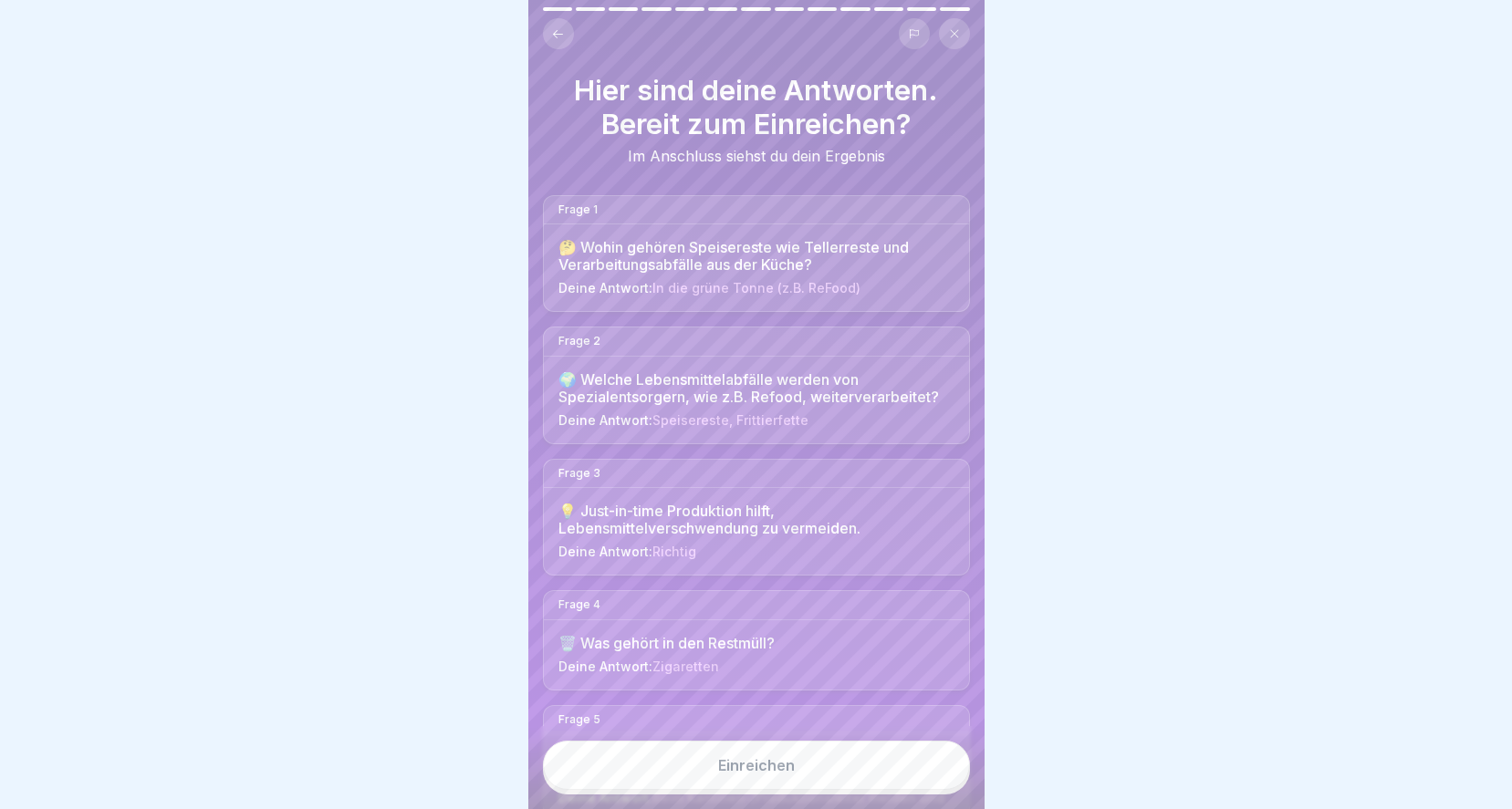
click at [820, 759] on button "Einreichen" at bounding box center [756, 765] width 427 height 50
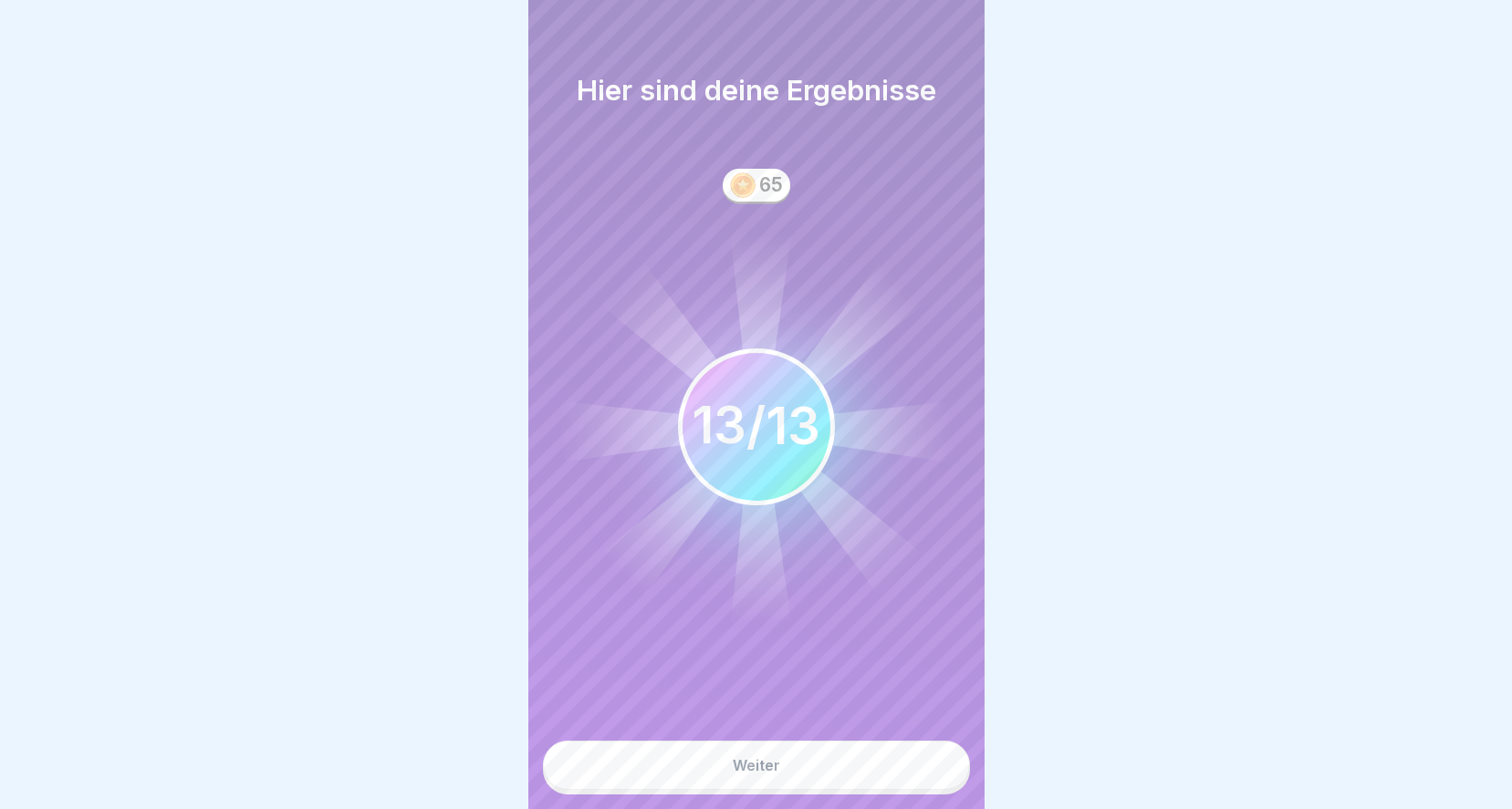
click at [822, 760] on button "Weiter" at bounding box center [756, 765] width 427 height 50
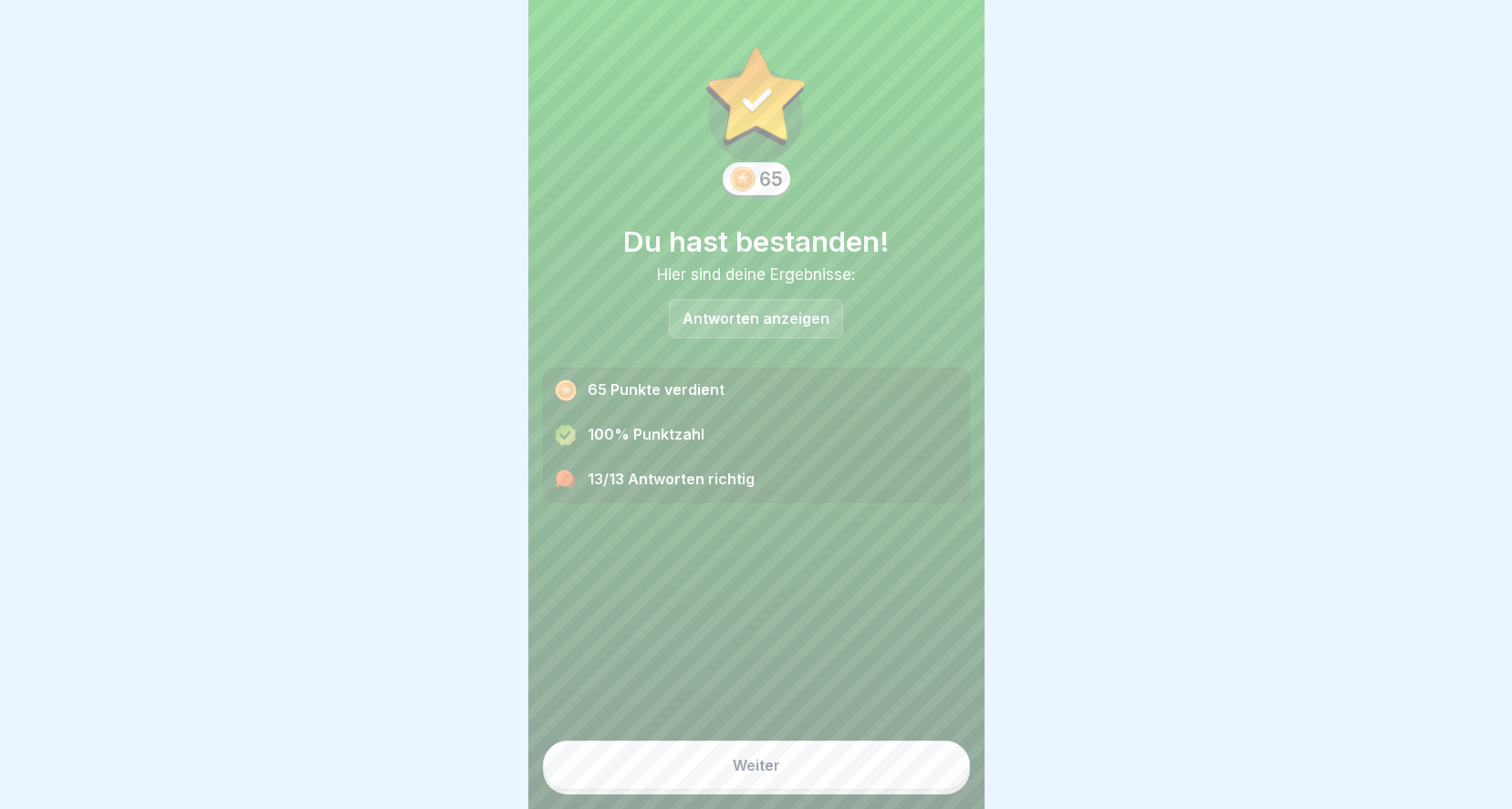
click at [752, 771] on div "Weiter" at bounding box center [756, 765] width 48 height 17
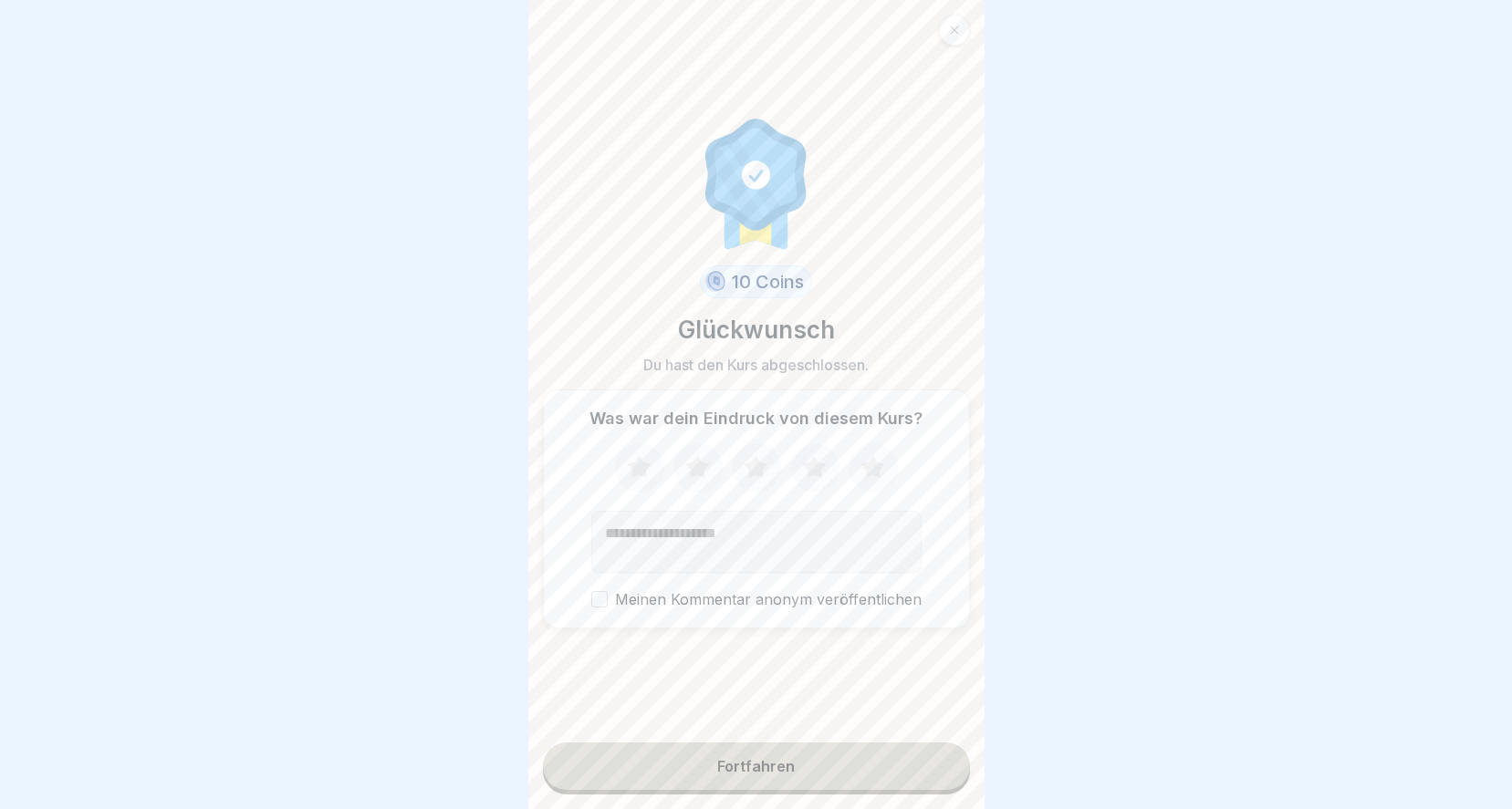
click at [867, 462] on icon at bounding box center [871, 466] width 23 height 22
click at [805, 761] on button "Fortfahren" at bounding box center [756, 766] width 427 height 48
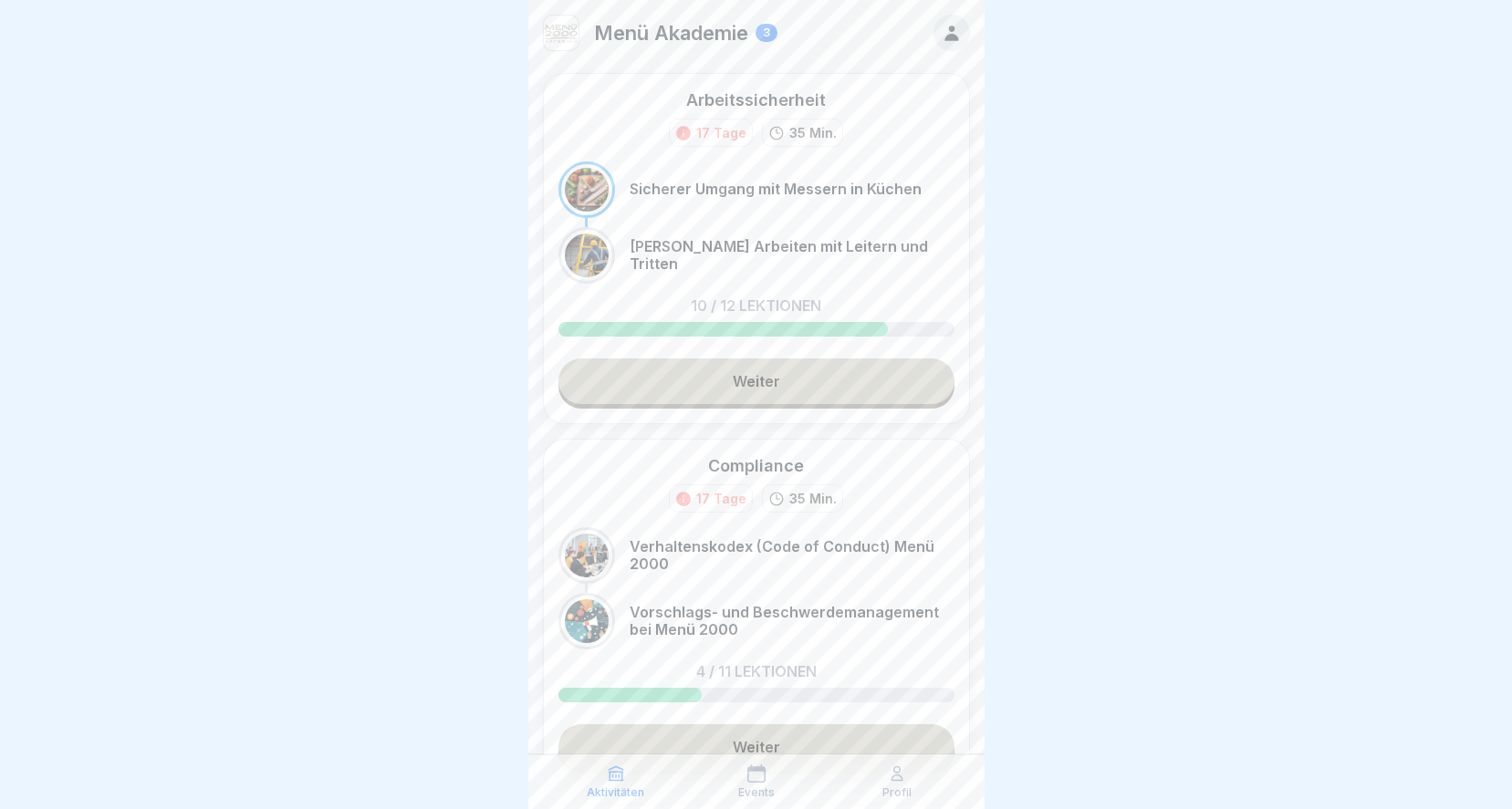
click at [761, 782] on icon at bounding box center [756, 772] width 18 height 18
